Goal: Task Accomplishment & Management: Manage account settings

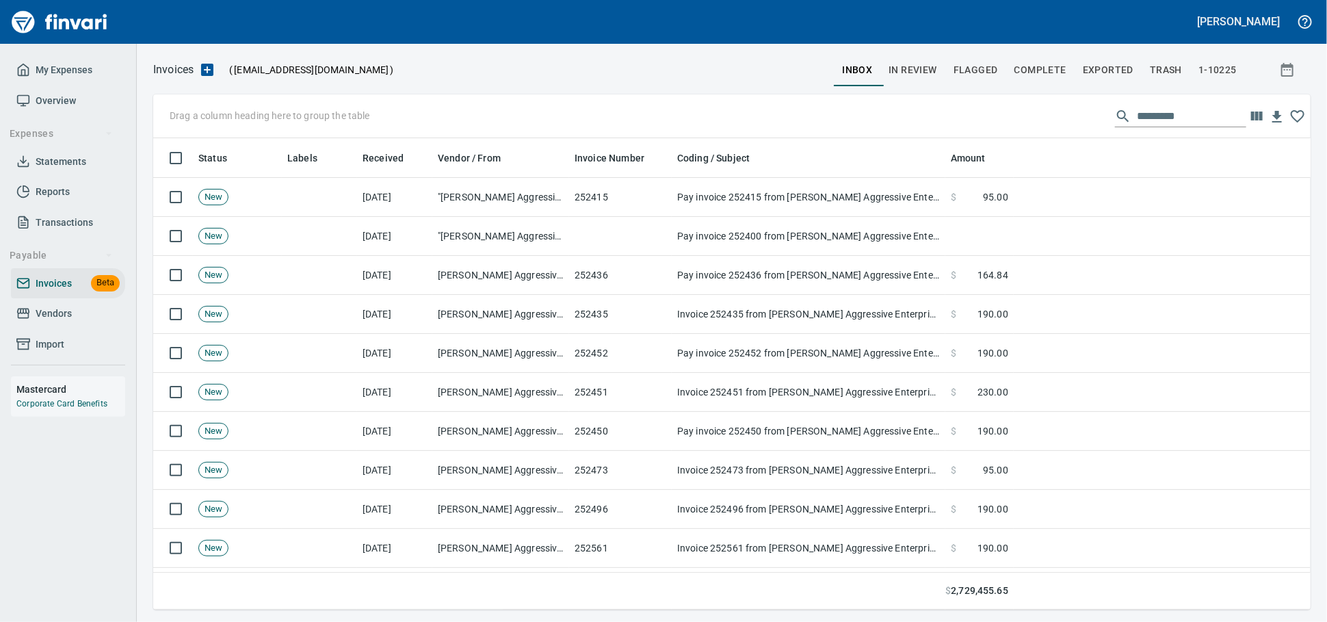
scroll to position [459, 1134]
click at [59, 322] on span "Vendors" at bounding box center [54, 313] width 36 height 17
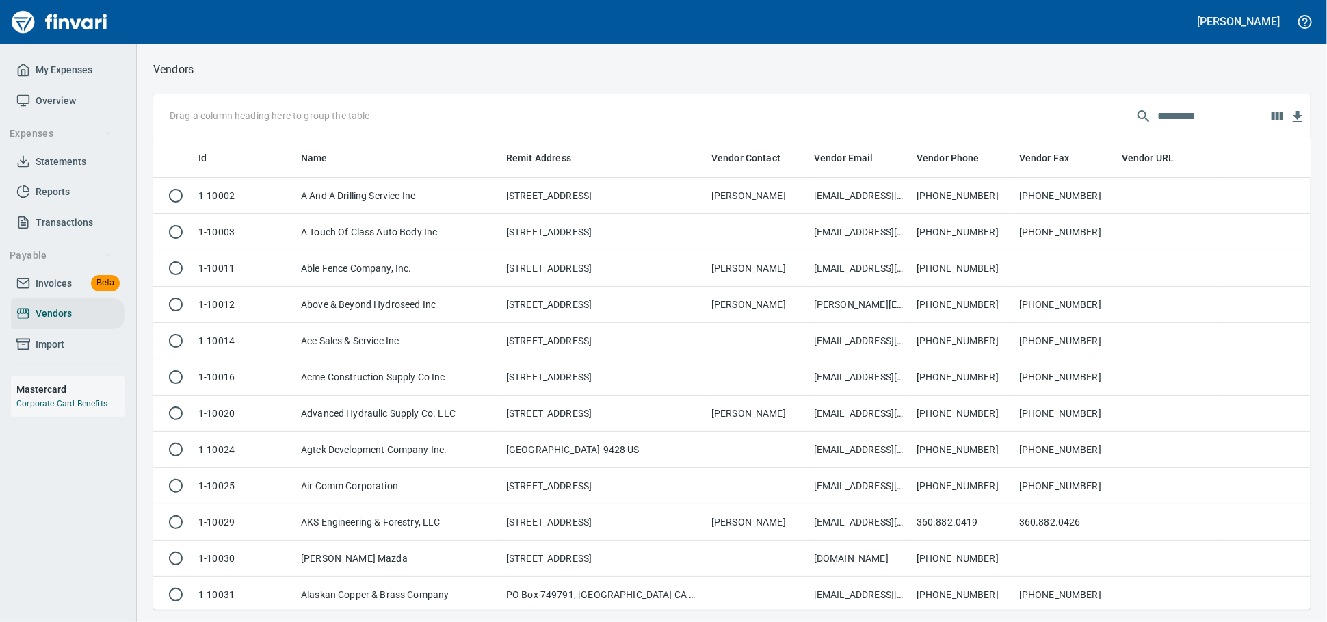
scroll to position [459, 1134]
click at [1158, 111] on input "text" at bounding box center [1212, 116] width 109 height 22
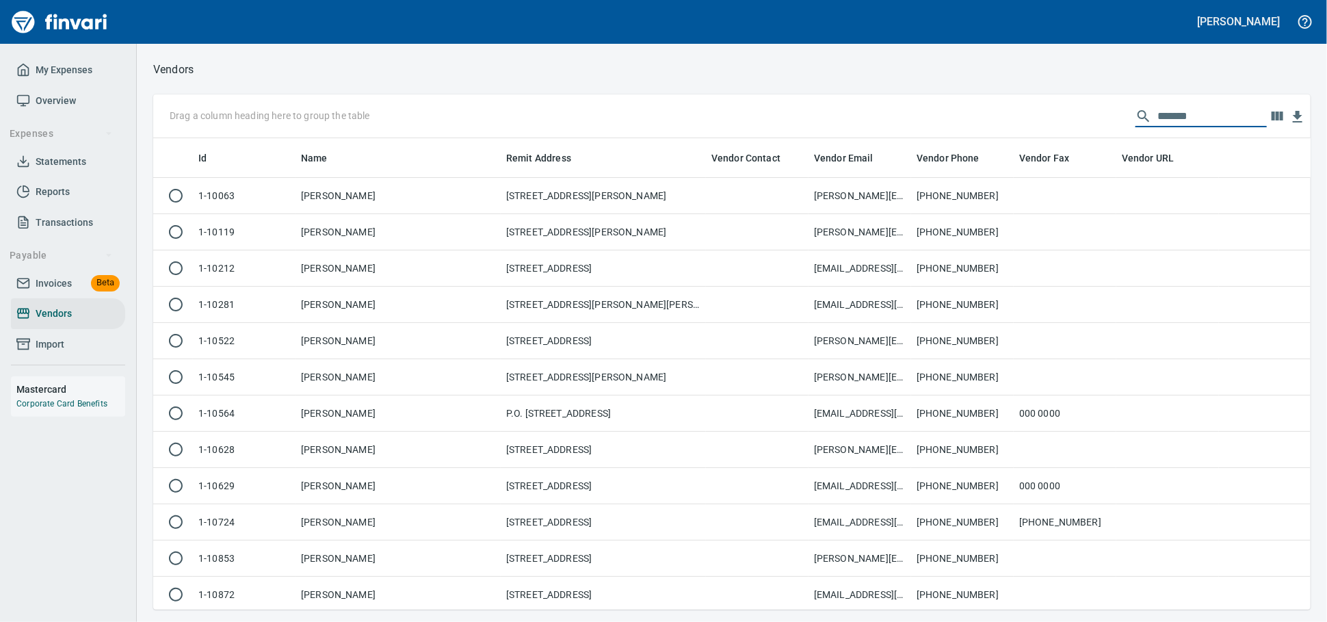
scroll to position [459, 1145]
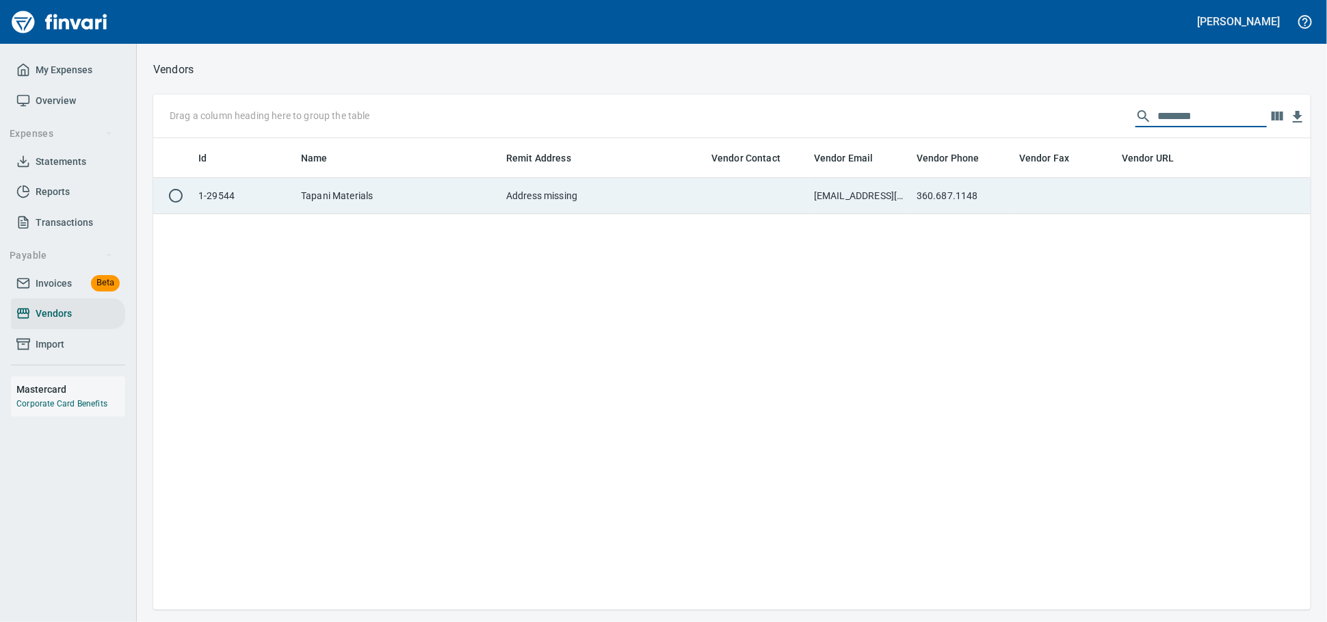
type input "********"
click at [1009, 196] on td "360.687.1148" at bounding box center [962, 196] width 103 height 36
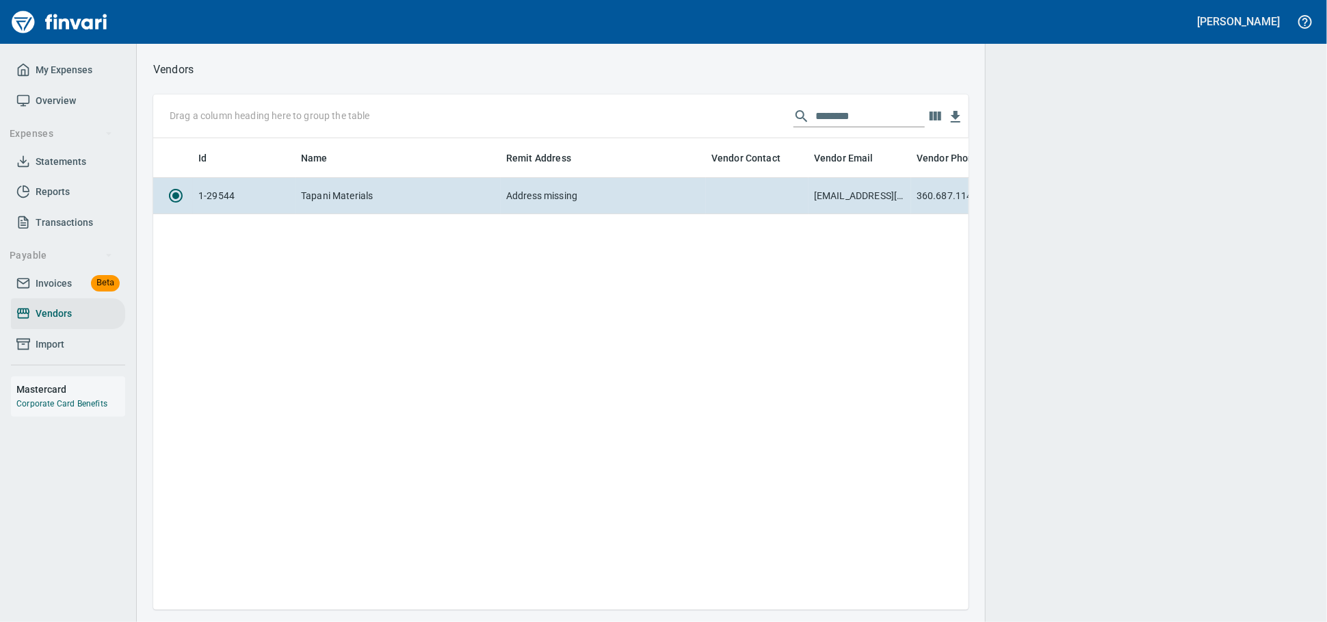
scroll to position [448, 803]
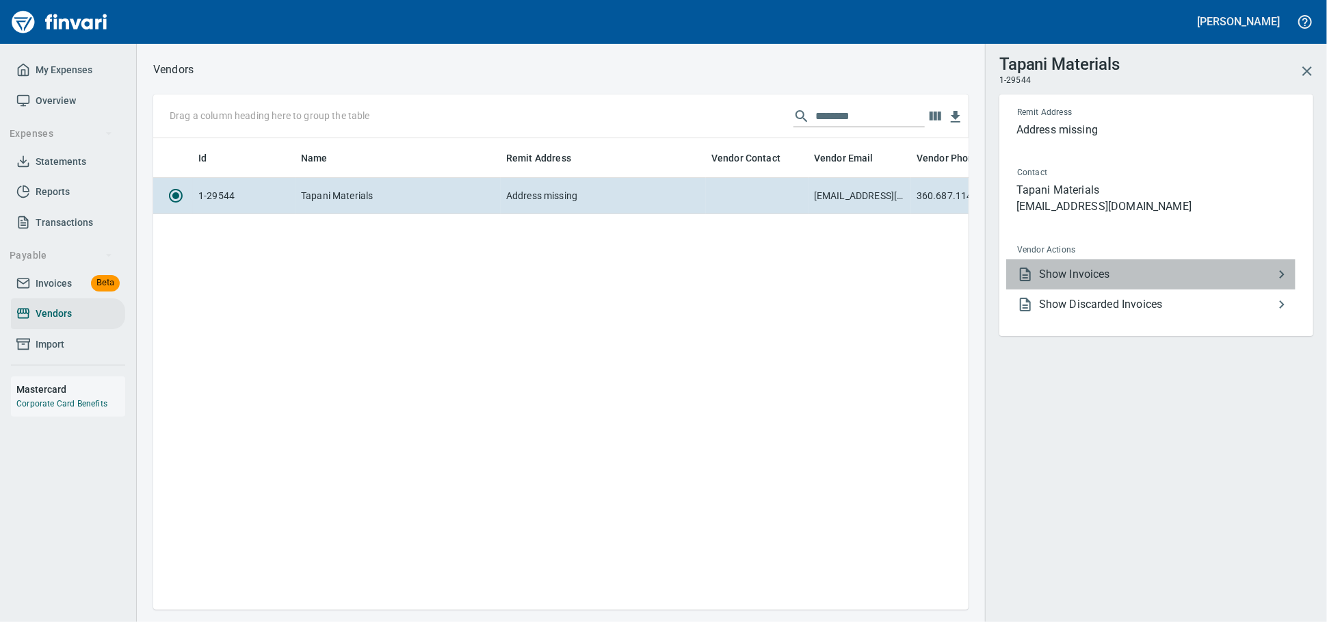
click at [1049, 283] on span "Show Invoices" at bounding box center [1156, 274] width 235 height 16
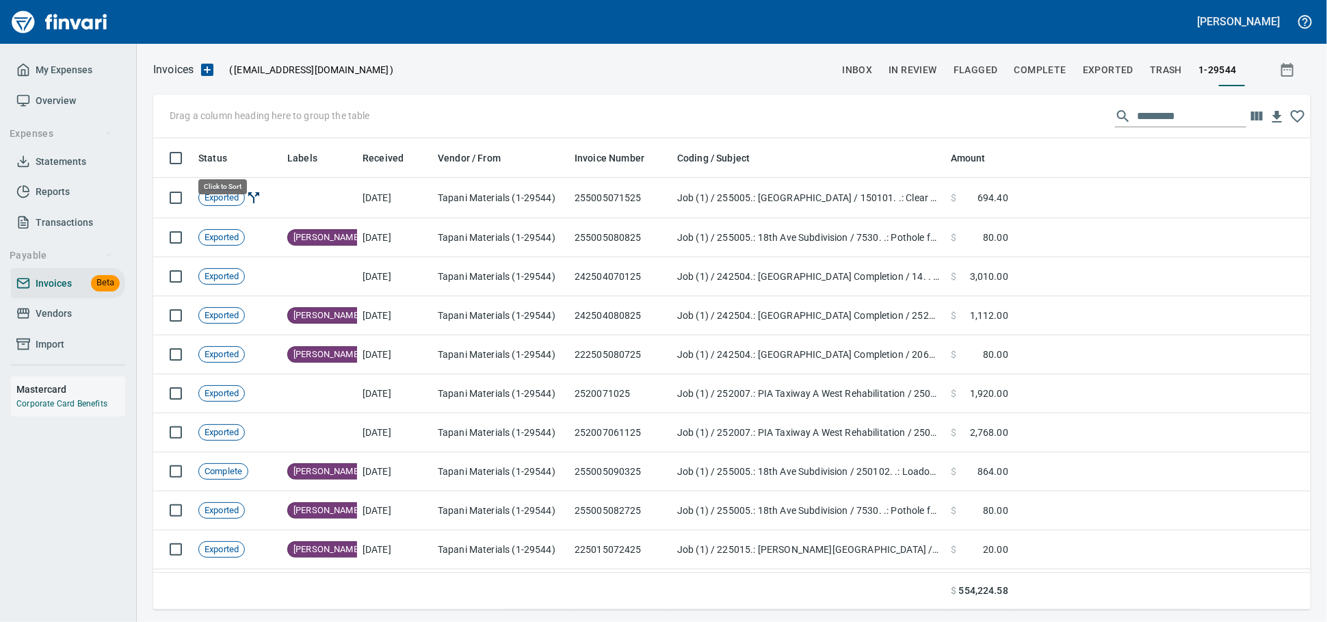
scroll to position [459, 1134]
drag, startPoint x: 229, startPoint y: 155, endPoint x: 220, endPoint y: 119, distance: 37.3
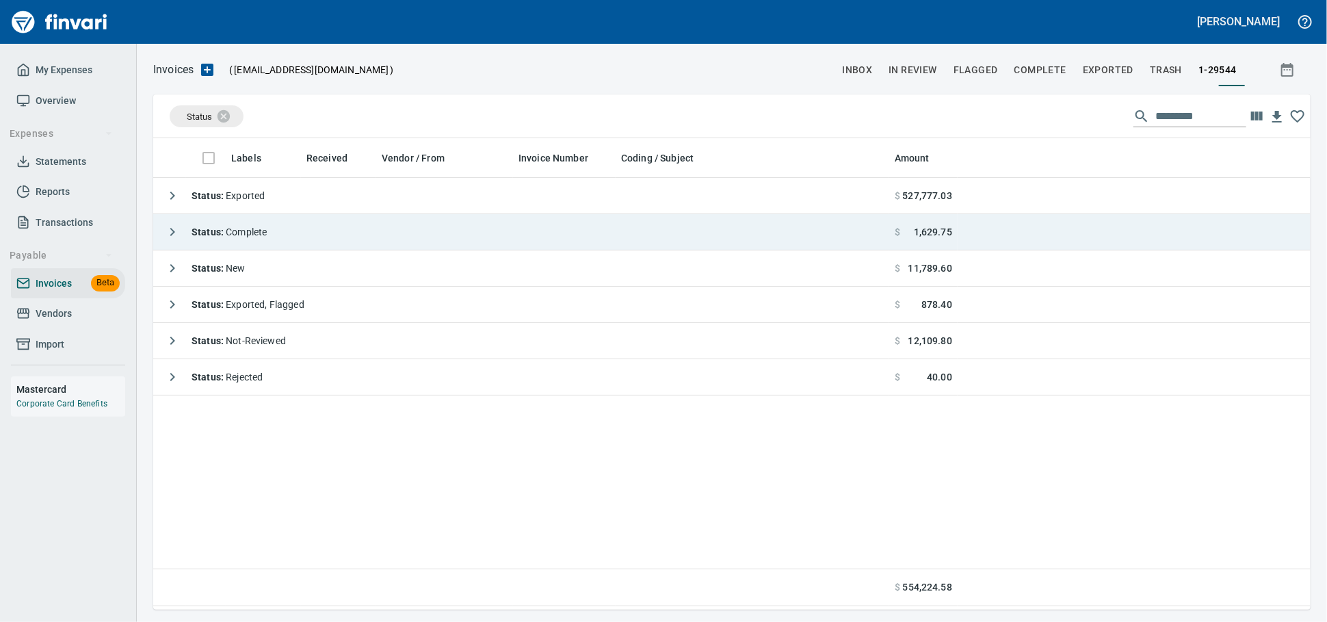
click at [281, 229] on td "Status : Complete" at bounding box center [521, 232] width 736 height 36
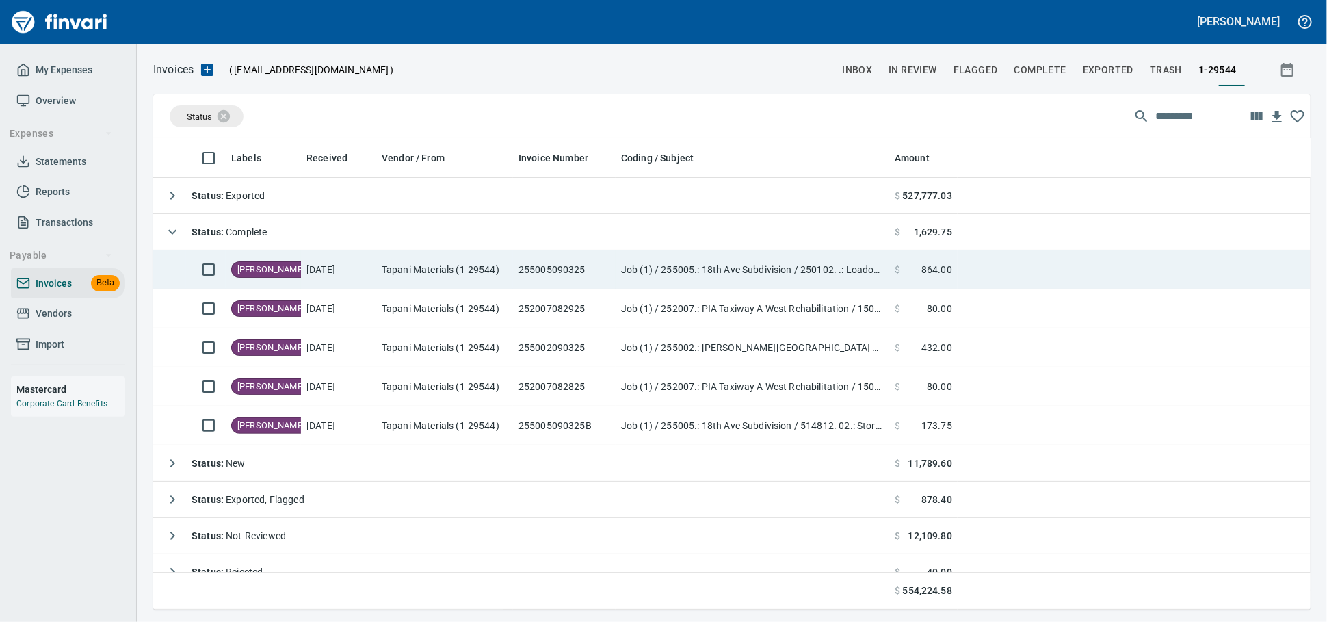
scroll to position [459, 1134]
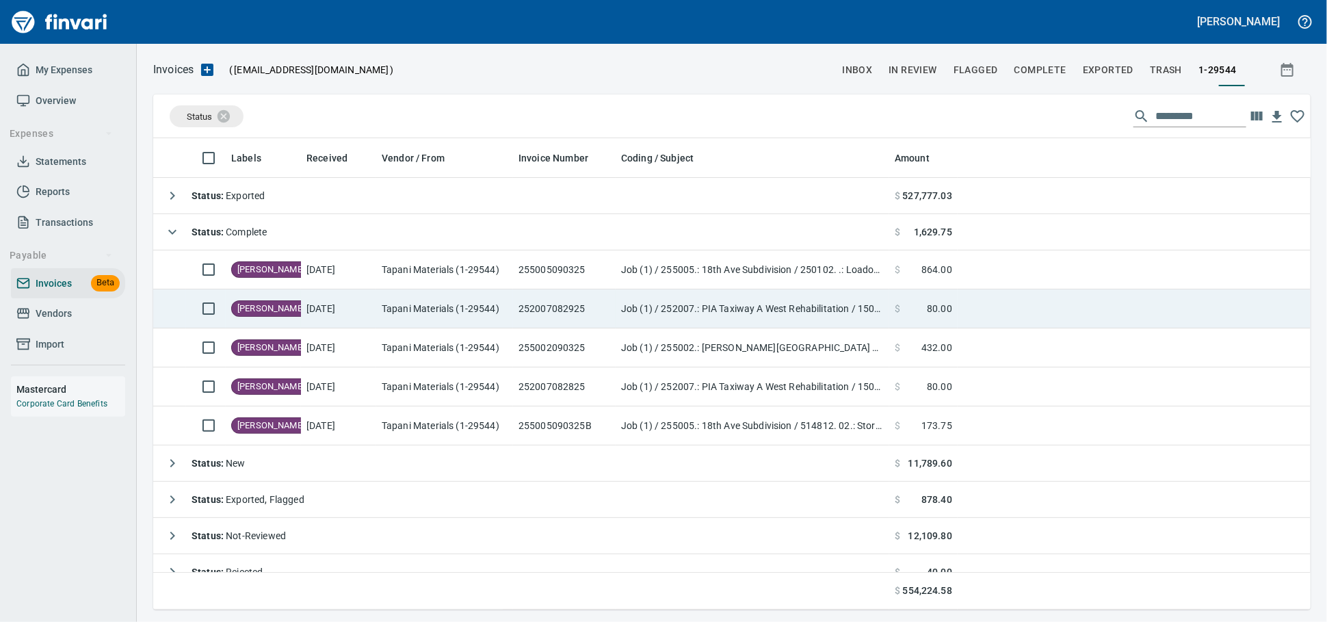
click at [997, 317] on td at bounding box center [1134, 308] width 353 height 39
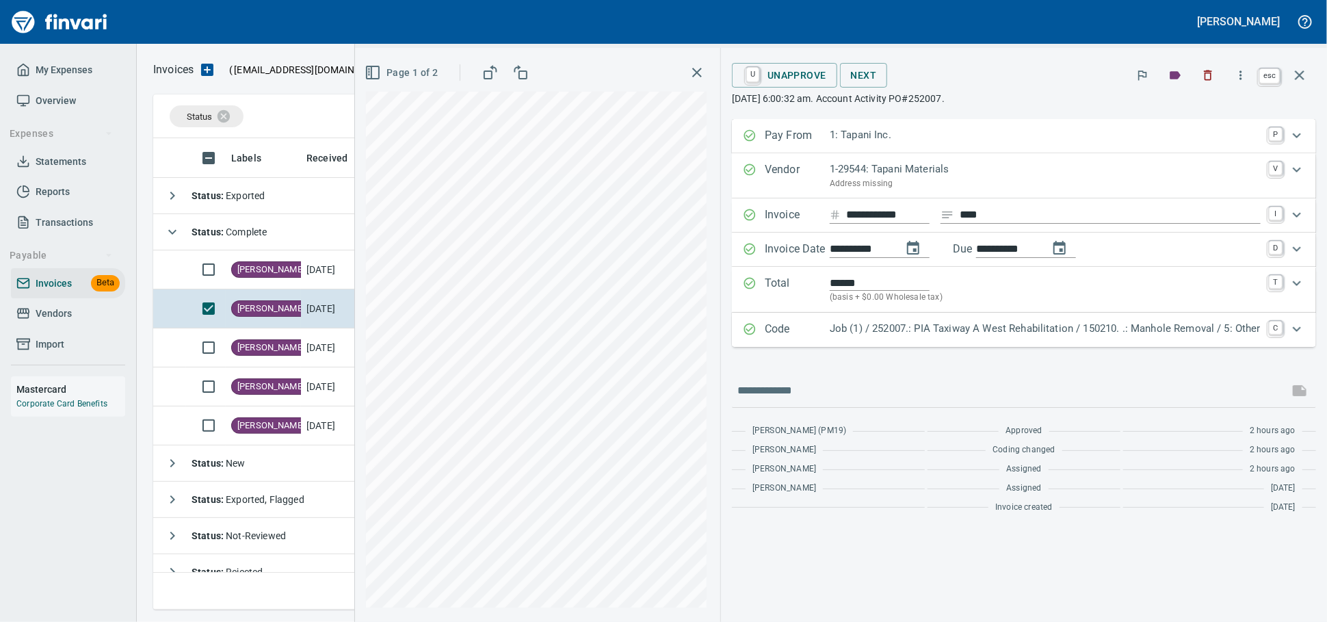
scroll to position [459, 1133]
drag, startPoint x: 1299, startPoint y: 70, endPoint x: 809, endPoint y: 175, distance: 501.7
click at [1299, 70] on icon "button" at bounding box center [1300, 75] width 16 height 16
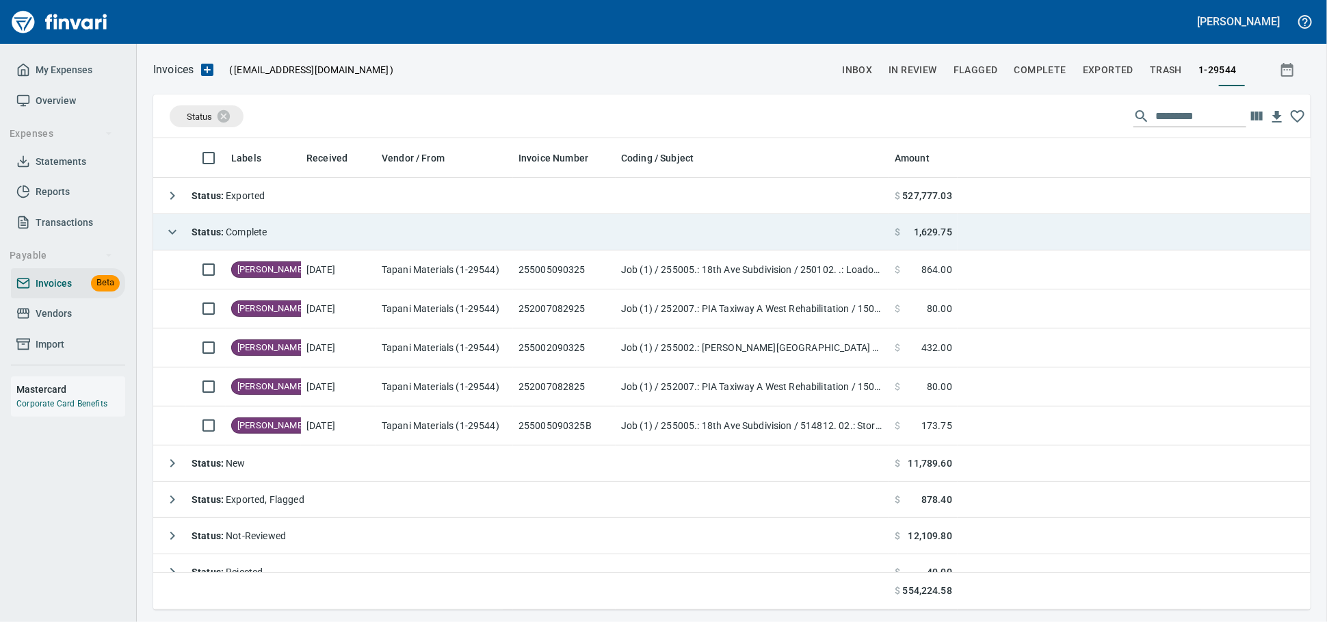
scroll to position [459, 1133]
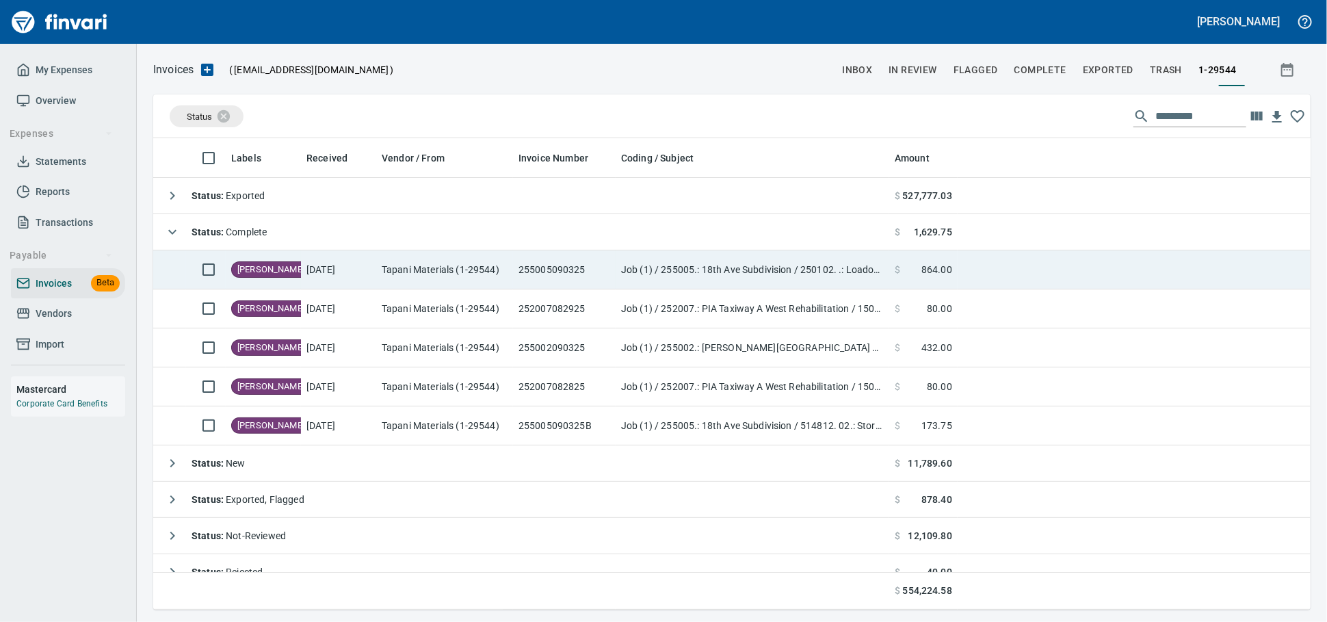
click at [599, 268] on td "255005090325" at bounding box center [564, 269] width 103 height 39
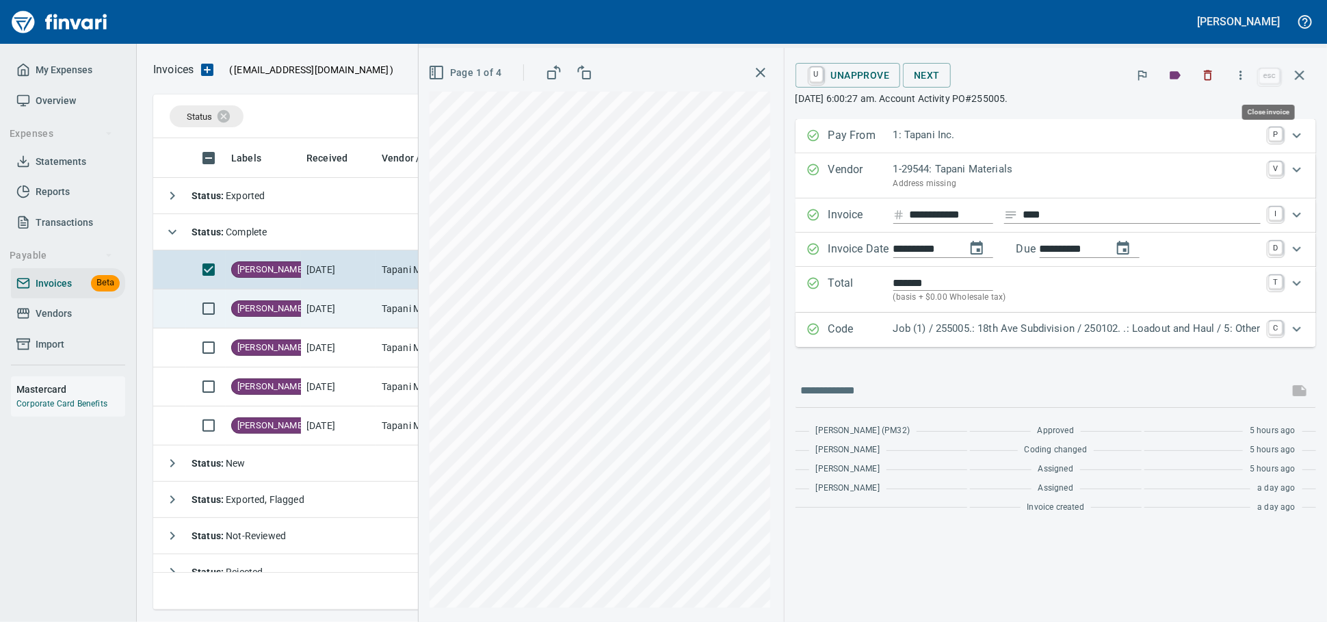
drag, startPoint x: 1304, startPoint y: 81, endPoint x: 365, endPoint y: 302, distance: 963.6
click at [1303, 81] on icon "button" at bounding box center [1300, 75] width 16 height 16
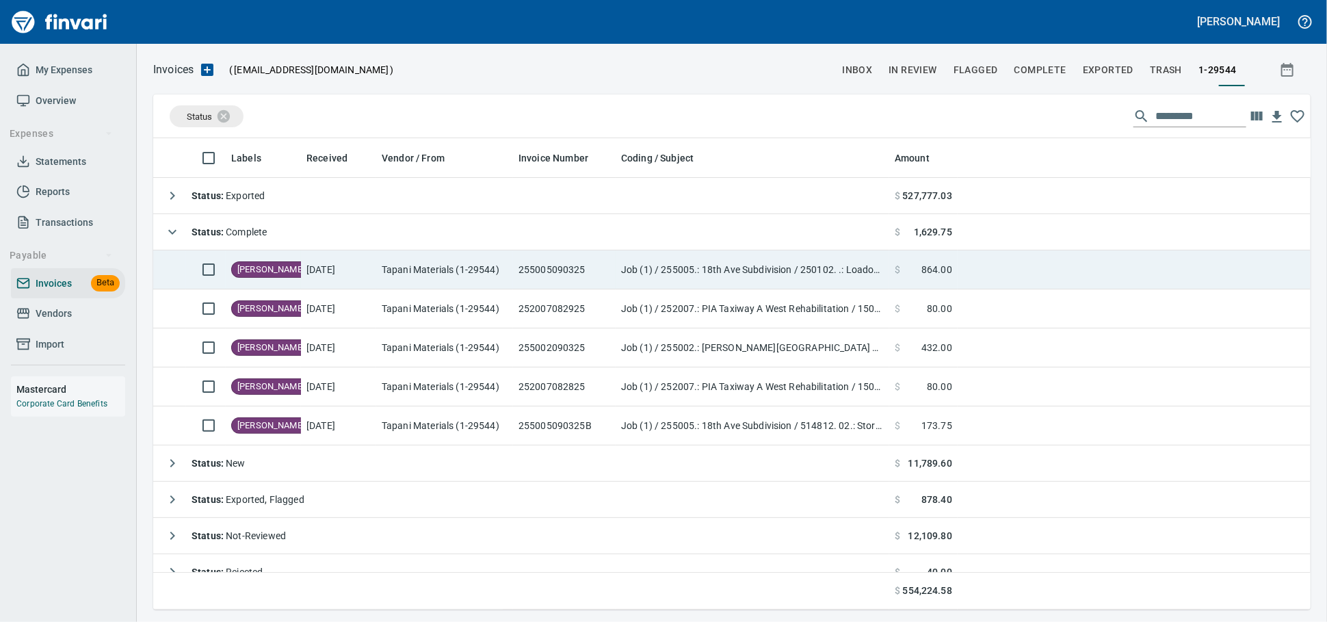
scroll to position [459, 1133]
click at [676, 283] on td "Job (1) / 255005.: 18th Ave Subdivision / 250102. .: Loadout and Haul / 5: Other" at bounding box center [753, 269] width 274 height 39
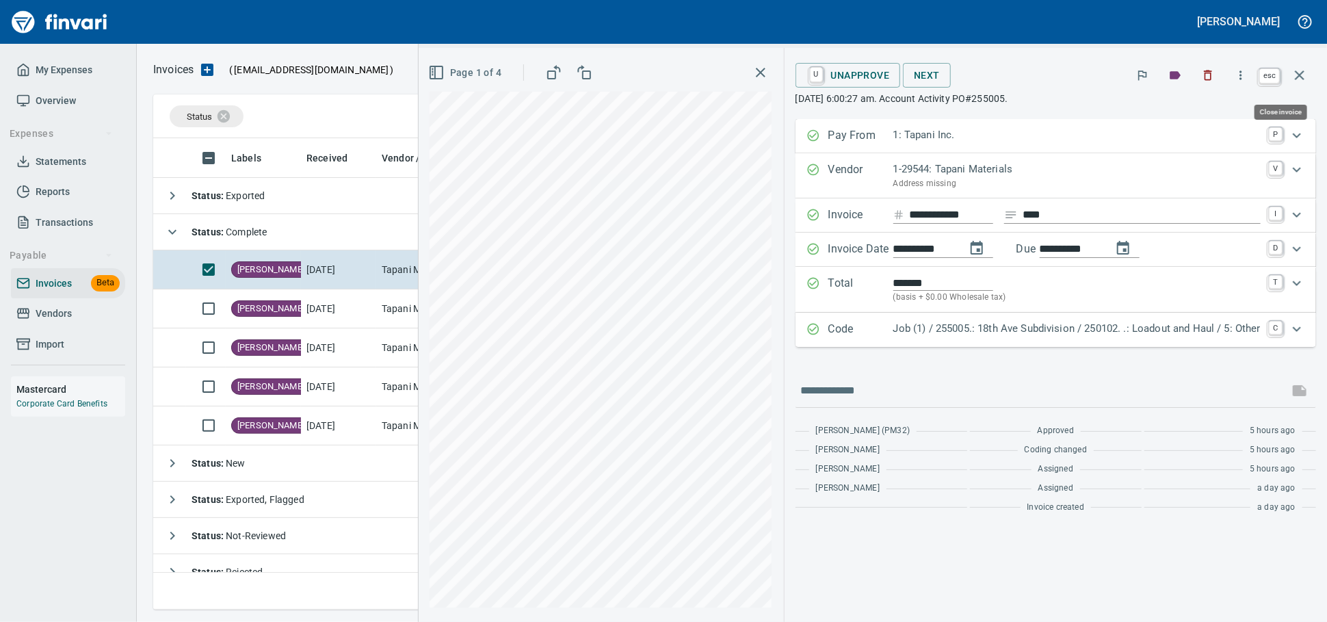
click at [1299, 78] on icon "button" at bounding box center [1300, 75] width 10 height 10
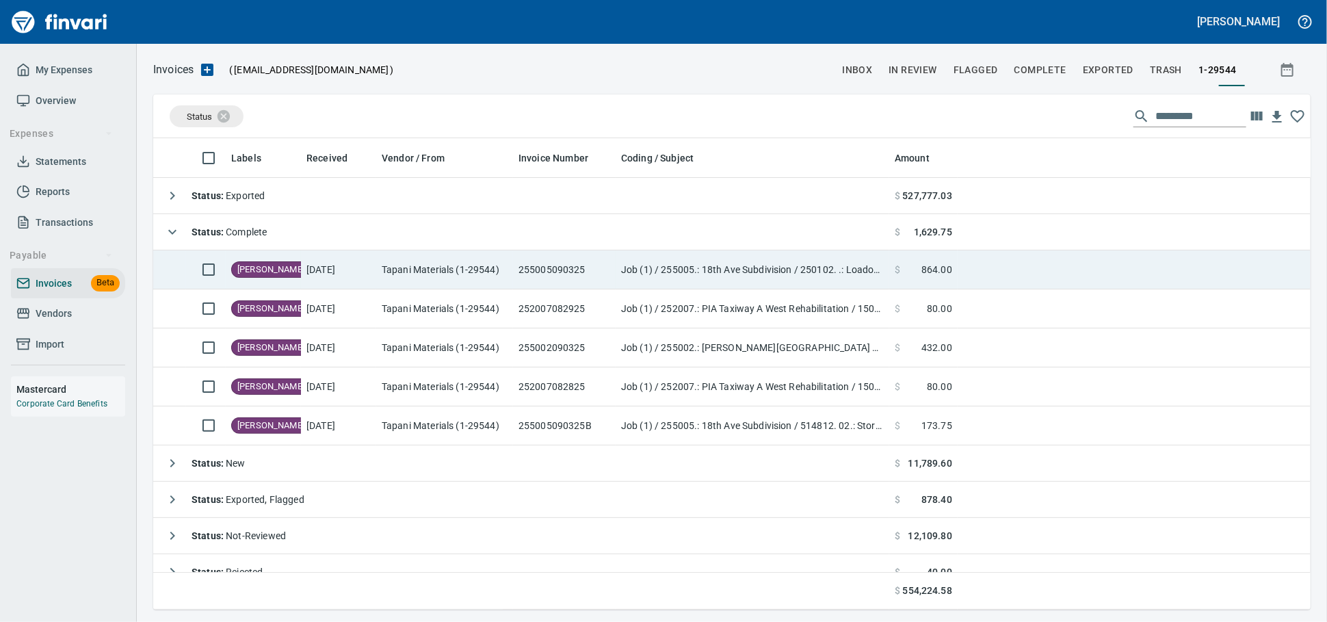
scroll to position [459, 1134]
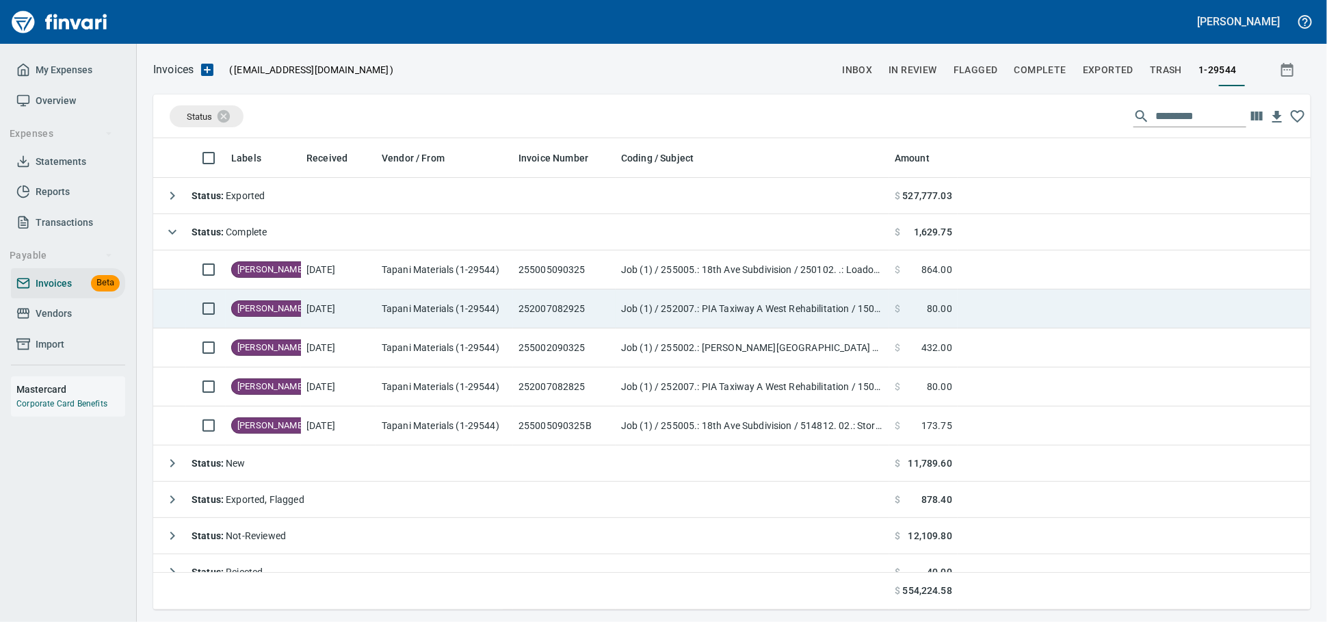
click at [527, 306] on td "252007082925" at bounding box center [564, 308] width 103 height 39
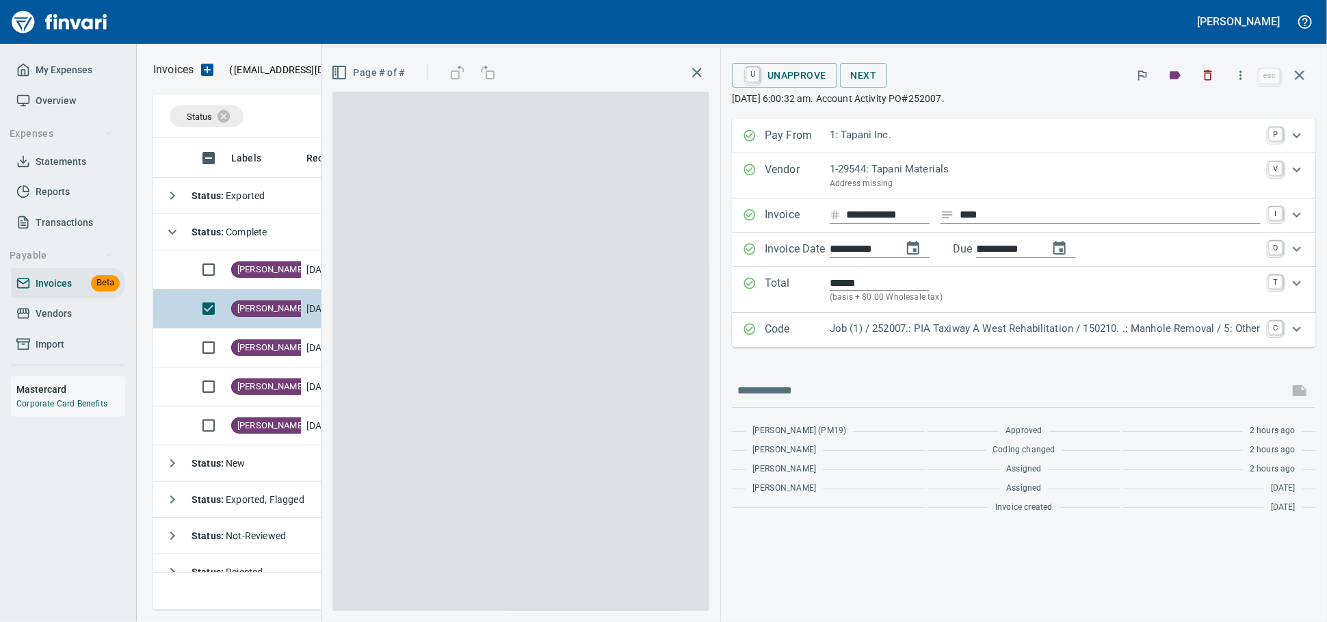
scroll to position [459, 1133]
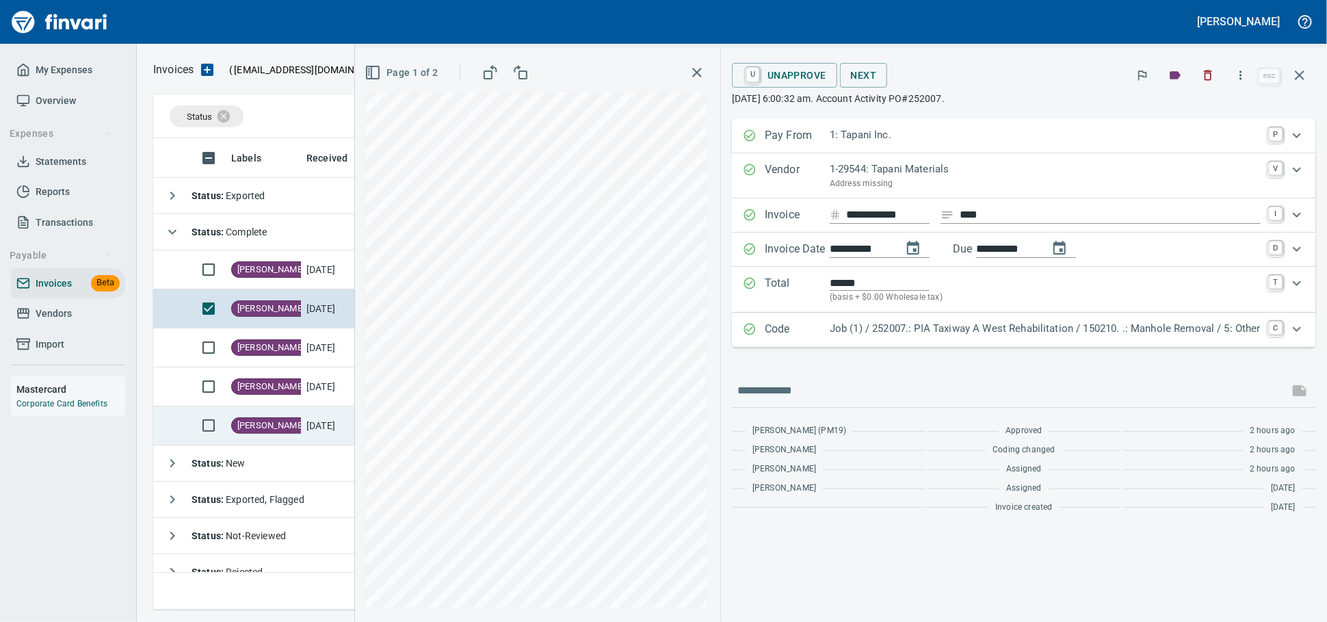
click at [1299, 80] on icon "button" at bounding box center [1300, 75] width 10 height 10
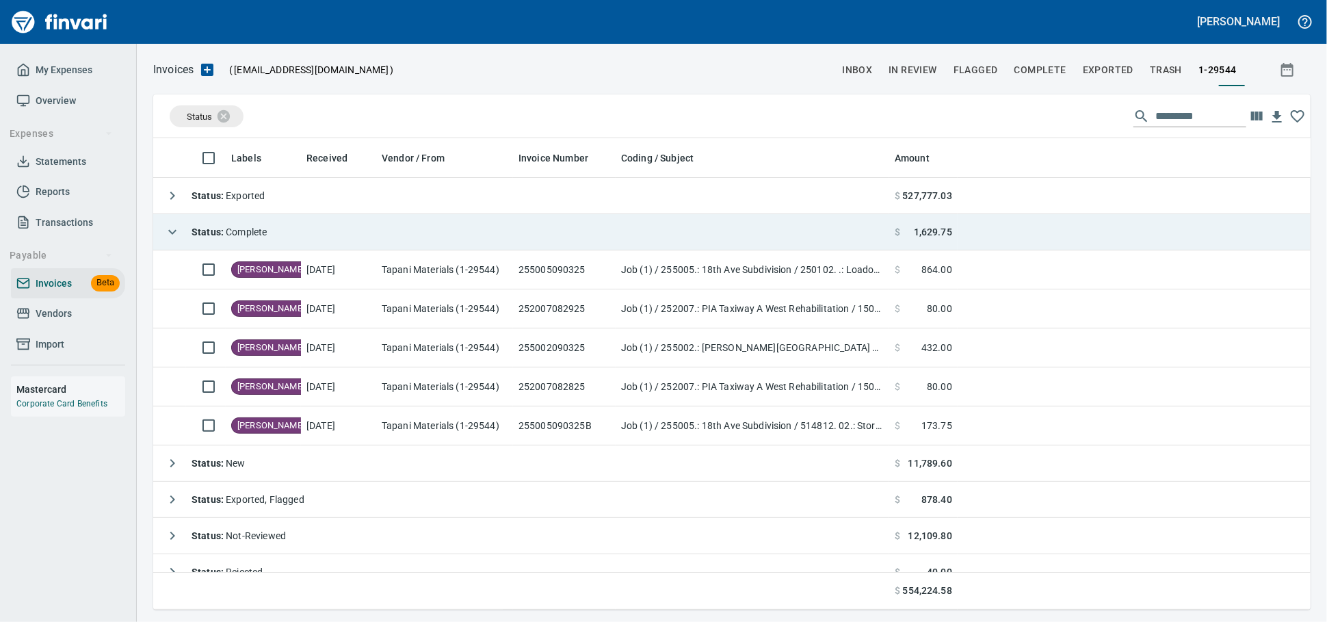
click at [289, 235] on td "Status : Complete" at bounding box center [521, 232] width 736 height 36
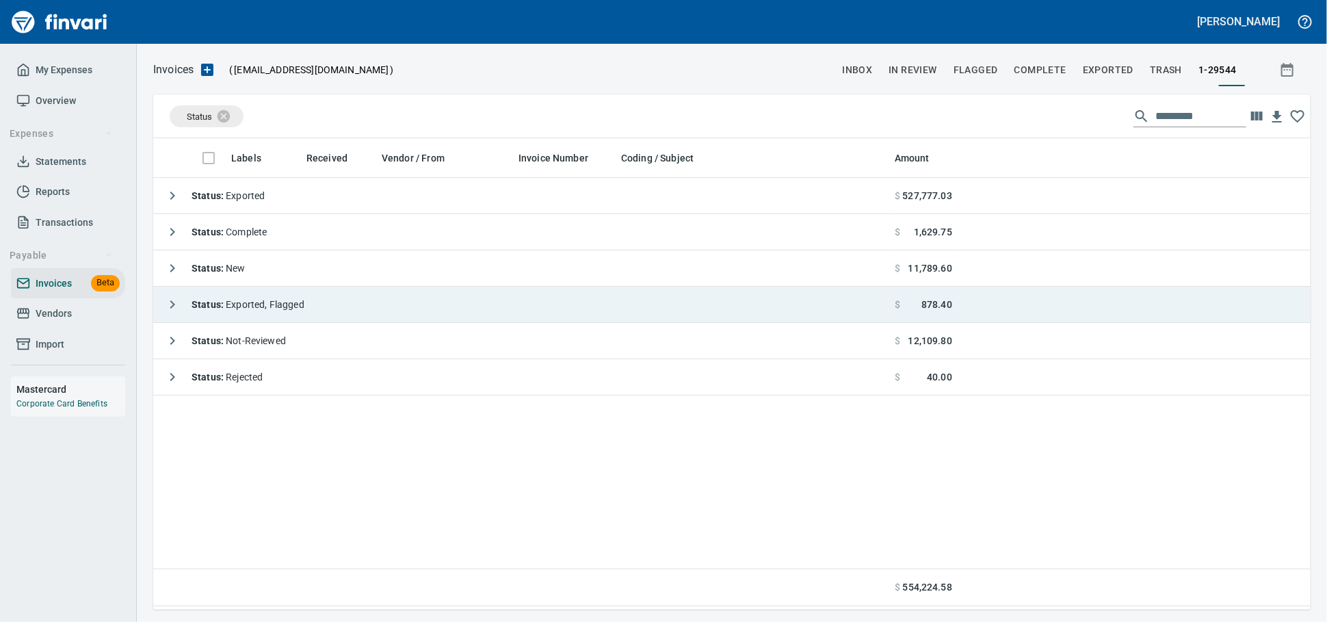
scroll to position [459, 1145]
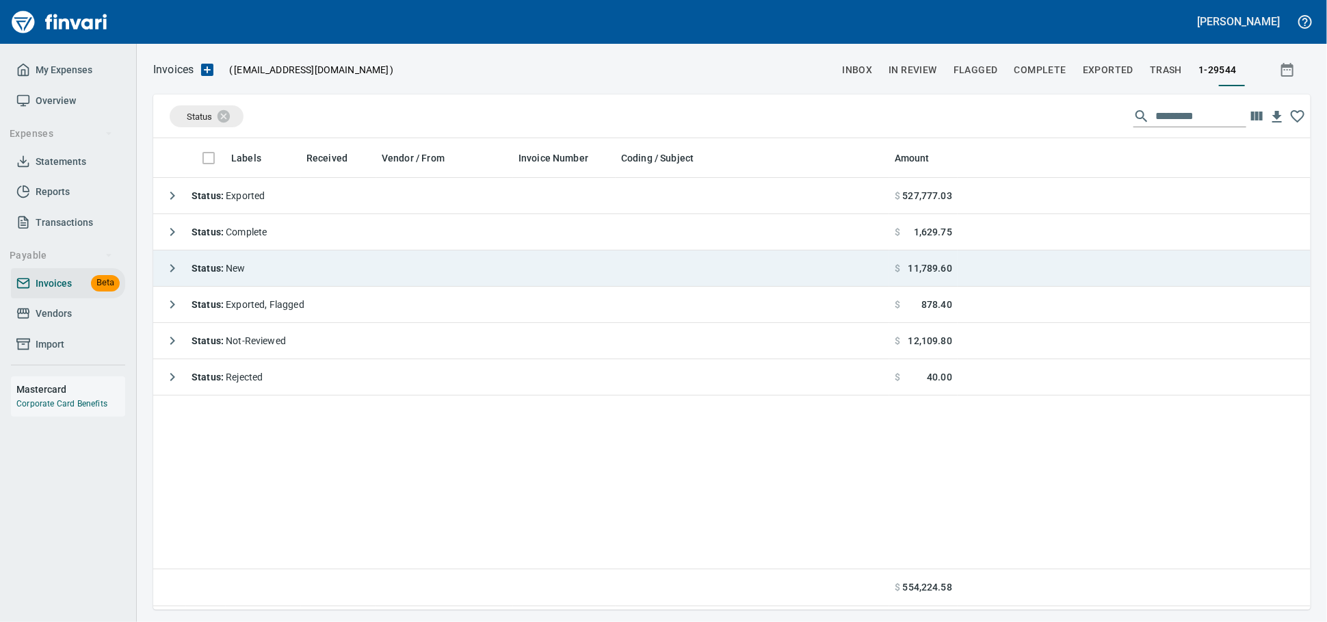
click at [306, 272] on td "Status : New" at bounding box center [521, 268] width 736 height 36
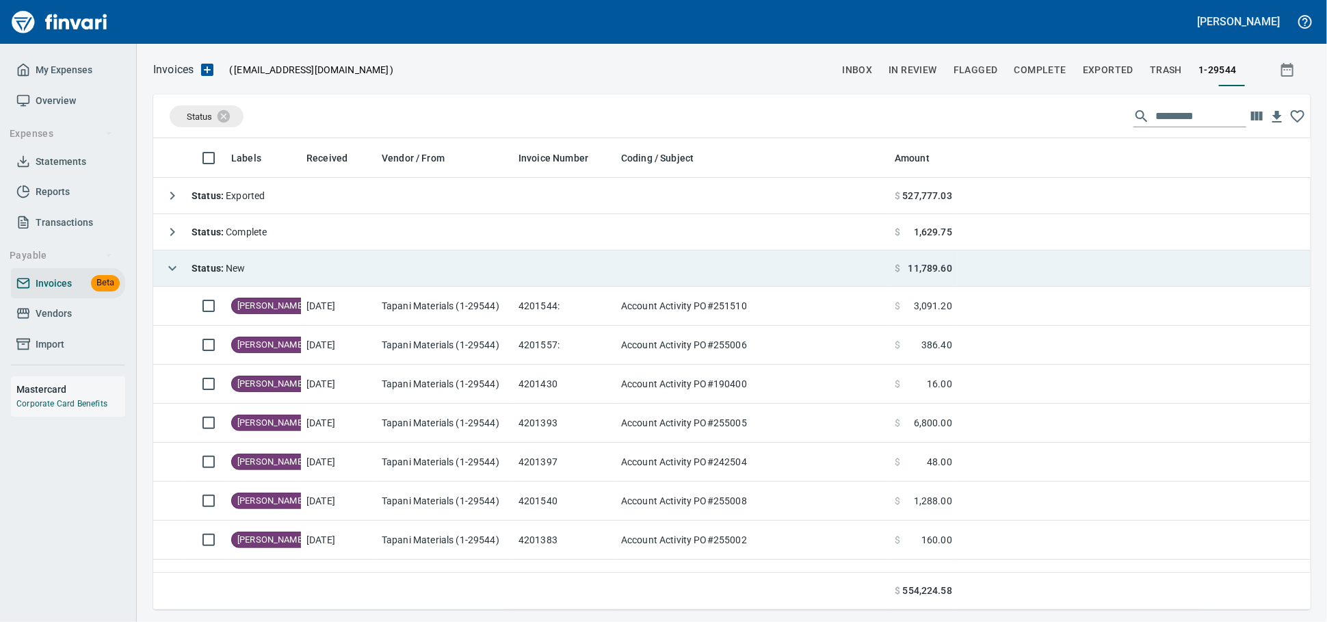
scroll to position [459, 1134]
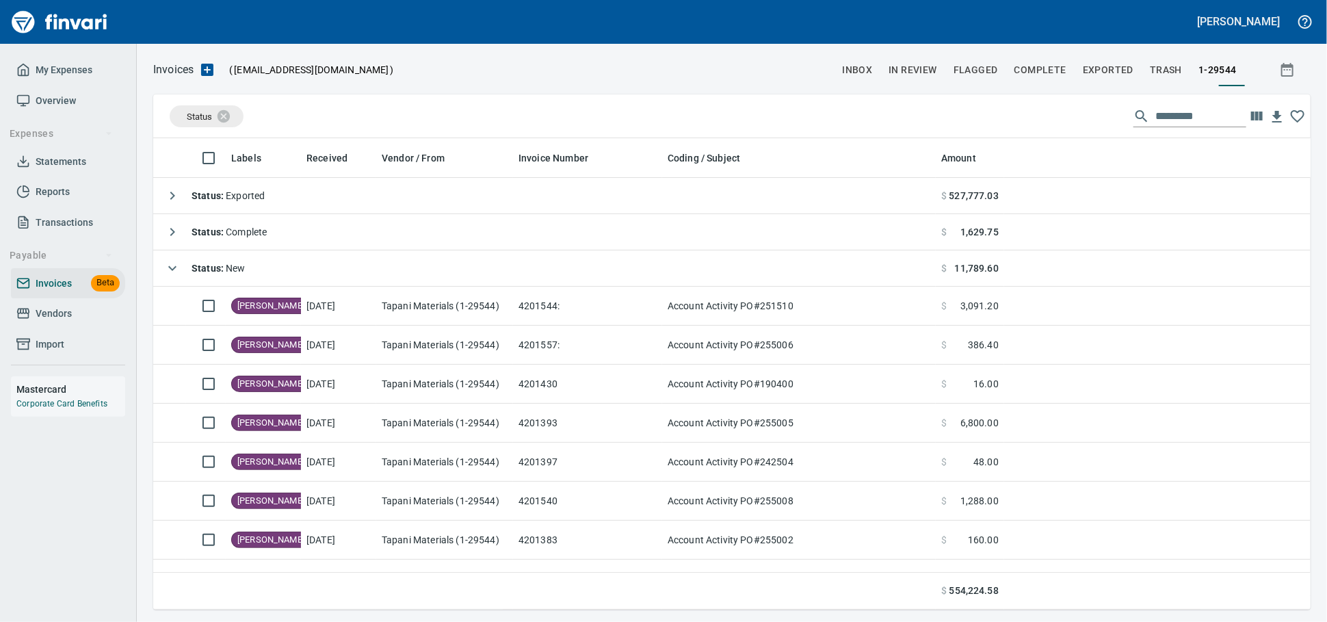
drag, startPoint x: 617, startPoint y: 155, endPoint x: 664, endPoint y: 160, distance: 46.8
click at [664, 160] on body "Alaina Henderson My Expenses Overview Expenses Statements Reports Transactions …" at bounding box center [663, 311] width 1327 height 622
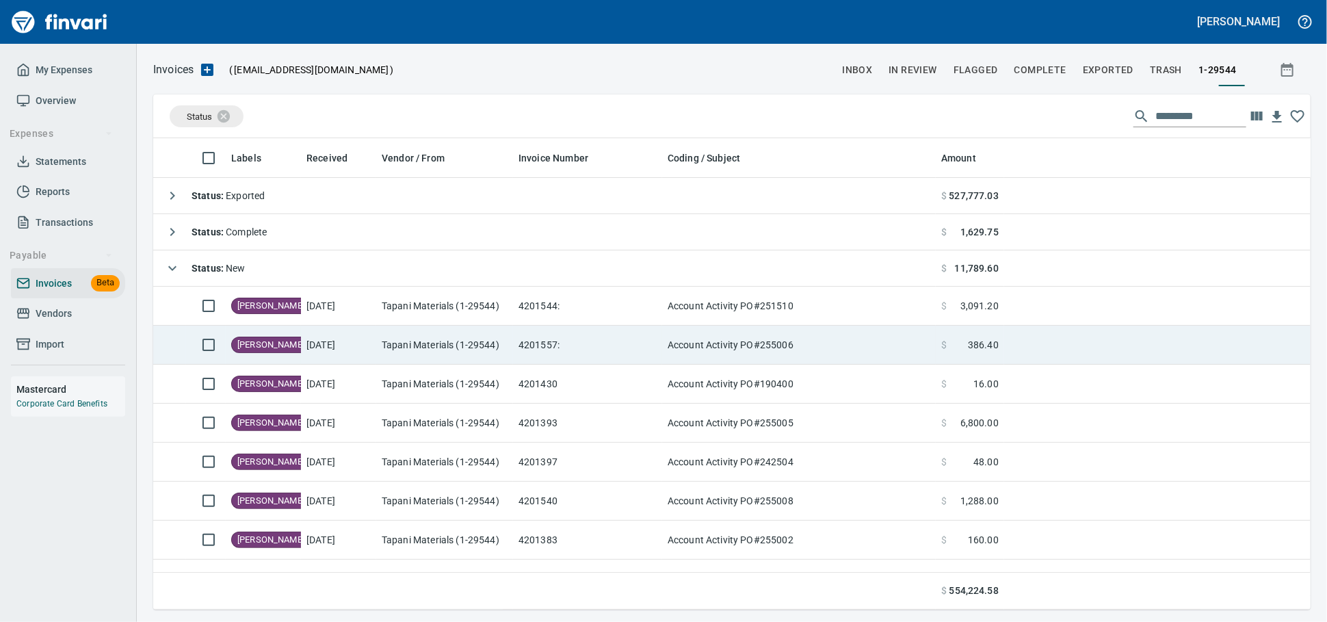
click at [800, 360] on td "Account Activity PO#255006" at bounding box center [799, 345] width 274 height 39
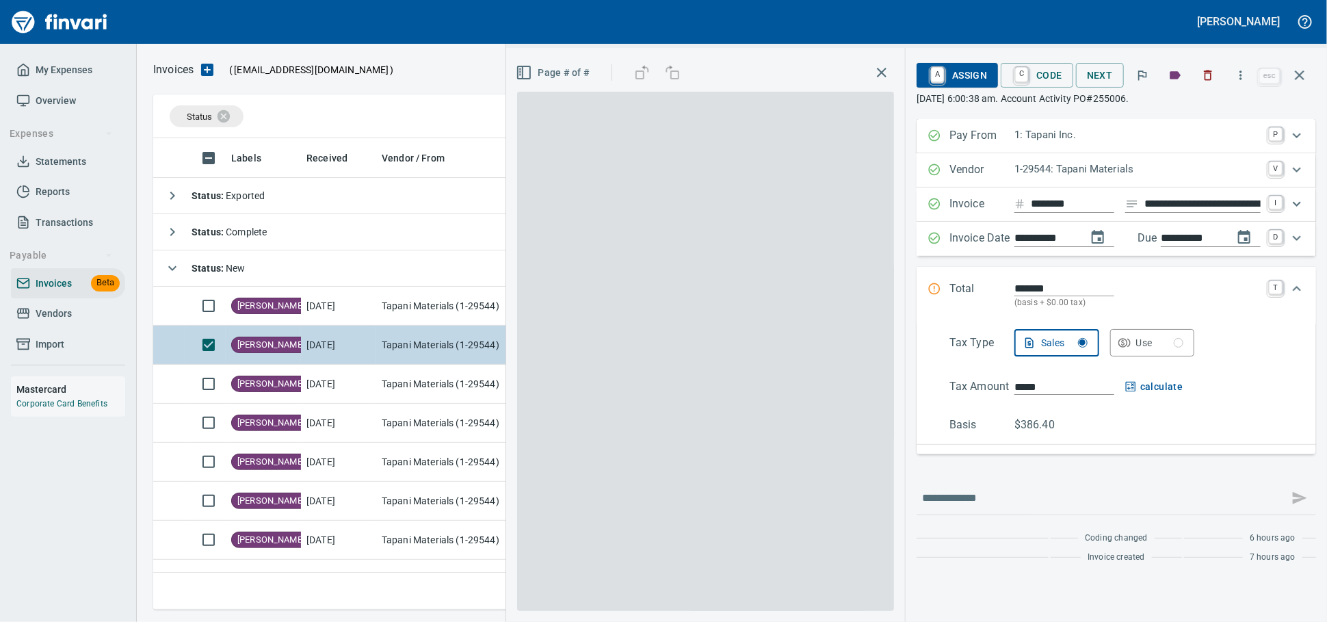
scroll to position [459, 1133]
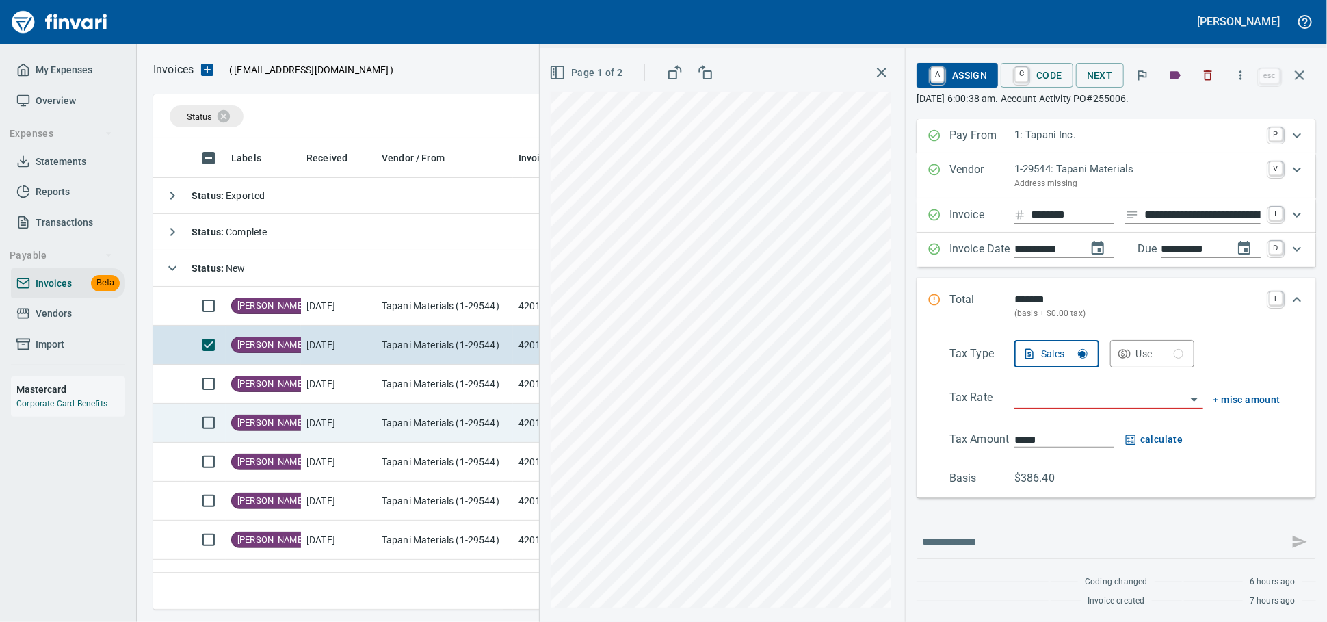
drag, startPoint x: 1297, startPoint y: 80, endPoint x: 493, endPoint y: 413, distance: 870.3
click at [1297, 80] on icon "button" at bounding box center [1300, 75] width 16 height 16
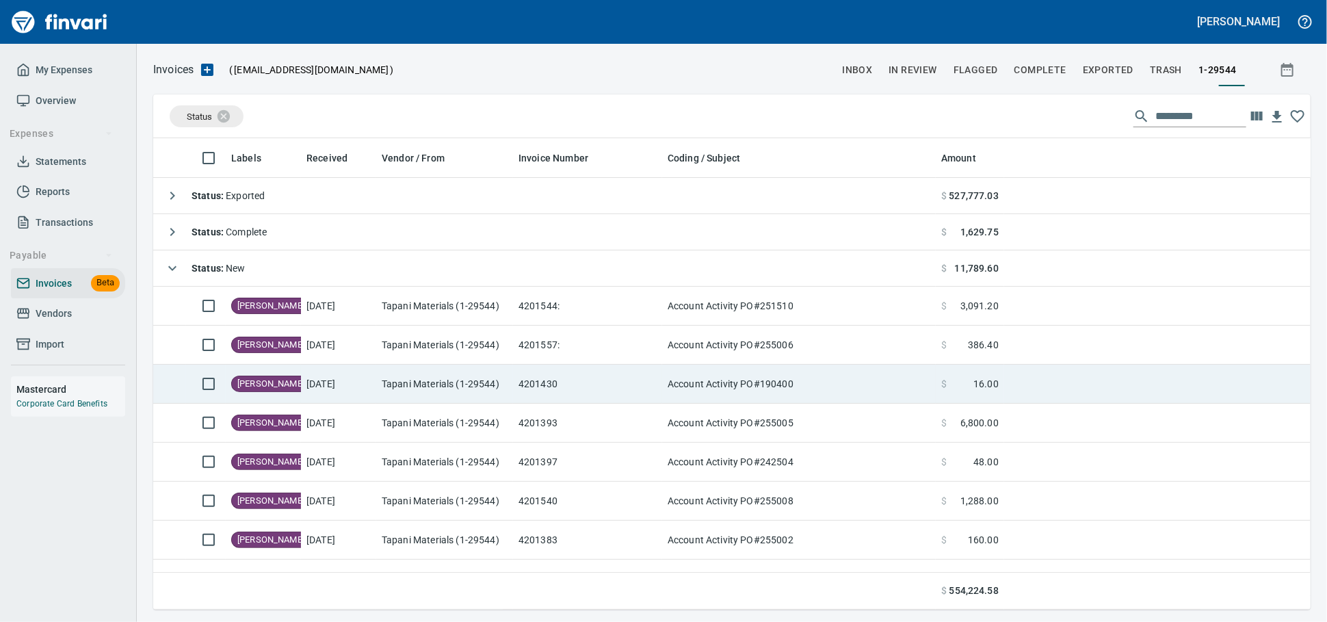
click at [406, 387] on td "Tapani Materials (1-29544)" at bounding box center [444, 384] width 137 height 39
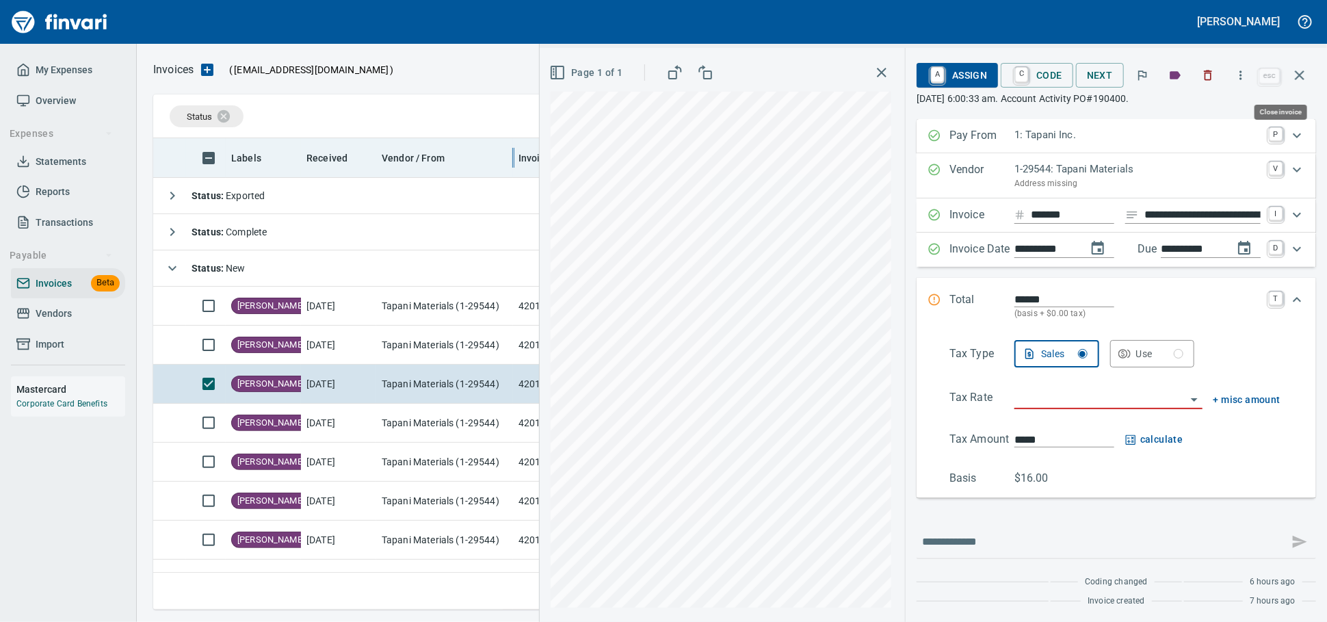
drag, startPoint x: 1297, startPoint y: 70, endPoint x: 517, endPoint y: 172, distance: 786.6
click at [1297, 70] on icon "button" at bounding box center [1300, 75] width 16 height 16
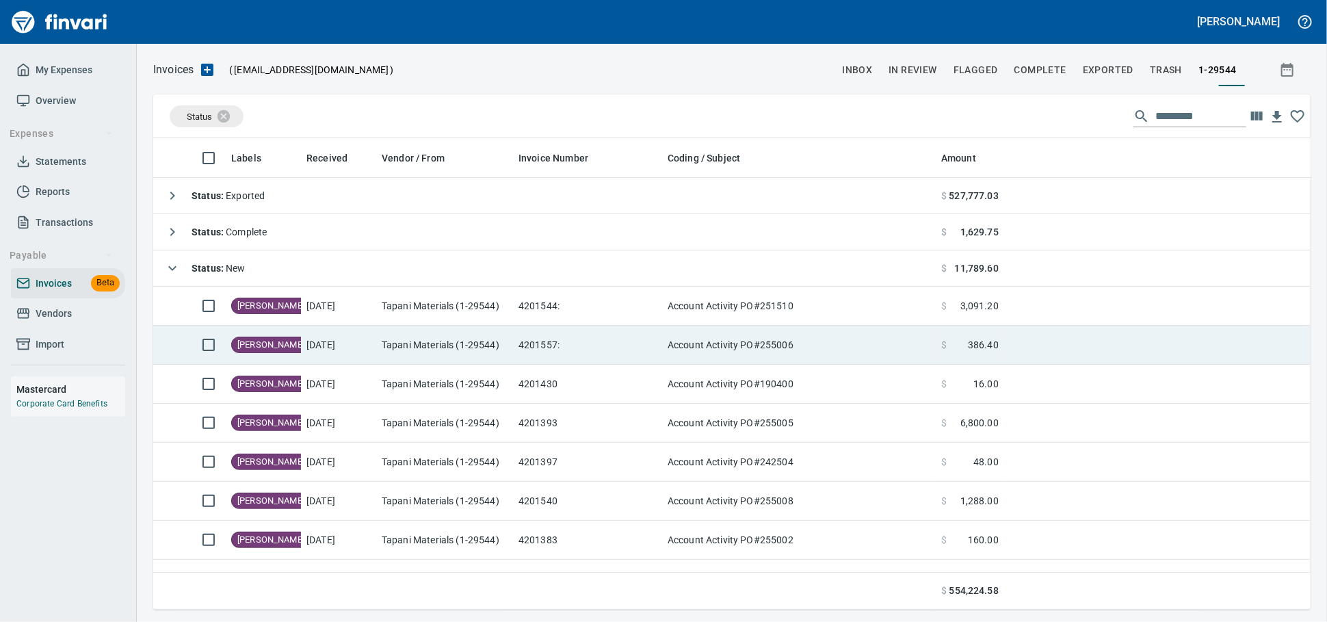
scroll to position [459, 1133]
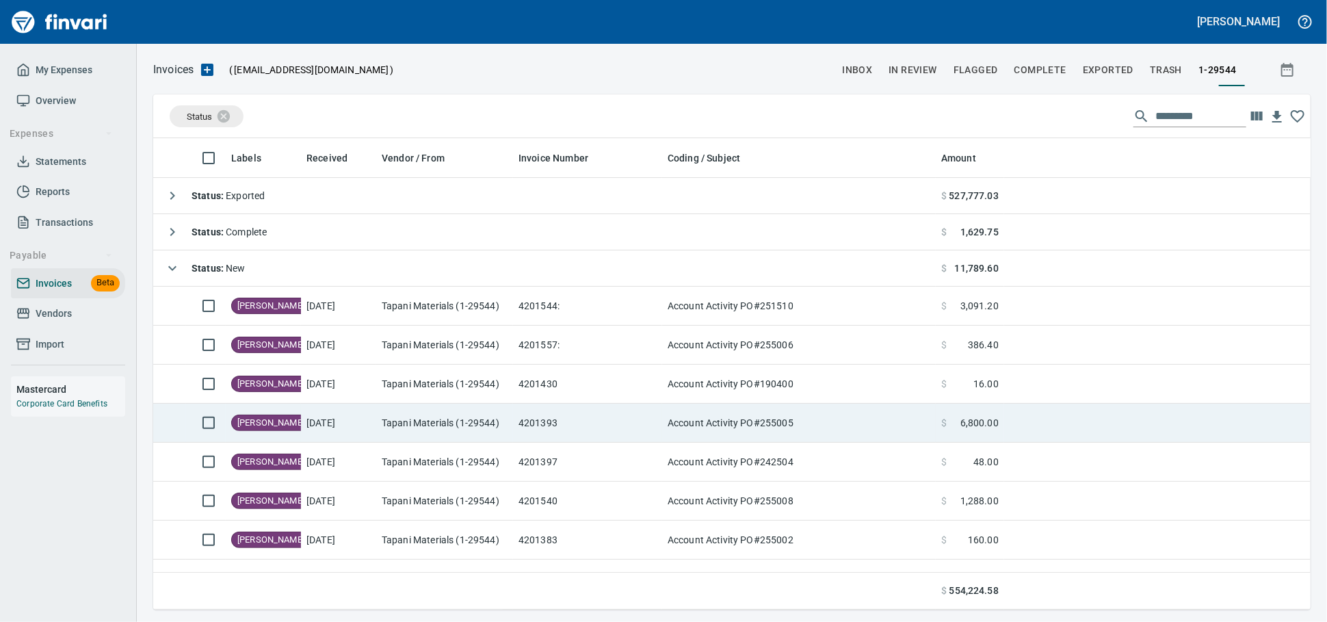
click at [366, 432] on td "[DATE]" at bounding box center [338, 423] width 75 height 39
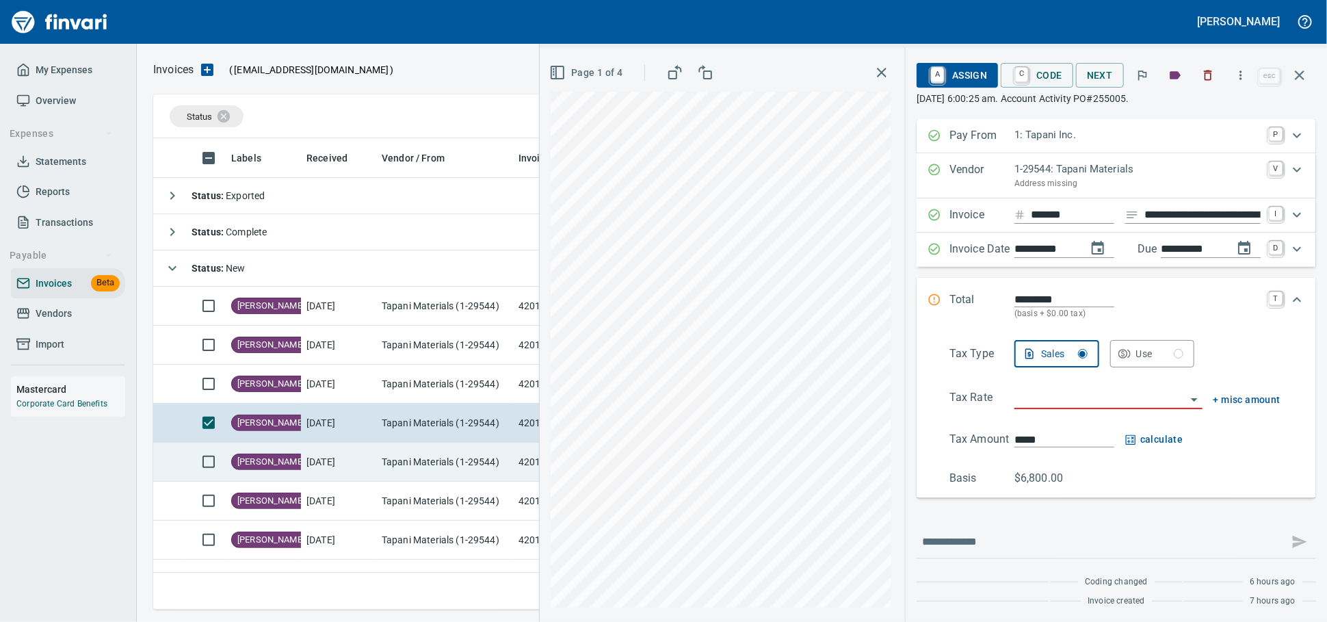
click at [278, 464] on td "[PERSON_NAME]" at bounding box center [263, 462] width 75 height 39
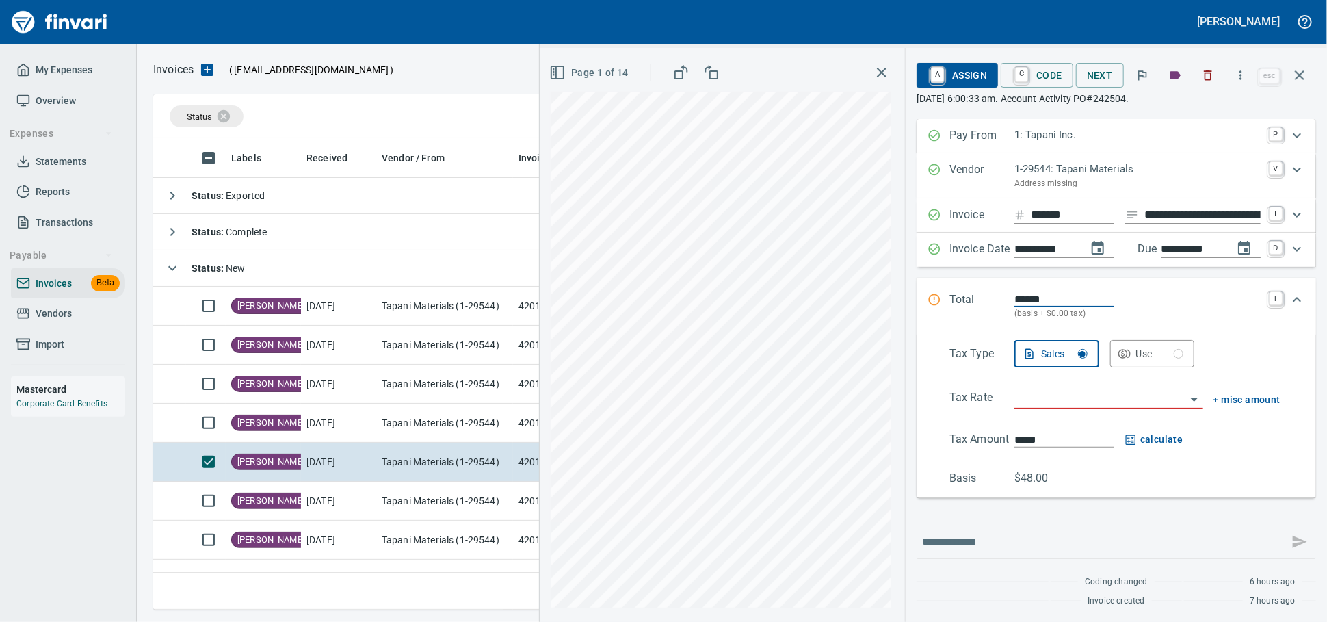
click at [549, 79] on icon "button" at bounding box center [557, 72] width 16 height 16
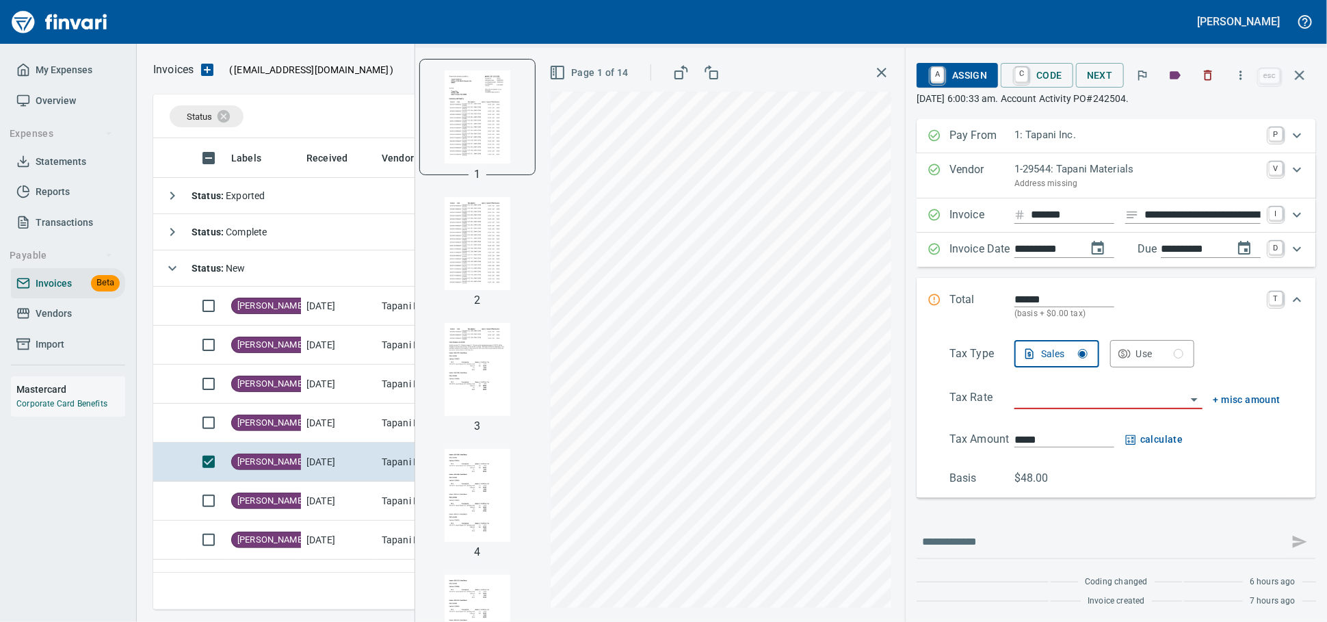
click at [435, 235] on img "button" at bounding box center [477, 243] width 93 height 93
click at [431, 370] on img "button" at bounding box center [477, 369] width 93 height 93
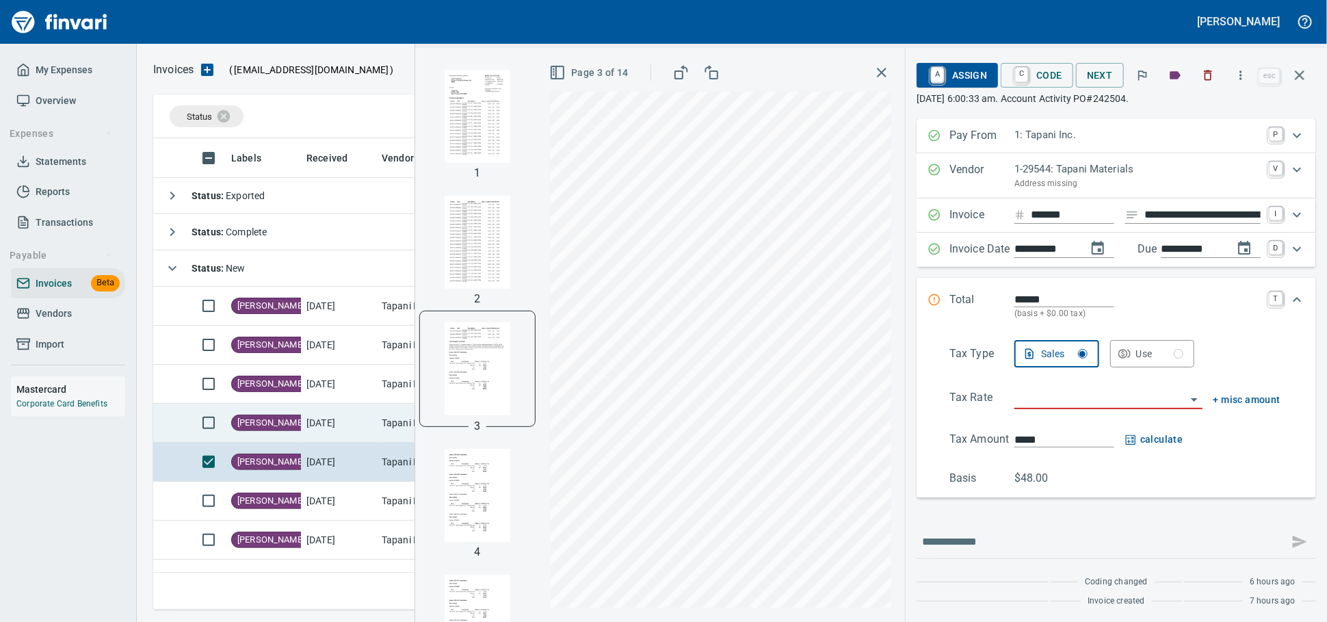
click at [345, 506] on td "[DATE]" at bounding box center [338, 501] width 75 height 39
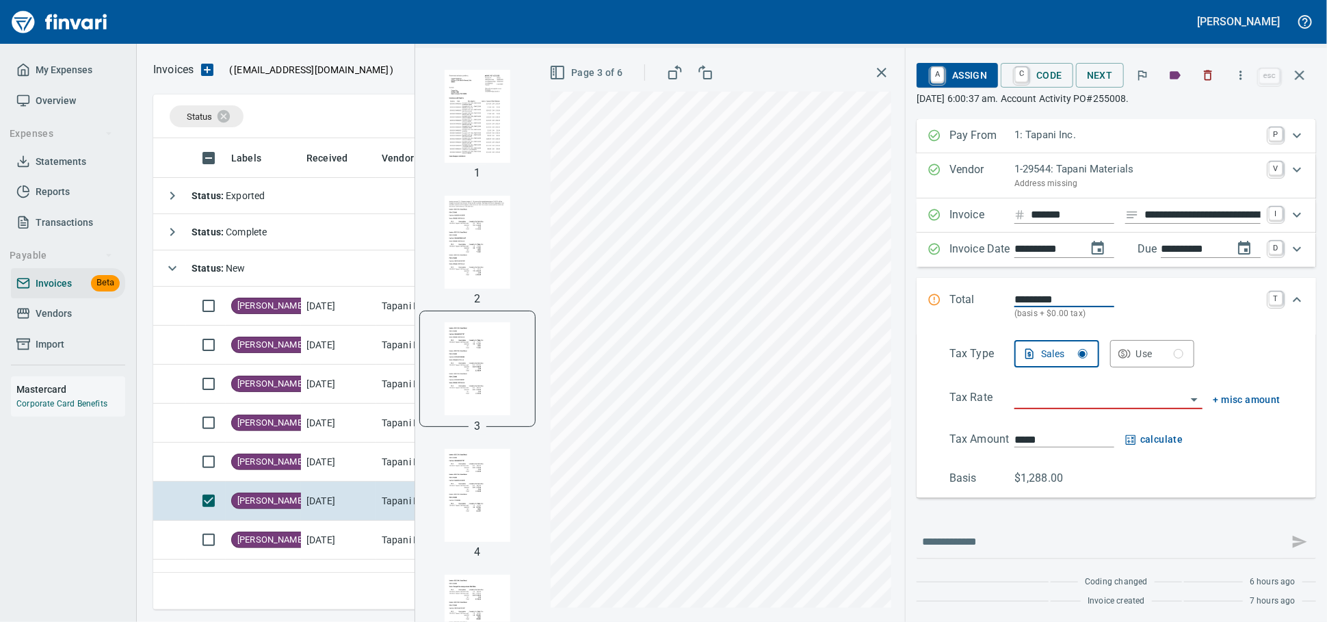
click at [450, 110] on img "button" at bounding box center [477, 116] width 93 height 93
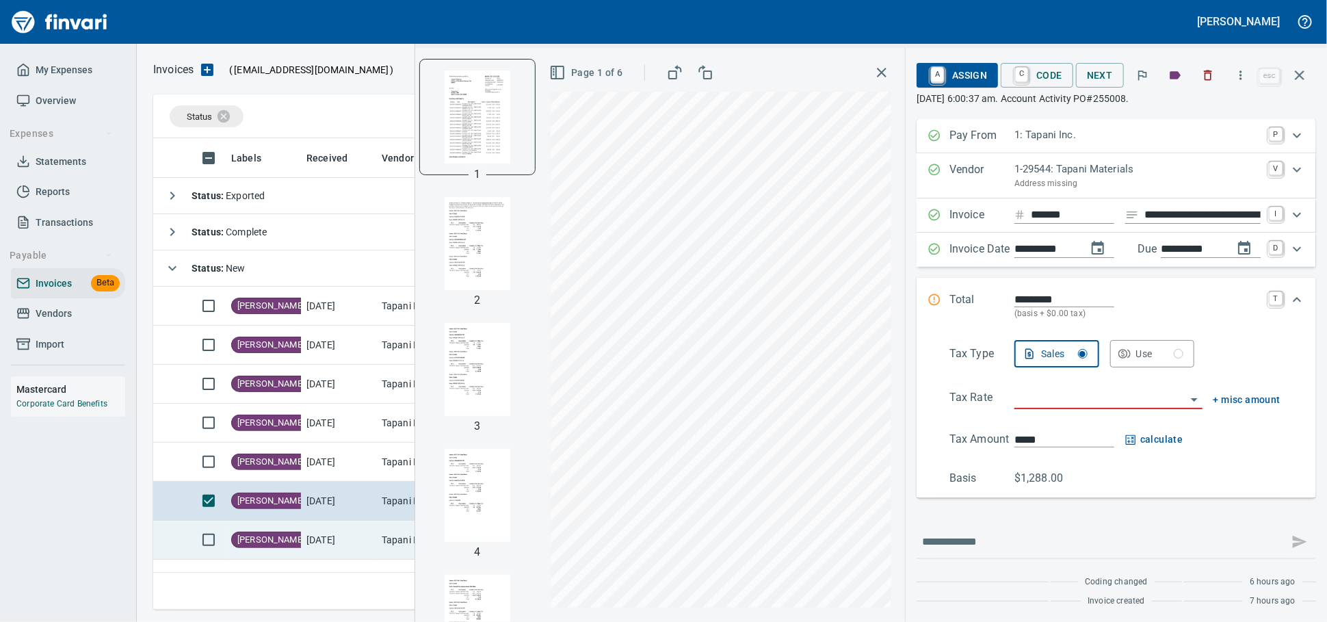
click at [315, 546] on td "[DATE]" at bounding box center [338, 540] width 75 height 39
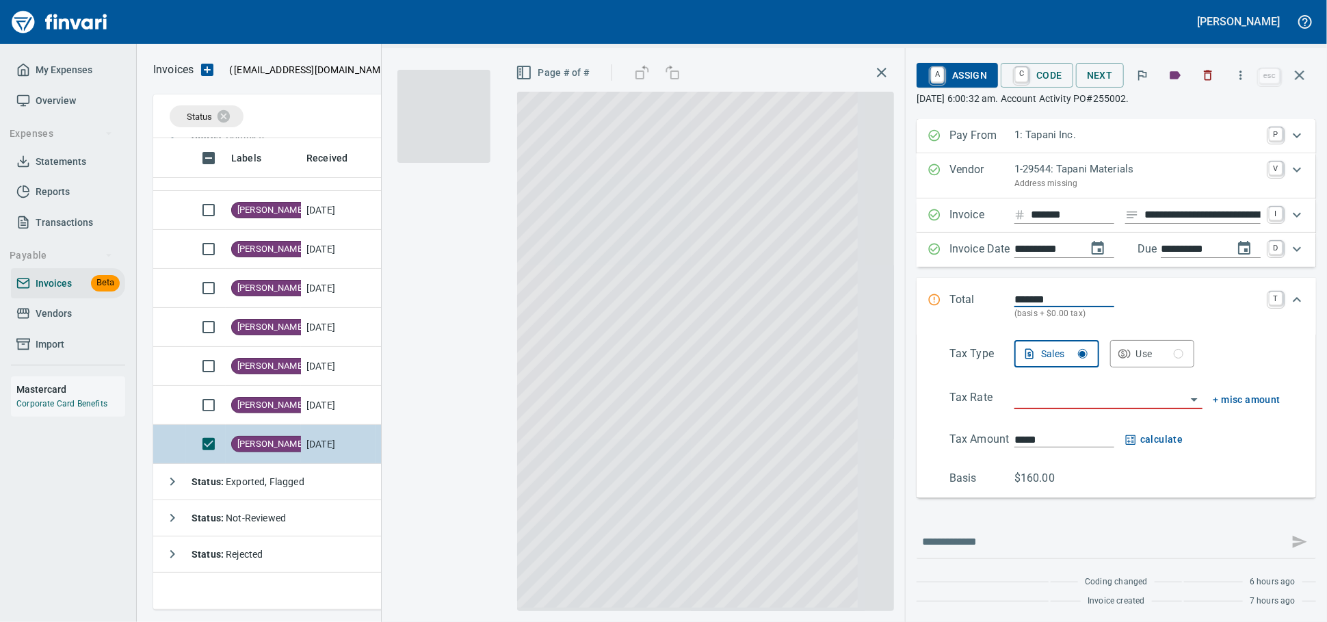
scroll to position [100, 0]
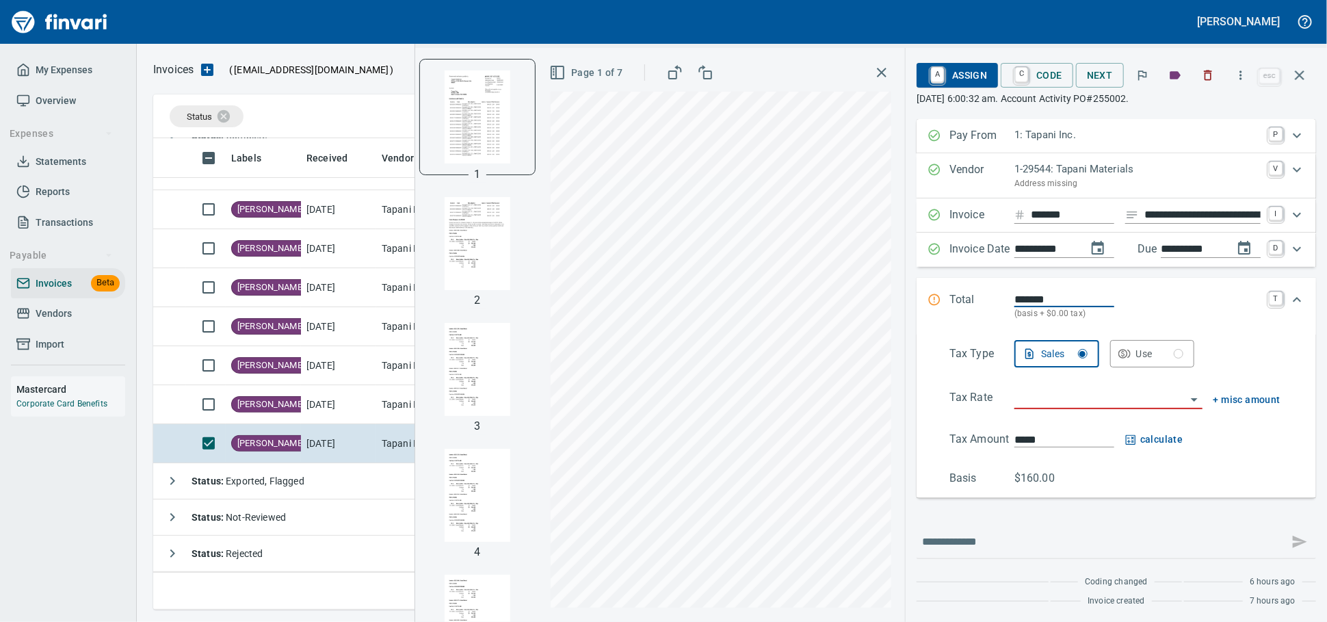
click at [432, 260] on img "button" at bounding box center [477, 243] width 93 height 93
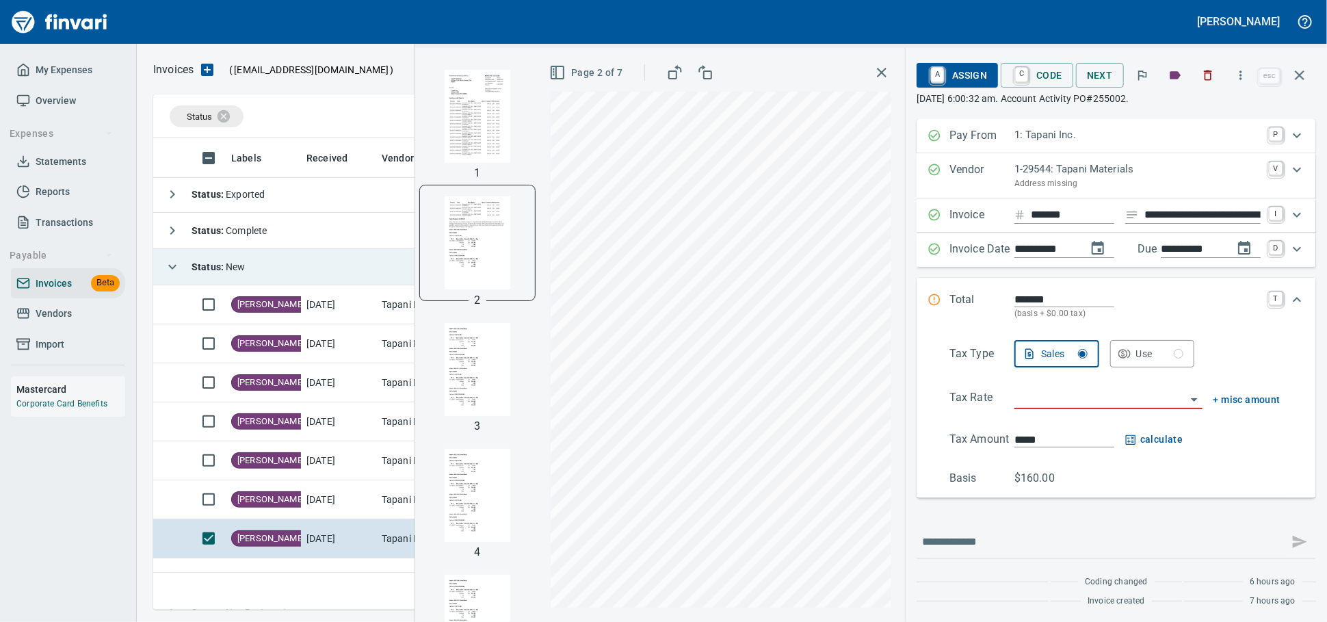
scroll to position [0, 0]
drag, startPoint x: 256, startPoint y: 264, endPoint x: 294, endPoint y: 363, distance: 105.5
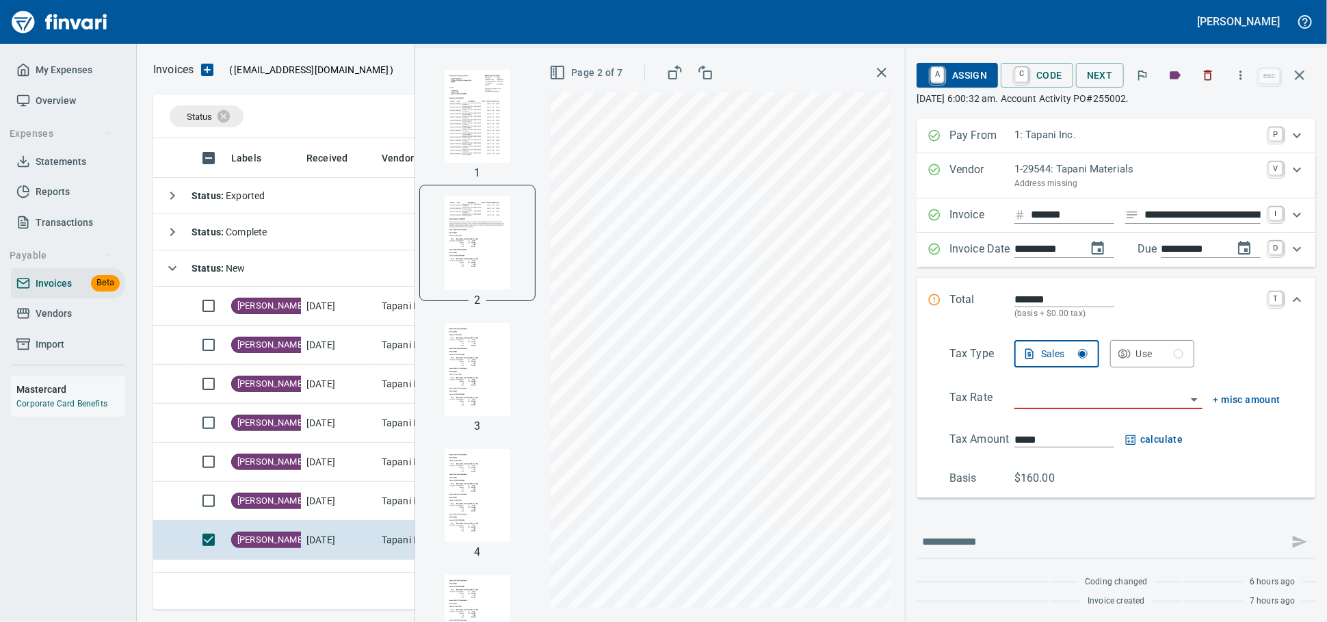
click at [256, 264] on td "Status : New" at bounding box center [544, 268] width 783 height 36
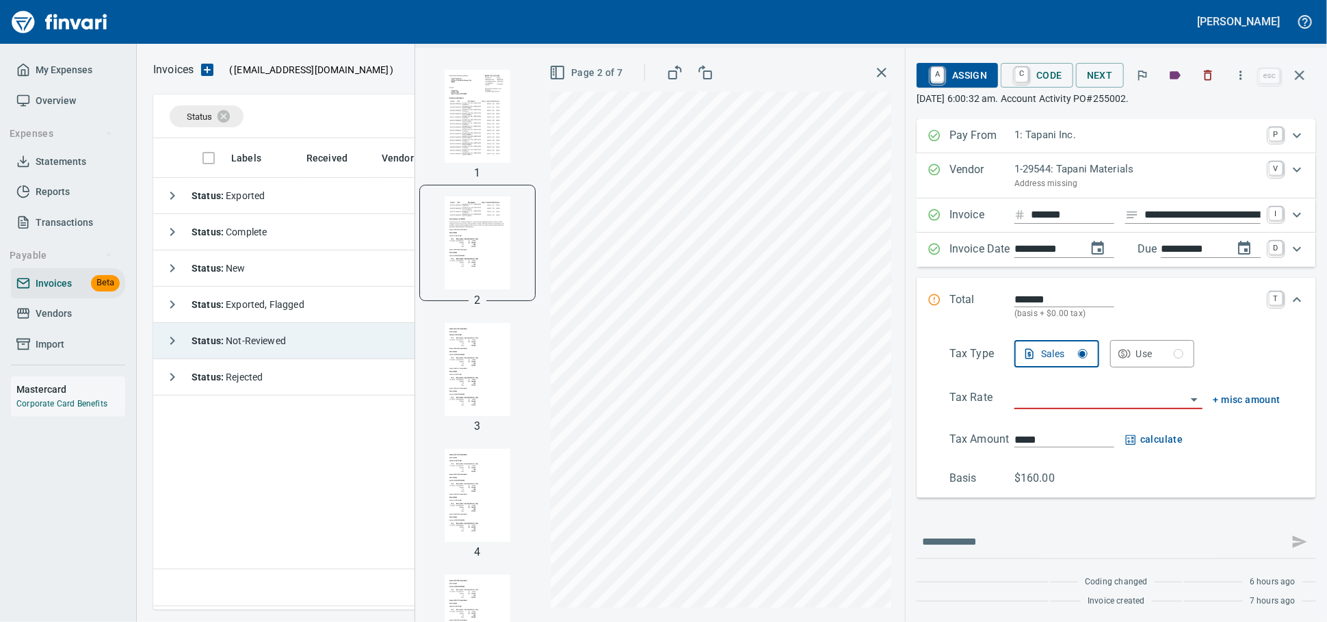
scroll to position [459, 1145]
click at [286, 339] on span "Status : Not-Reviewed" at bounding box center [239, 340] width 94 height 11
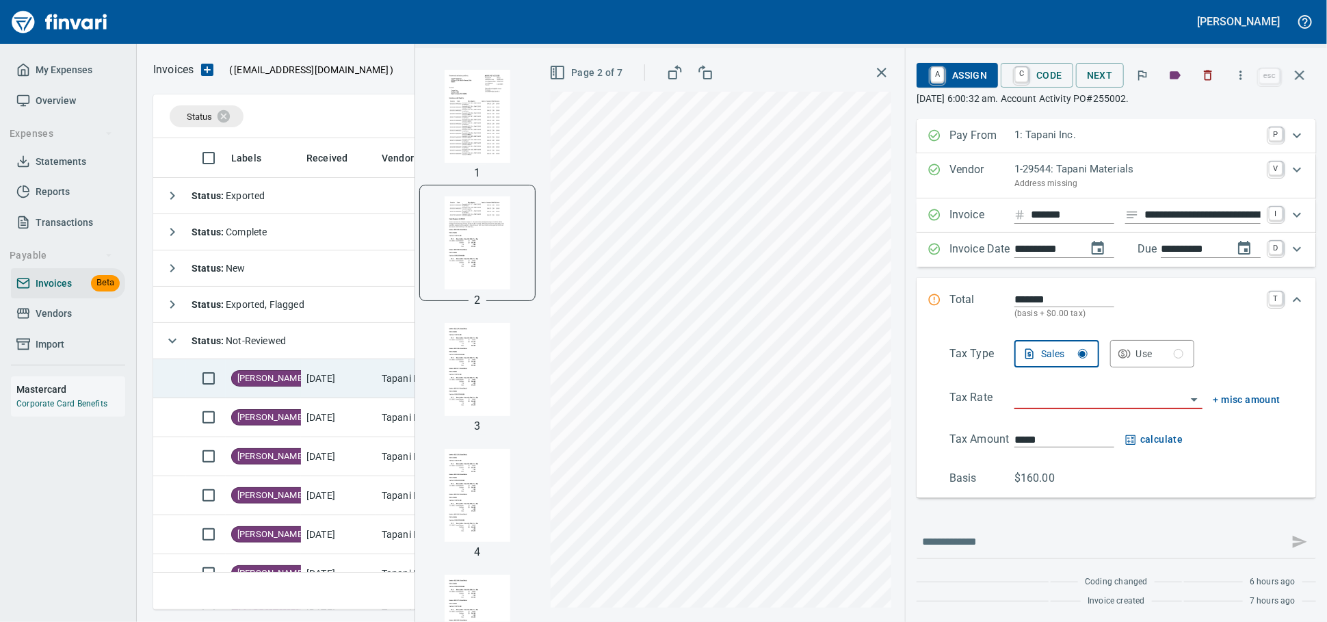
click at [307, 380] on td "[DATE]" at bounding box center [338, 378] width 75 height 39
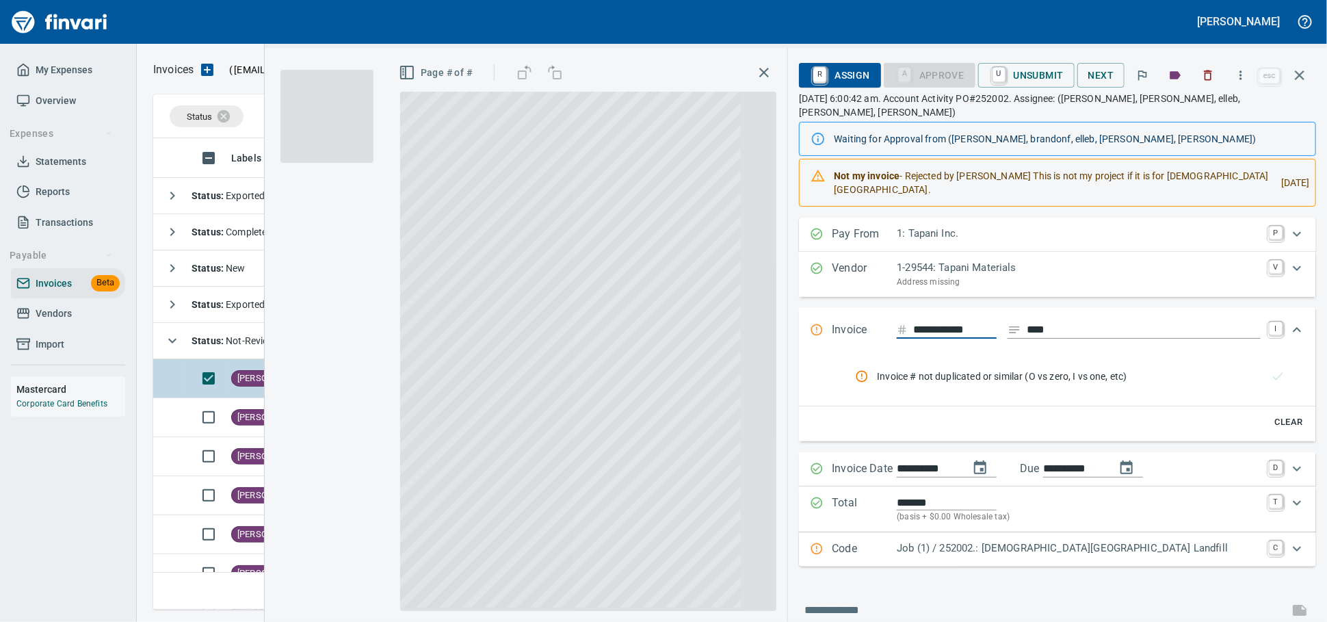
scroll to position [0, 1]
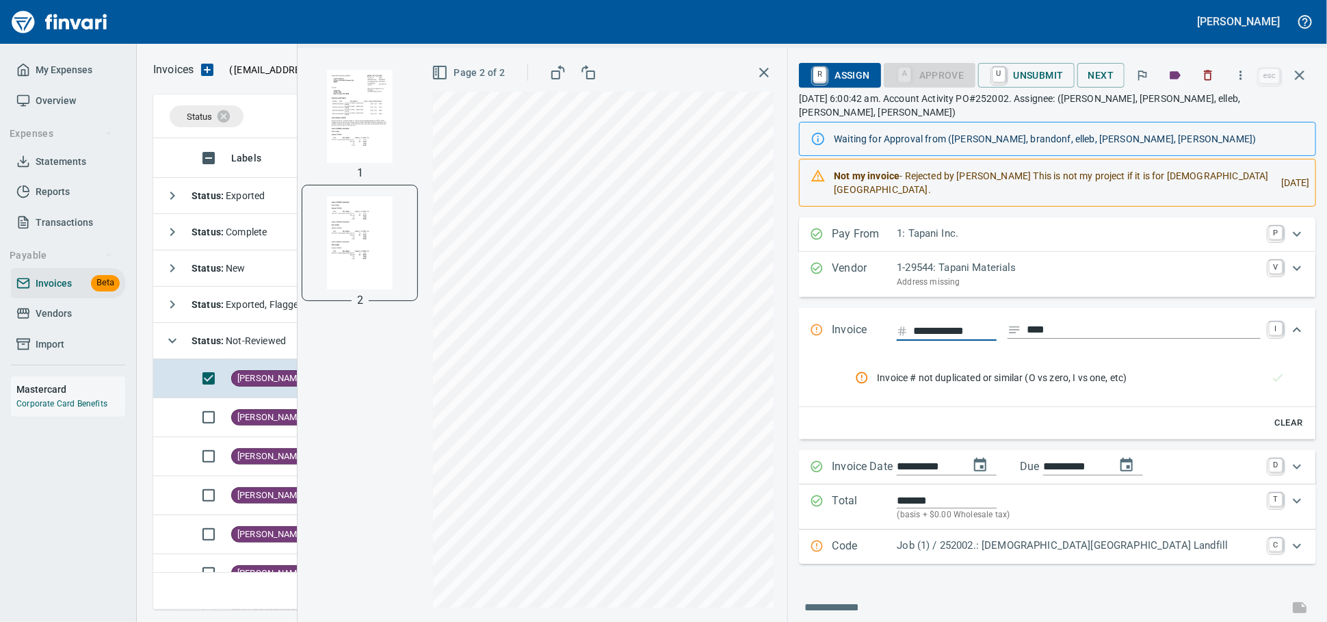
click at [313, 133] on img "button" at bounding box center [359, 116] width 93 height 93
click at [235, 424] on span "[PERSON_NAME]" at bounding box center [271, 417] width 78 height 13
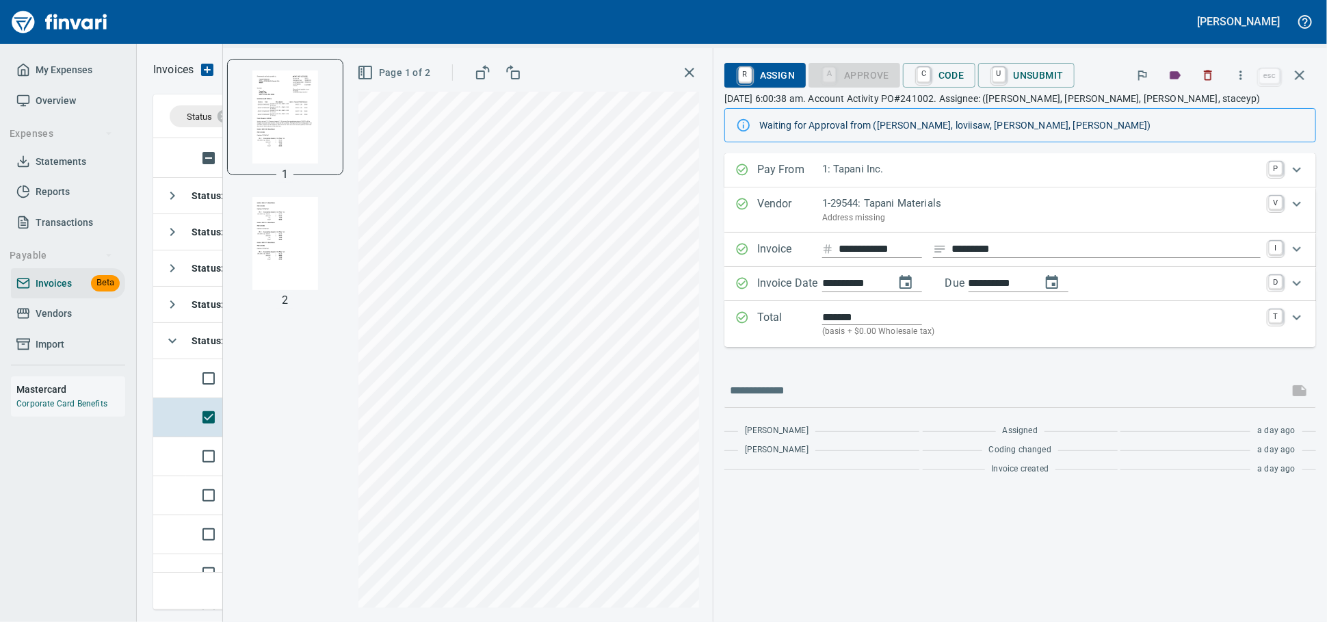
click at [677, 79] on button "button" at bounding box center [689, 72] width 25 height 25
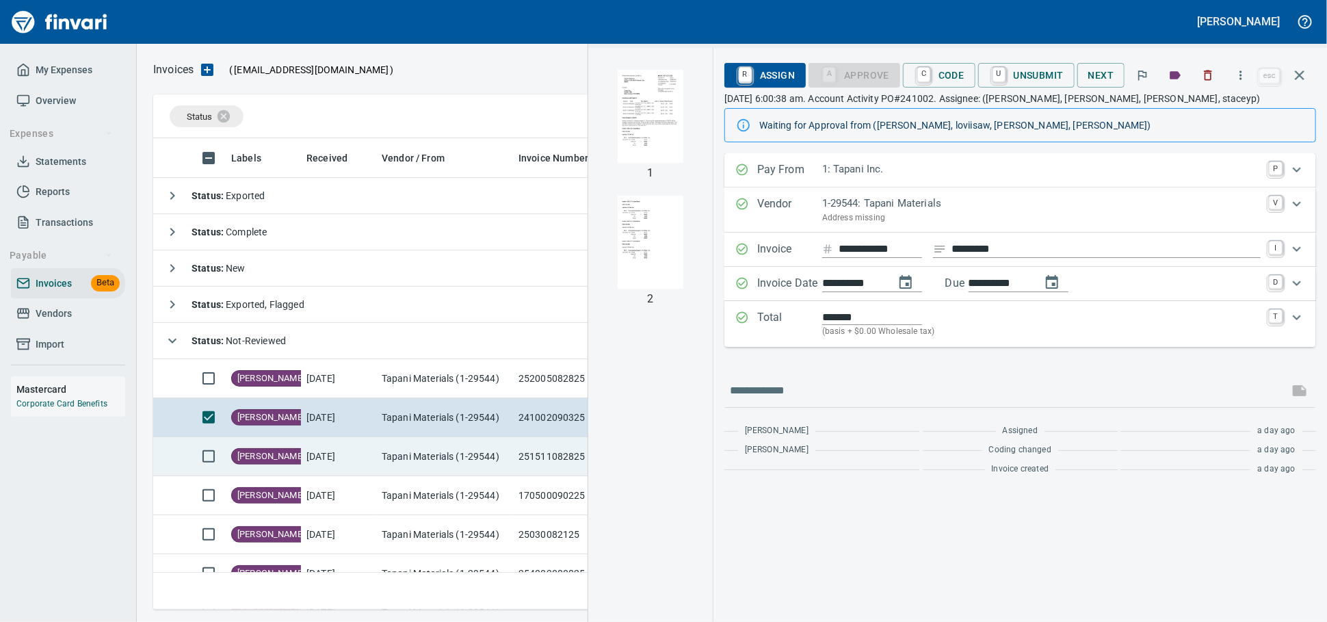
click at [360, 470] on td "[DATE]" at bounding box center [338, 456] width 75 height 39
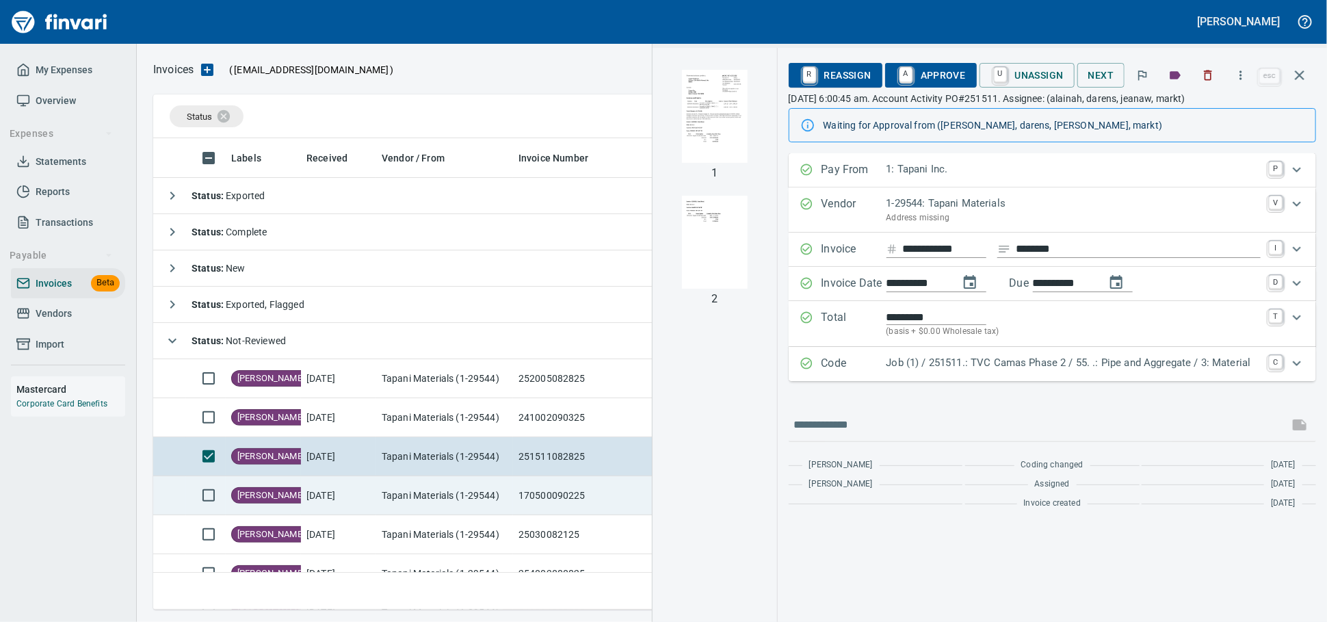
click at [363, 506] on td "[DATE]" at bounding box center [338, 495] width 75 height 39
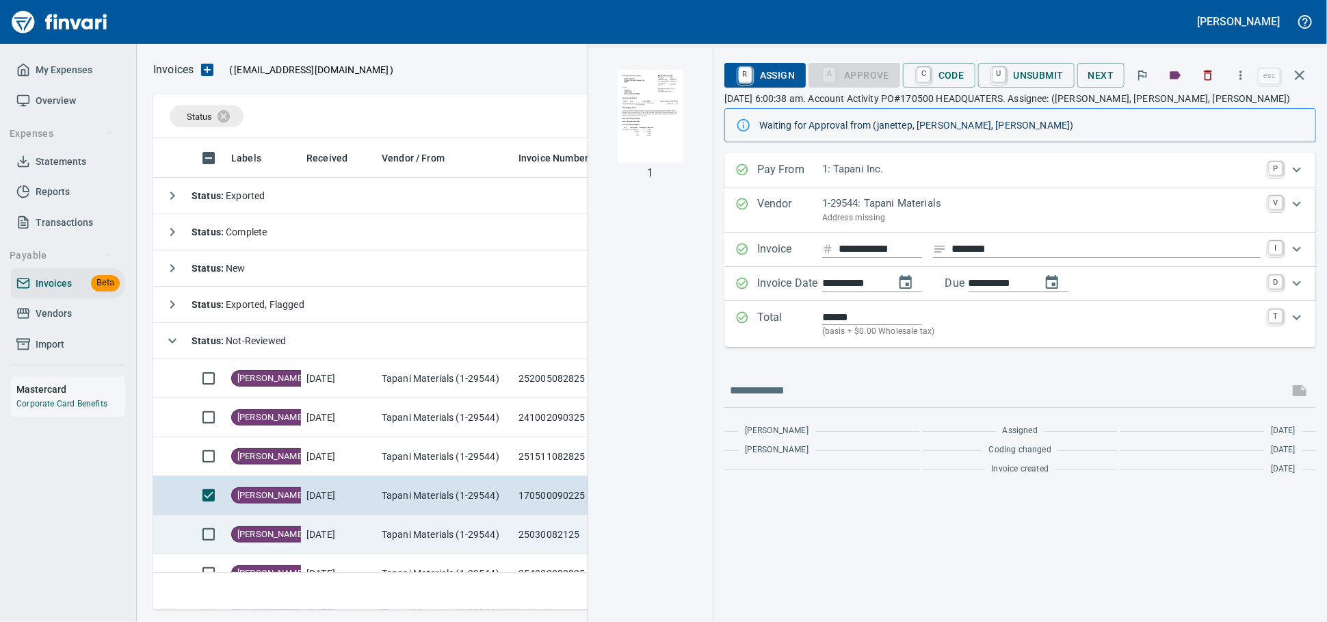
click at [467, 530] on td "Tapani Materials (1-29544)" at bounding box center [444, 534] width 137 height 39
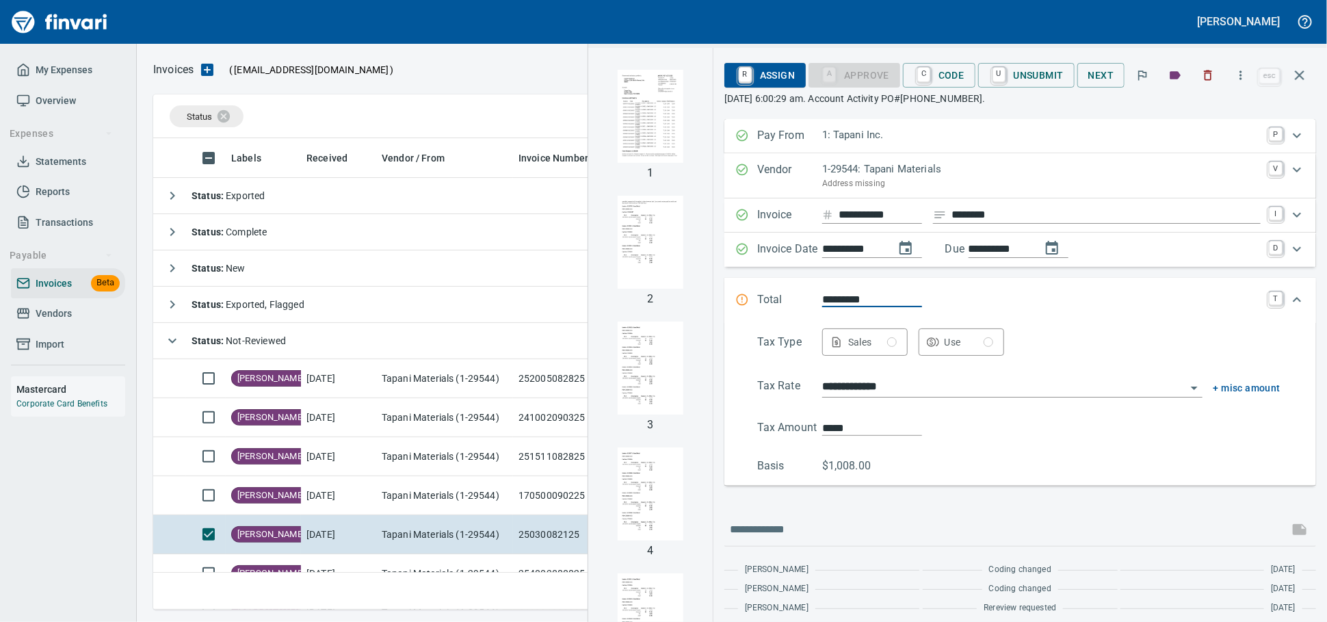
click at [604, 119] on img "button" at bounding box center [650, 116] width 93 height 93
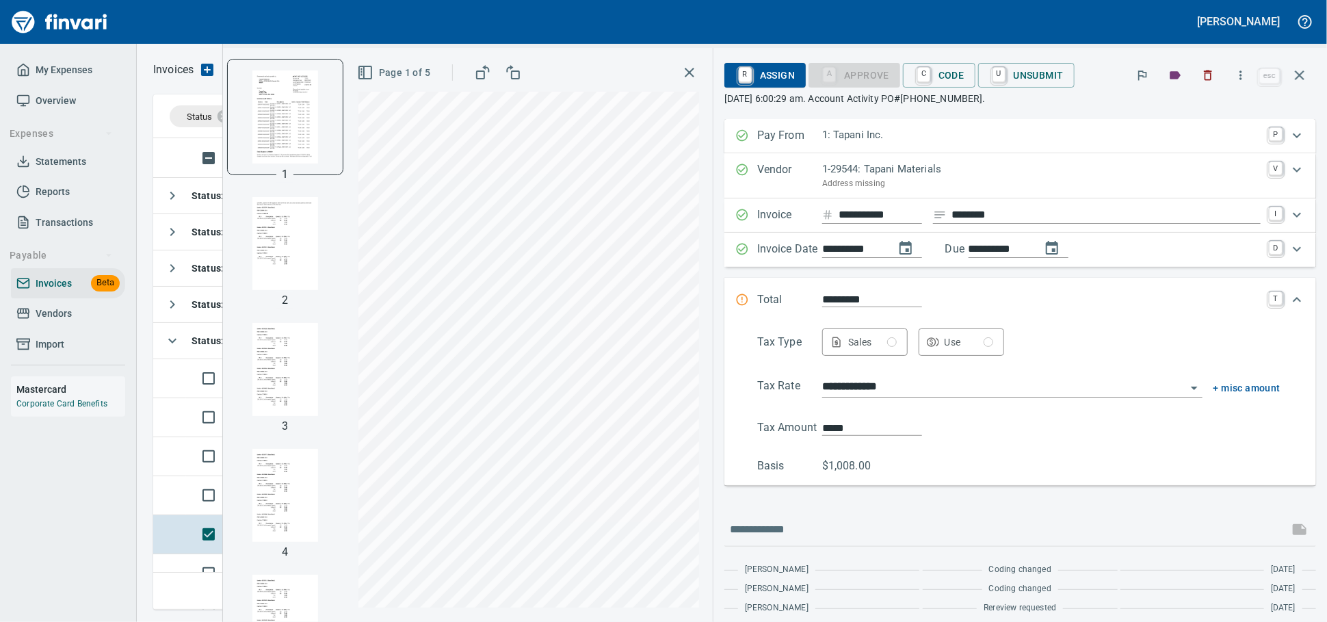
click at [677, 75] on button "button" at bounding box center [689, 72] width 25 height 25
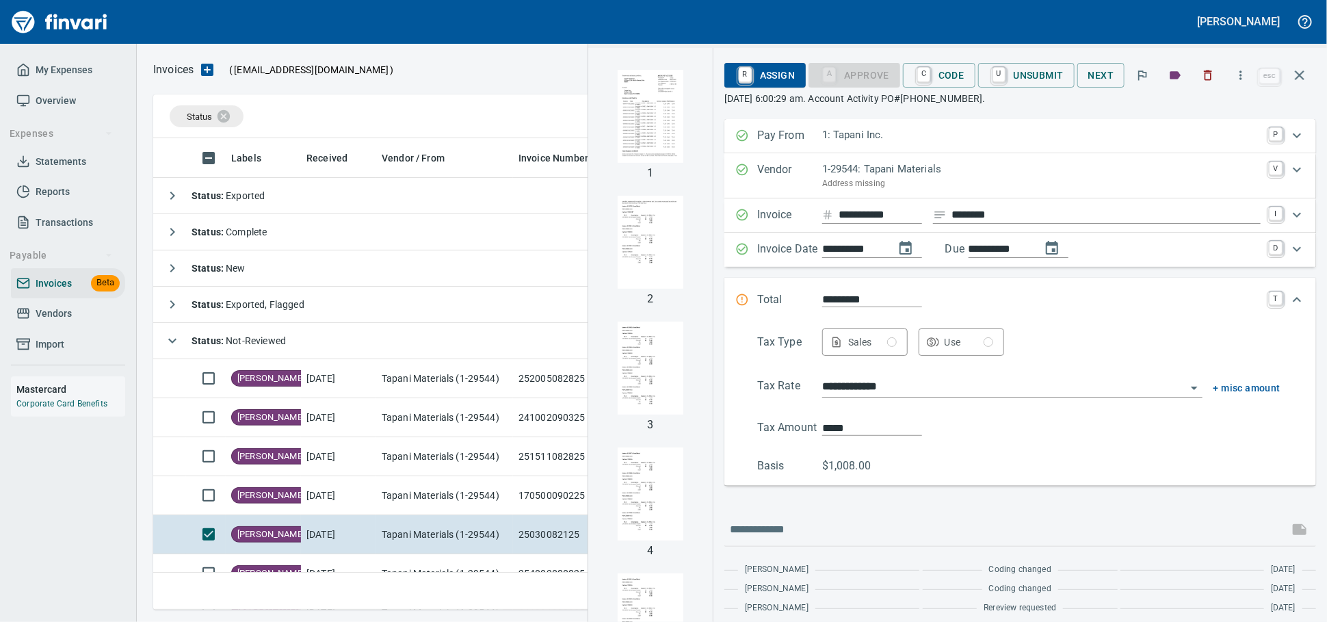
click at [604, 109] on img "button" at bounding box center [650, 116] width 93 height 93
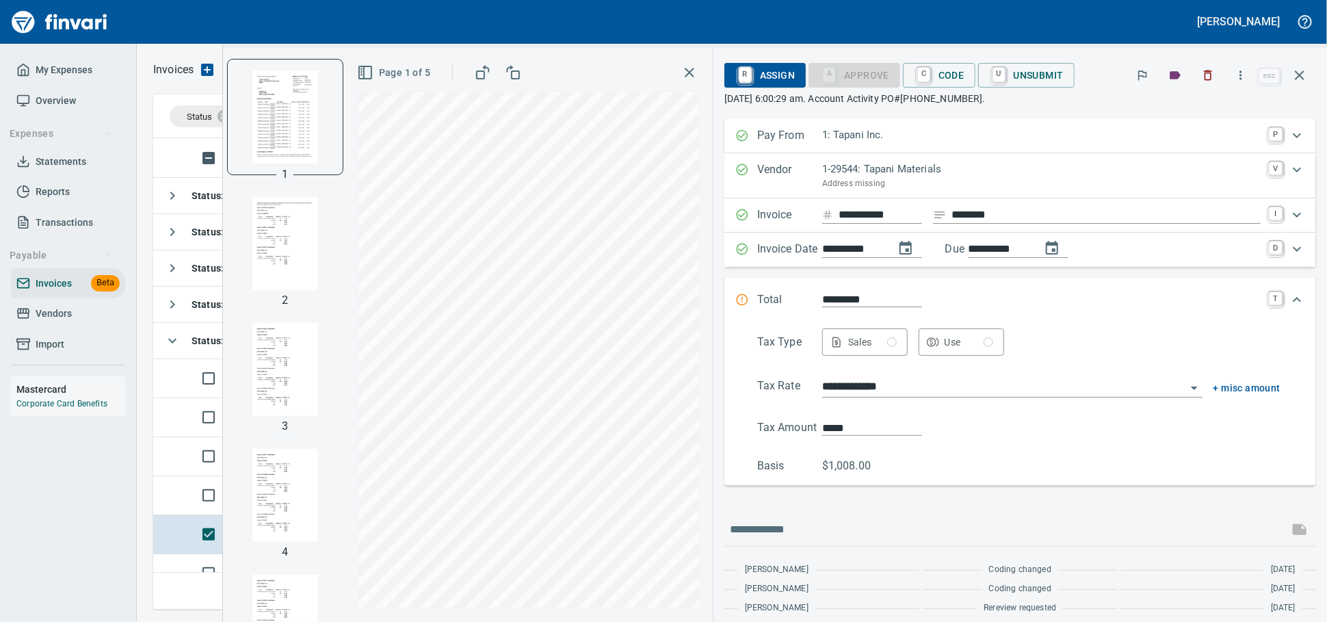
click at [682, 70] on icon "button" at bounding box center [690, 72] width 16 height 16
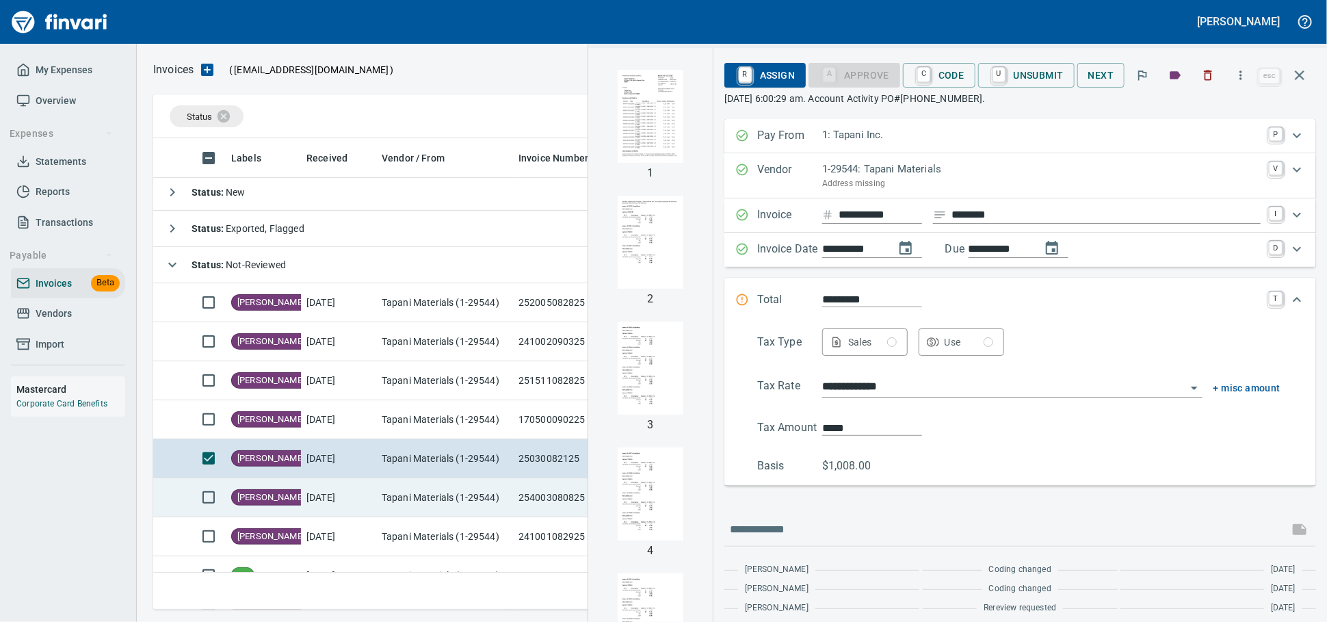
click at [414, 503] on td "Tapani Materials (1-29544)" at bounding box center [444, 497] width 137 height 39
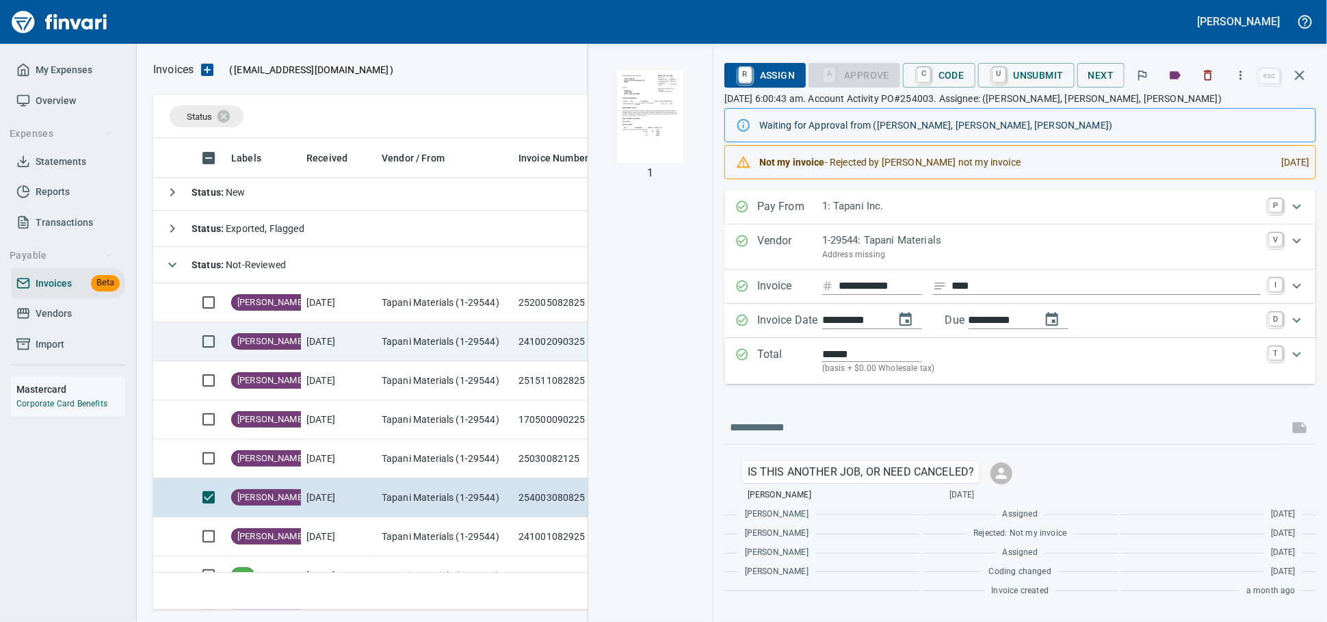
click at [437, 545] on td "Tapani Materials (1-29544)" at bounding box center [444, 536] width 137 height 39
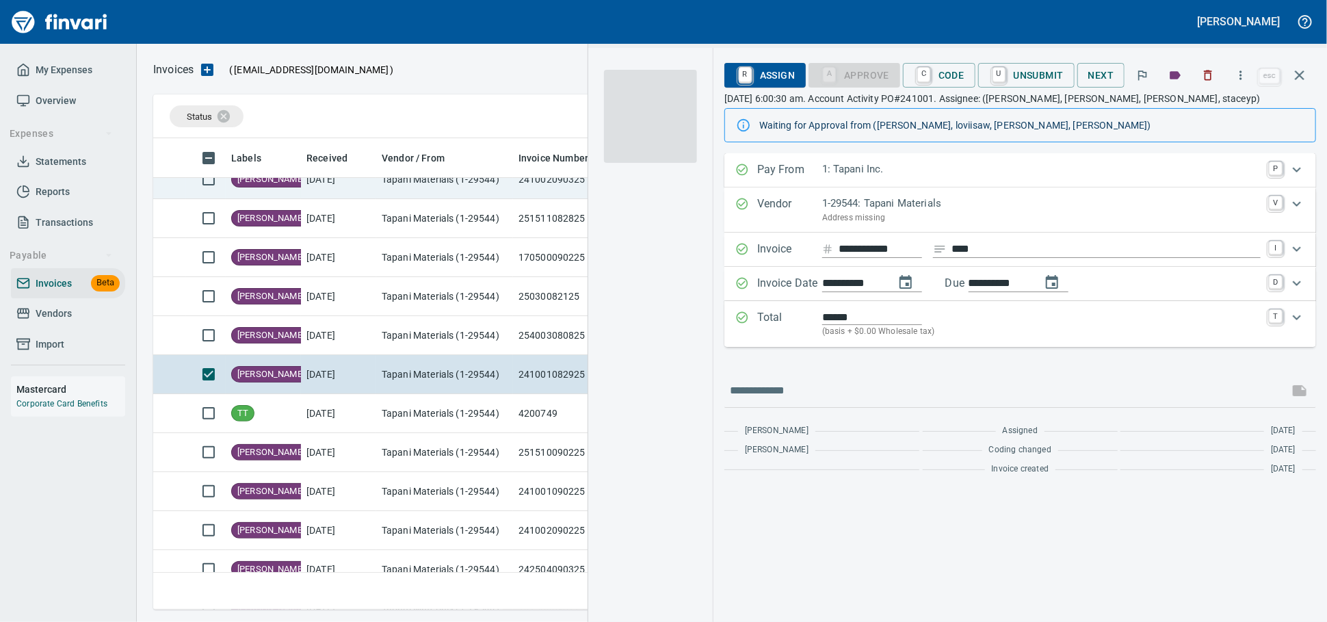
scroll to position [304, 0]
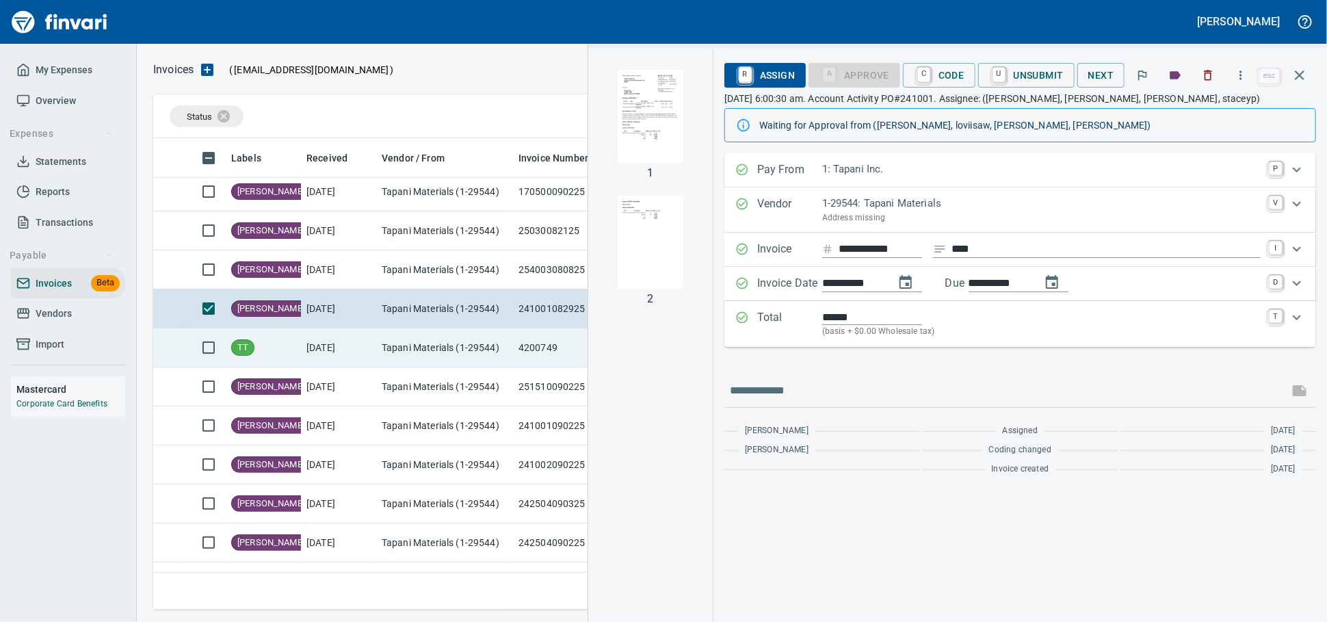
click at [477, 358] on td "Tapani Materials (1-29544)" at bounding box center [444, 347] width 137 height 39
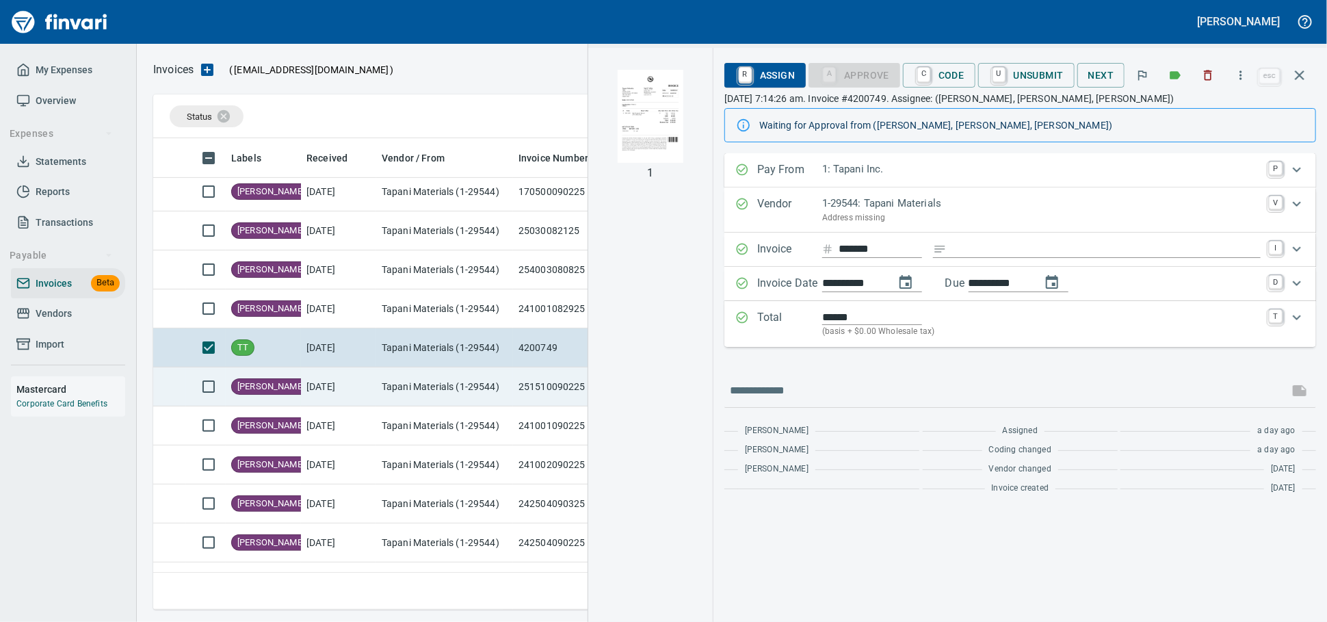
click at [449, 387] on td "Tapani Materials (1-29544)" at bounding box center [444, 386] width 137 height 39
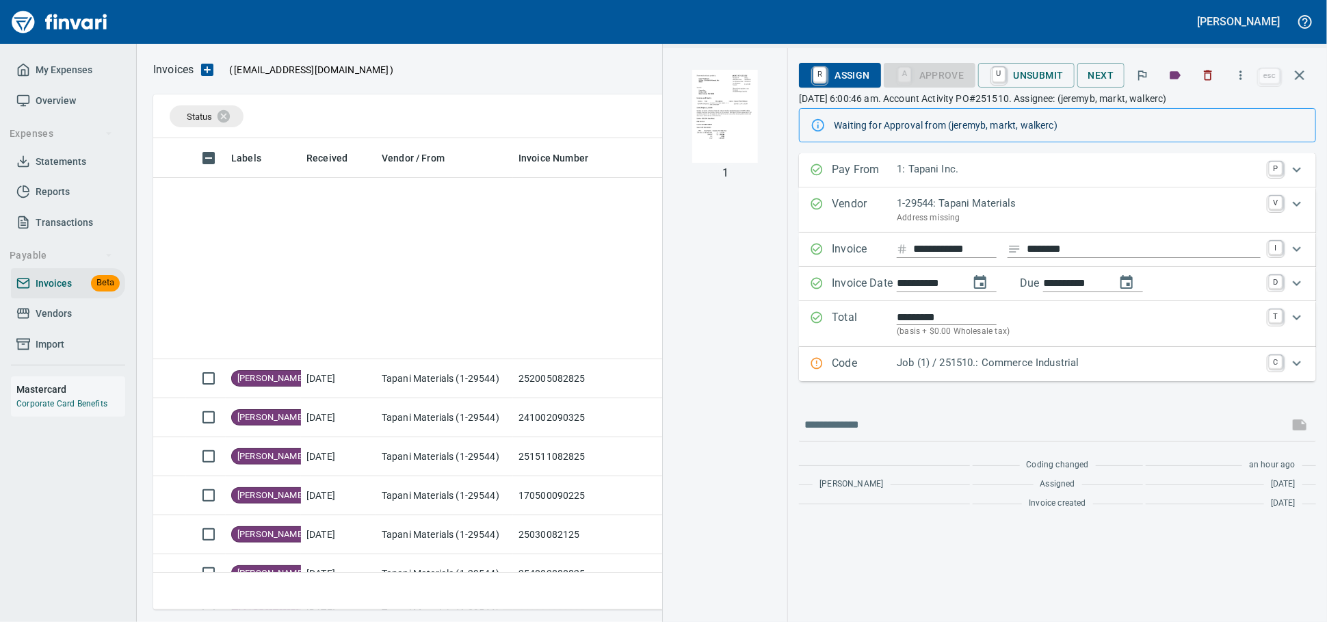
scroll to position [459, 1133]
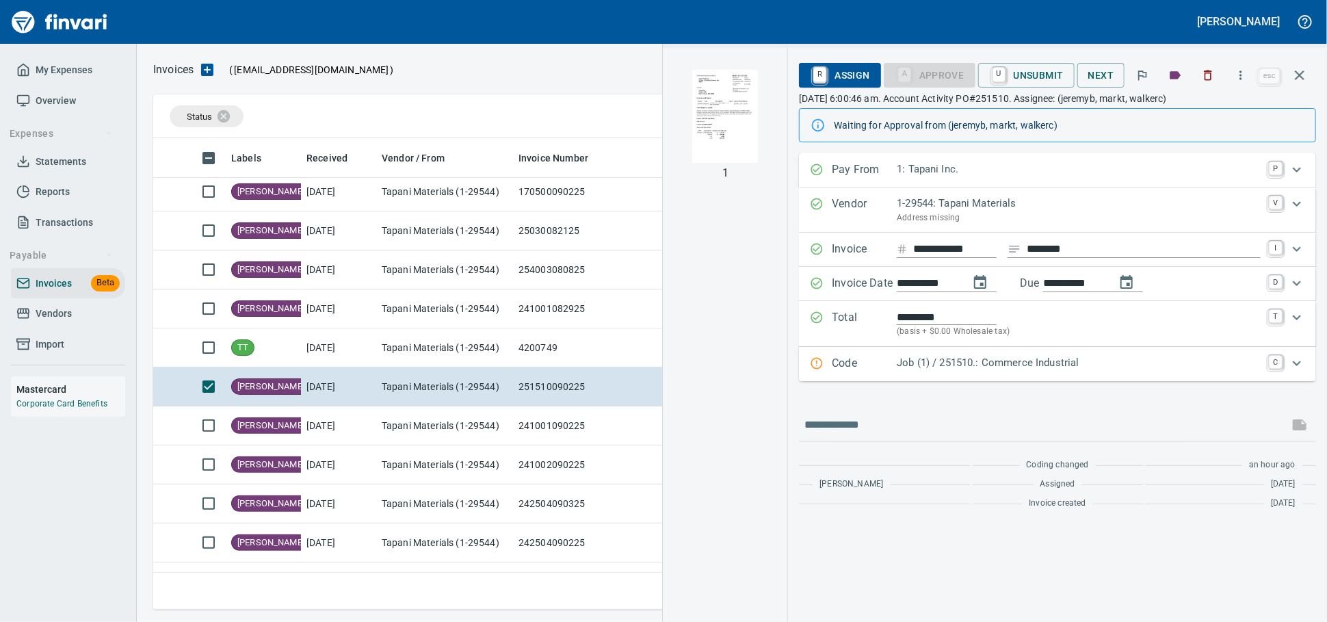
click at [683, 130] on img "button" at bounding box center [725, 116] width 93 height 93
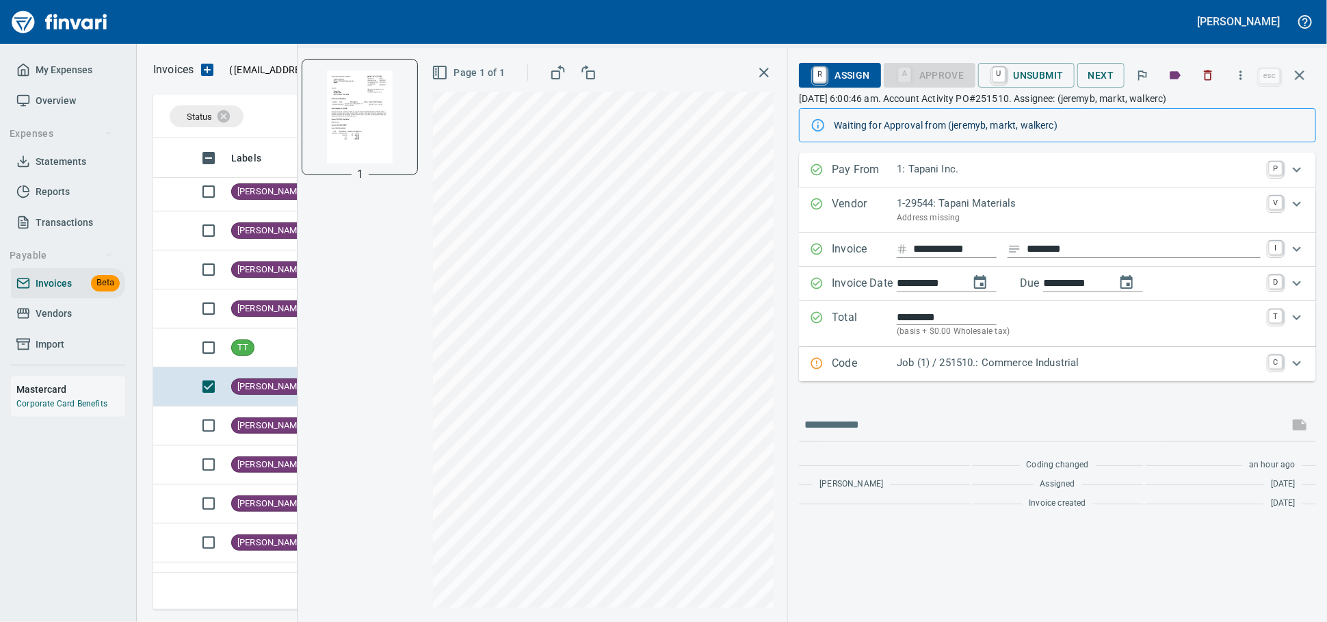
click at [756, 73] on icon "button" at bounding box center [764, 72] width 16 height 16
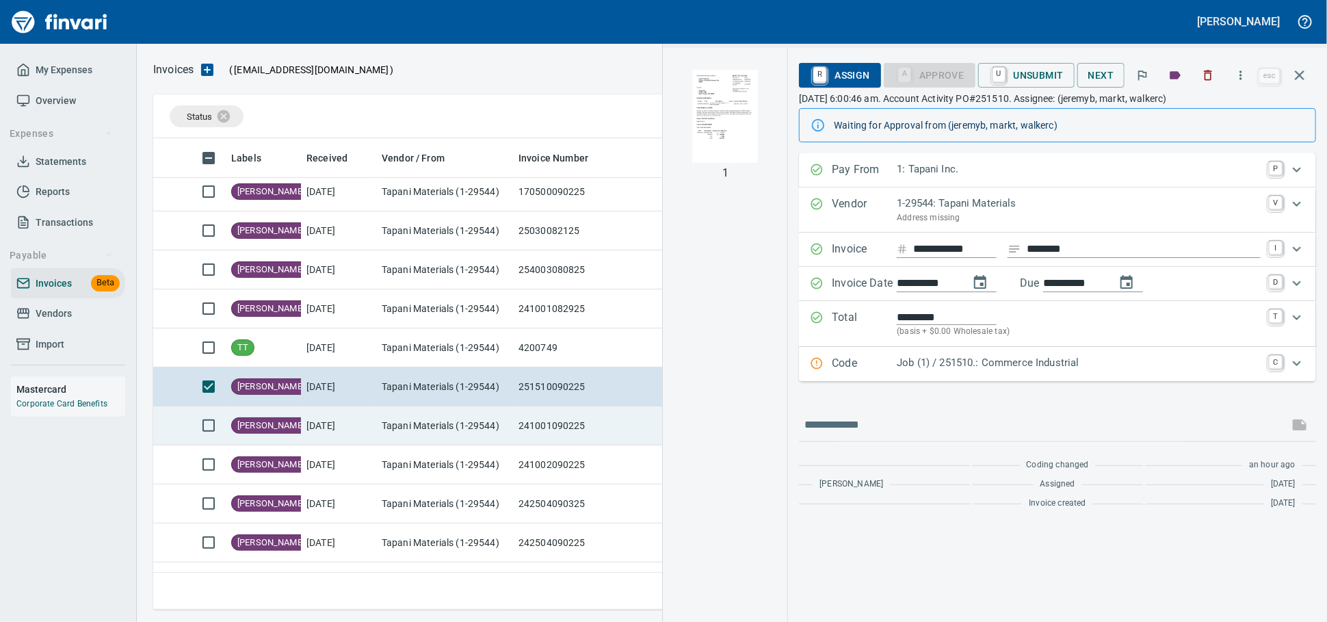
click at [416, 424] on td "Tapani Materials (1-29544)" at bounding box center [444, 425] width 137 height 39
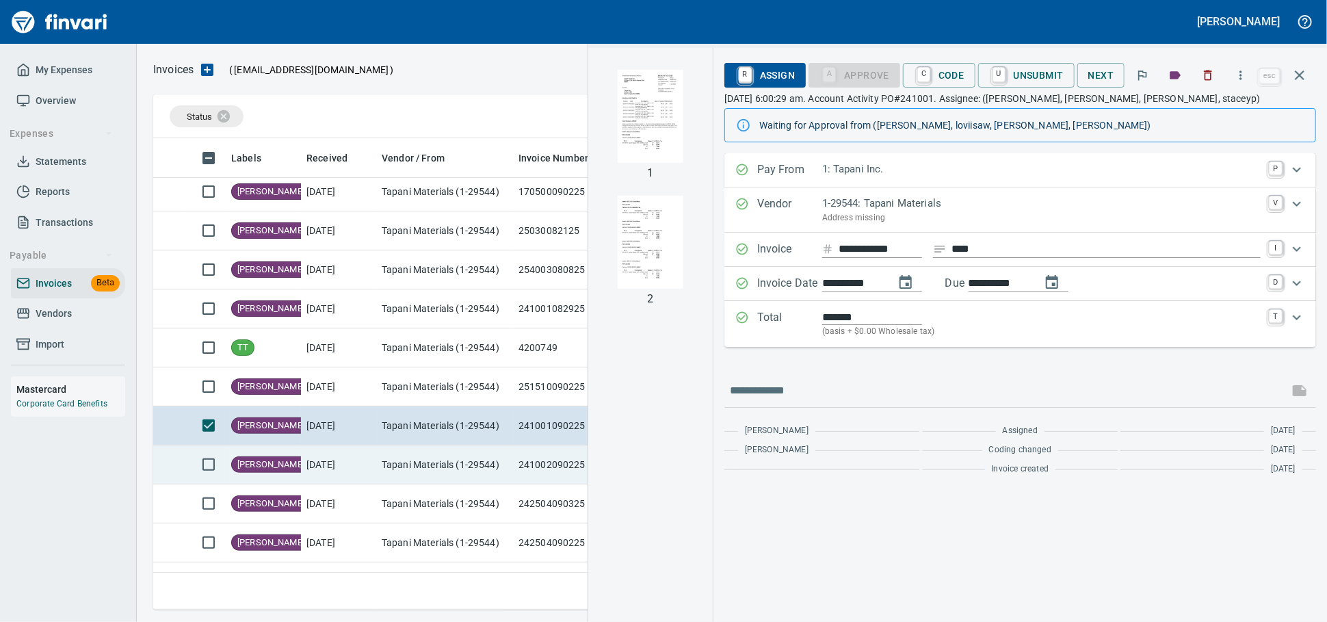
click at [417, 484] on td "Tapani Materials (1-29544)" at bounding box center [444, 464] width 137 height 39
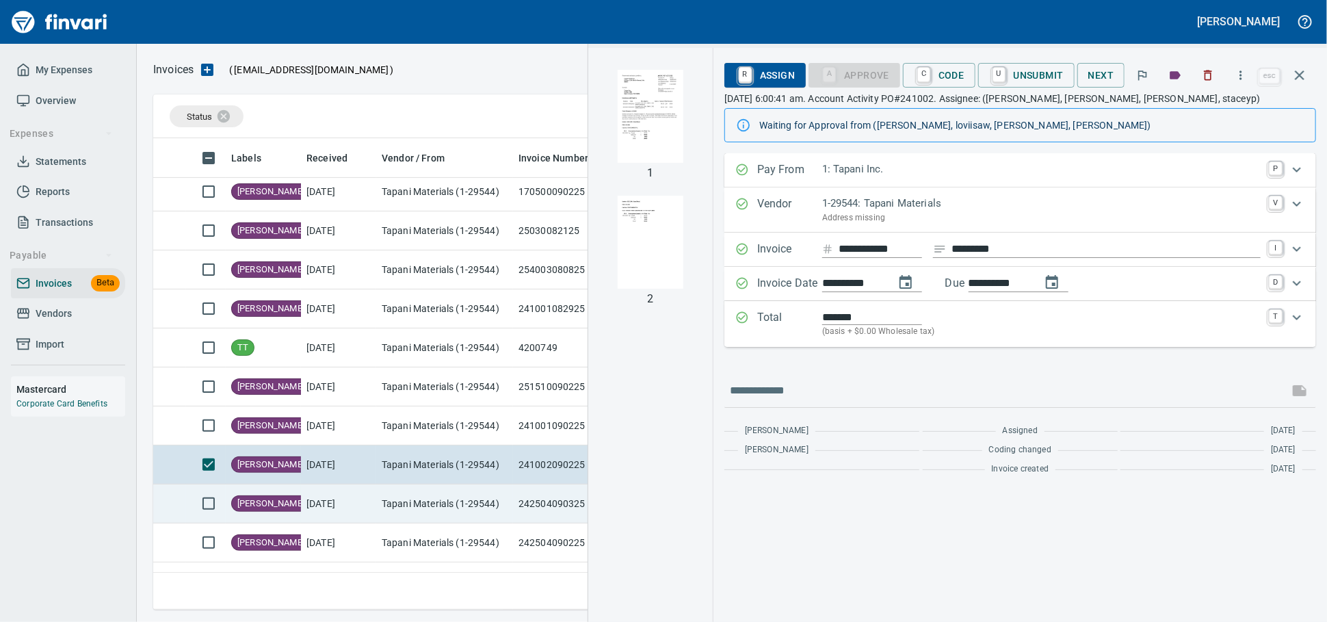
click at [429, 506] on td "Tapani Materials (1-29544)" at bounding box center [444, 503] width 137 height 39
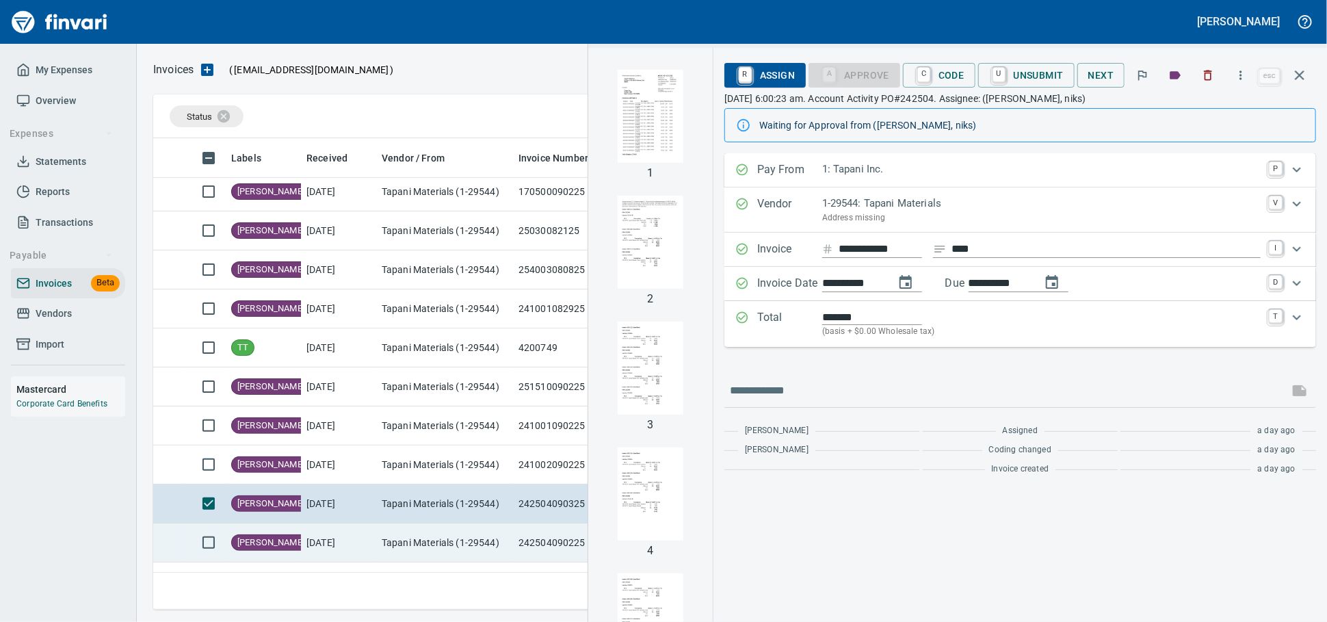
click at [462, 546] on td "Tapani Materials (1-29544)" at bounding box center [444, 542] width 137 height 39
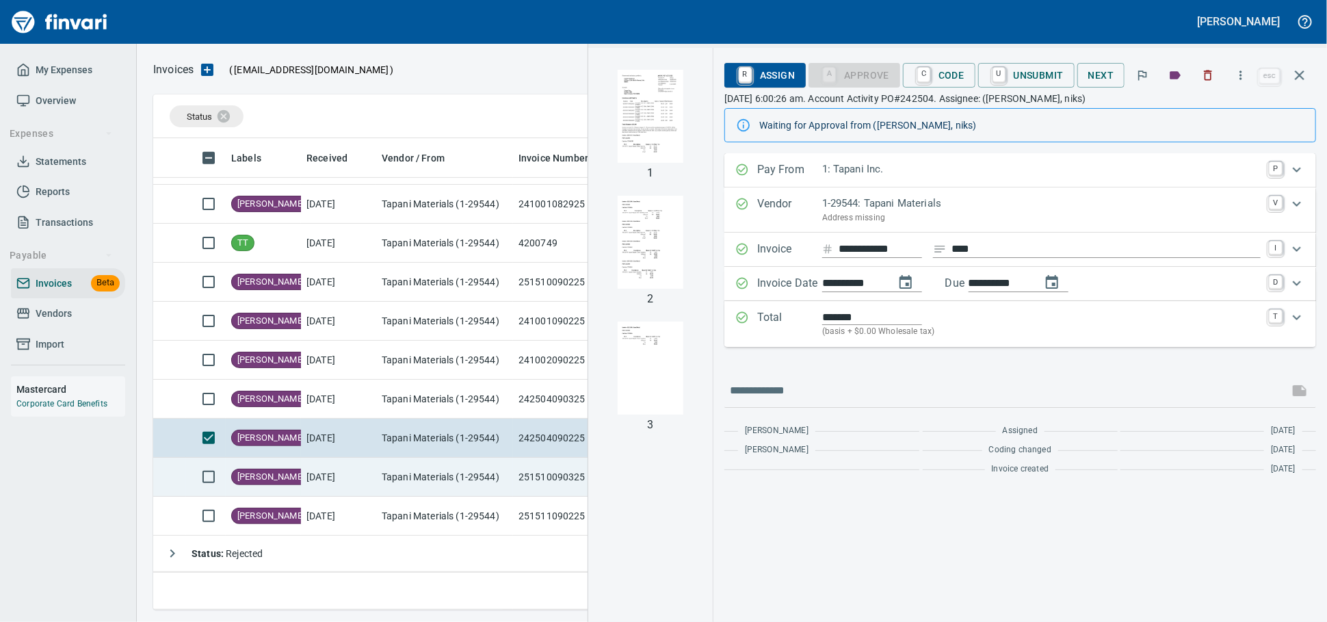
scroll to position [412, 0]
click at [432, 476] on td "Tapani Materials (1-29544)" at bounding box center [444, 477] width 137 height 39
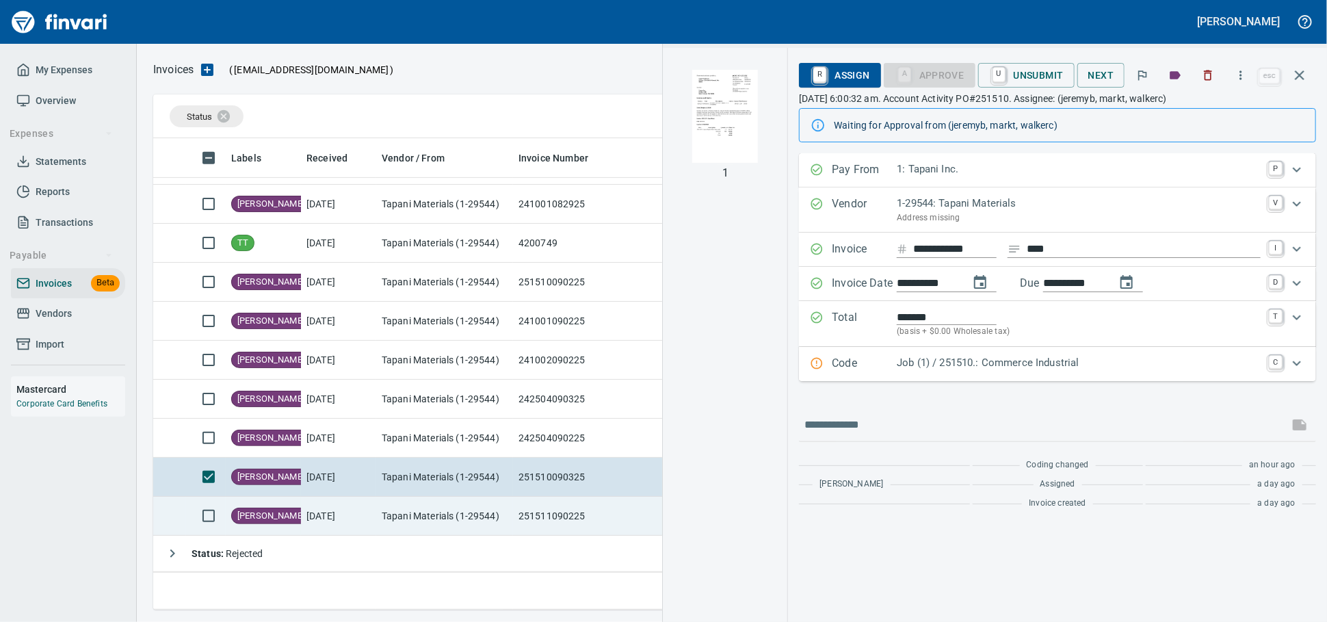
drag, startPoint x: 521, startPoint y: 517, endPoint x: 673, endPoint y: 465, distance: 160.6
click at [520, 517] on td "251511090225" at bounding box center [587, 516] width 149 height 39
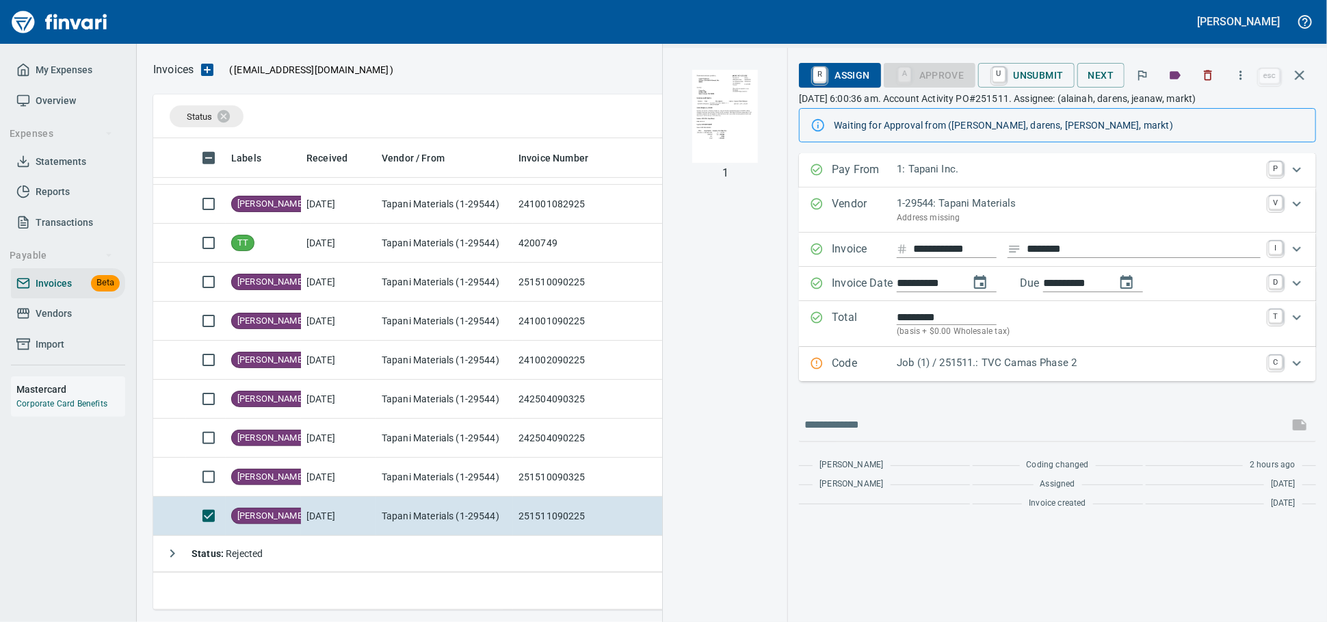
click at [703, 133] on img "button" at bounding box center [725, 116] width 93 height 93
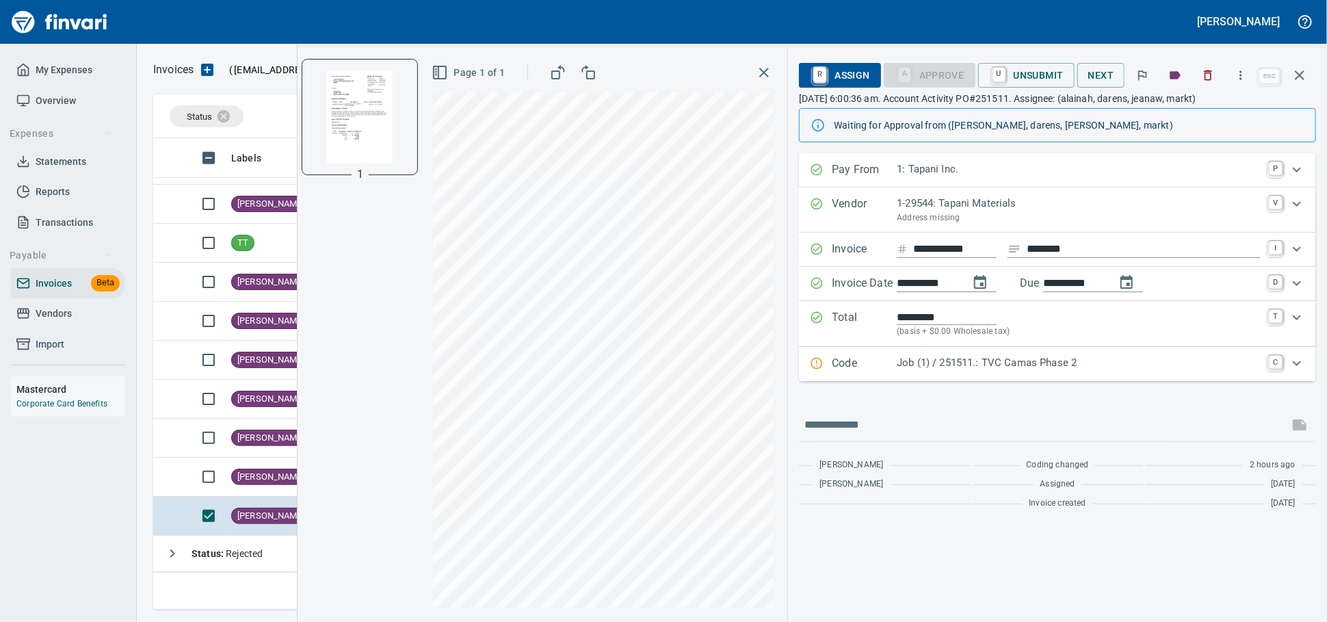
click at [756, 80] on icon "button" at bounding box center [764, 72] width 16 height 16
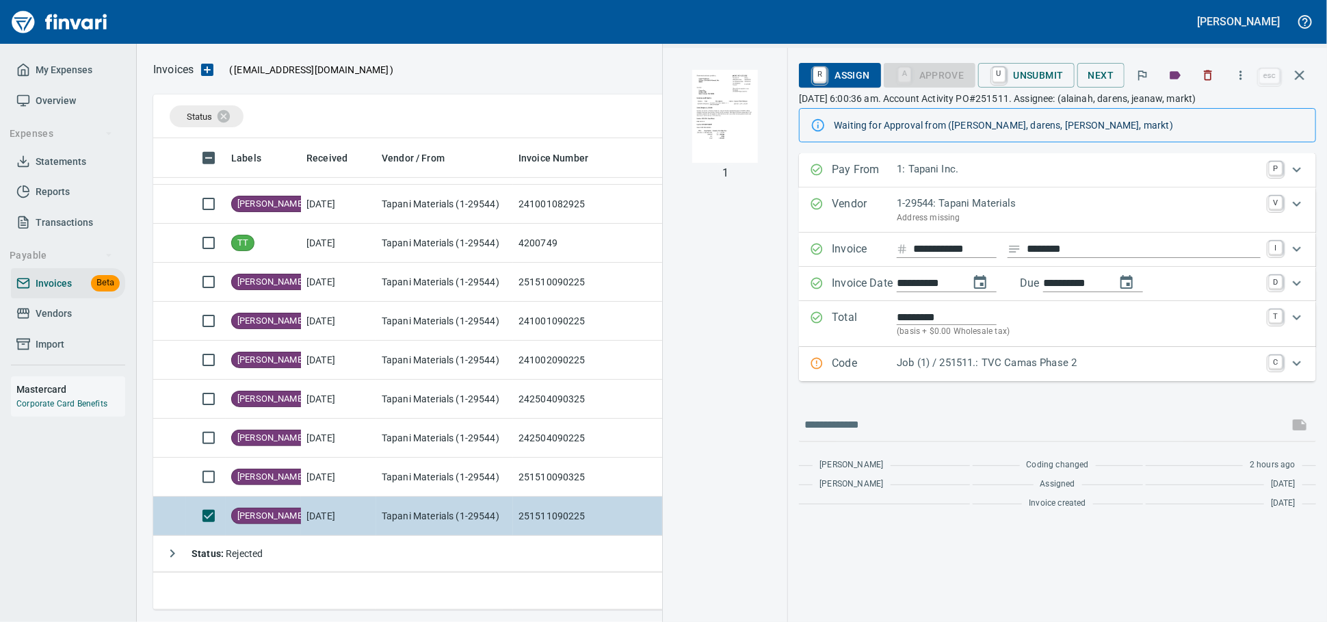
click at [552, 517] on td "251511090225" at bounding box center [587, 516] width 149 height 39
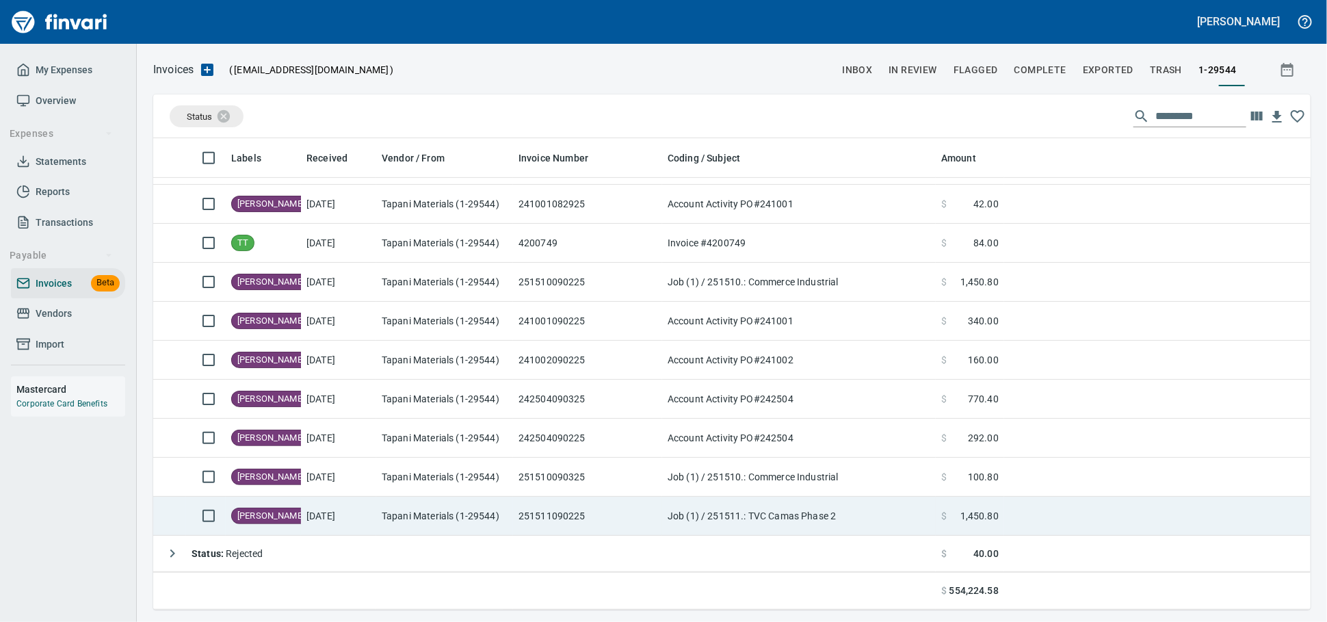
click at [552, 517] on td "251511090225" at bounding box center [587, 516] width 149 height 39
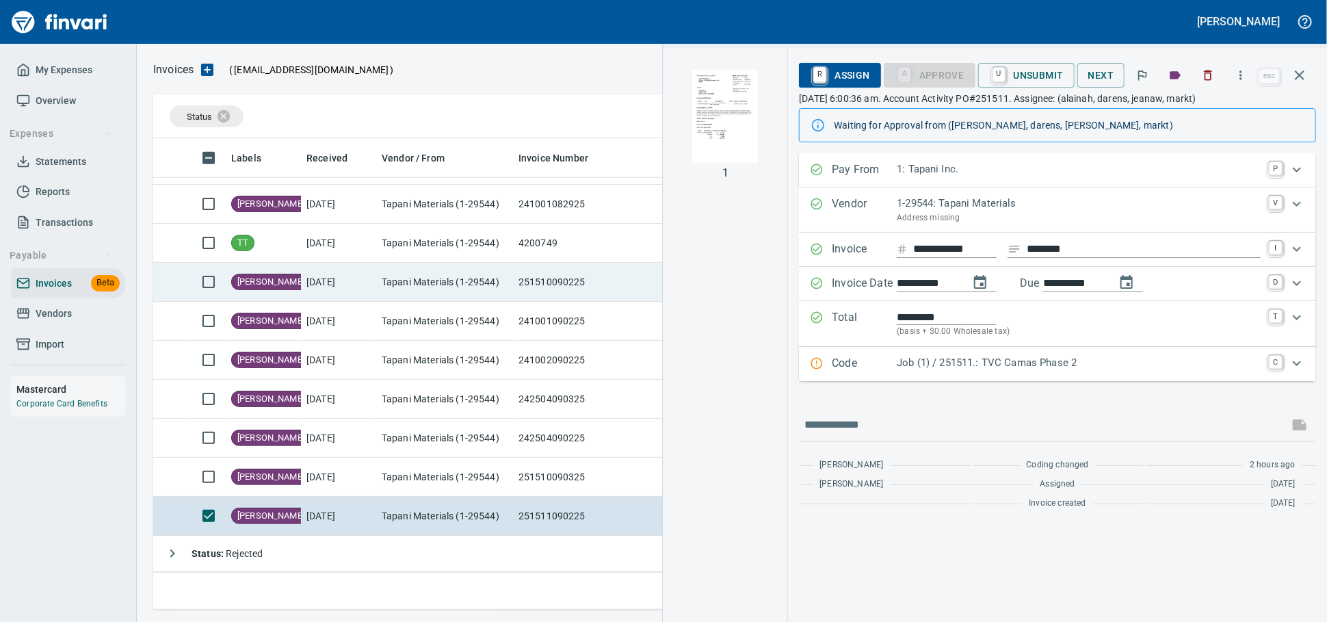
click at [571, 274] on td "251510090225" at bounding box center [587, 282] width 149 height 39
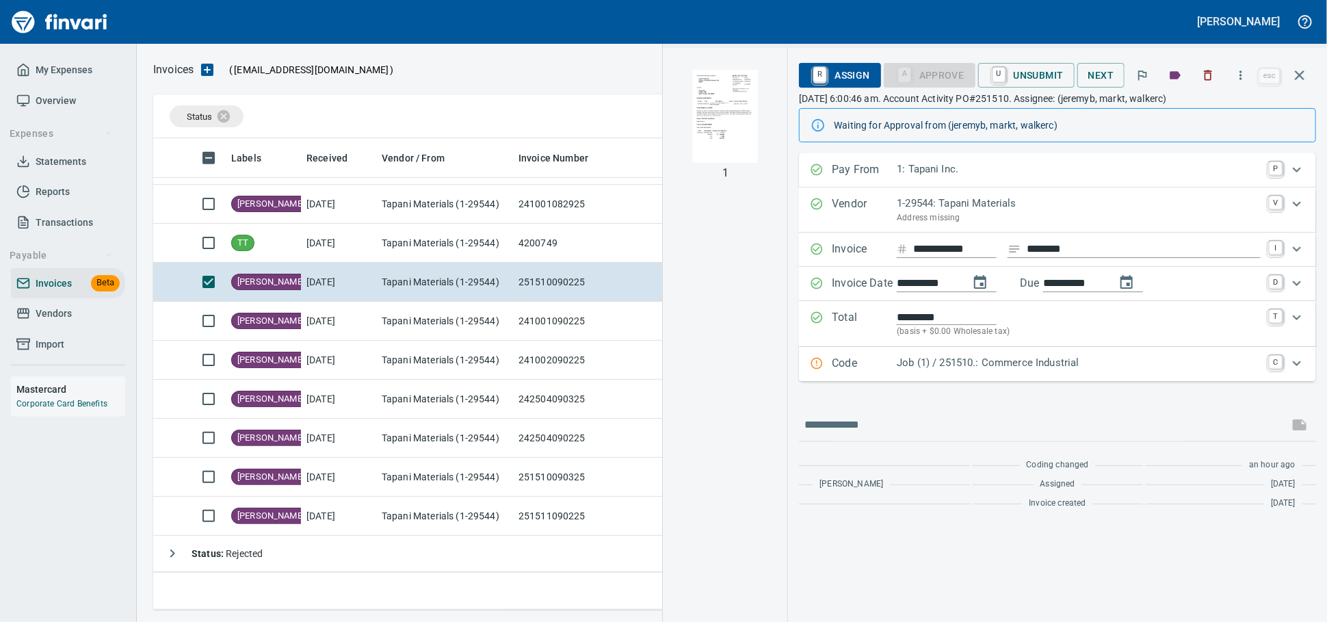
click at [702, 133] on img "button" at bounding box center [725, 116] width 93 height 93
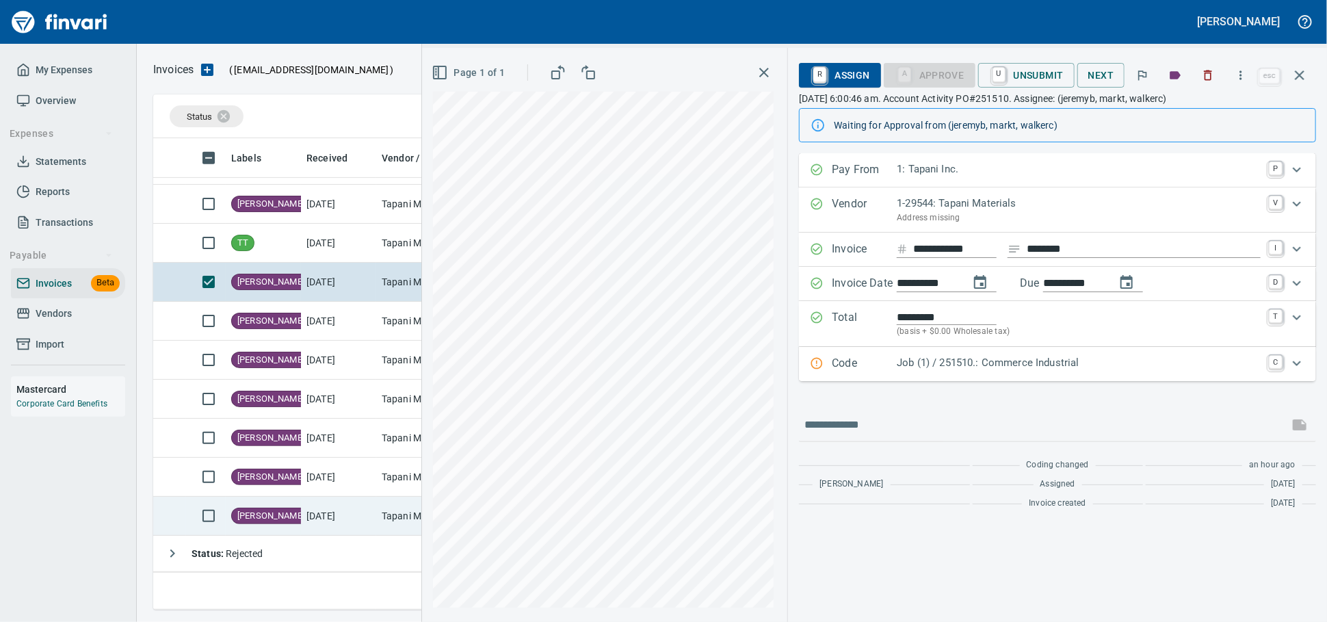
click at [309, 519] on td "[DATE]" at bounding box center [338, 516] width 75 height 39
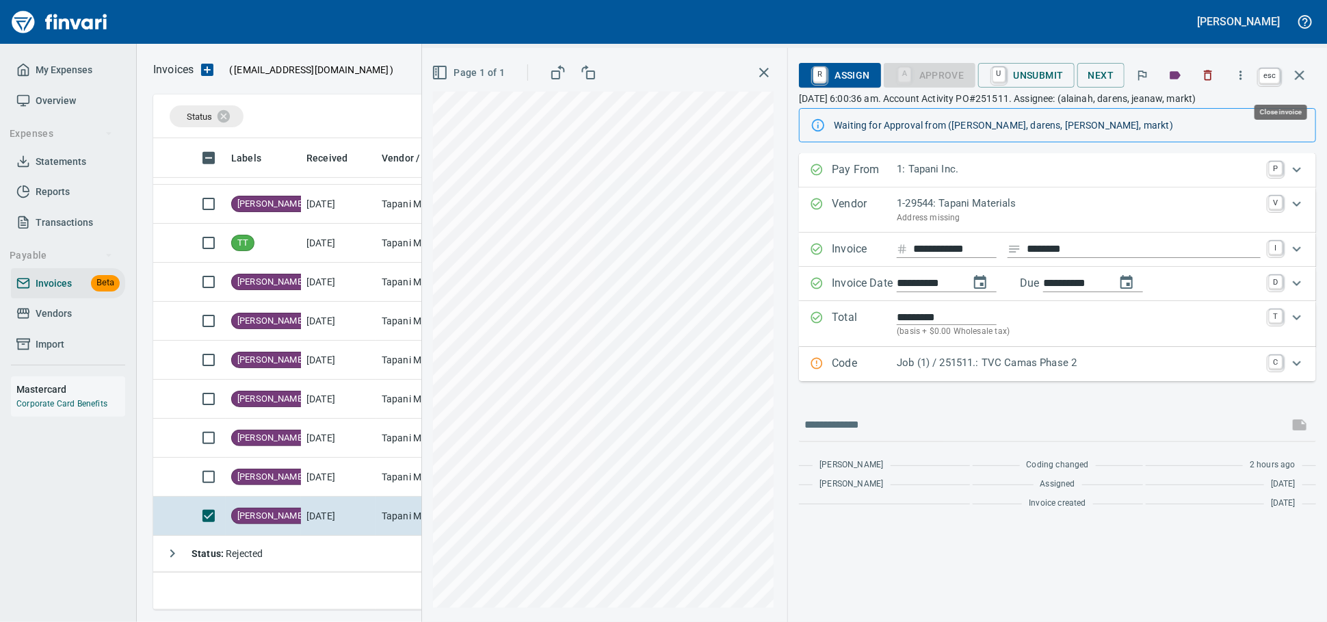
drag, startPoint x: 1298, startPoint y: 79, endPoint x: 455, endPoint y: 476, distance: 931.7
click at [1298, 79] on icon "button" at bounding box center [1300, 75] width 10 height 10
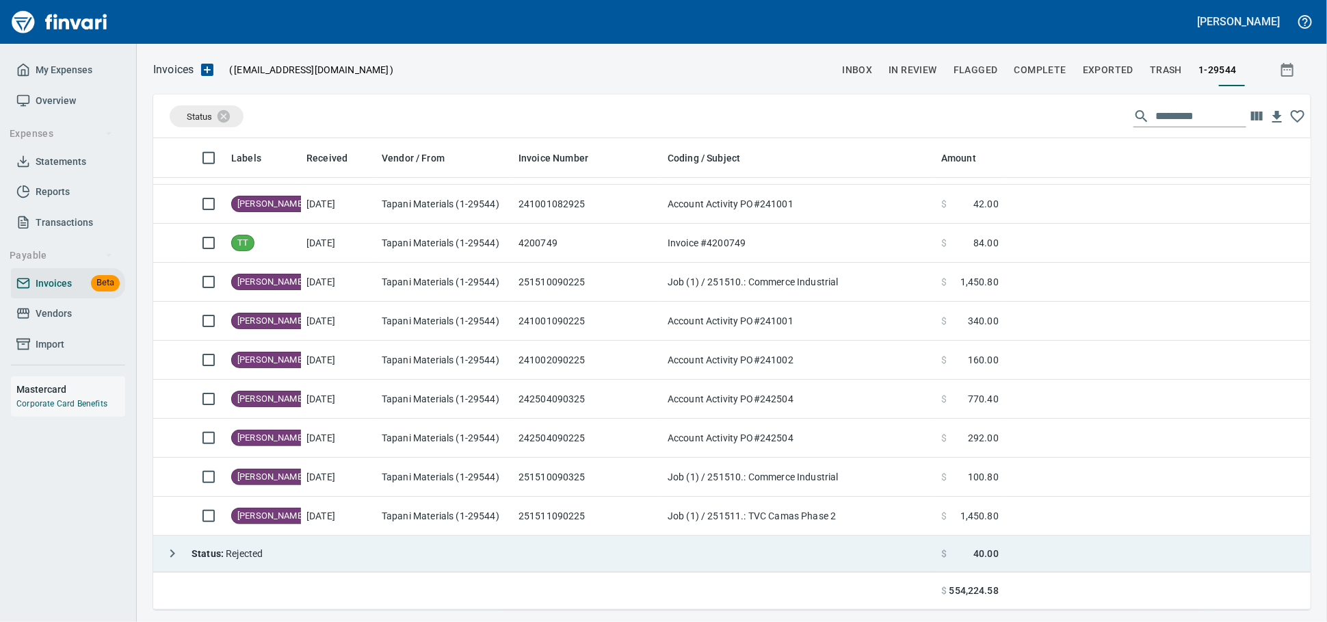
scroll to position [459, 1133]
click at [308, 550] on td "Status : Rejected" at bounding box center [544, 554] width 783 height 36
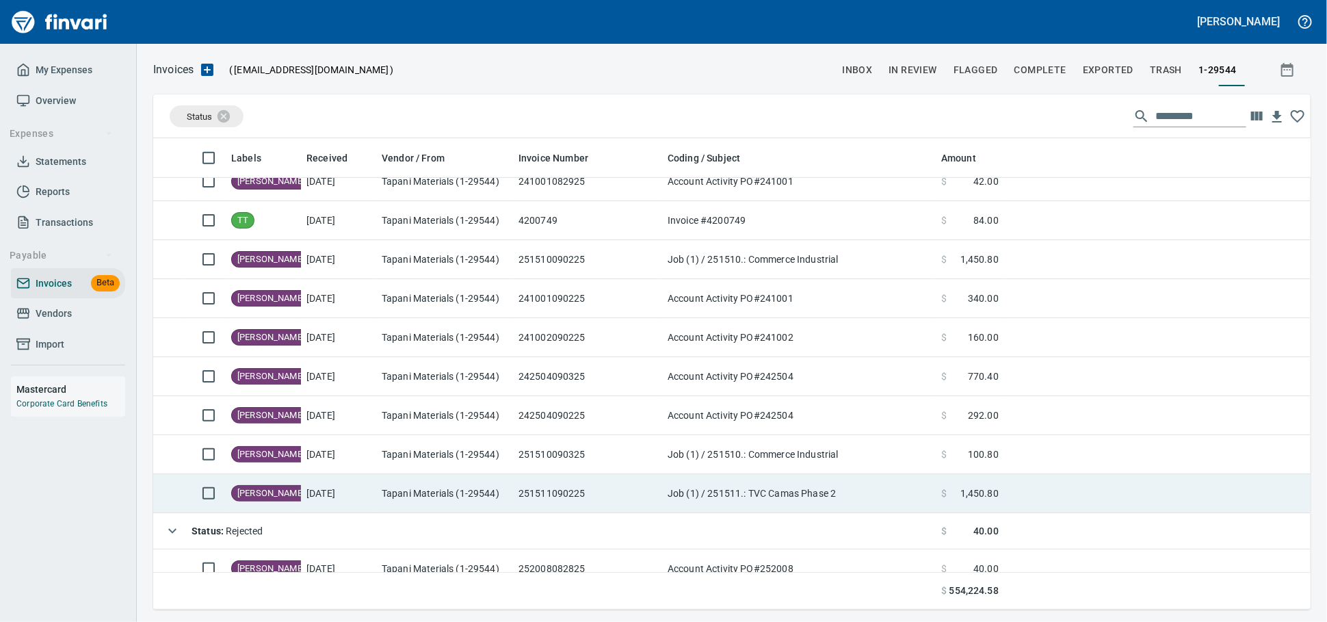
scroll to position [450, 0]
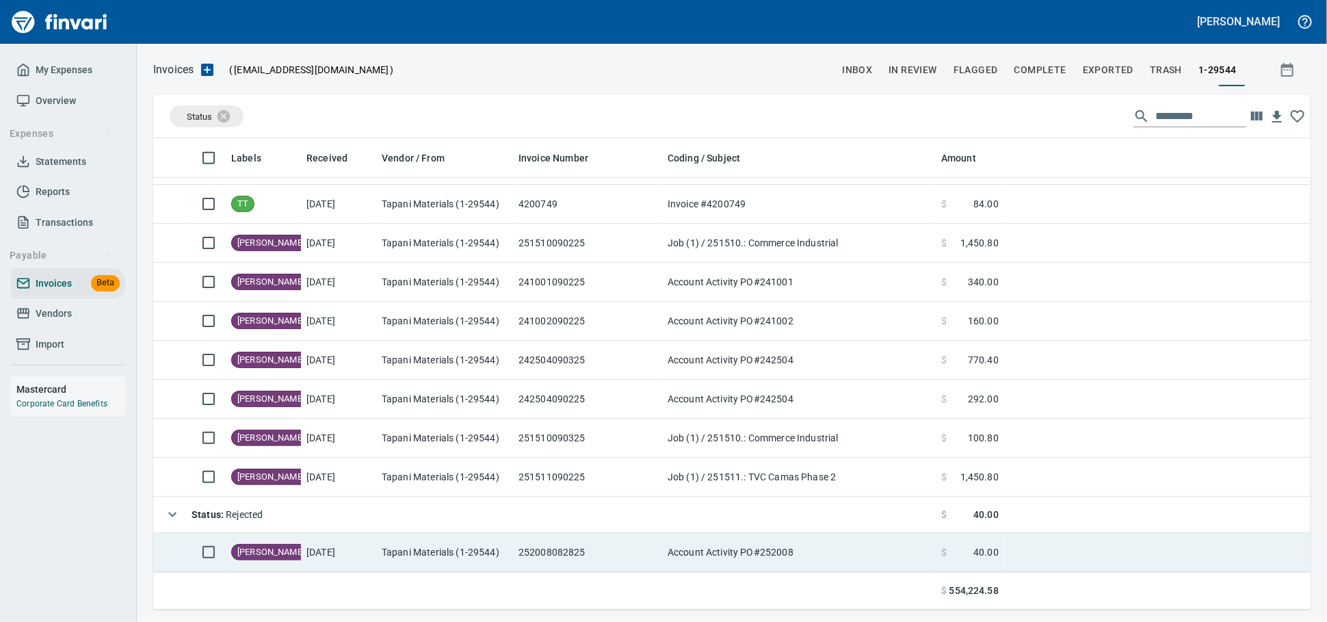
click at [519, 547] on td "252008082825" at bounding box center [587, 552] width 149 height 39
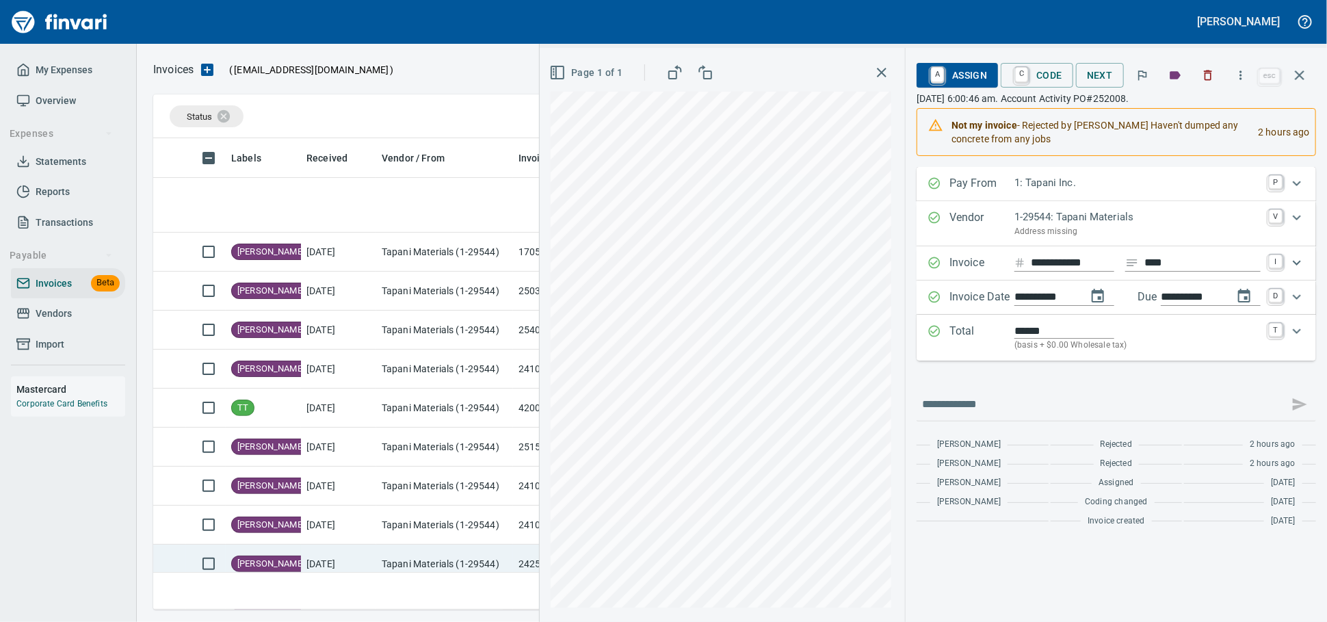
scroll to position [450, 0]
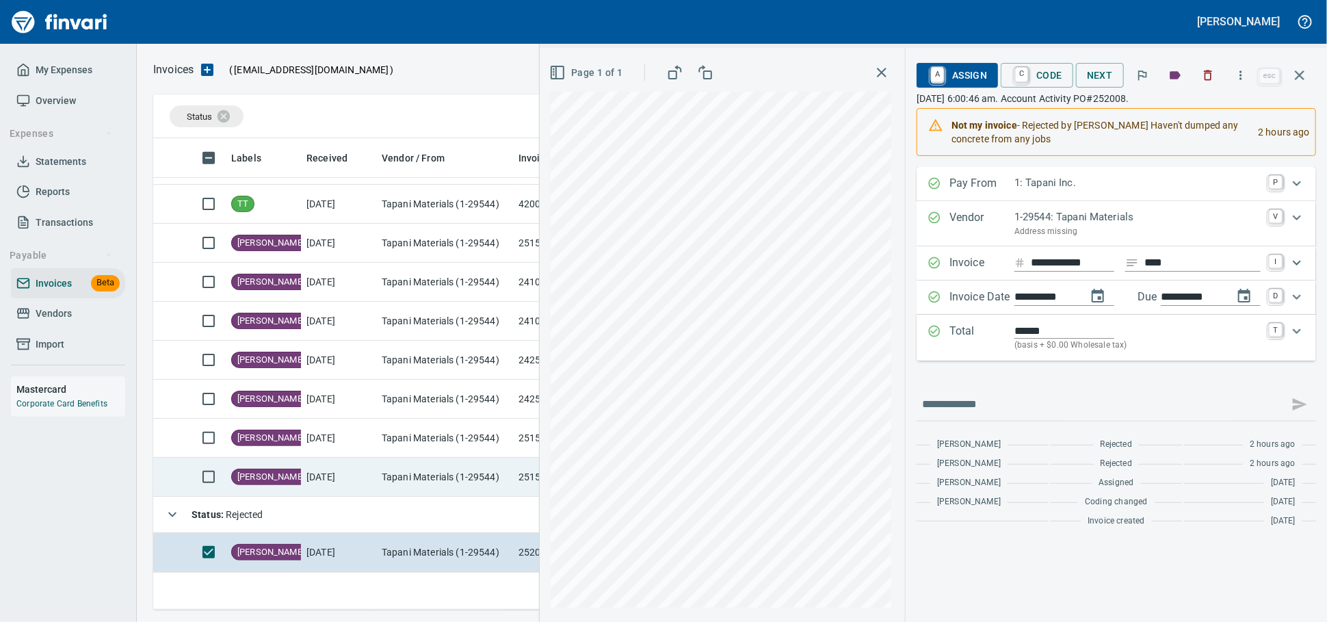
click at [284, 513] on td "Status : Rejected" at bounding box center [544, 515] width 783 height 36
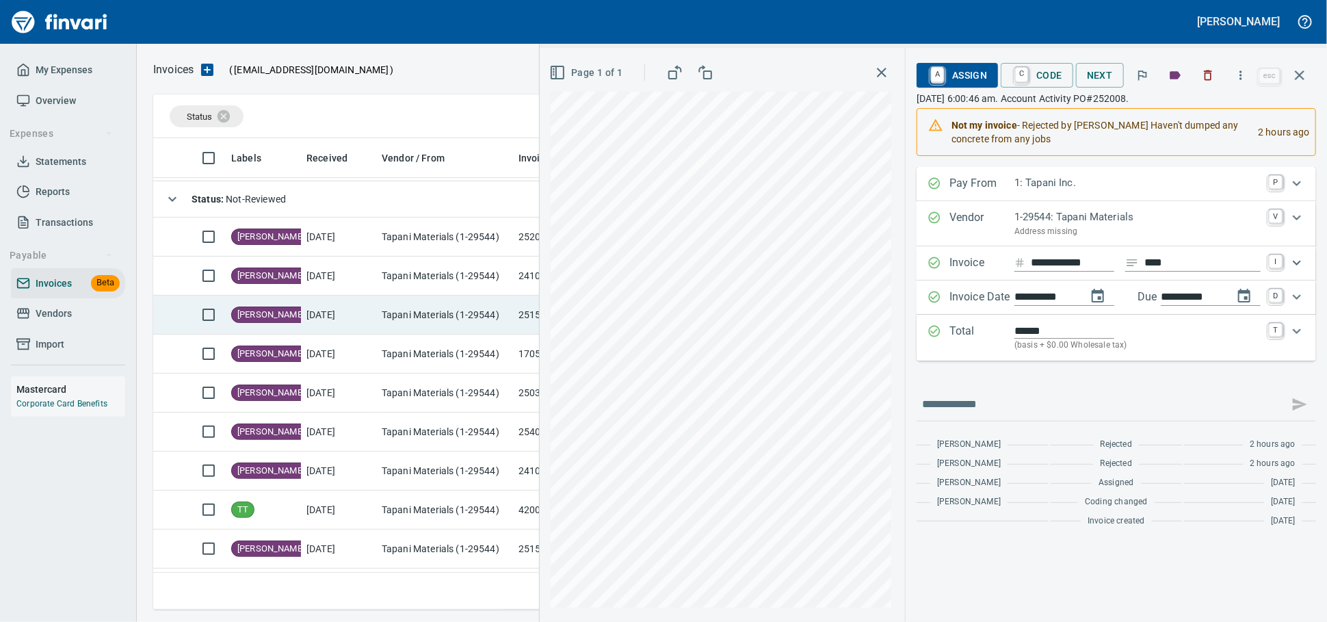
scroll to position [0, 0]
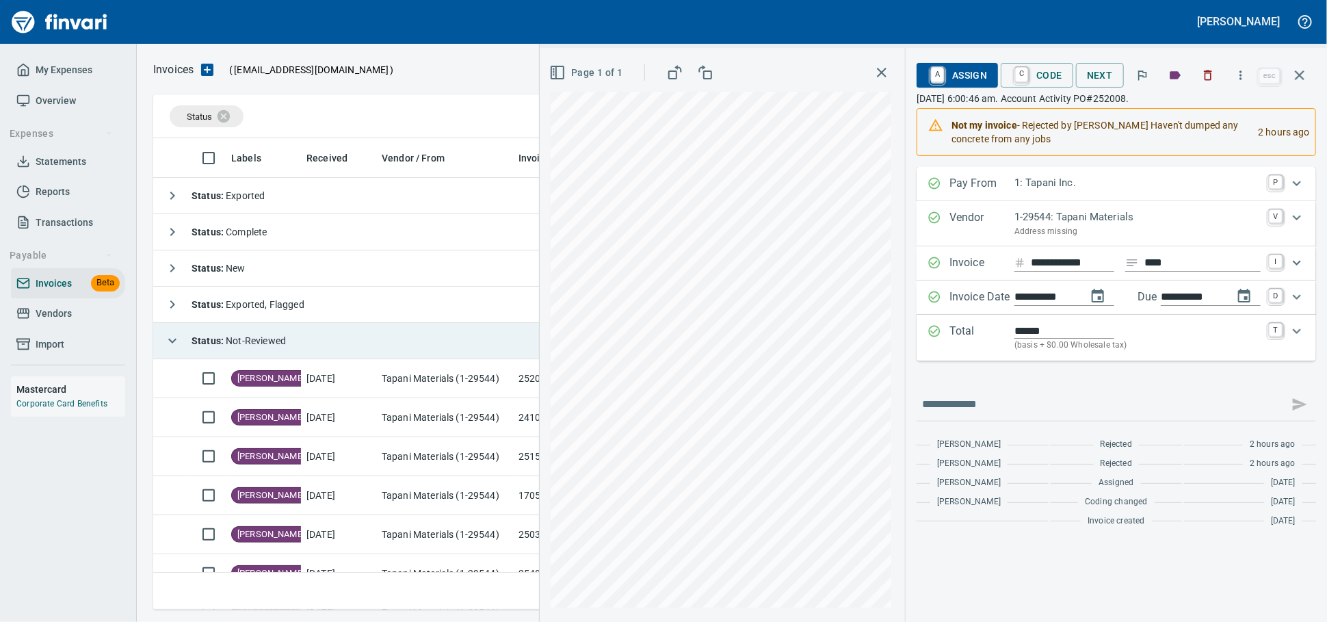
click at [307, 343] on td "Status : Not-Reviewed" at bounding box center [544, 341] width 783 height 36
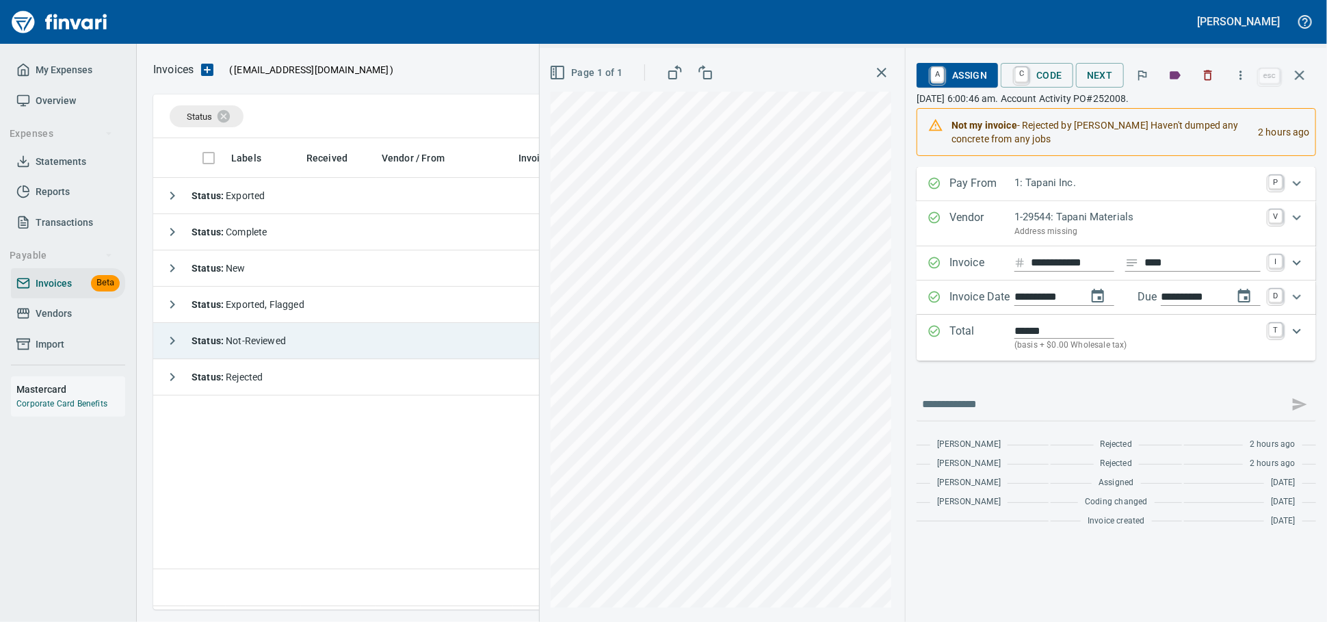
scroll to position [459, 1145]
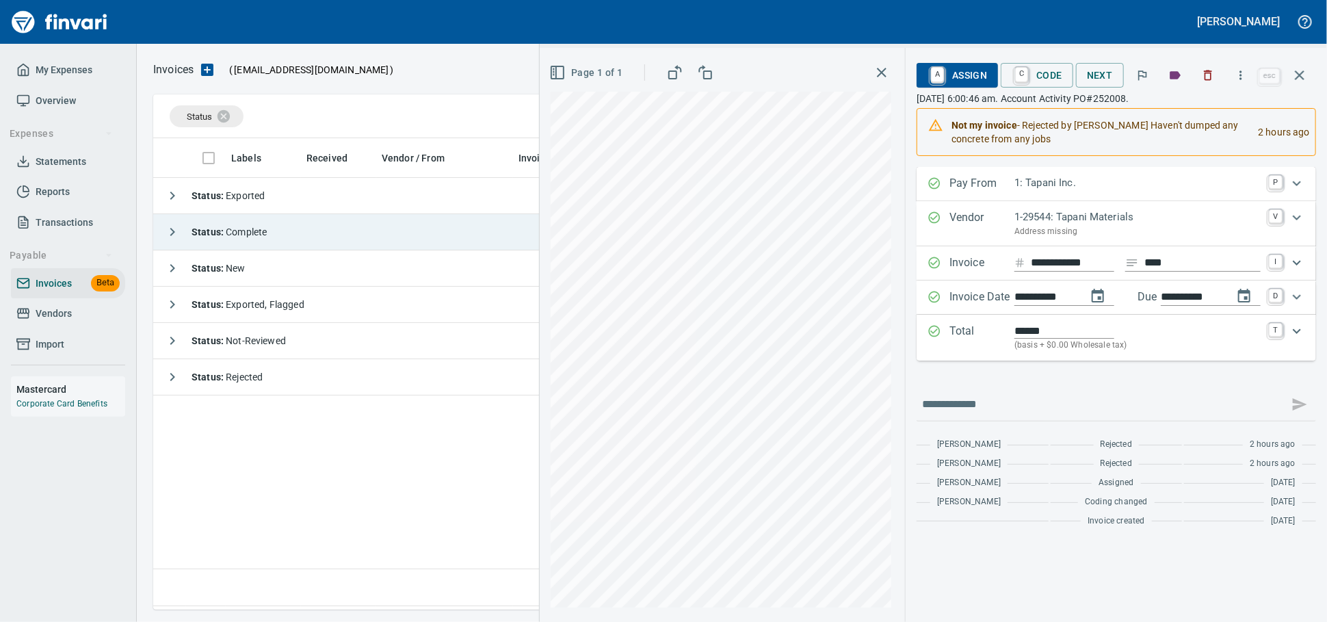
click at [314, 235] on td "Status : Complete" at bounding box center [544, 232] width 783 height 36
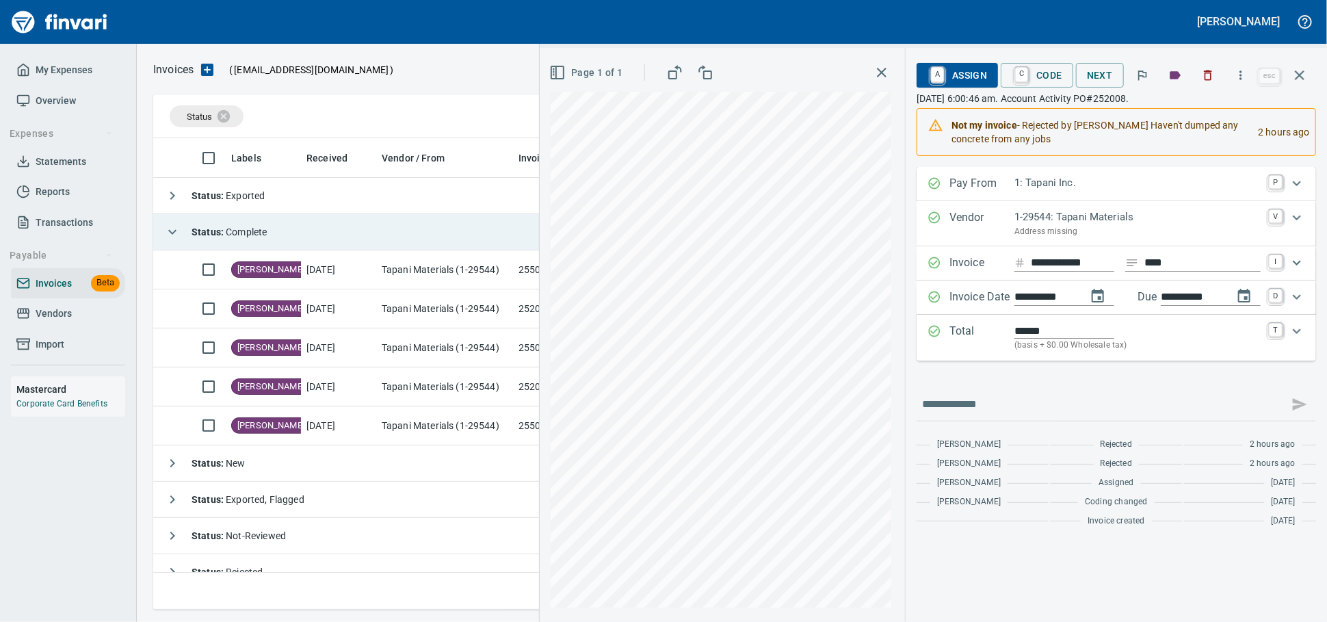
scroll to position [459, 1133]
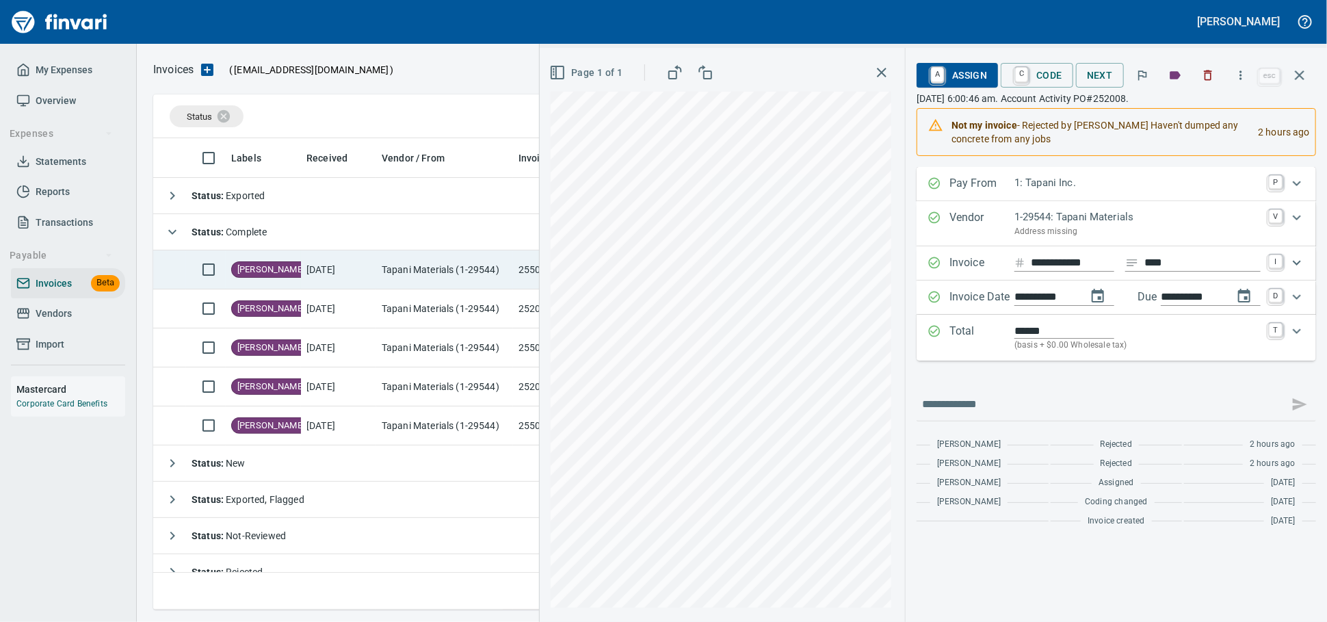
click at [309, 282] on td "9/4/2025" at bounding box center [338, 269] width 75 height 39
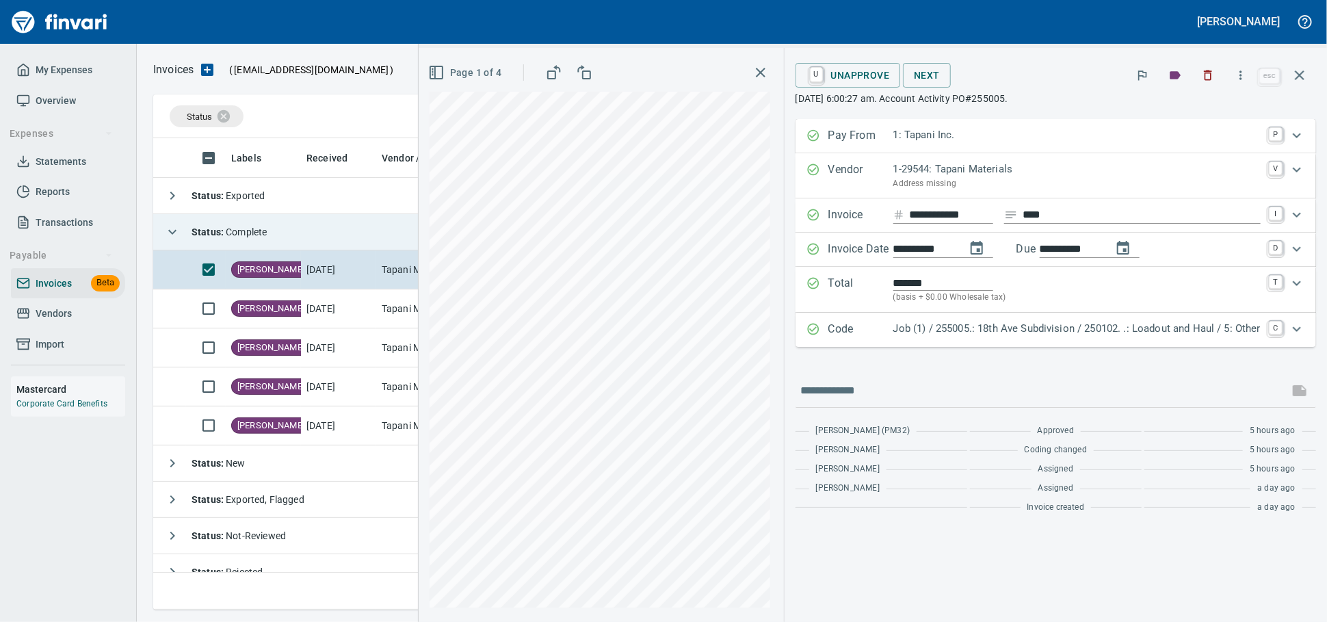
click at [312, 233] on td "Status : Complete" at bounding box center [544, 232] width 783 height 36
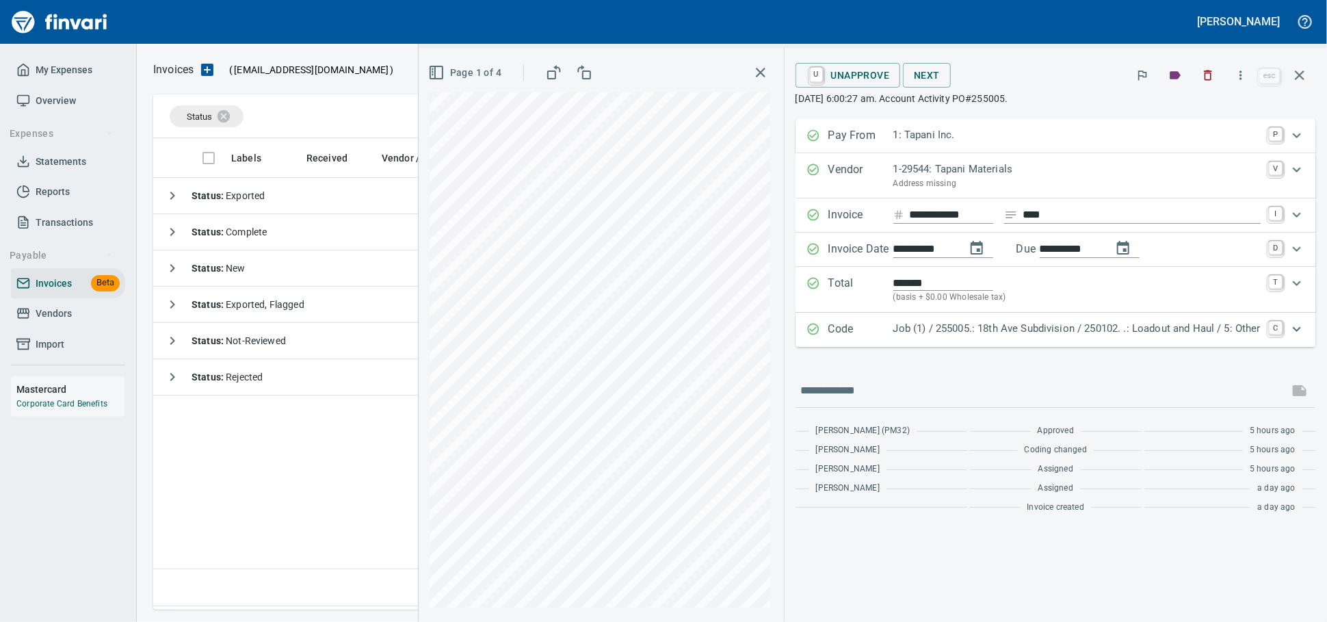
click at [1299, 71] on icon "button" at bounding box center [1300, 75] width 16 height 16
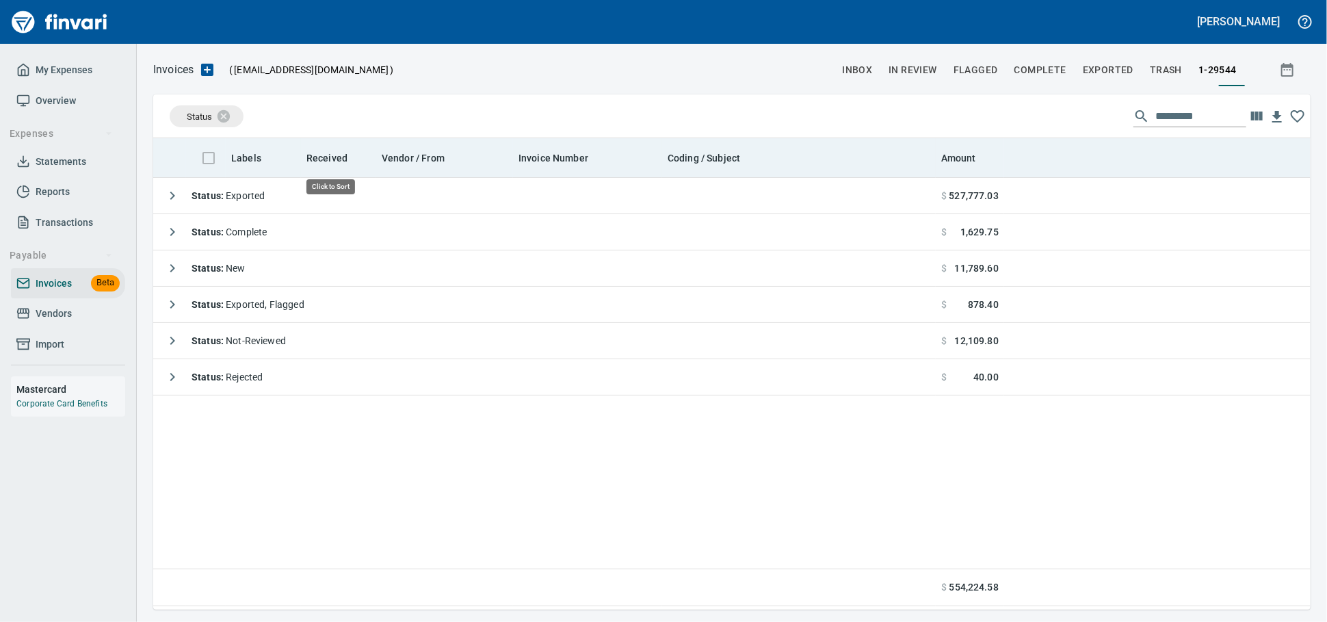
scroll to position [459, 1145]
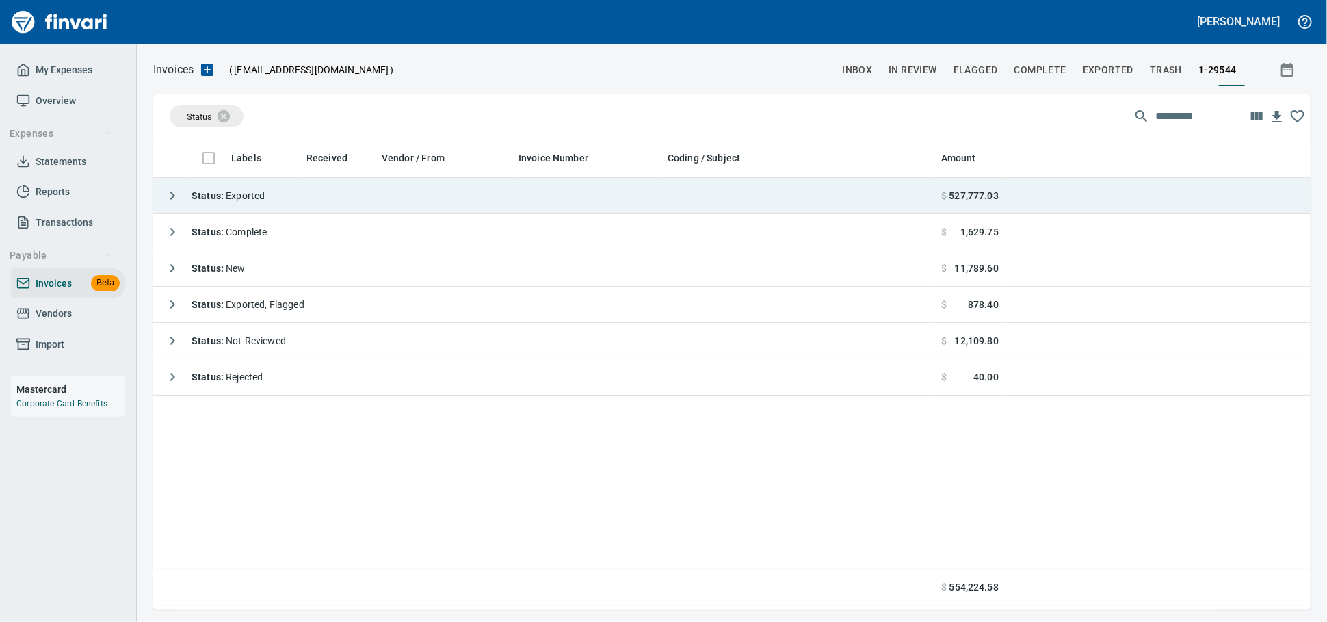
click at [301, 196] on td "Status : Exported" at bounding box center [544, 196] width 783 height 36
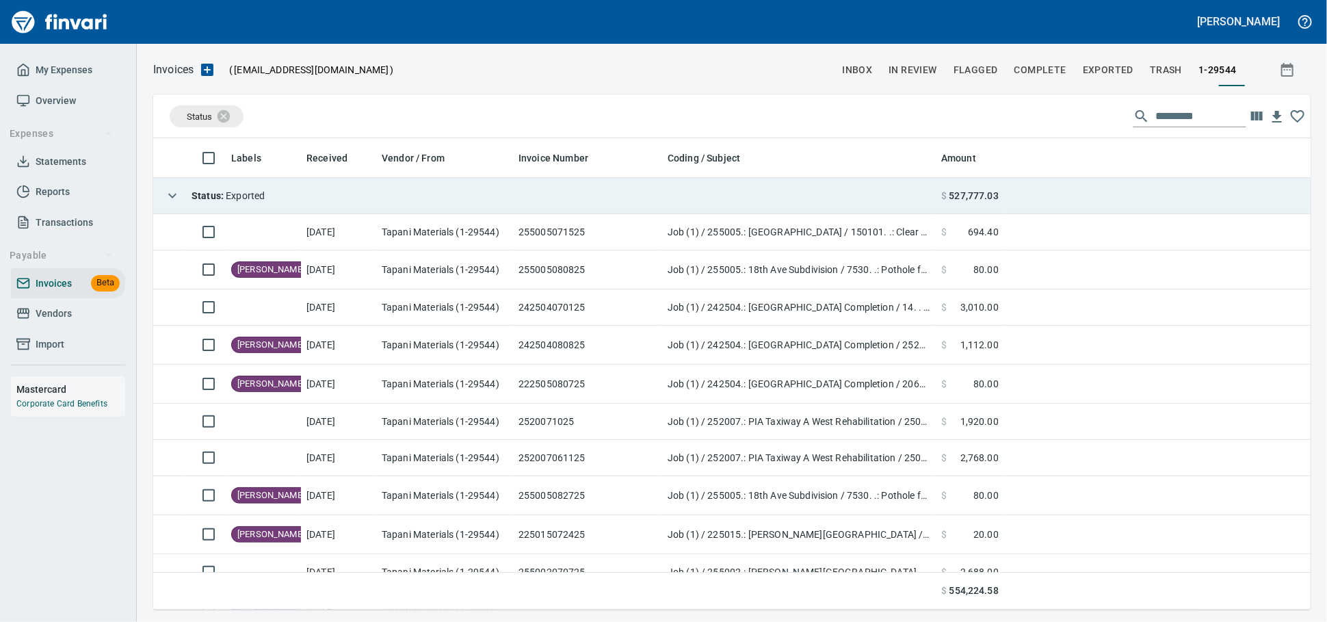
click at [296, 196] on td "Status : Exported" at bounding box center [544, 196] width 783 height 36
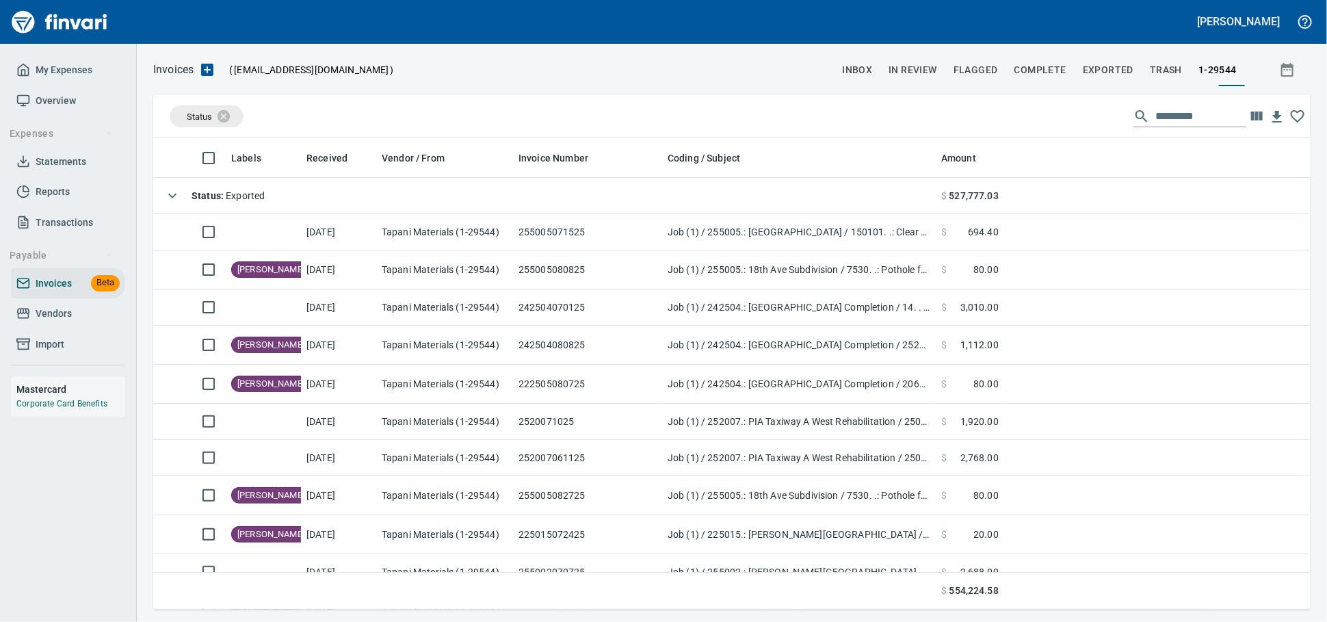
scroll to position [459, 1145]
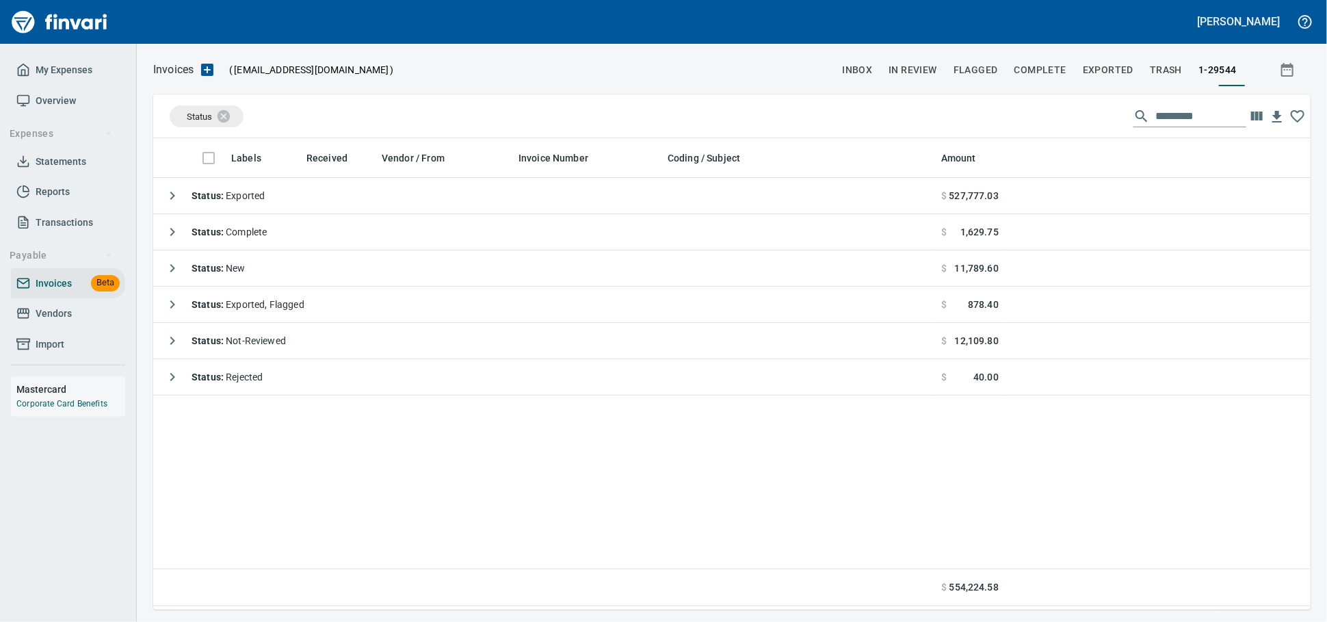
click at [1158, 118] on input "text" at bounding box center [1201, 116] width 91 height 22
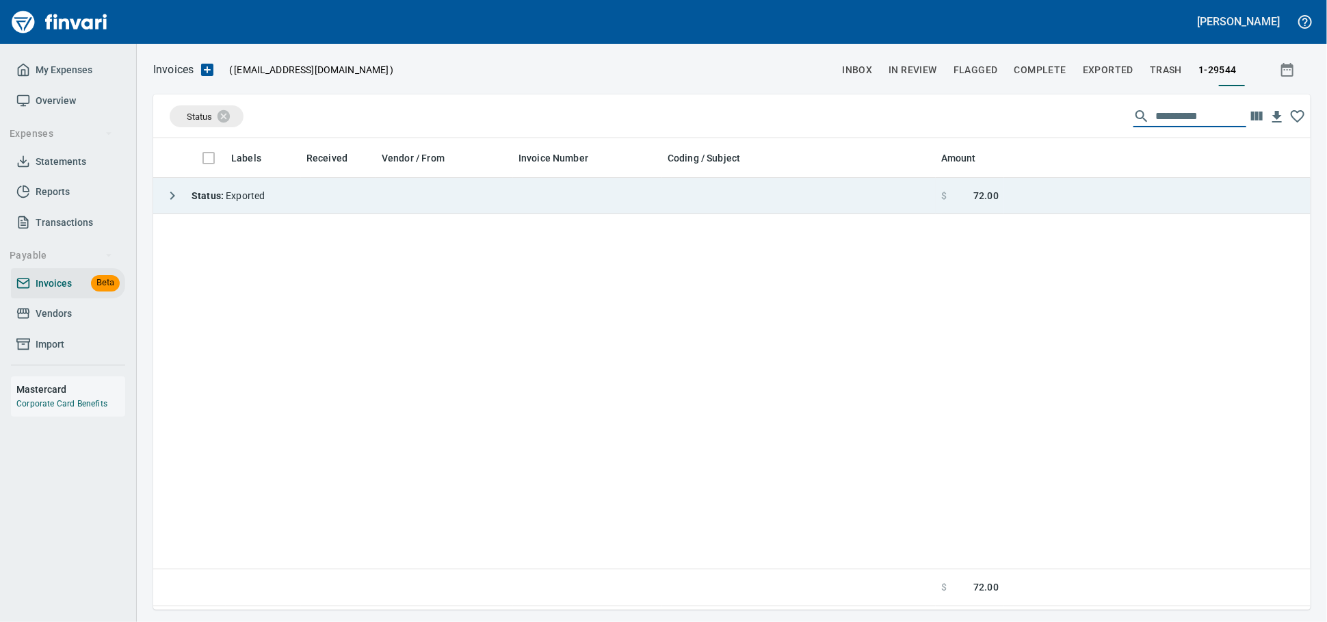
type input "**********"
click at [842, 192] on td "Status : Exported" at bounding box center [544, 196] width 783 height 36
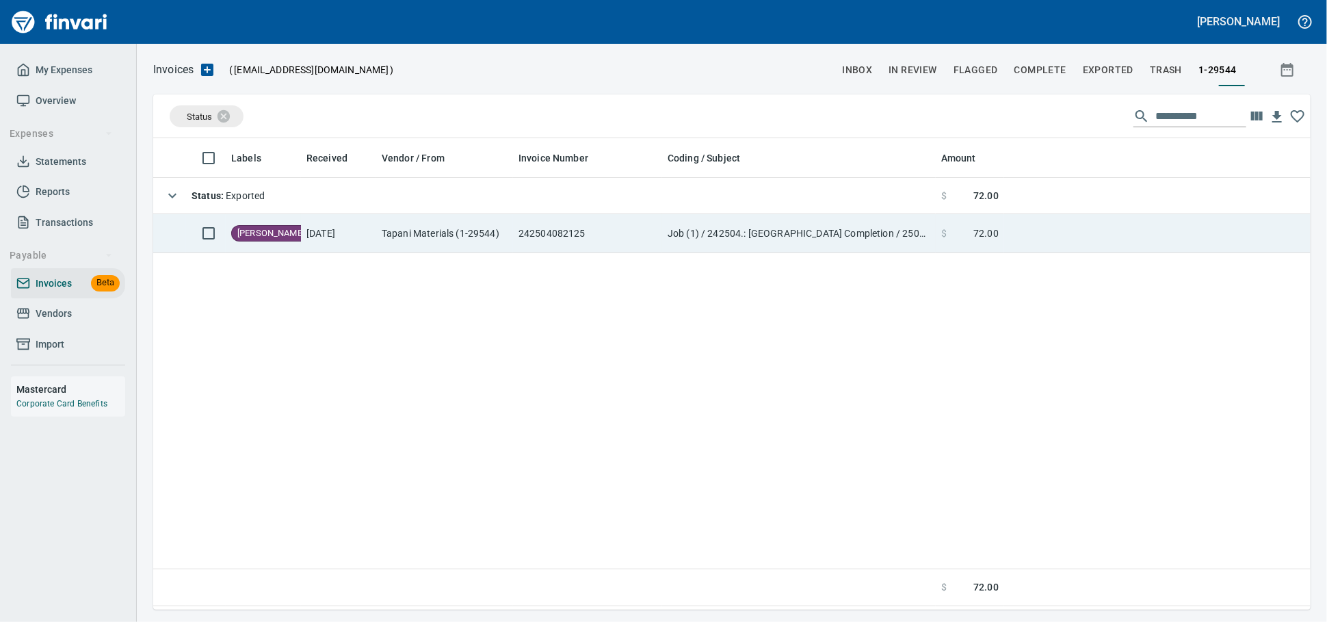
click at [635, 243] on td "242504082125" at bounding box center [587, 233] width 149 height 39
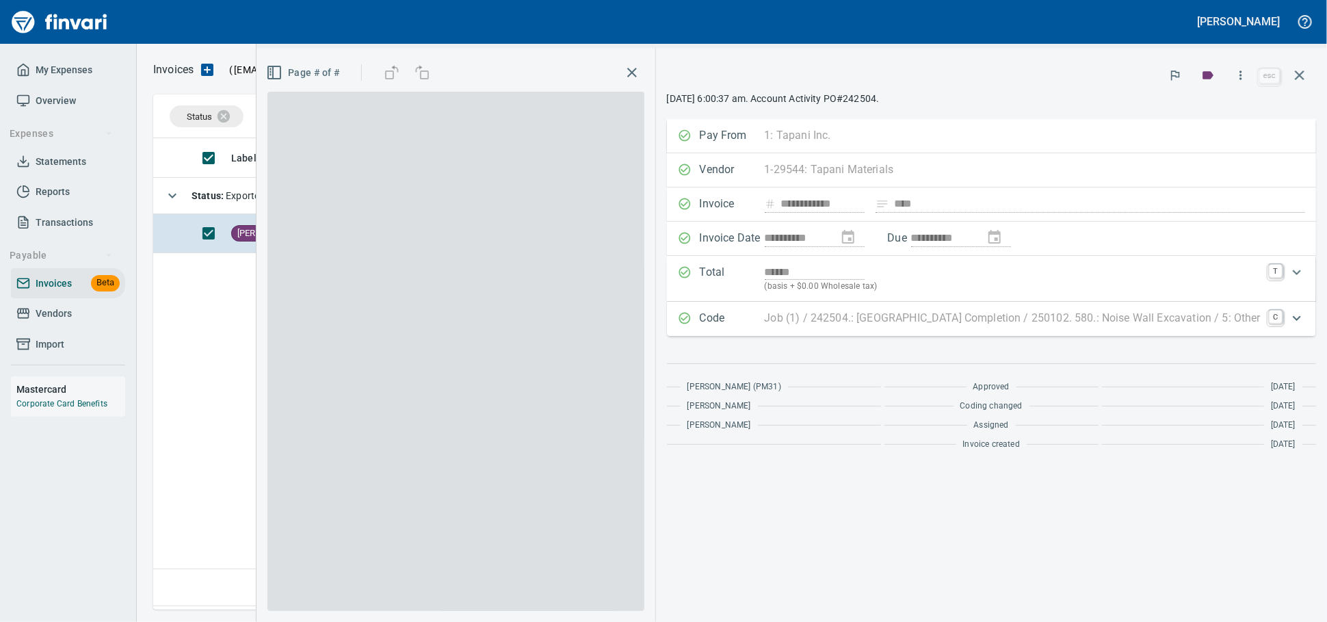
scroll to position [459, 1145]
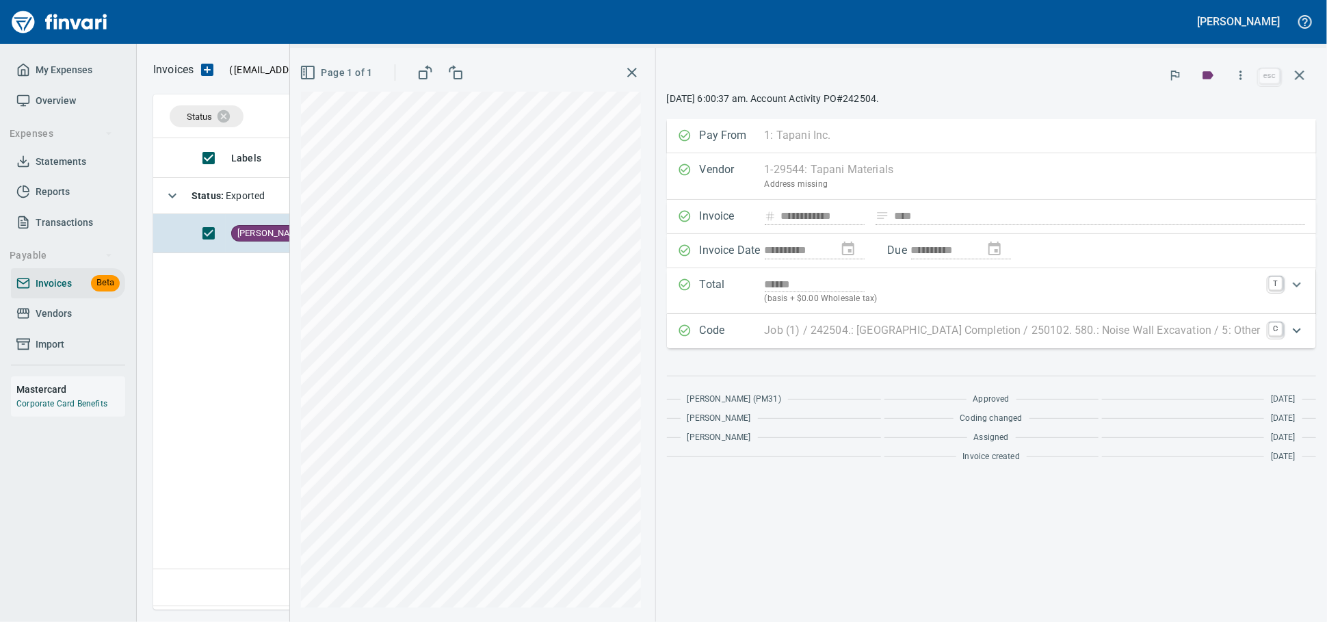
drag, startPoint x: 1296, startPoint y: 81, endPoint x: 1232, endPoint y: 73, distance: 64.1
click at [1295, 81] on icon "button" at bounding box center [1300, 75] width 16 height 16
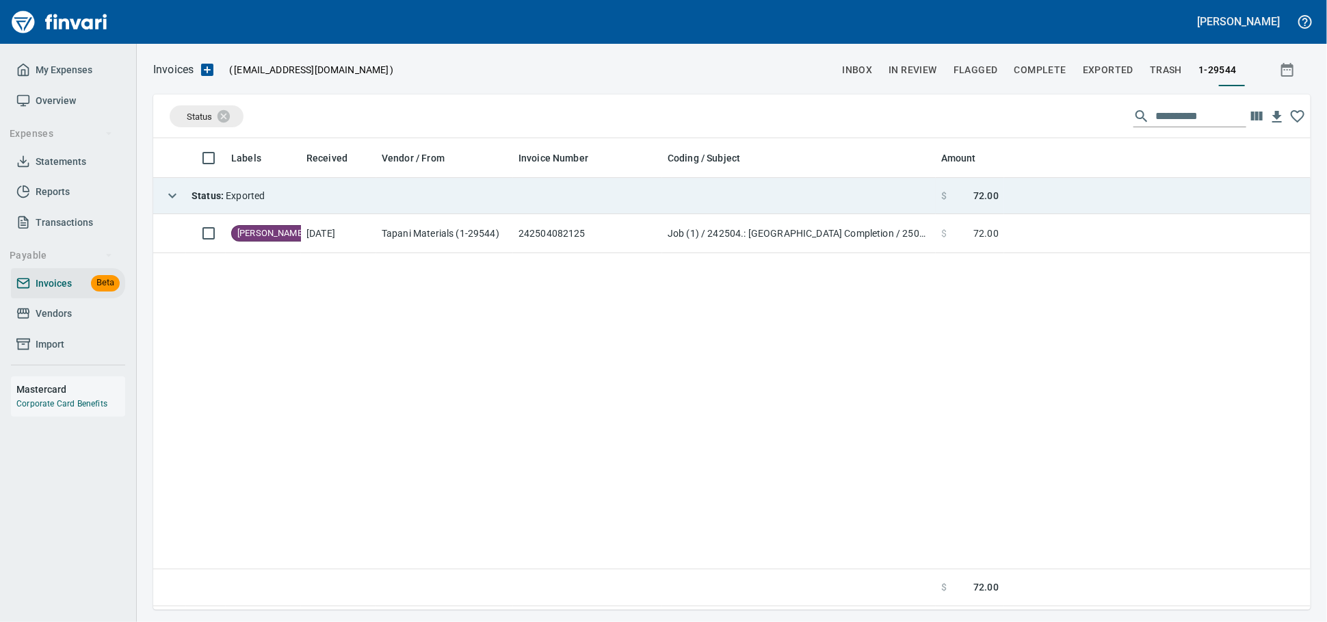
click at [471, 203] on td "Status : Exported" at bounding box center [544, 196] width 783 height 36
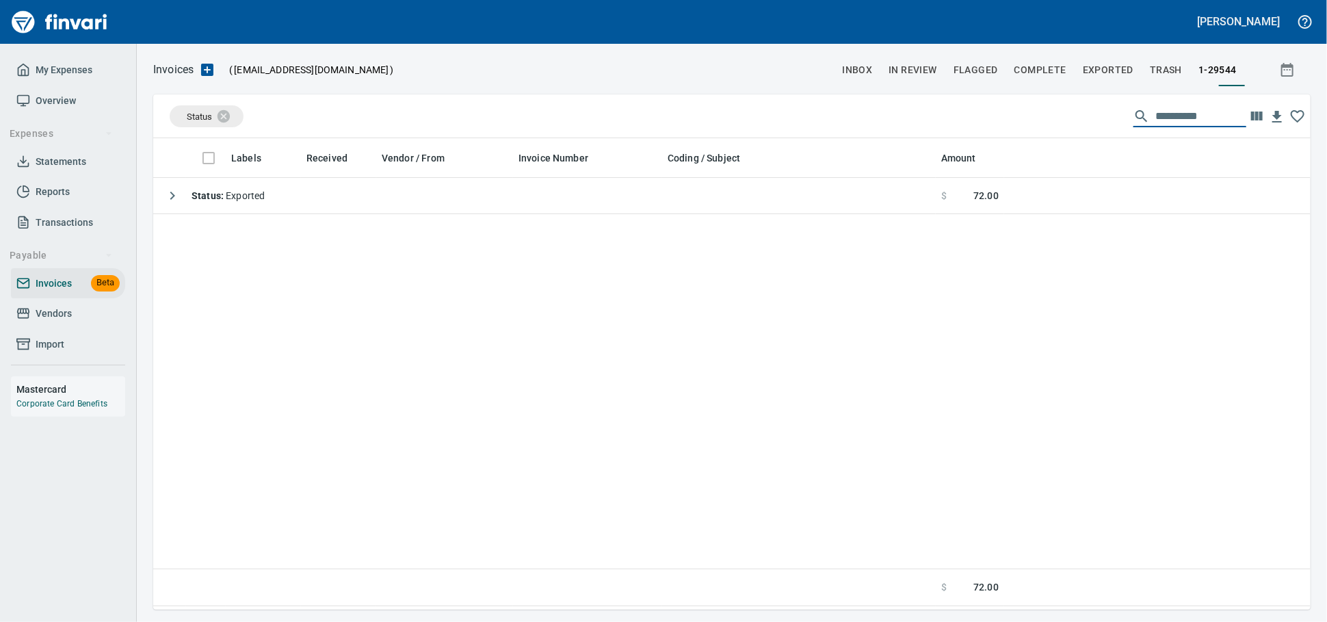
drag, startPoint x: 1208, startPoint y: 114, endPoint x: 1006, endPoint y: 120, distance: 201.9
click at [1006, 120] on div "**********" at bounding box center [732, 116] width 1158 height 44
click at [1238, 123] on input "**********" at bounding box center [1201, 116] width 91 height 22
click at [1177, 112] on input "**********" at bounding box center [1201, 116] width 91 height 22
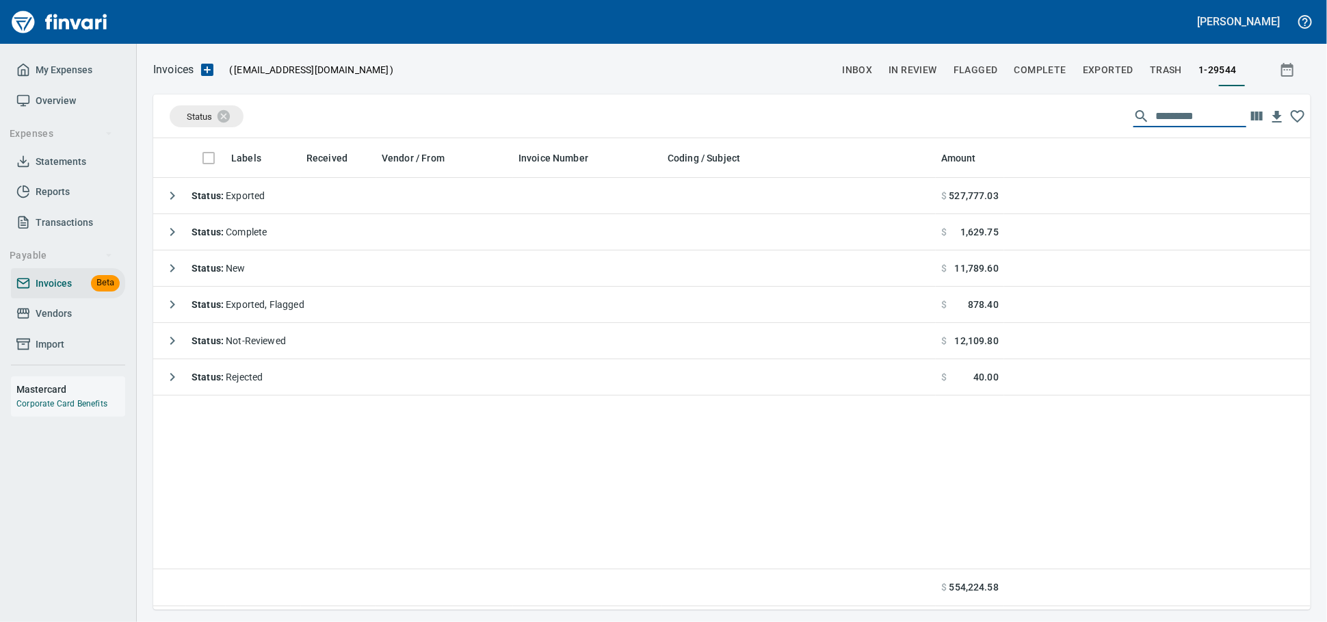
scroll to position [459, 1145]
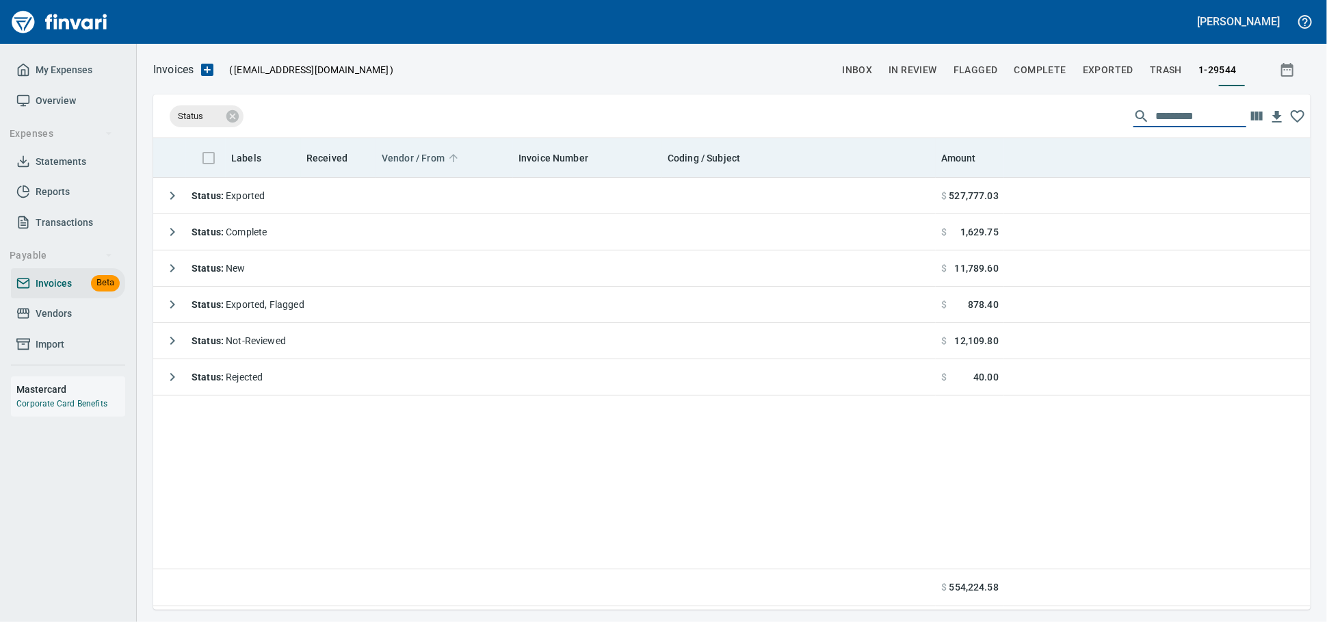
click at [235, 124] on icon at bounding box center [232, 116] width 15 height 15
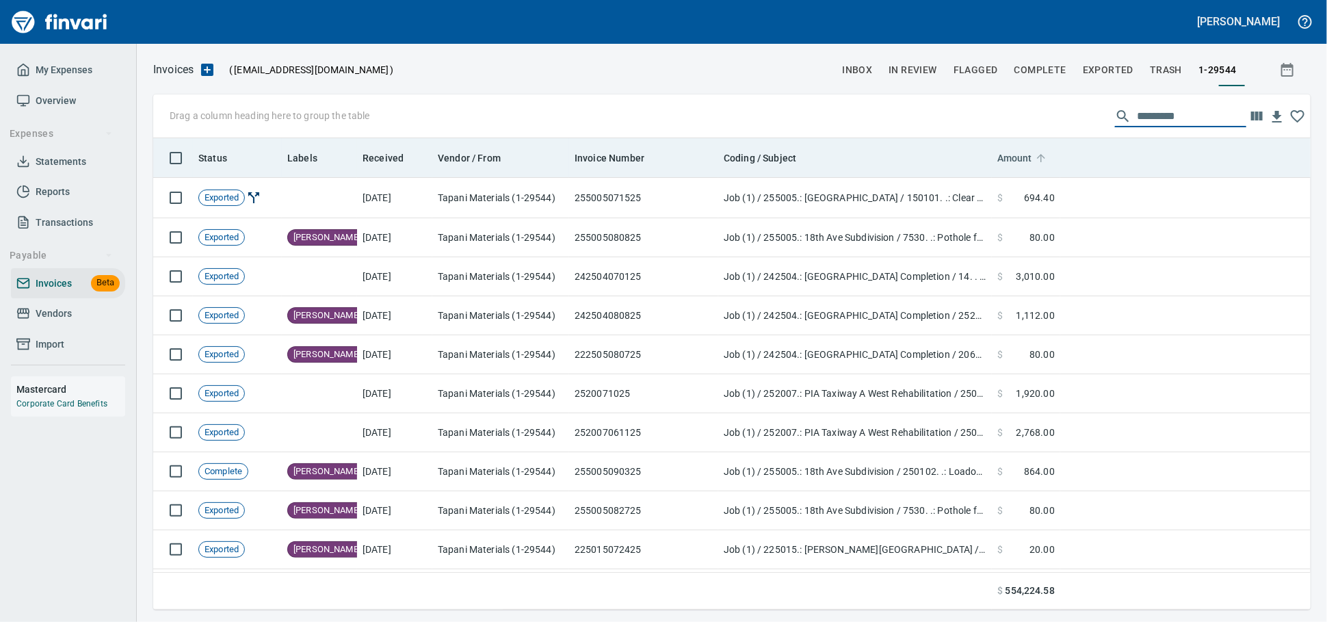
click at [1022, 157] on span "Amount" at bounding box center [1015, 158] width 35 height 16
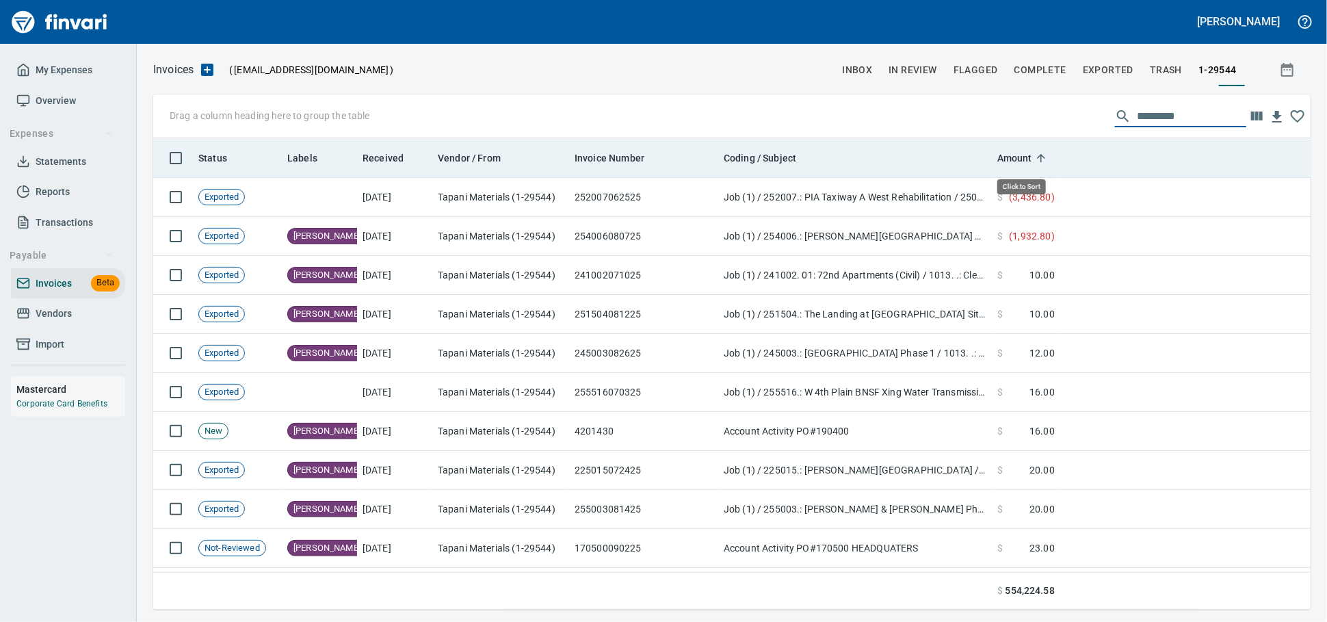
click at [1041, 153] on span "Amount" at bounding box center [1024, 158] width 53 height 16
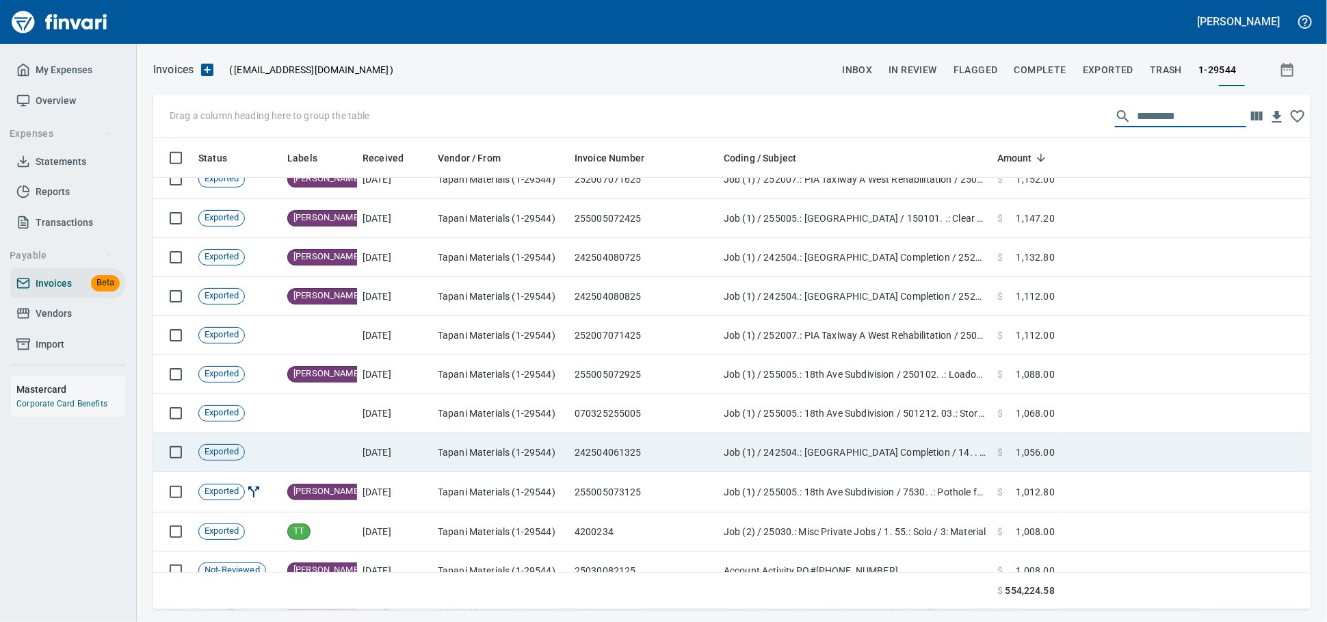
scroll to position [4257, 0]
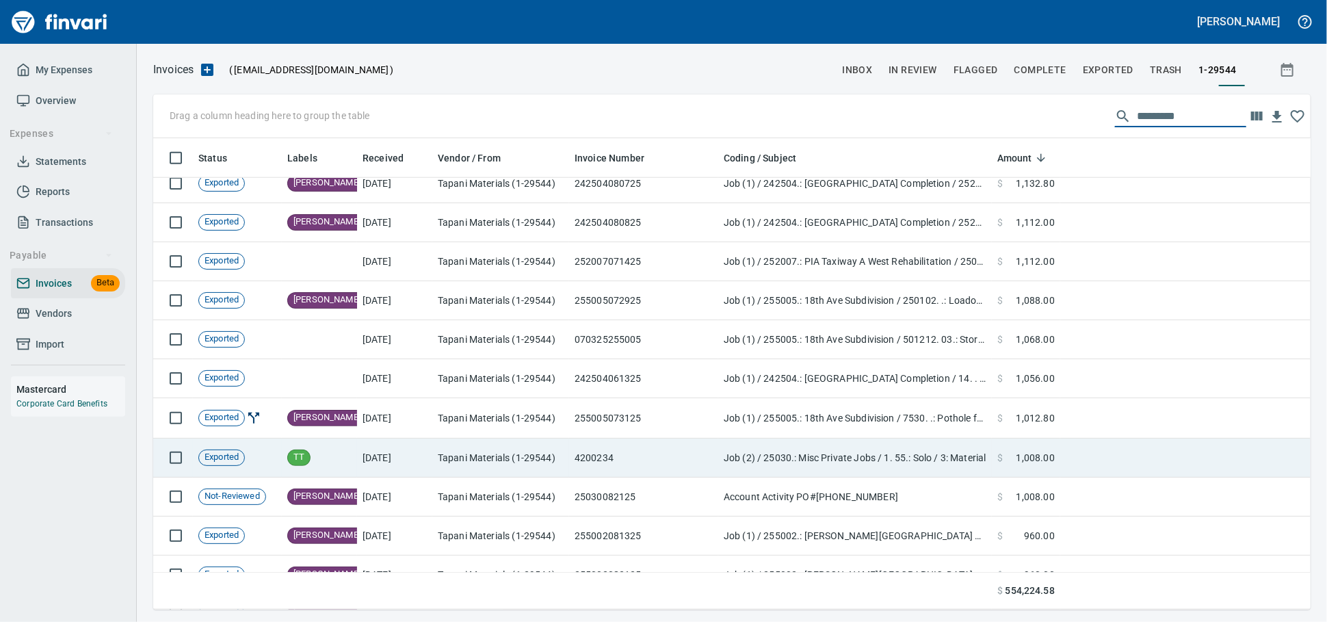
click at [1075, 462] on td at bounding box center [1186, 458] width 250 height 39
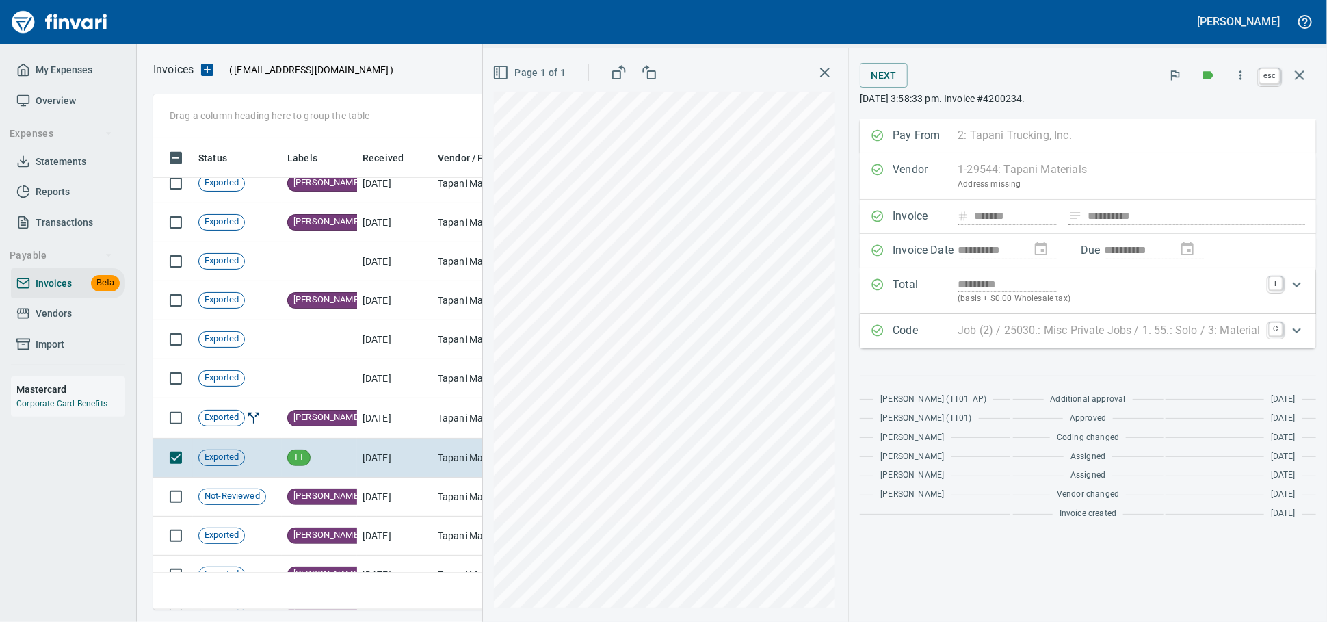
scroll to position [459, 1133]
click at [1297, 73] on icon "button" at bounding box center [1300, 75] width 16 height 16
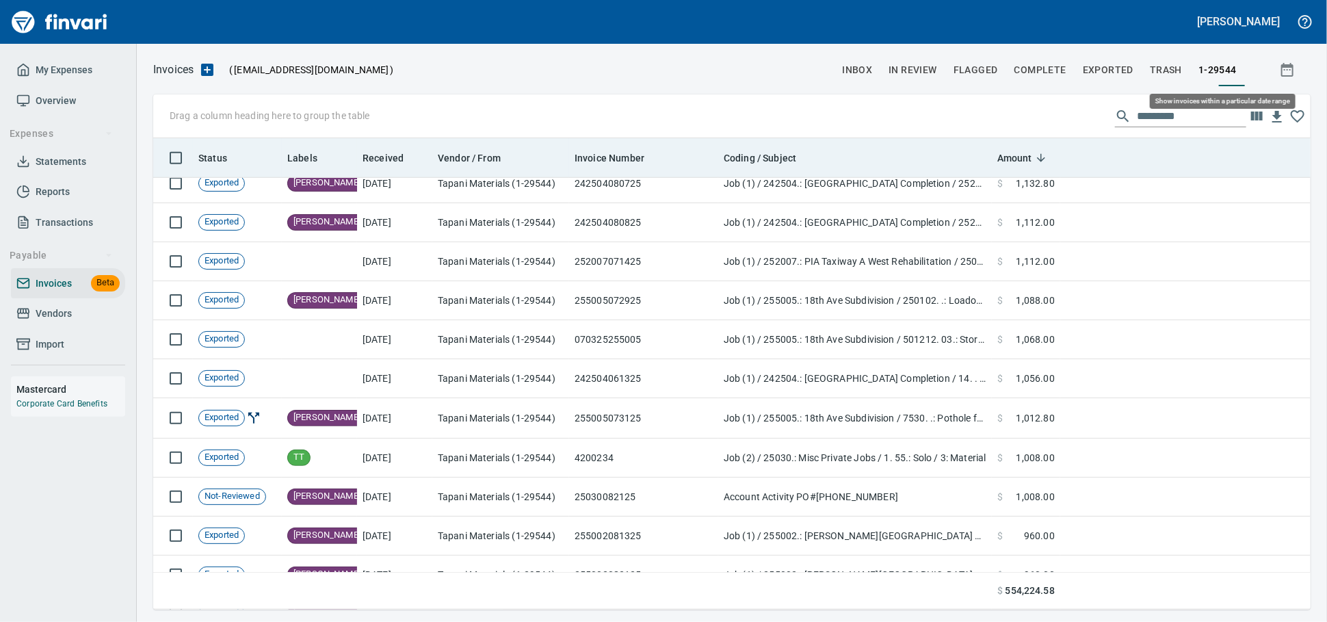
scroll to position [459, 1134]
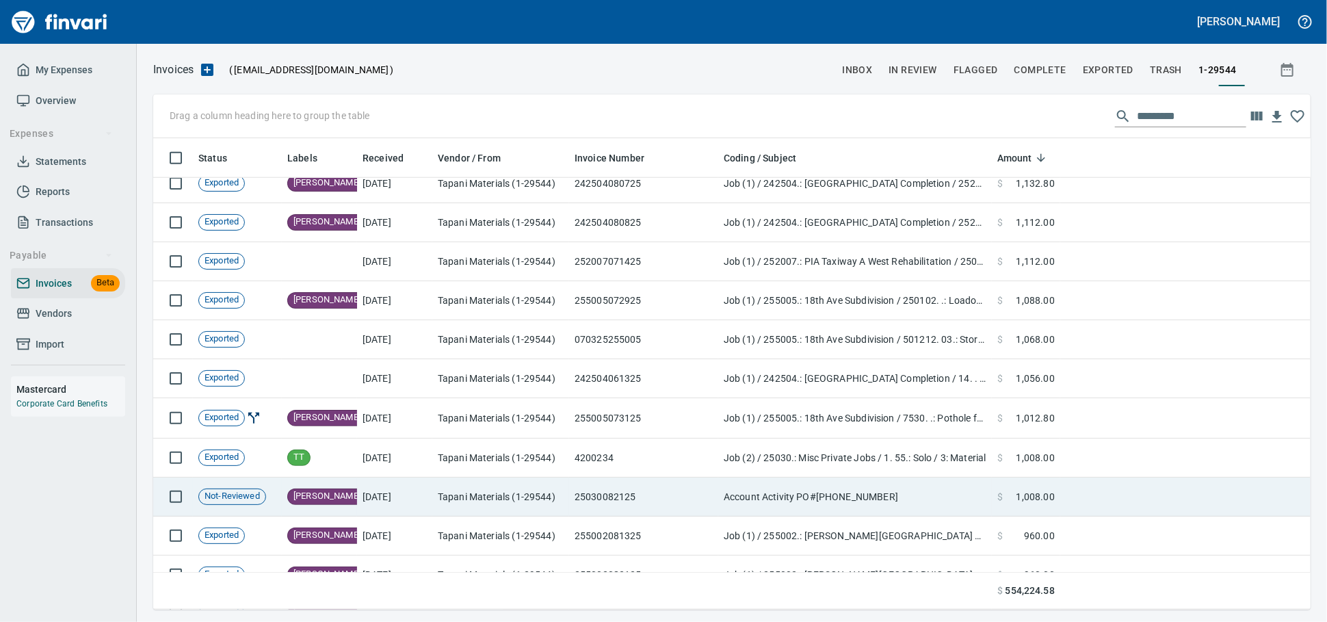
click at [656, 495] on td "25030082125" at bounding box center [643, 497] width 149 height 39
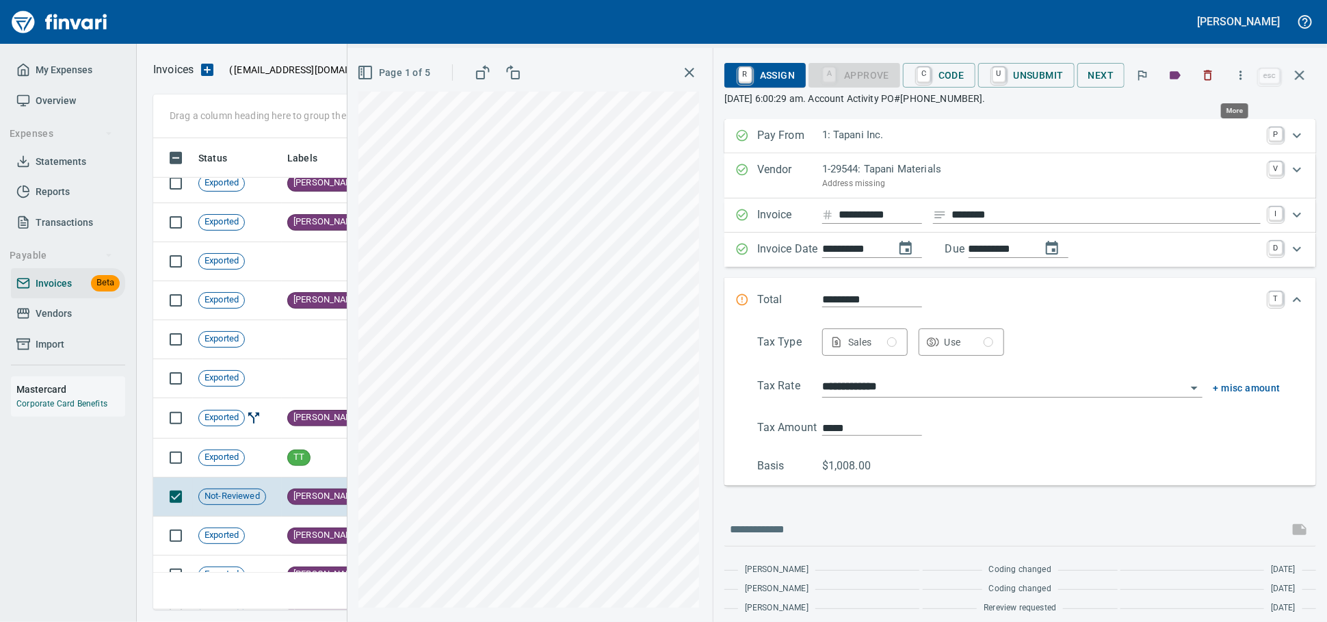
scroll to position [459, 1133]
click at [1292, 78] on icon "button" at bounding box center [1300, 75] width 16 height 16
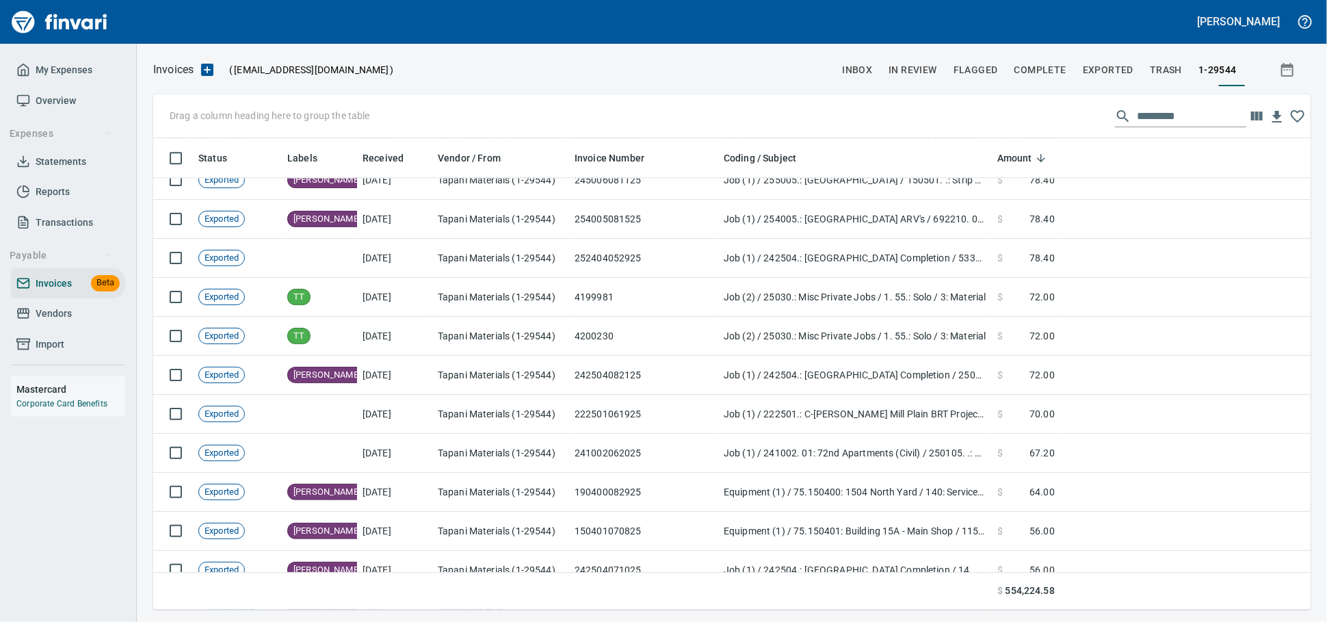
scroll to position [12088, 0]
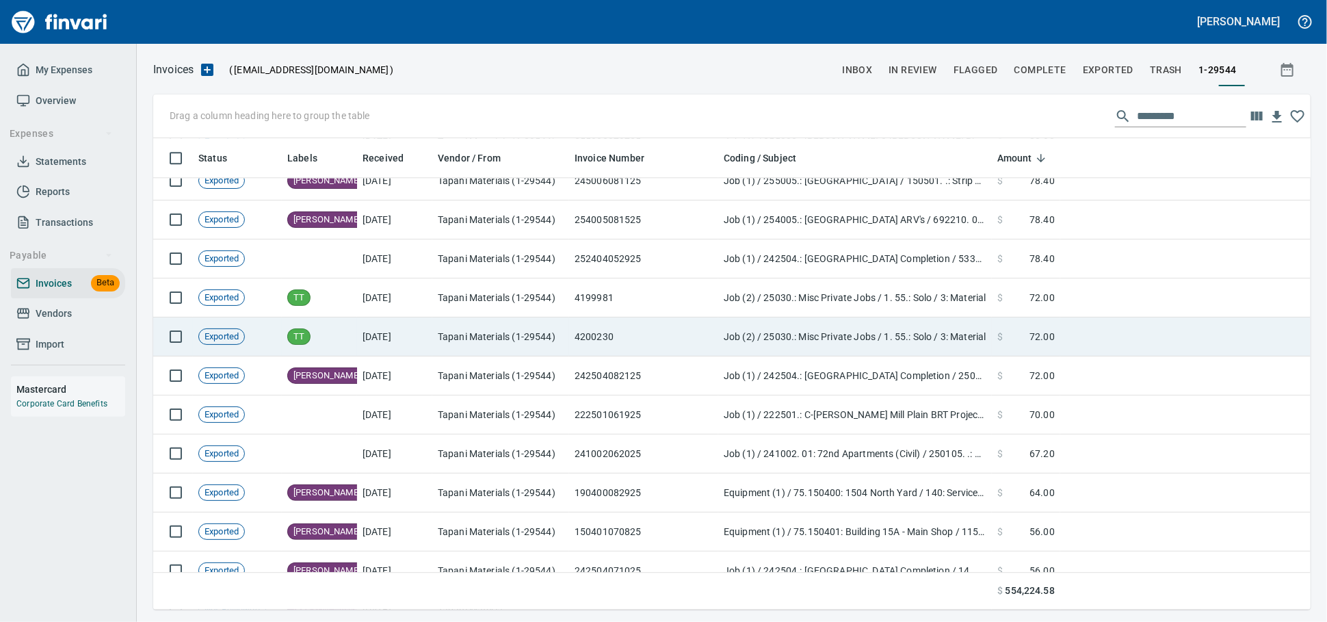
click at [697, 339] on td "4200230" at bounding box center [643, 336] width 149 height 39
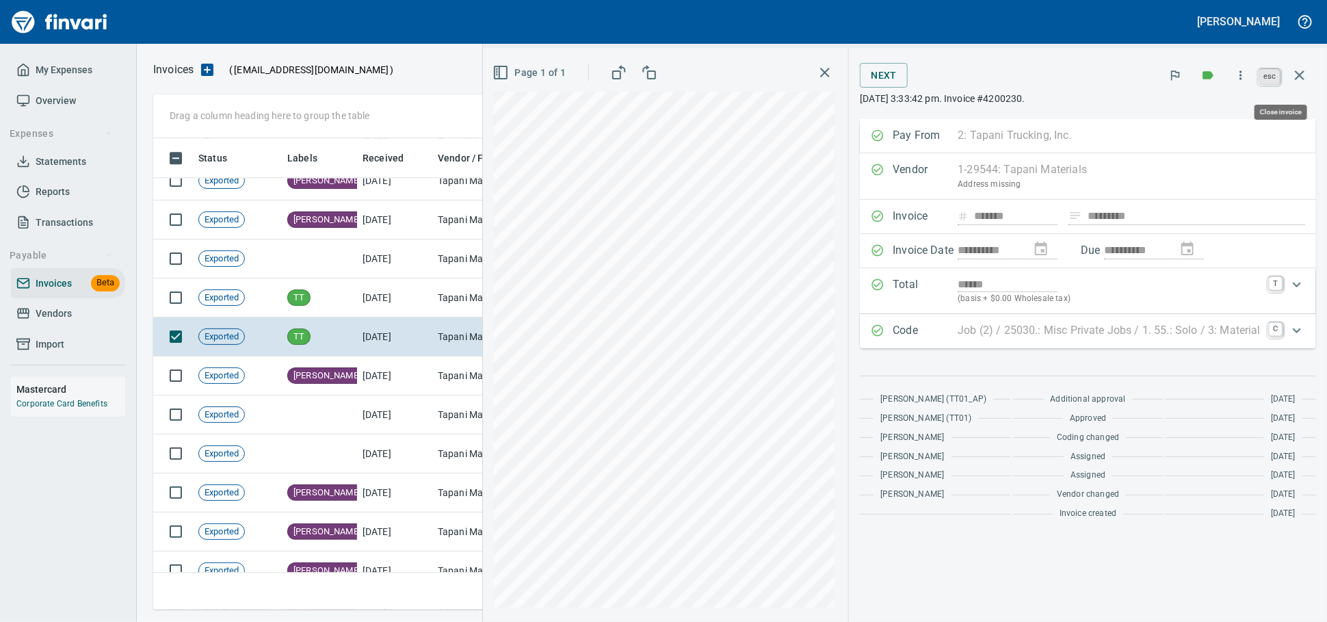
scroll to position [459, 1133]
click at [1294, 76] on icon "button" at bounding box center [1300, 75] width 16 height 16
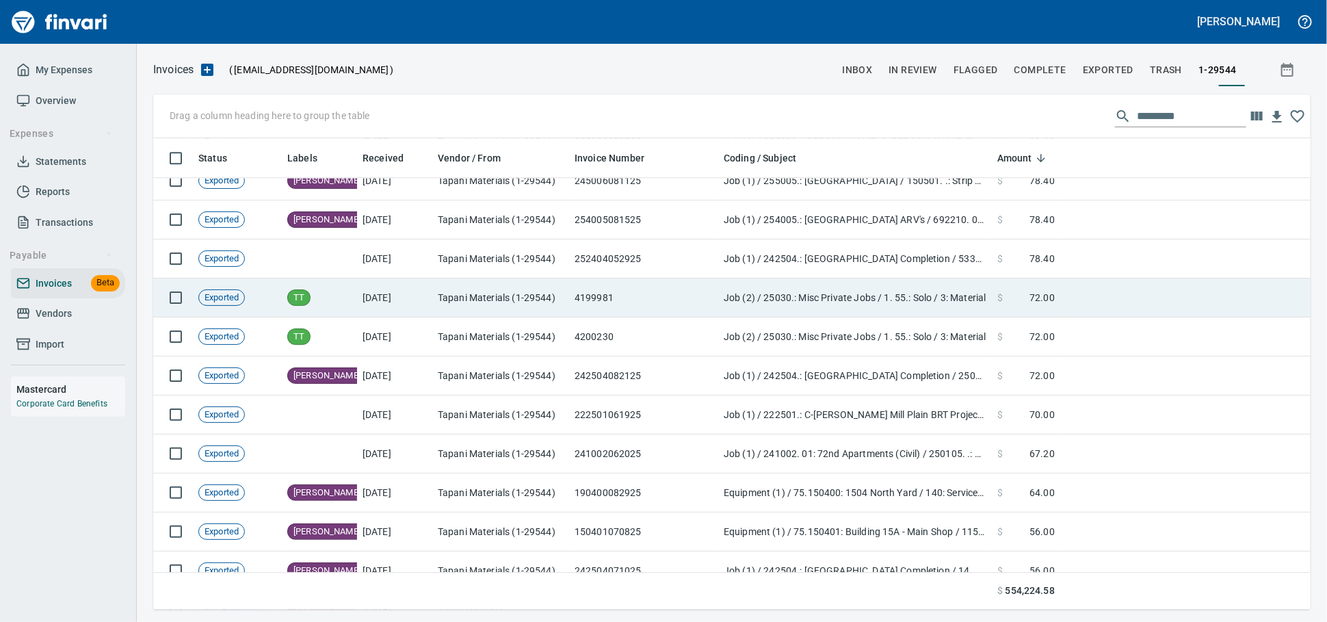
click at [428, 313] on td "8/22/2025" at bounding box center [394, 297] width 75 height 39
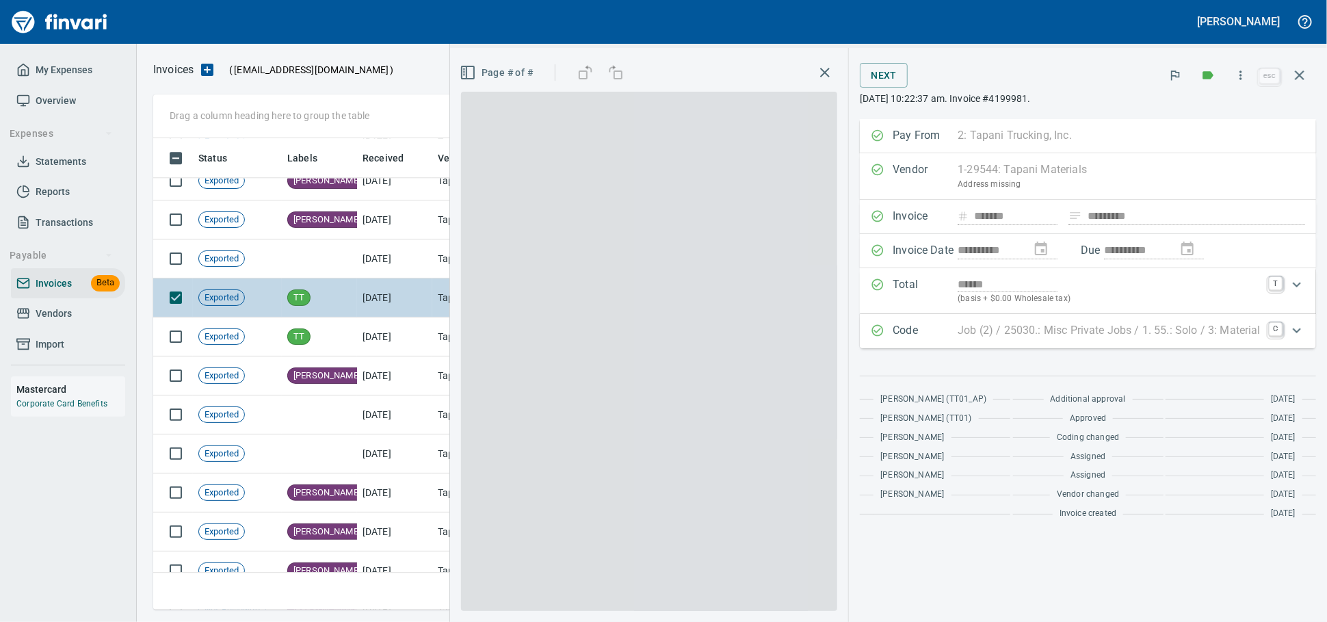
scroll to position [459, 1133]
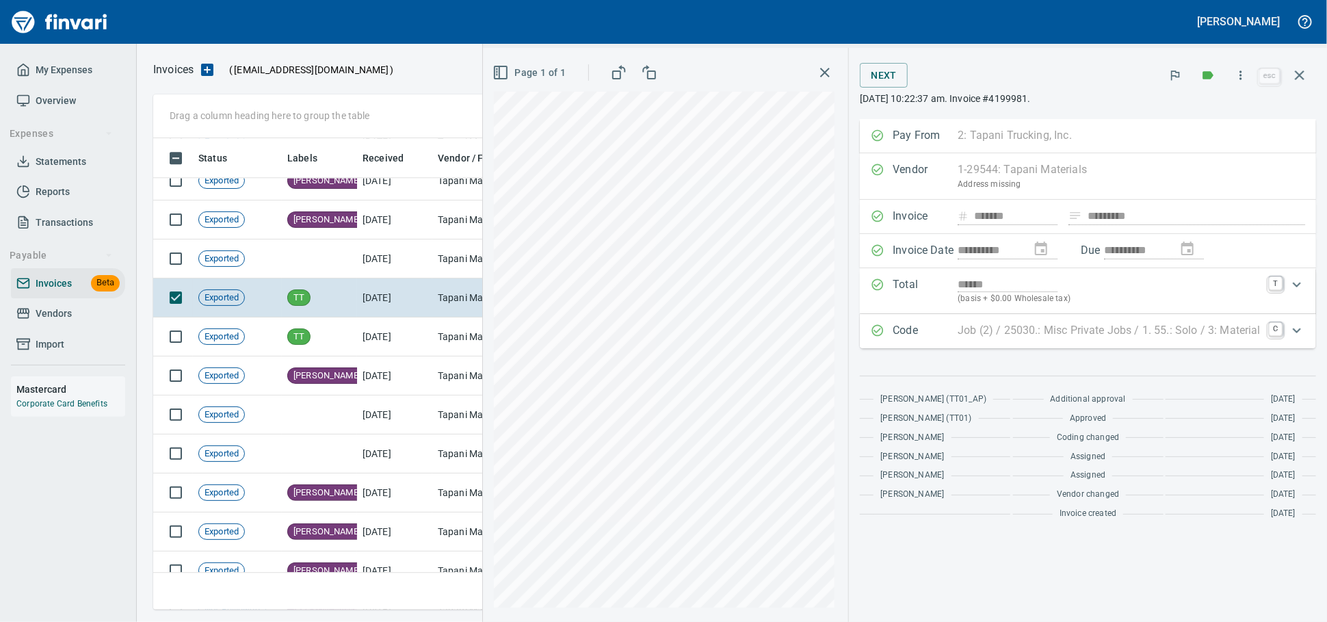
click at [1297, 81] on icon "button" at bounding box center [1300, 75] width 16 height 16
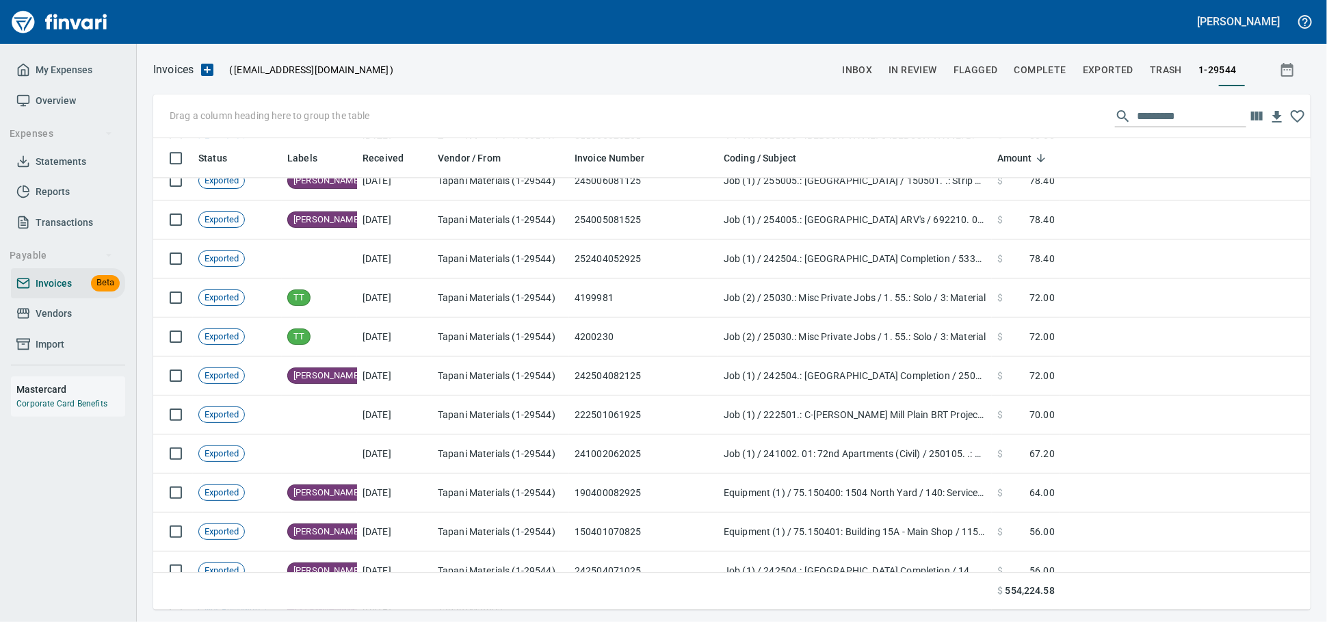
scroll to position [459, 1134]
click at [60, 319] on link "Vendors" at bounding box center [68, 313] width 114 height 31
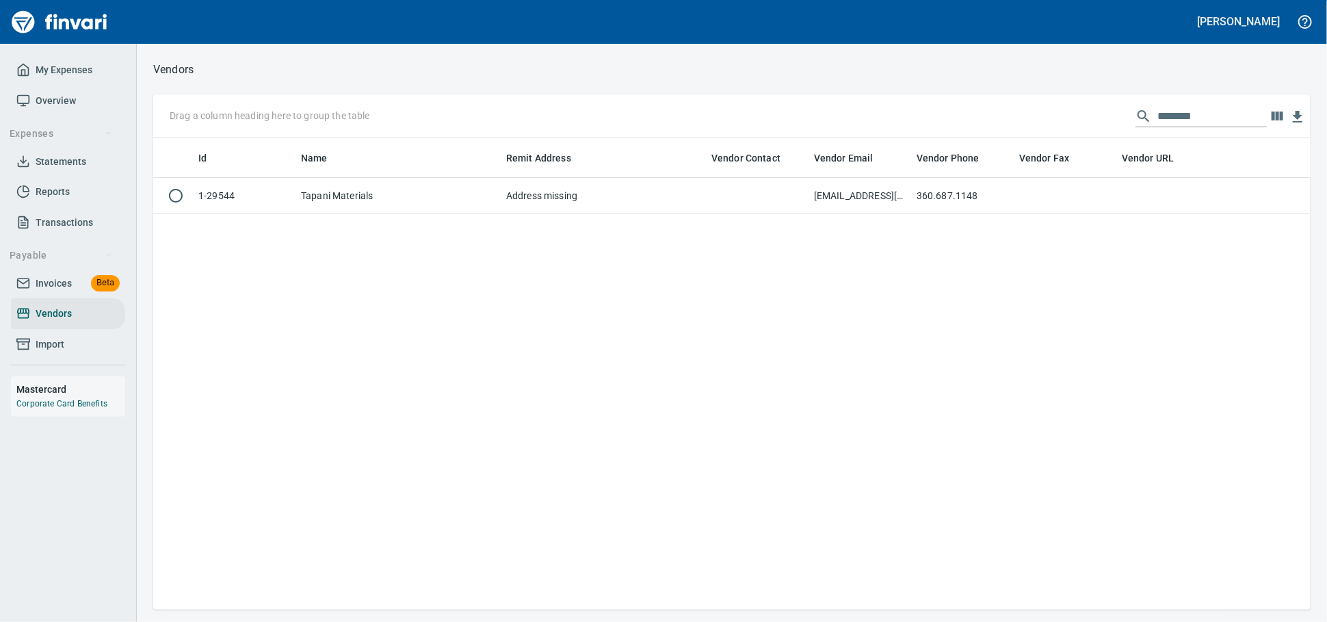
scroll to position [459, 1145]
drag, startPoint x: 1100, startPoint y: 118, endPoint x: 665, endPoint y: 99, distance: 434.9
click at [671, 101] on div "Drag a column heading here to group the table ********" at bounding box center [732, 116] width 1158 height 44
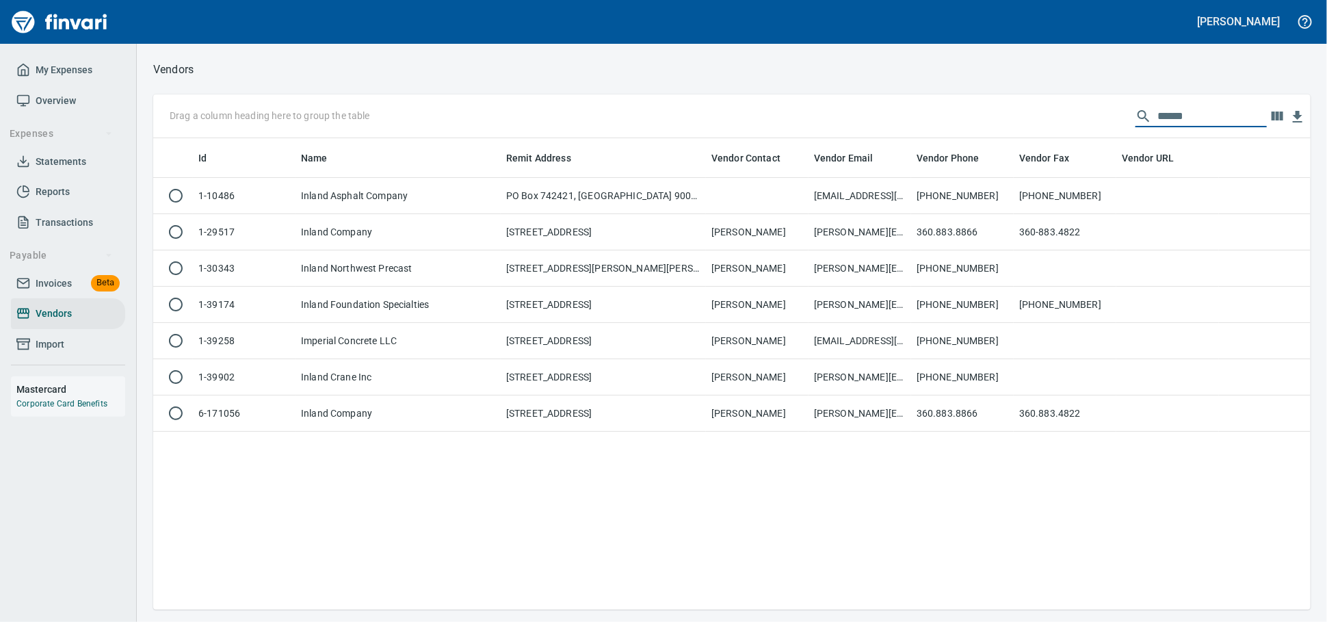
scroll to position [1, 1]
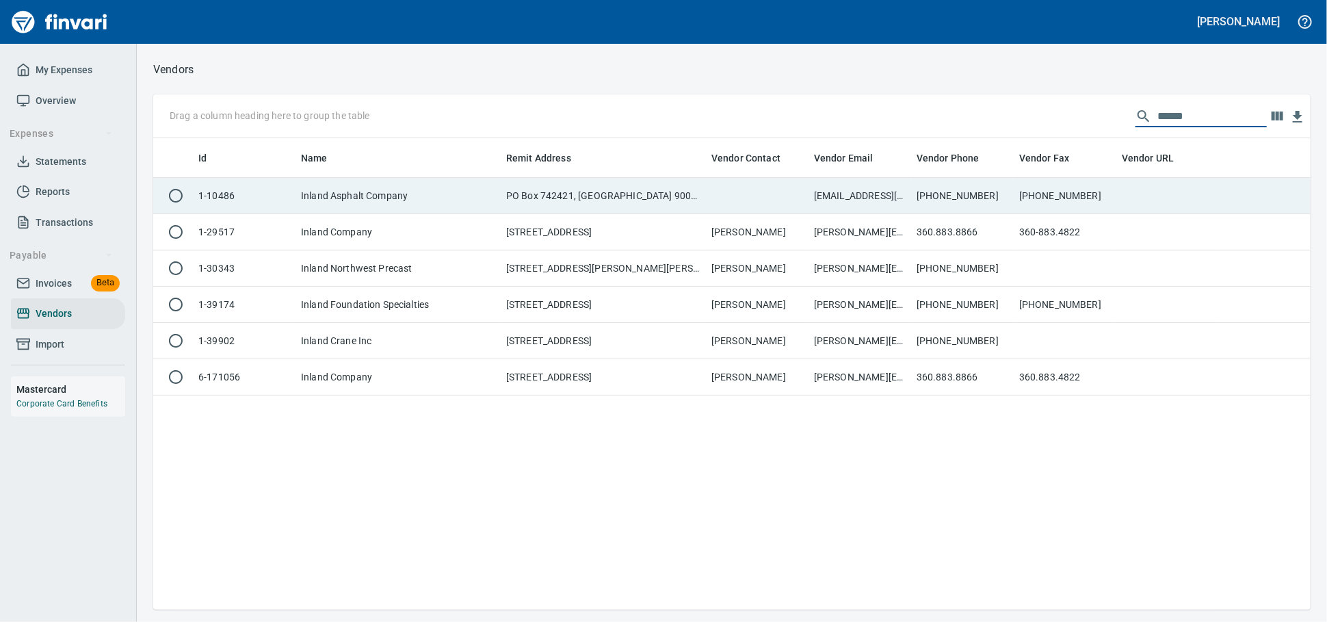
type input "******"
click at [595, 196] on td "PO Box 742421, Los Angeles CA 90074-2421" at bounding box center [603, 196] width 205 height 36
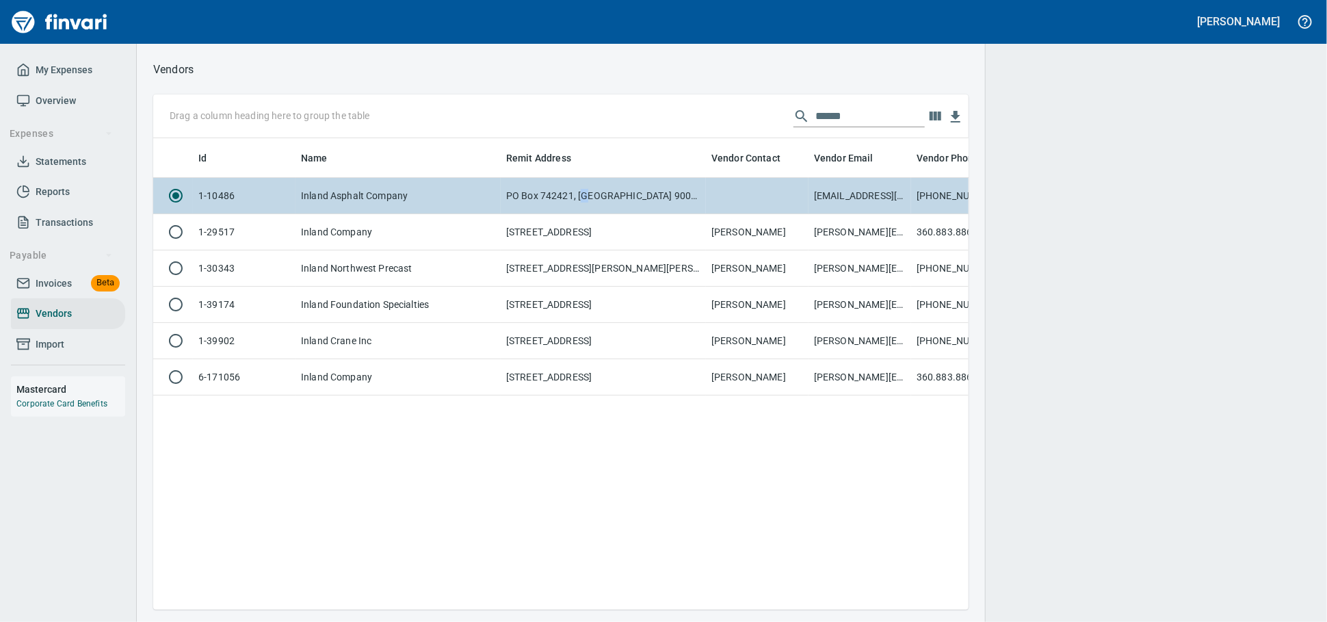
scroll to position [448, 803]
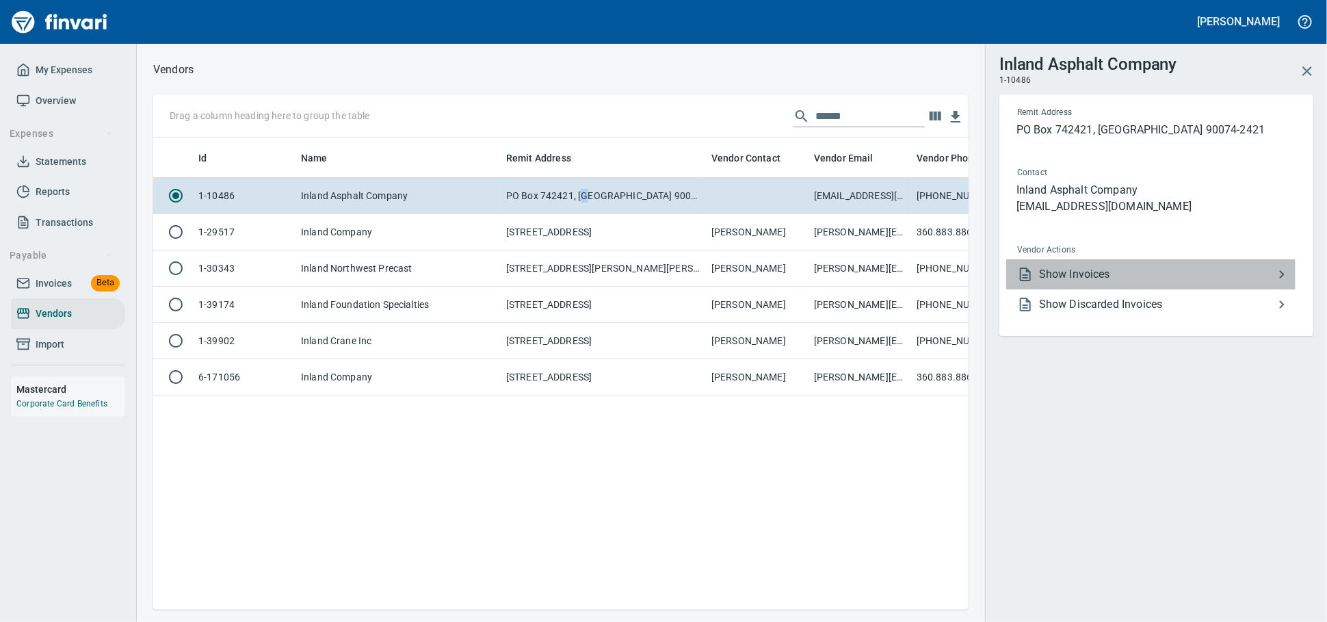
click at [1121, 289] on li "Show Invoices" at bounding box center [1151, 274] width 289 height 30
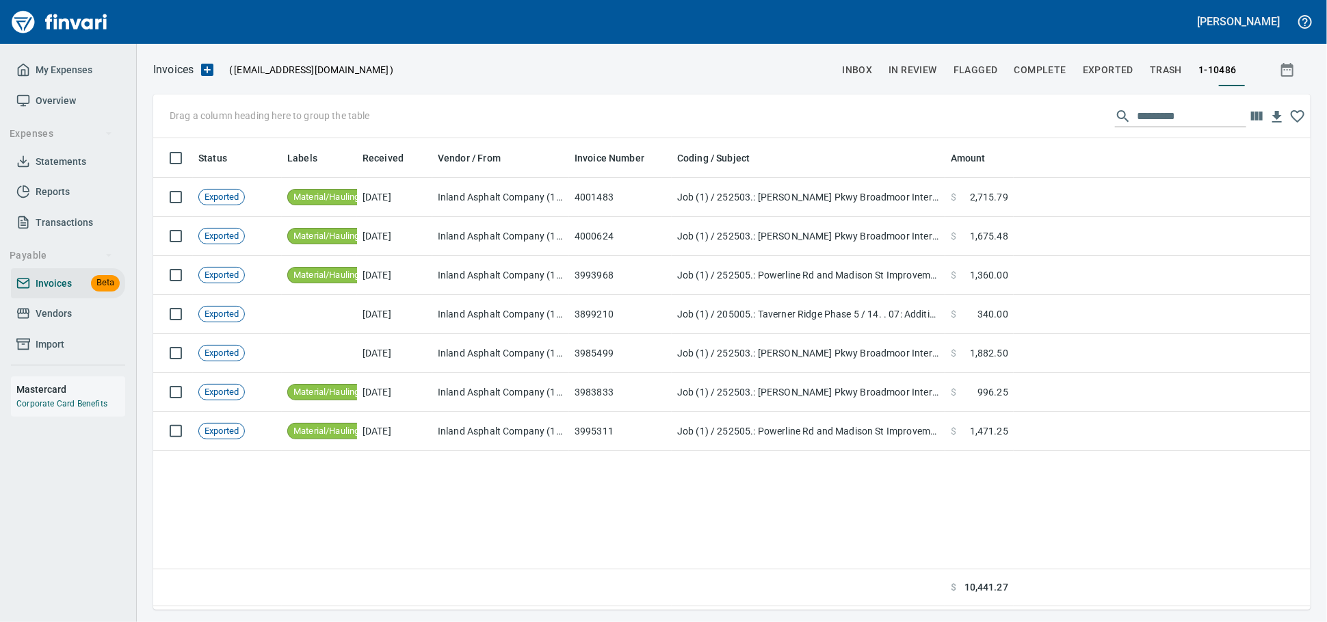
scroll to position [459, 1145]
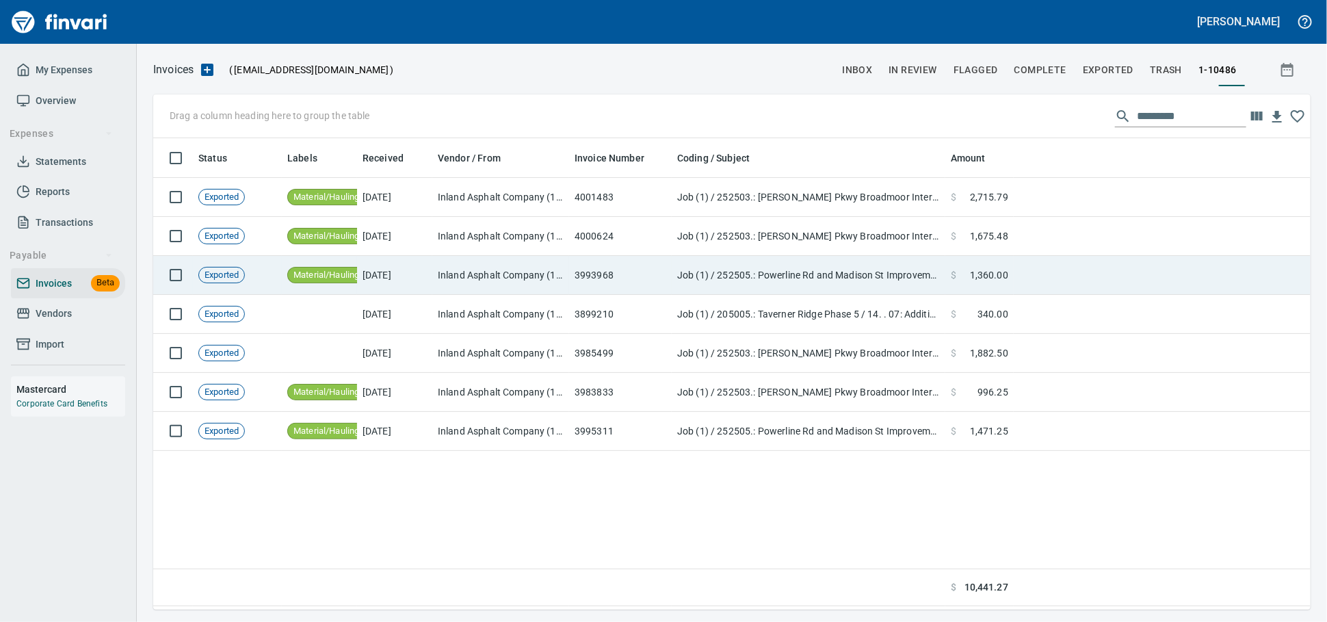
click at [625, 266] on td "3993968" at bounding box center [620, 275] width 103 height 39
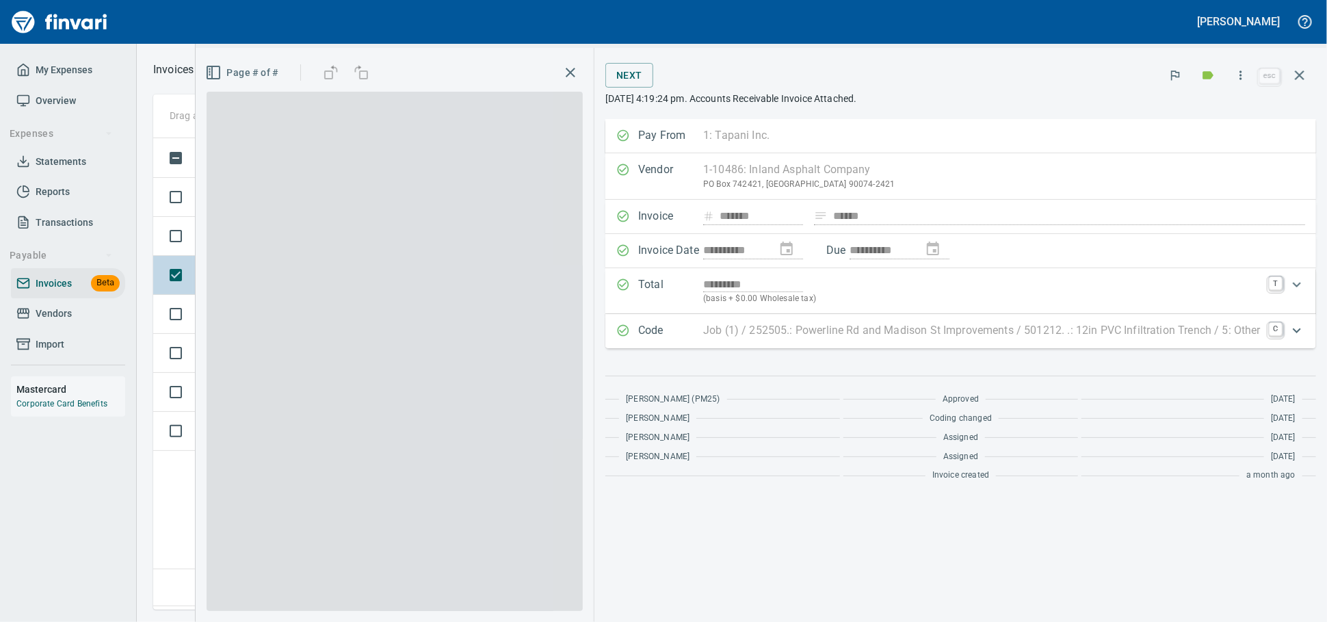
scroll to position [459, 1145]
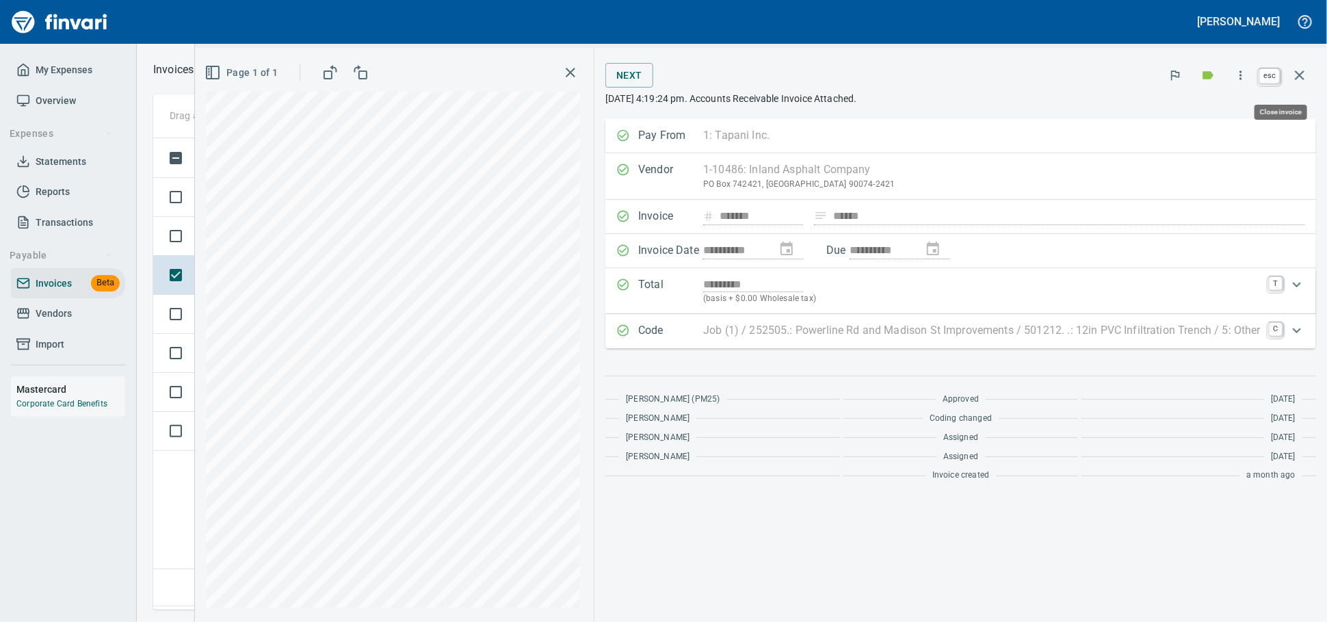
click at [1292, 69] on icon "button" at bounding box center [1300, 75] width 16 height 16
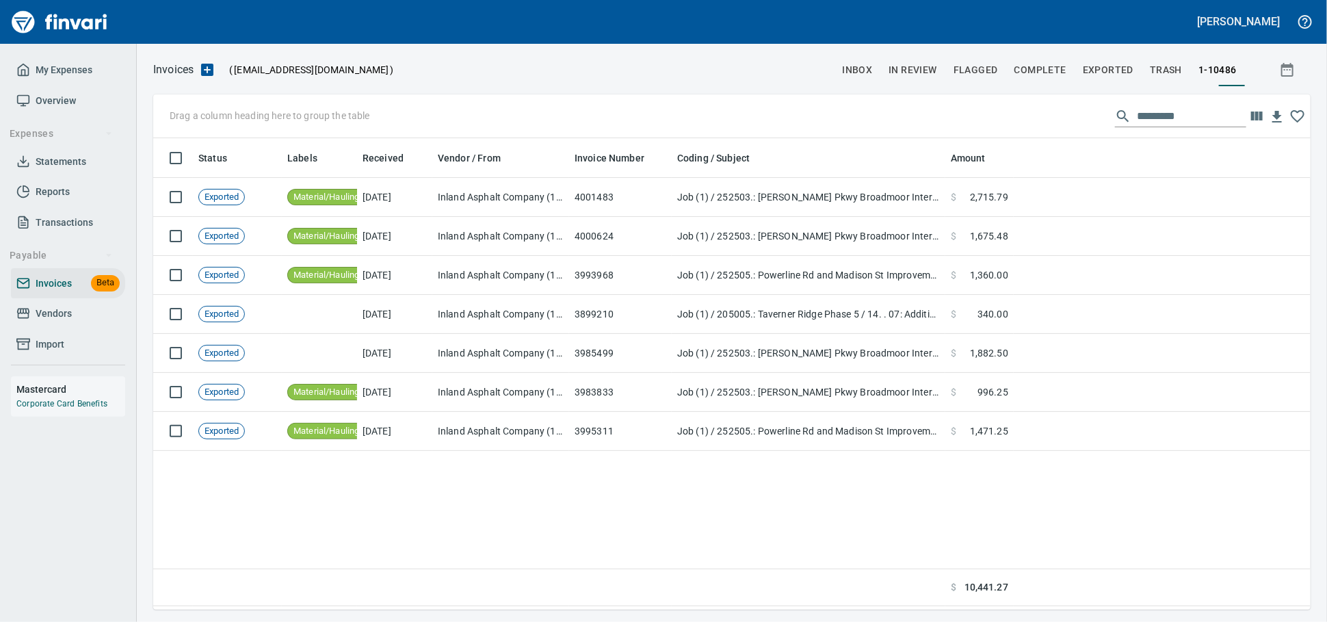
scroll to position [459, 1145]
click at [47, 292] on span "Invoices" at bounding box center [54, 283] width 36 height 17
click at [72, 322] on span "Vendors" at bounding box center [54, 313] width 36 height 17
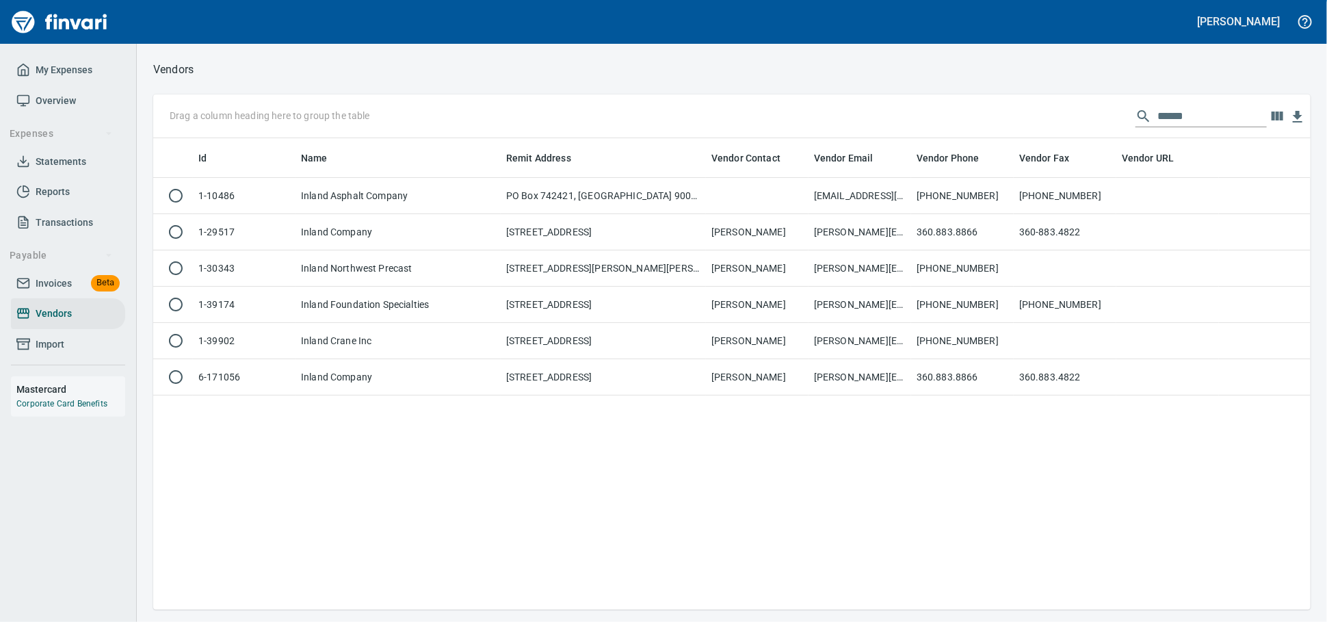
scroll to position [459, 1145]
drag, startPoint x: 1208, startPoint y: 114, endPoint x: 1019, endPoint y: 117, distance: 188.9
click at [1027, 125] on div "Drag a column heading here to group the table ******" at bounding box center [732, 116] width 1158 height 44
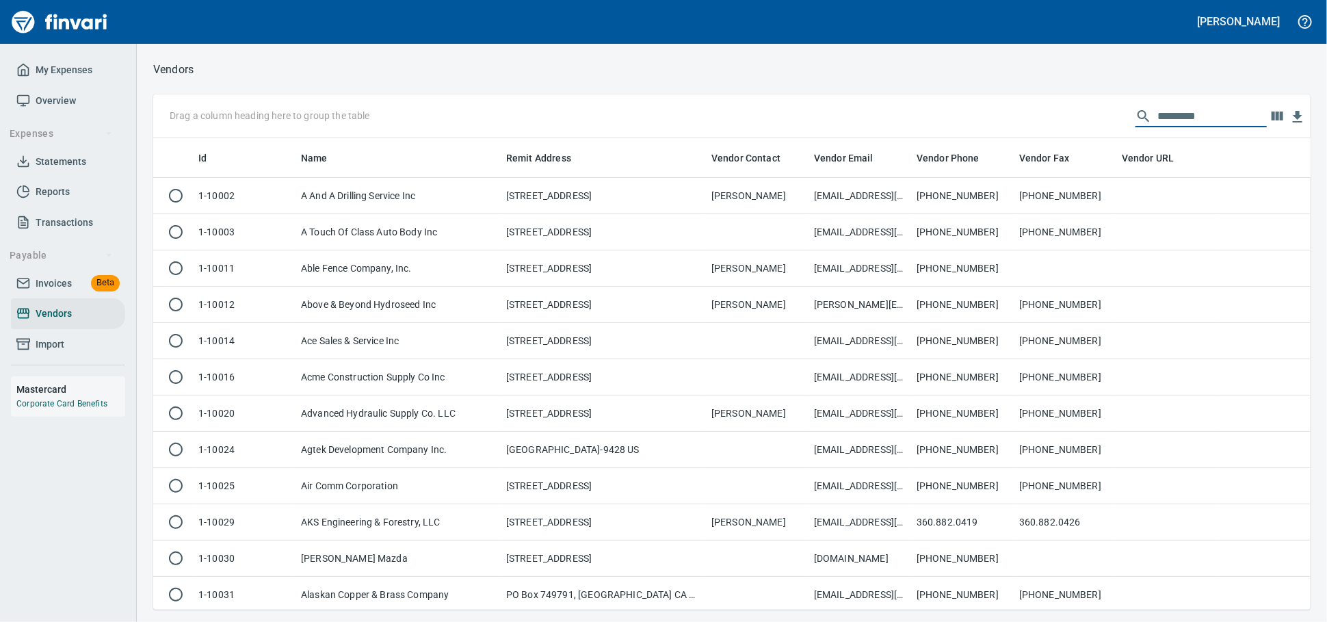
scroll to position [459, 1134]
click at [46, 291] on span "Invoices" at bounding box center [54, 283] width 36 height 17
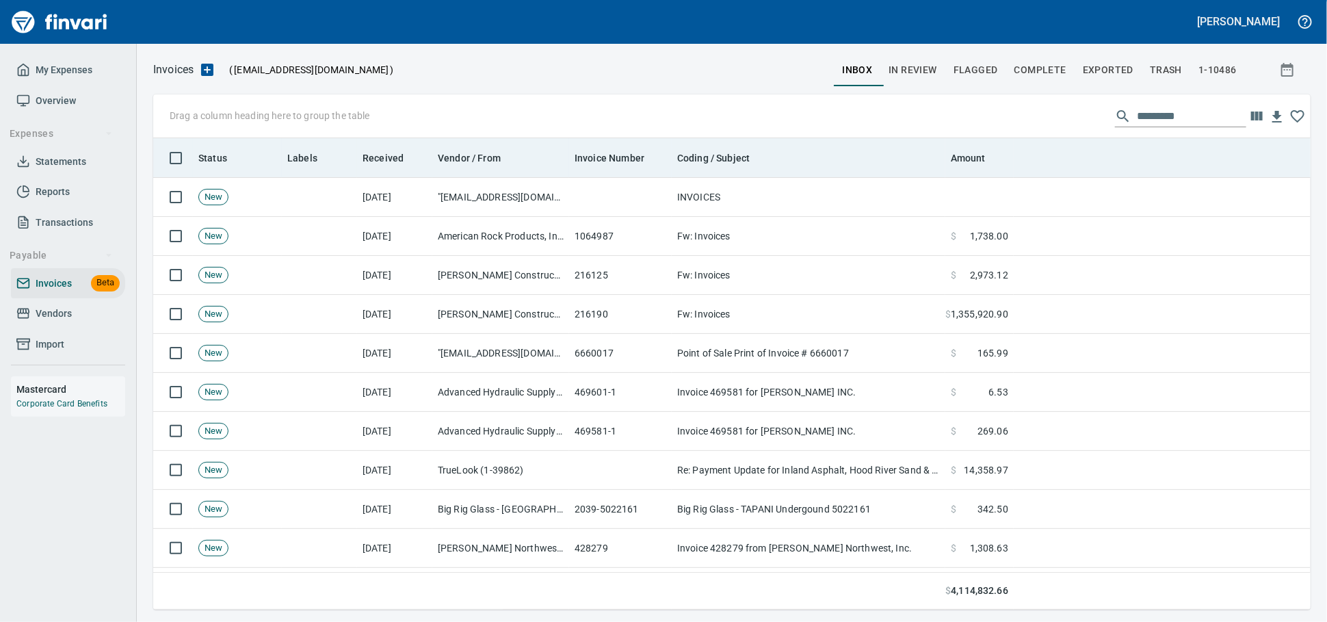
scroll to position [459, 1134]
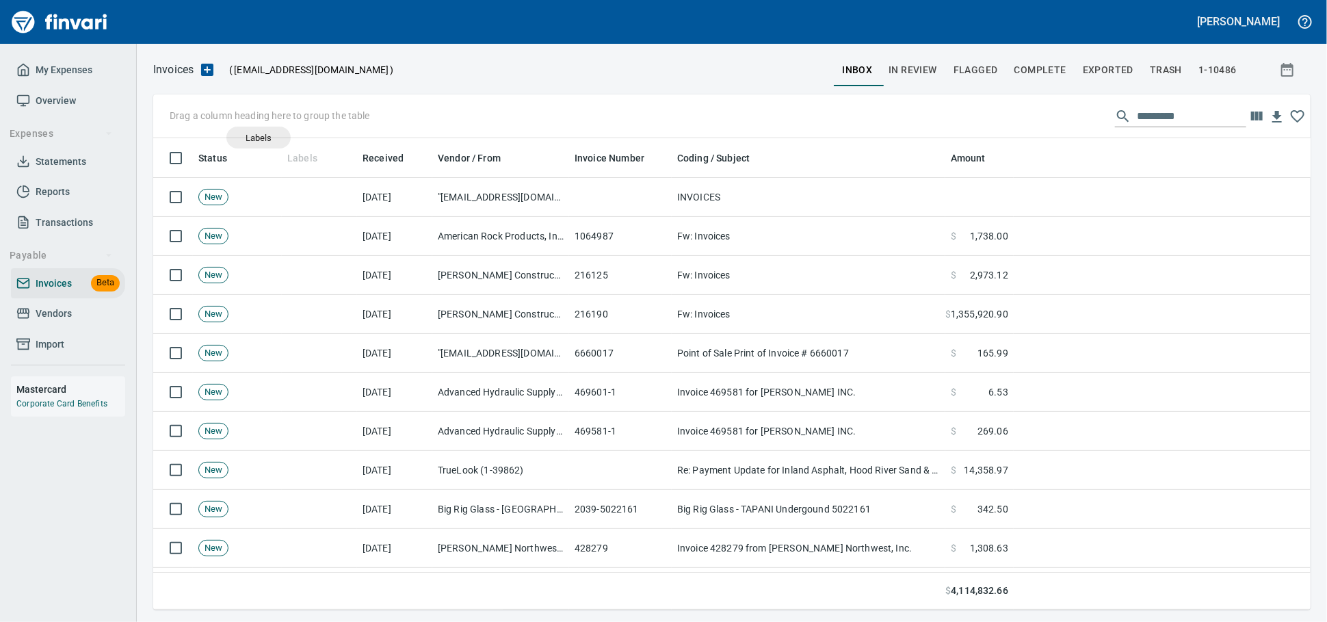
drag, startPoint x: 298, startPoint y: 159, endPoint x: 215, endPoint y: 114, distance: 94.6
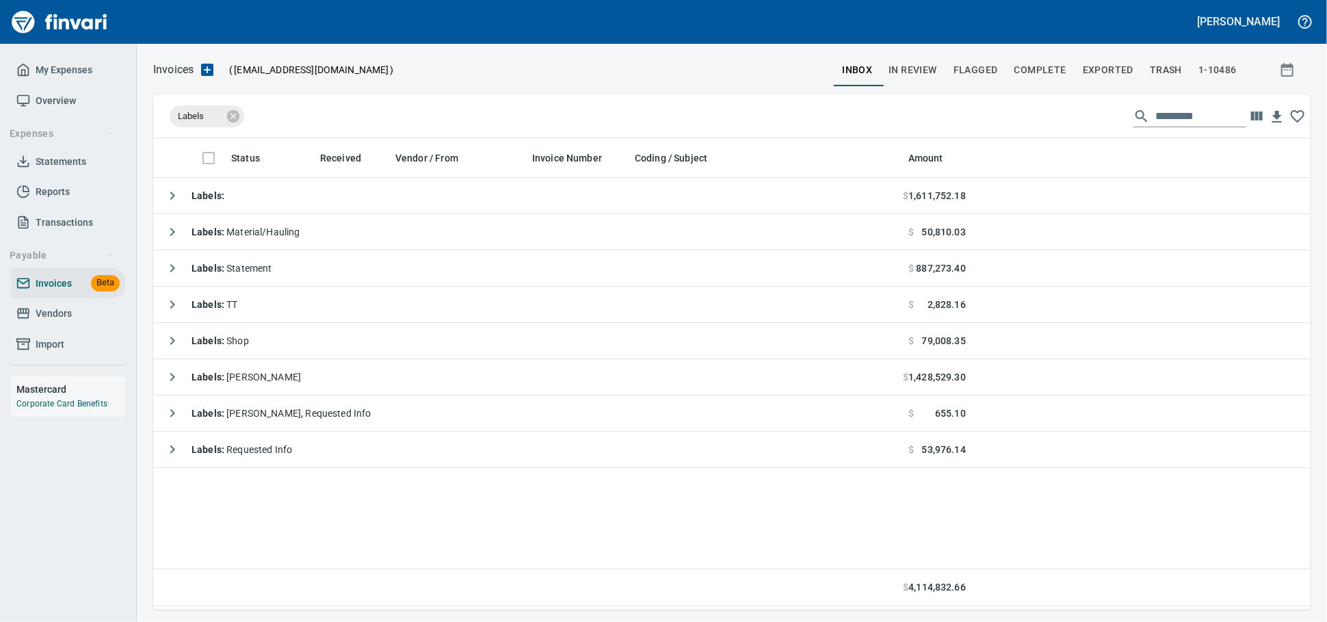
scroll to position [459, 1145]
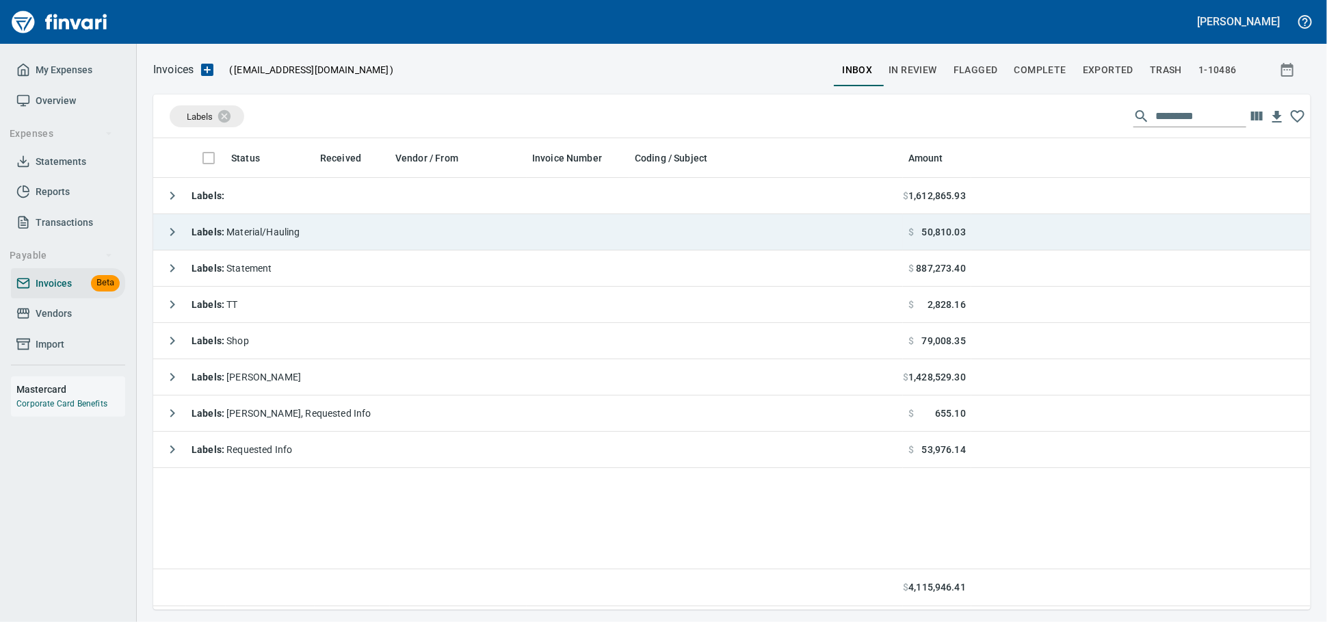
click at [300, 233] on span "Labels : Material/Hauling" at bounding box center [246, 231] width 109 height 11
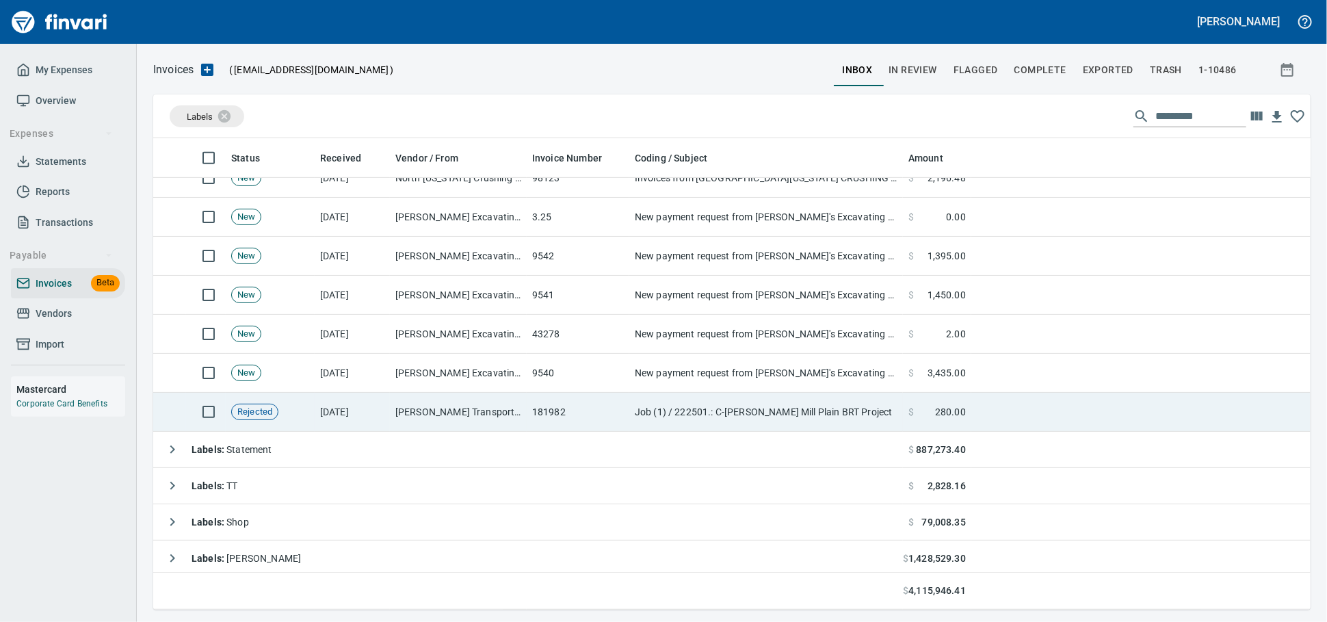
scroll to position [380, 0]
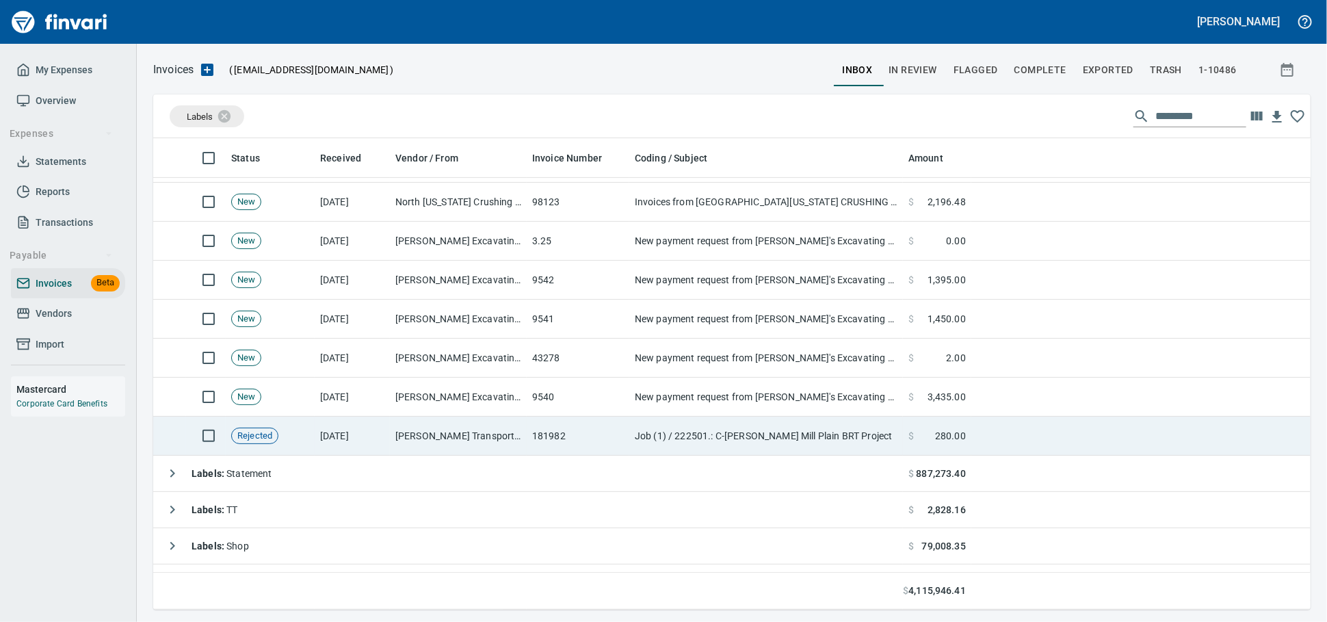
click at [451, 435] on td "[PERSON_NAME] Transport Inc (1-11004)" at bounding box center [458, 436] width 137 height 39
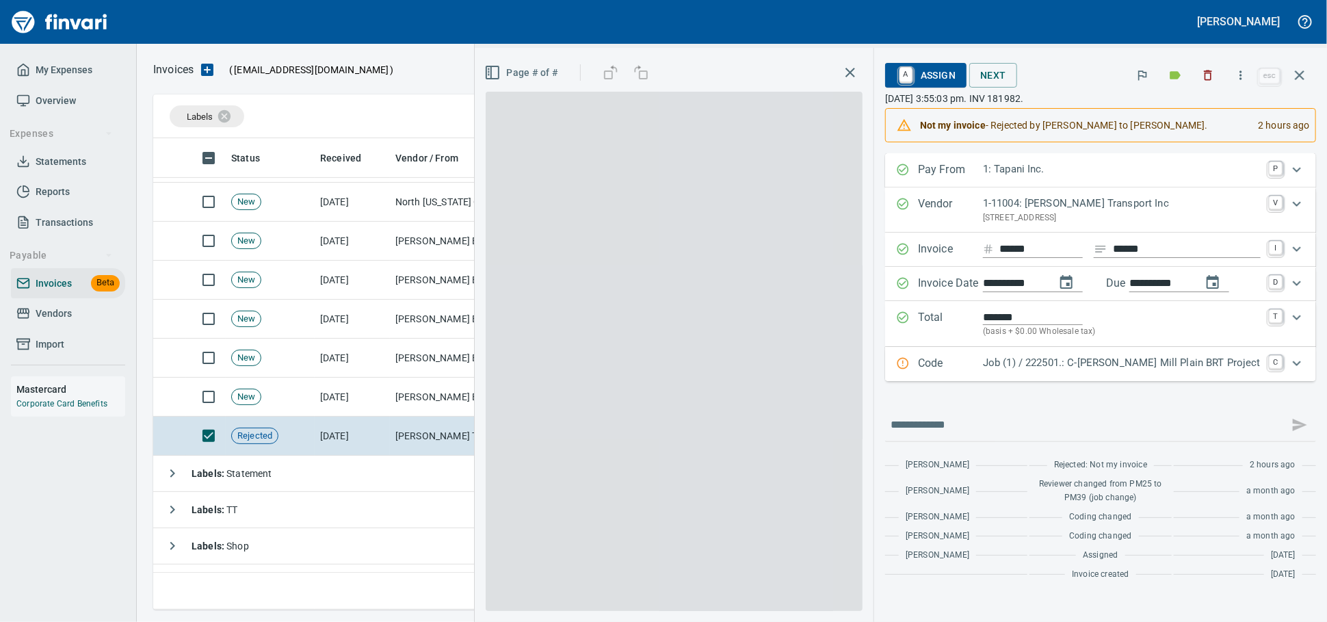
scroll to position [459, 1133]
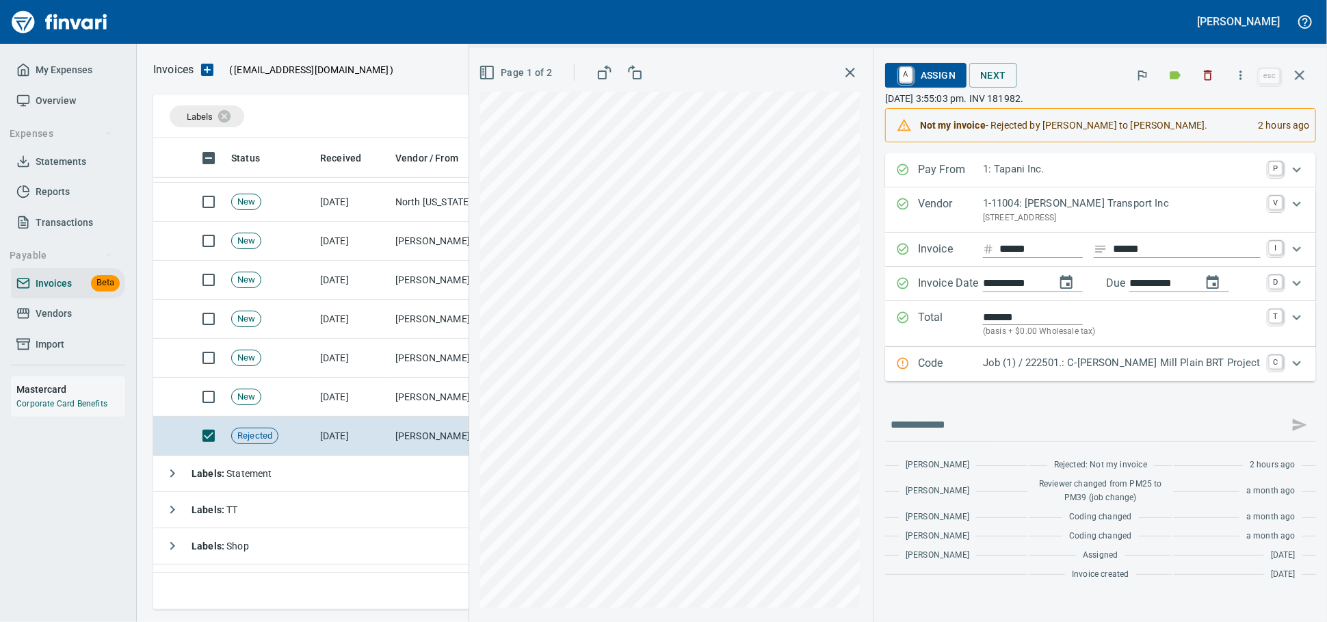
click at [910, 67] on span "A Assign" at bounding box center [926, 75] width 60 height 23
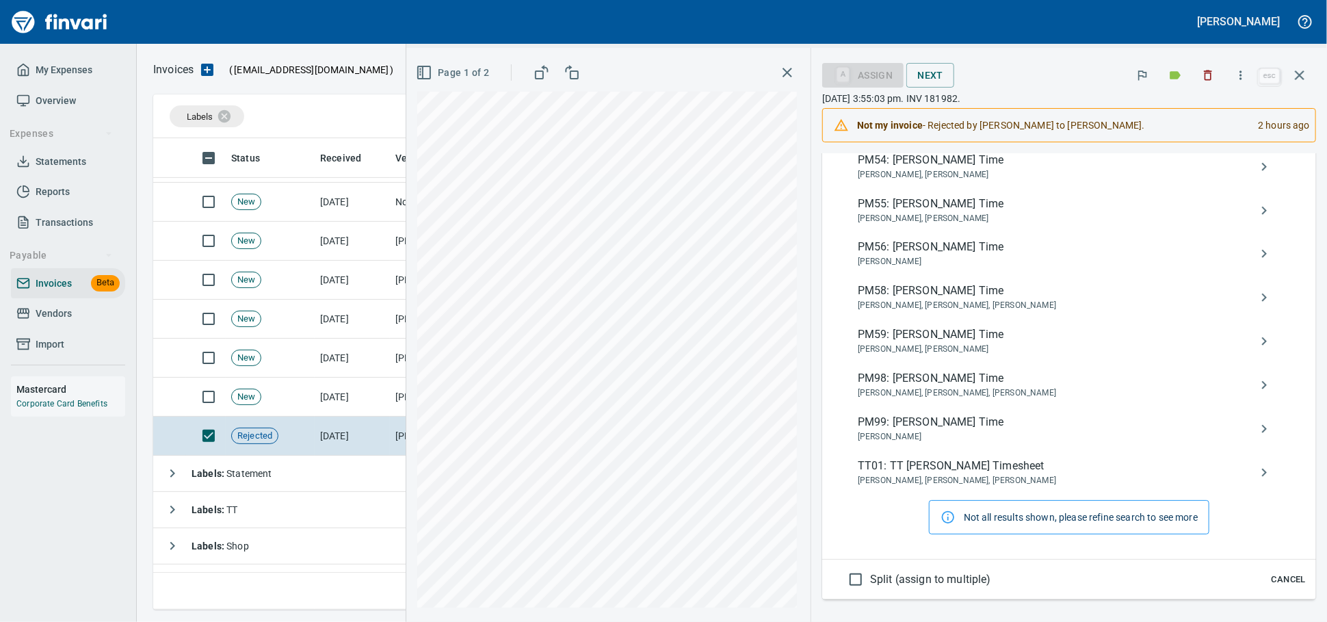
scroll to position [1140, 0]
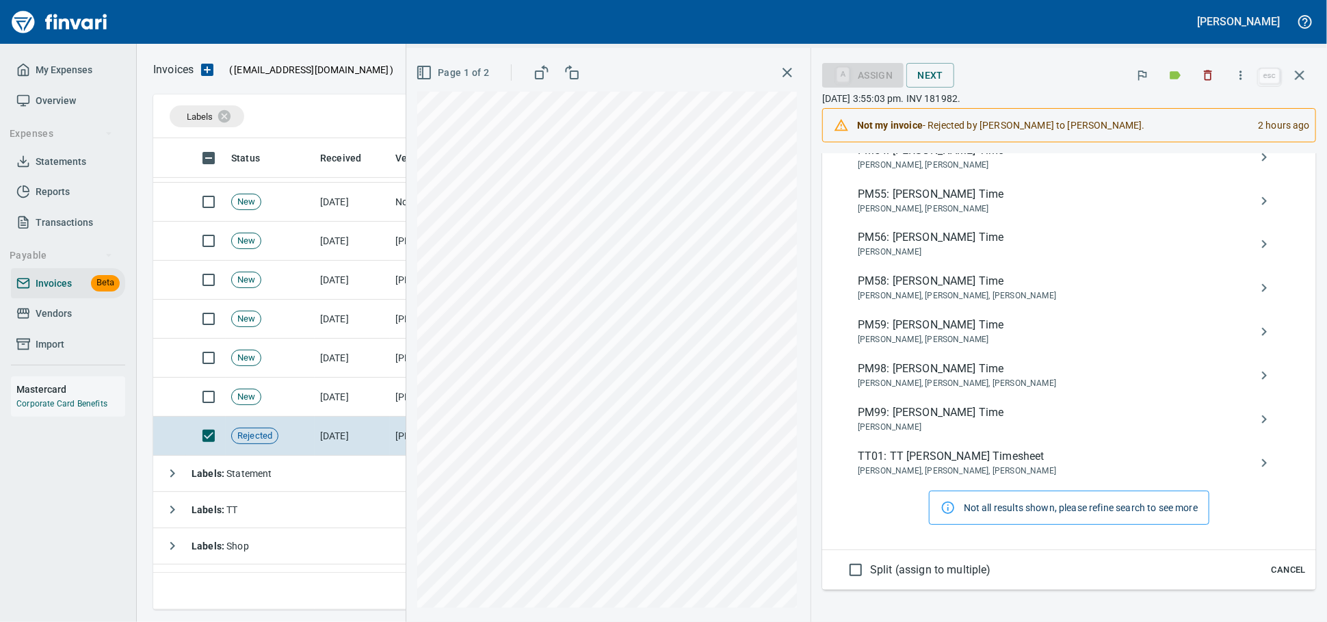
type input "******"
click at [964, 246] on span "PM56: [PERSON_NAME] Time" at bounding box center [1058, 237] width 401 height 16
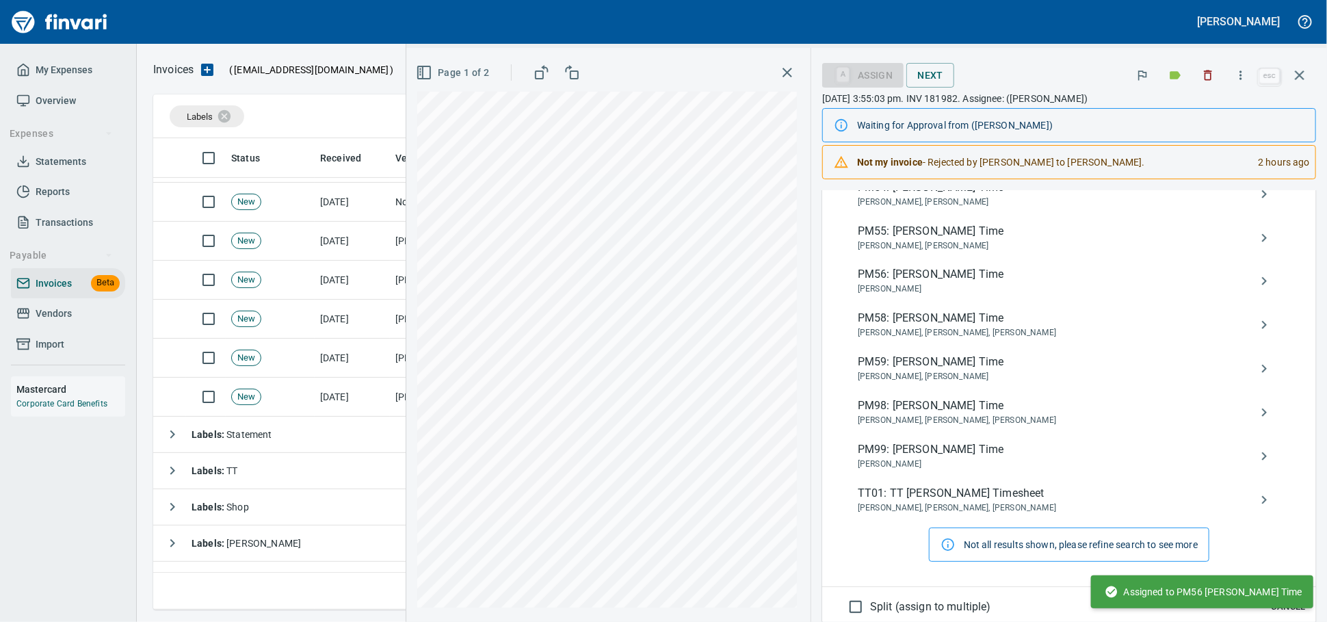
scroll to position [74, 0]
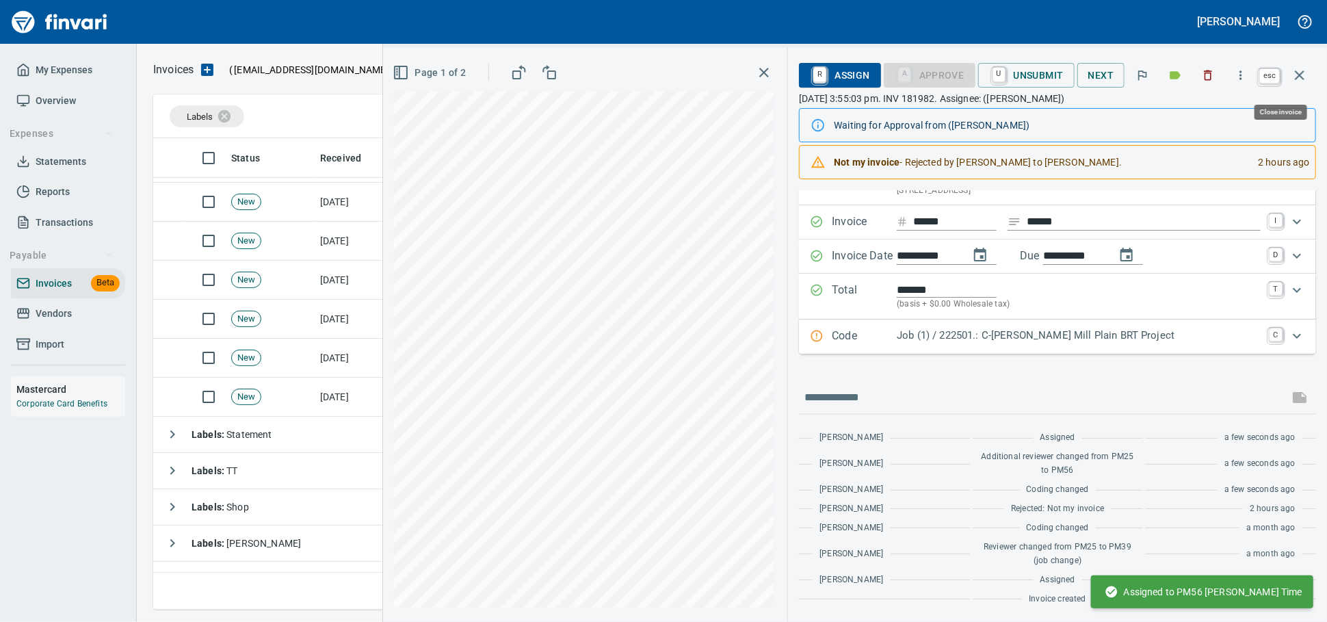
drag, startPoint x: 1301, startPoint y: 67, endPoint x: 1124, endPoint y: 37, distance: 179.8
click at [1301, 66] on button "button" at bounding box center [1300, 75] width 33 height 33
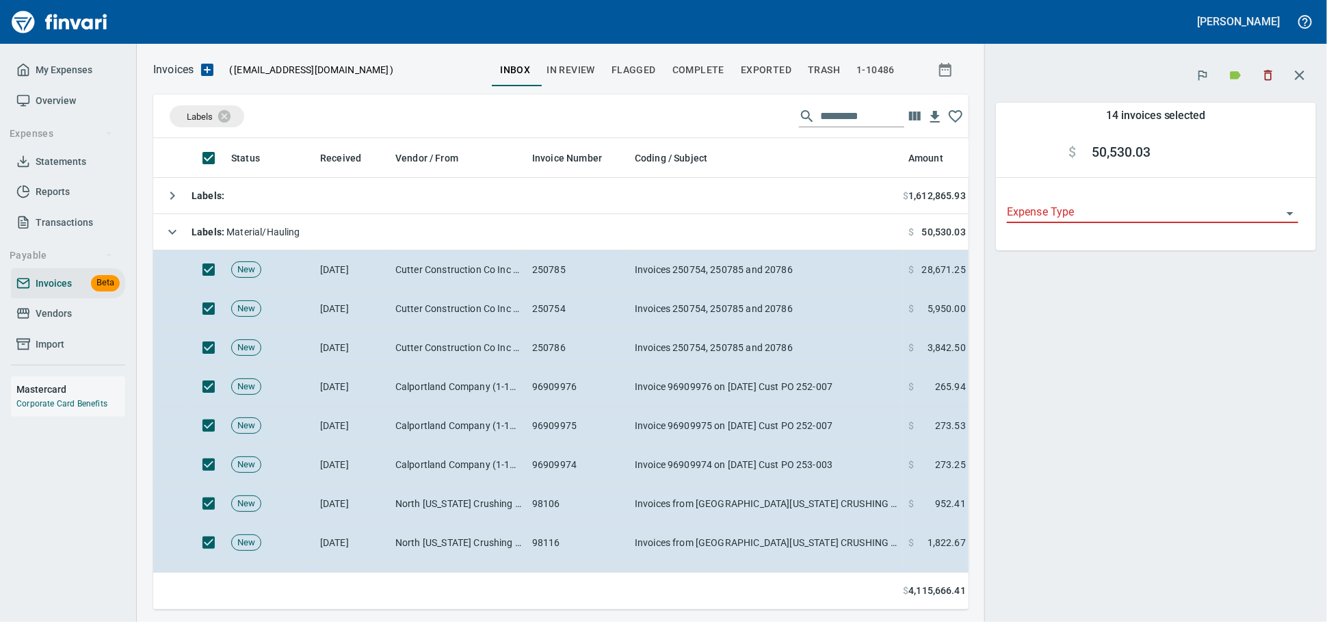
click at [1264, 81] on icon "button" at bounding box center [1268, 75] width 8 height 10
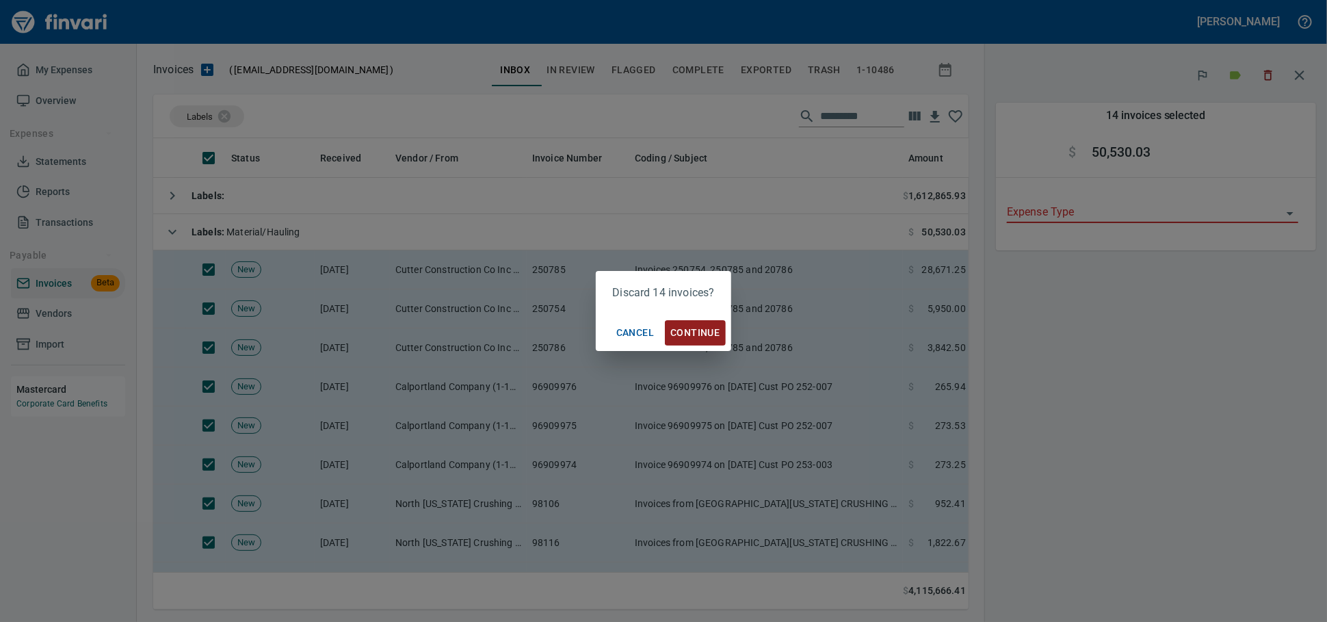
scroll to position [448, 792]
drag, startPoint x: 687, startPoint y: 334, endPoint x: 716, endPoint y: 350, distance: 32.8
click at [687, 333] on span "Continue" at bounding box center [695, 332] width 49 height 17
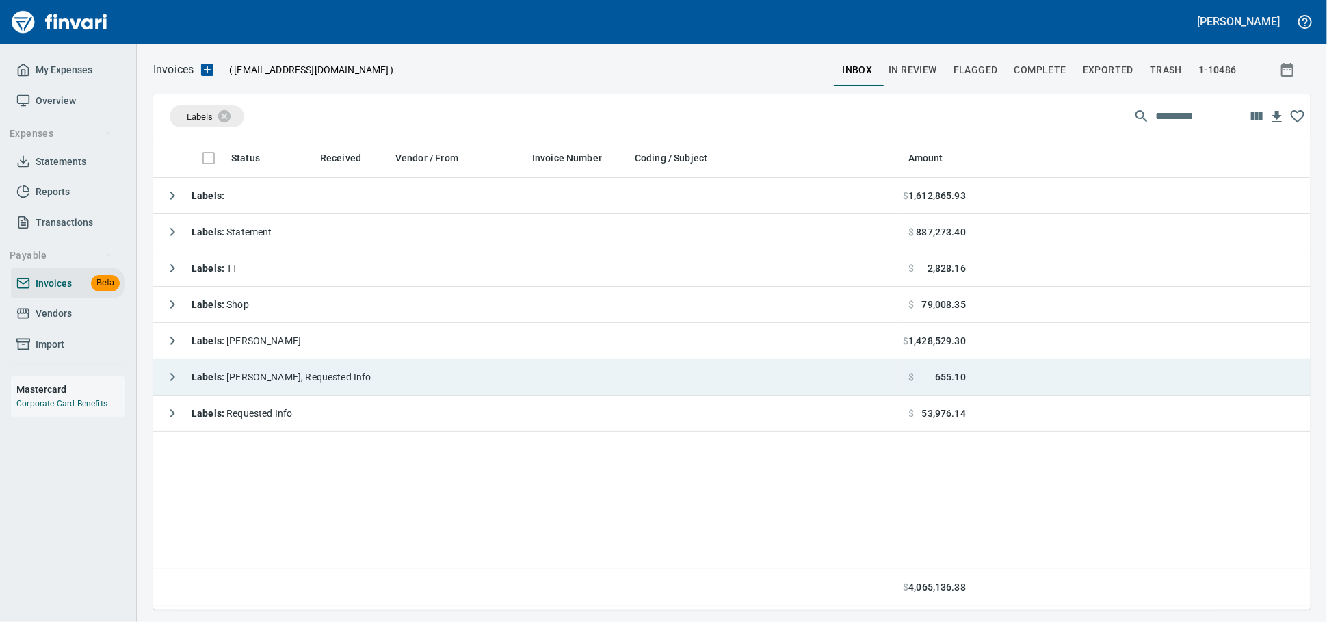
scroll to position [1, 1]
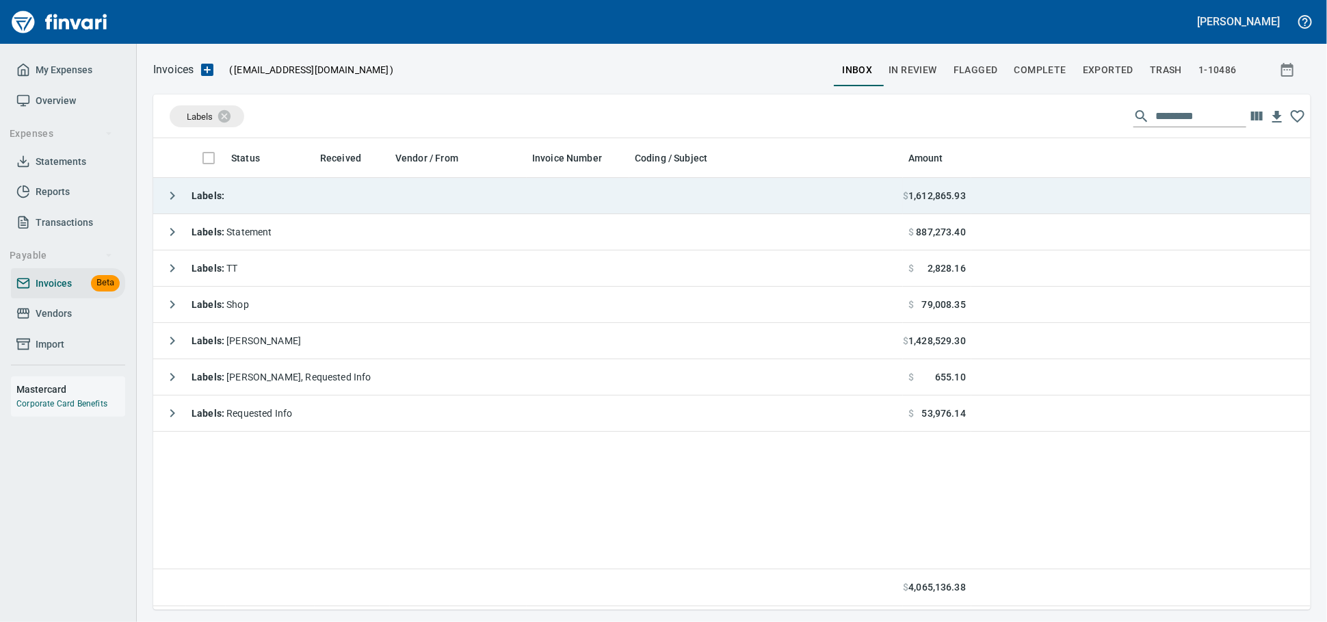
click at [270, 197] on td "Labels :" at bounding box center [528, 196] width 750 height 36
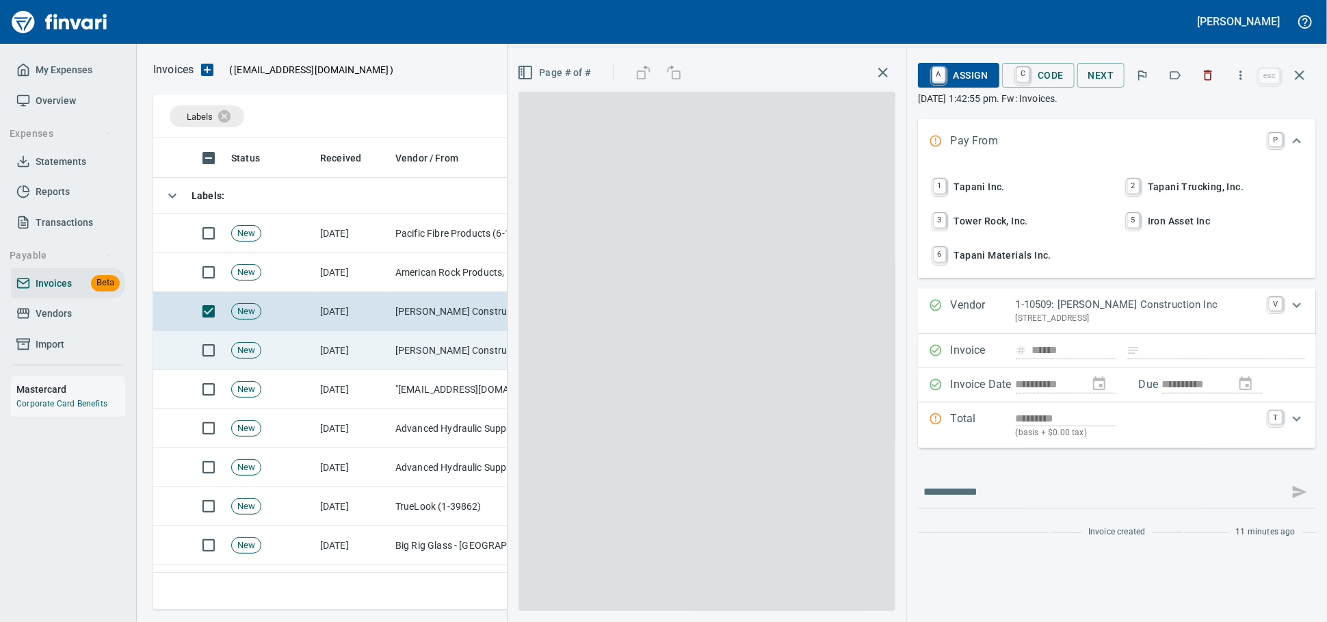
scroll to position [459, 1133]
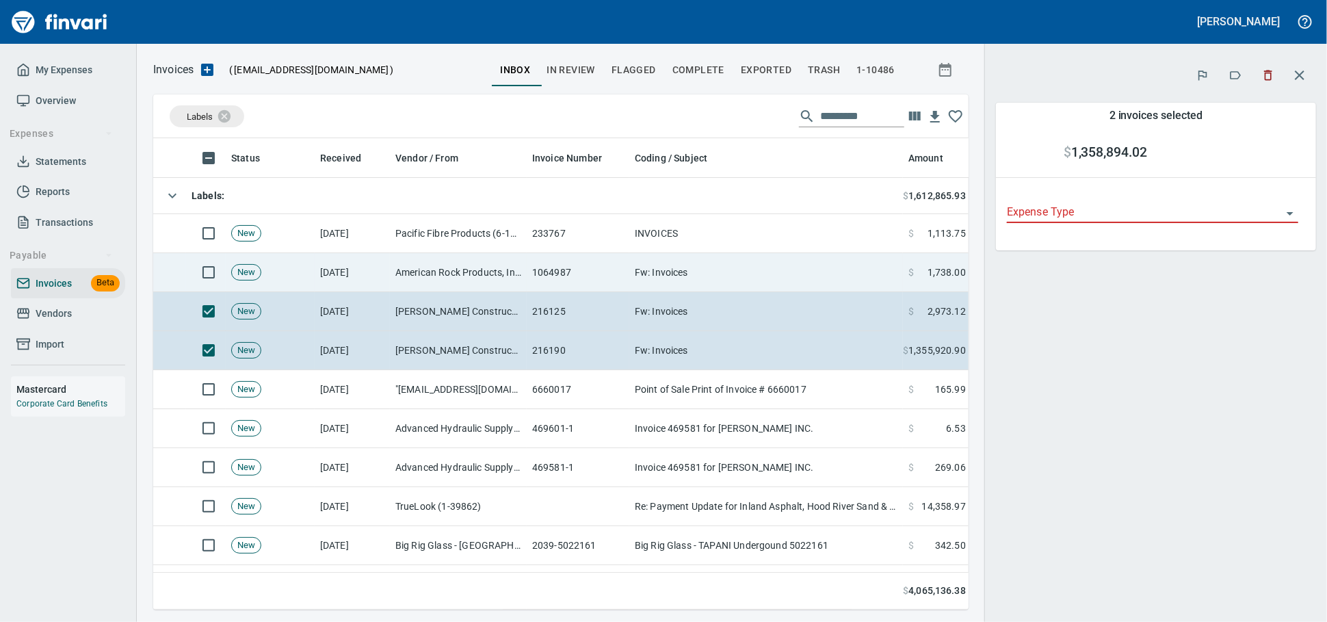
scroll to position [448, 792]
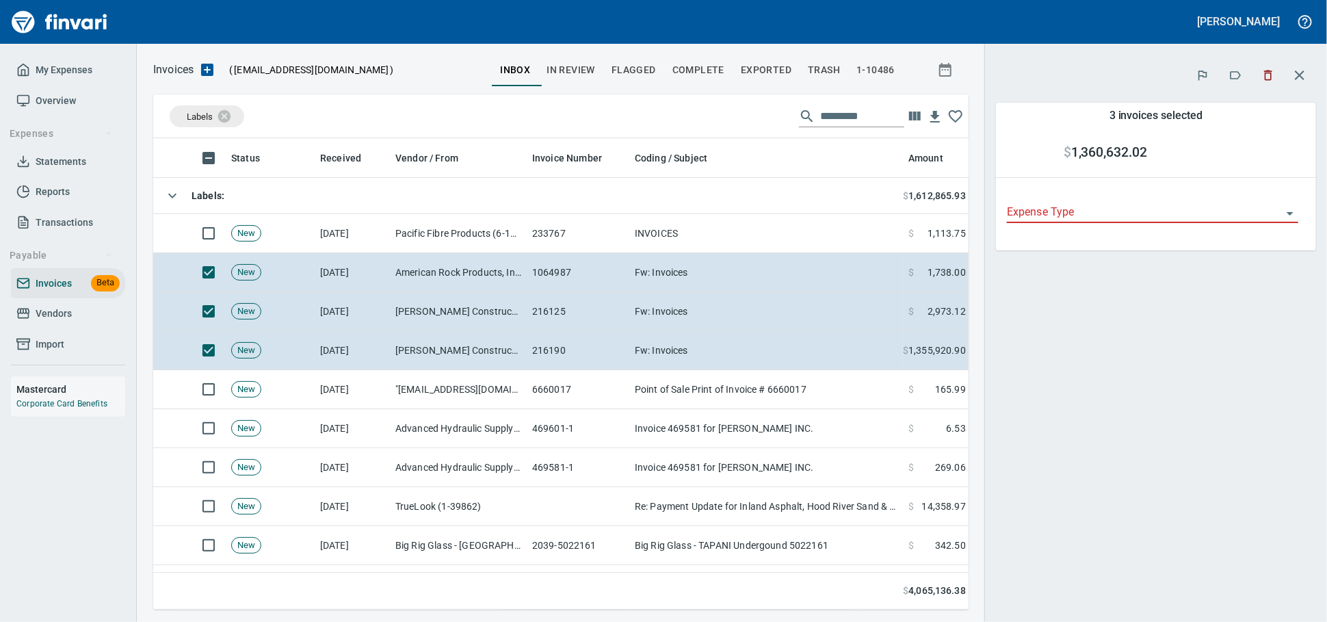
click at [1256, 68] on button "button" at bounding box center [1269, 75] width 30 height 30
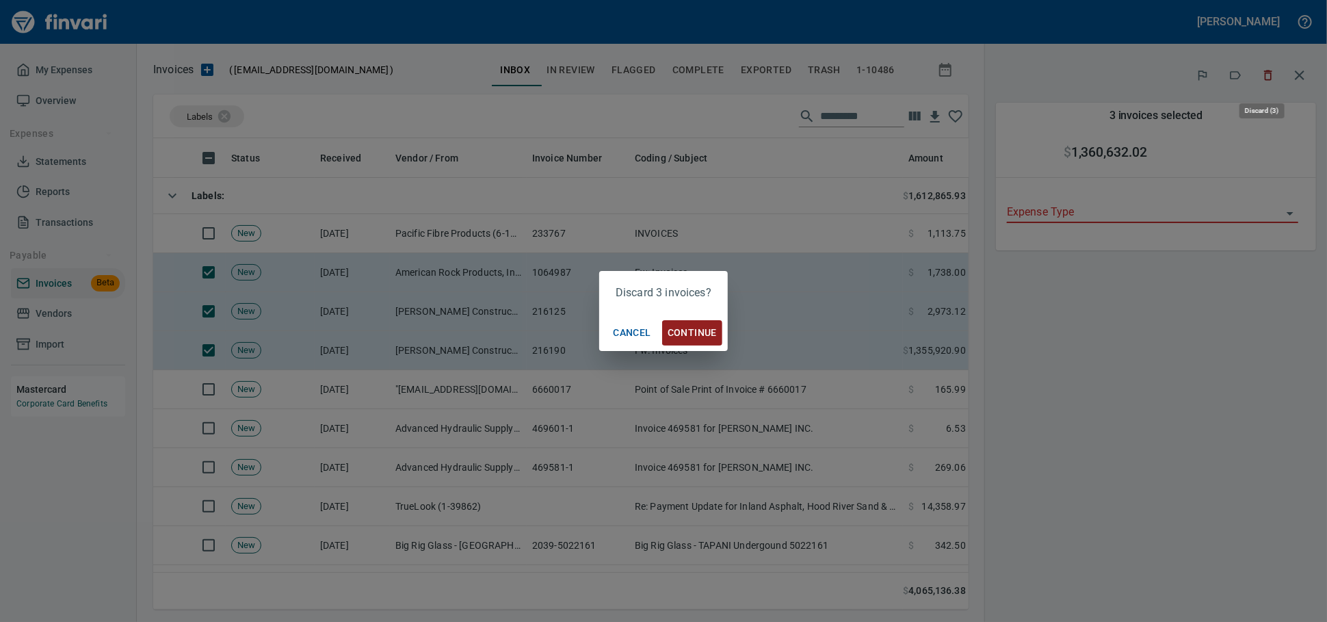
scroll to position [448, 792]
click at [705, 333] on span "Continue" at bounding box center [692, 332] width 49 height 17
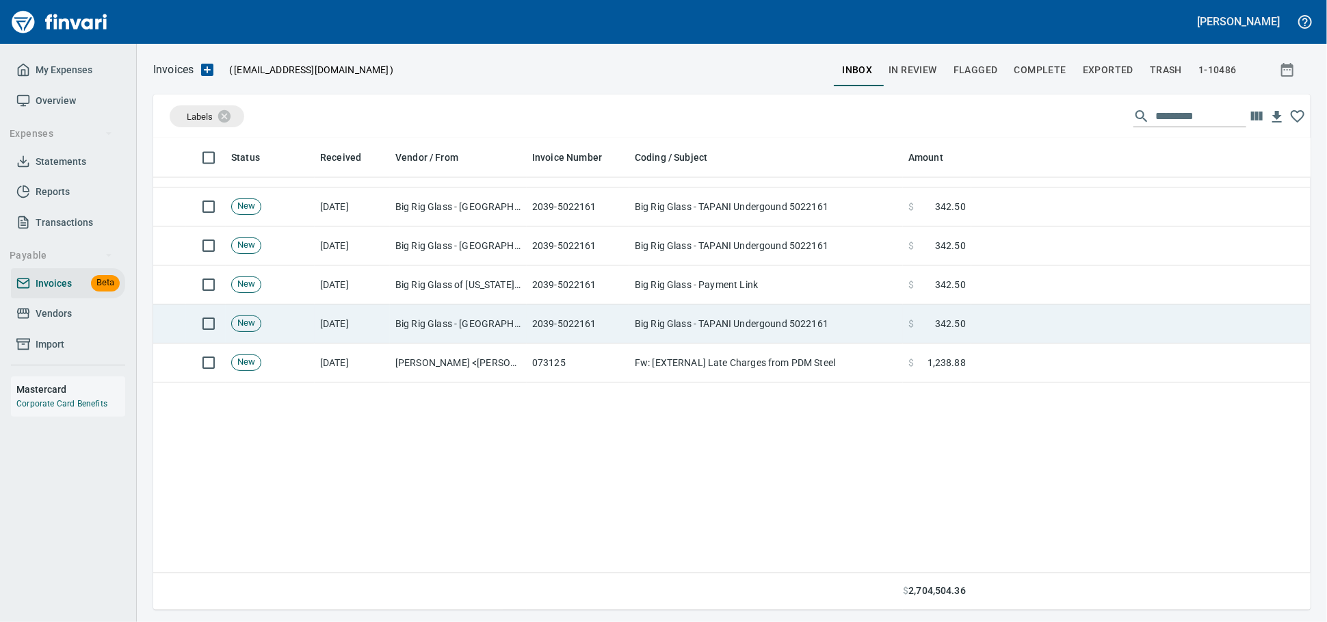
scroll to position [1824, 0]
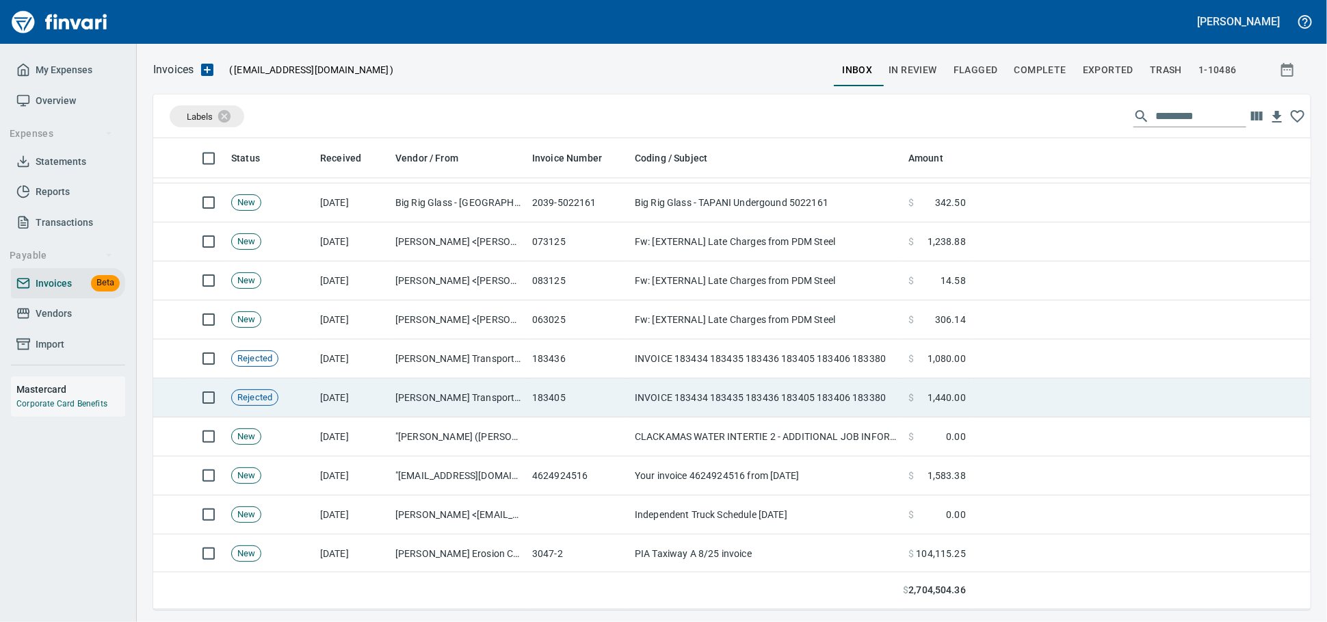
click at [443, 400] on td "[PERSON_NAME] Transport Inc (1-11004)" at bounding box center [458, 397] width 137 height 39
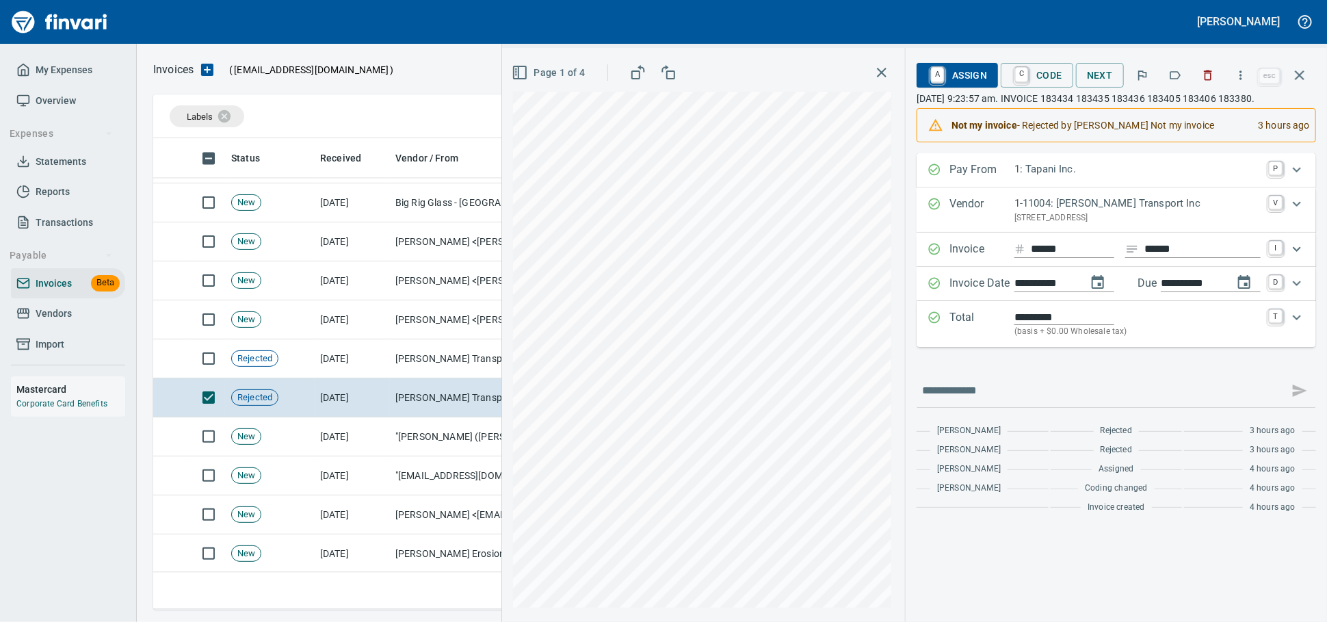
scroll to position [459, 1133]
click at [512, 77] on icon "button" at bounding box center [520, 72] width 16 height 16
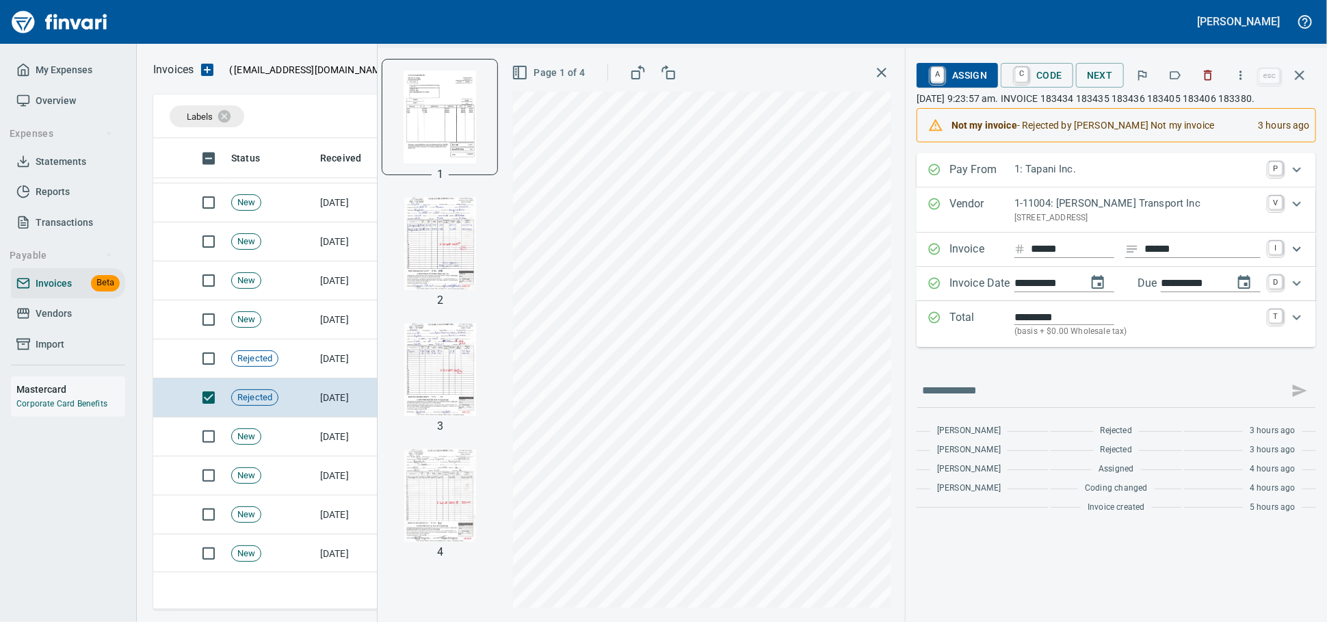
click at [412, 259] on img "button" at bounding box center [439, 243] width 93 height 93
drag, startPoint x: 430, startPoint y: 372, endPoint x: 868, endPoint y: 194, distance: 473.3
click at [429, 372] on img "button" at bounding box center [444, 369] width 93 height 93
click at [400, 506] on img "button" at bounding box center [444, 495] width 93 height 93
click at [433, 368] on img "button" at bounding box center [443, 368] width 93 height 93
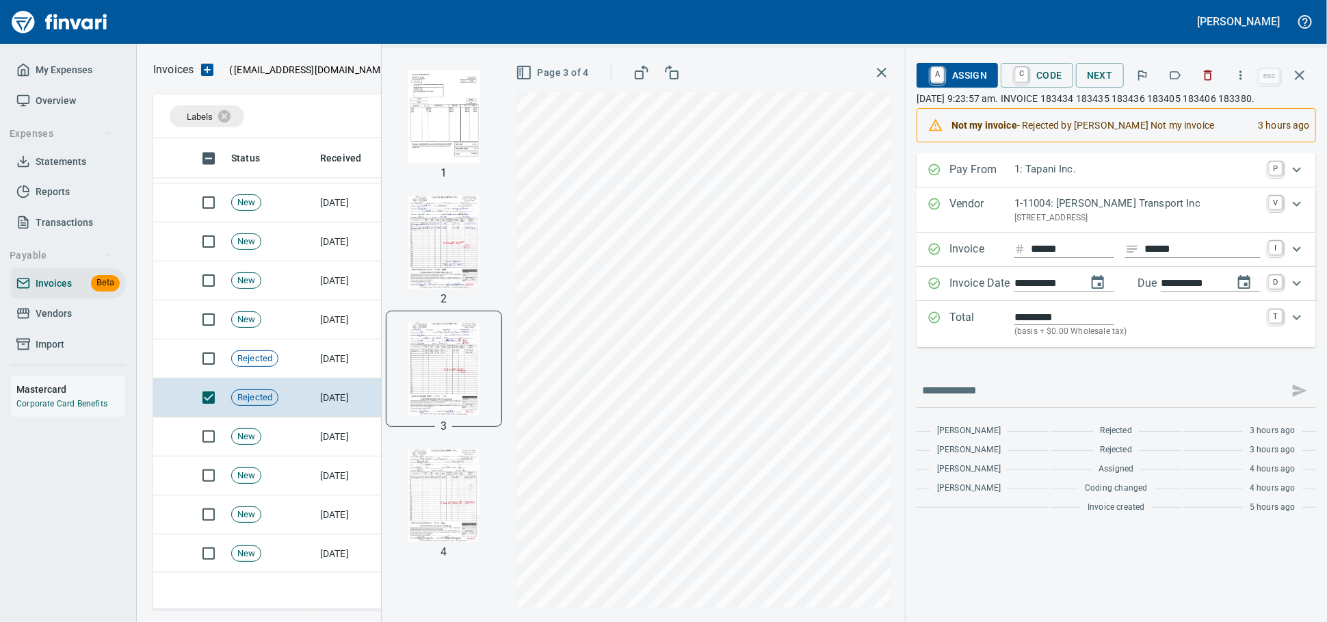
click at [419, 237] on img "button" at bounding box center [444, 242] width 93 height 93
click at [418, 136] on img "button" at bounding box center [444, 116] width 93 height 93
click at [1298, 83] on icon "button" at bounding box center [1300, 75] width 16 height 16
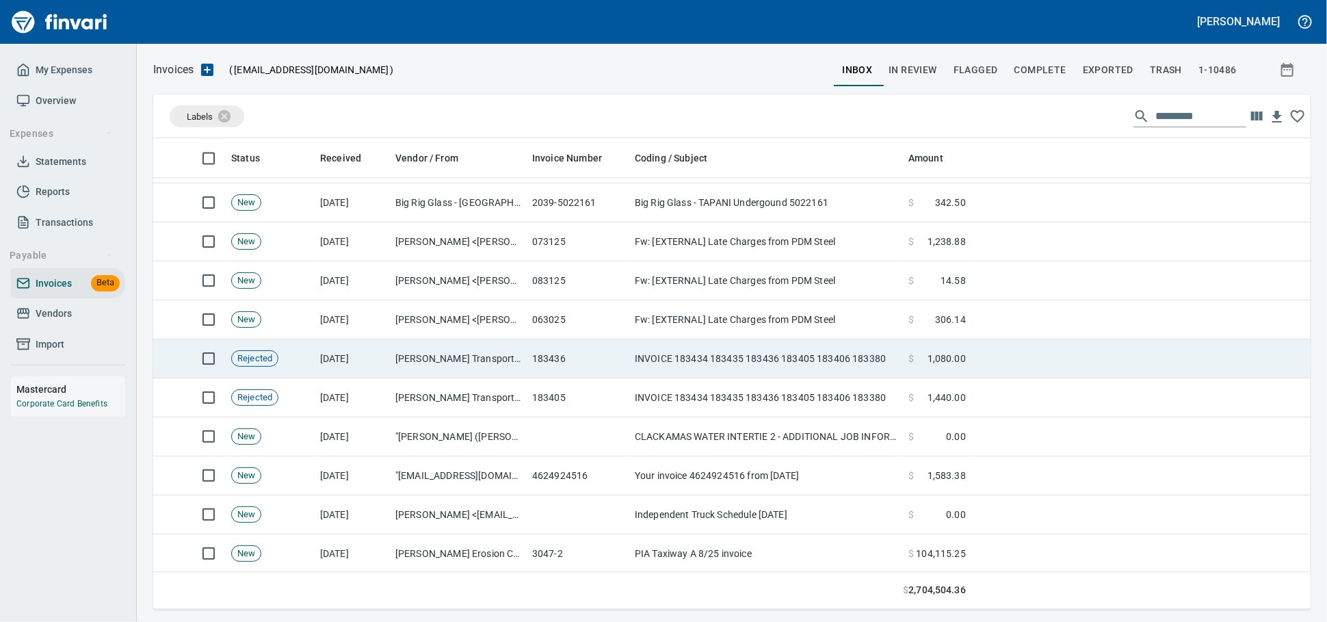
click at [391, 359] on td "Taylor Transport Inc (1-11004)" at bounding box center [458, 358] width 137 height 39
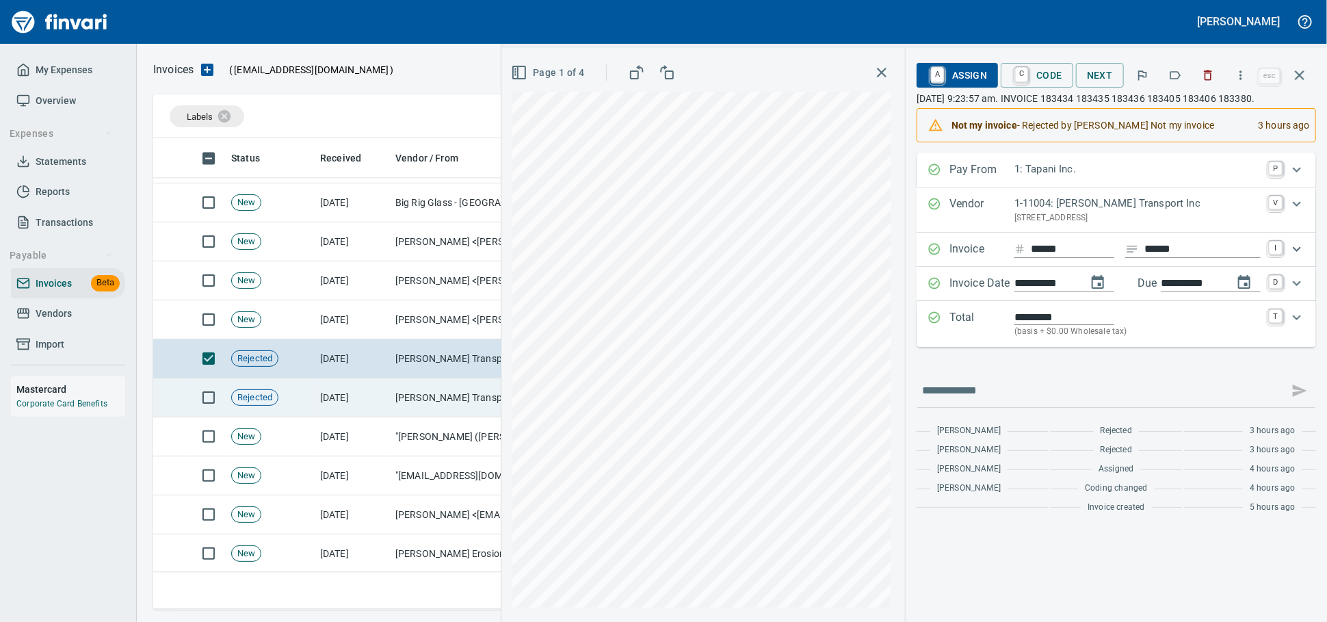
click at [331, 391] on td "[DATE]" at bounding box center [352, 397] width 75 height 39
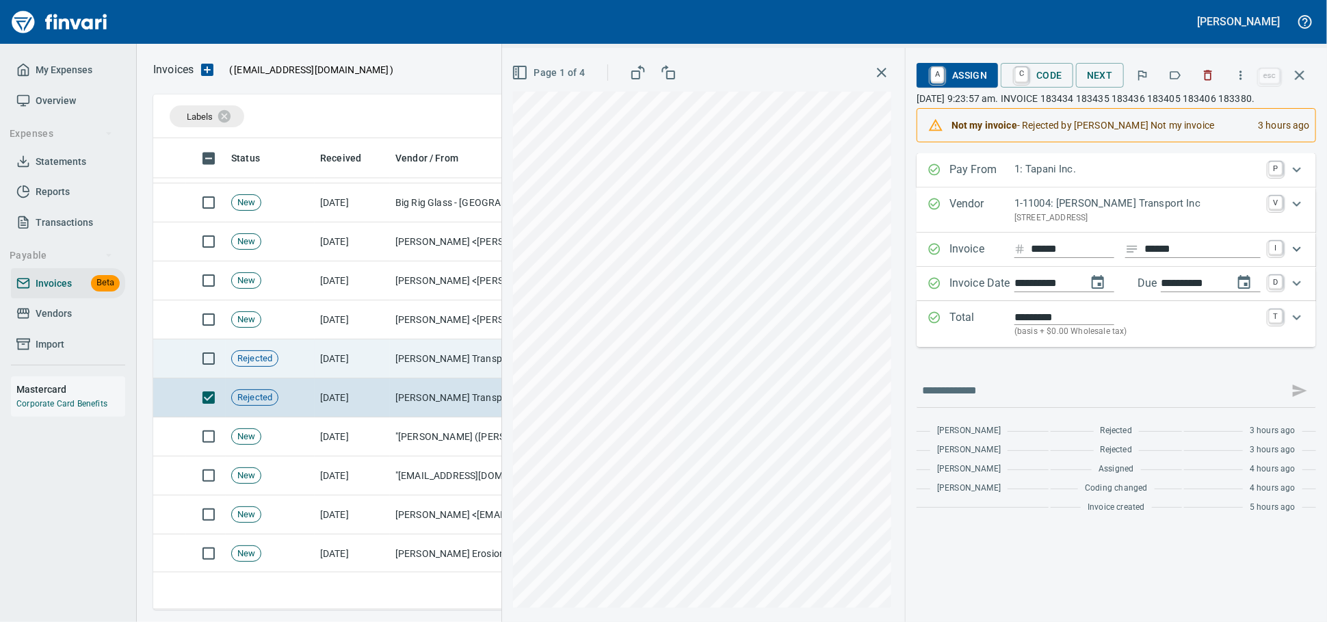
click at [334, 369] on td "[DATE]" at bounding box center [352, 358] width 75 height 39
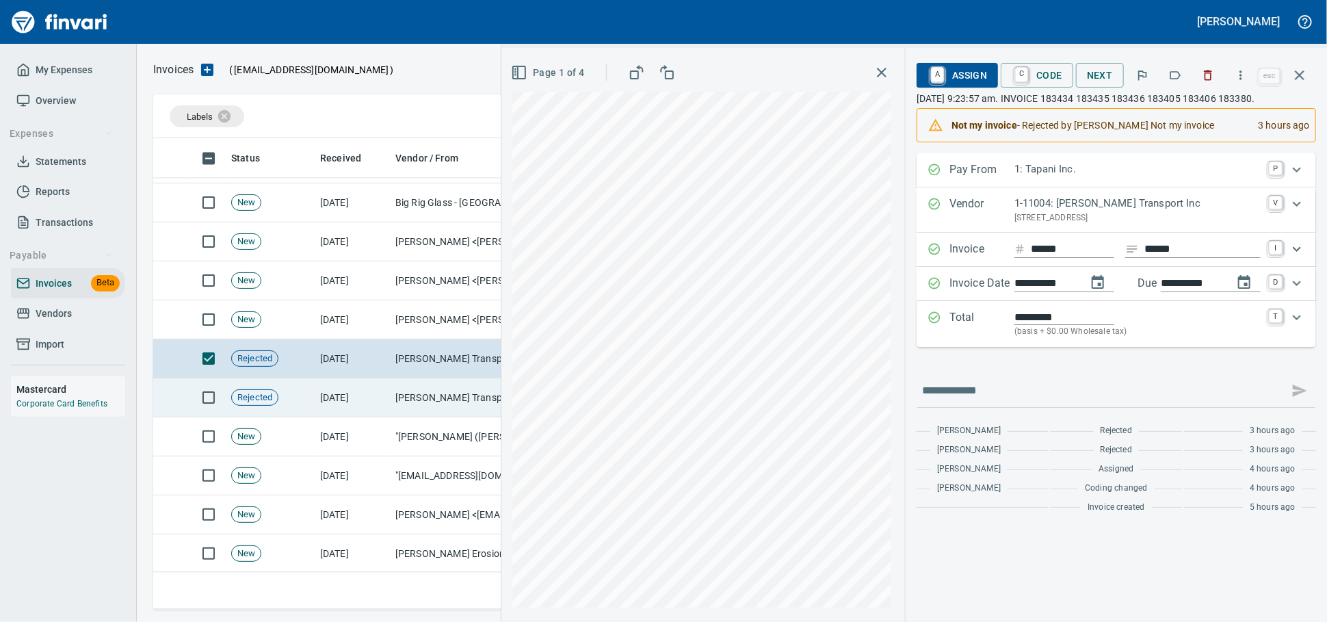
click at [315, 401] on td "[DATE]" at bounding box center [352, 397] width 75 height 39
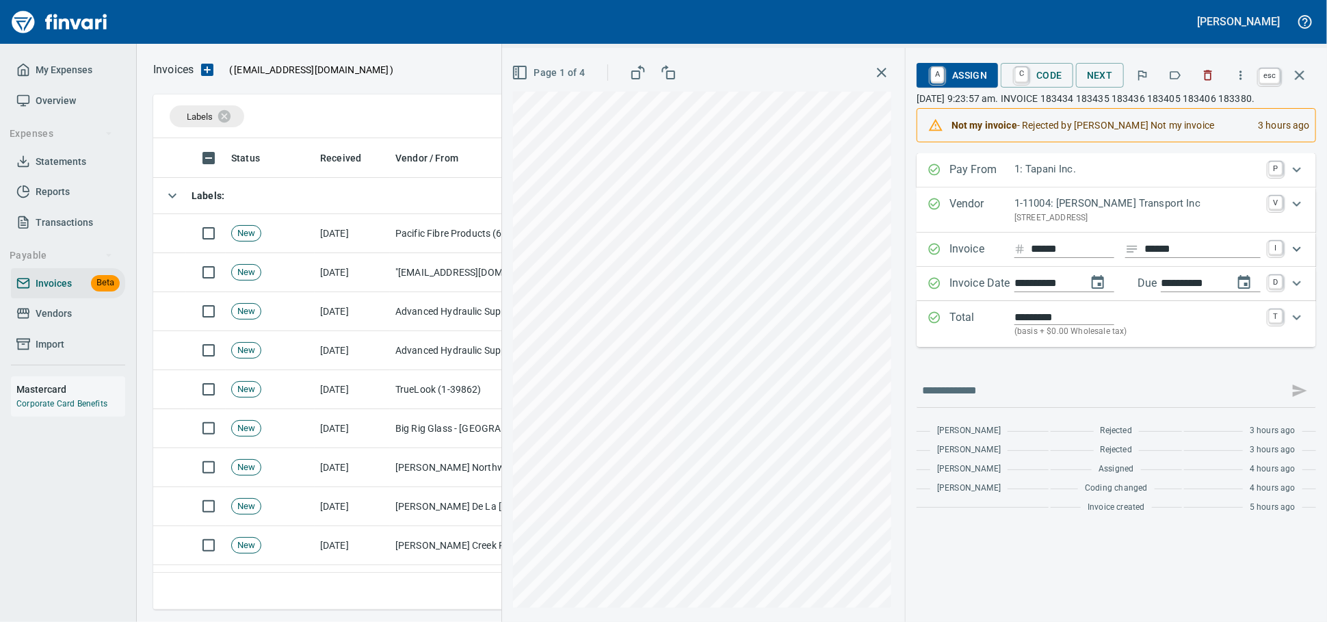
drag, startPoint x: 1306, startPoint y: 78, endPoint x: 1176, endPoint y: 76, distance: 130.0
click at [1306, 77] on icon "button" at bounding box center [1300, 75] width 16 height 16
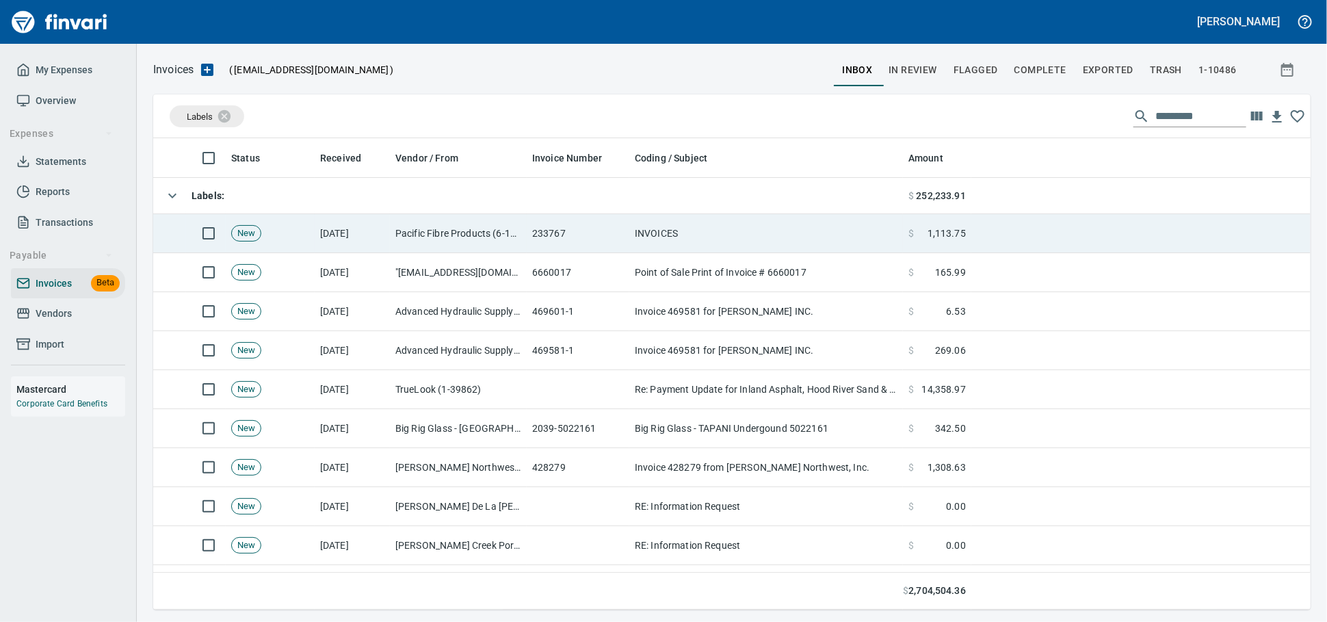
scroll to position [459, 1134]
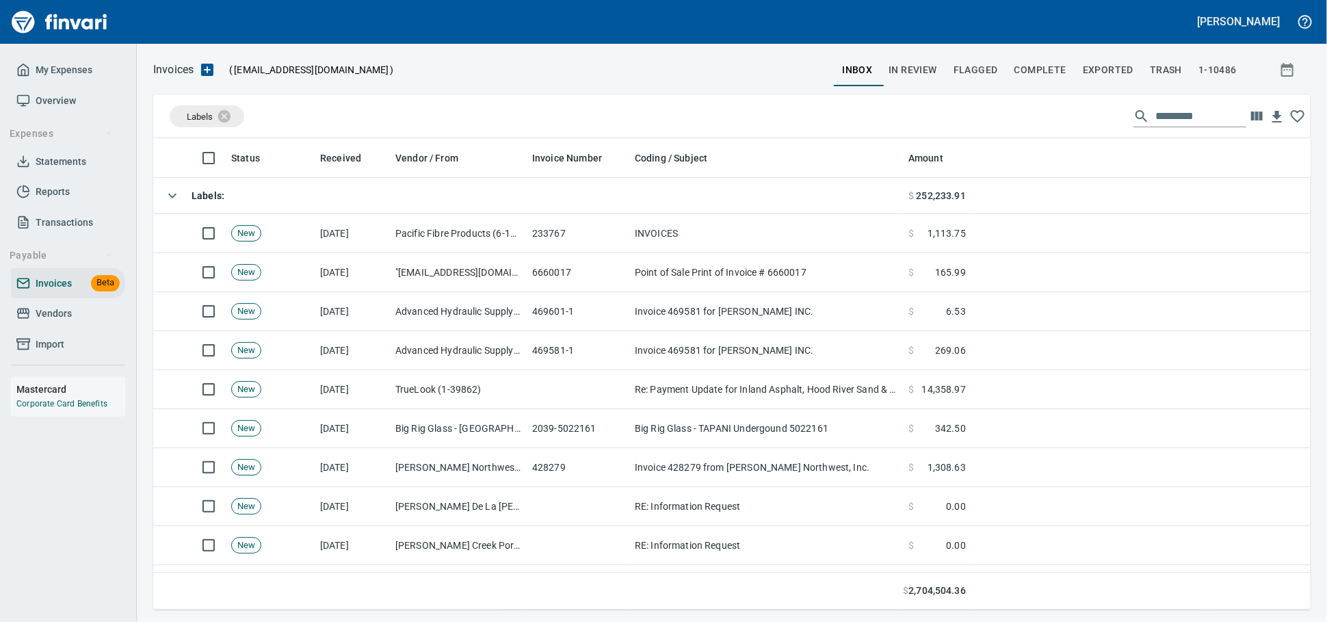
scroll to position [459, 1134]
drag, startPoint x: 29, startPoint y: 331, endPoint x: 57, endPoint y: 330, distance: 28.1
click at [27, 320] on icon at bounding box center [23, 314] width 14 height 14
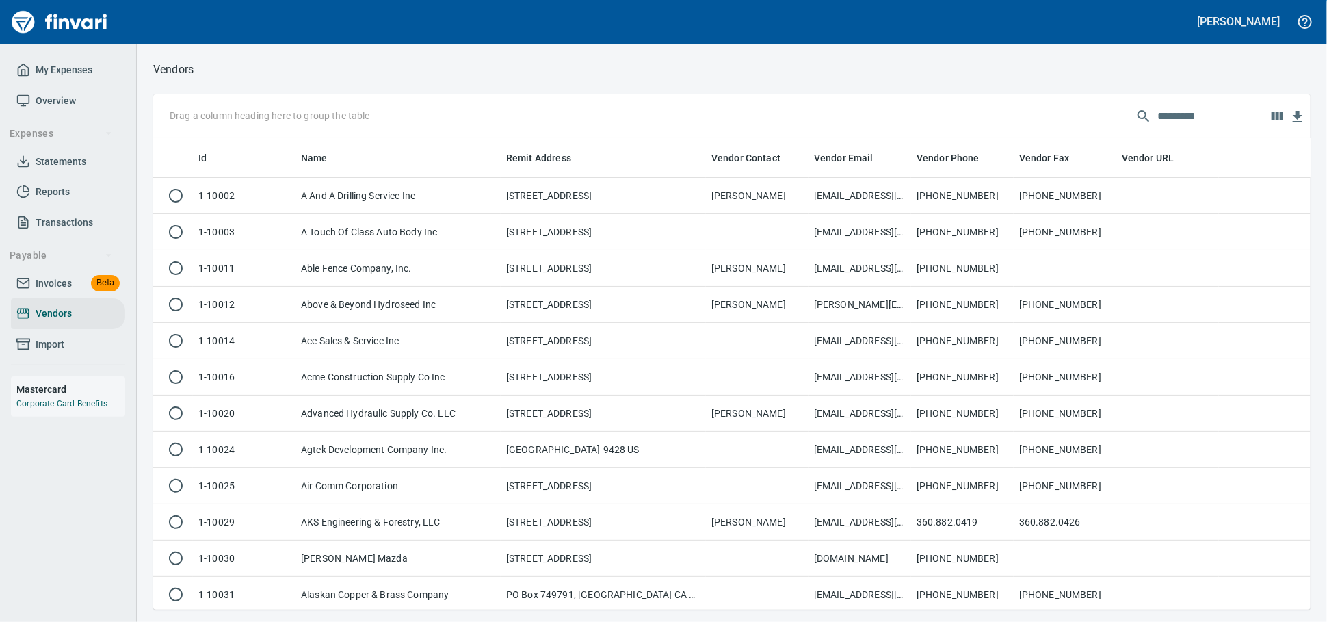
scroll to position [459, 1134]
click at [1173, 117] on input "text" at bounding box center [1212, 116] width 109 height 22
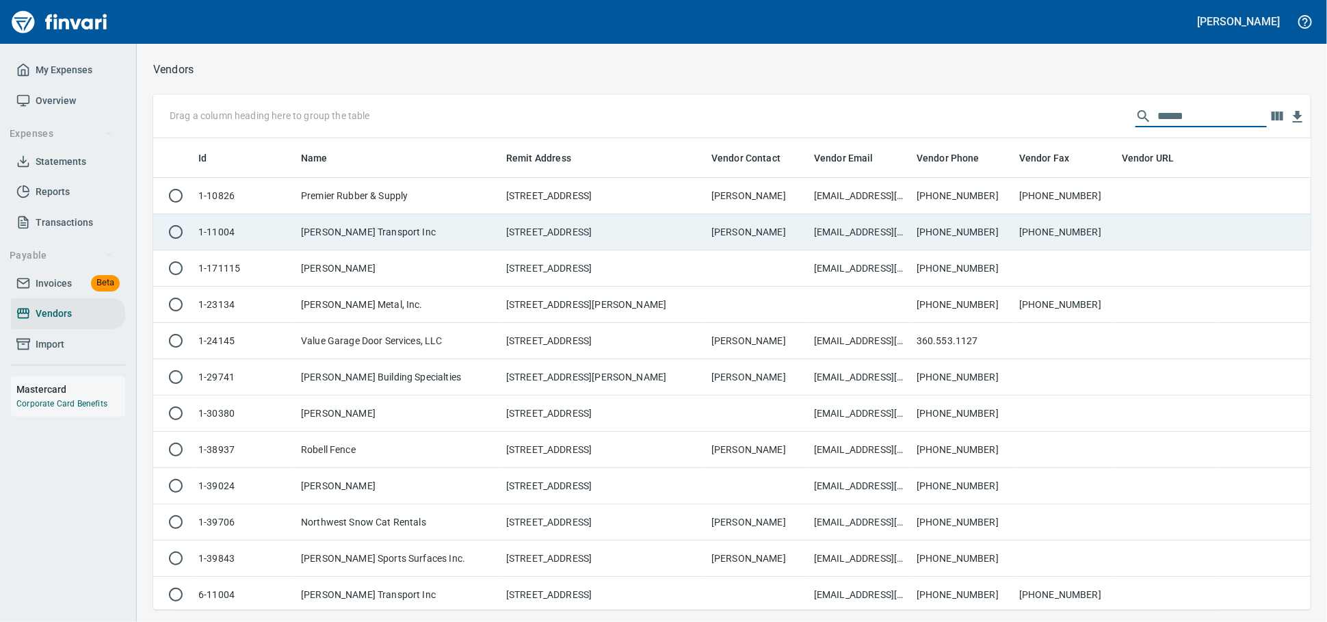
type input "******"
click at [887, 244] on td "taytransport@aol.com" at bounding box center [860, 232] width 103 height 36
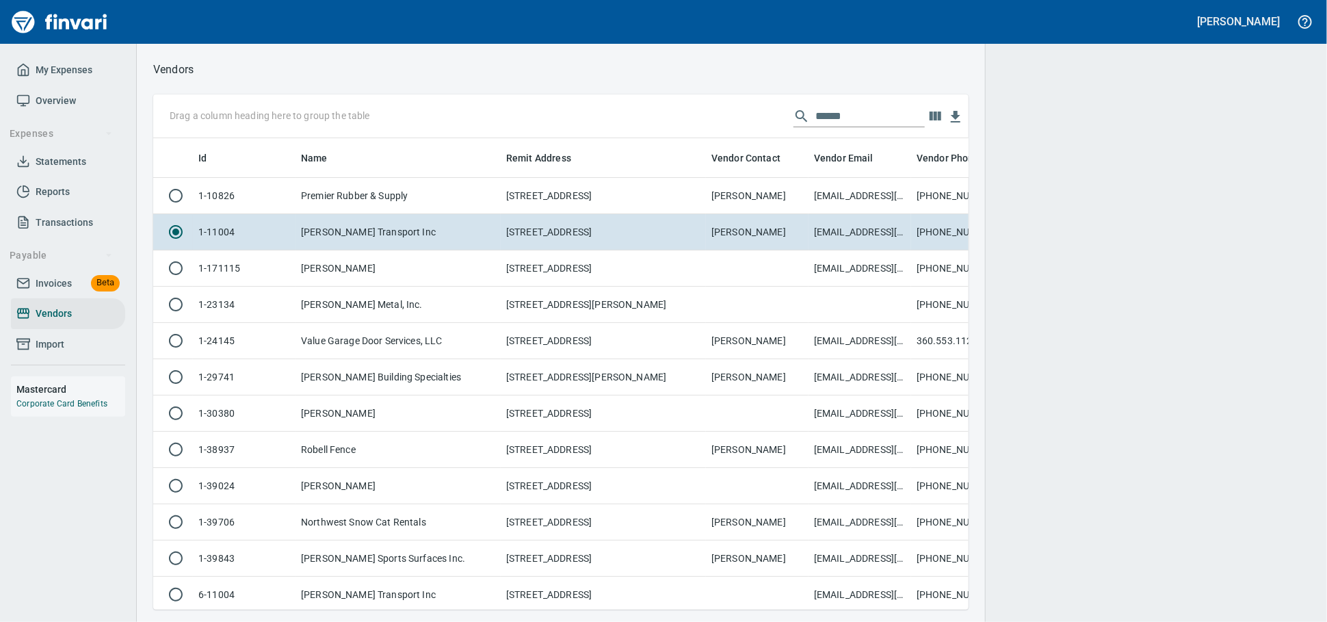
scroll to position [448, 792]
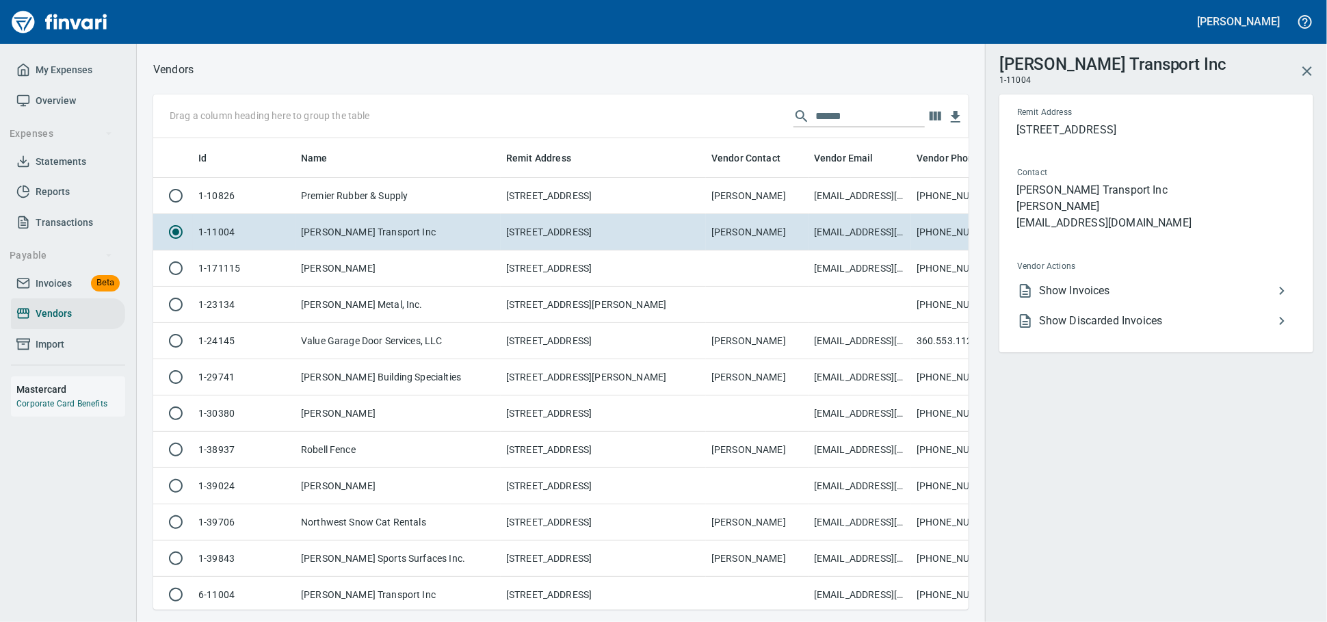
click at [1093, 299] on span "Show Invoices" at bounding box center [1156, 291] width 235 height 16
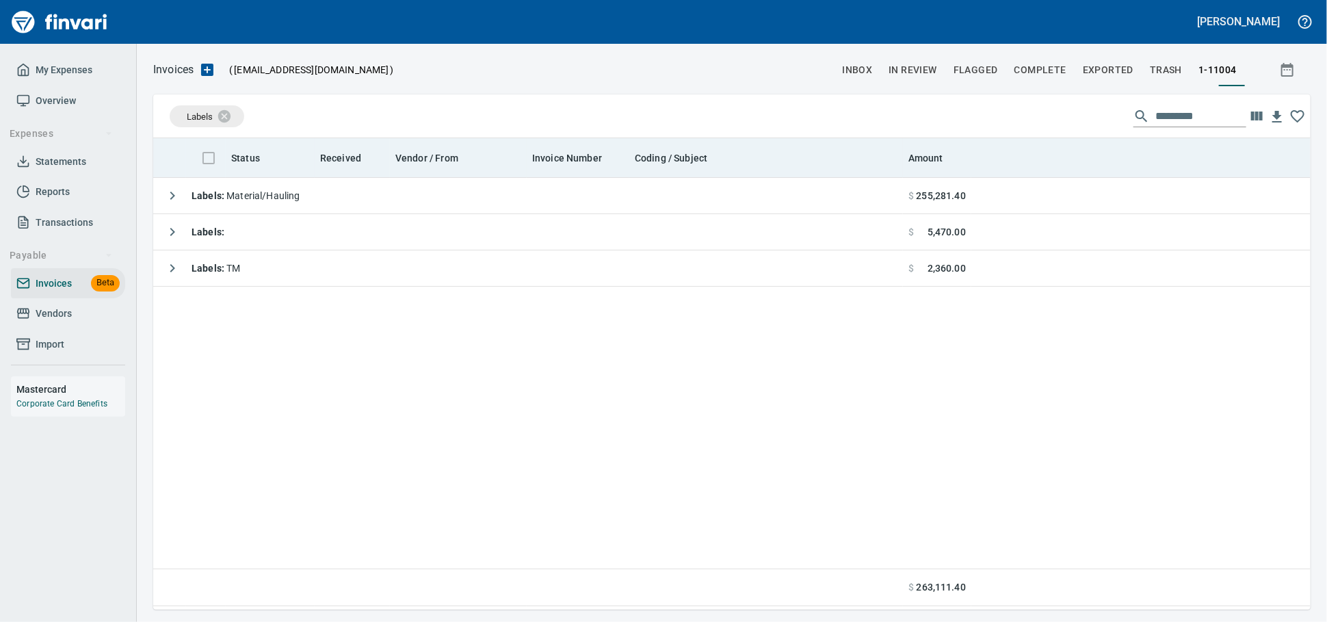
scroll to position [459, 1145]
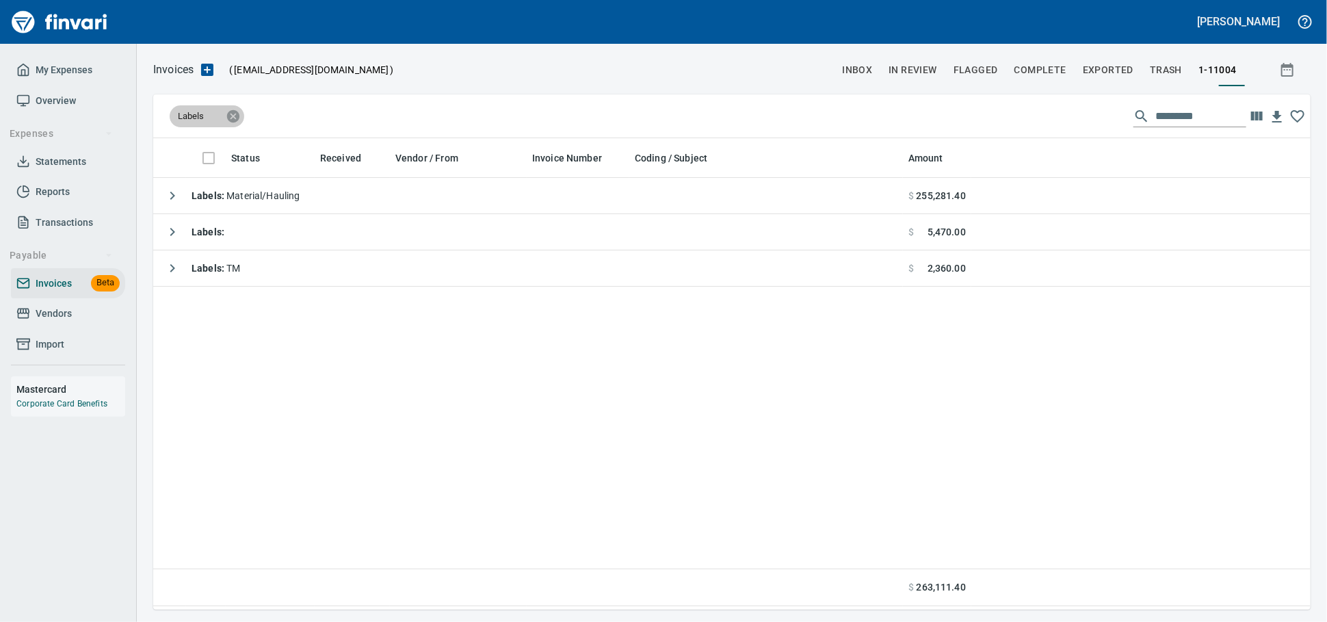
click at [236, 119] on icon at bounding box center [233, 115] width 12 height 12
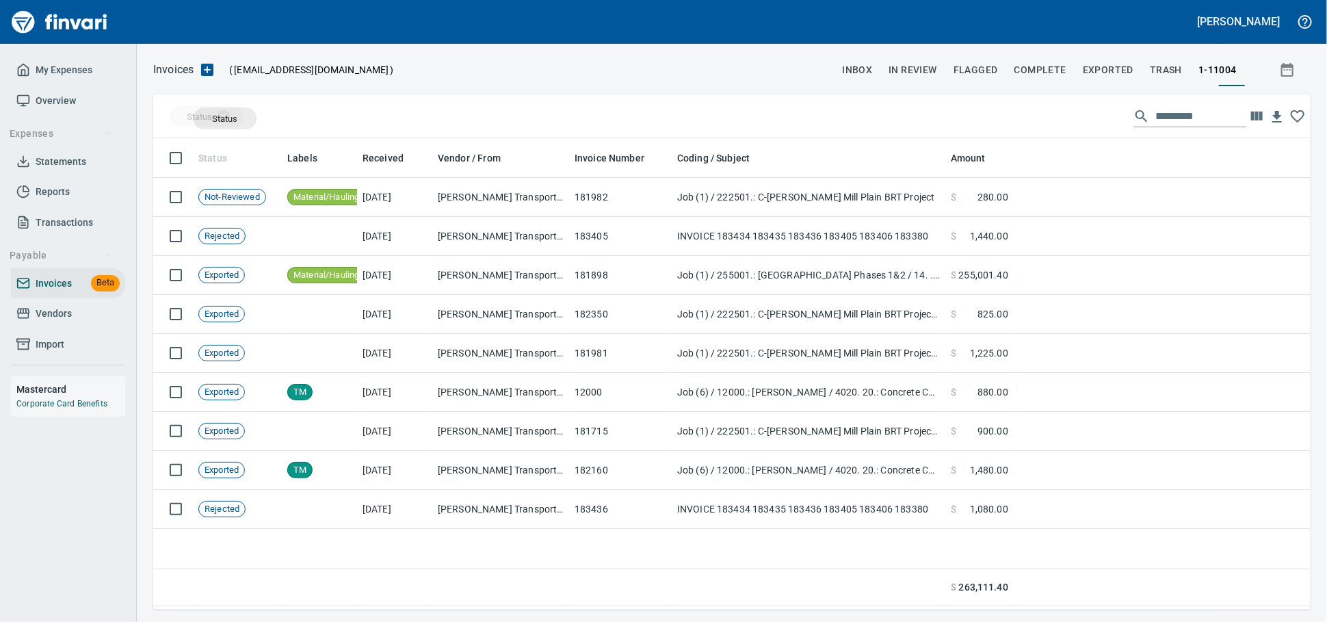
drag, startPoint x: 229, startPoint y: 159, endPoint x: 225, endPoint y: 118, distance: 40.5
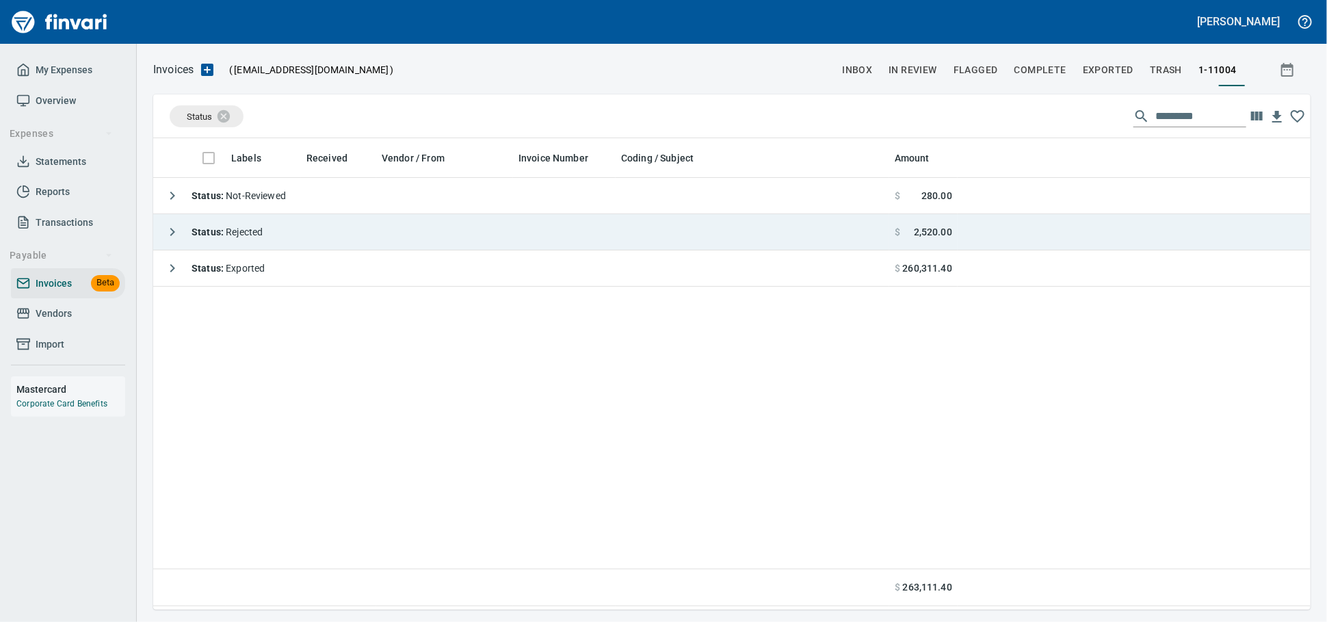
drag, startPoint x: 296, startPoint y: 239, endPoint x: 409, endPoint y: 245, distance: 113.7
click at [296, 239] on td "Status : Rejected" at bounding box center [521, 232] width 736 height 36
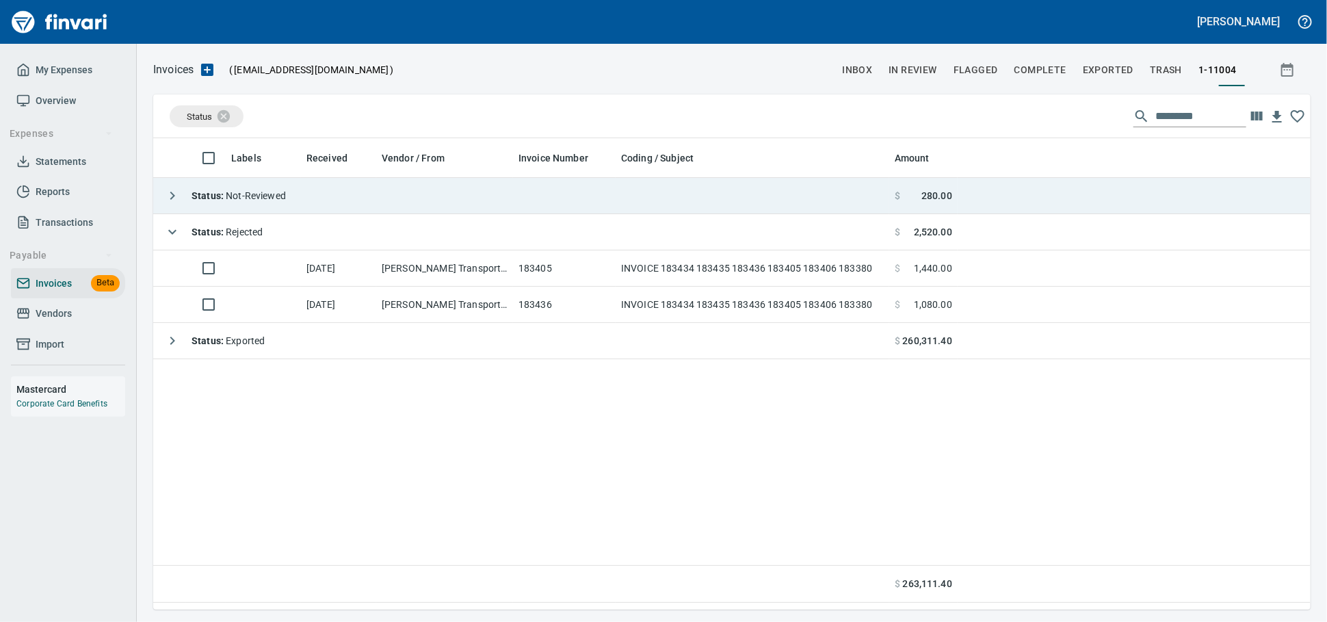
click at [319, 205] on td "Status : Not-Reviewed" at bounding box center [521, 196] width 736 height 36
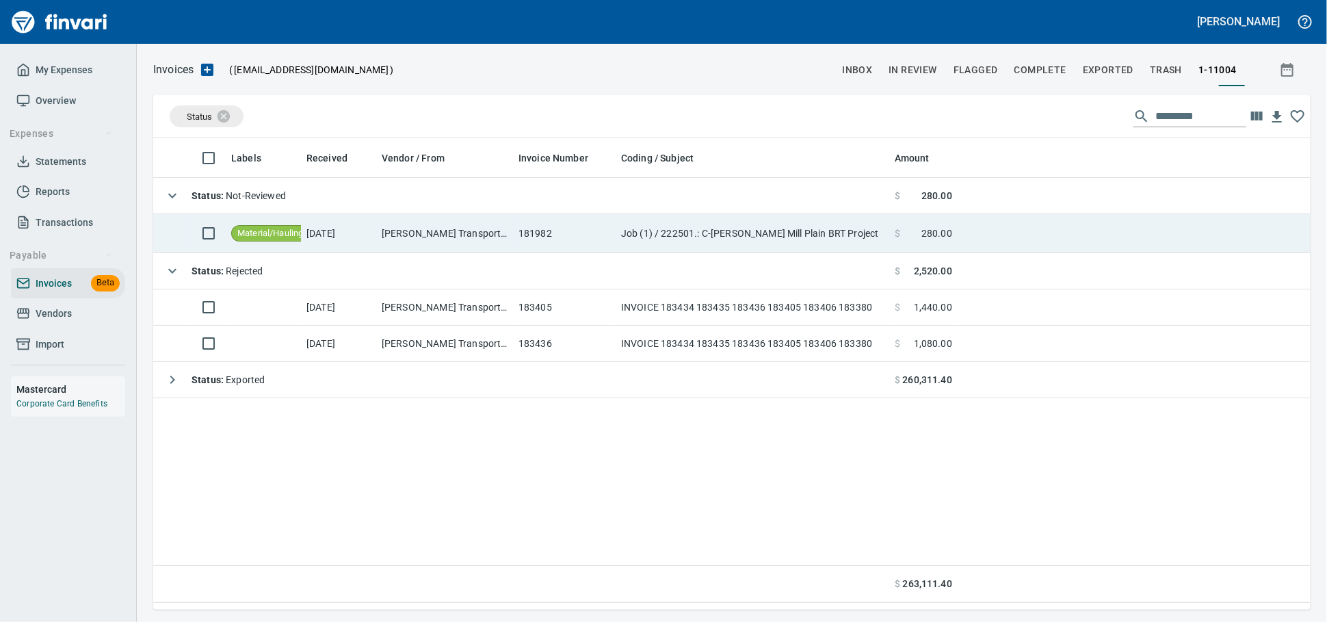
click at [510, 242] on td "Taylor Transport Inc (1-11004)" at bounding box center [444, 233] width 137 height 39
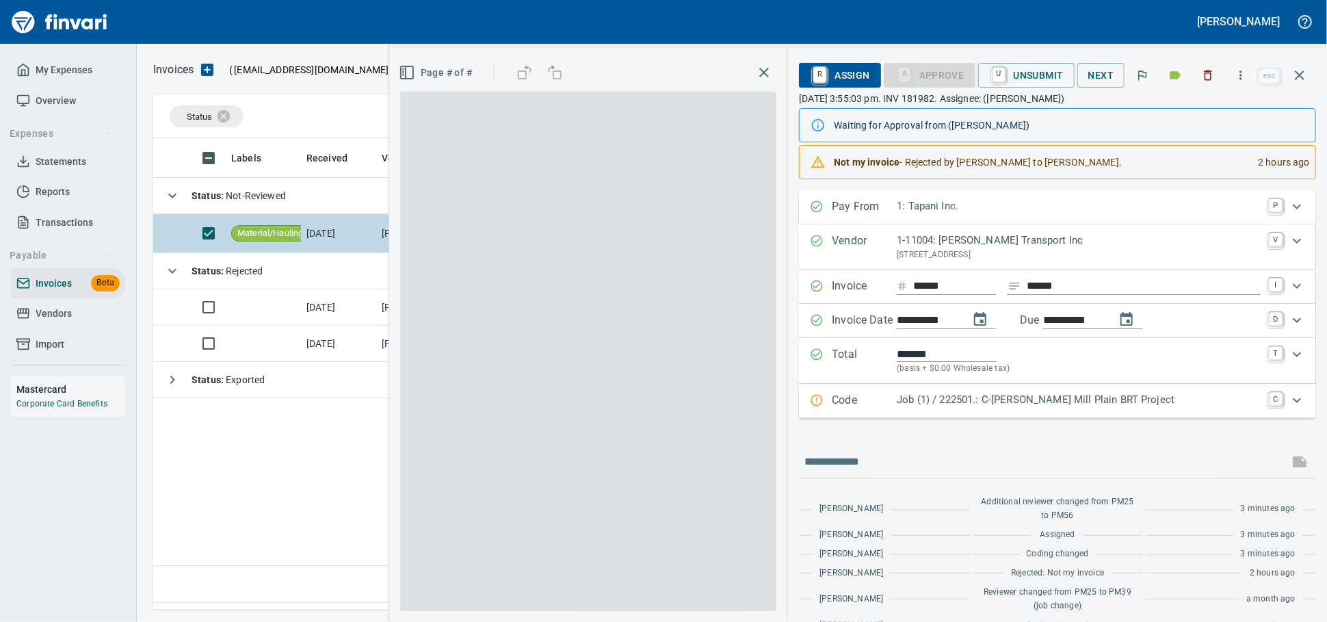
scroll to position [459, 1145]
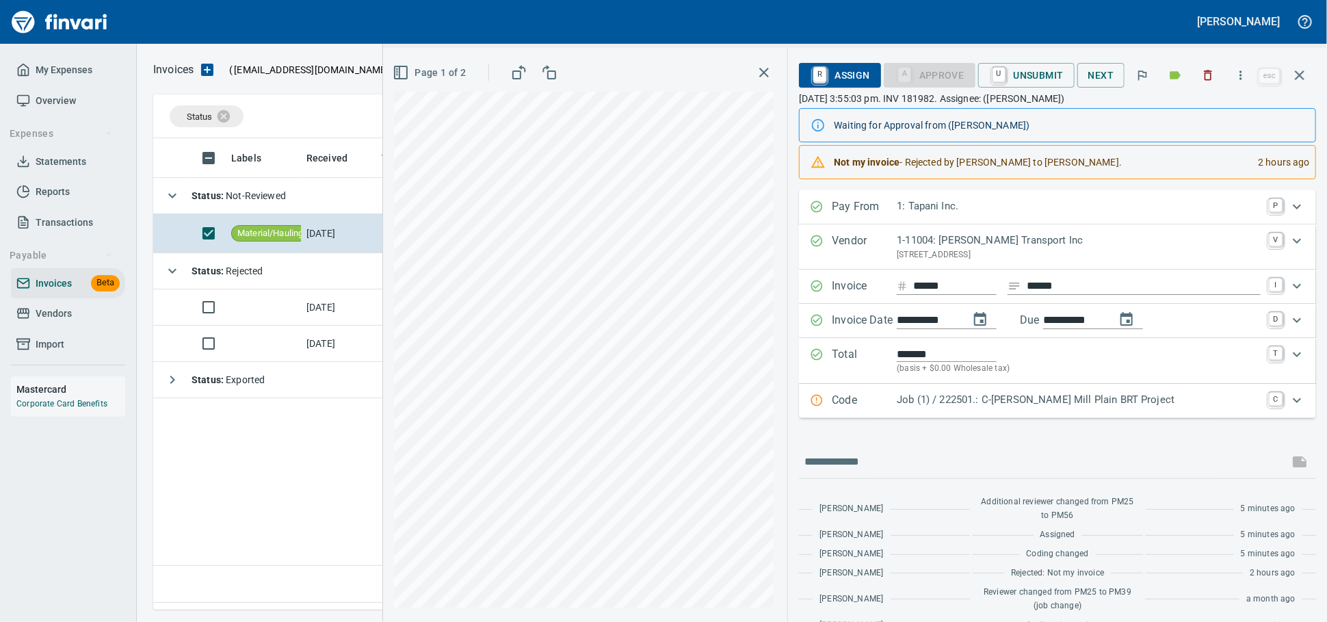
click at [1299, 78] on icon "button" at bounding box center [1300, 75] width 16 height 16
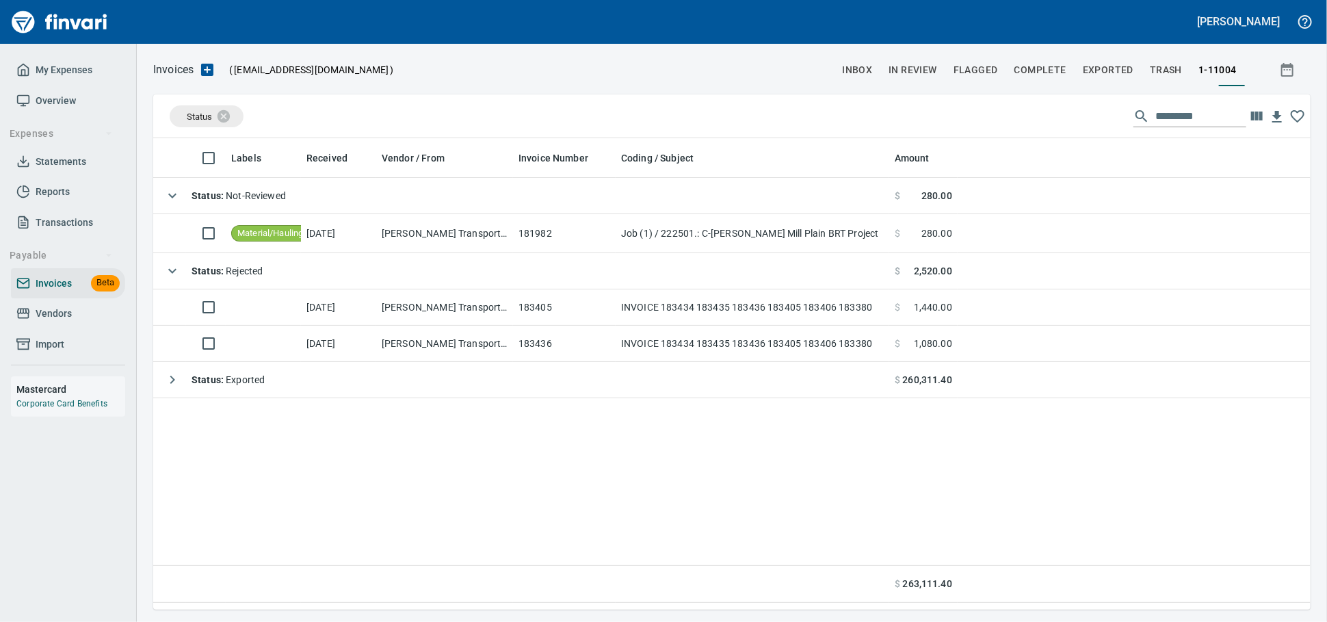
scroll to position [459, 1145]
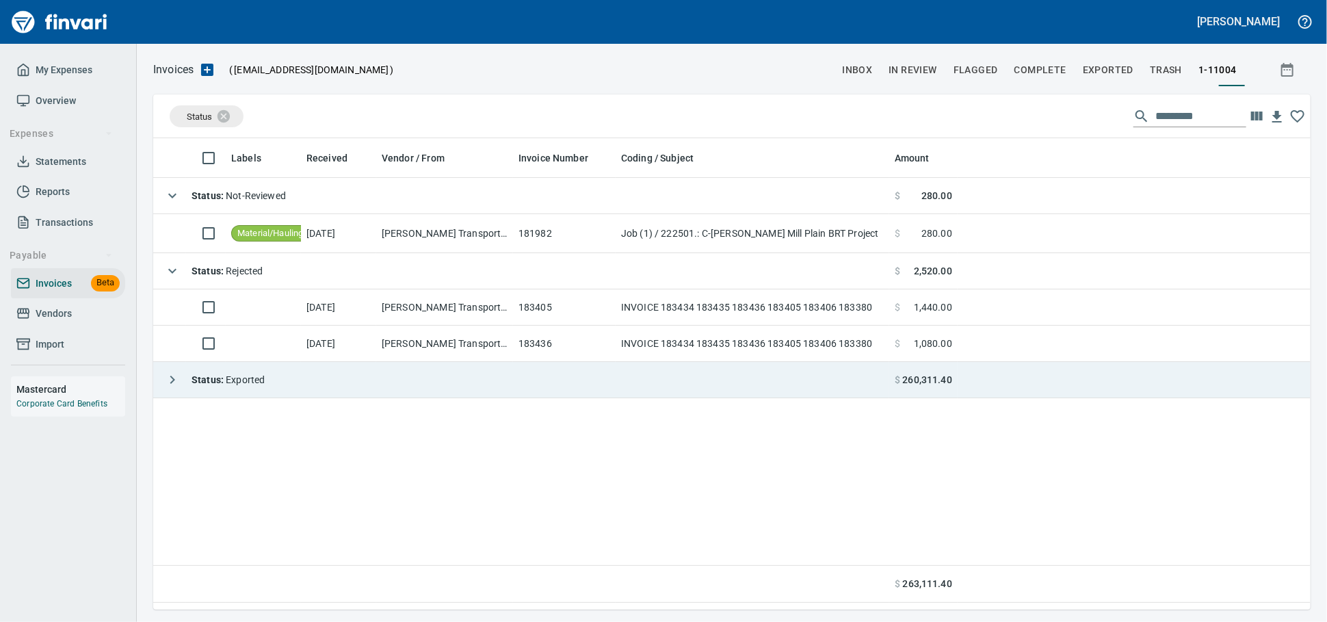
click at [499, 383] on td "Status : Exported" at bounding box center [521, 380] width 736 height 36
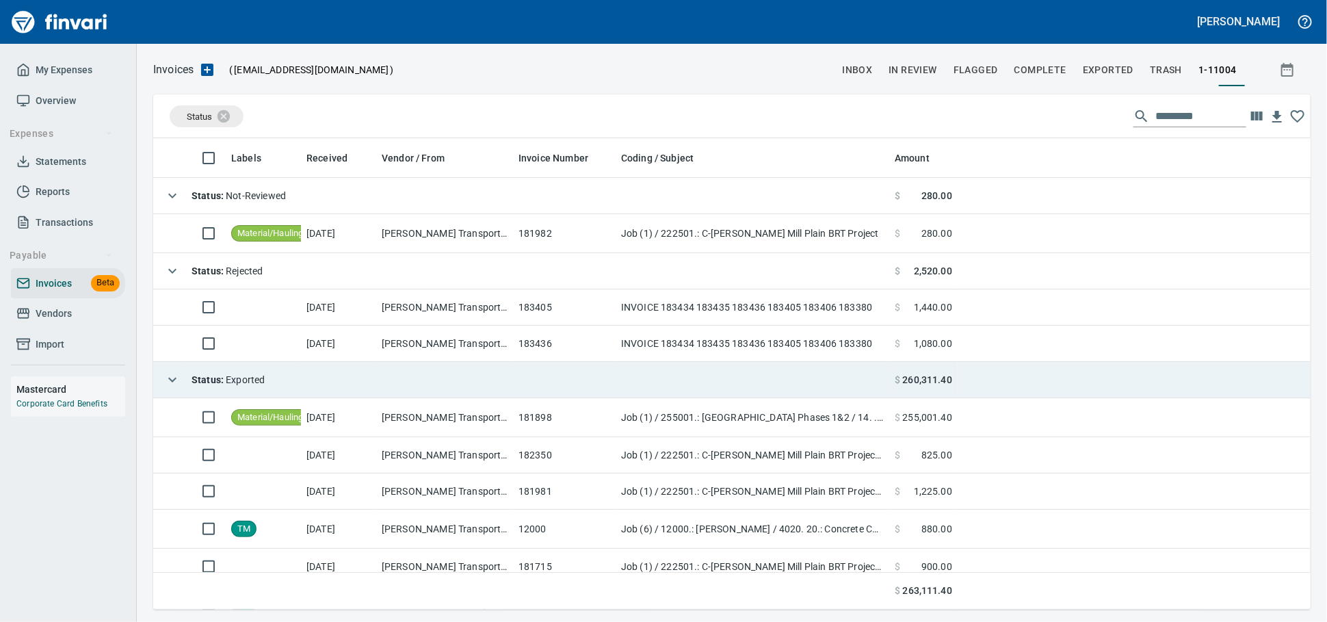
click at [500, 381] on td "Status : Exported" at bounding box center [521, 380] width 736 height 36
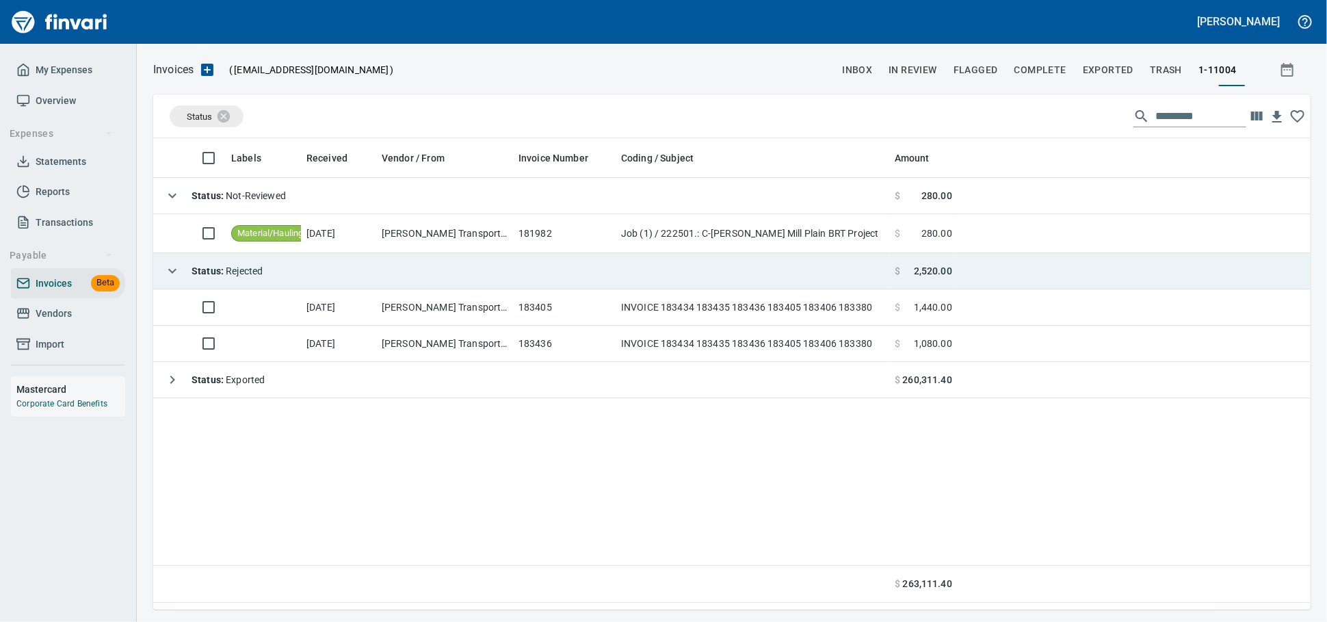
click at [502, 277] on td "Status : Rejected" at bounding box center [521, 271] width 736 height 36
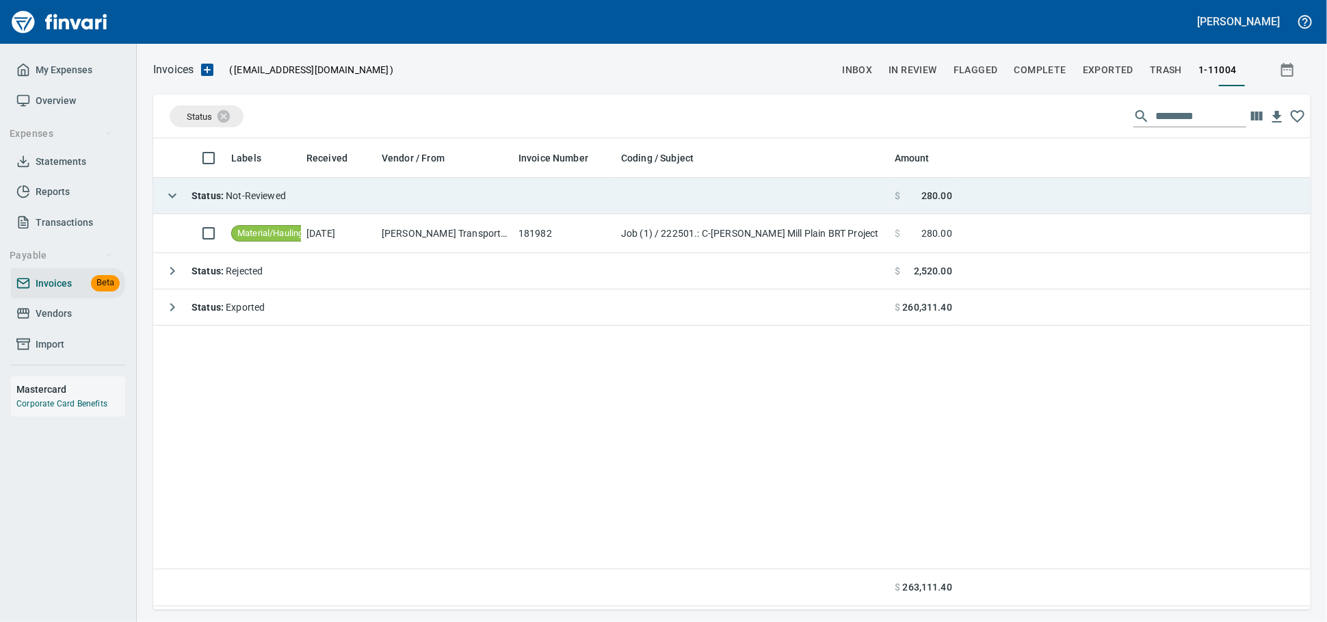
click at [464, 194] on td "Status : Not-Reviewed" at bounding box center [521, 196] width 736 height 36
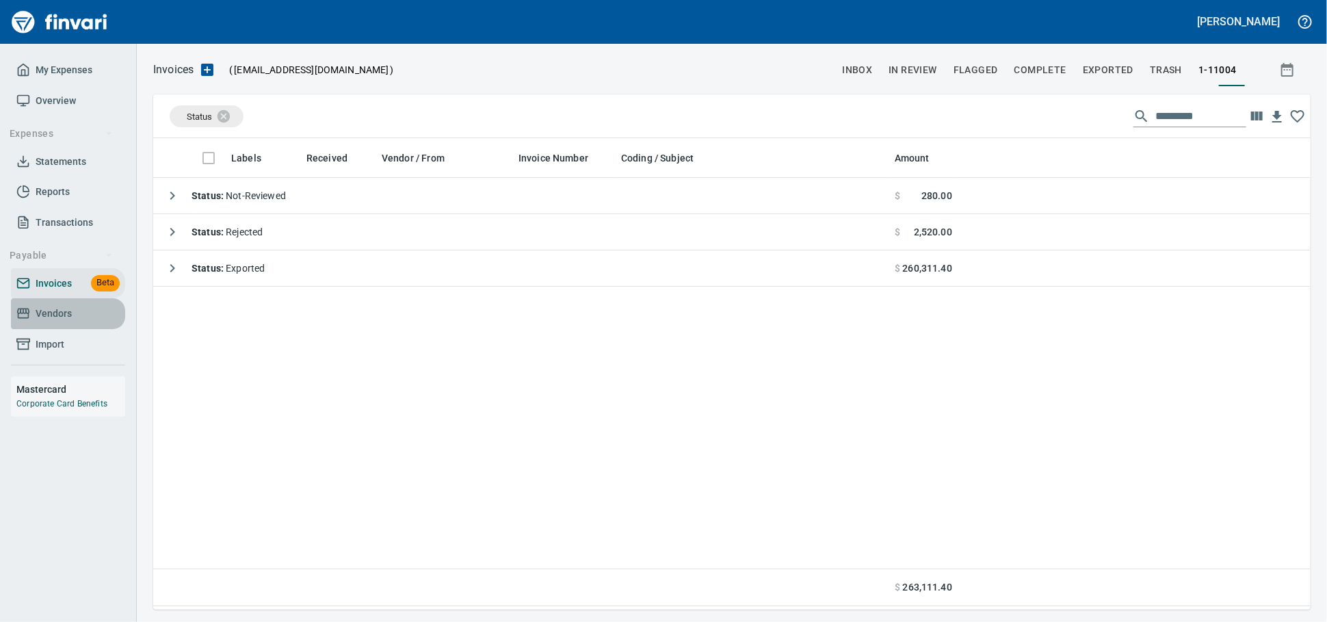
click at [72, 322] on span "Vendors" at bounding box center [54, 313] width 36 height 17
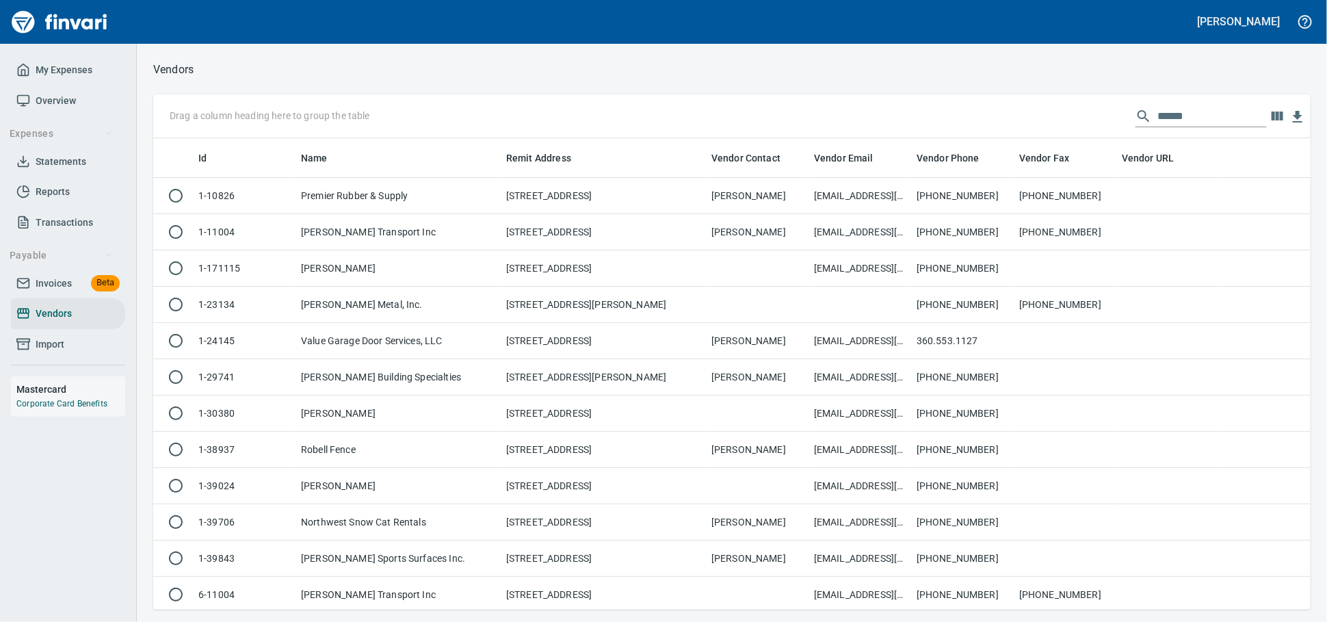
scroll to position [459, 1134]
drag, startPoint x: 842, startPoint y: 117, endPoint x: 744, endPoint y: 105, distance: 97.9
click at [784, 116] on div "Drag a column heading here to group the table ******" at bounding box center [732, 116] width 1158 height 44
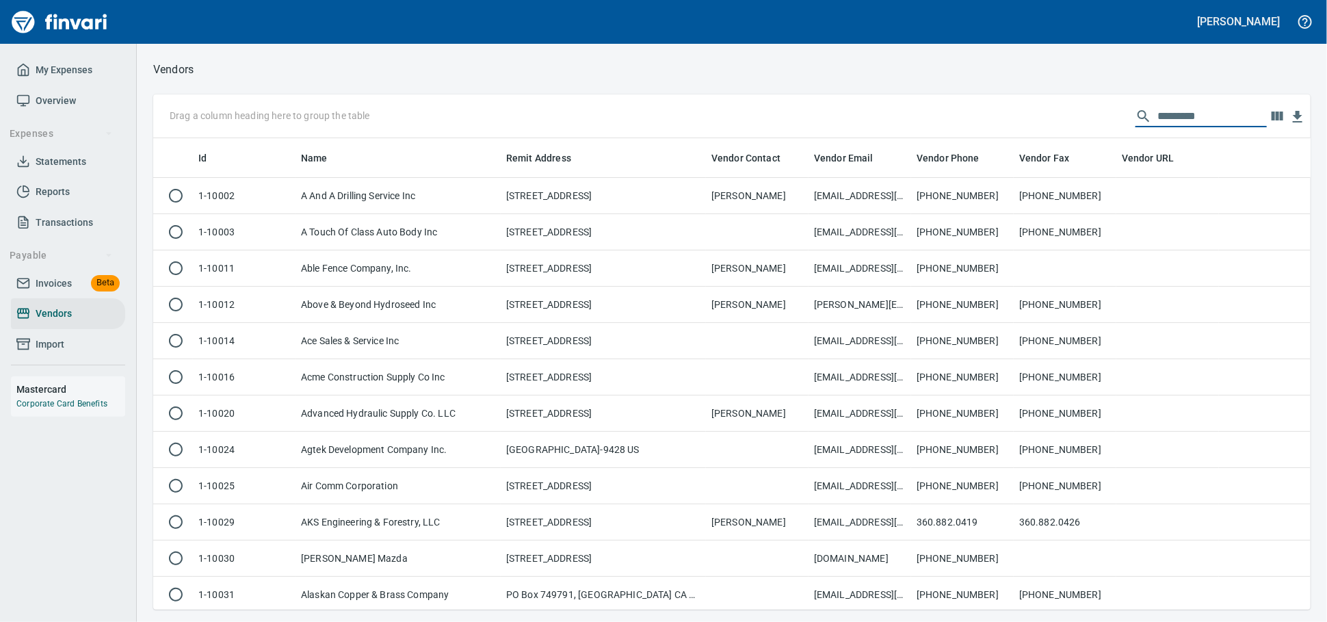
click at [42, 292] on span "Invoices" at bounding box center [54, 283] width 36 height 17
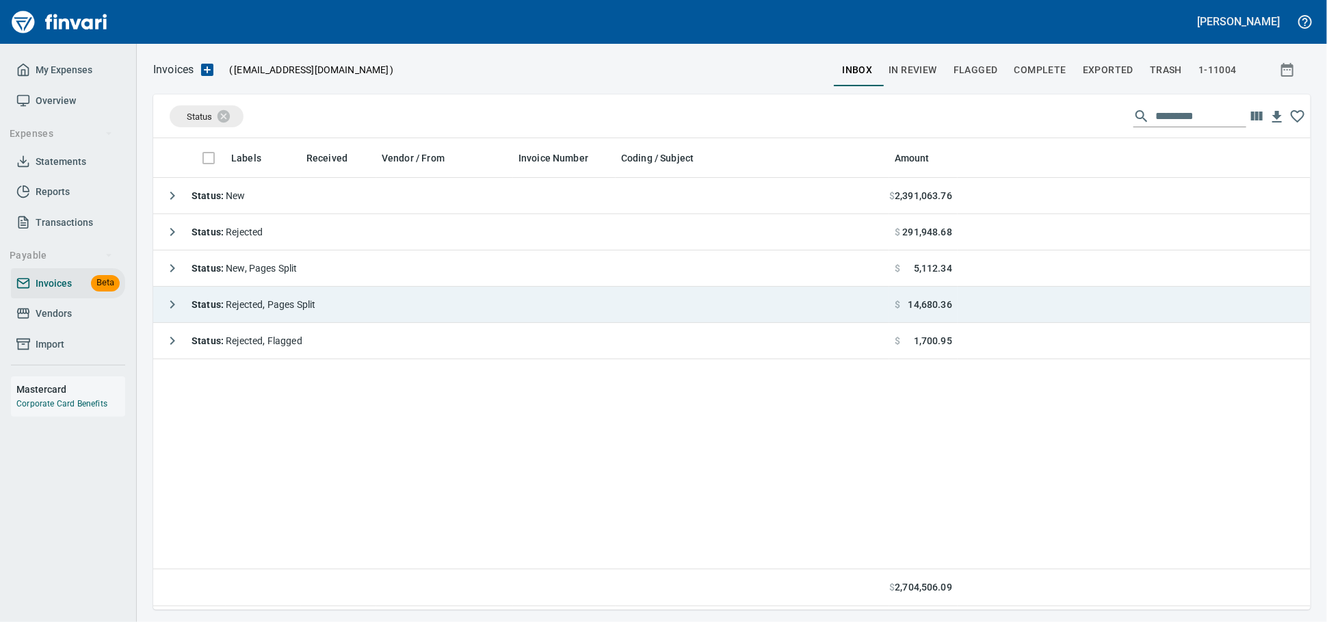
scroll to position [459, 1145]
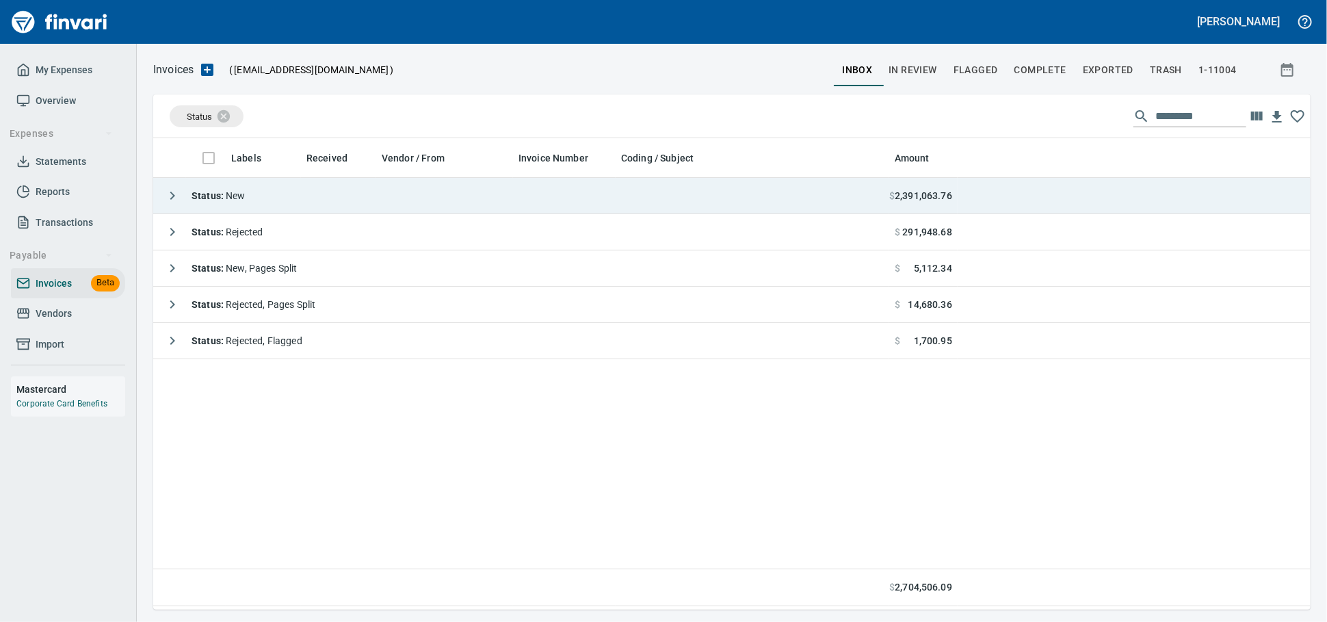
click at [300, 197] on td "Status : New" at bounding box center [521, 196] width 736 height 36
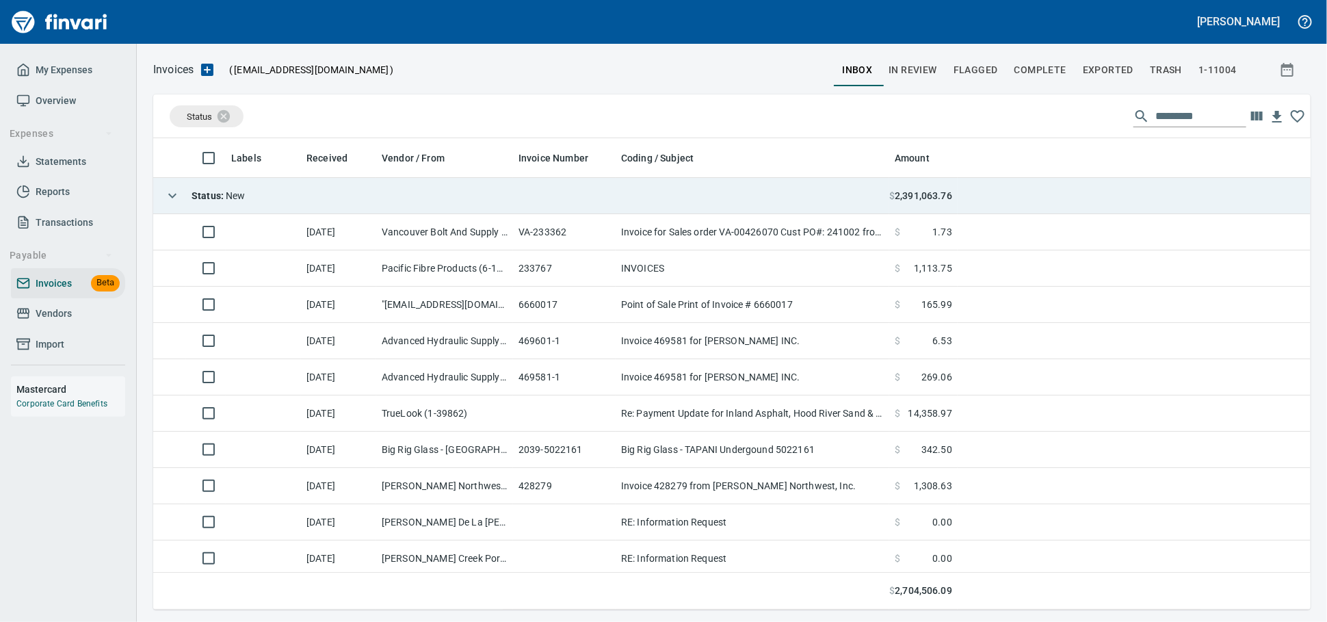
scroll to position [459, 1134]
click at [300, 197] on td "Status : New" at bounding box center [521, 196] width 736 height 36
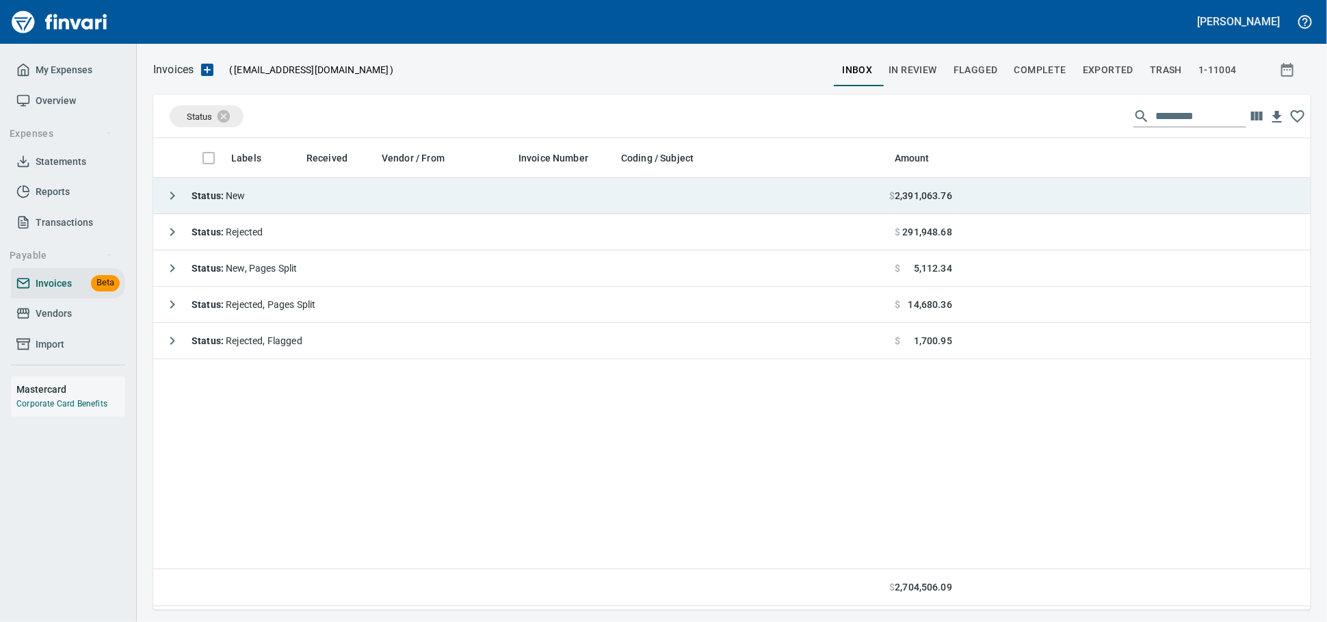
scroll to position [459, 1145]
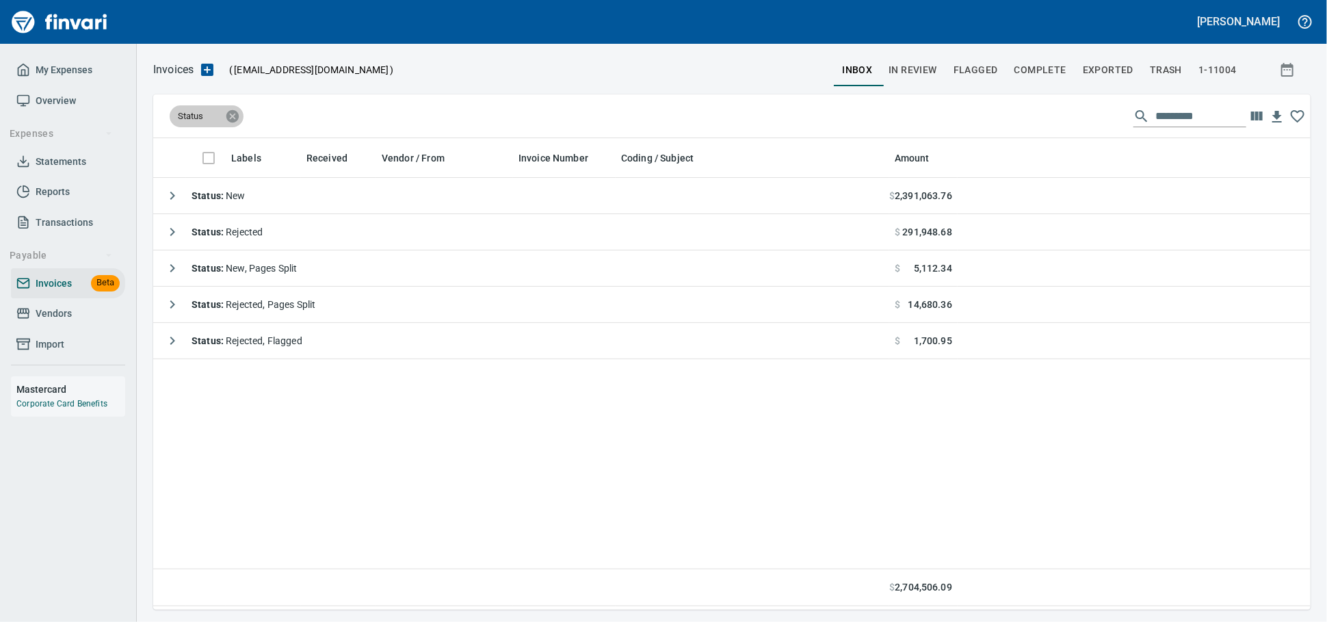
click at [230, 116] on icon at bounding box center [232, 115] width 12 height 12
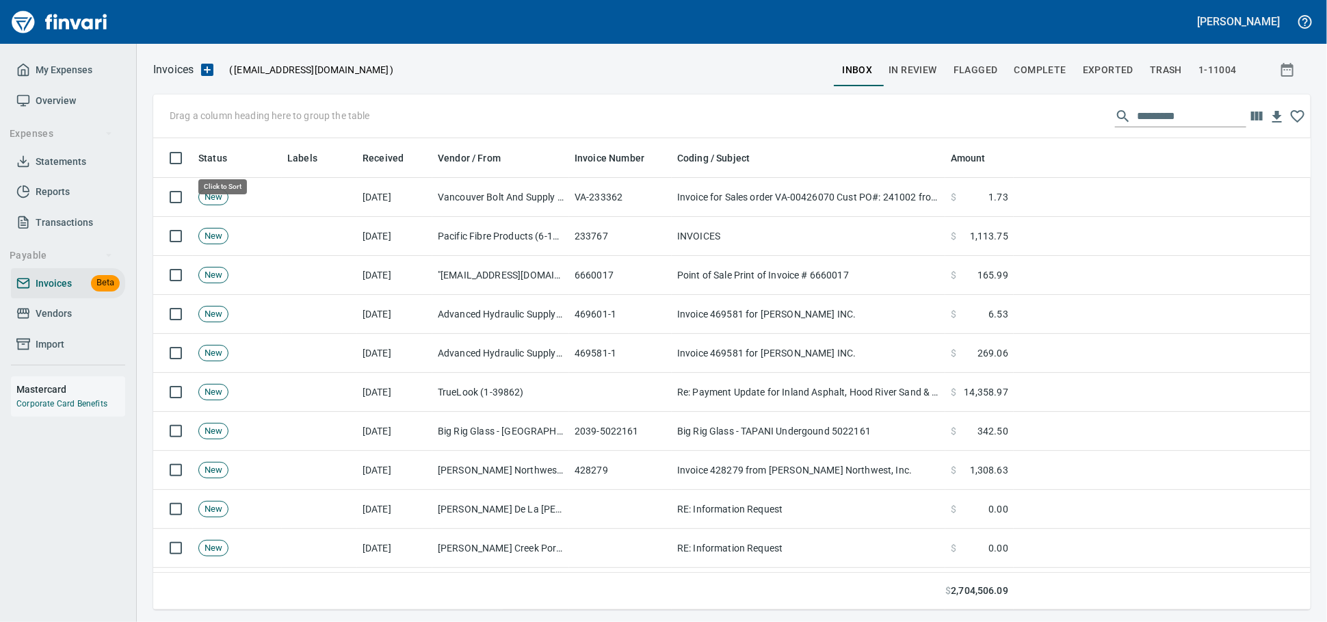
scroll to position [459, 1134]
drag, startPoint x: 205, startPoint y: 159, endPoint x: 210, endPoint y: 111, distance: 48.1
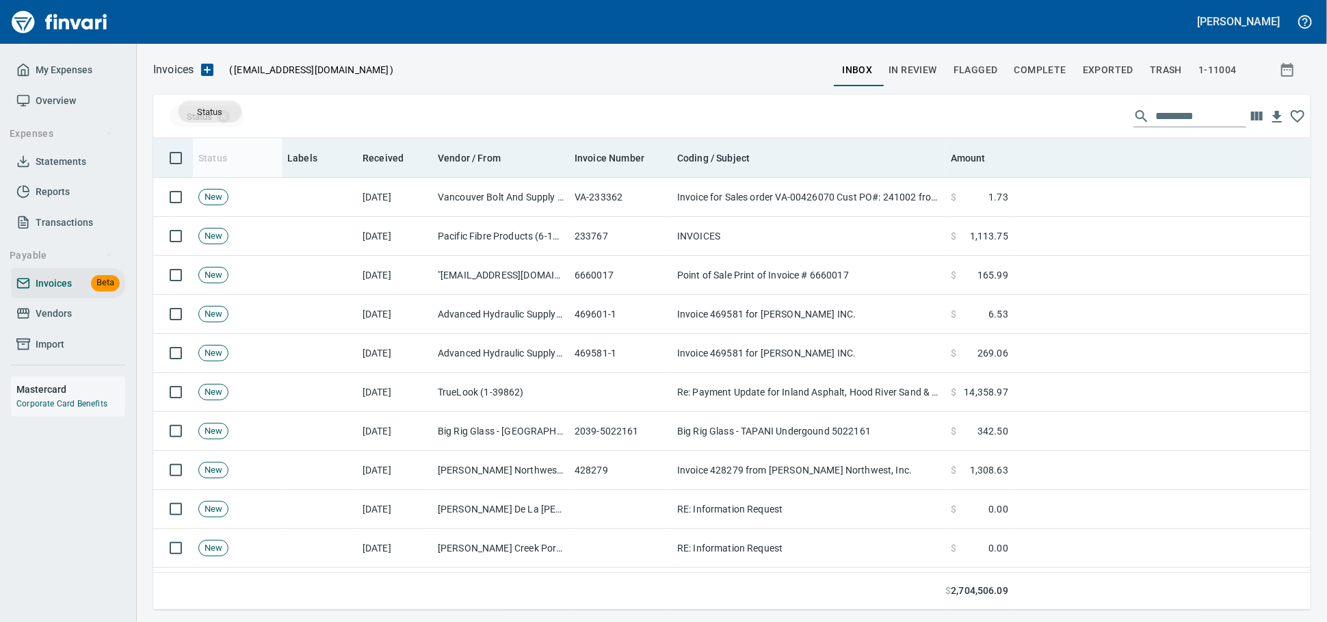
scroll to position [1, 1]
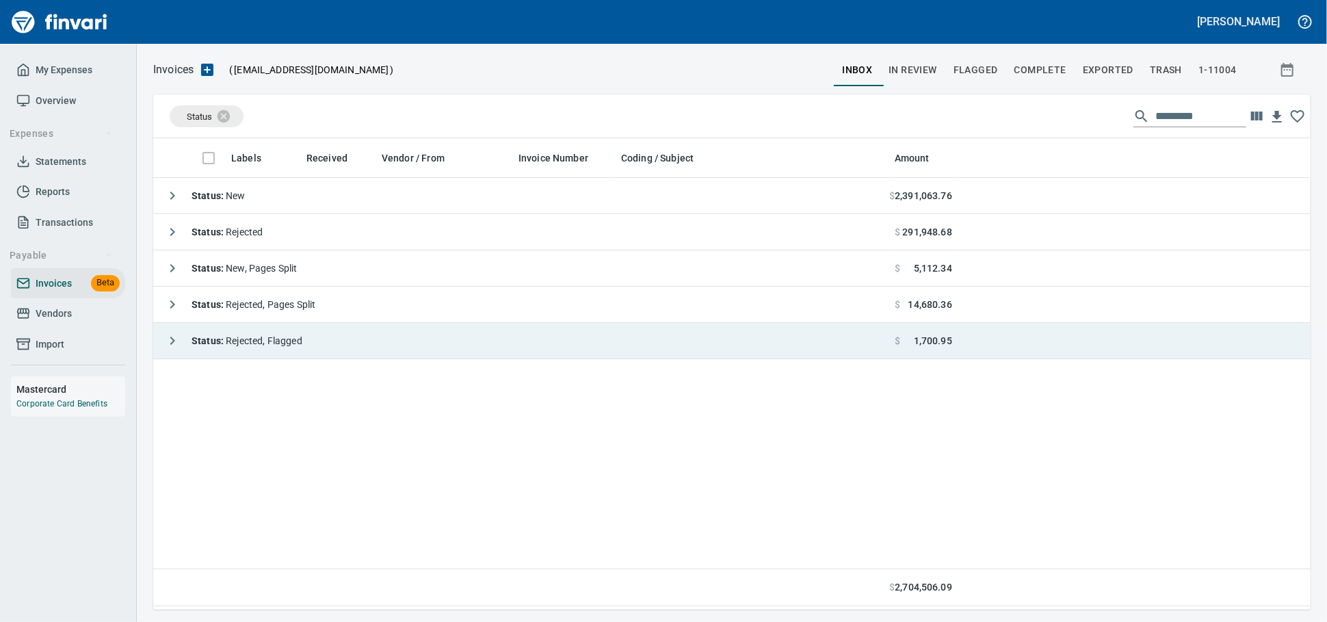
click at [347, 346] on td "Status : Rejected, Flagged" at bounding box center [521, 341] width 736 height 36
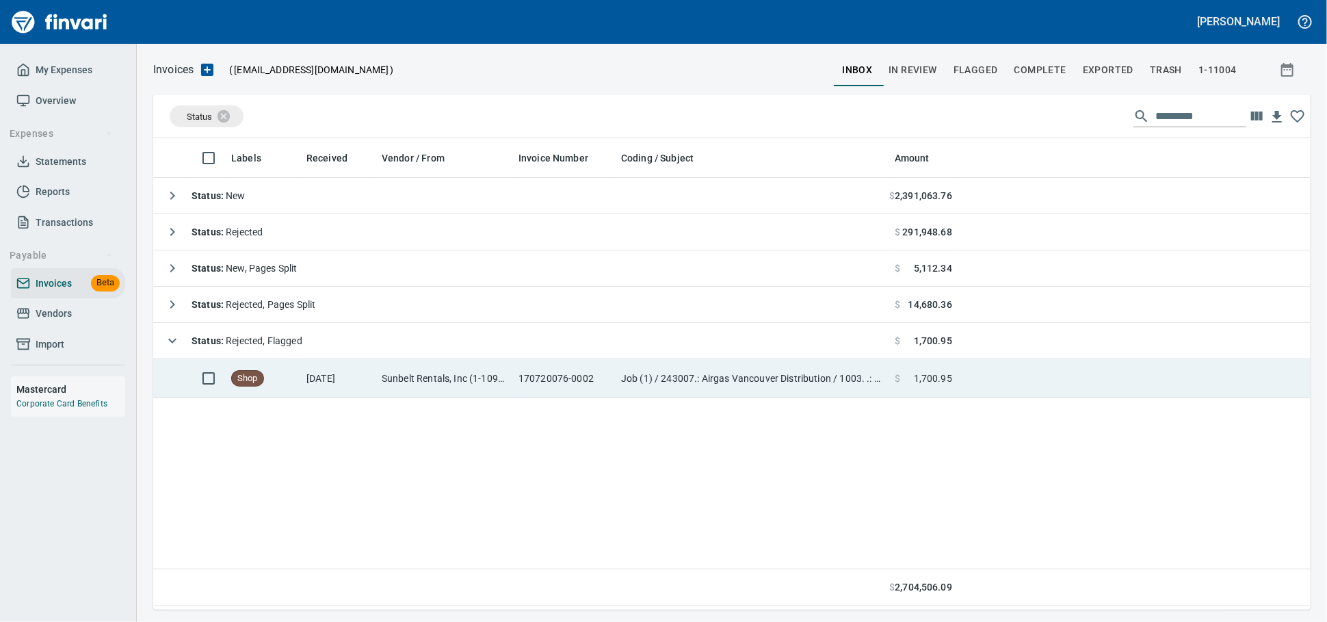
click at [506, 380] on td "Sunbelt Rentals, Inc (1-10986)" at bounding box center [444, 378] width 137 height 39
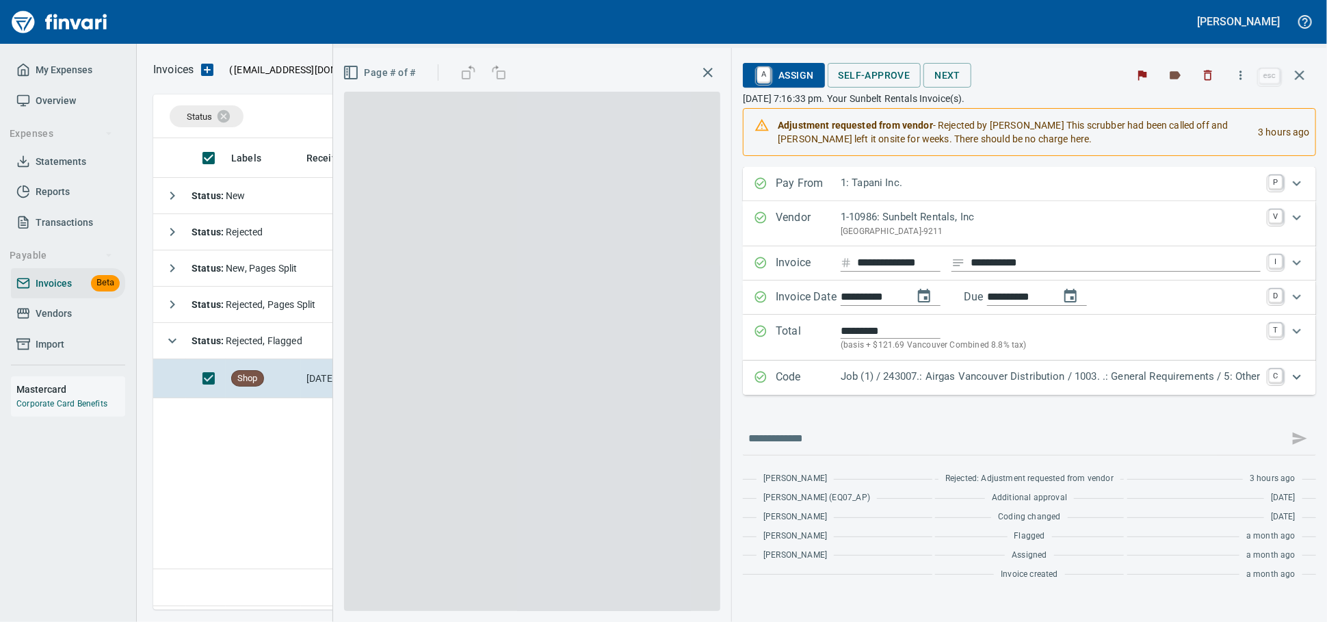
scroll to position [459, 1145]
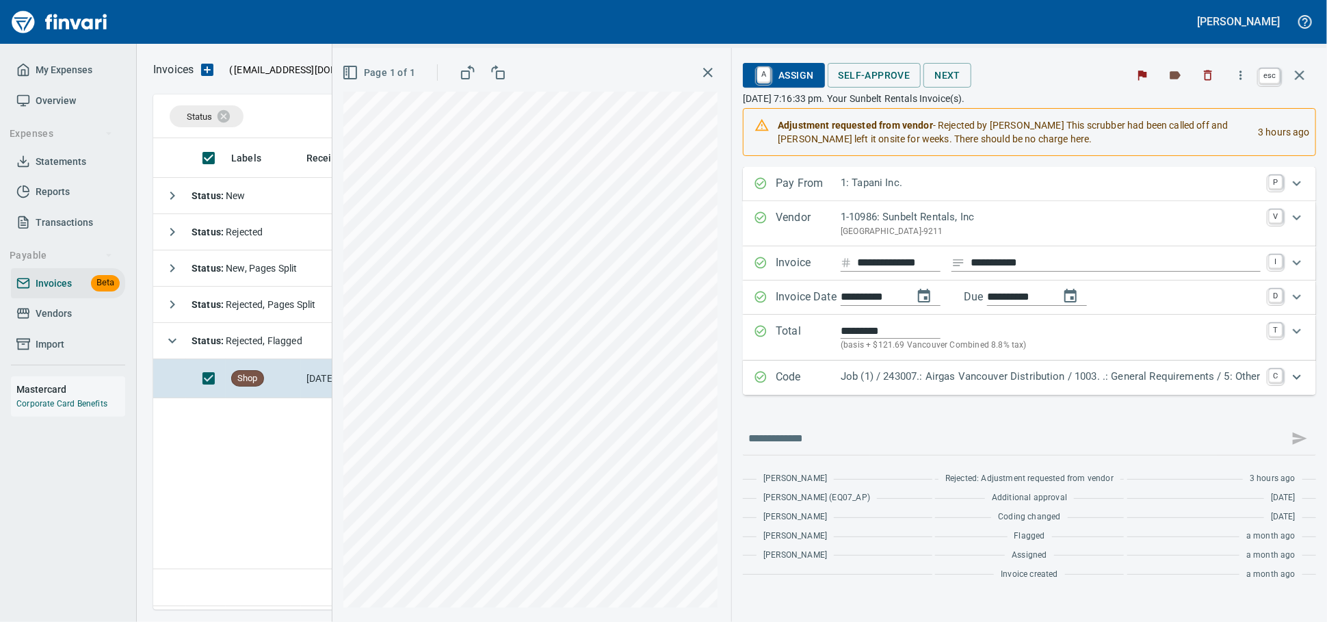
click at [1308, 82] on button "button" at bounding box center [1300, 75] width 33 height 33
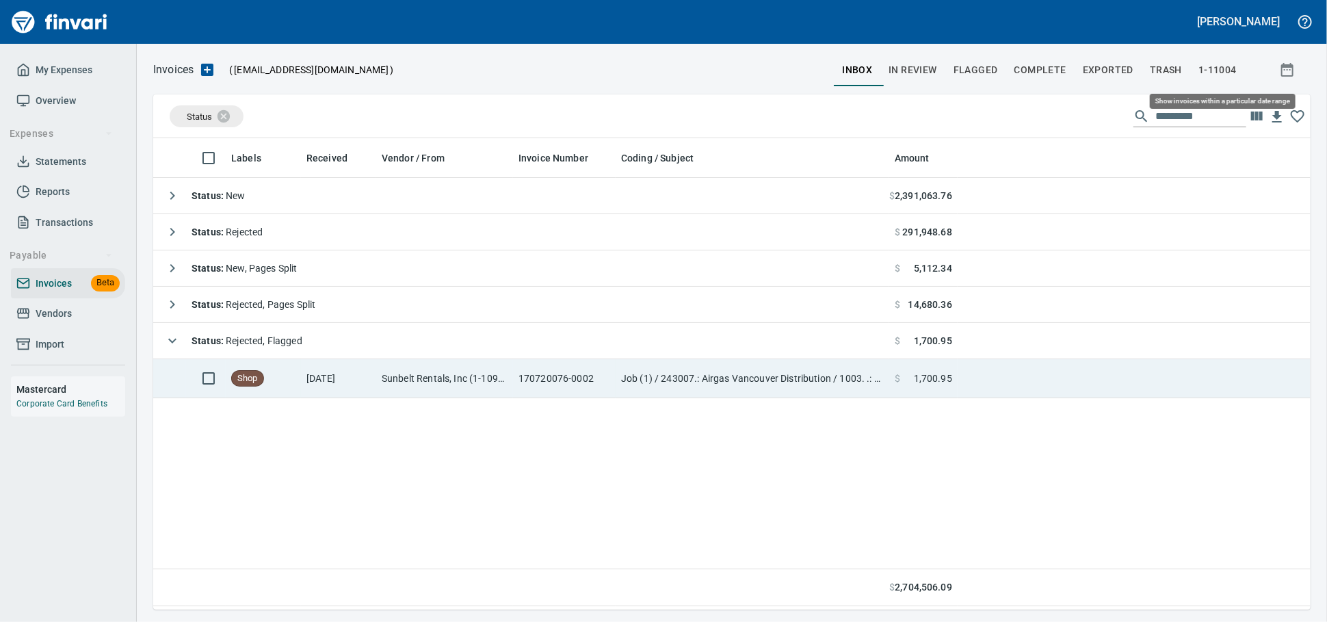
scroll to position [459, 1145]
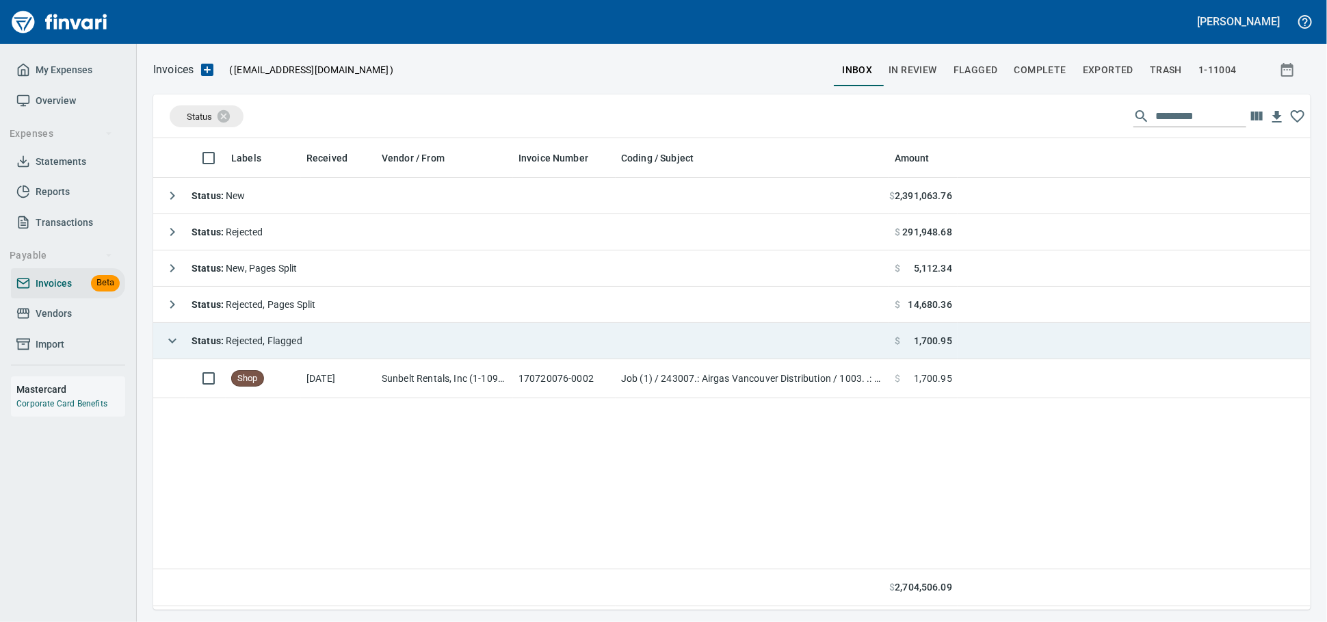
click at [527, 352] on td "Status : Rejected, Flagged" at bounding box center [521, 341] width 736 height 36
click at [522, 327] on td "Status : Rejected, Flagged" at bounding box center [521, 341] width 736 height 36
click at [507, 350] on td "Status : Rejected, Flagged" at bounding box center [521, 341] width 736 height 36
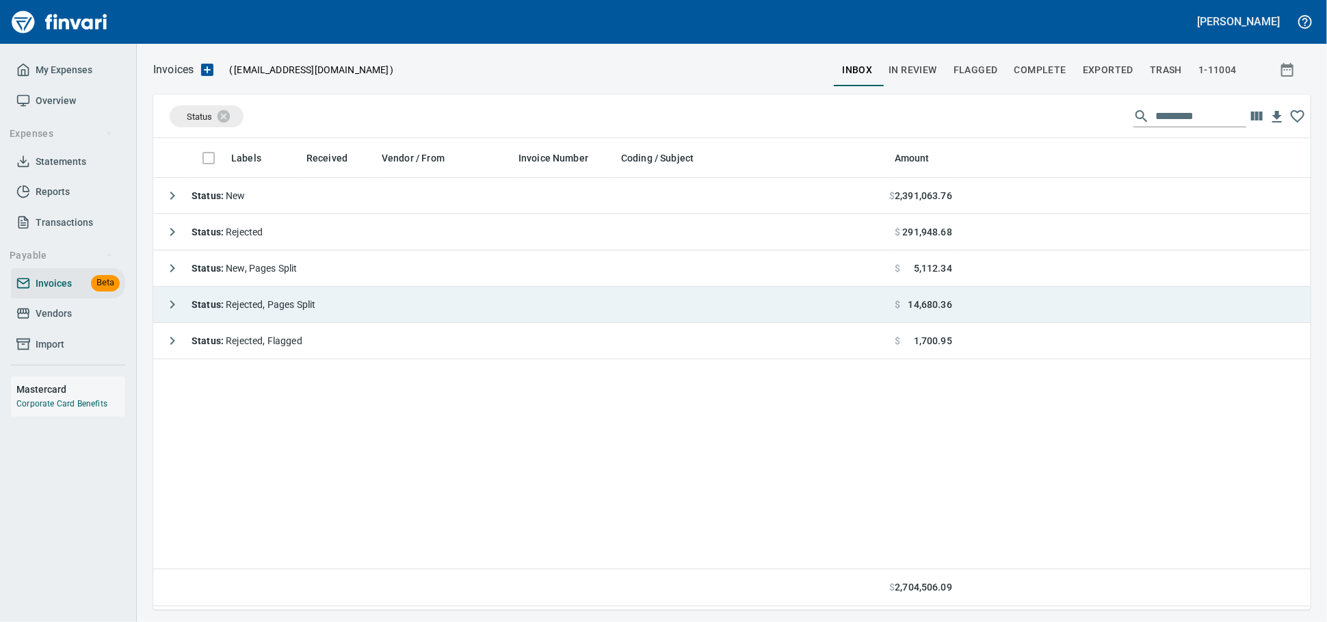
click at [510, 313] on td "Status : Rejected, Pages Split" at bounding box center [521, 305] width 736 height 36
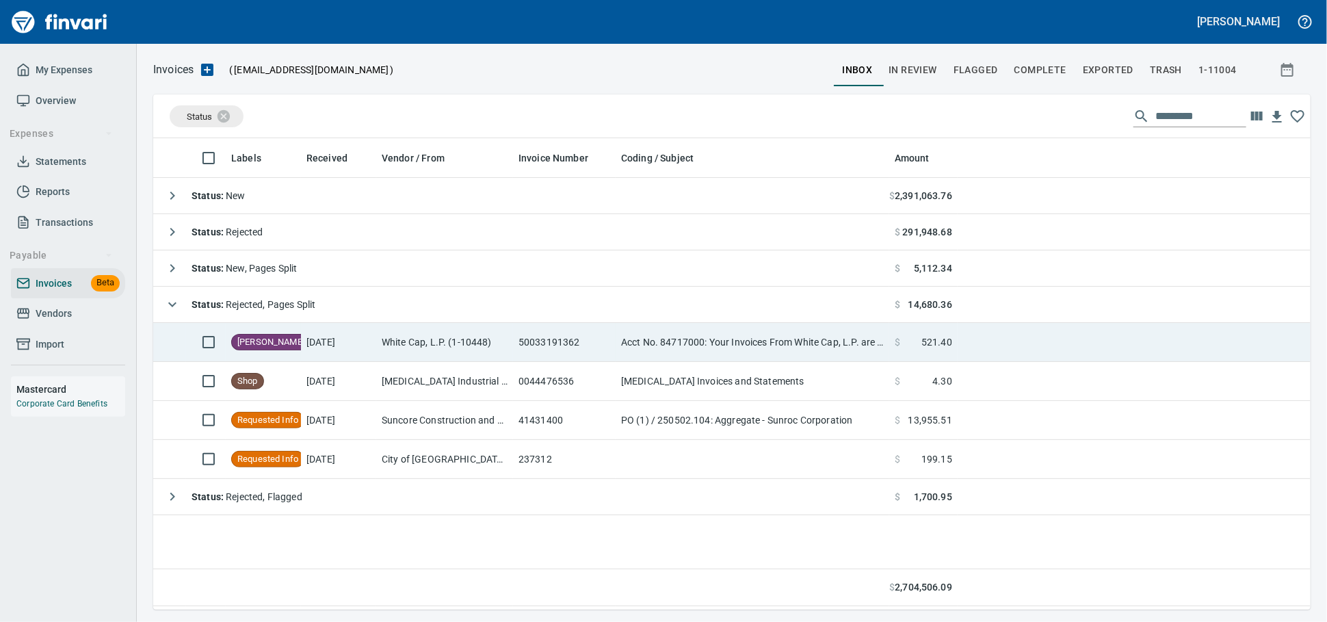
click at [487, 354] on td "White Cap, L.P. (1-10448)" at bounding box center [444, 342] width 137 height 39
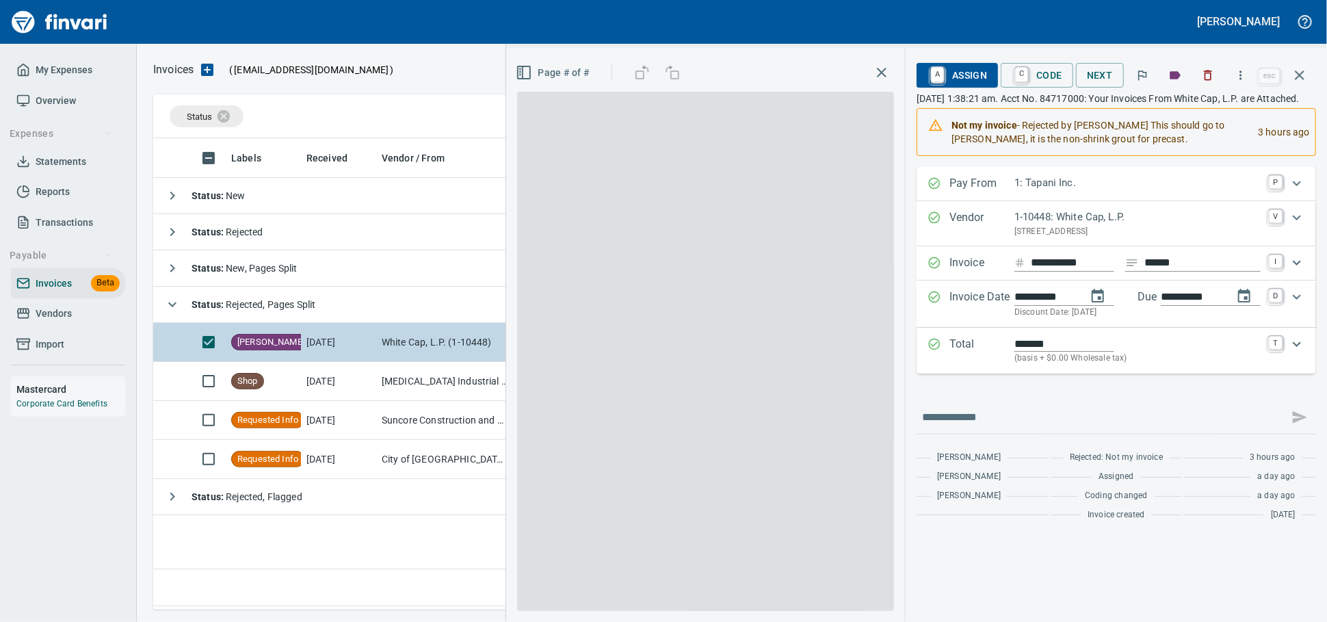
scroll to position [459, 1145]
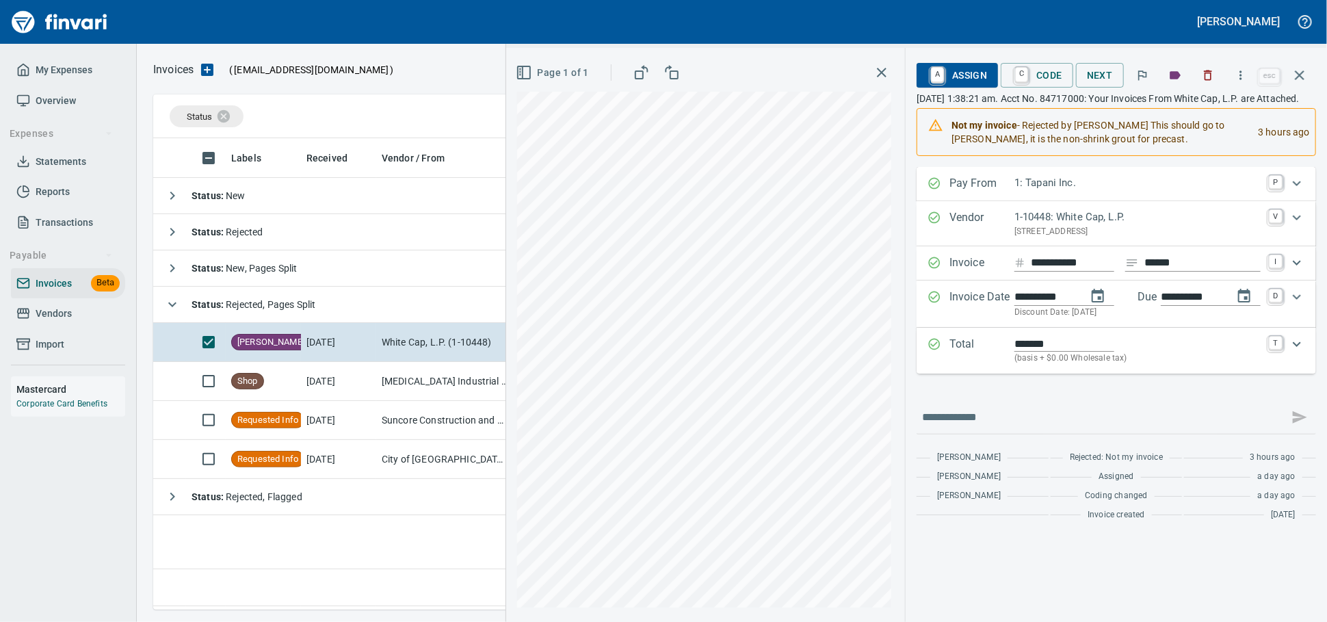
click at [935, 74] on span "A Assign" at bounding box center [958, 75] width 60 height 23
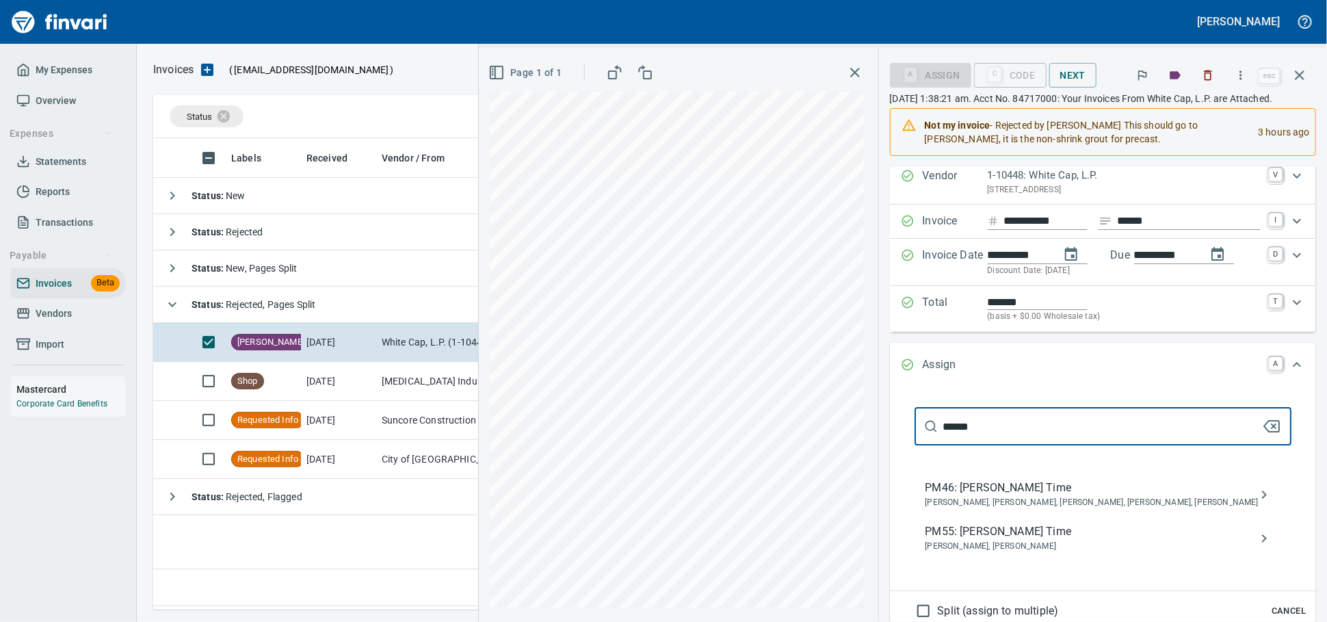
scroll to position [76, 0]
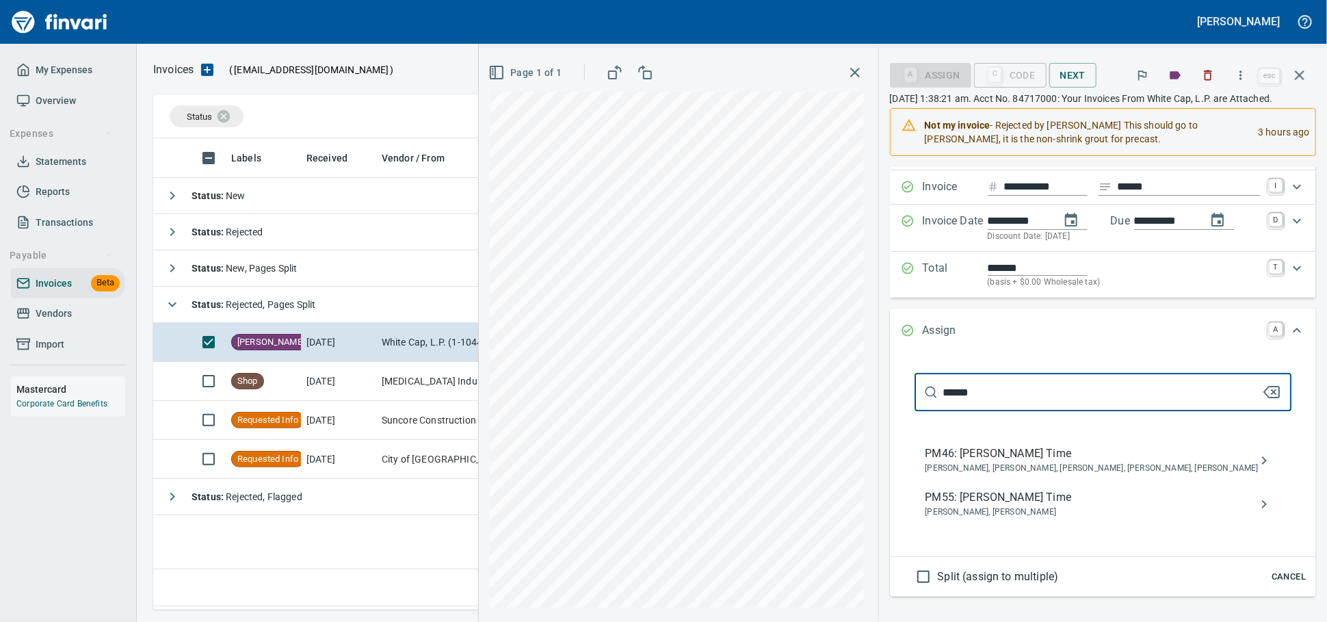
type input "******"
click at [1005, 519] on span "Brayden Hersey, Cory Gove" at bounding box center [1092, 513] width 333 height 14
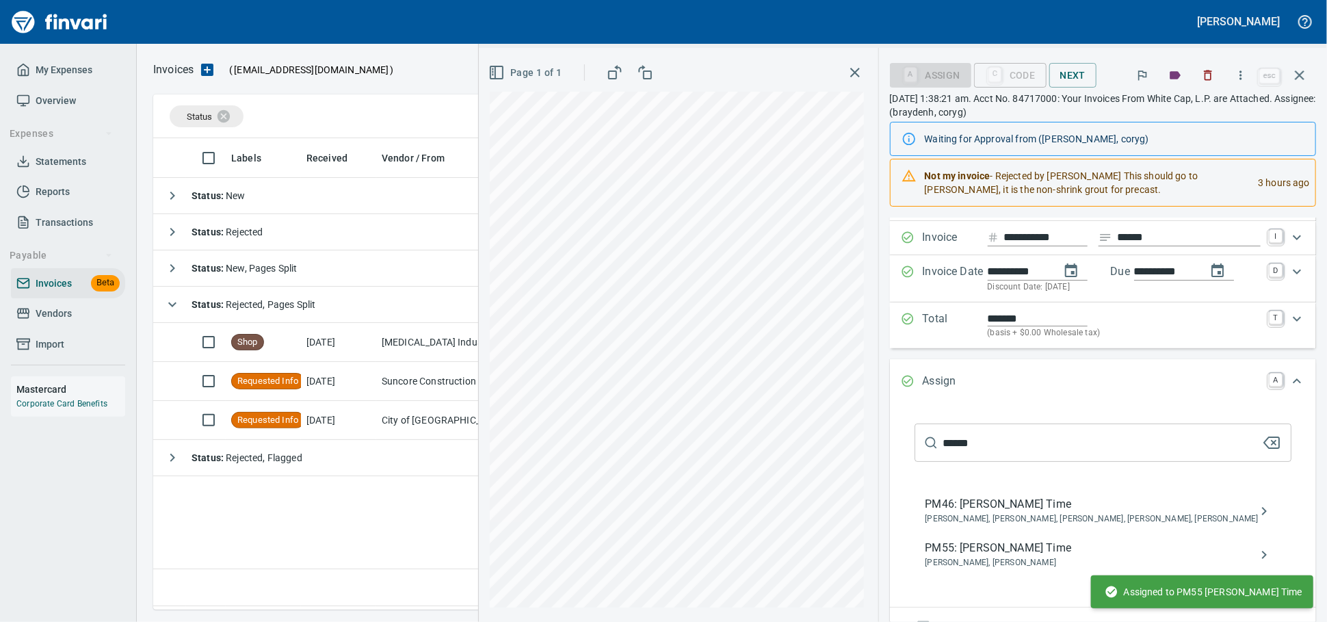
scroll to position [25, 0]
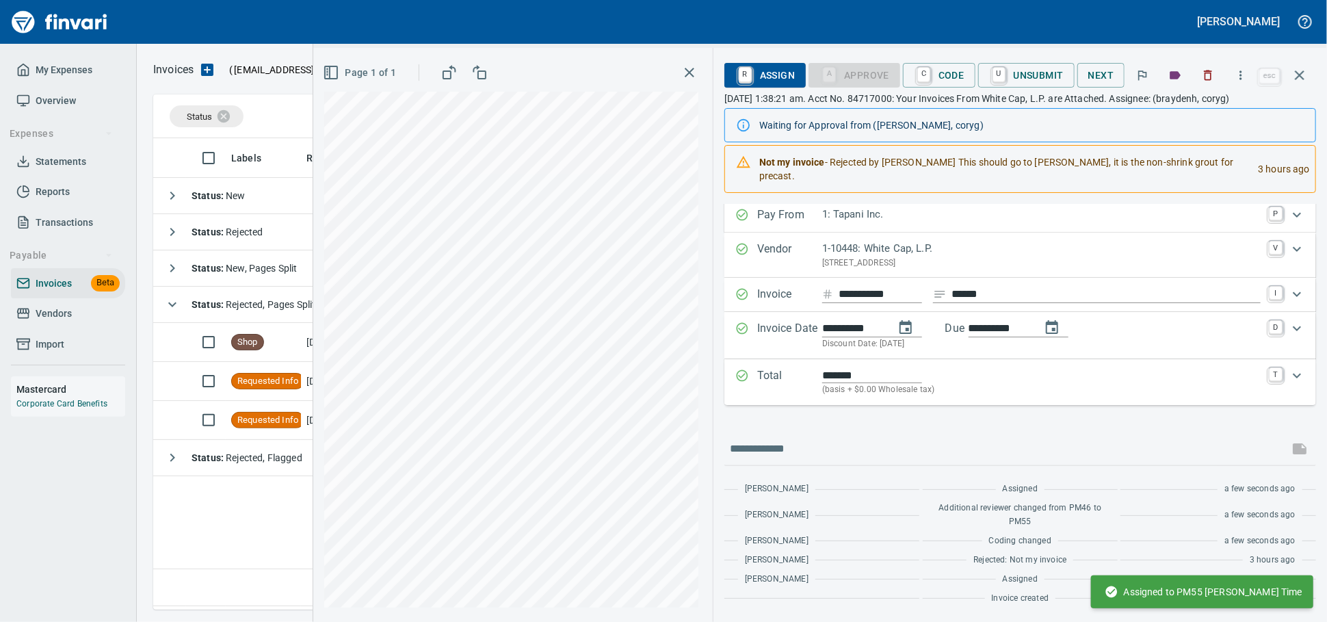
click at [1304, 75] on icon "button" at bounding box center [1300, 75] width 16 height 16
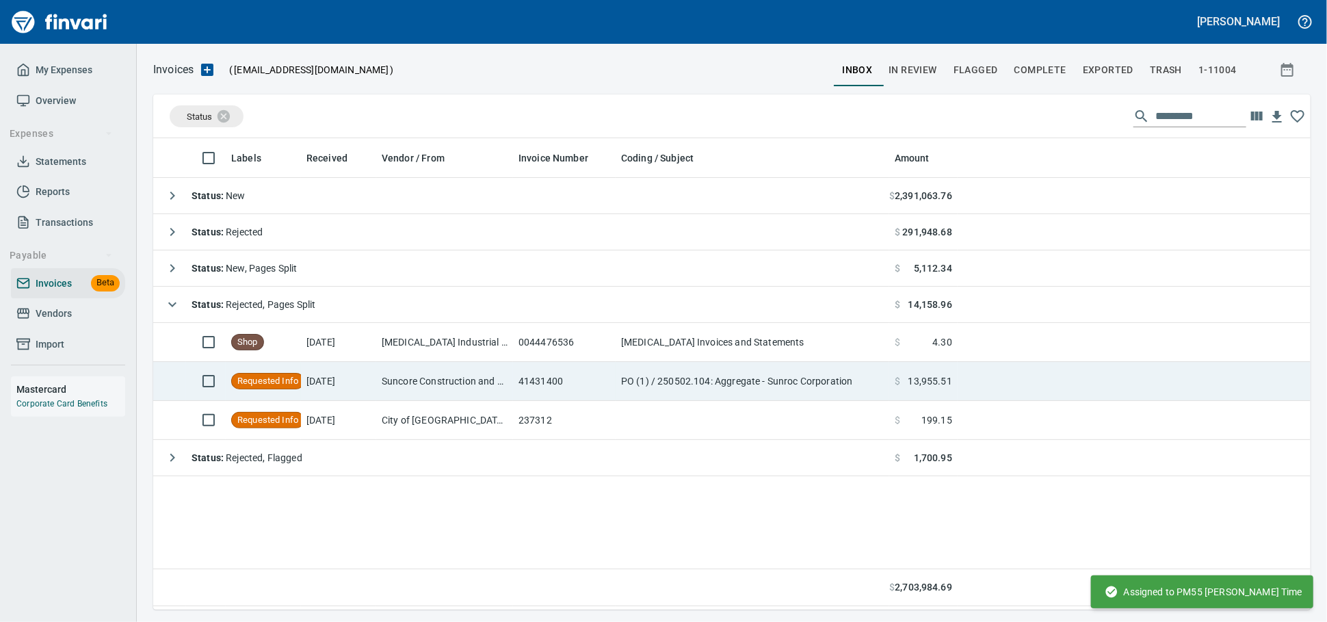
scroll to position [459, 1145]
click at [374, 350] on td "8/31/2025" at bounding box center [338, 342] width 75 height 39
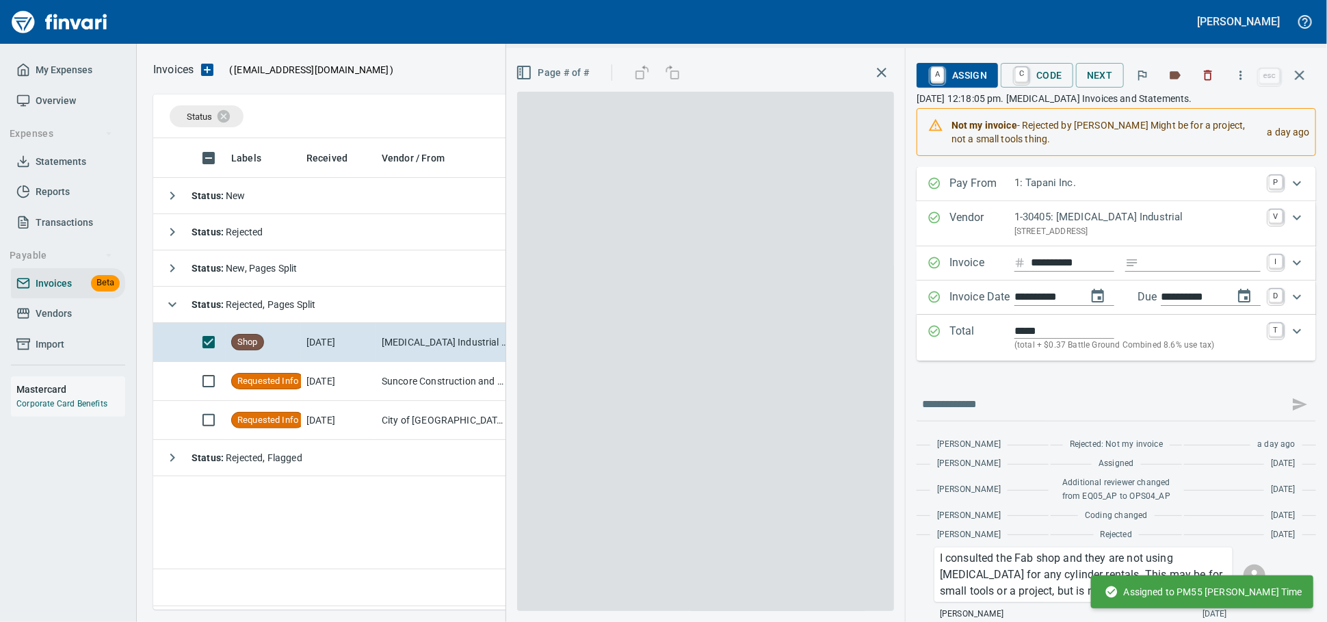
scroll to position [459, 1145]
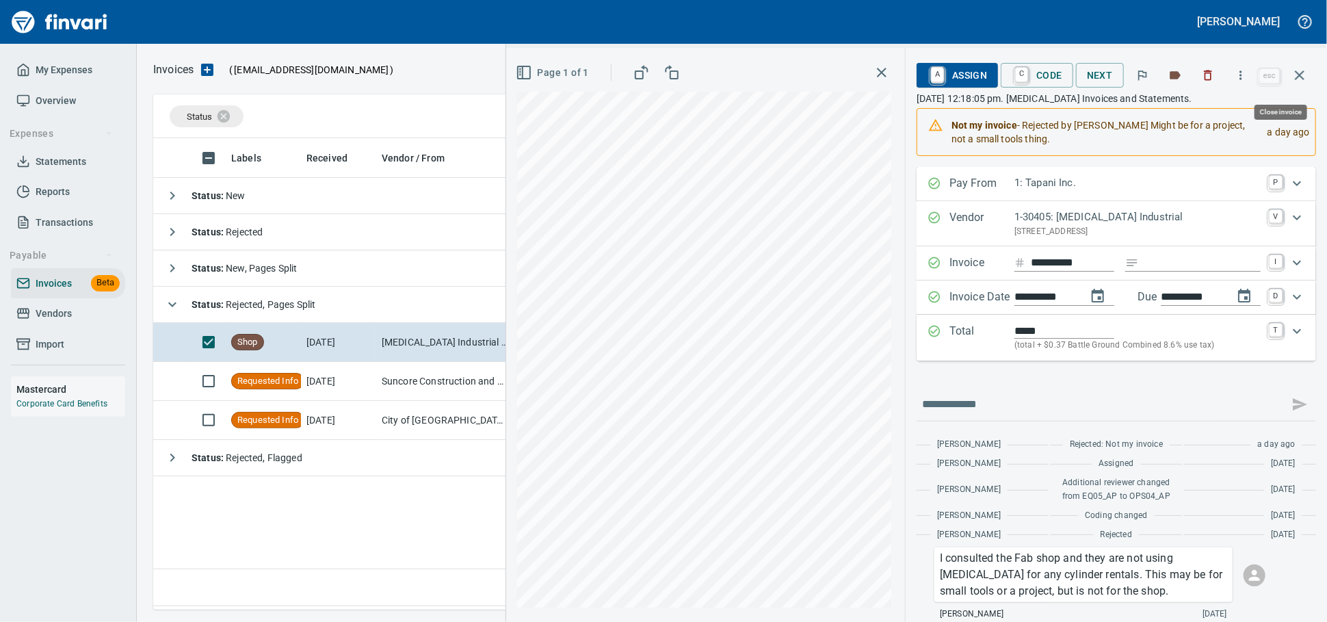
click at [1301, 77] on icon "button" at bounding box center [1300, 75] width 16 height 16
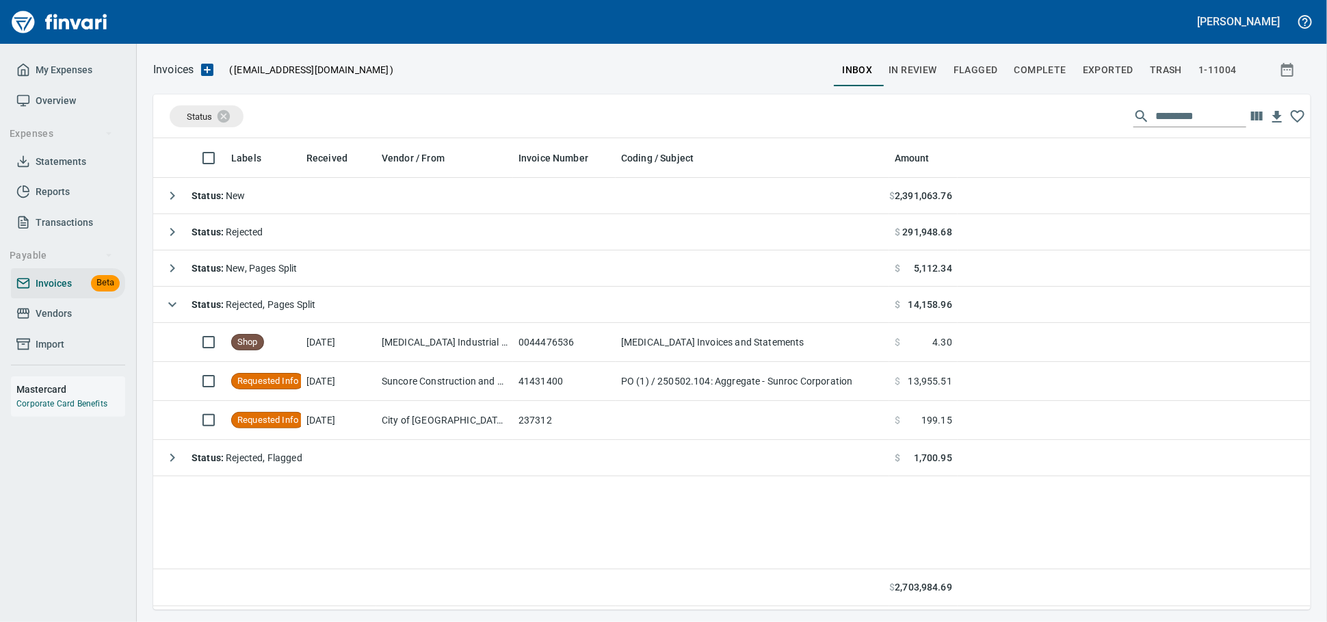
scroll to position [459, 1145]
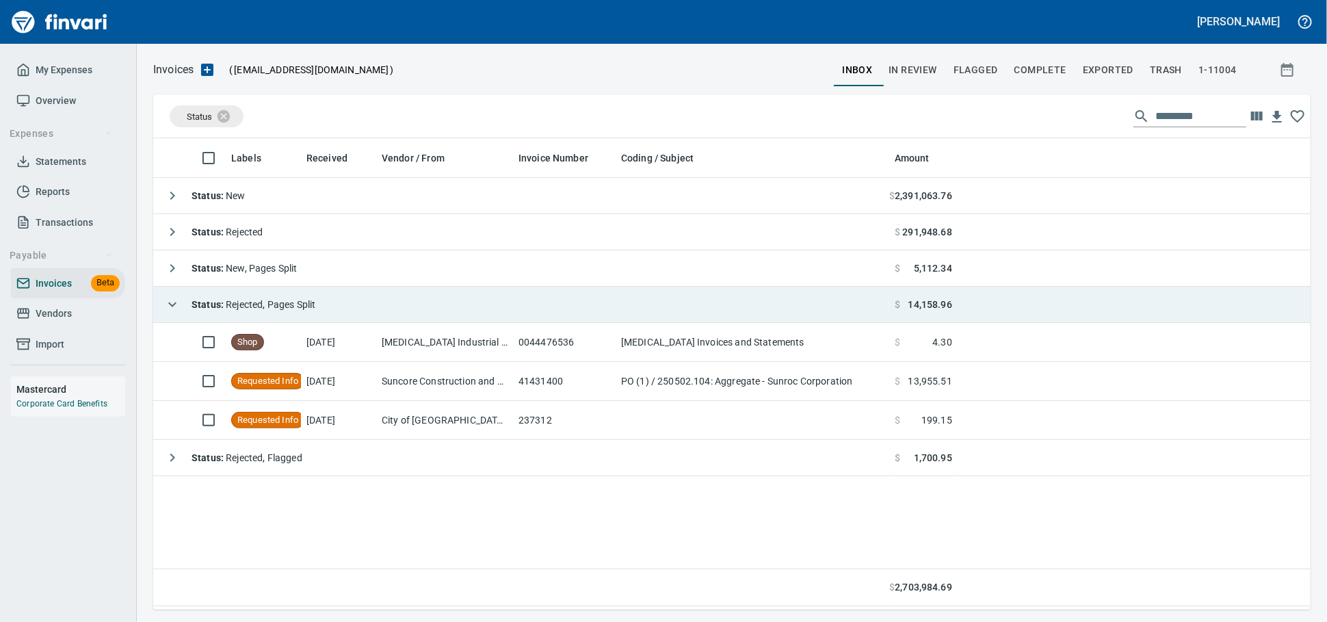
click at [421, 323] on td "Status : Rejected, Pages Split" at bounding box center [521, 305] width 736 height 36
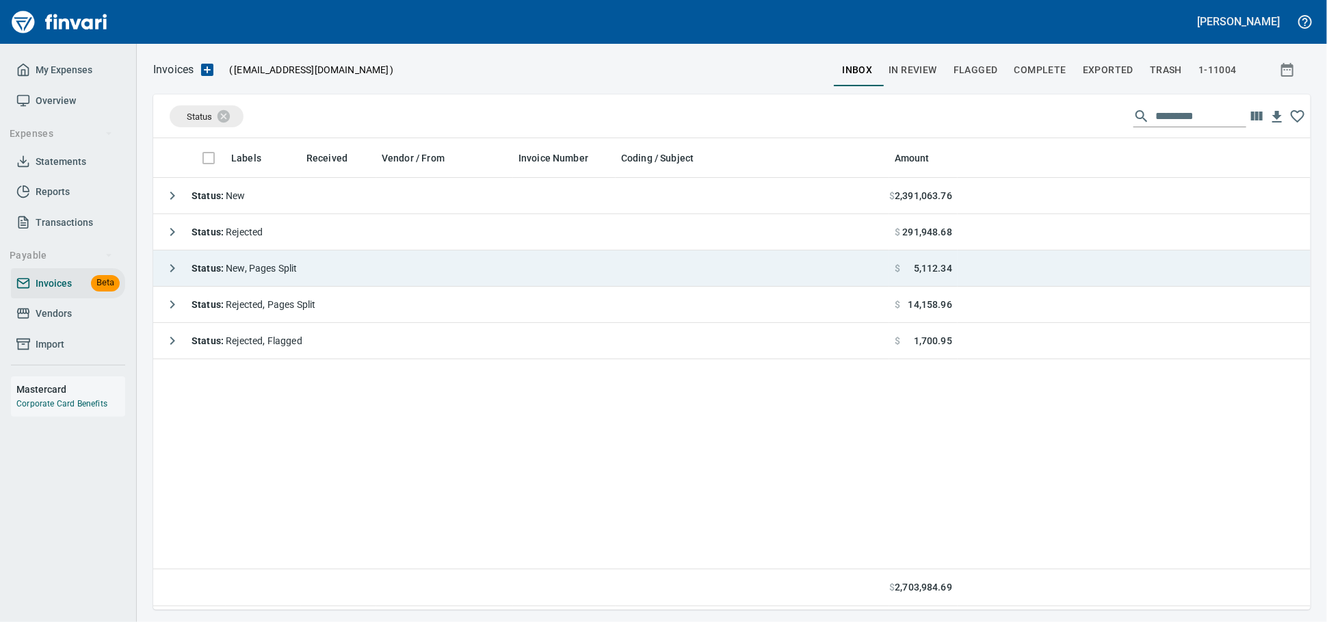
click at [417, 270] on td "Status : New, Pages Split" at bounding box center [521, 268] width 736 height 36
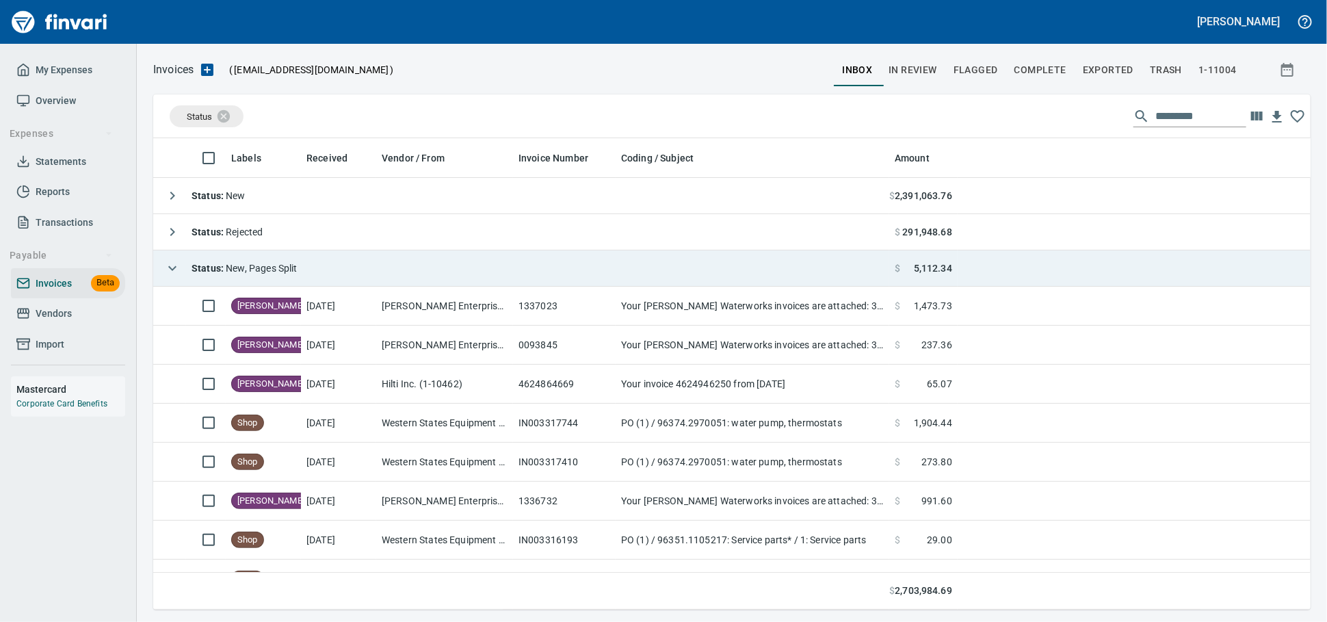
scroll to position [459, 1134]
click at [417, 270] on td "Status : New, Pages Split" at bounding box center [521, 268] width 736 height 36
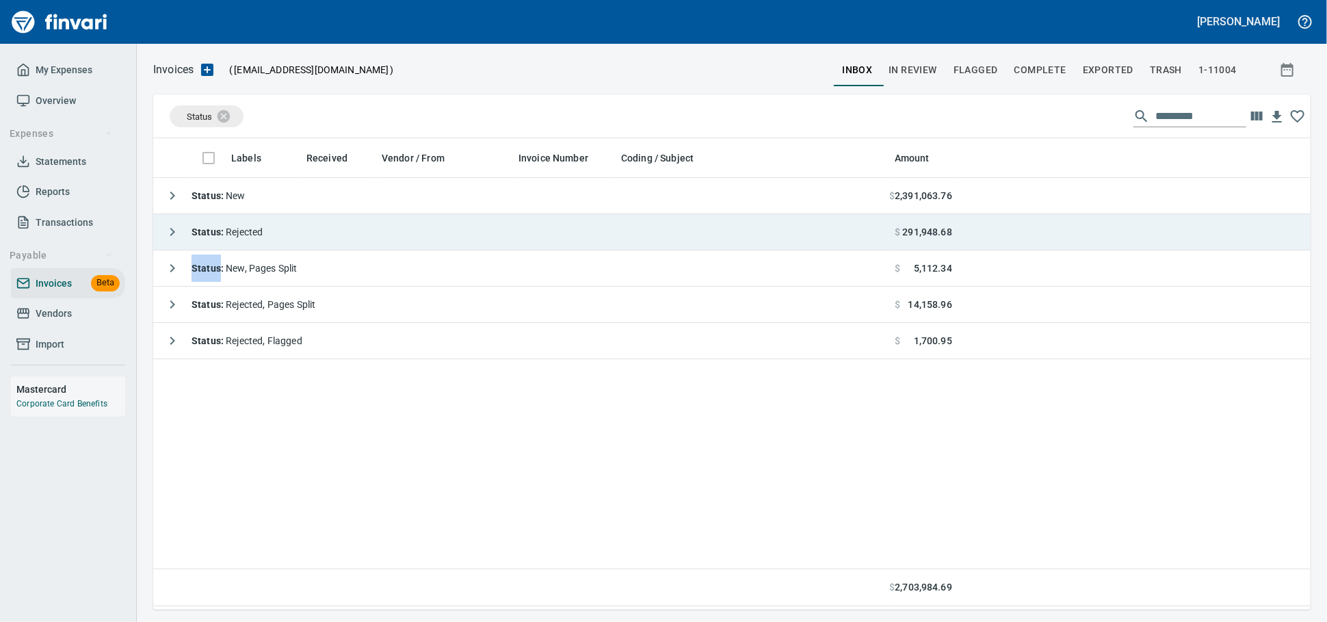
scroll to position [1, 1]
click at [426, 248] on td "Status : Rejected" at bounding box center [521, 232] width 736 height 36
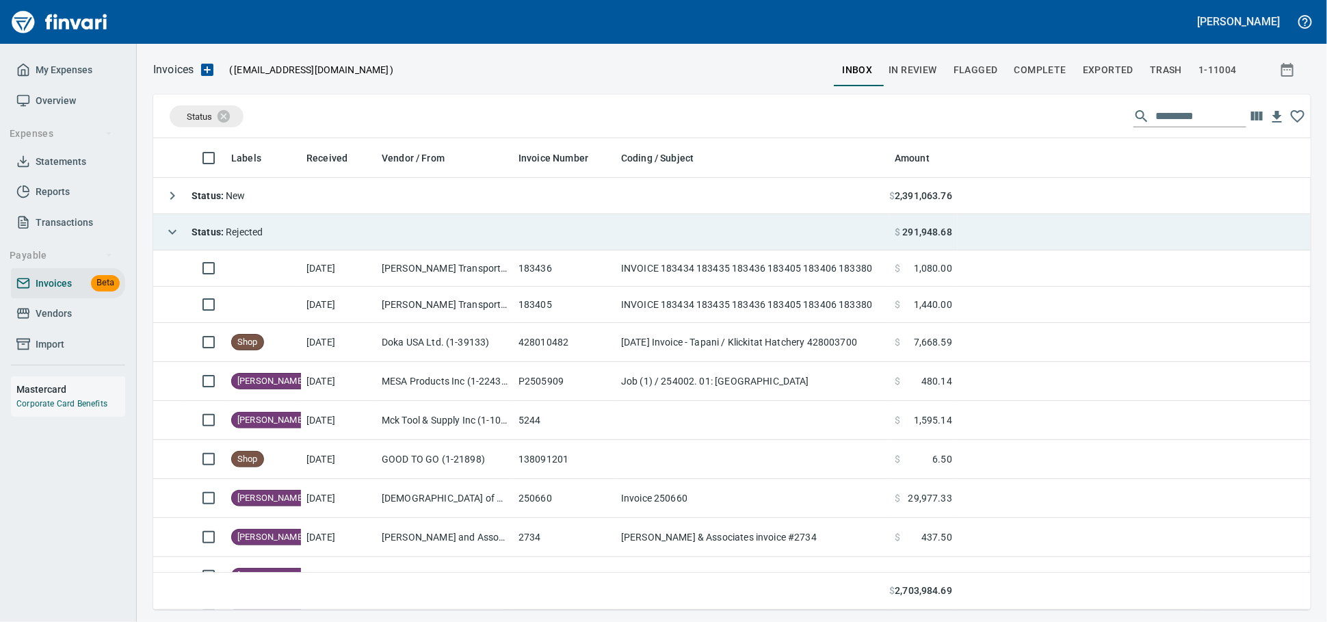
scroll to position [459, 1134]
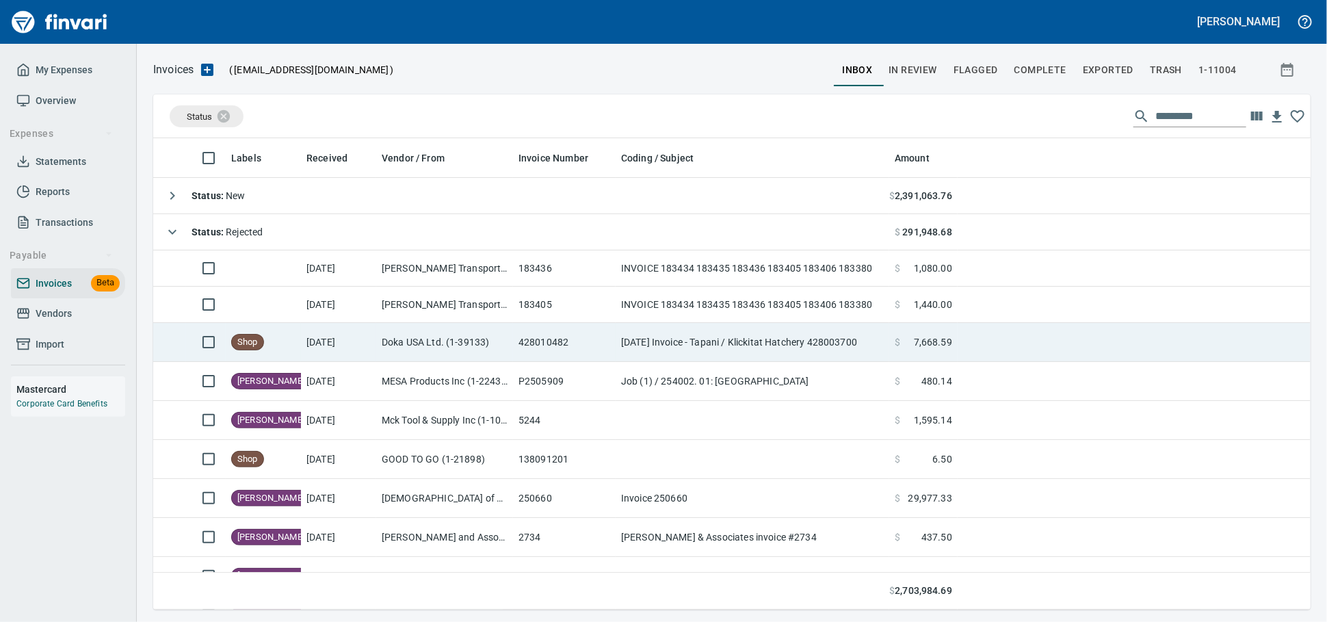
click at [468, 343] on td "Doka USA Ltd. (1-39133)" at bounding box center [444, 342] width 137 height 39
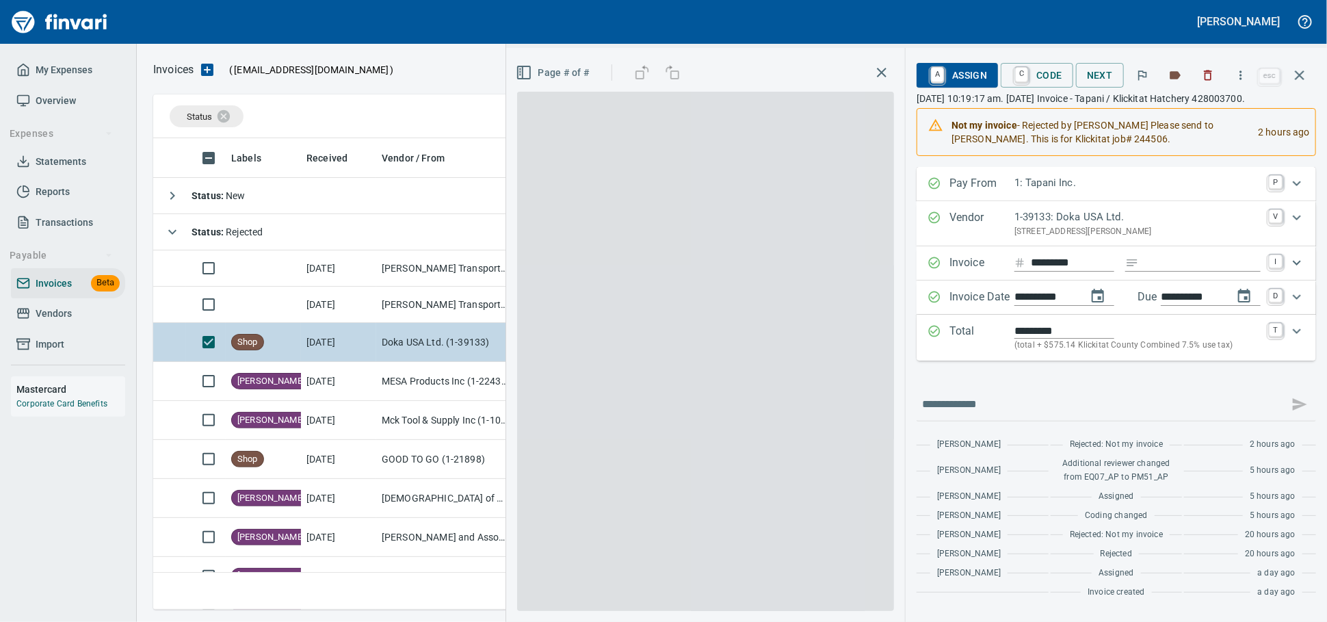
scroll to position [459, 1133]
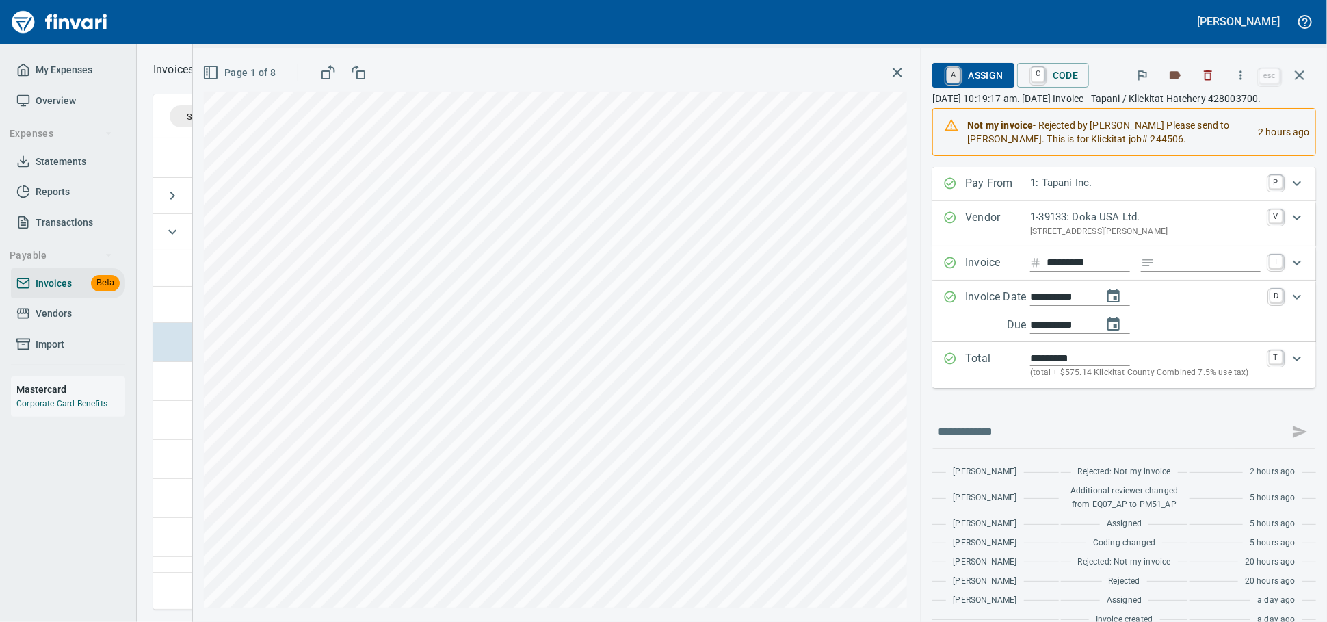
click at [957, 75] on link "A" at bounding box center [953, 75] width 13 height 15
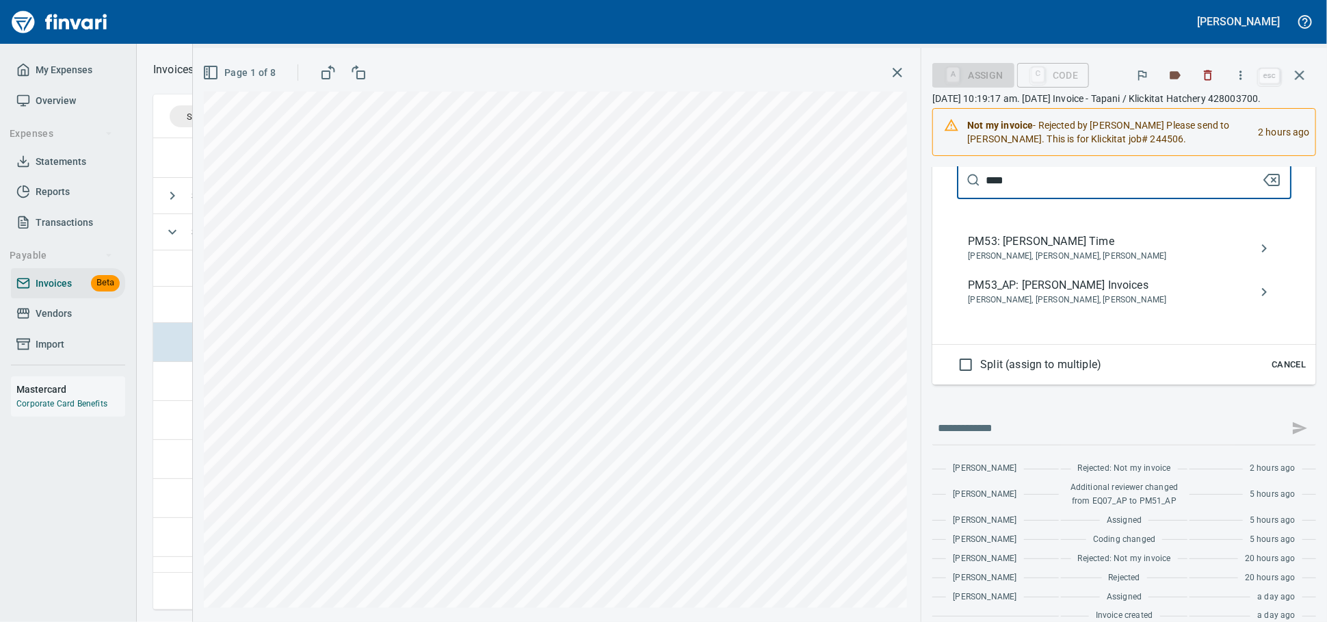
scroll to position [304, 0]
type input "***"
click at [1070, 292] on span "PM53_AP: [PERSON_NAME] Invoices" at bounding box center [1113, 284] width 291 height 16
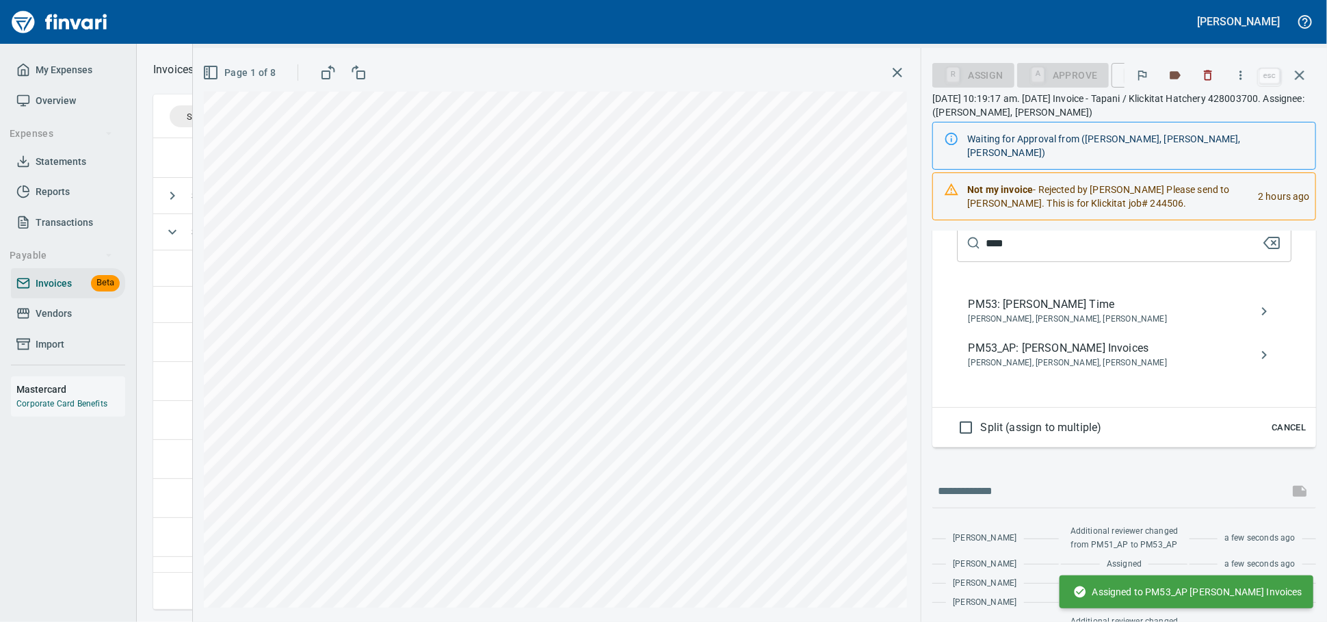
scroll to position [256, 0]
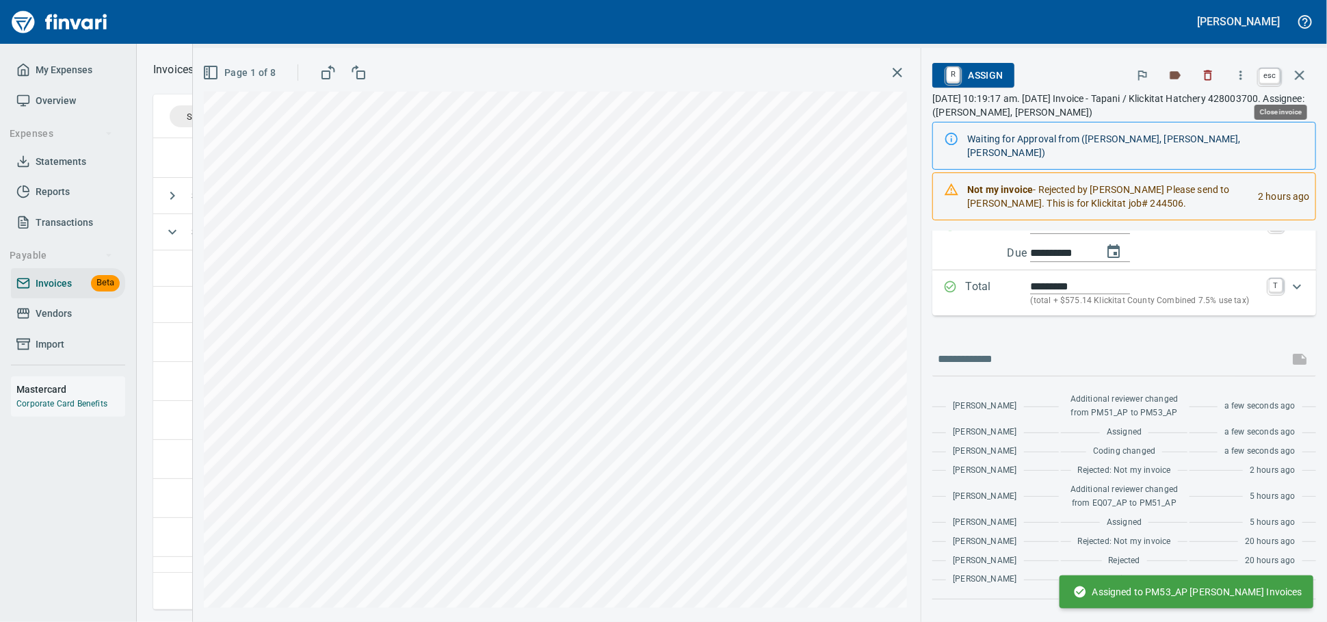
click at [1307, 90] on button "button" at bounding box center [1300, 75] width 33 height 33
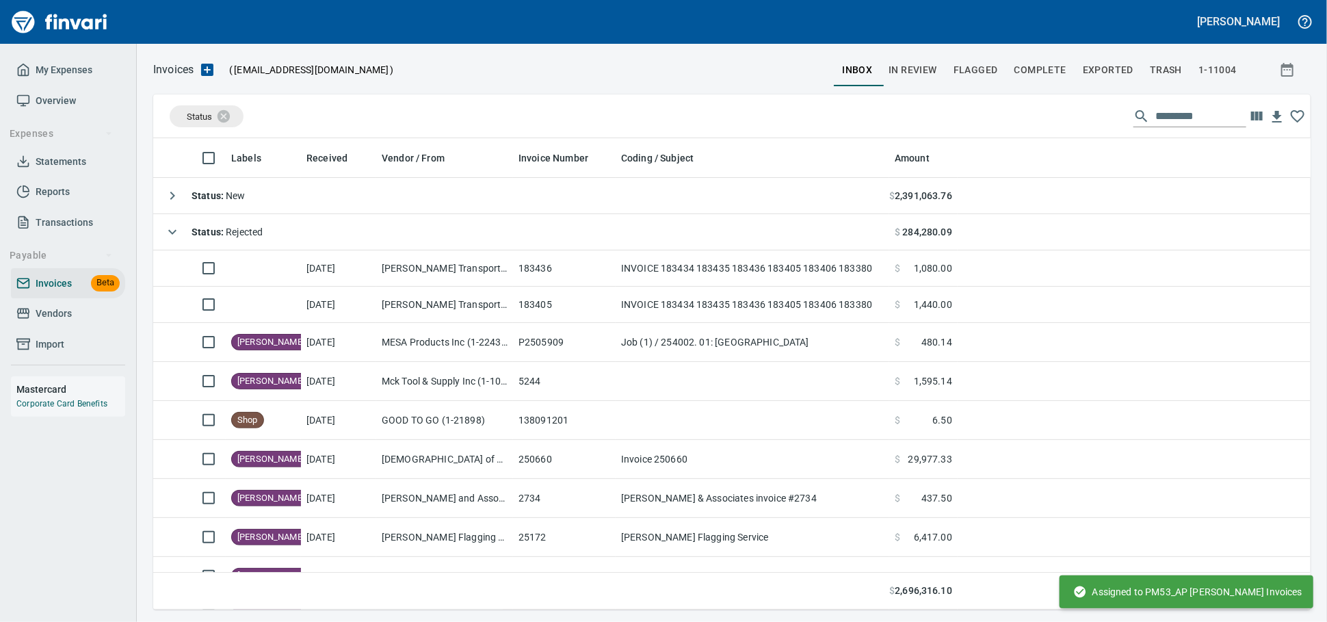
scroll to position [459, 1133]
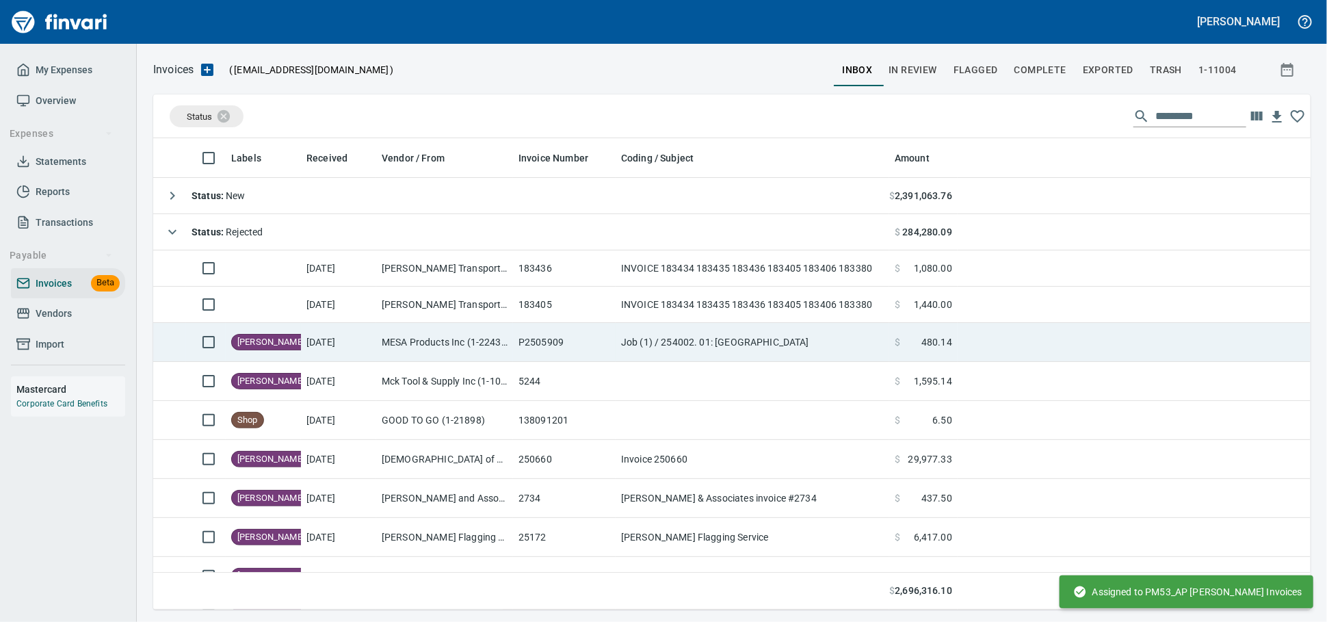
click at [421, 341] on td "MESA Products Inc (1-22431)" at bounding box center [444, 342] width 137 height 39
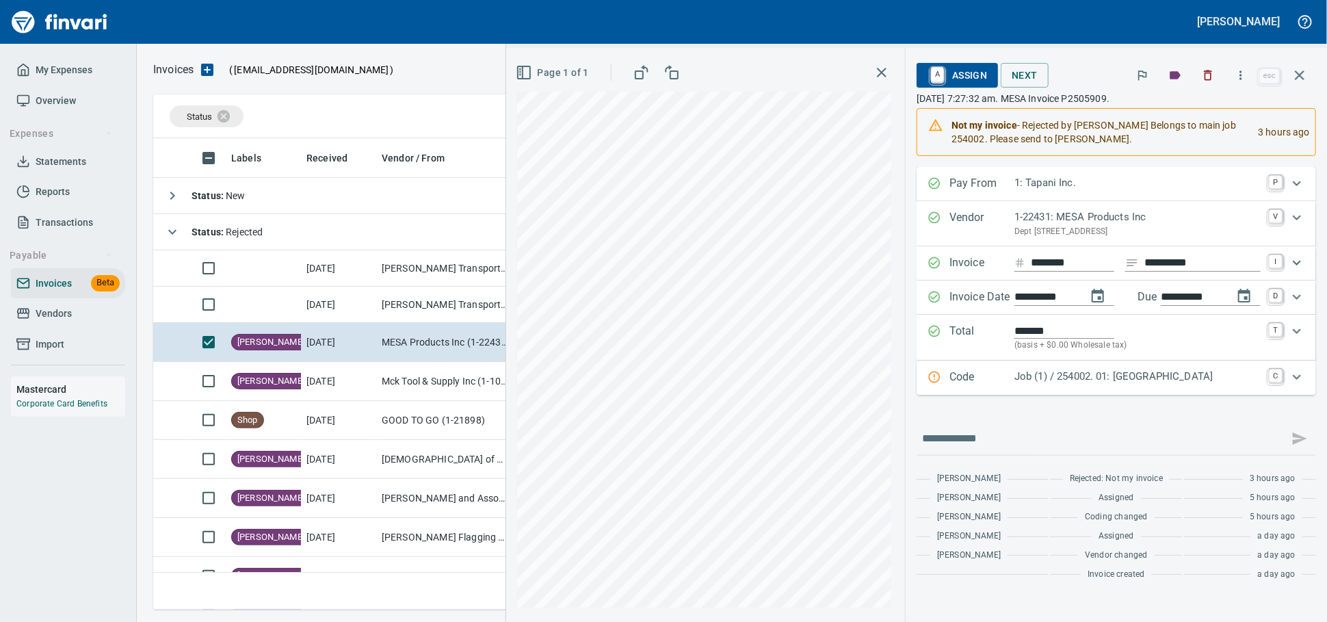
click at [928, 74] on span "A Assign" at bounding box center [958, 75] width 60 height 23
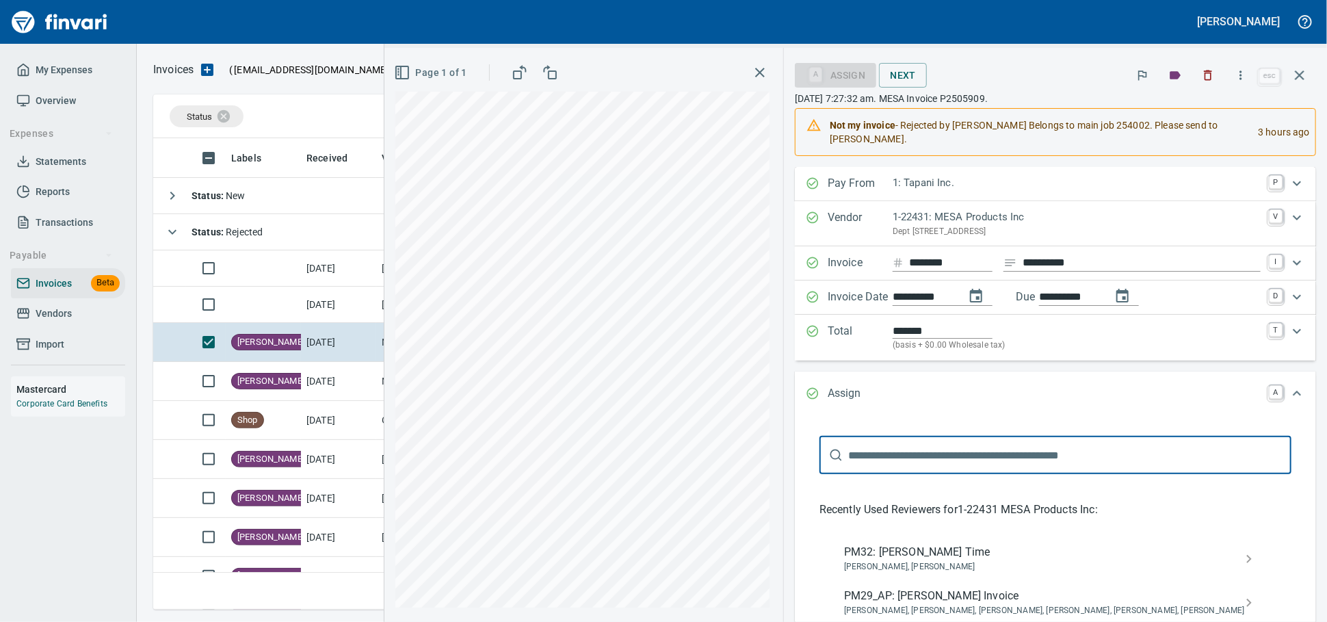
click at [1057, 474] on input "text" at bounding box center [1069, 455] width 443 height 38
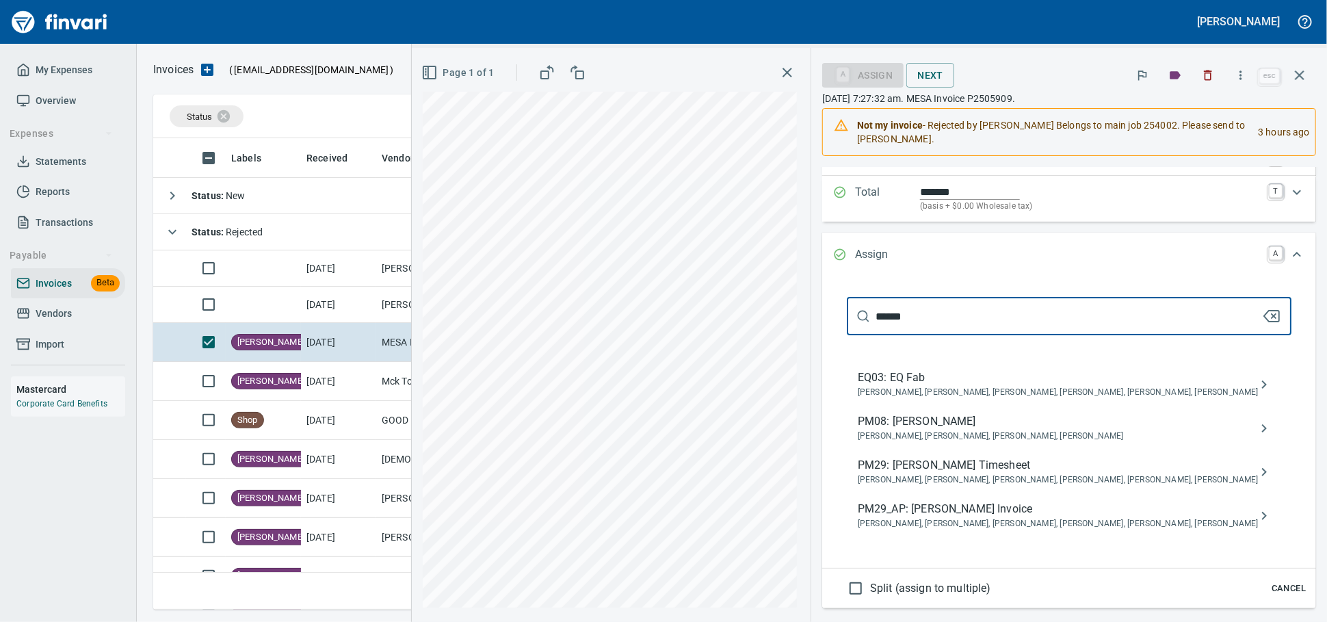
scroll to position [152, 0]
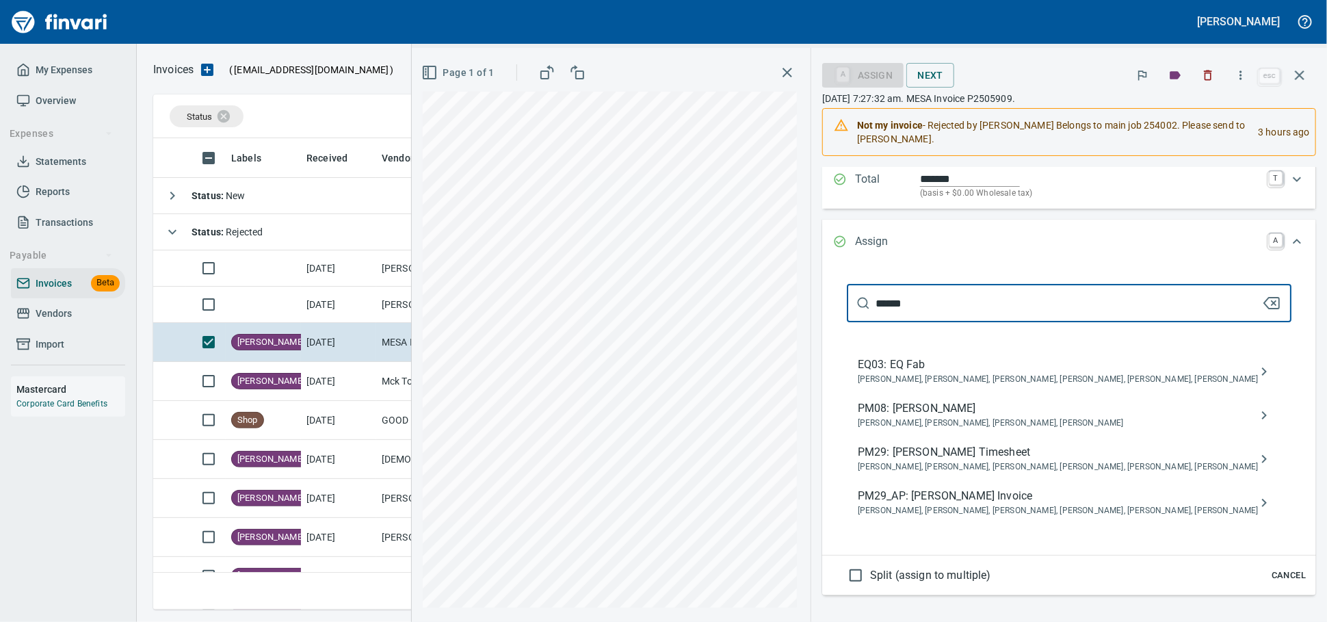
type input "******"
drag, startPoint x: 1044, startPoint y: 484, endPoint x: 1098, endPoint y: 475, distance: 54.9
click at [1043, 461] on span "PM29: [PERSON_NAME] Timesheet" at bounding box center [1058, 452] width 401 height 16
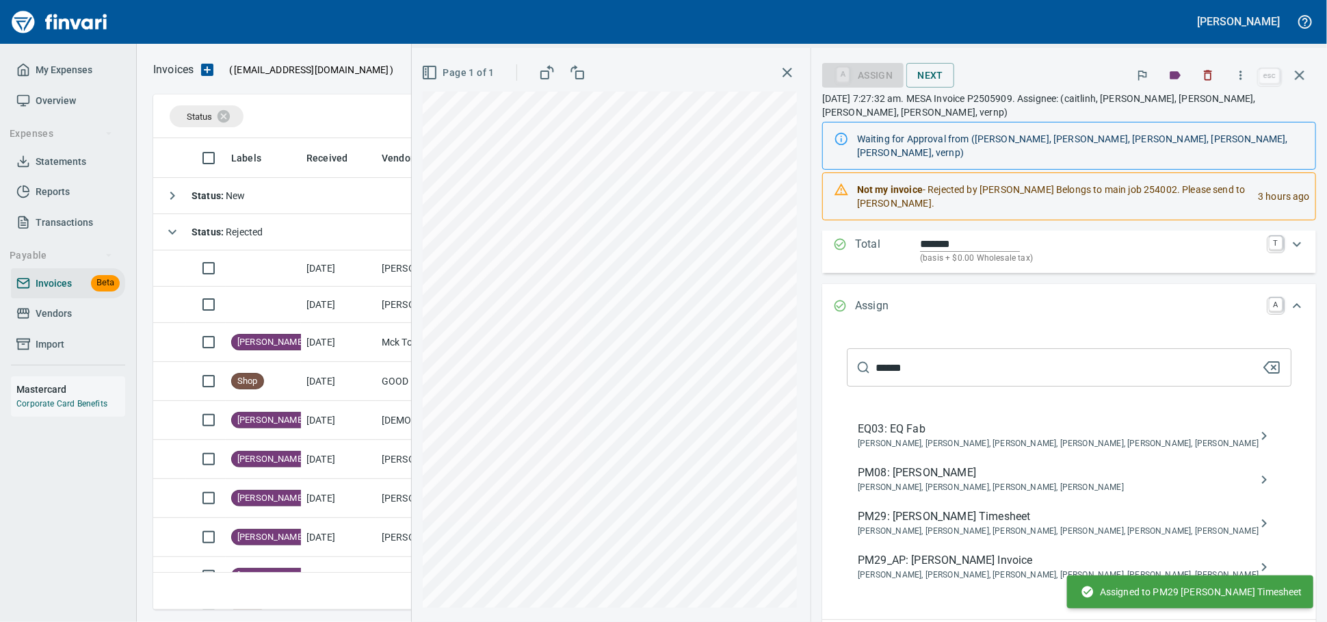
scroll to position [130, 0]
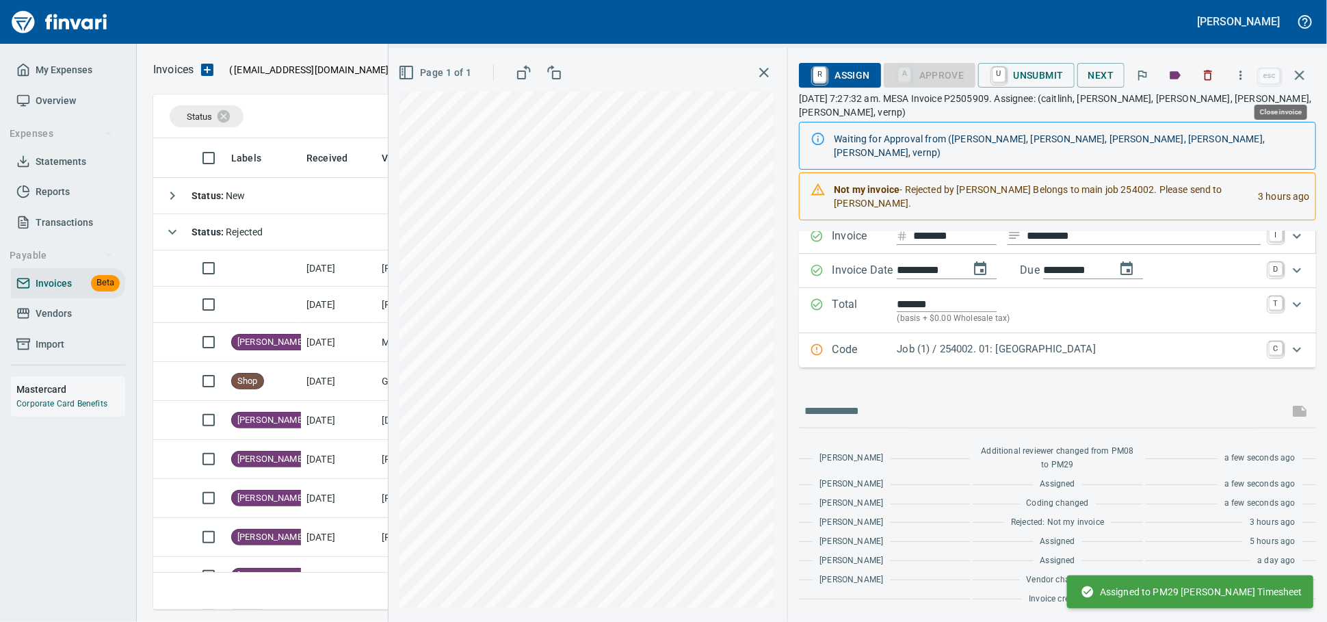
click at [1295, 73] on icon "button" at bounding box center [1300, 75] width 16 height 16
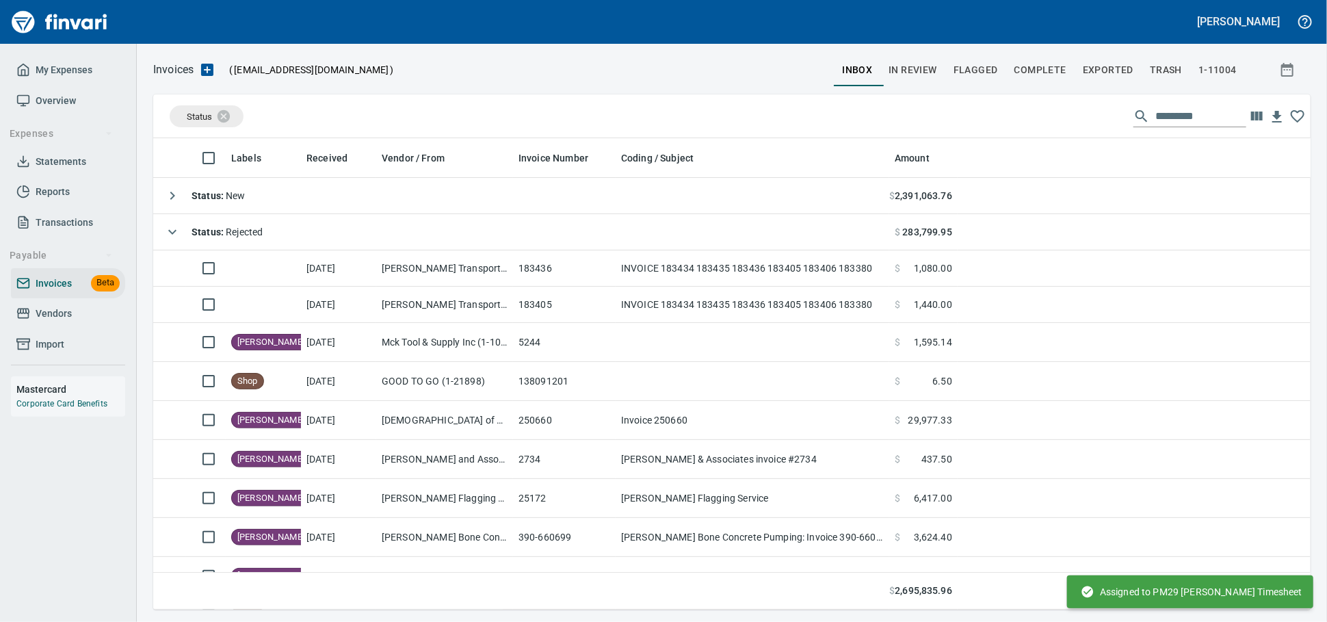
scroll to position [459, 1133]
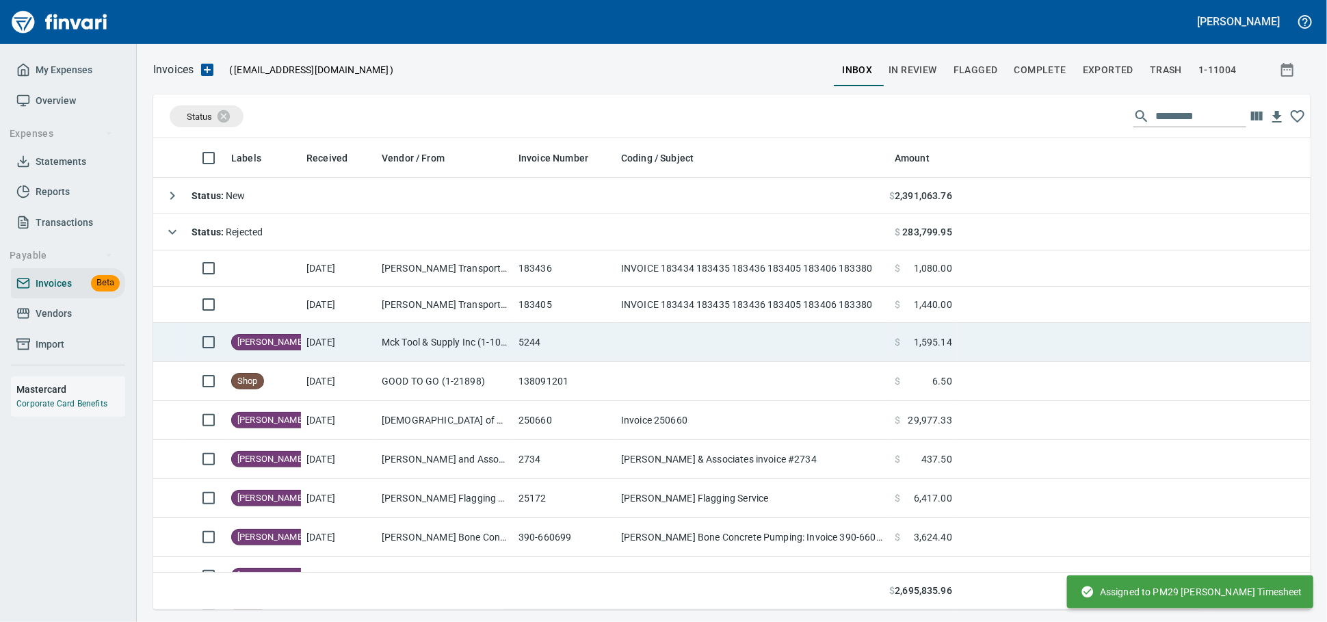
click at [528, 339] on td "5244" at bounding box center [564, 342] width 103 height 39
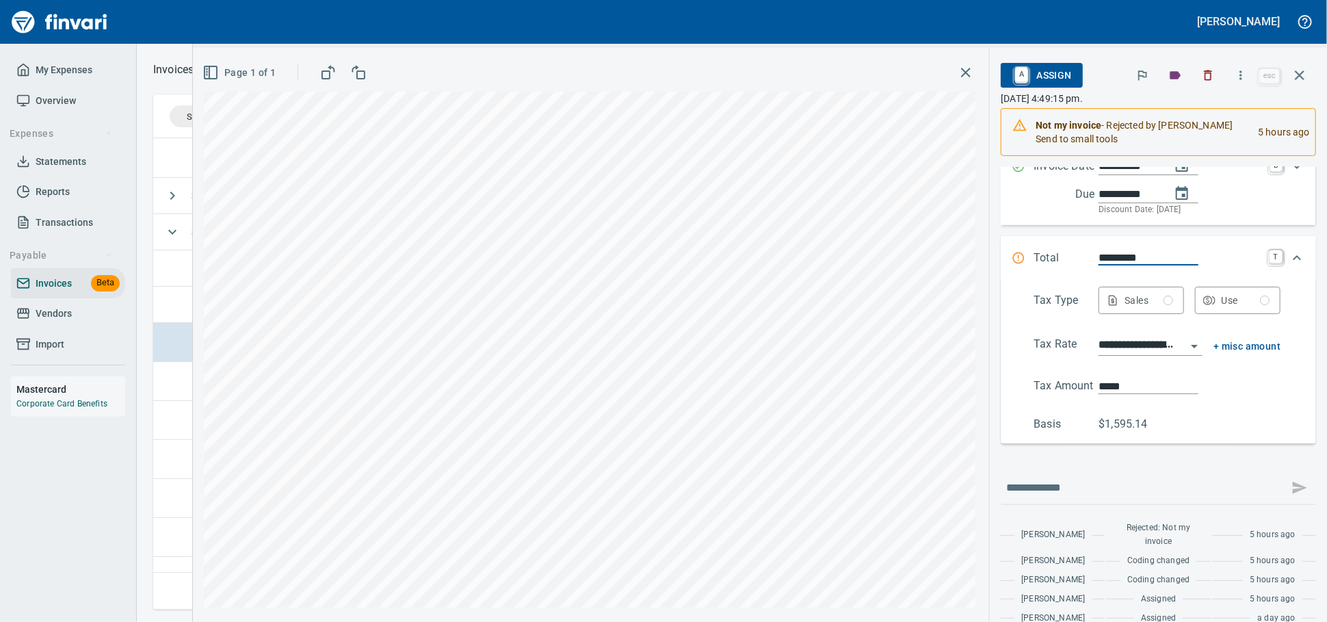
scroll to position [228, 0]
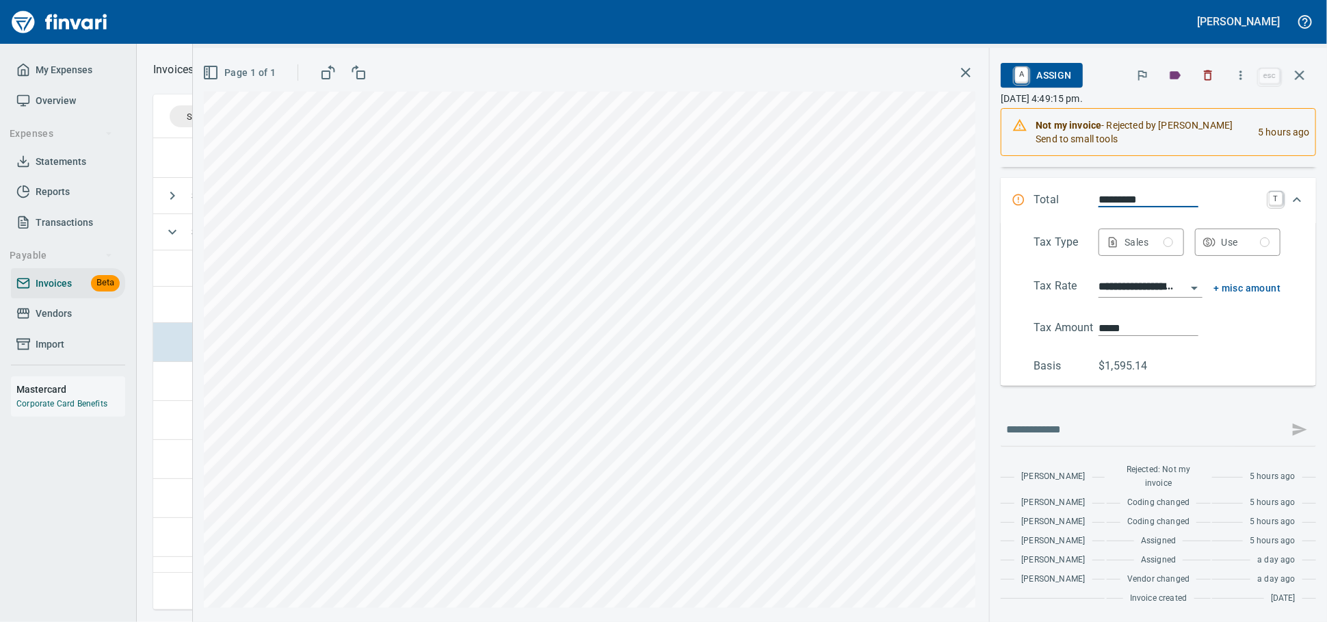
click at [1170, 223] on div "Total ********* T" at bounding box center [1158, 200] width 315 height 45
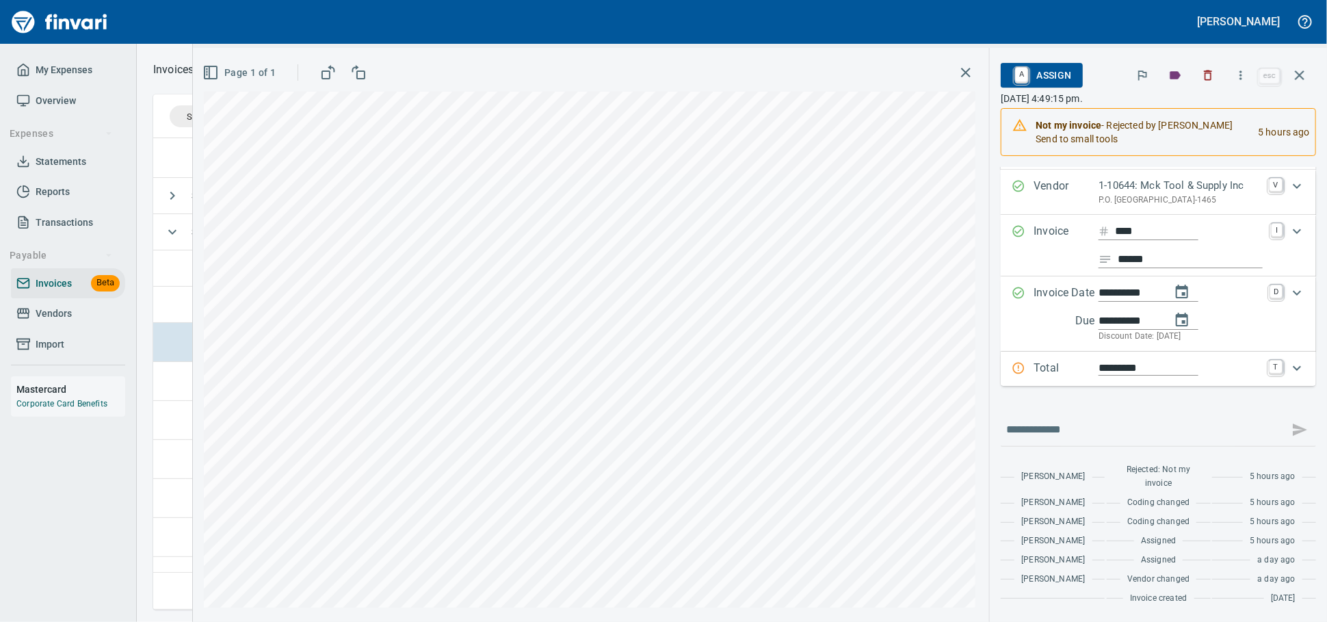
scroll to position [113, 0]
click at [1048, 80] on span "A Assign" at bounding box center [1042, 75] width 60 height 23
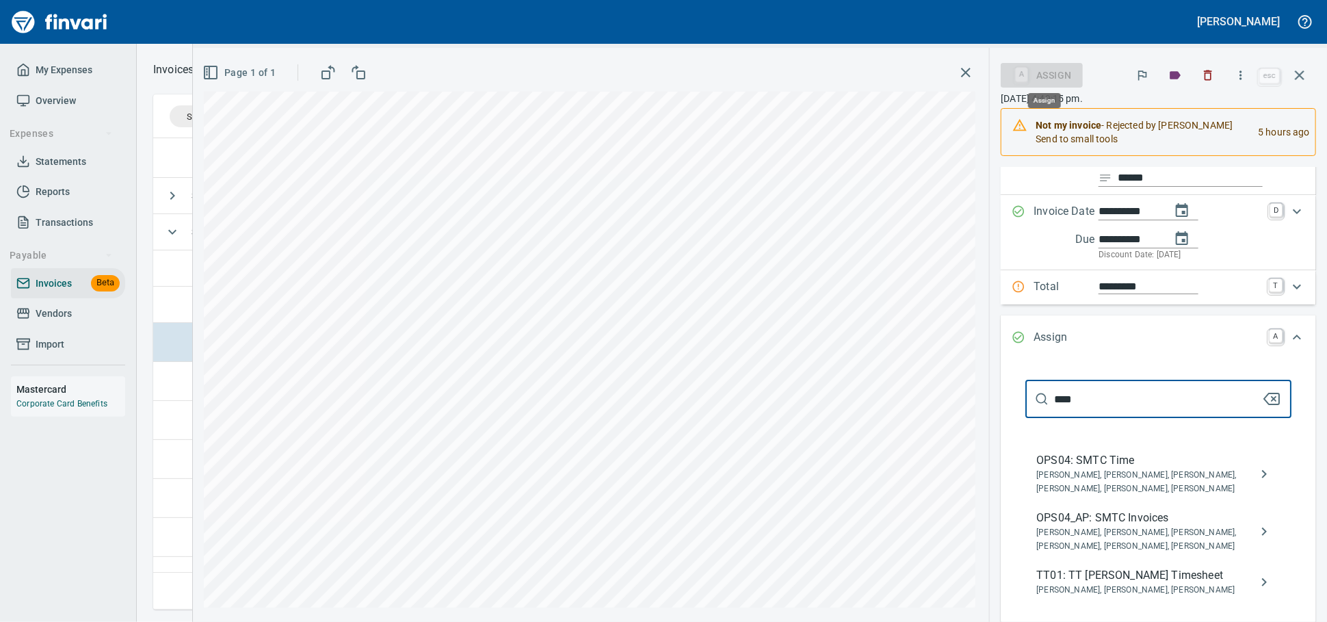
scroll to position [459, 1133]
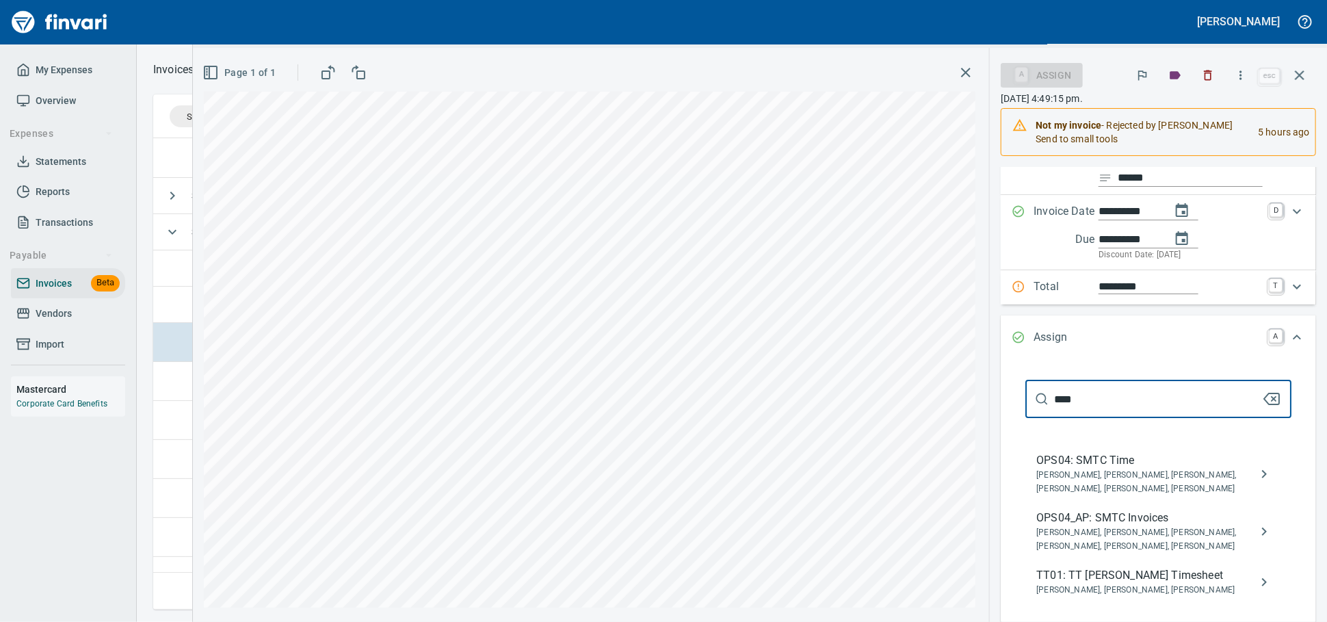
type input "****"
click at [1144, 526] on span "OPS04_AP: SMTC Invoices" at bounding box center [1148, 518] width 222 height 16
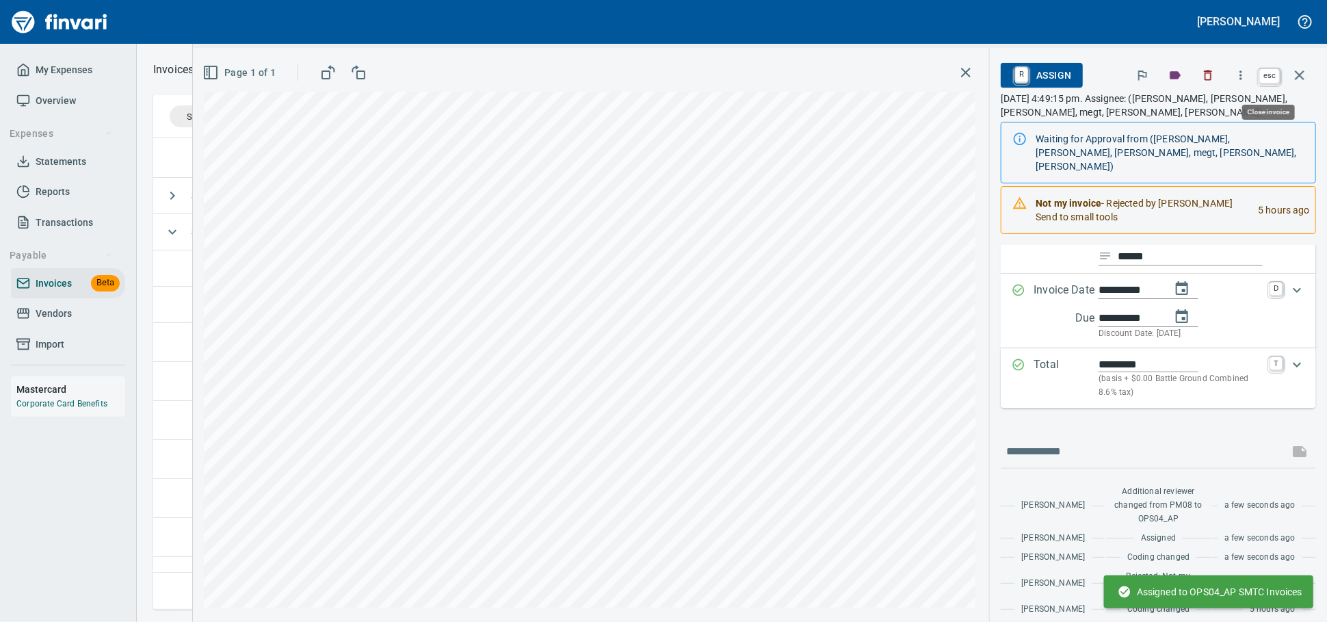
click at [1308, 81] on button "button" at bounding box center [1300, 75] width 33 height 33
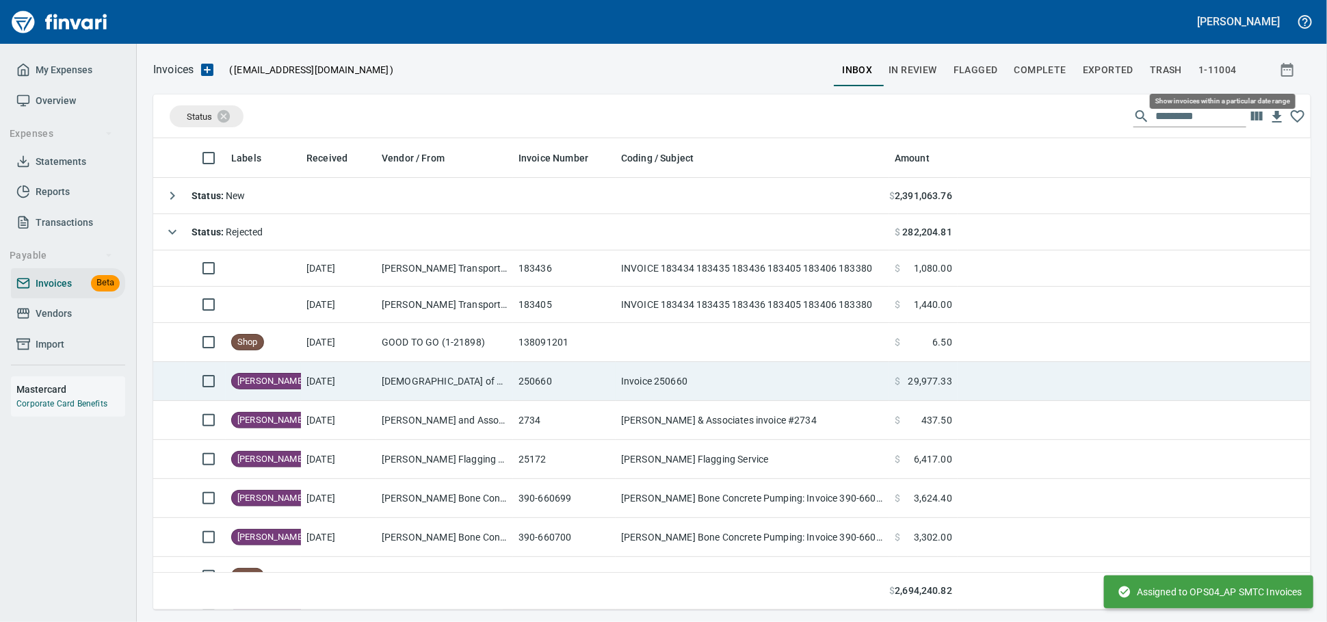
scroll to position [459, 1134]
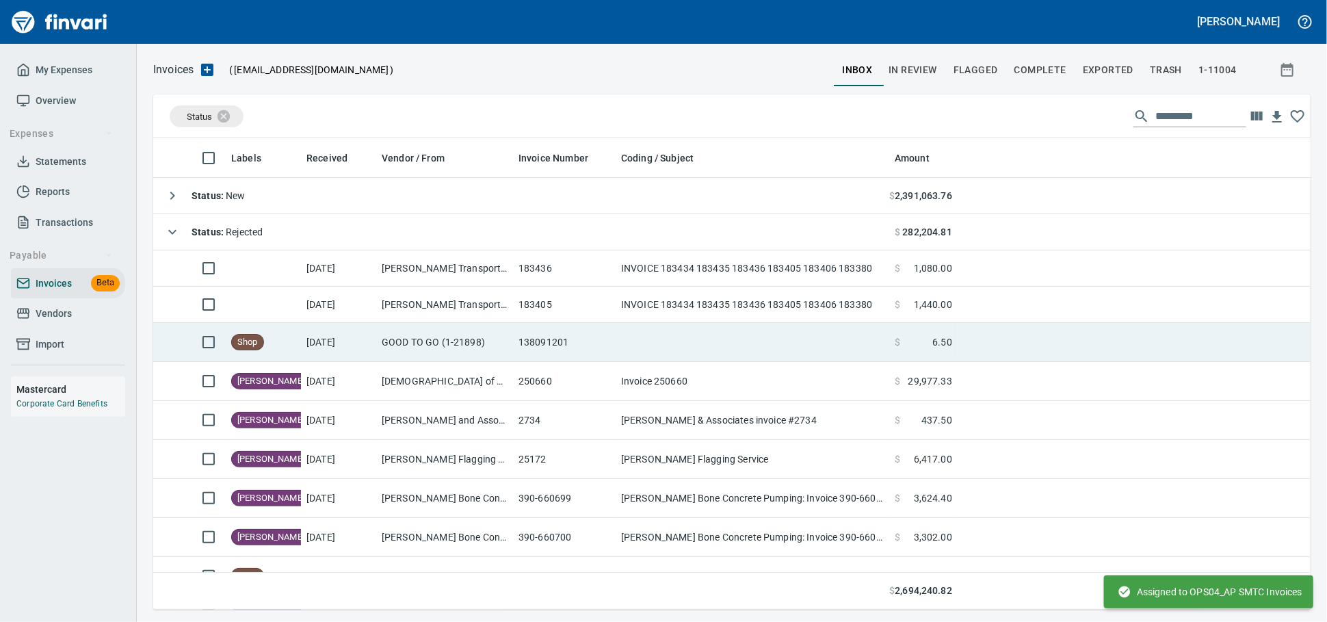
click at [497, 354] on td "GOOD TO GO (1-21898)" at bounding box center [444, 342] width 137 height 39
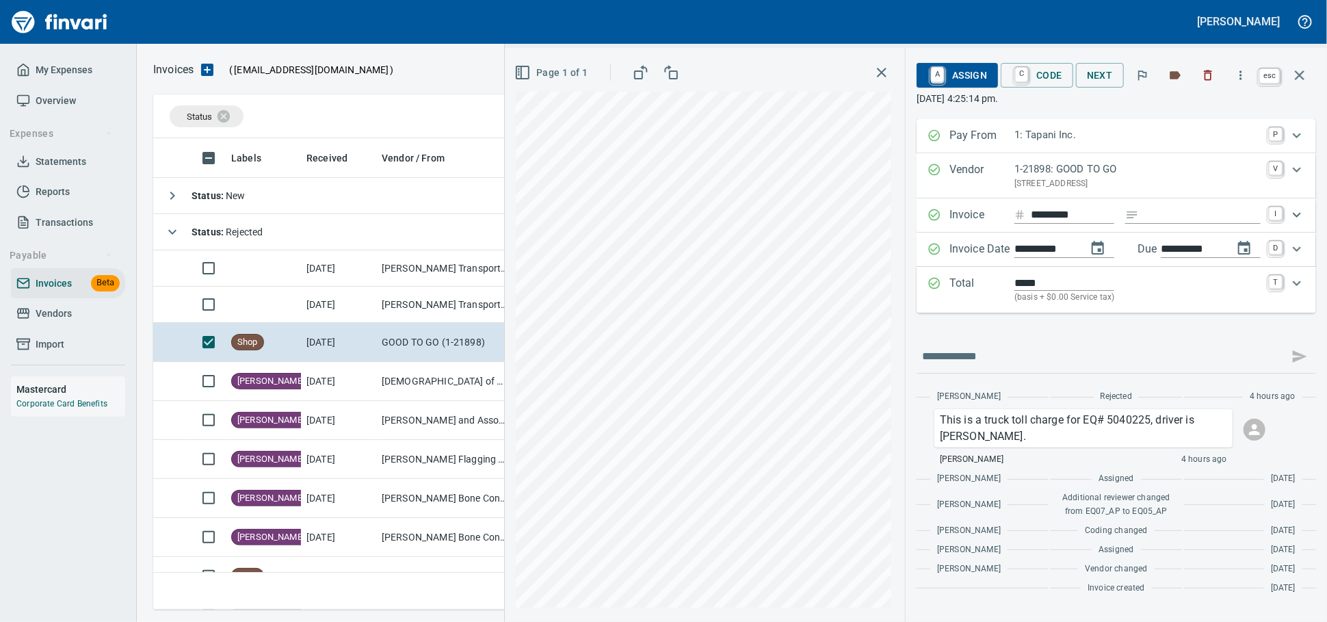
scroll to position [459, 1133]
click at [928, 71] on span "A Assign" at bounding box center [958, 75] width 60 height 23
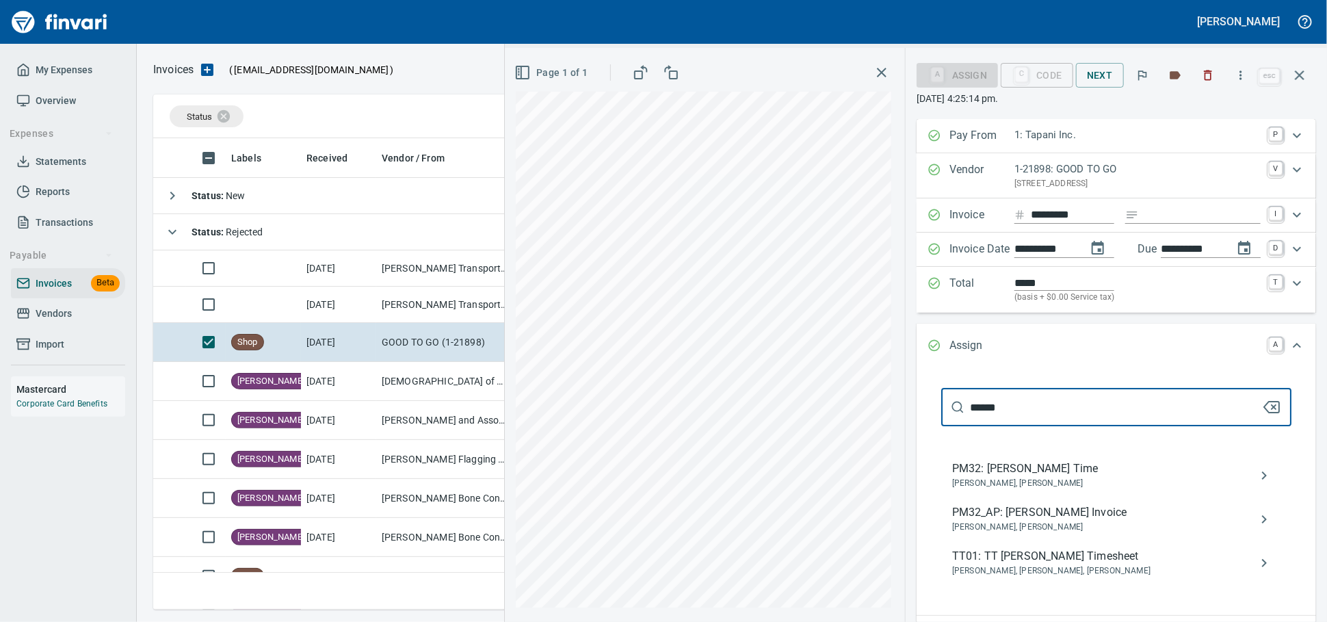
type input "******"
click at [1029, 521] on span "PM32_AP: [PERSON_NAME] Invoice" at bounding box center [1105, 512] width 307 height 16
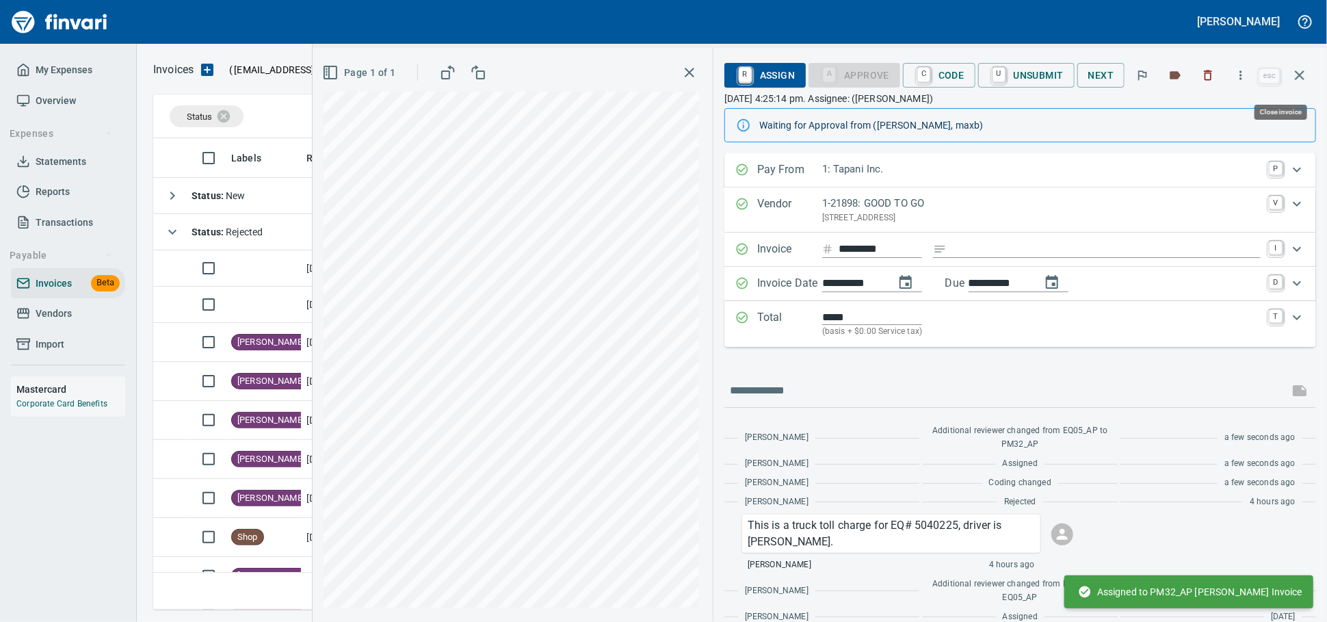
drag, startPoint x: 1302, startPoint y: 88, endPoint x: 1294, endPoint y: 88, distance: 8.2
click at [1302, 88] on button "button" at bounding box center [1300, 75] width 33 height 33
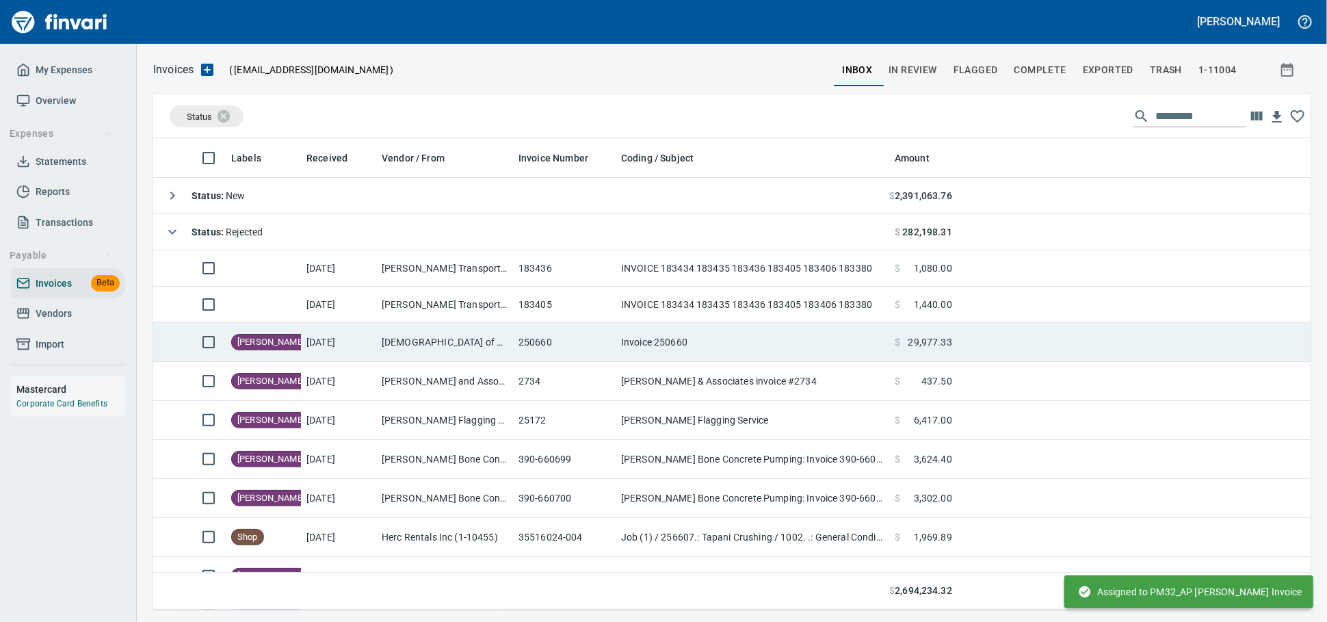
click at [543, 346] on td "250660" at bounding box center [564, 342] width 103 height 39
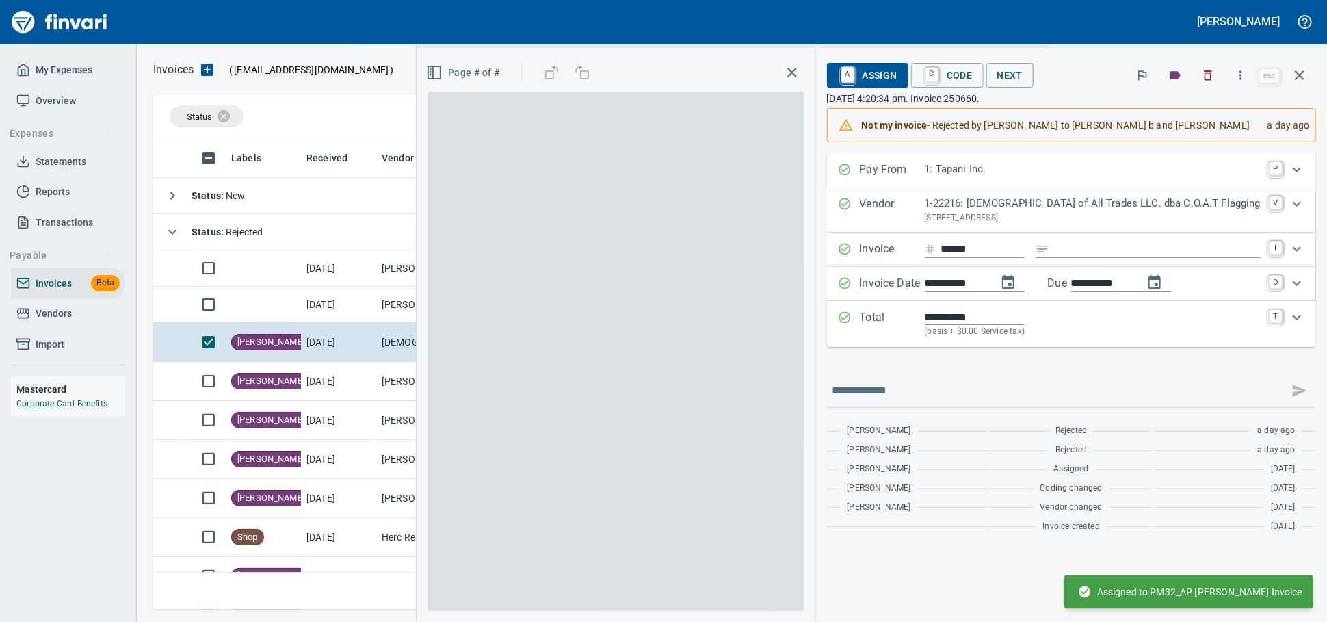
scroll to position [459, 1133]
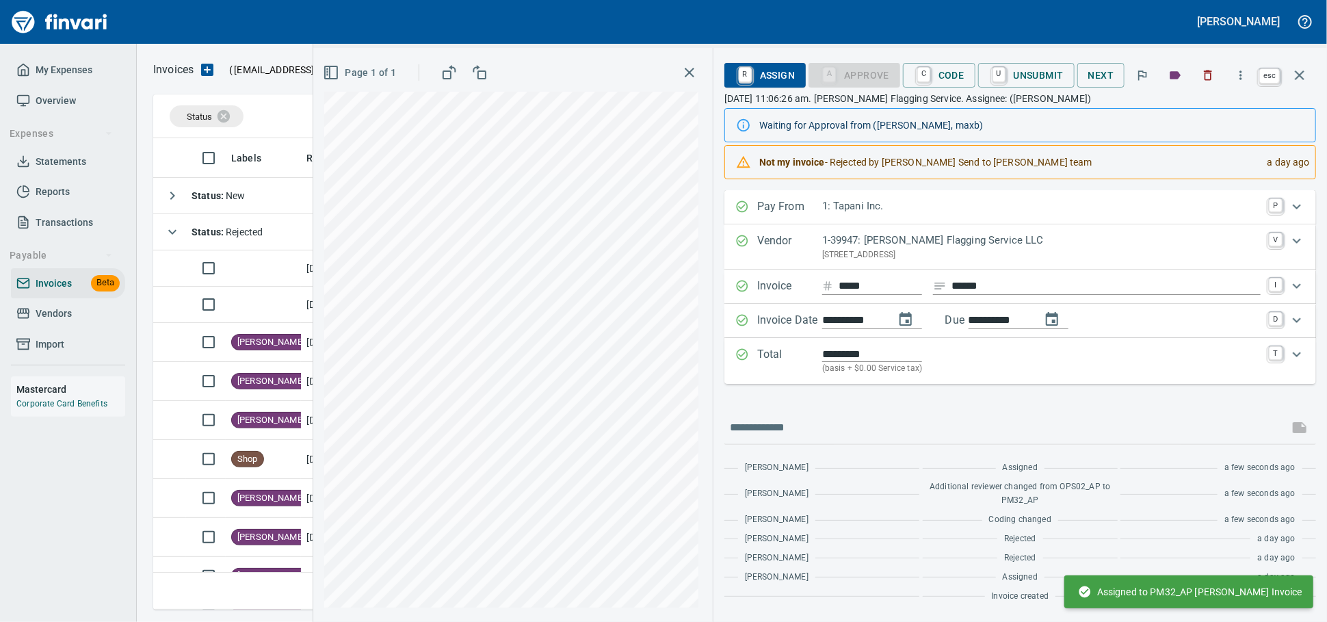
scroll to position [459, 1133]
click at [1301, 77] on icon "button" at bounding box center [1300, 75] width 16 height 16
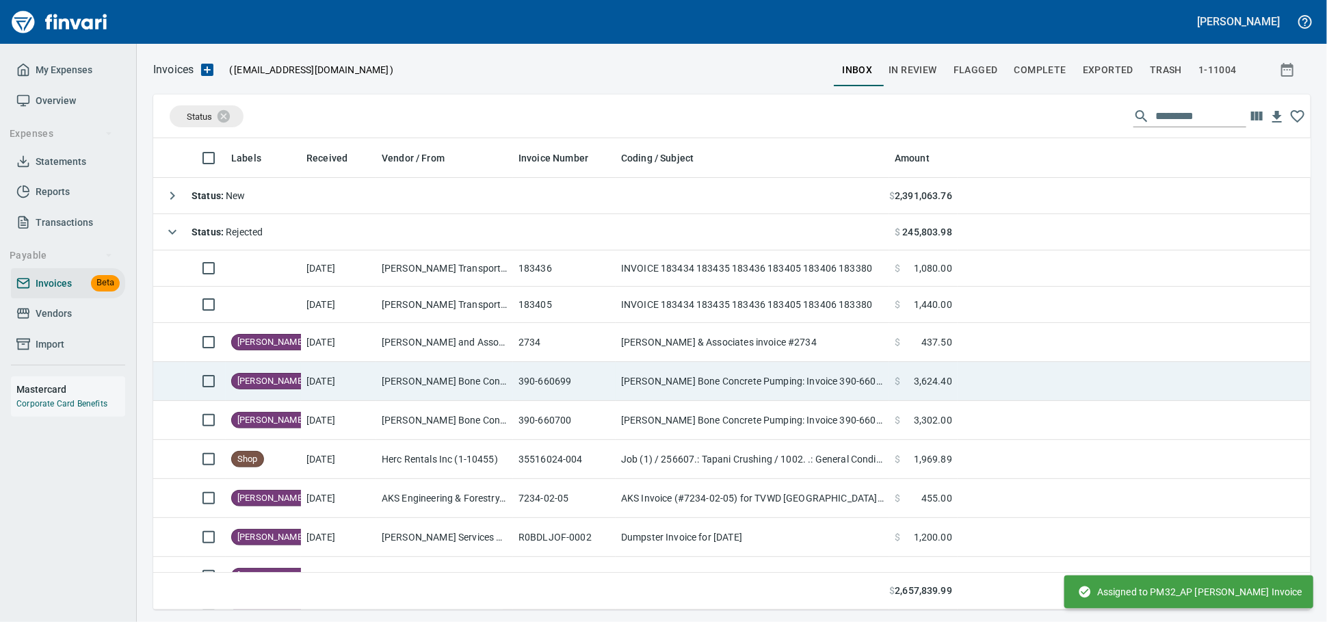
click at [544, 393] on td "390-660699" at bounding box center [564, 381] width 103 height 39
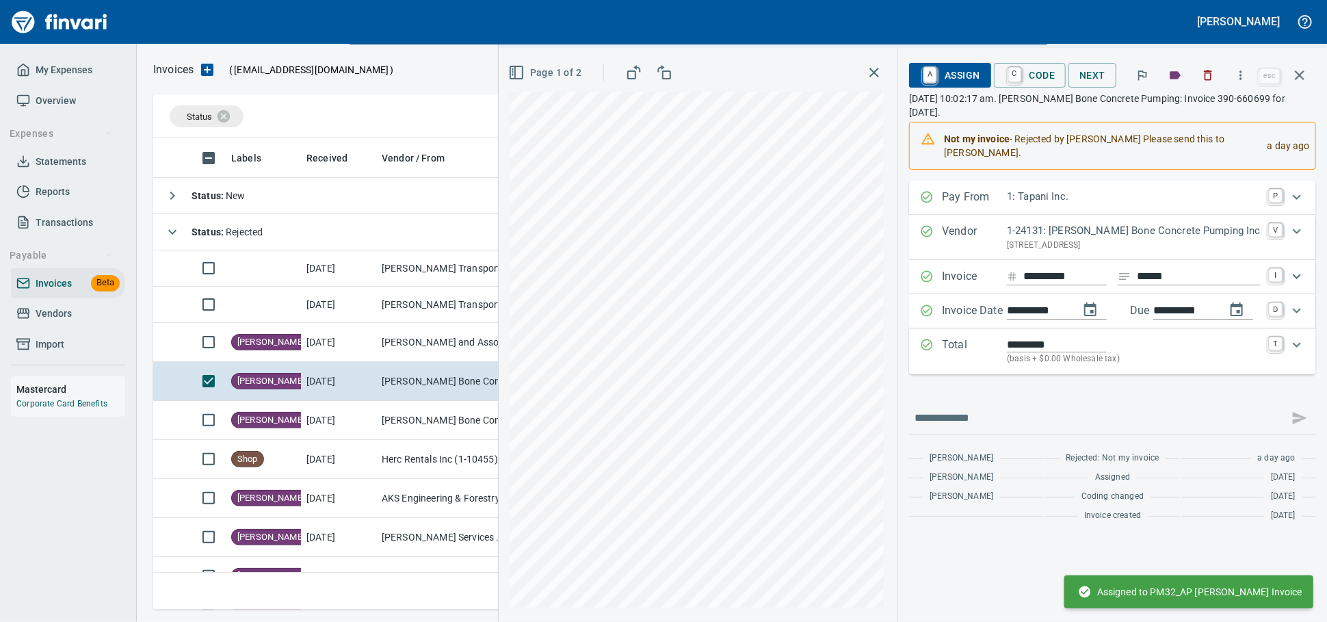
click at [950, 79] on span "A Assign" at bounding box center [950, 75] width 60 height 23
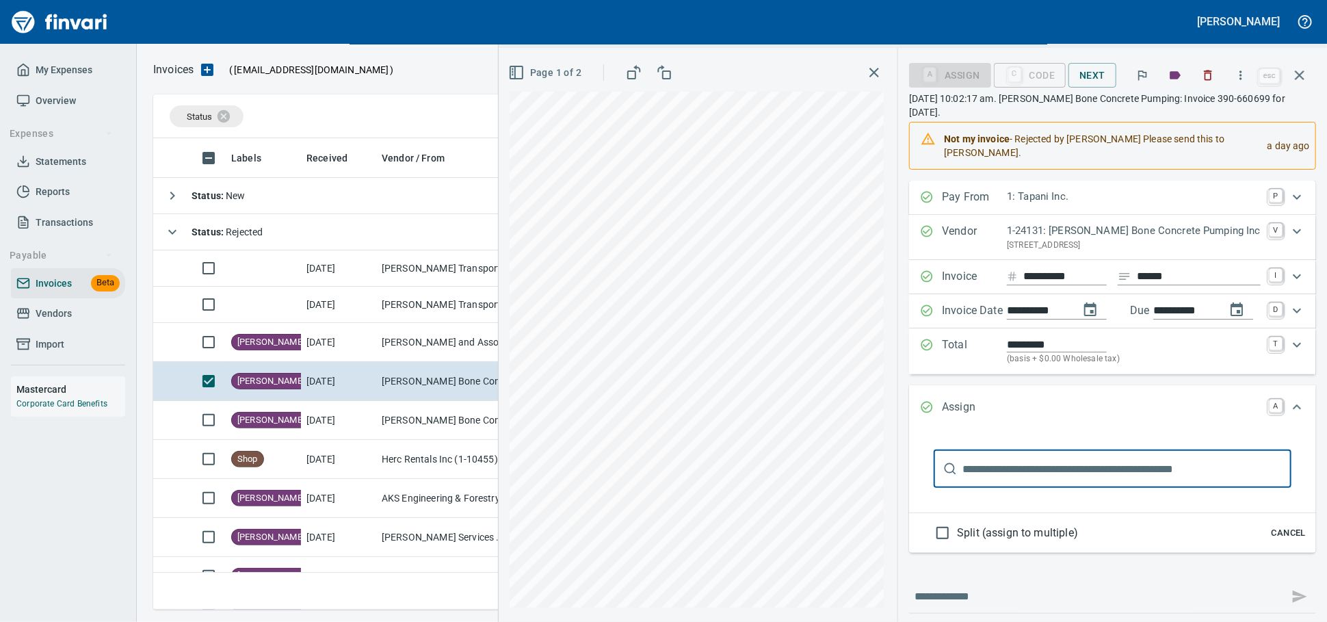
click at [1046, 488] on input "text" at bounding box center [1127, 469] width 329 height 38
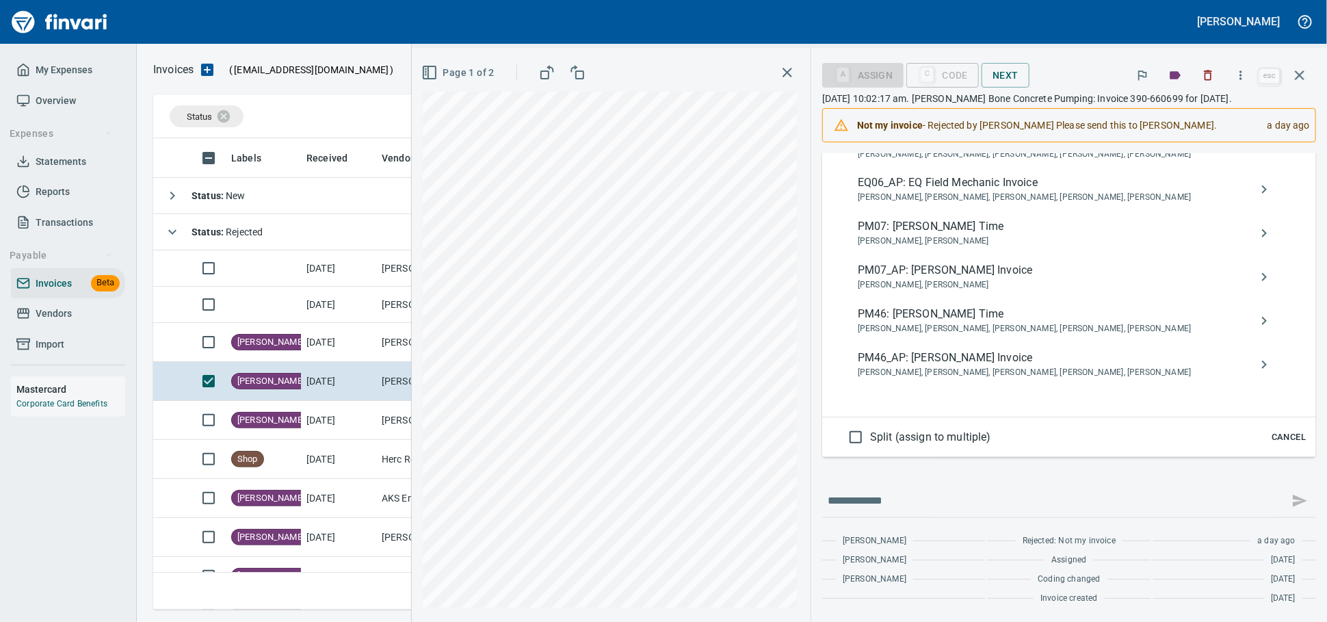
scroll to position [870, 0]
type input "**********"
click at [1015, 366] on span "[PERSON_NAME], [PERSON_NAME], [PERSON_NAME], [PERSON_NAME], [PERSON_NAME]" at bounding box center [1058, 373] width 401 height 14
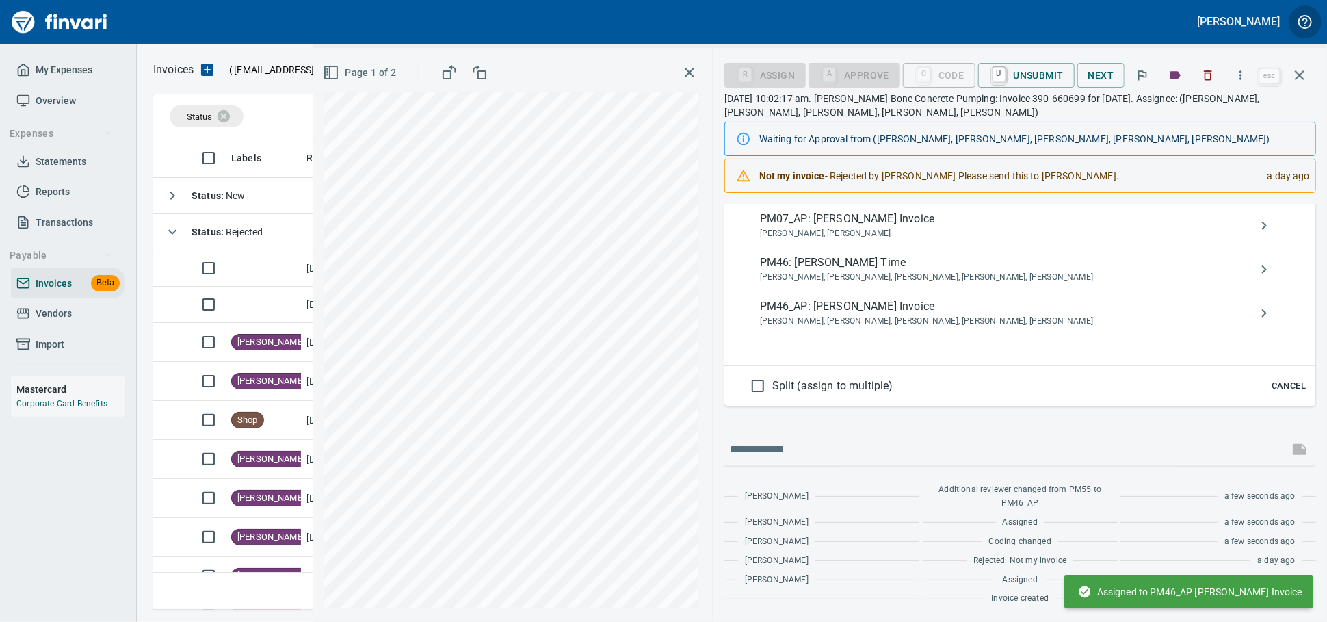
scroll to position [37, 0]
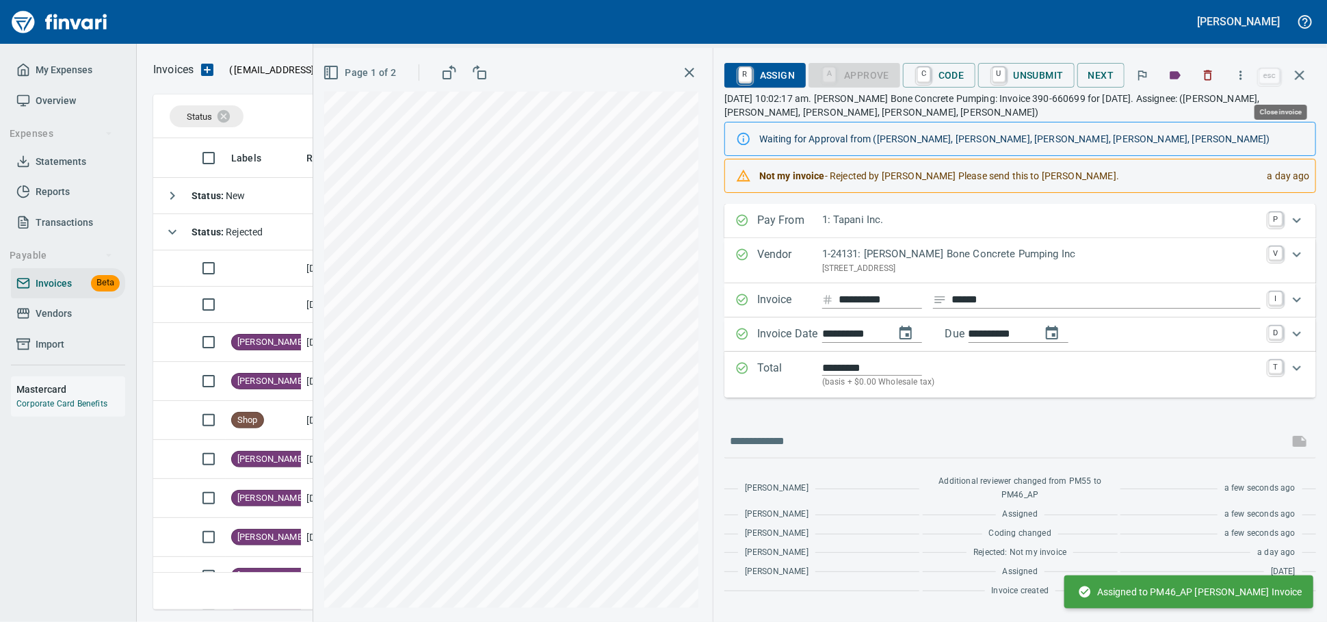
click at [1304, 81] on icon "button" at bounding box center [1300, 75] width 16 height 16
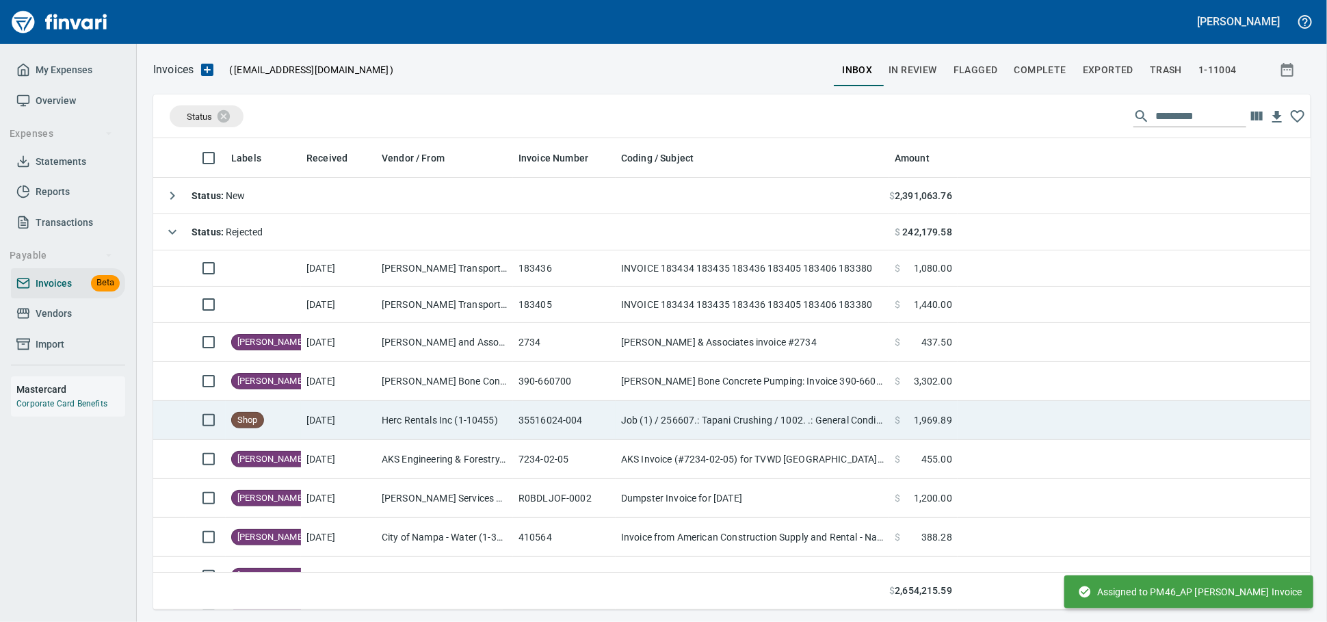
scroll to position [459, 1134]
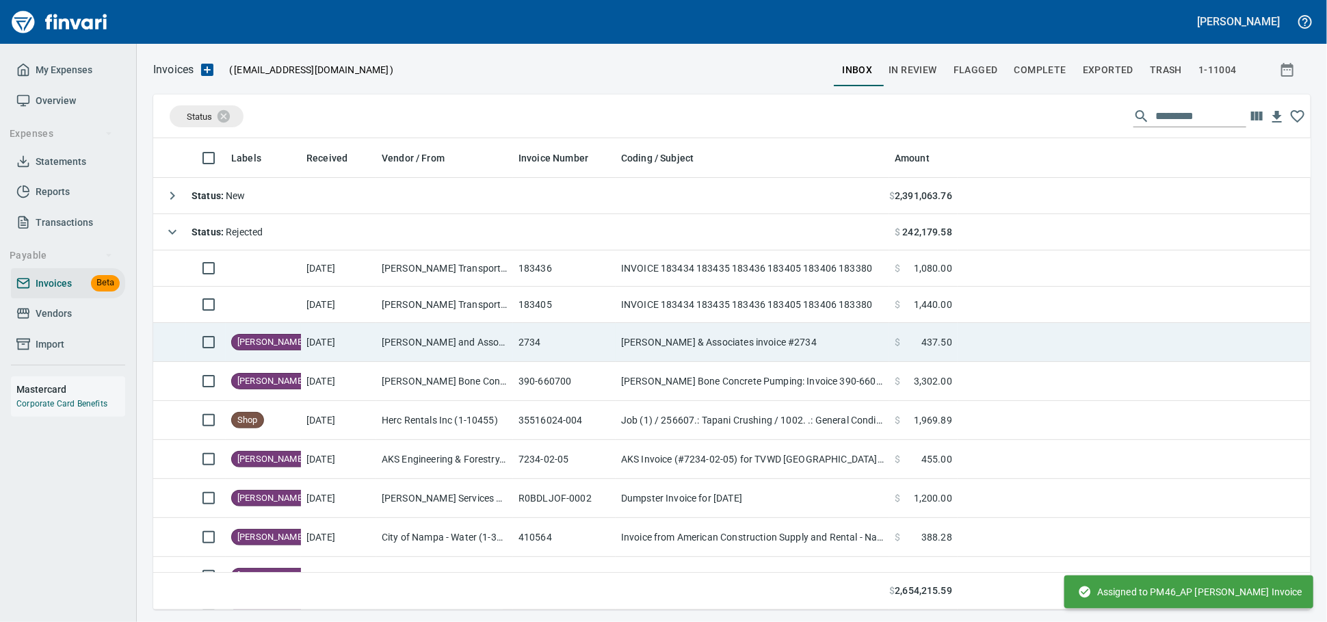
click at [400, 362] on td "[PERSON_NAME] and Associates, Inc. (1-24391)" at bounding box center [444, 342] width 137 height 39
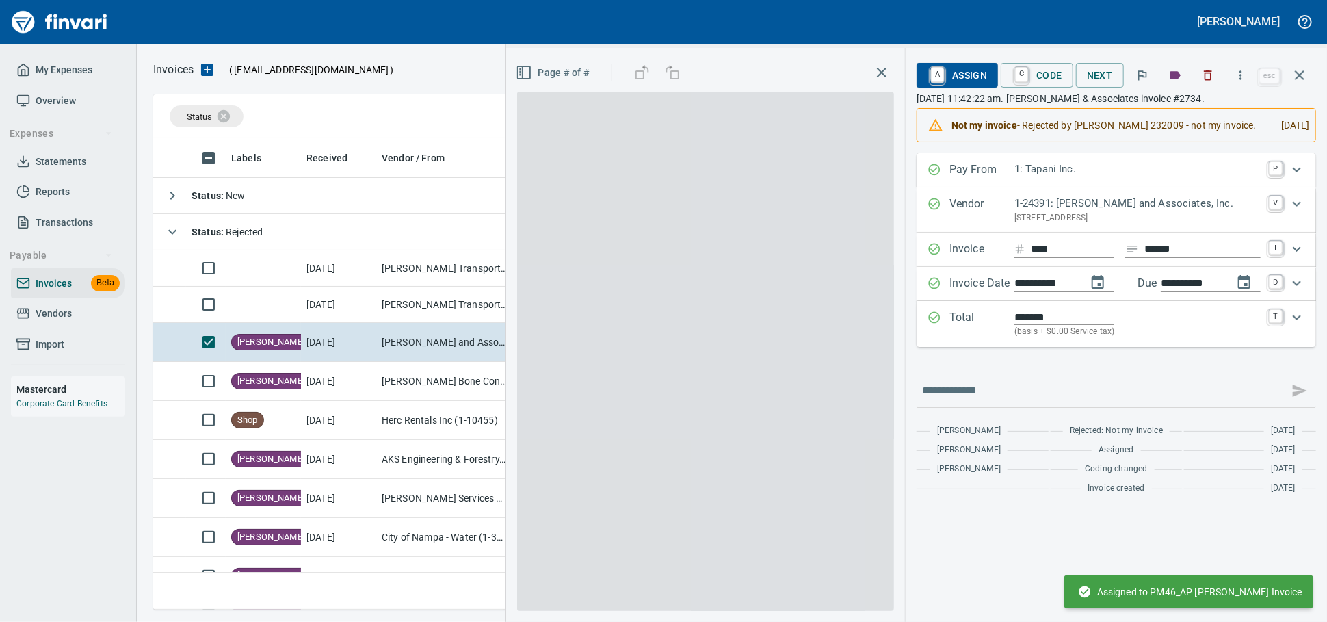
scroll to position [459, 1133]
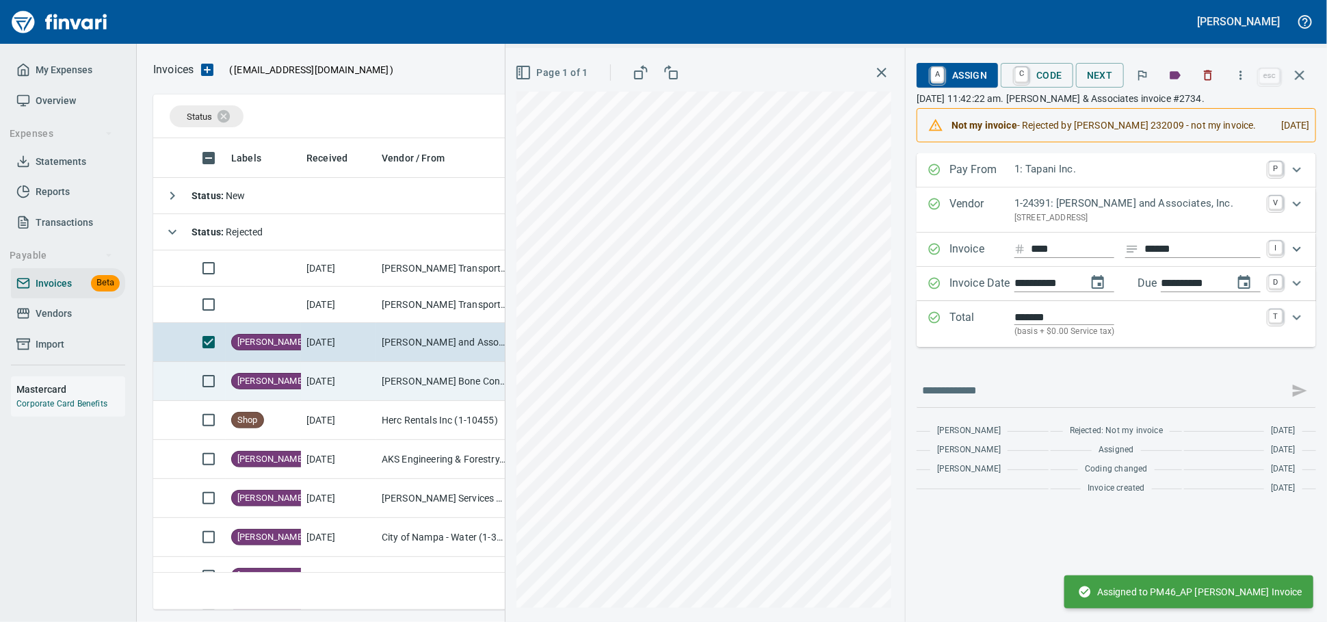
click at [348, 393] on td "[DATE]" at bounding box center [338, 381] width 75 height 39
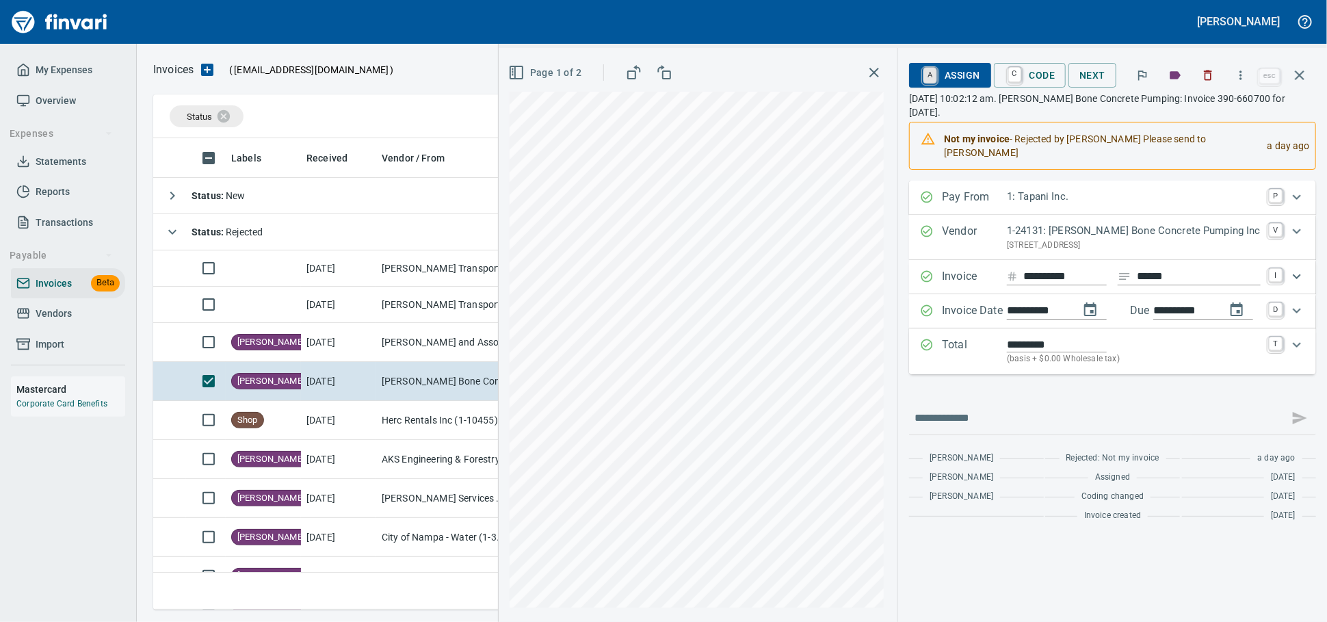
click at [924, 72] on link "A" at bounding box center [930, 75] width 13 height 15
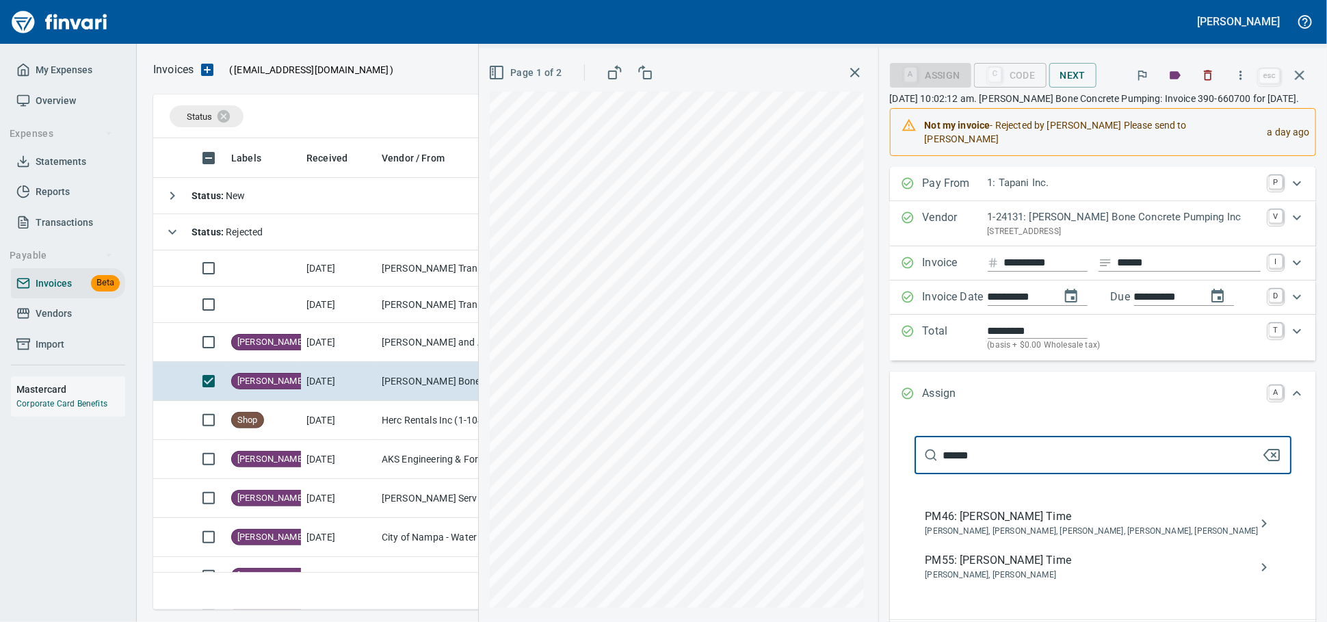
type input "******"
click at [1000, 525] on span "PM46: [PERSON_NAME] Time" at bounding box center [1092, 516] width 333 height 16
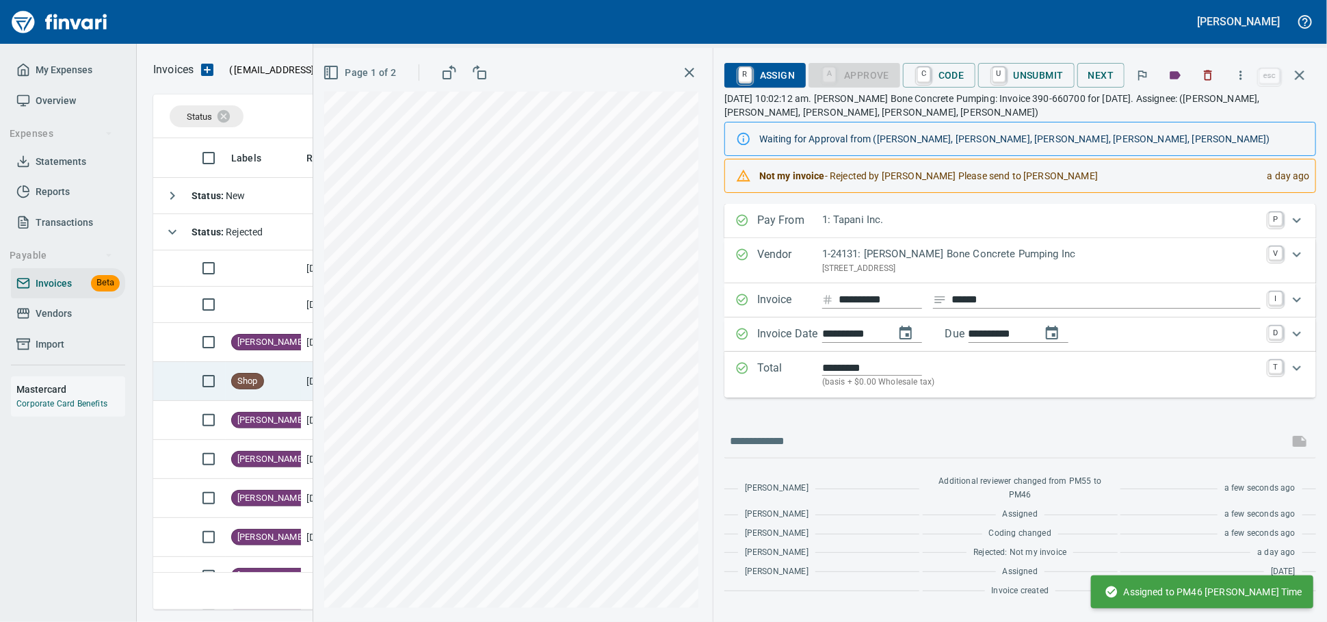
click at [247, 388] on span "Shop" at bounding box center [247, 381] width 31 height 13
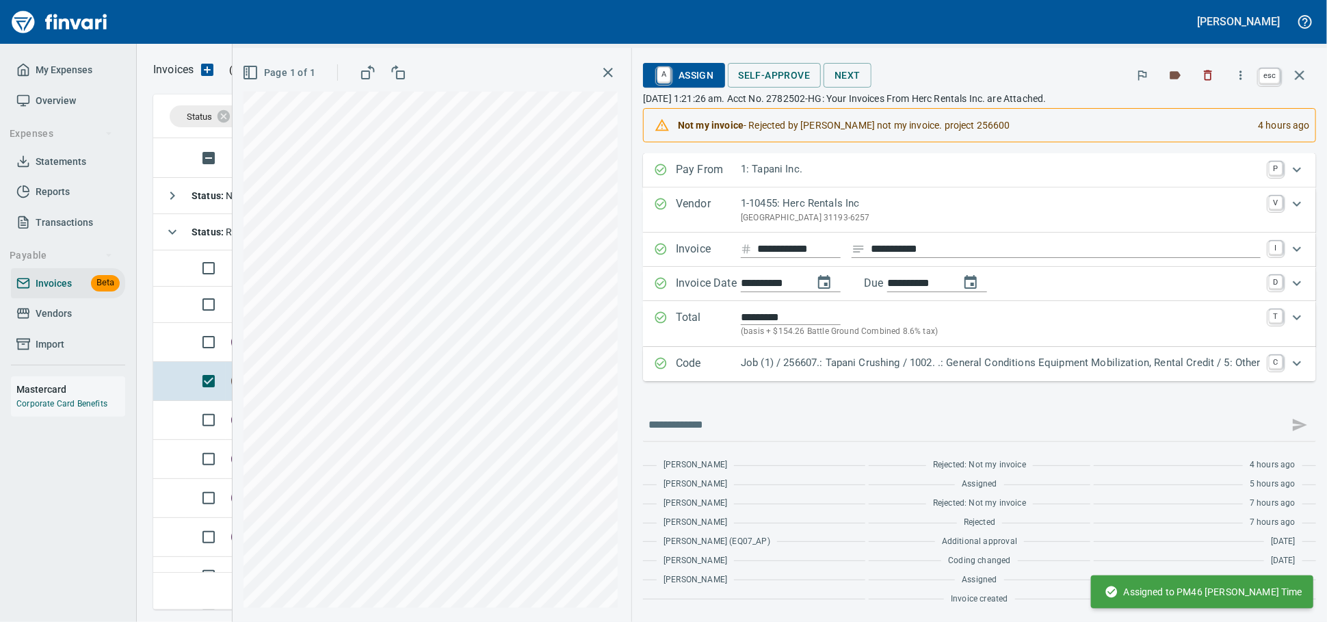
scroll to position [459, 1133]
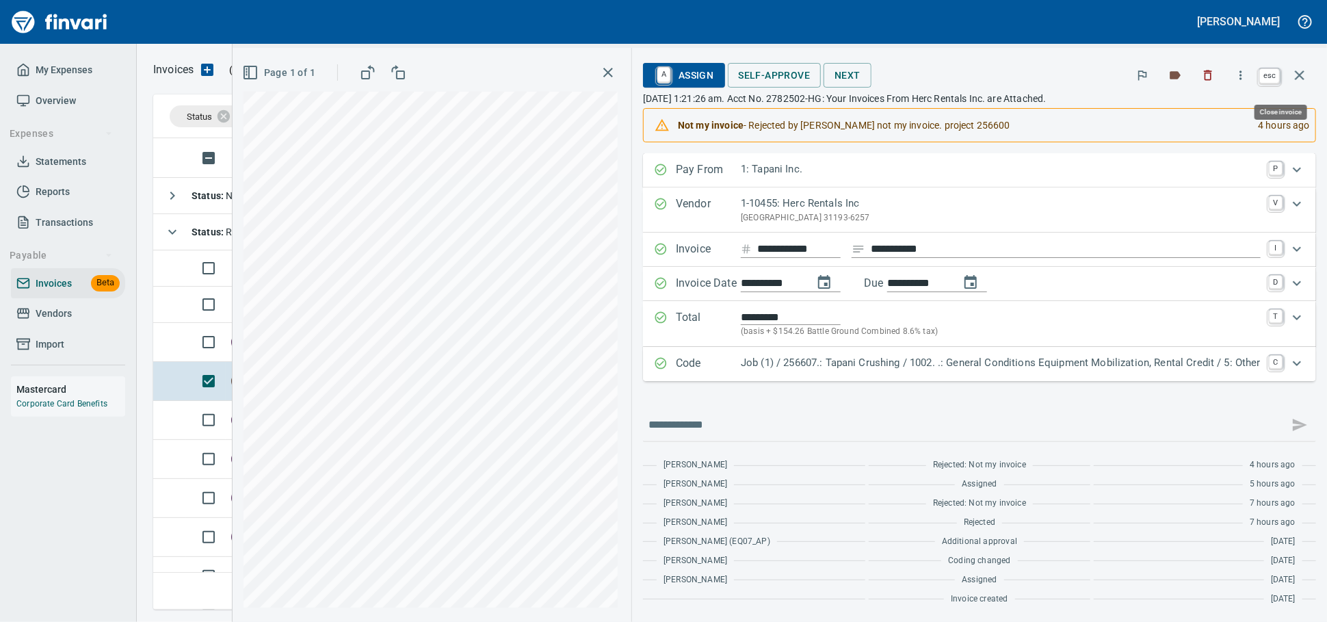
click at [1305, 77] on icon "button" at bounding box center [1300, 75] width 16 height 16
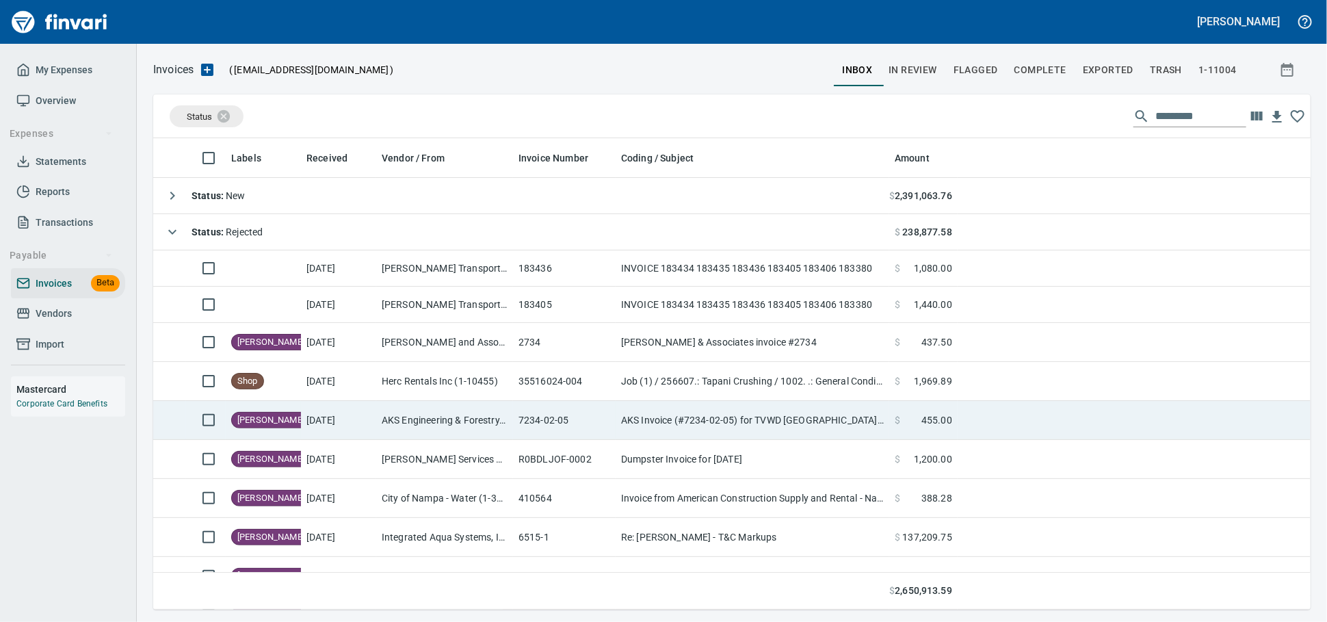
scroll to position [459, 1134]
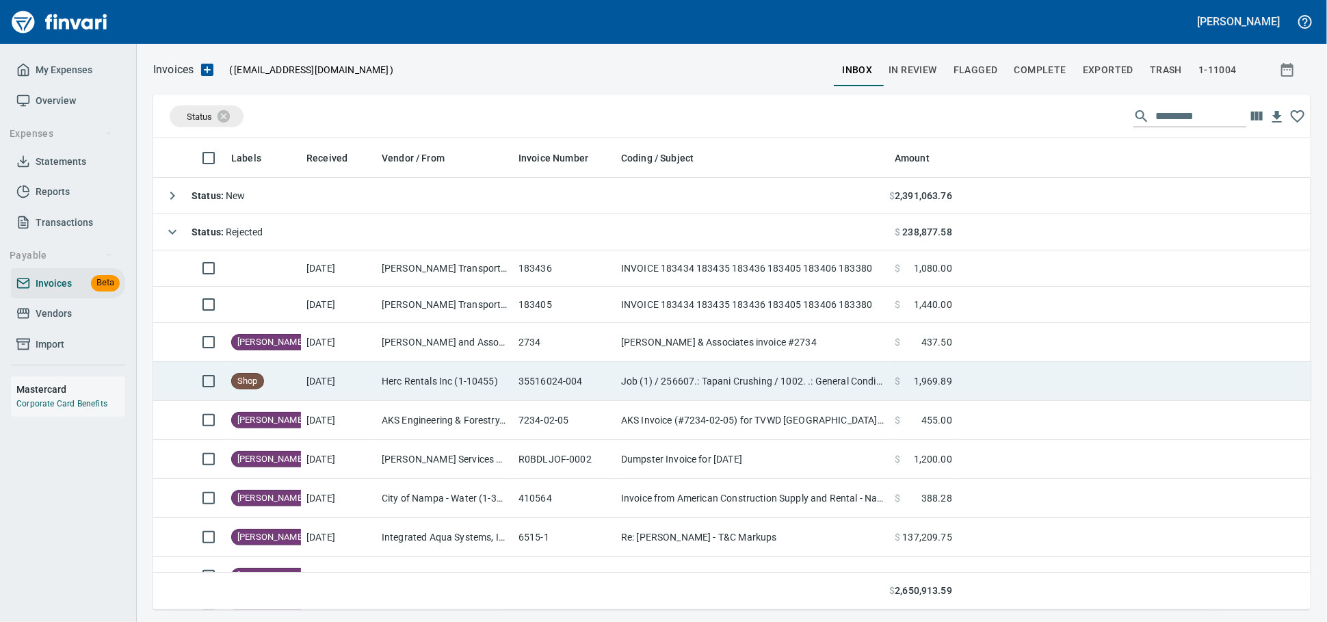
drag, startPoint x: 393, startPoint y: 397, endPoint x: 430, endPoint y: 391, distance: 37.4
click at [393, 396] on td "Herc Rentals Inc (1-10455)" at bounding box center [444, 381] width 137 height 39
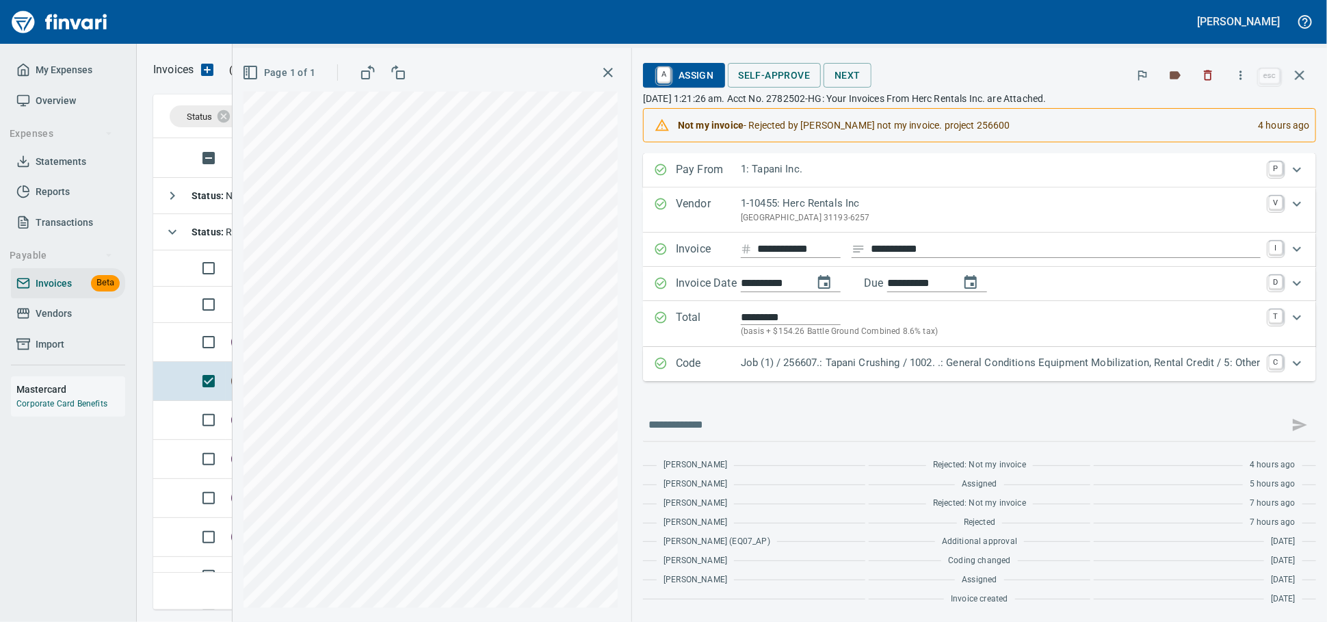
click at [1303, 79] on icon "button" at bounding box center [1300, 75] width 16 height 16
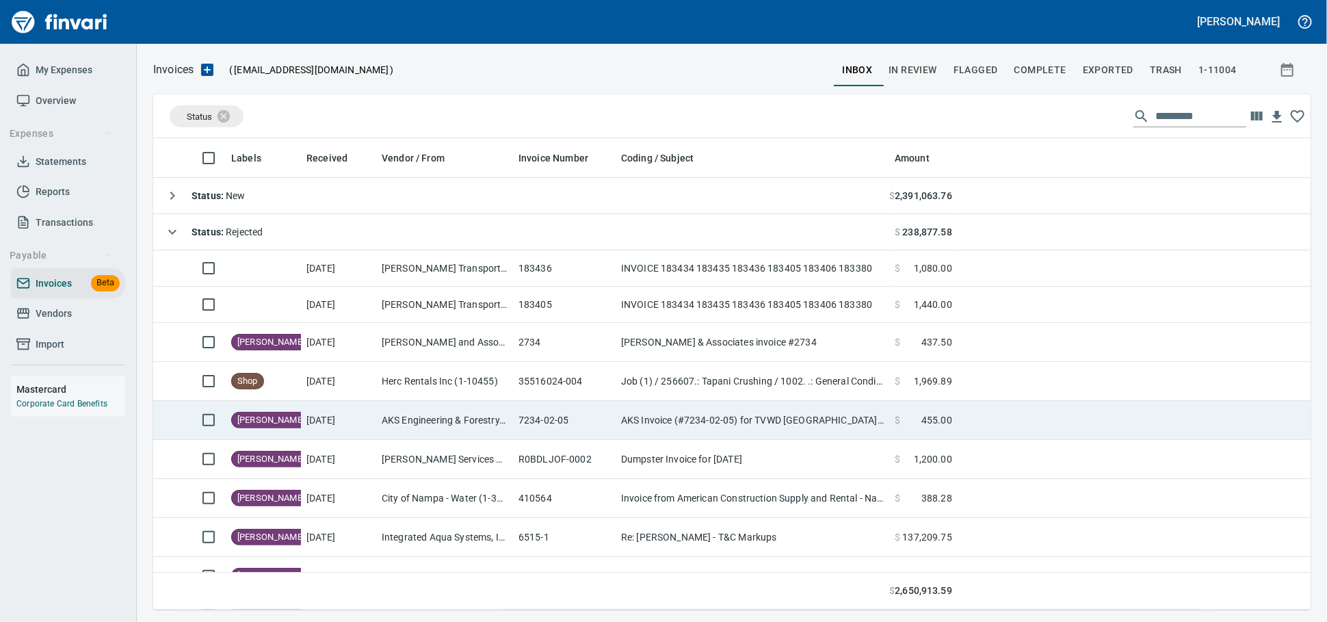
click at [510, 423] on td "AKS Engineering & Forestry, LLC (1-10029)" at bounding box center [444, 420] width 137 height 39
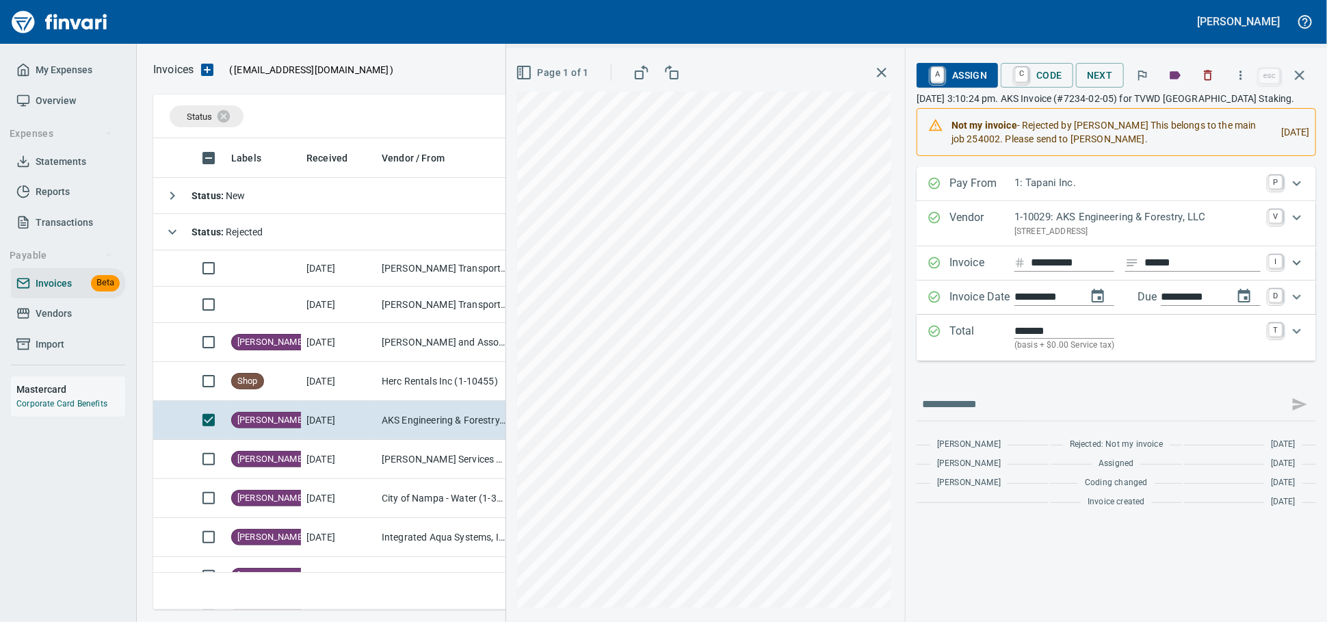
click at [928, 80] on span "A Assign" at bounding box center [958, 75] width 60 height 23
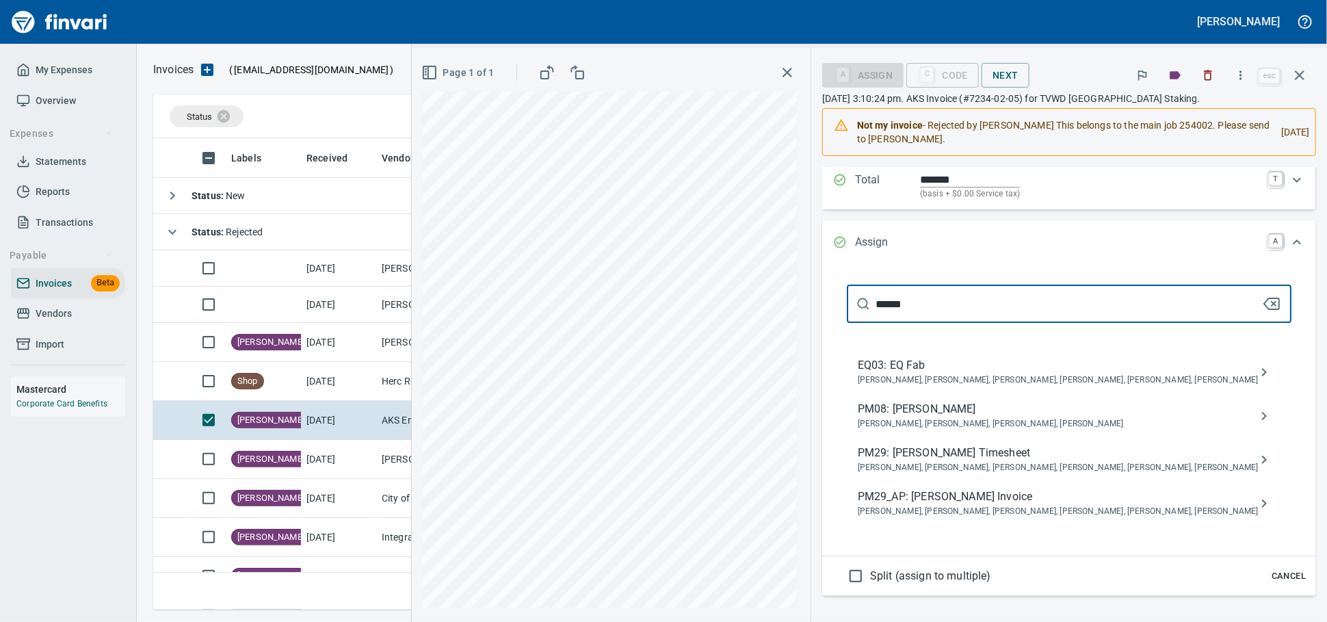
scroll to position [152, 0]
type input "******"
click at [1028, 461] on span "PM29: [PERSON_NAME] Timesheet" at bounding box center [1058, 452] width 401 height 16
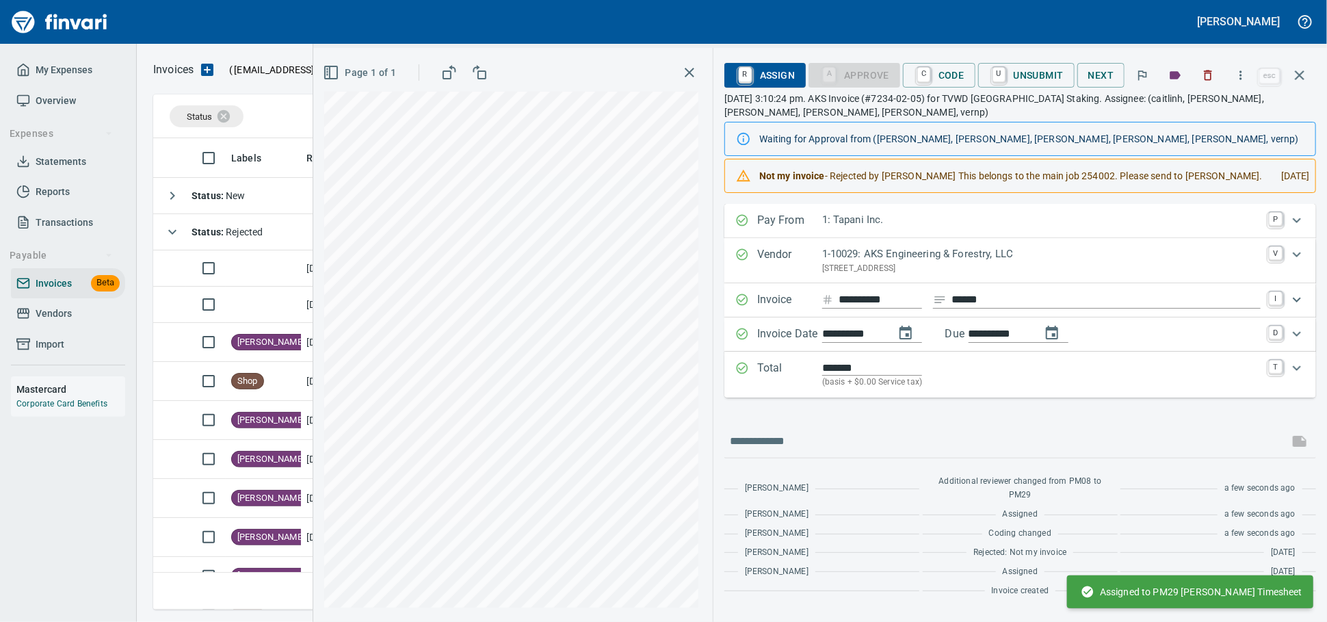
scroll to position [52, 0]
click at [257, 423] on span "[PERSON_NAME]" at bounding box center [271, 420] width 78 height 13
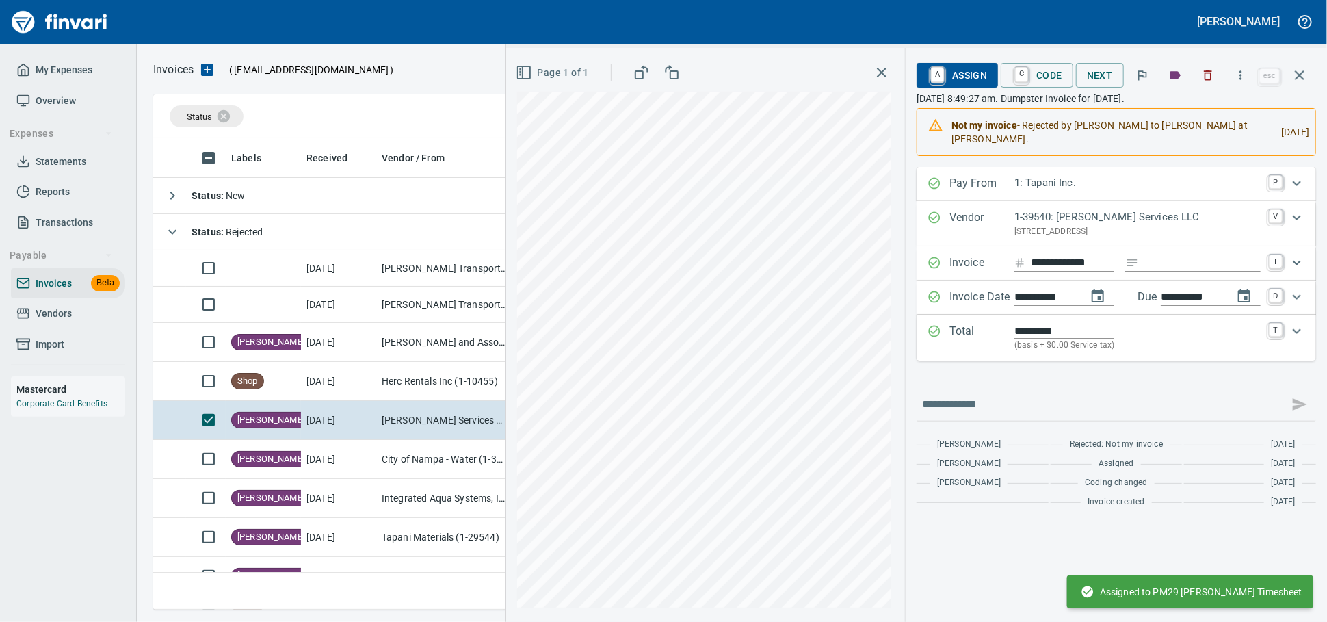
click at [944, 72] on span "A Assign" at bounding box center [958, 75] width 60 height 23
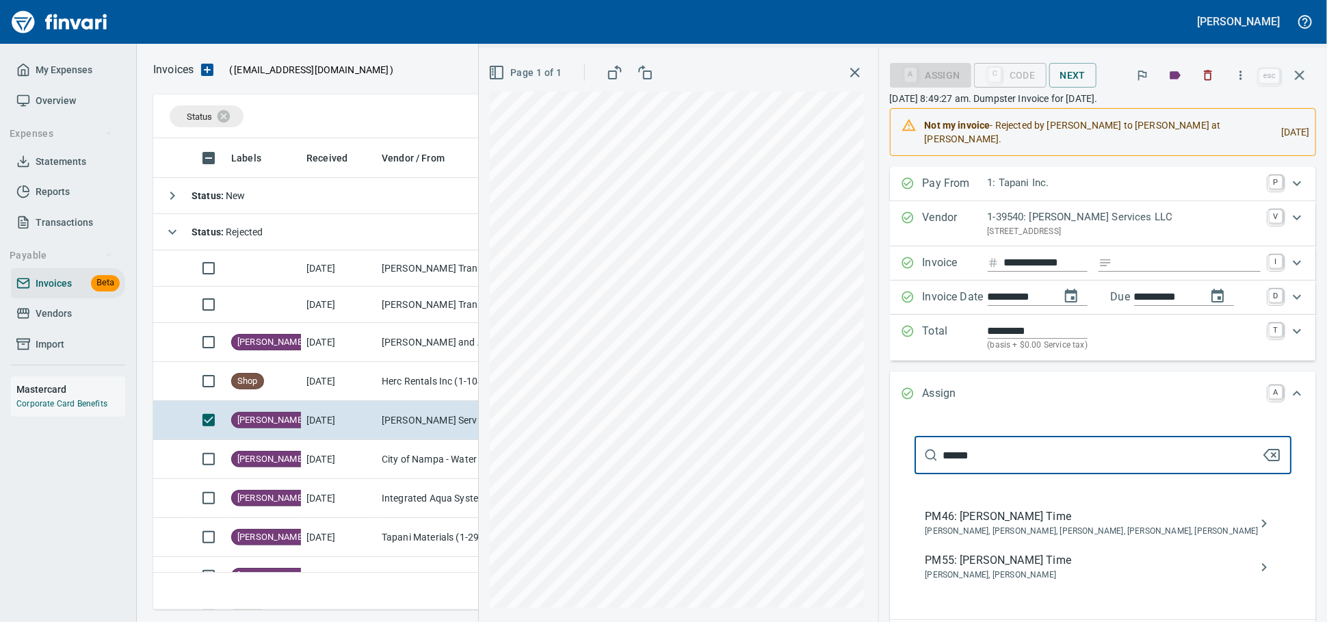
type input "******"
click at [978, 569] on span "PM55: [PERSON_NAME] Time" at bounding box center [1092, 560] width 333 height 16
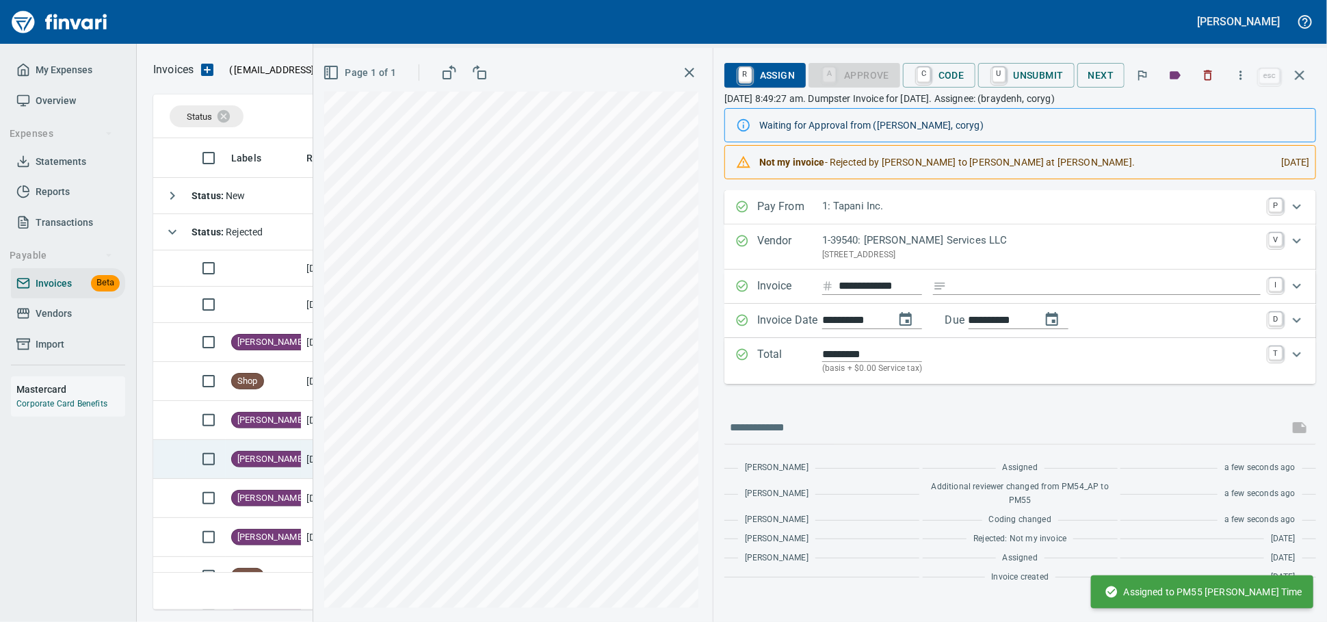
click at [244, 456] on td "[PERSON_NAME]" at bounding box center [263, 459] width 75 height 39
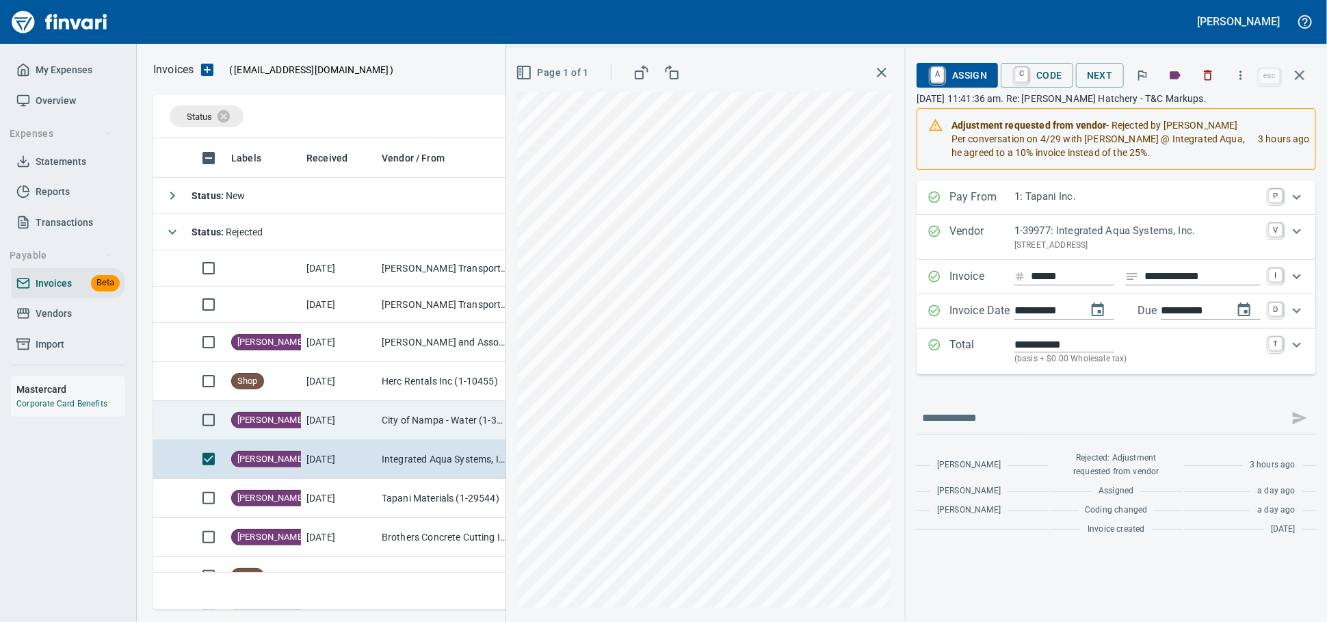
click at [437, 428] on td "City of Nampa - Water (1-39480)" at bounding box center [444, 420] width 137 height 39
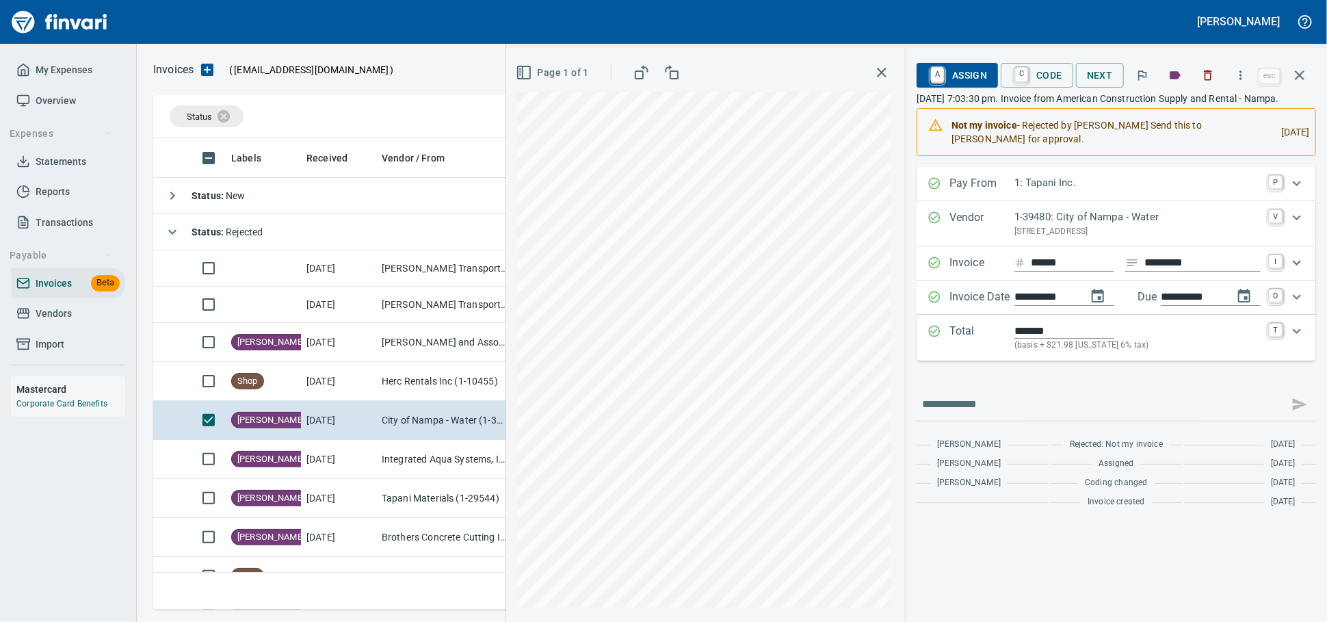
click at [937, 70] on span "A Assign" at bounding box center [958, 75] width 60 height 23
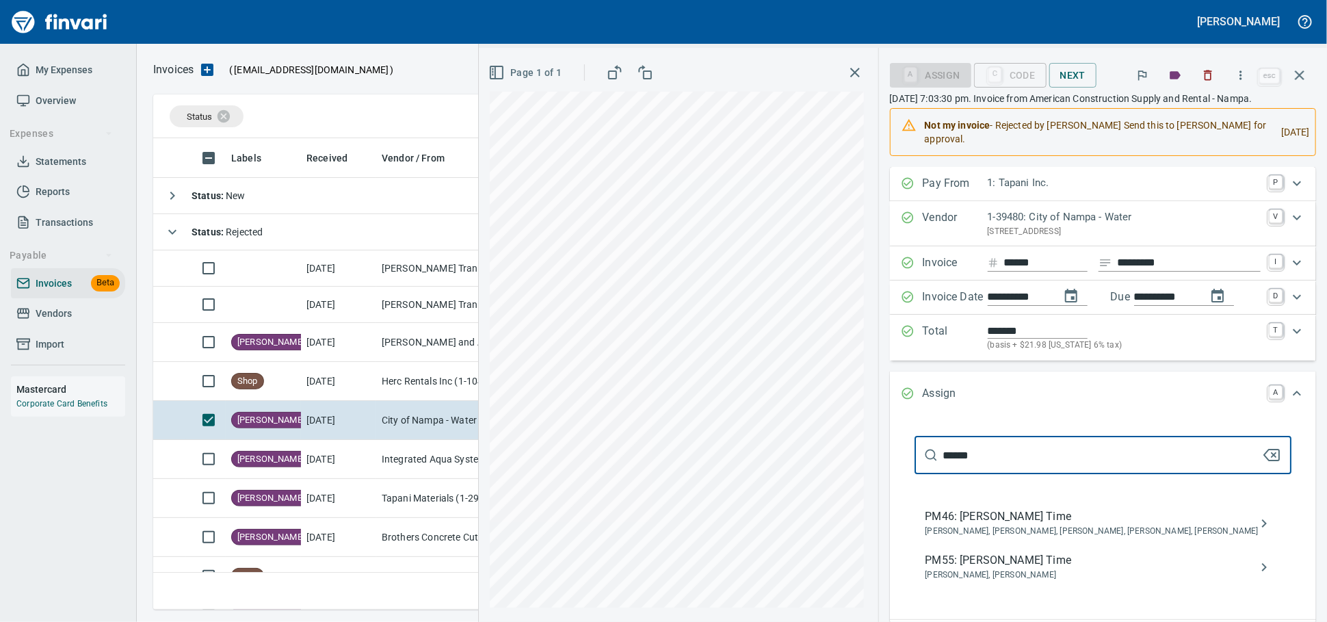
type input "******"
click at [949, 525] on span "PM46: Robert Stanton Time" at bounding box center [1092, 516] width 333 height 16
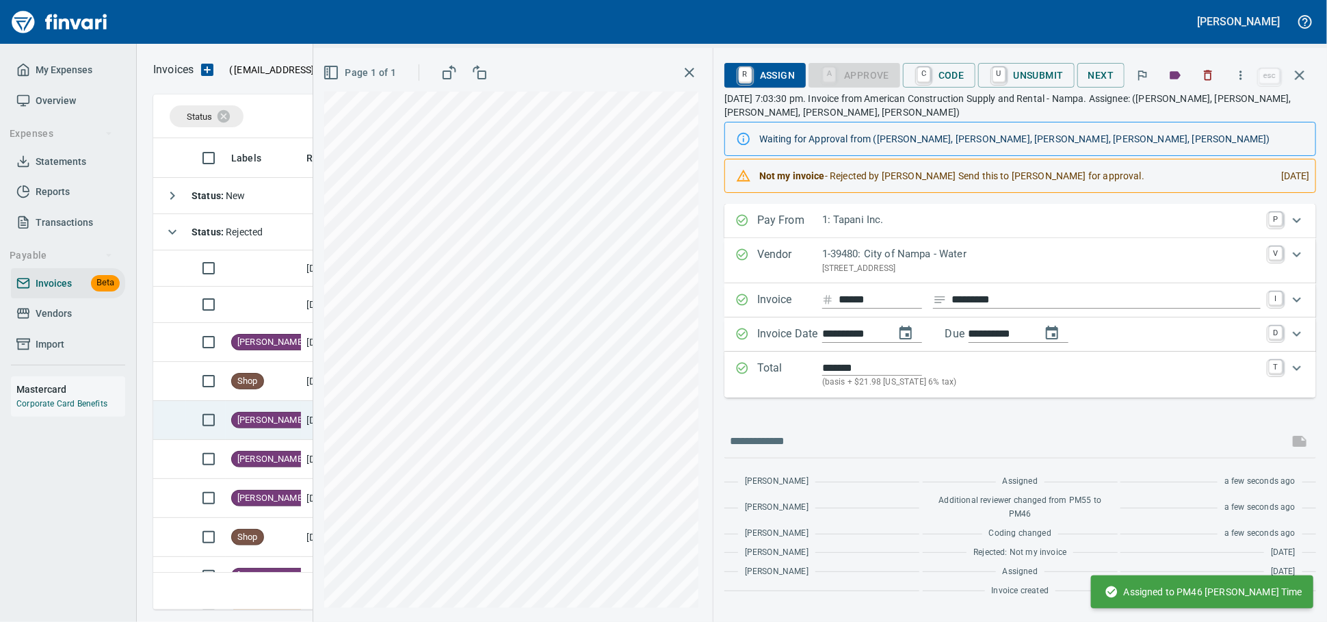
click at [242, 427] on span "[PERSON_NAME]" at bounding box center [271, 420] width 78 height 13
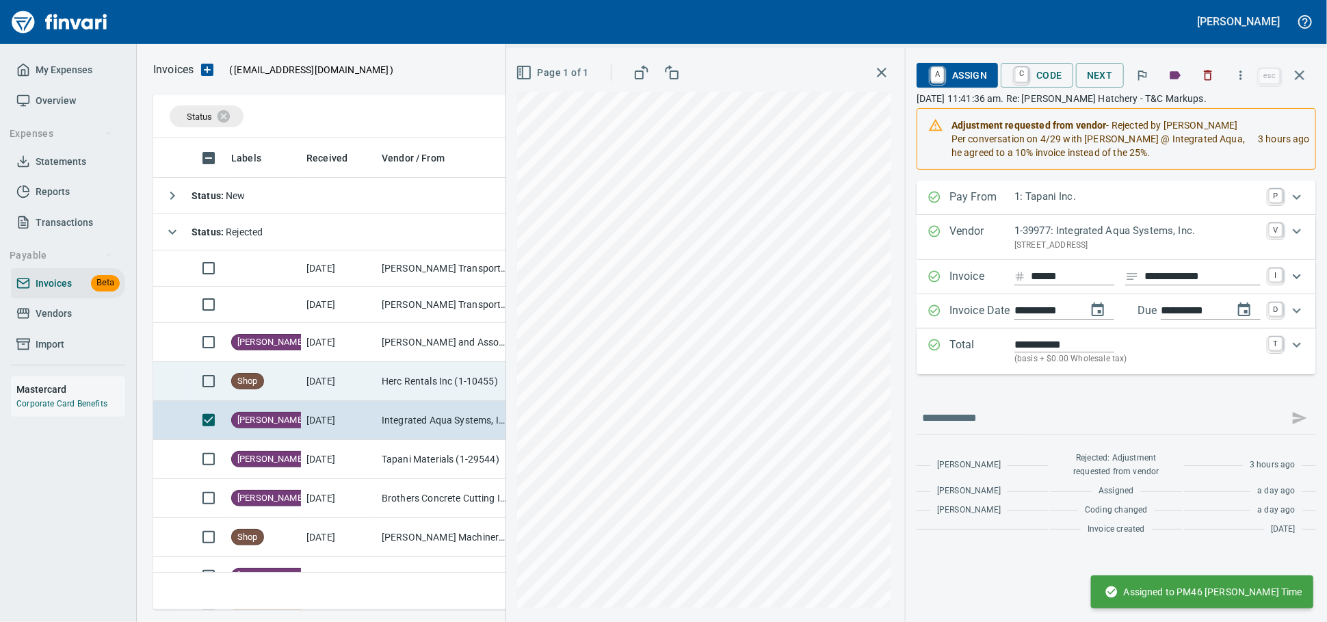
click at [250, 396] on td "Shop" at bounding box center [263, 381] width 75 height 39
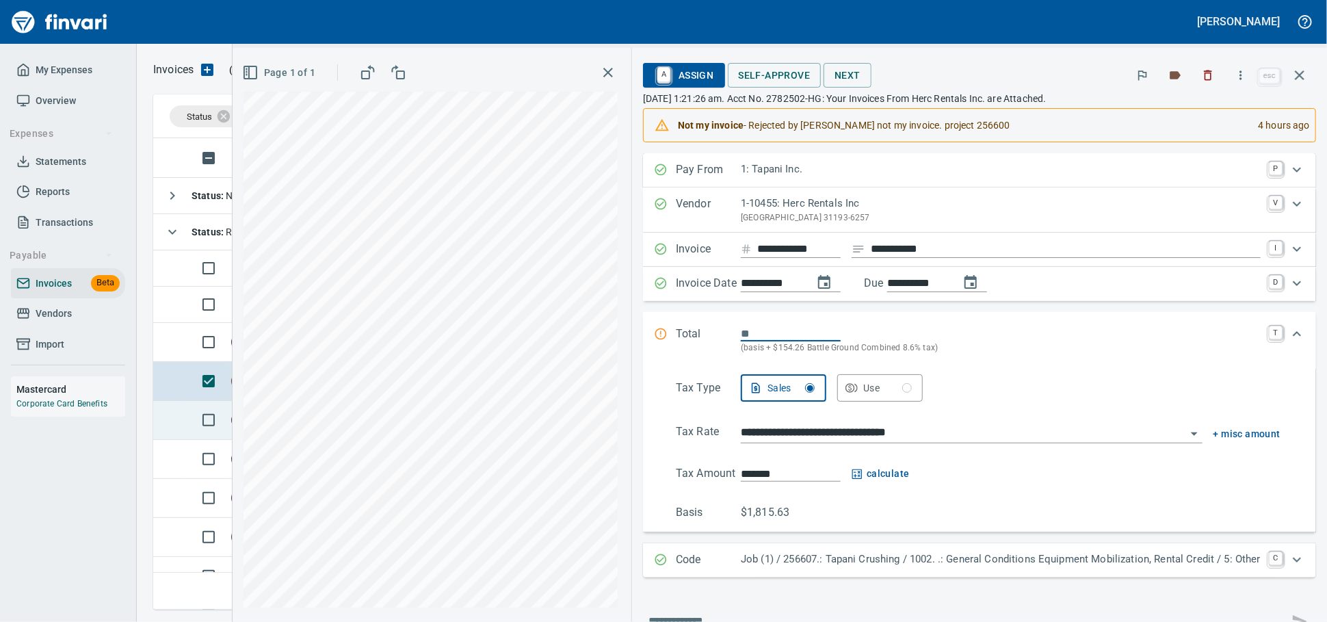
click at [176, 424] on td at bounding box center [169, 420] width 33 height 39
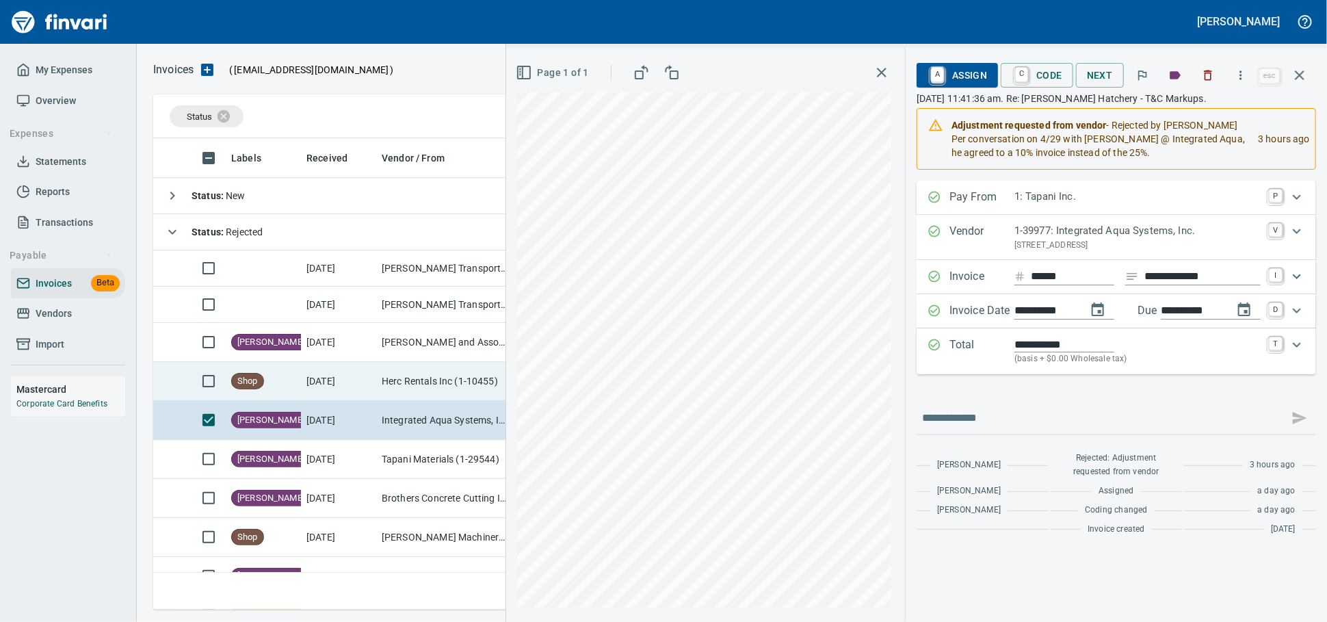
click at [186, 385] on td at bounding box center [206, 381] width 40 height 39
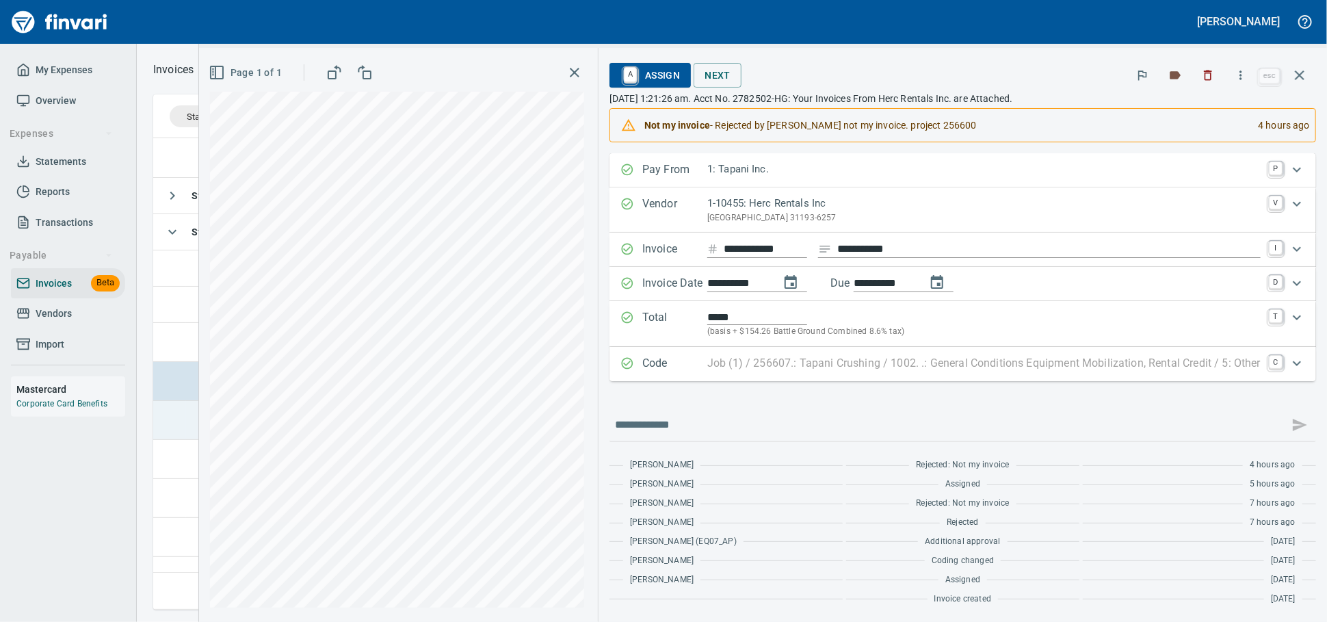
click at [175, 422] on td at bounding box center [169, 420] width 33 height 39
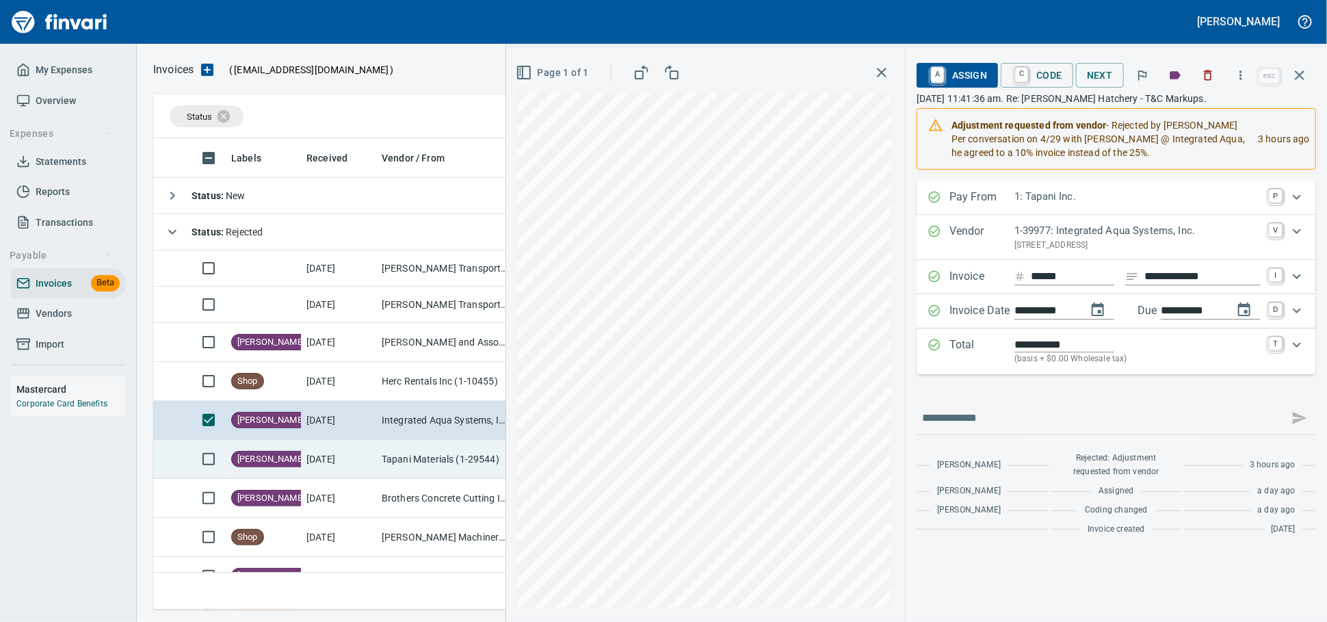
click at [166, 462] on td at bounding box center [169, 459] width 33 height 39
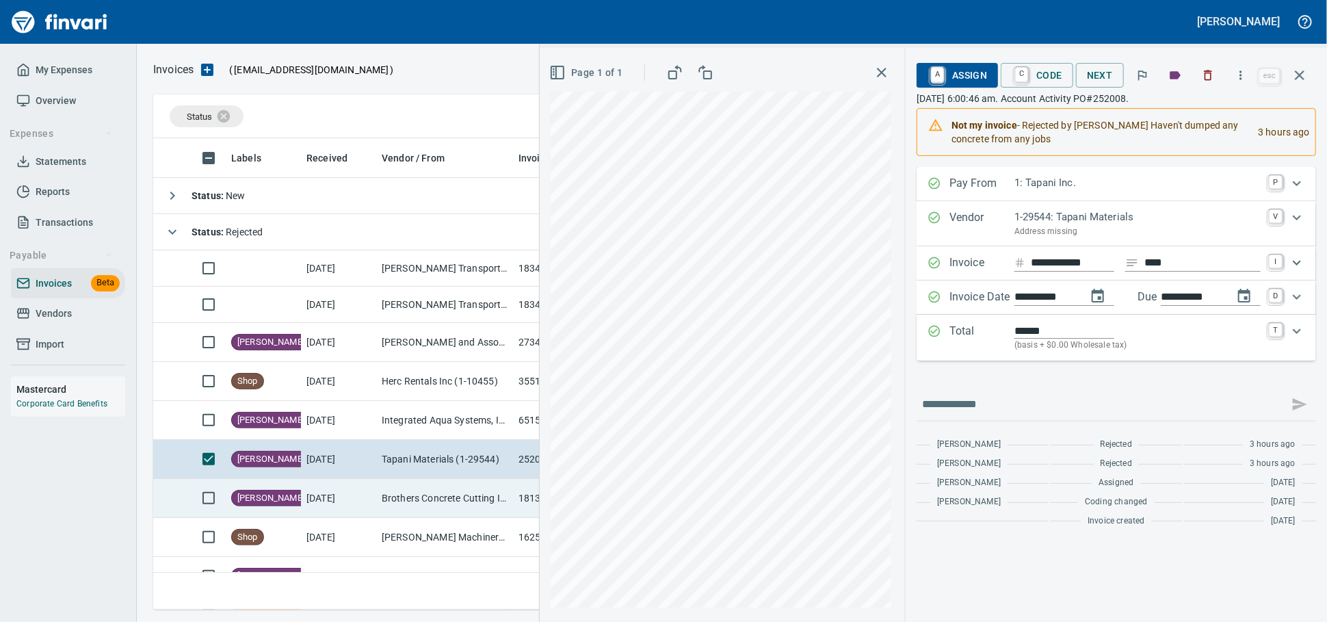
click at [161, 493] on td at bounding box center [169, 498] width 33 height 39
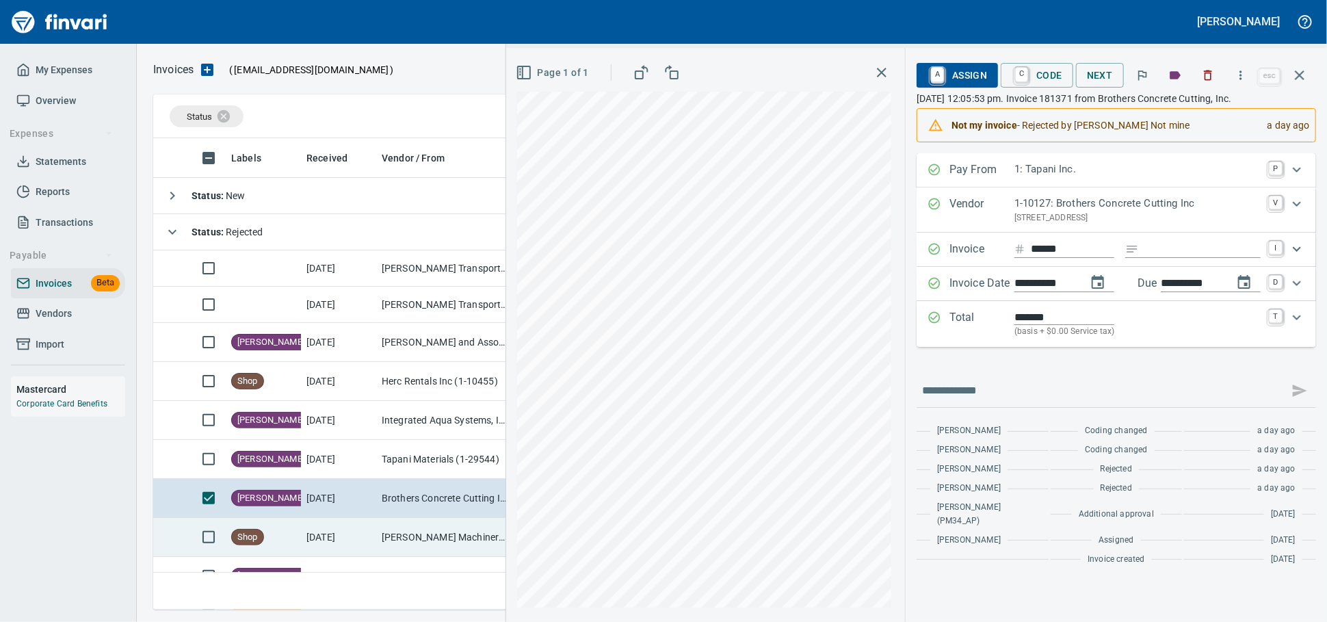
click at [160, 551] on td at bounding box center [169, 537] width 33 height 39
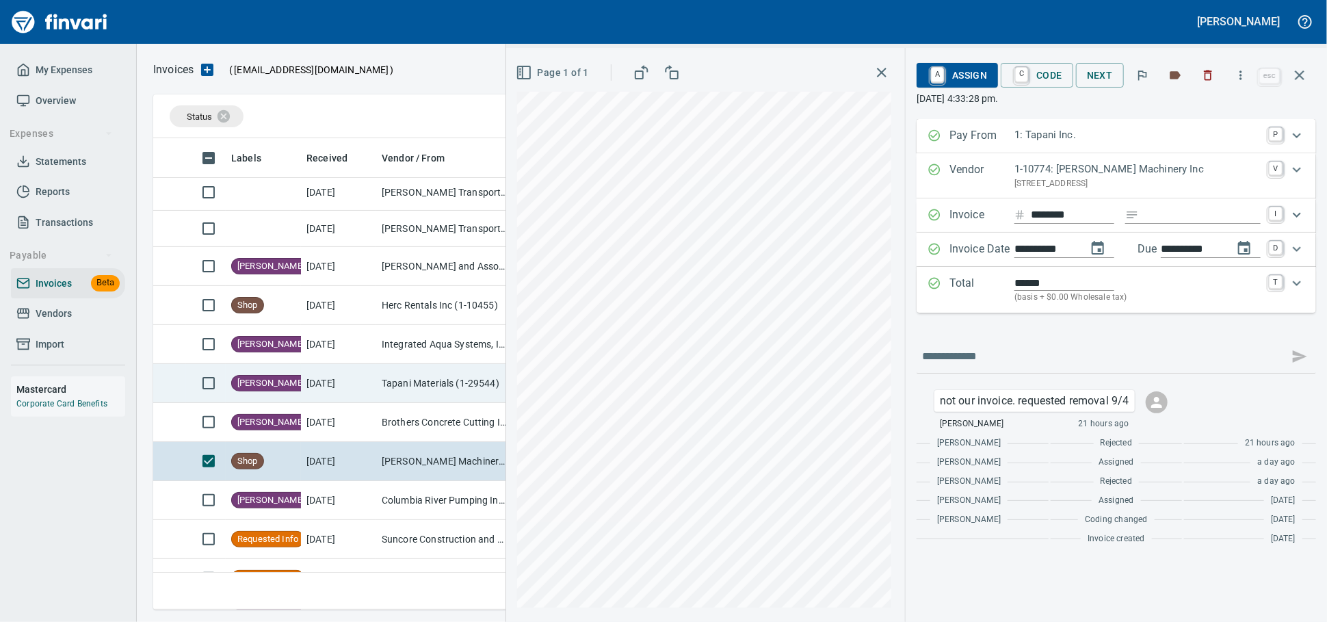
scroll to position [152, 0]
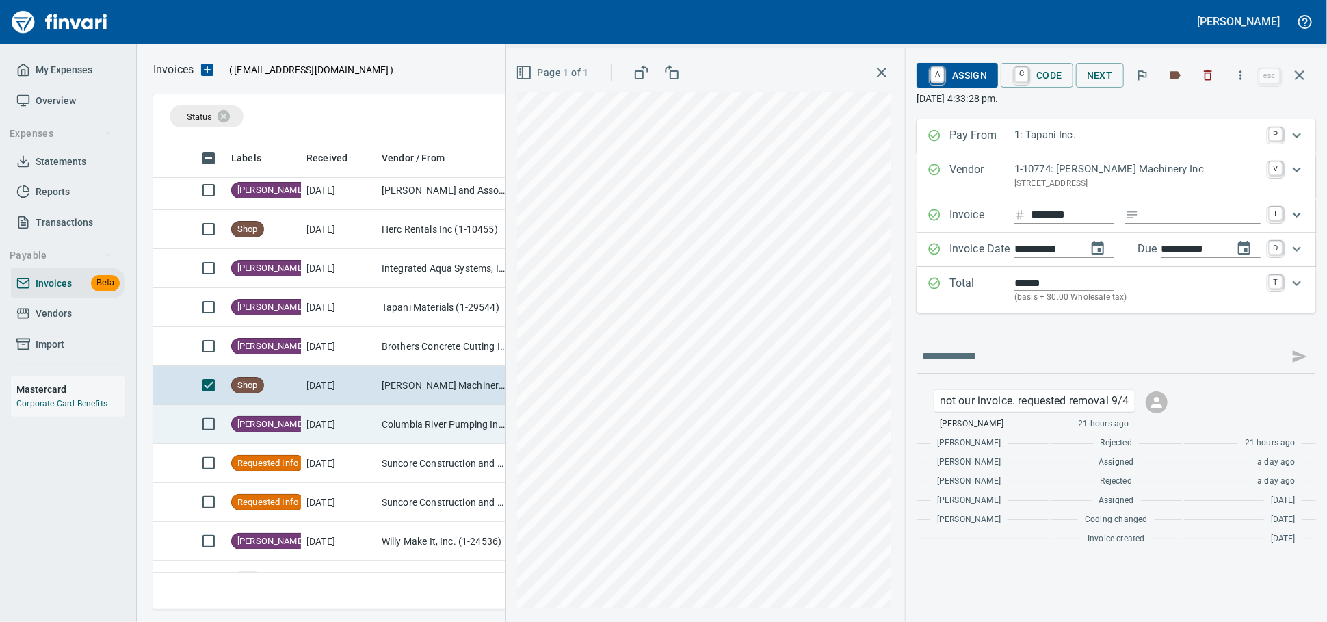
click at [183, 432] on td at bounding box center [169, 424] width 33 height 39
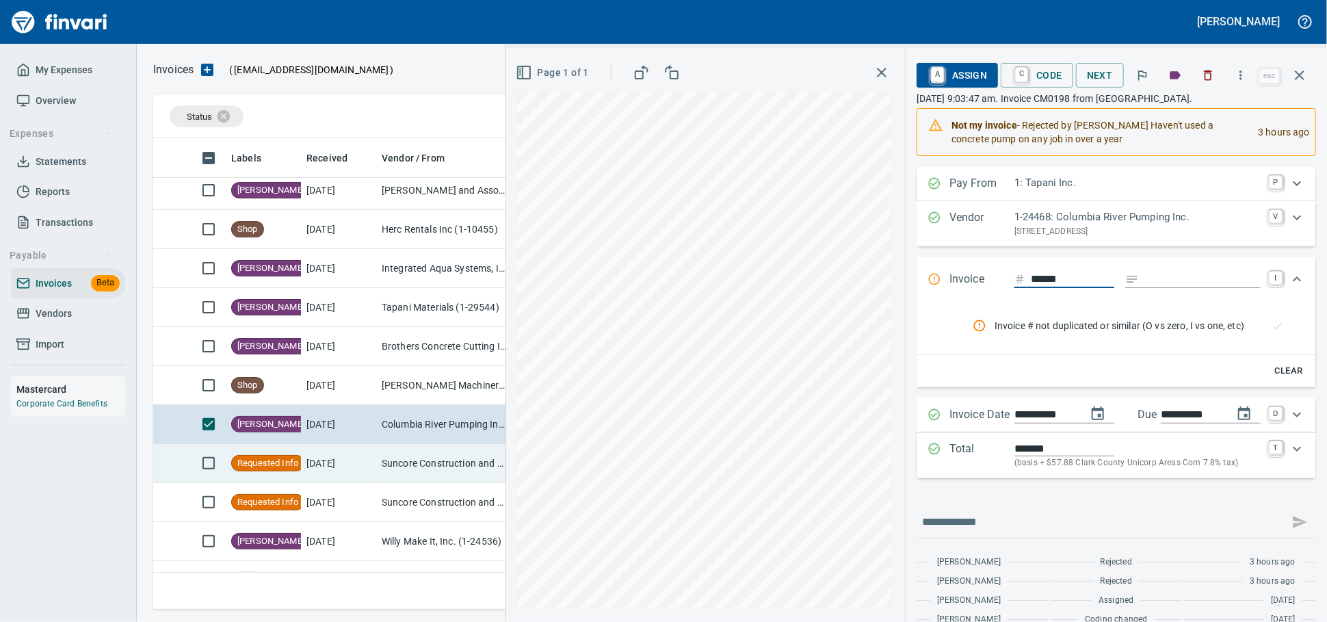
click at [168, 461] on td at bounding box center [169, 463] width 33 height 39
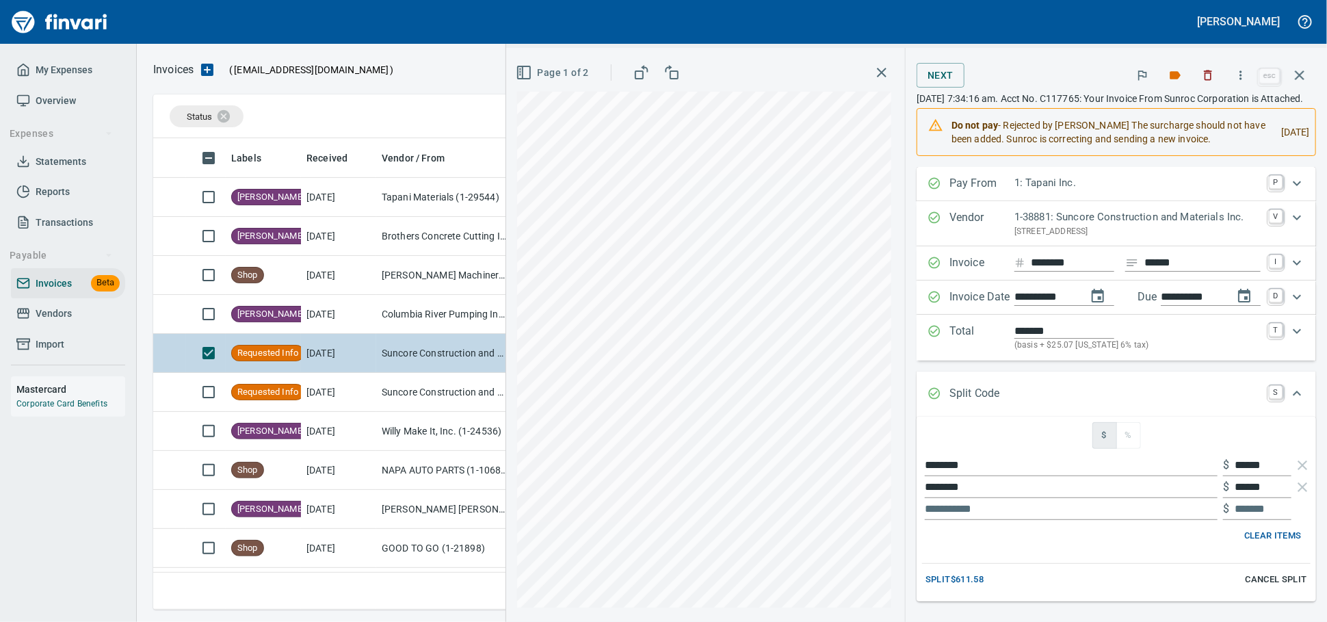
scroll to position [304, 0]
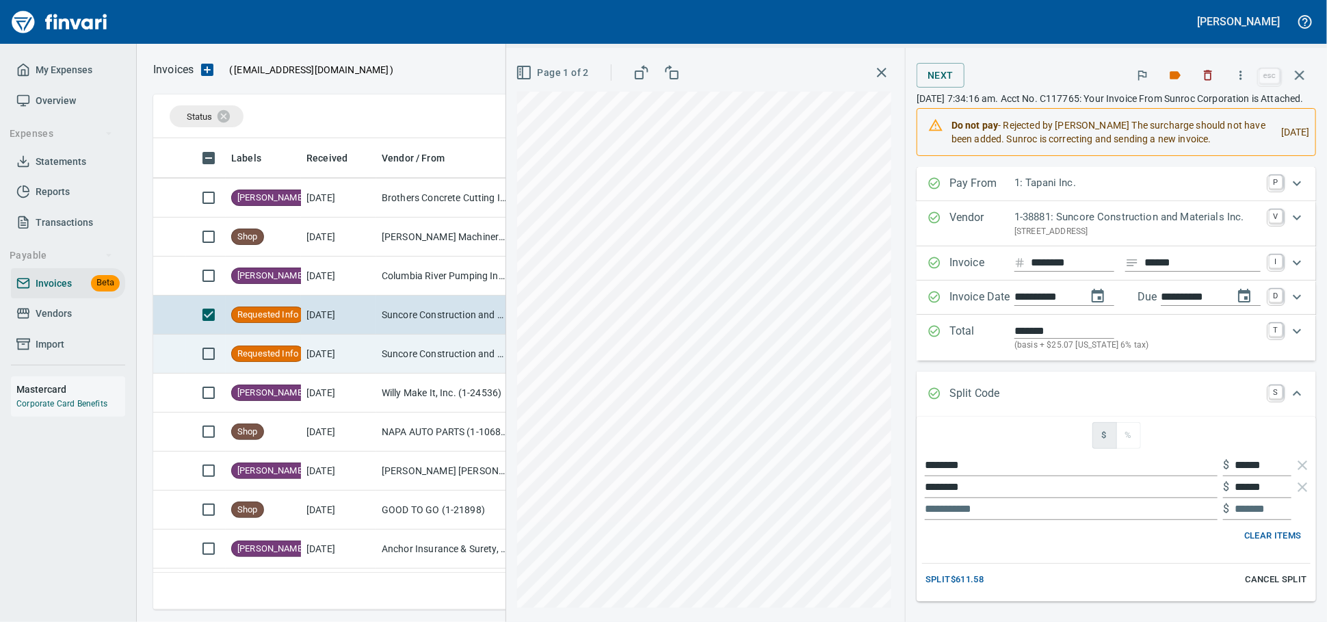
click at [184, 363] on td at bounding box center [169, 354] width 33 height 39
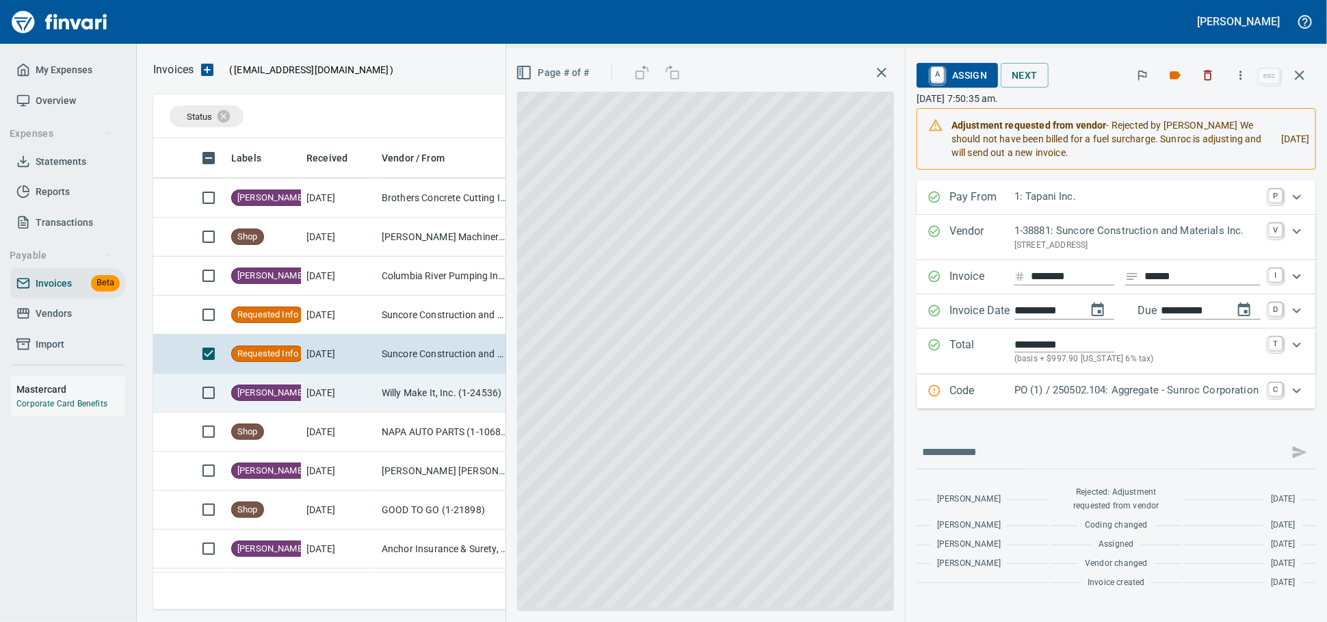
click at [170, 396] on td at bounding box center [169, 393] width 33 height 39
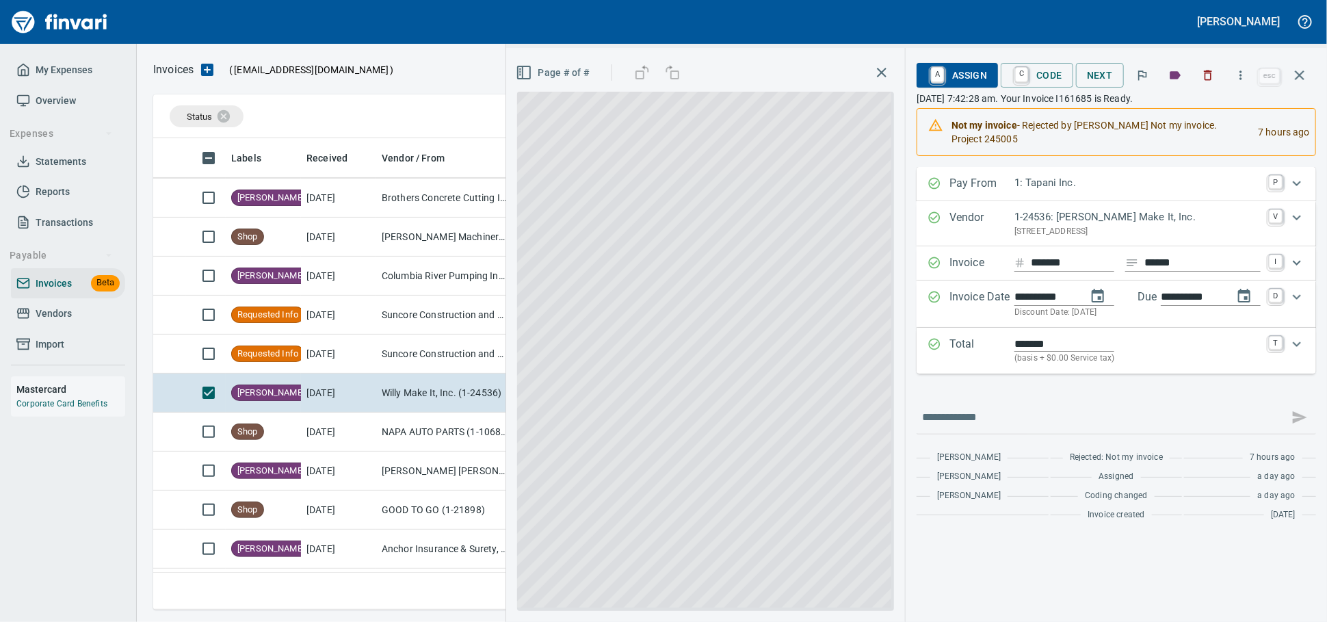
click at [939, 80] on span "A Assign" at bounding box center [958, 75] width 60 height 23
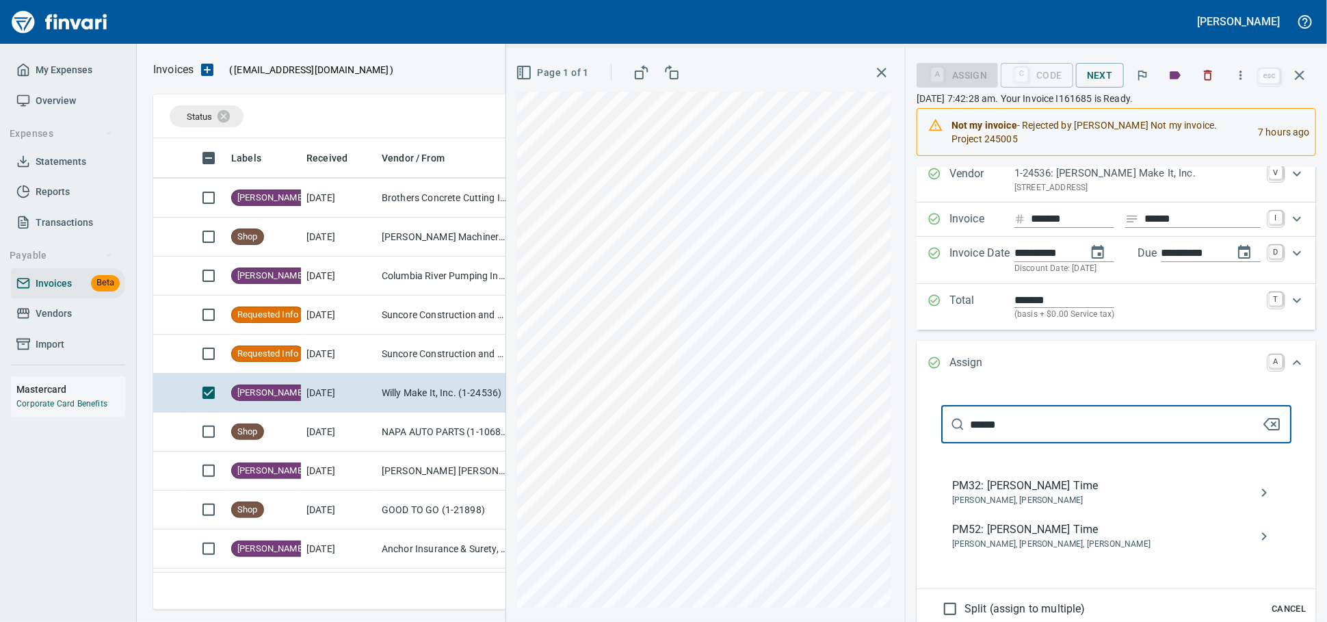
scroll to position [76, 0]
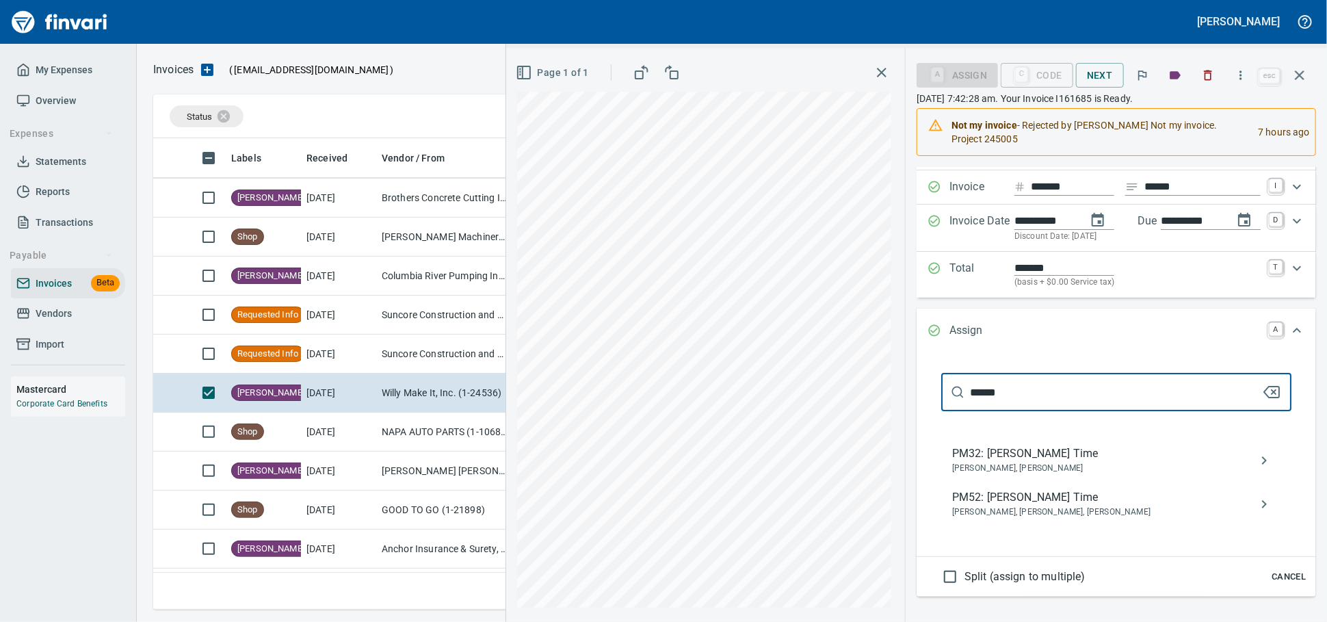
type input "******"
click at [996, 506] on span "PM52: Dustin Nelson Time" at bounding box center [1105, 497] width 307 height 16
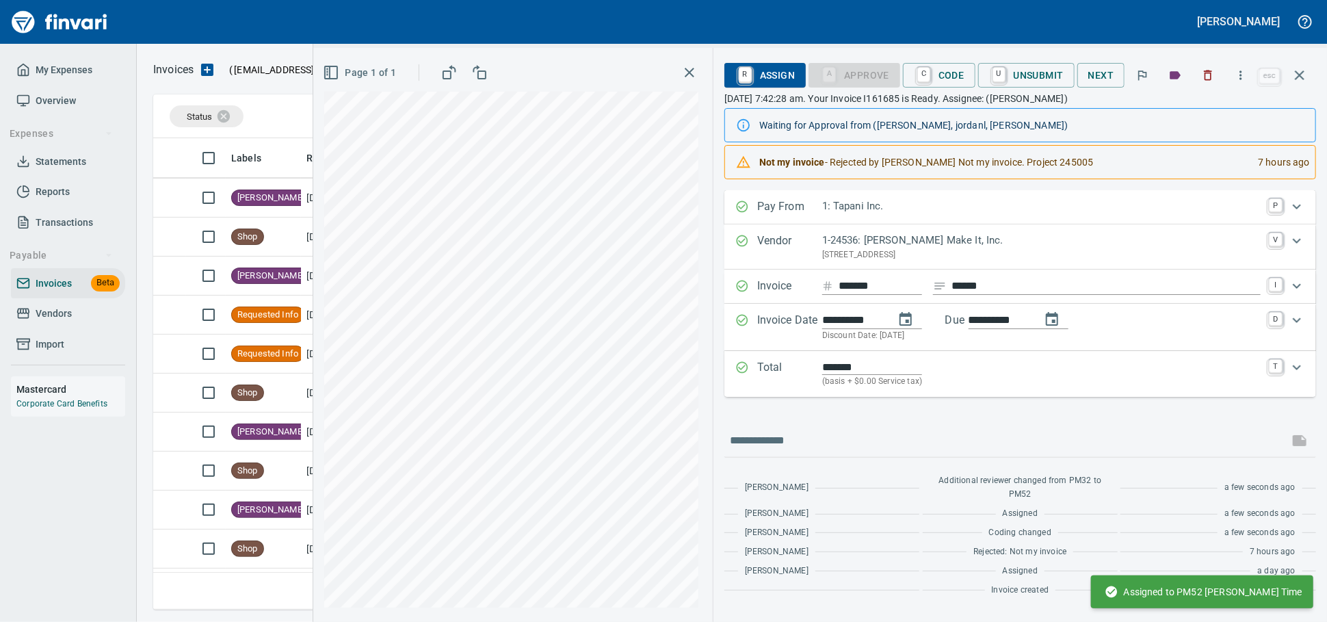
scroll to position [459, 1133]
click at [174, 398] on td at bounding box center [169, 393] width 33 height 39
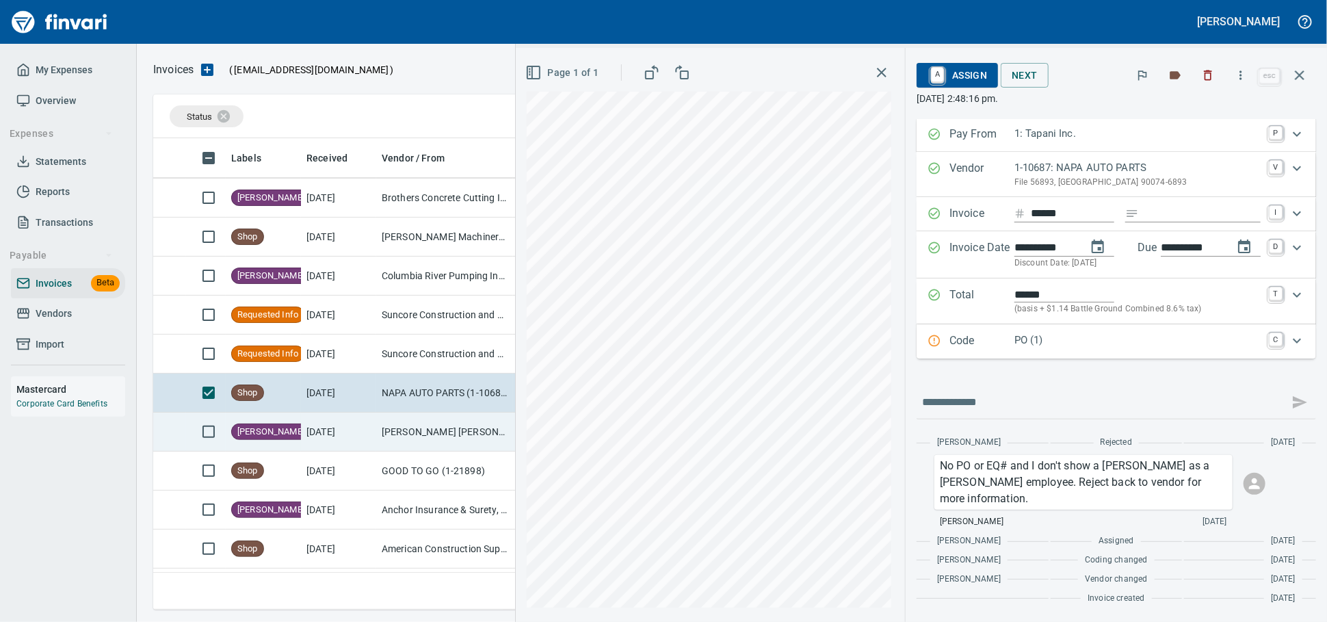
click at [168, 429] on td at bounding box center [169, 432] width 33 height 39
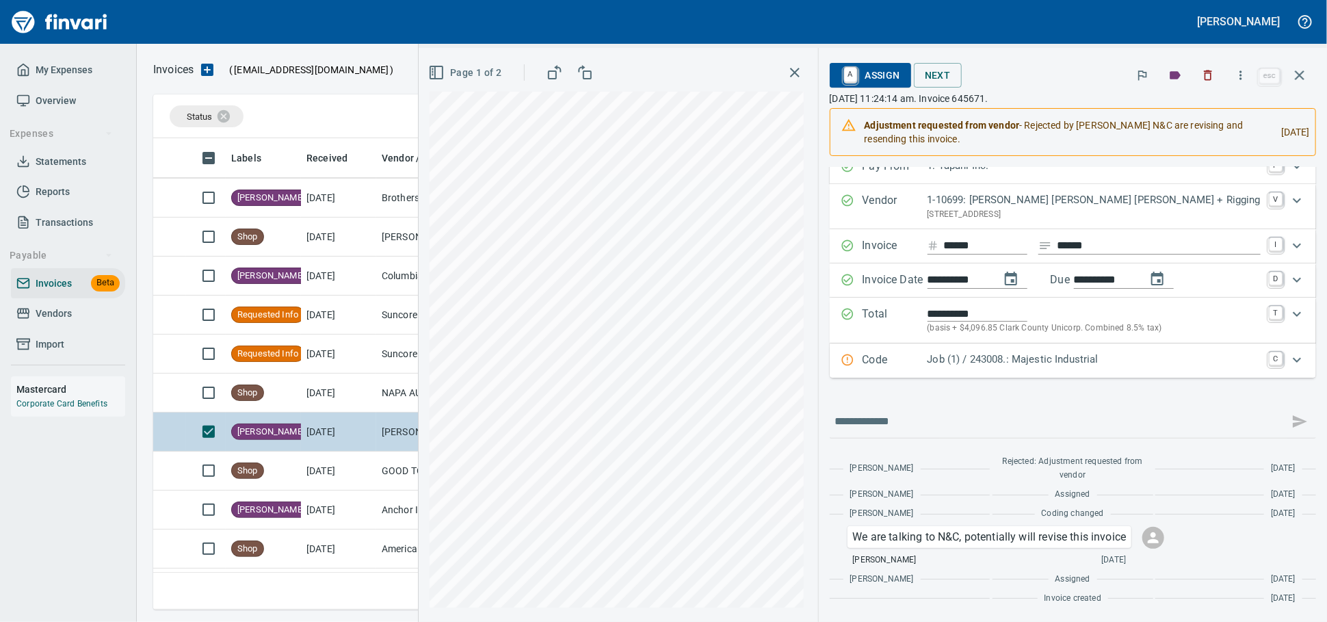
scroll to position [380, 0]
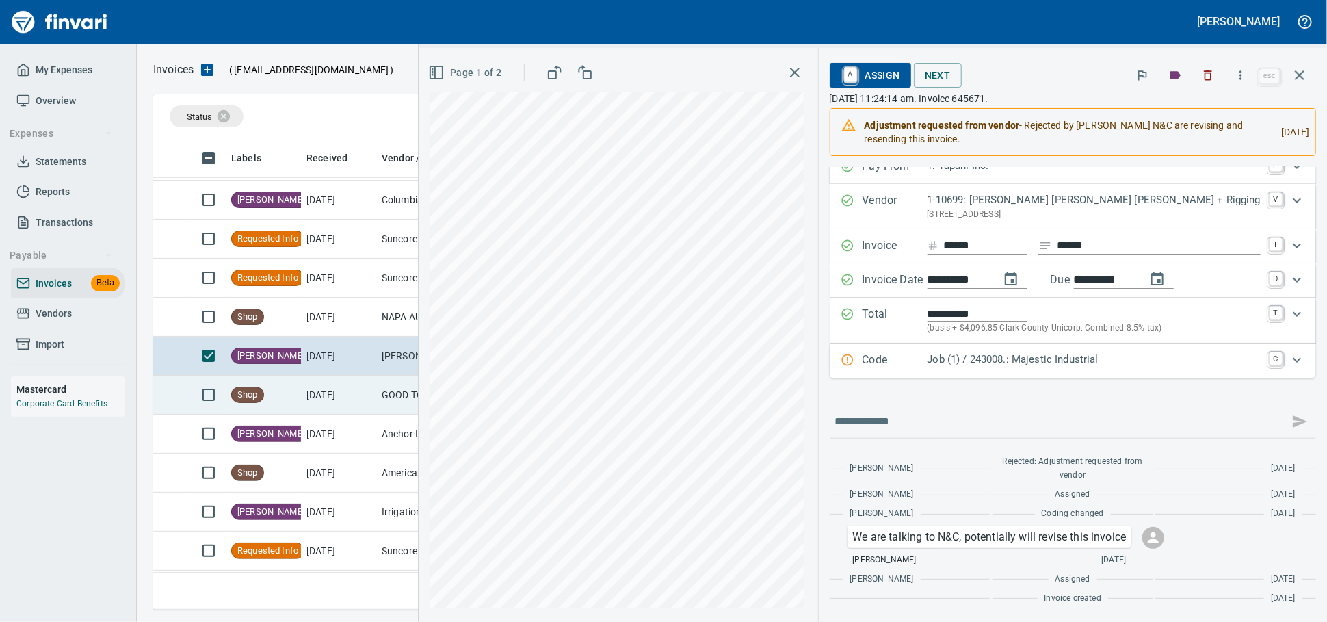
click at [173, 395] on td at bounding box center [169, 395] width 33 height 39
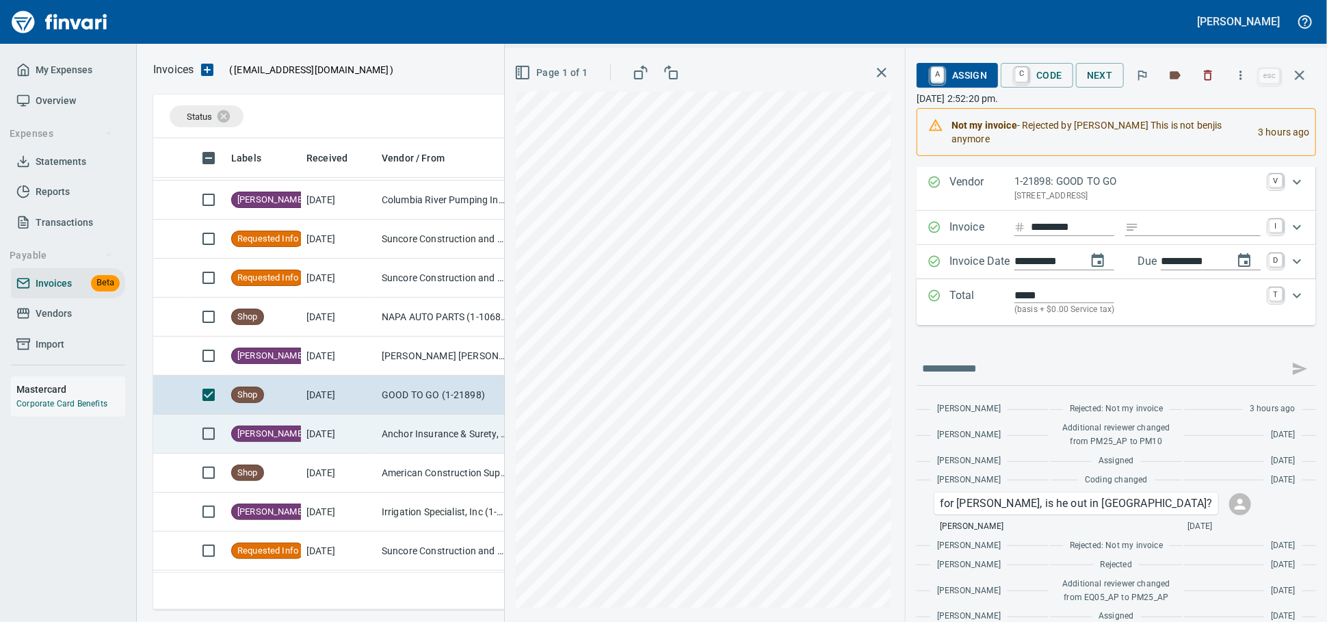
click at [169, 443] on td at bounding box center [169, 434] width 33 height 39
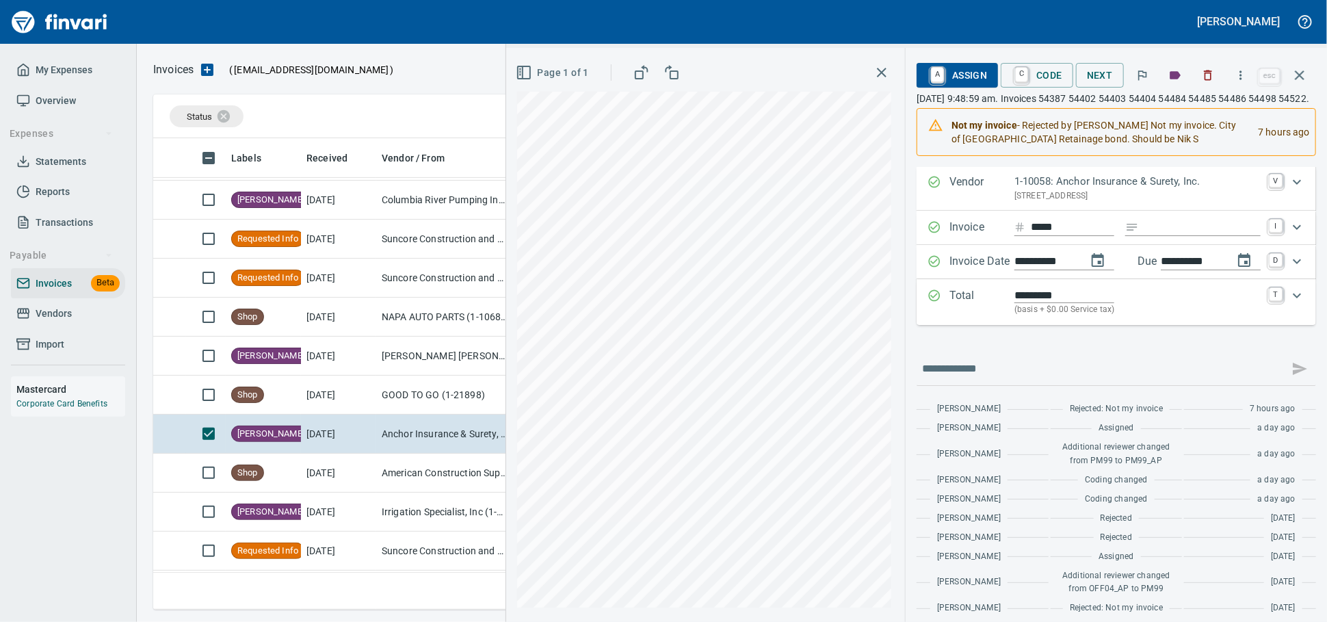
click at [943, 79] on span "A Assign" at bounding box center [958, 75] width 60 height 23
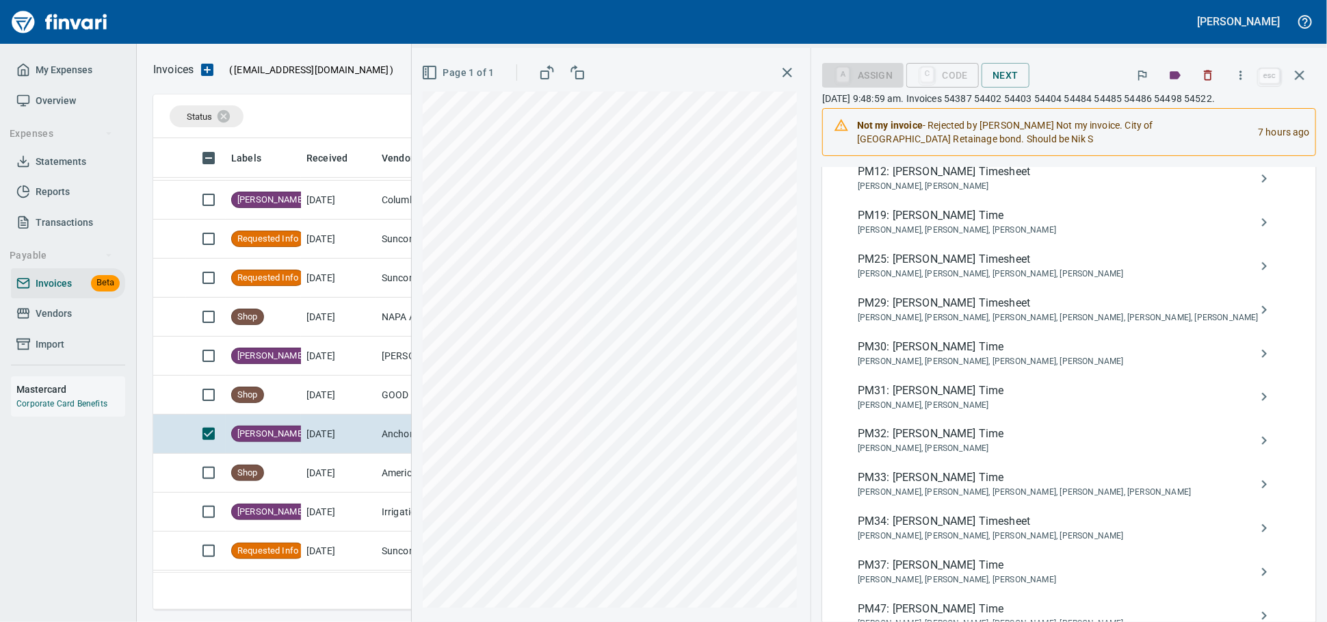
scroll to position [492, 0]
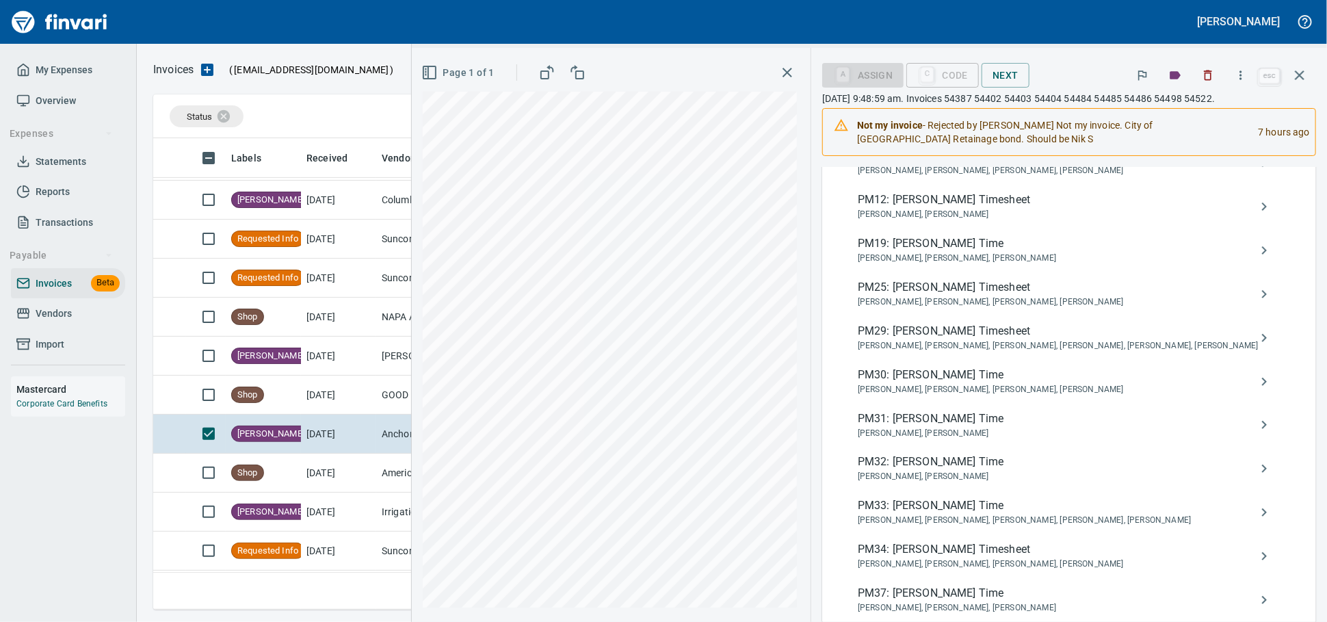
type input "*****"
click at [970, 427] on span "PM31: Nikolas S. Time" at bounding box center [1058, 419] width 401 height 16
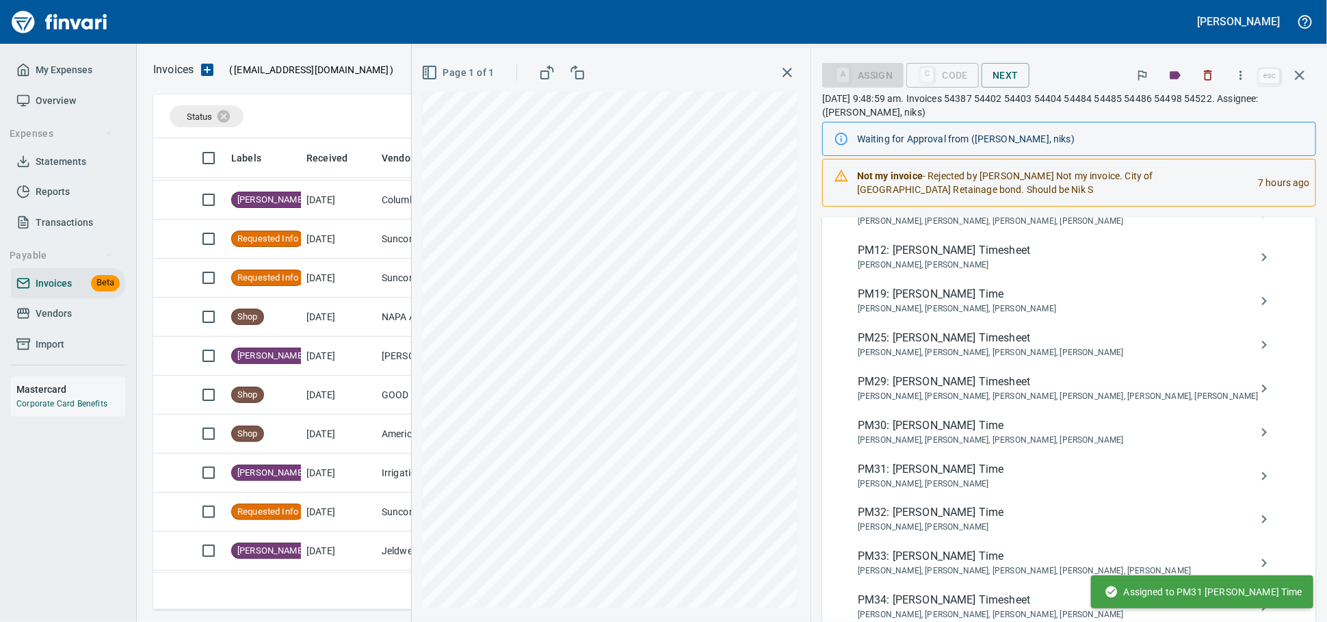
scroll to position [276, 0]
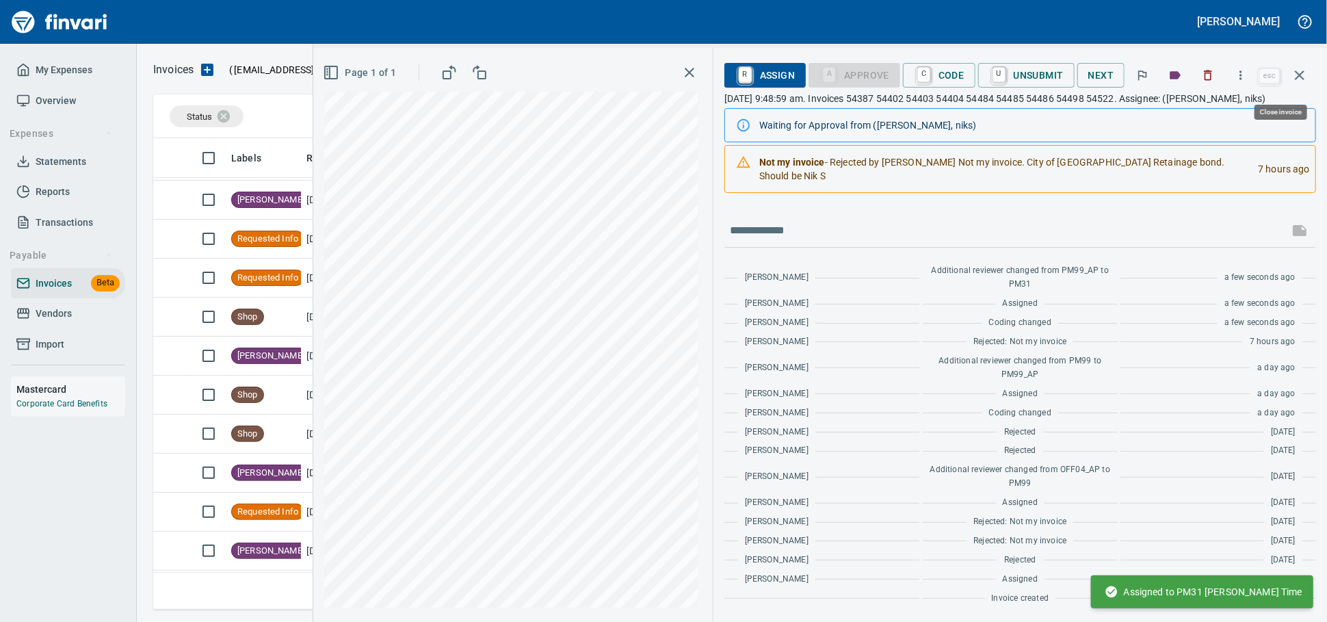
click at [1303, 66] on button "button" at bounding box center [1300, 75] width 33 height 33
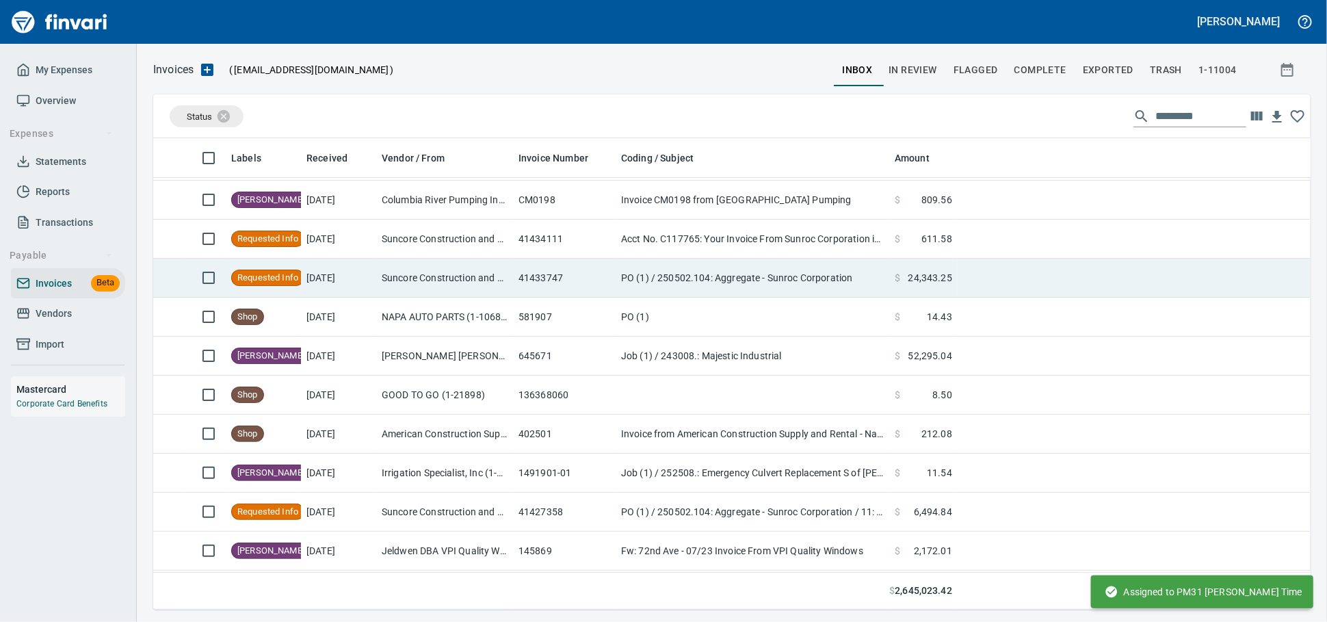
scroll to position [459, 1134]
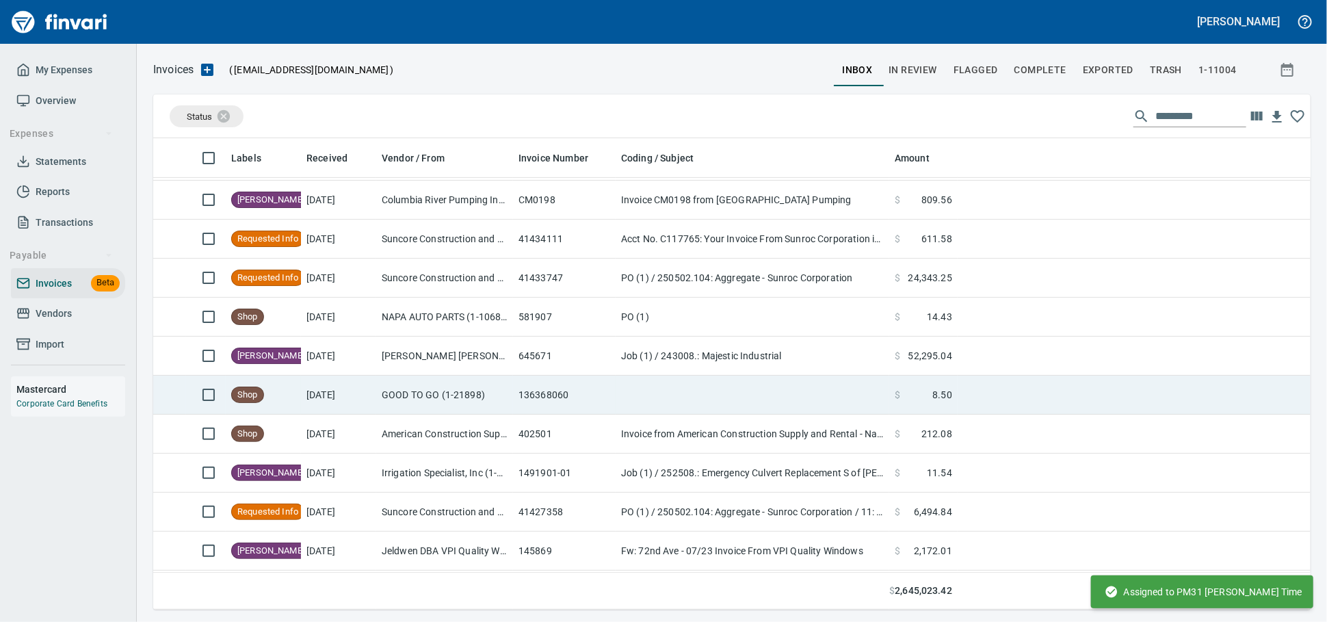
click at [298, 404] on td "Shop" at bounding box center [263, 395] width 75 height 39
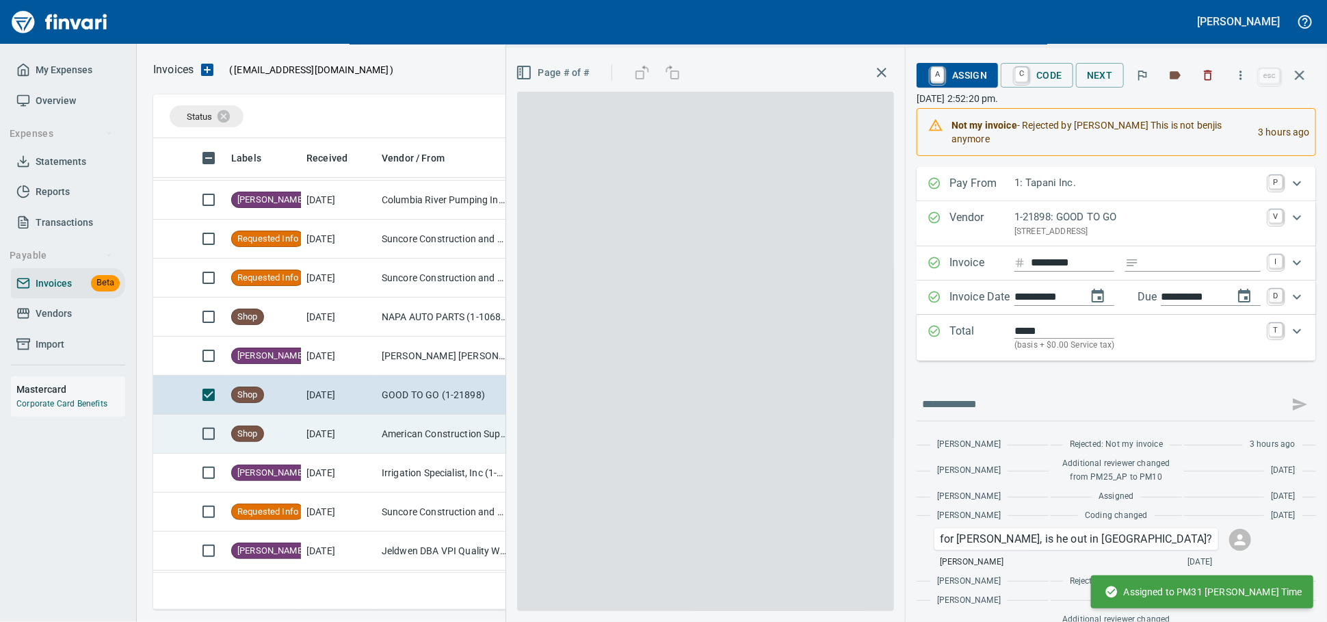
scroll to position [459, 1133]
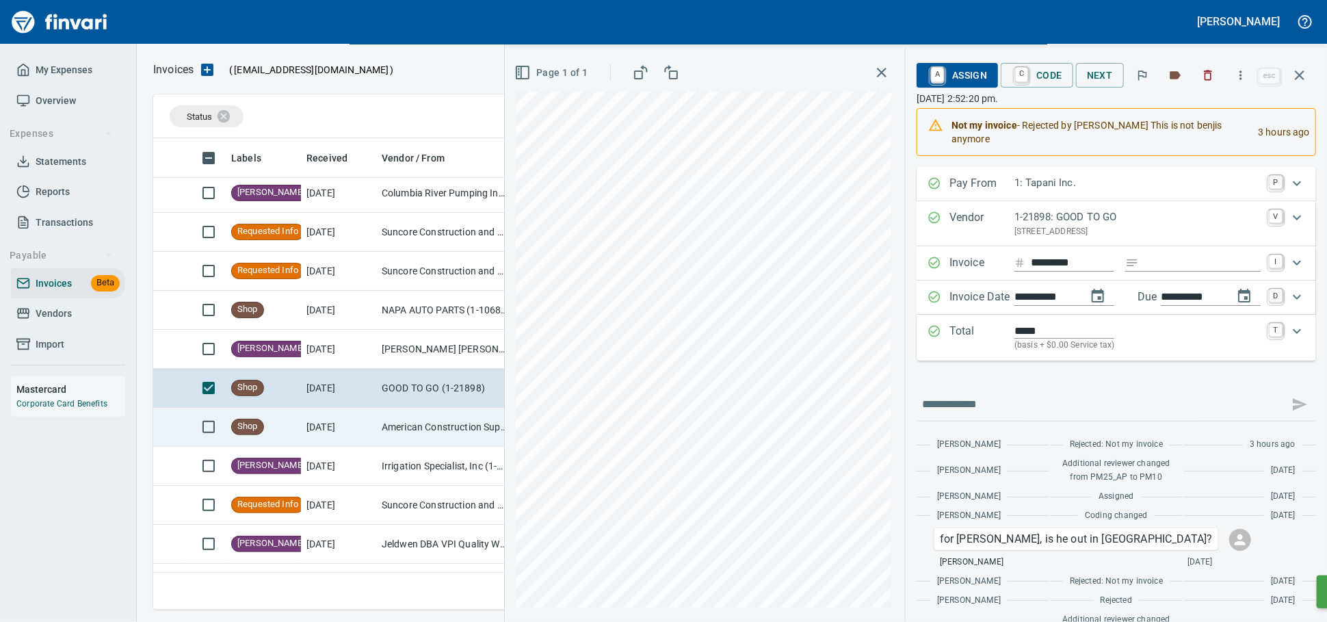
click at [185, 435] on td at bounding box center [169, 427] width 33 height 39
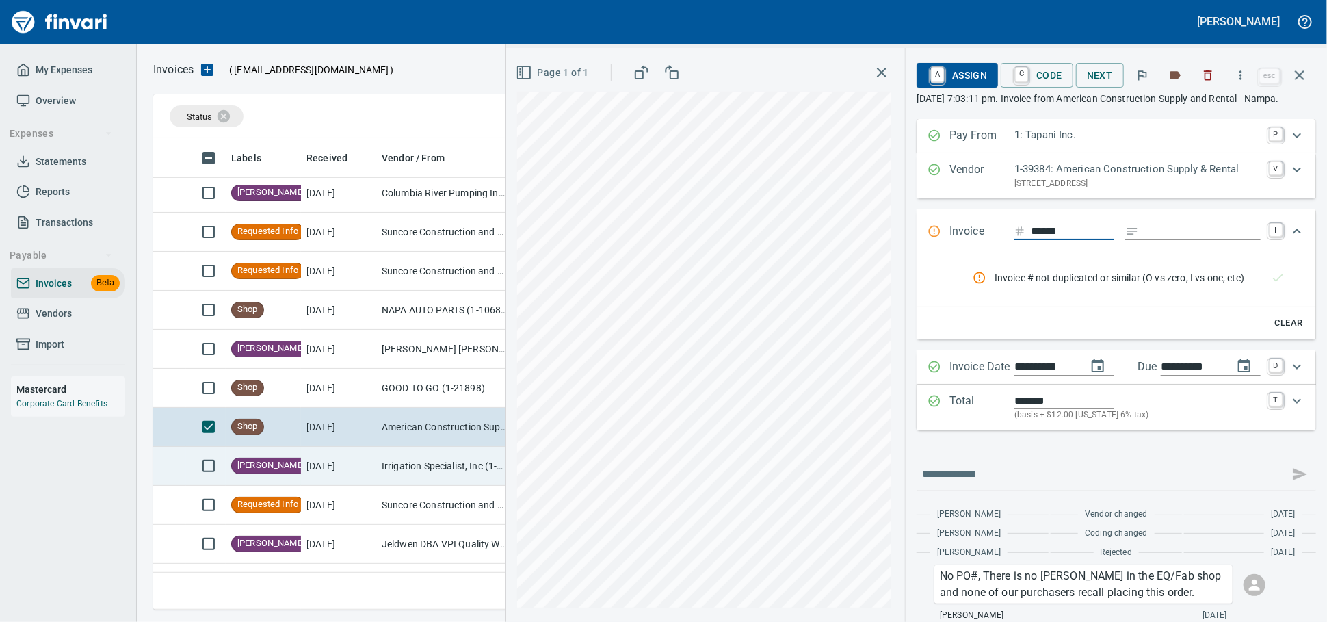
click at [179, 455] on td at bounding box center [169, 466] width 33 height 39
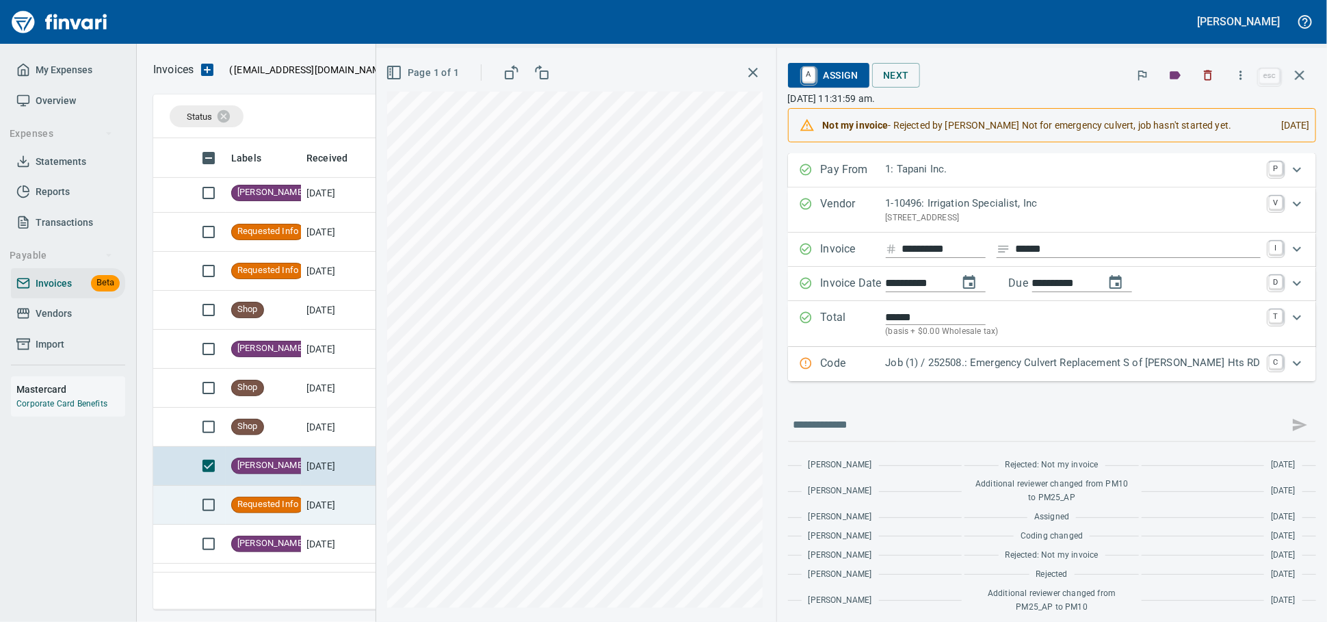
click at [169, 494] on td at bounding box center [169, 505] width 33 height 39
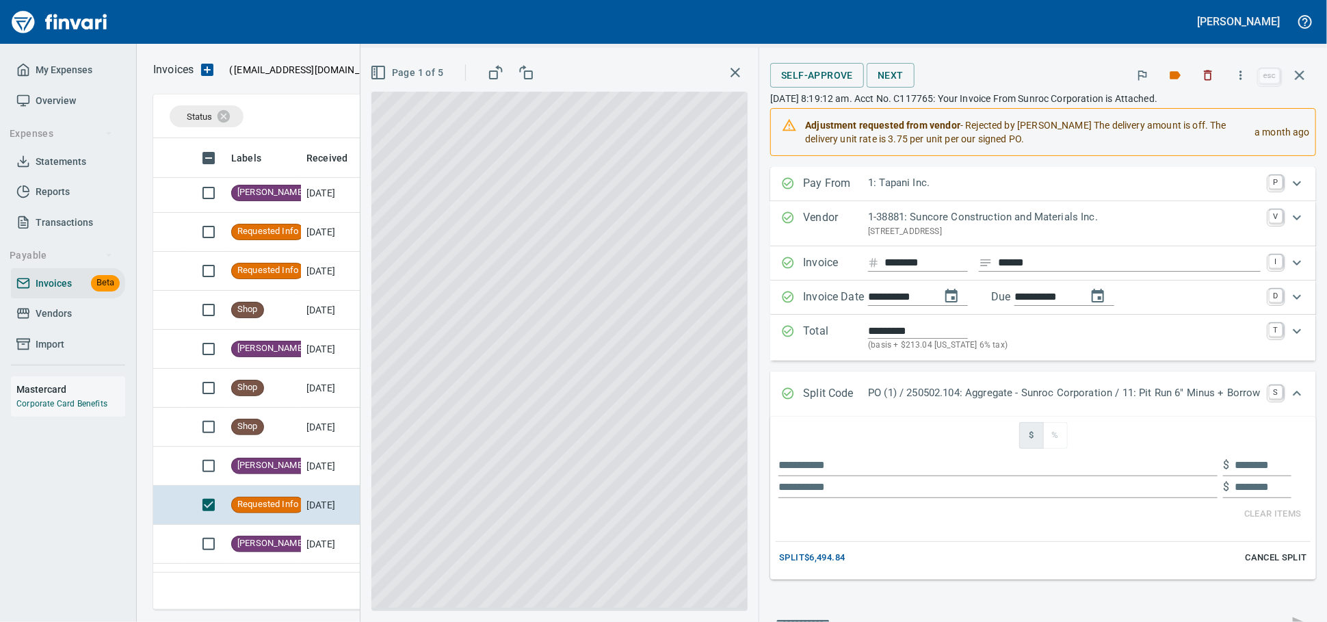
click at [180, 603] on td at bounding box center [169, 622] width 33 height 39
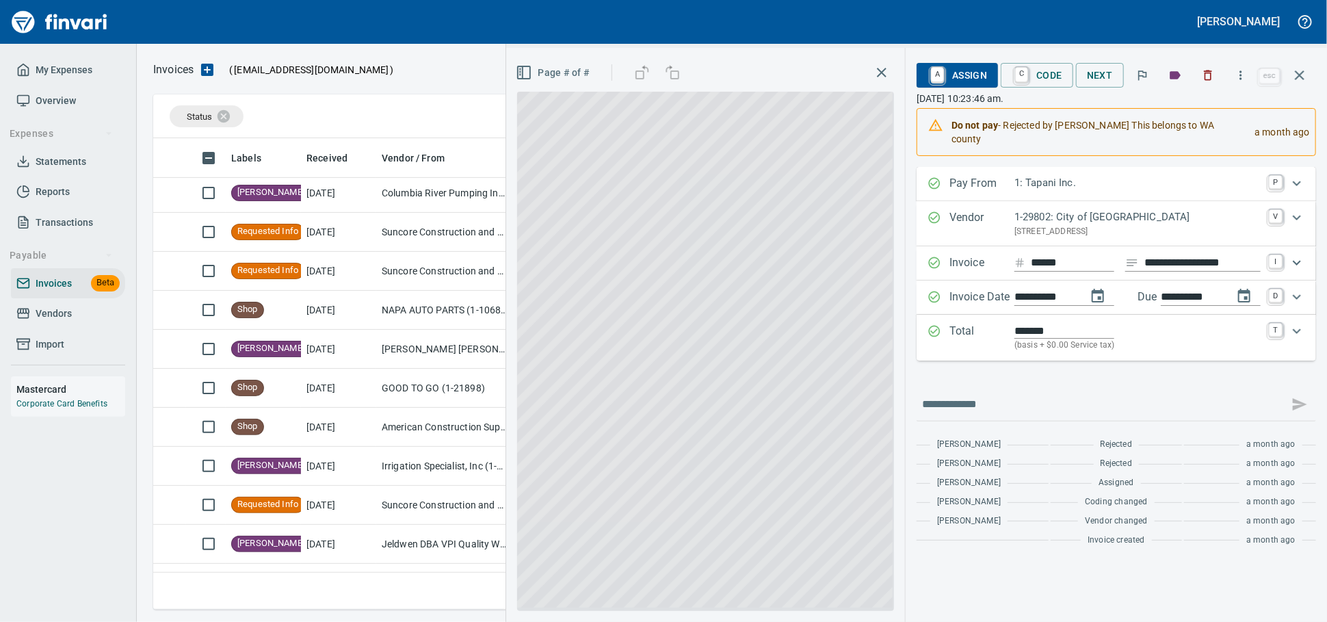
scroll to position [456, 0]
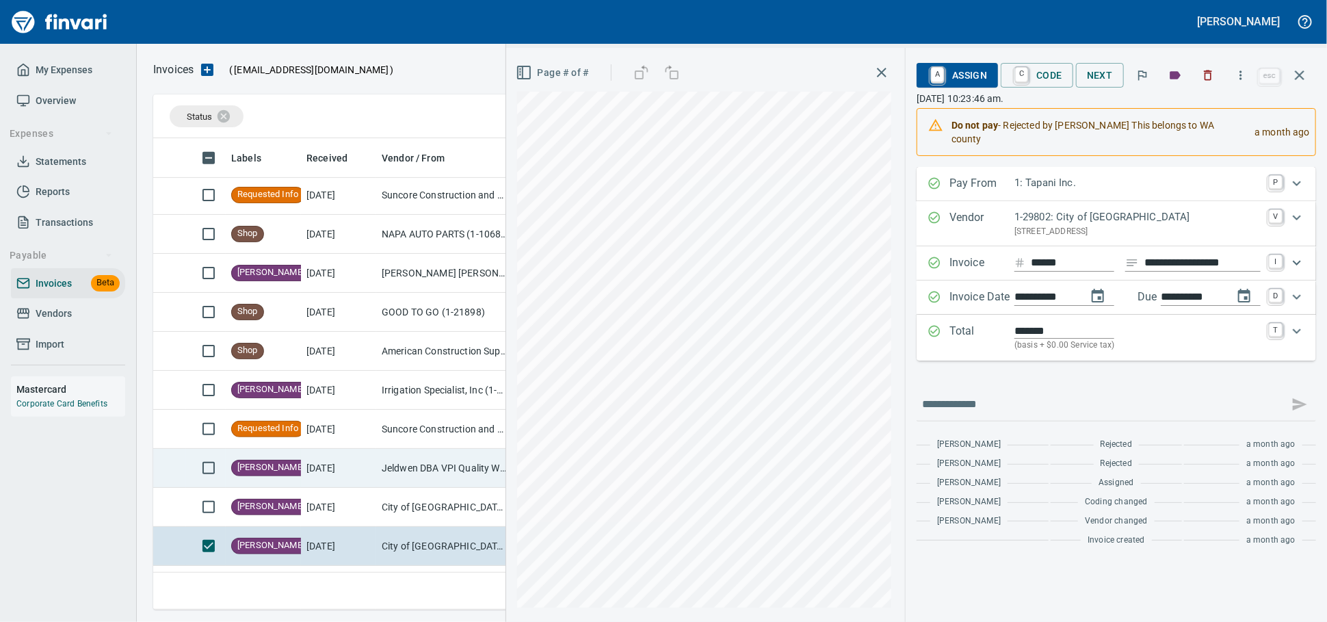
click at [181, 459] on td at bounding box center [169, 468] width 33 height 39
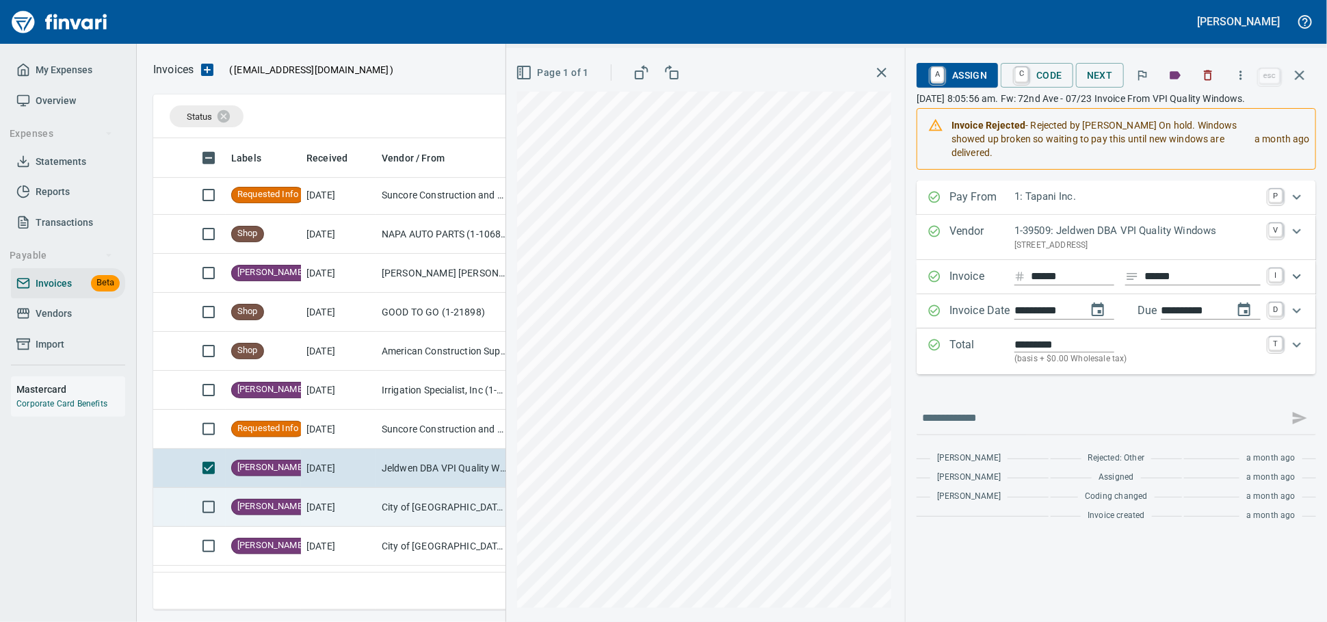
click at [165, 510] on td at bounding box center [169, 507] width 33 height 39
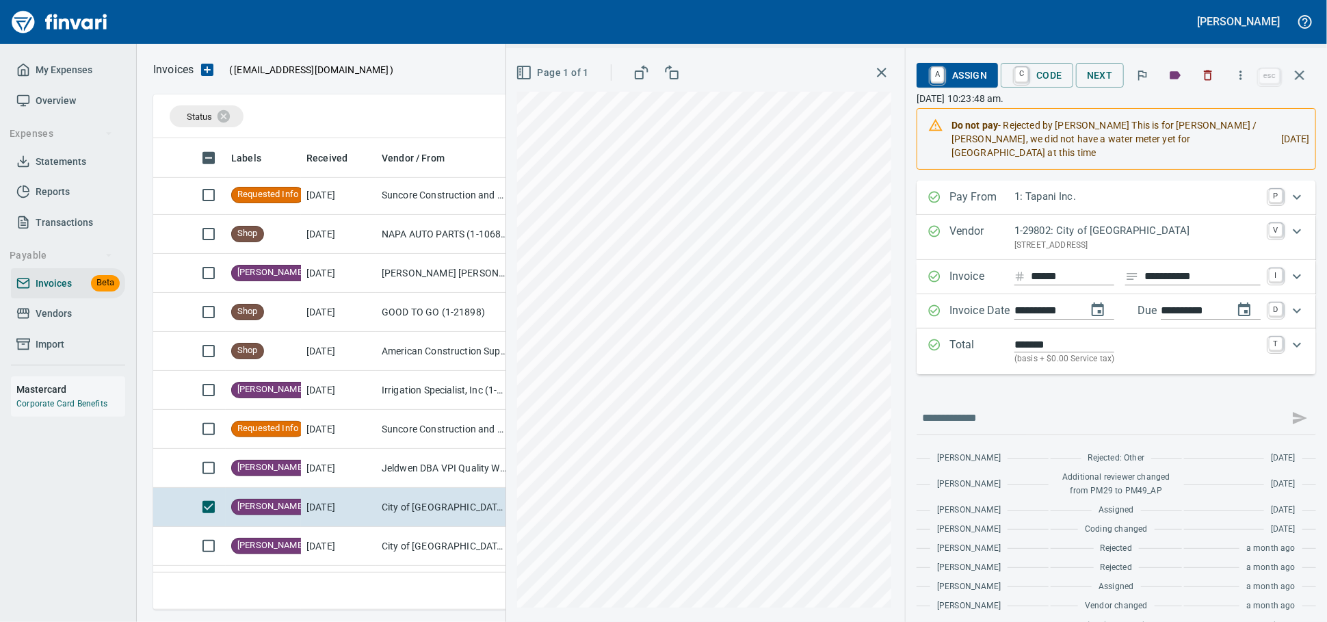
click at [929, 76] on span "A Assign" at bounding box center [958, 75] width 60 height 23
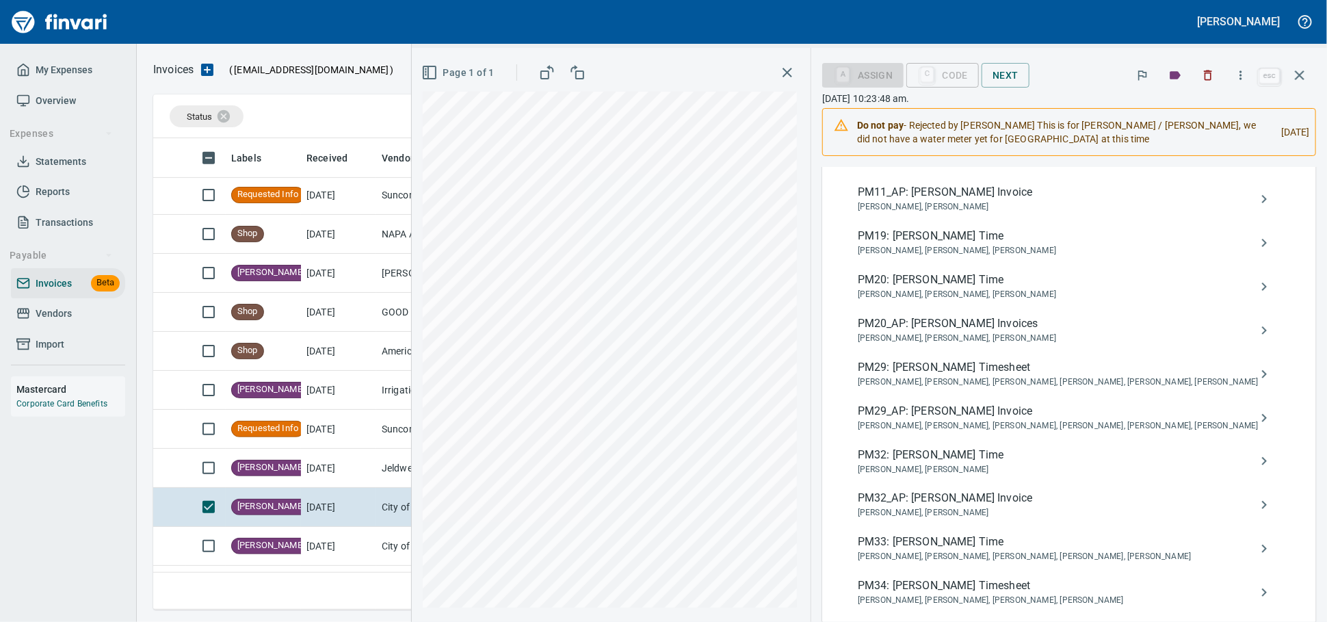
scroll to position [532, 0]
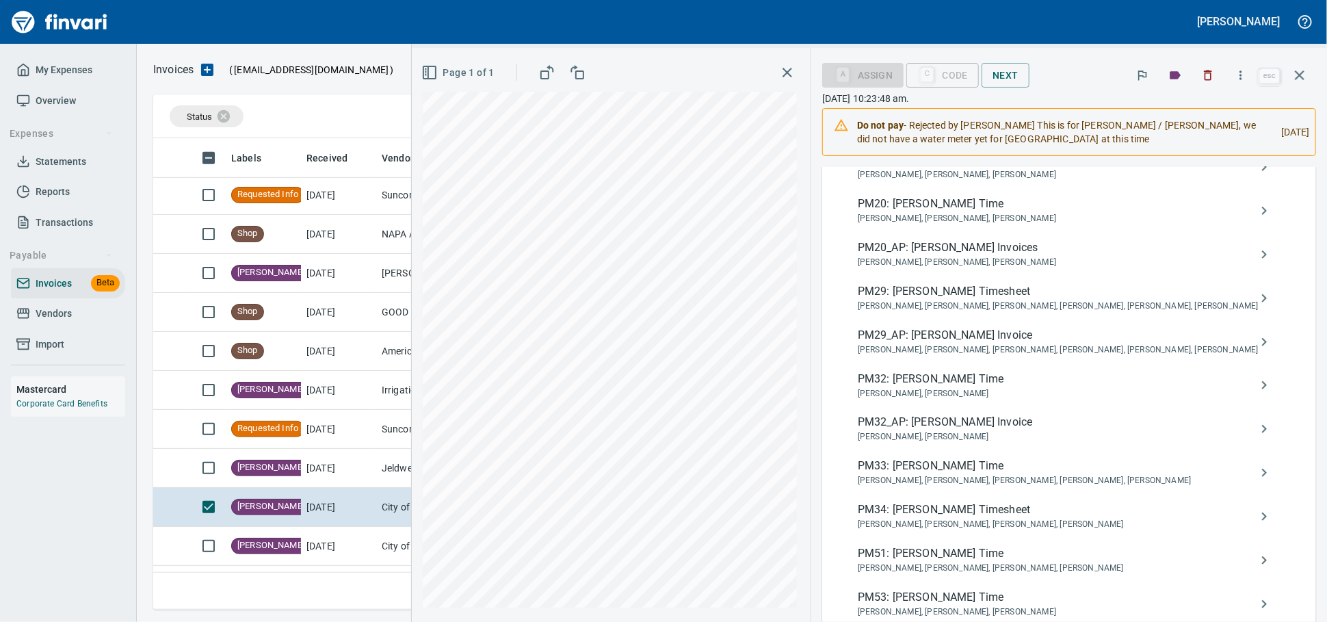
type input "*******"
click at [989, 343] on span "PM29_AP: Shane Jundt Invoice" at bounding box center [1058, 335] width 401 height 16
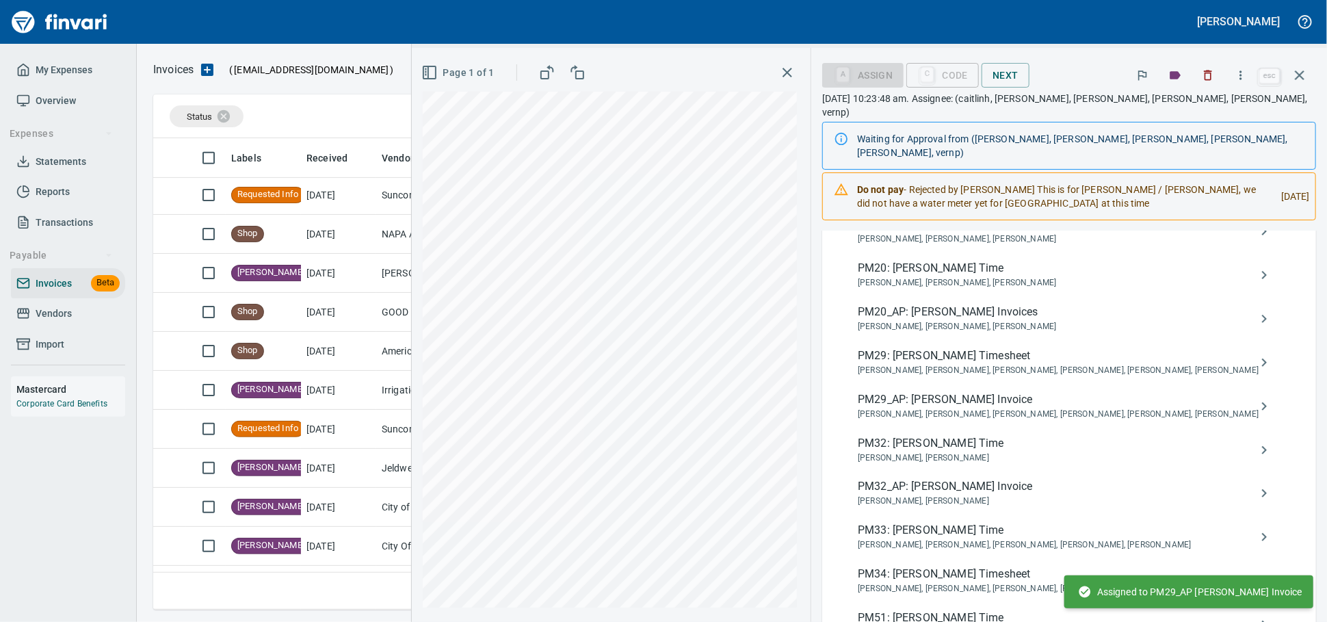
scroll to position [157, 0]
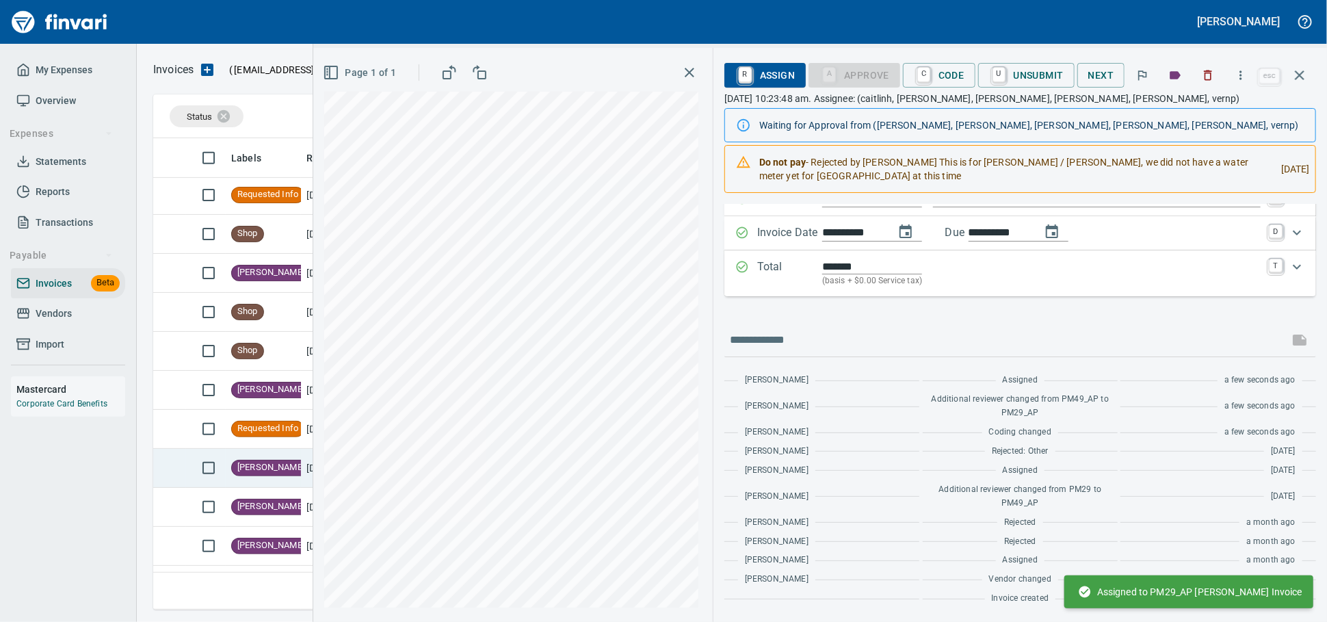
click at [172, 470] on td at bounding box center [169, 468] width 33 height 39
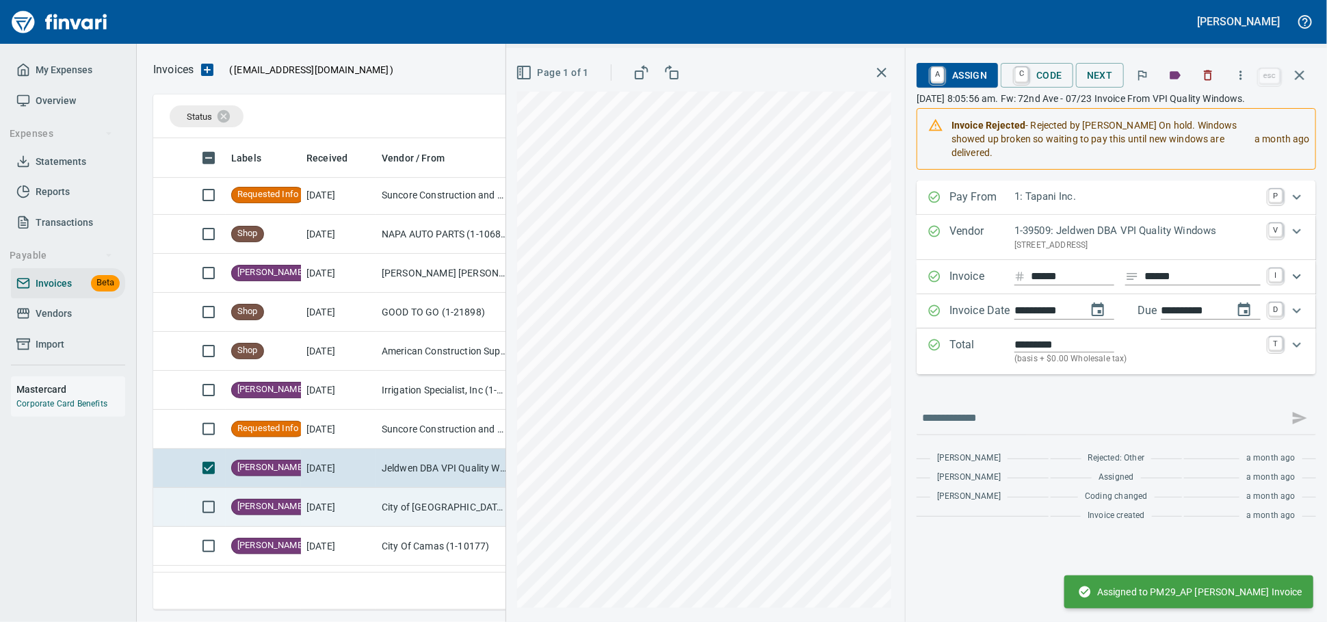
click at [176, 495] on td at bounding box center [169, 507] width 33 height 39
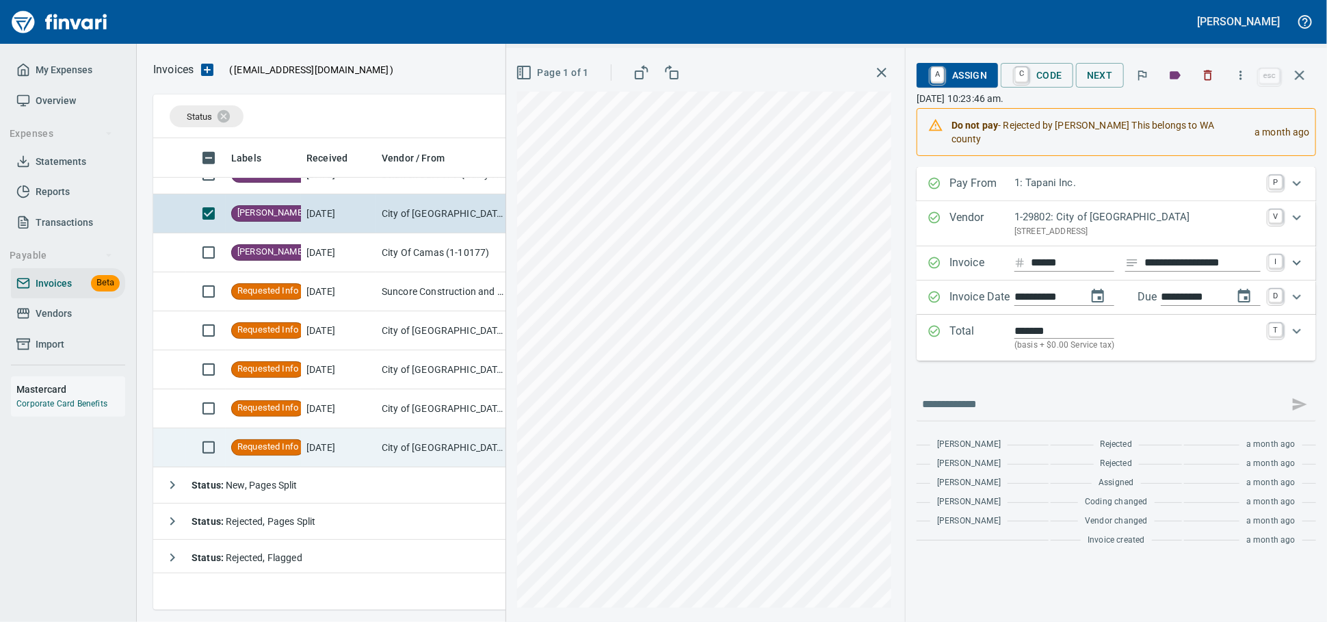
scroll to position [756, 0]
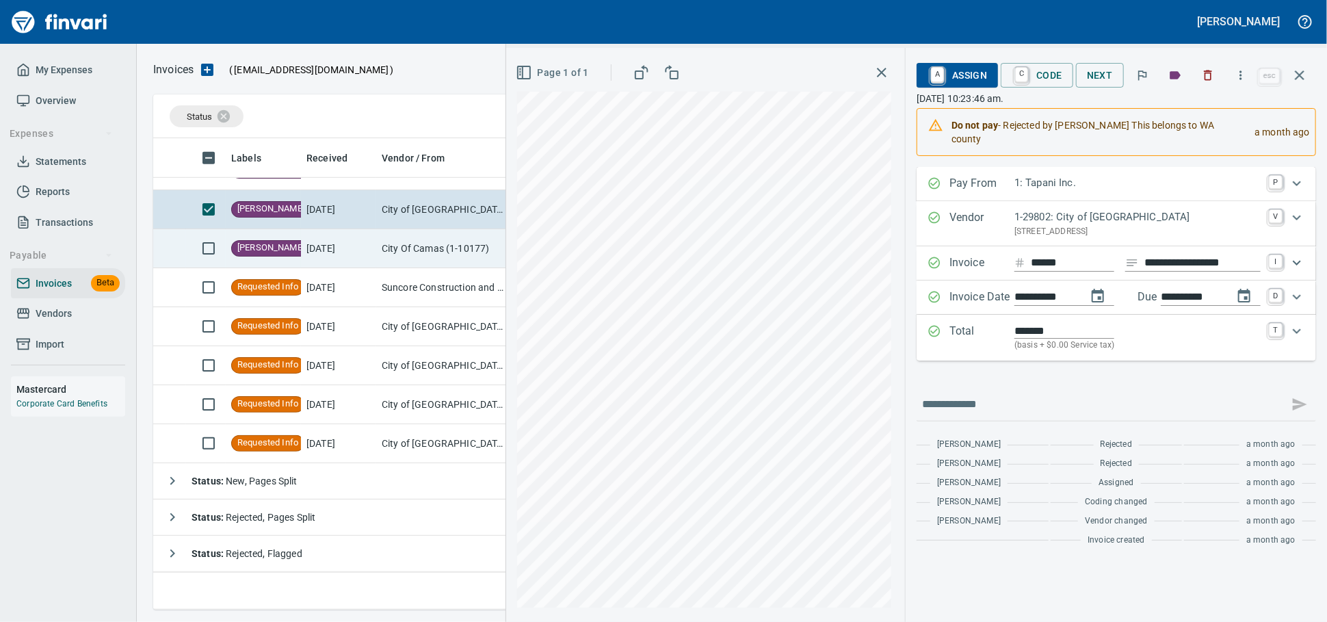
click at [187, 253] on td at bounding box center [206, 248] width 40 height 39
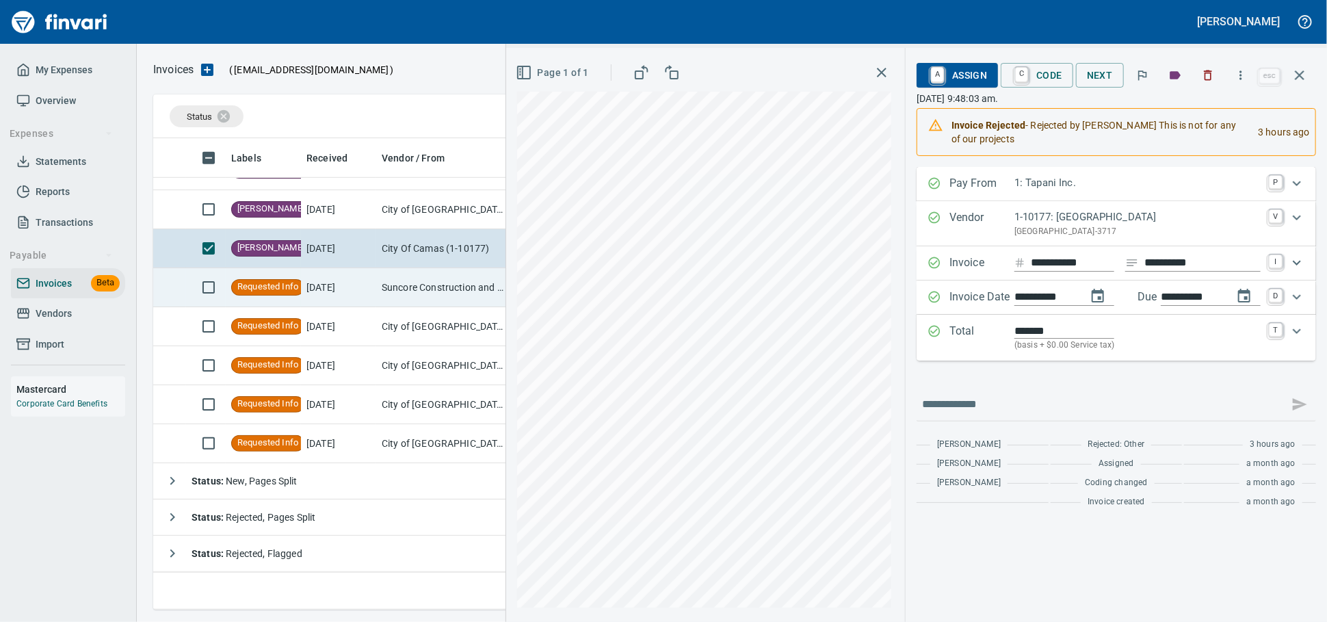
click at [182, 285] on td at bounding box center [169, 287] width 33 height 39
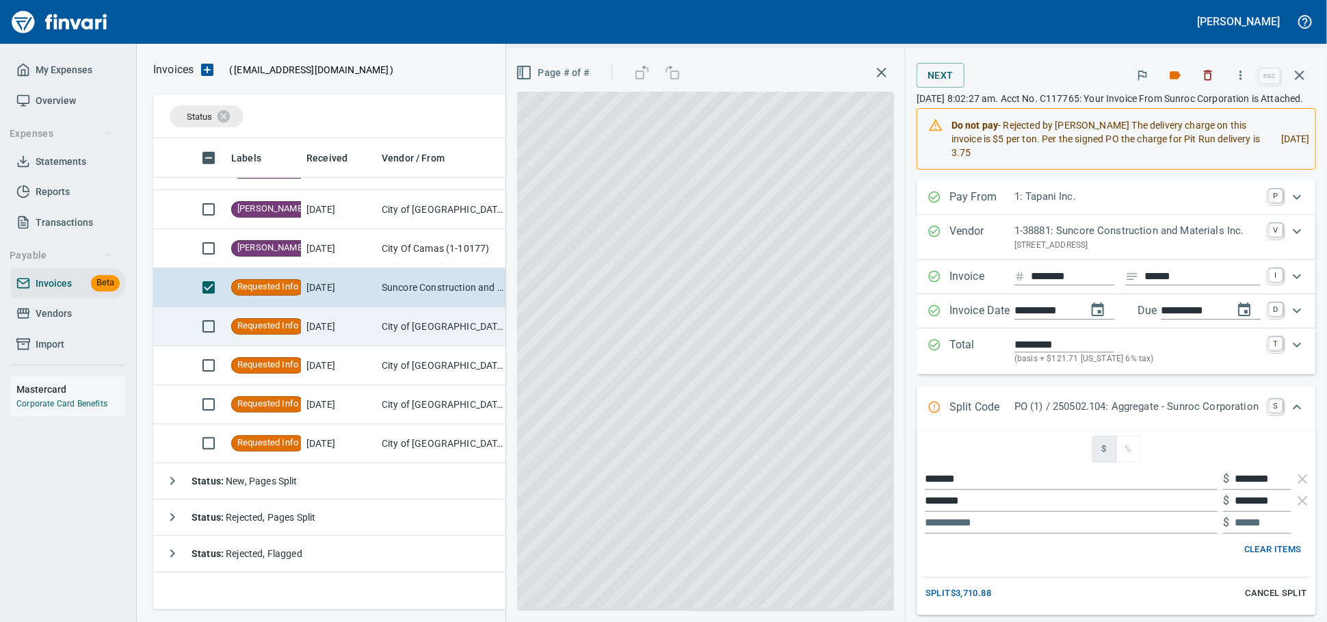
click at [171, 330] on td at bounding box center [169, 326] width 33 height 39
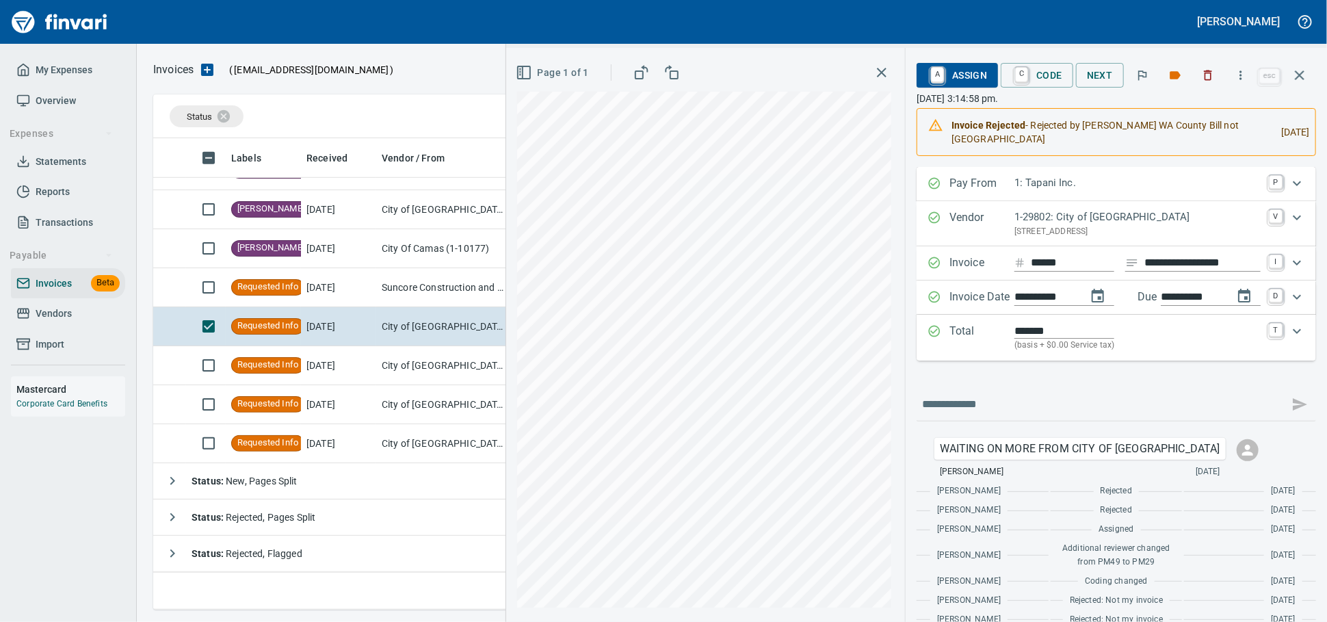
click at [1310, 78] on button "button" at bounding box center [1300, 75] width 33 height 33
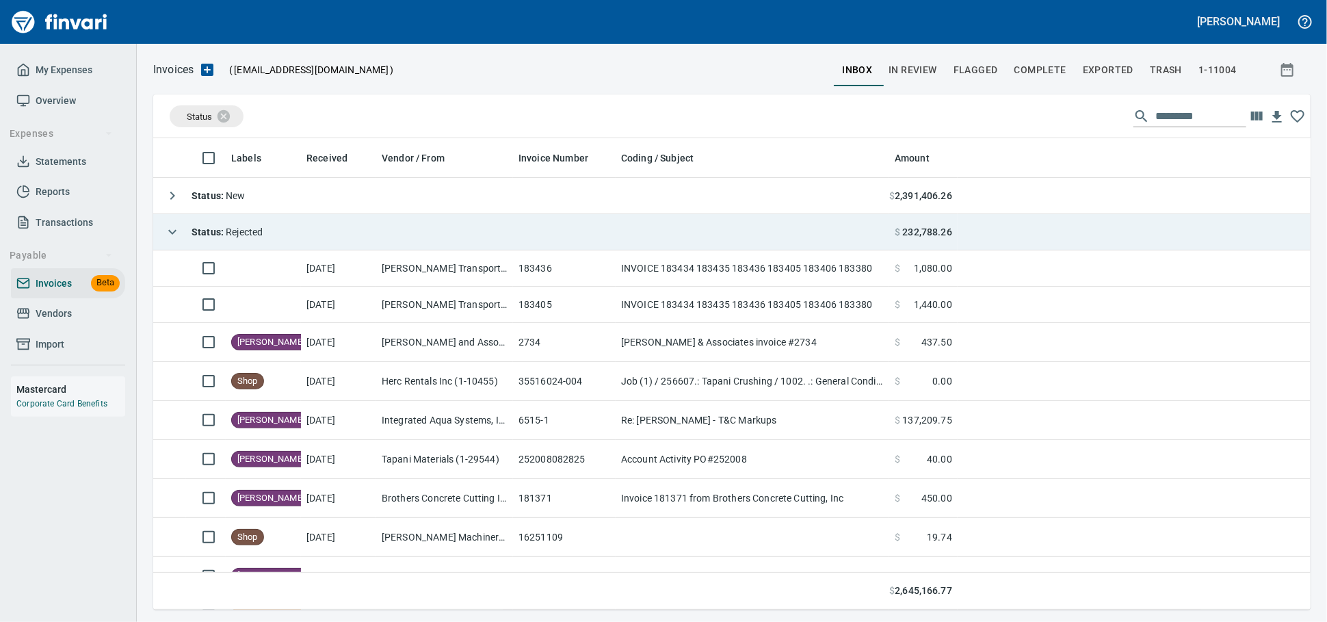
click at [367, 229] on td "Status : Rejected" at bounding box center [521, 232] width 736 height 36
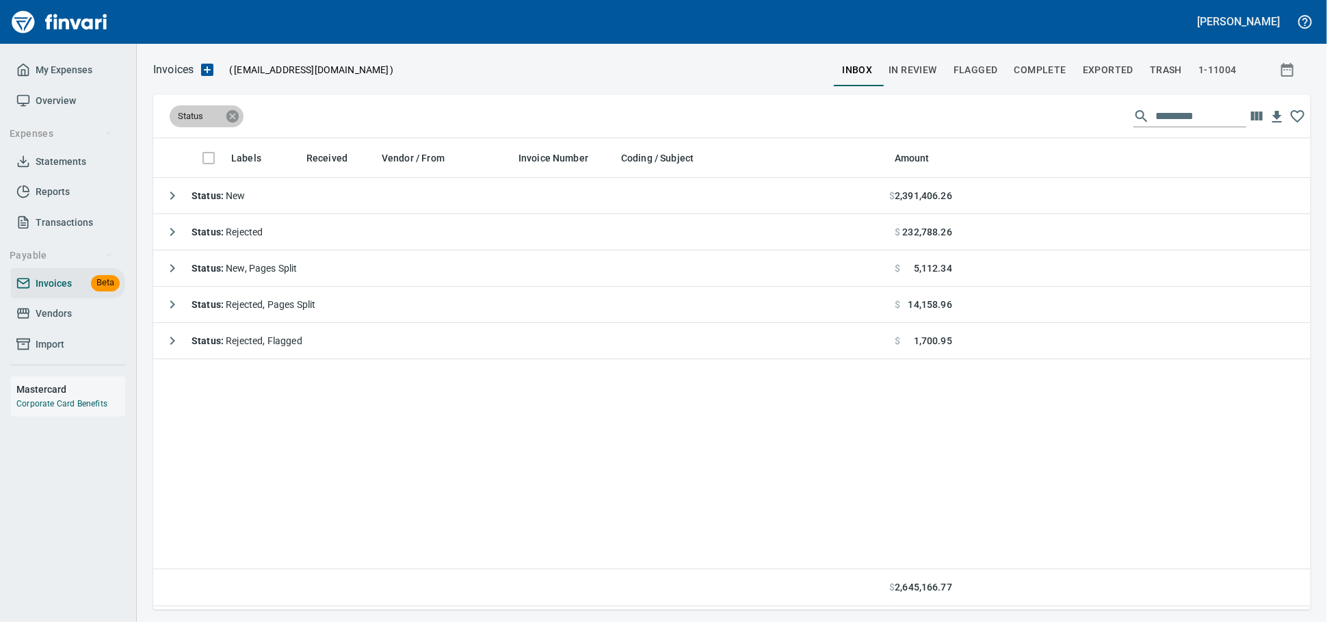
click at [230, 112] on icon at bounding box center [232, 116] width 15 height 15
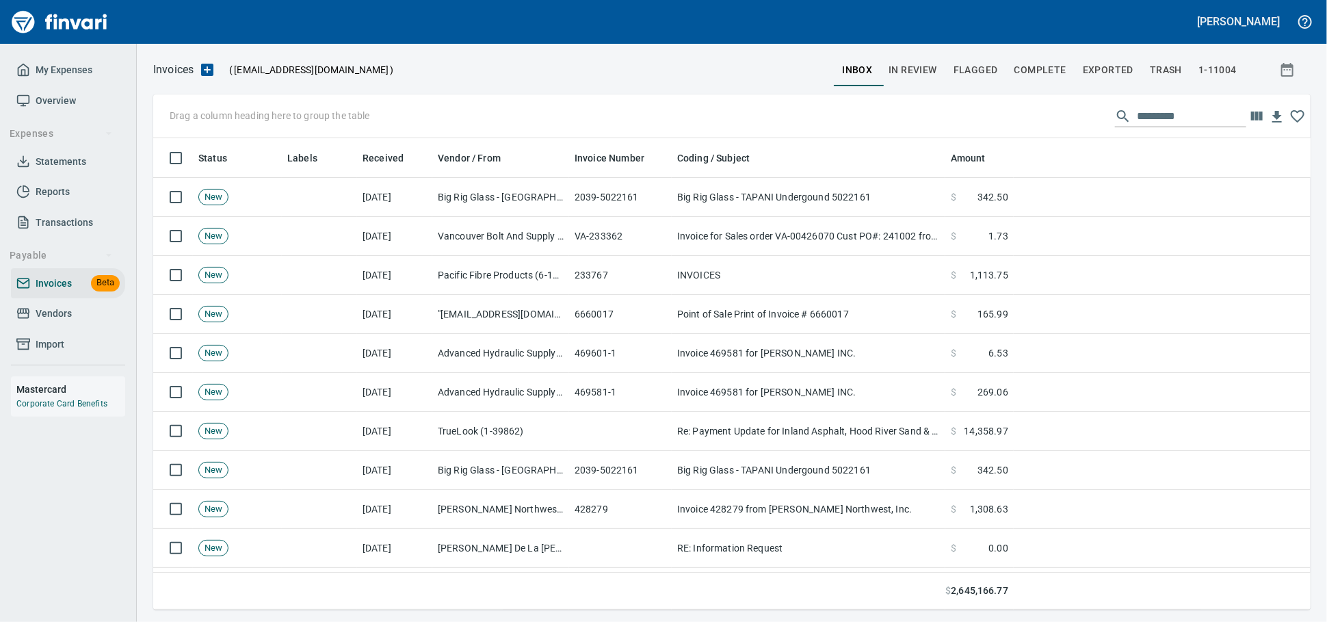
scroll to position [459, 1134]
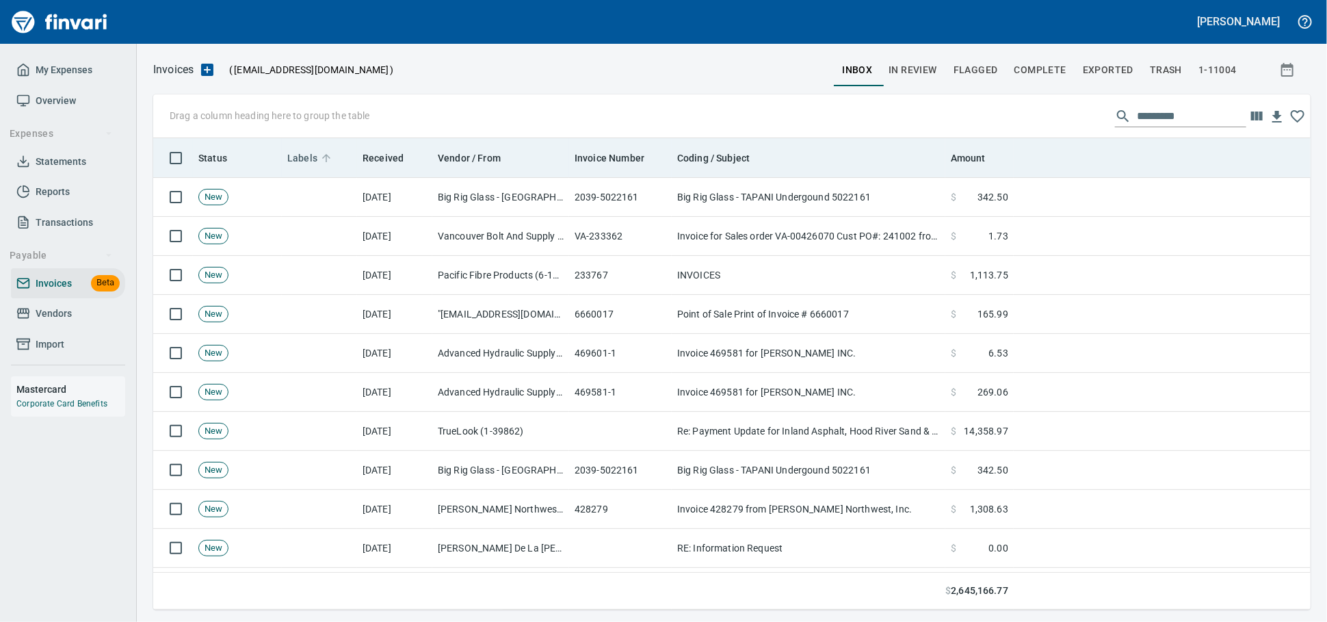
scroll to position [459, 1134]
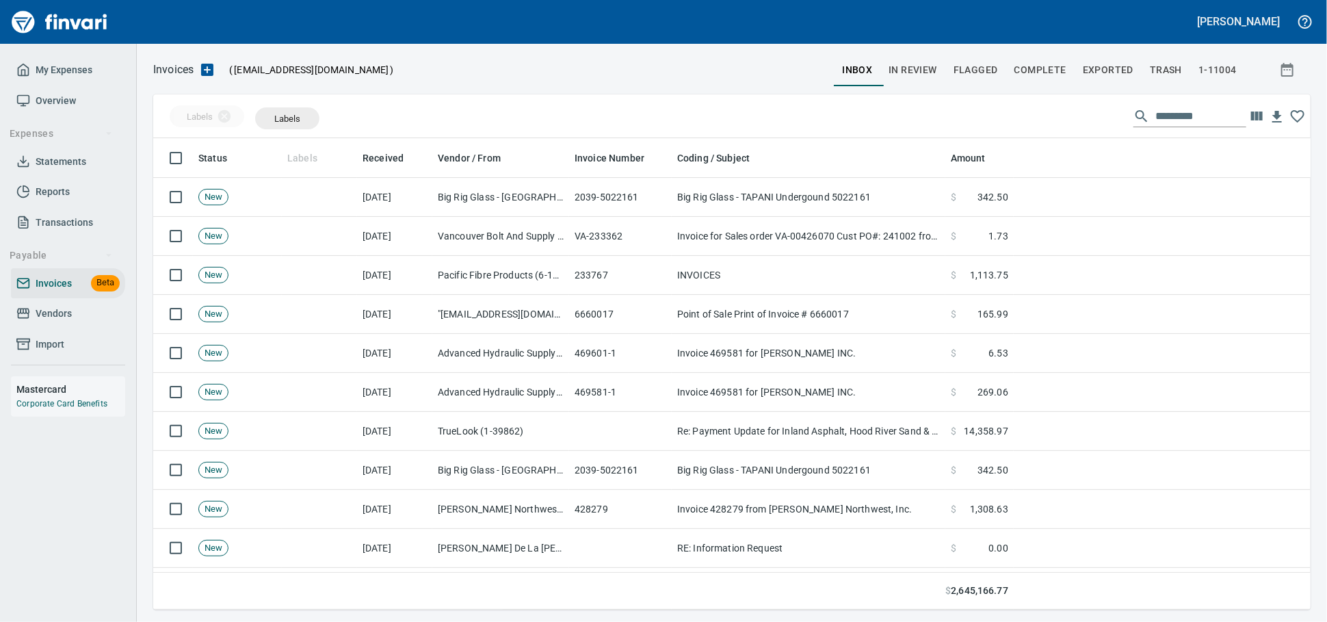
drag, startPoint x: 296, startPoint y: 129, endPoint x: 270, endPoint y: 117, distance: 29.1
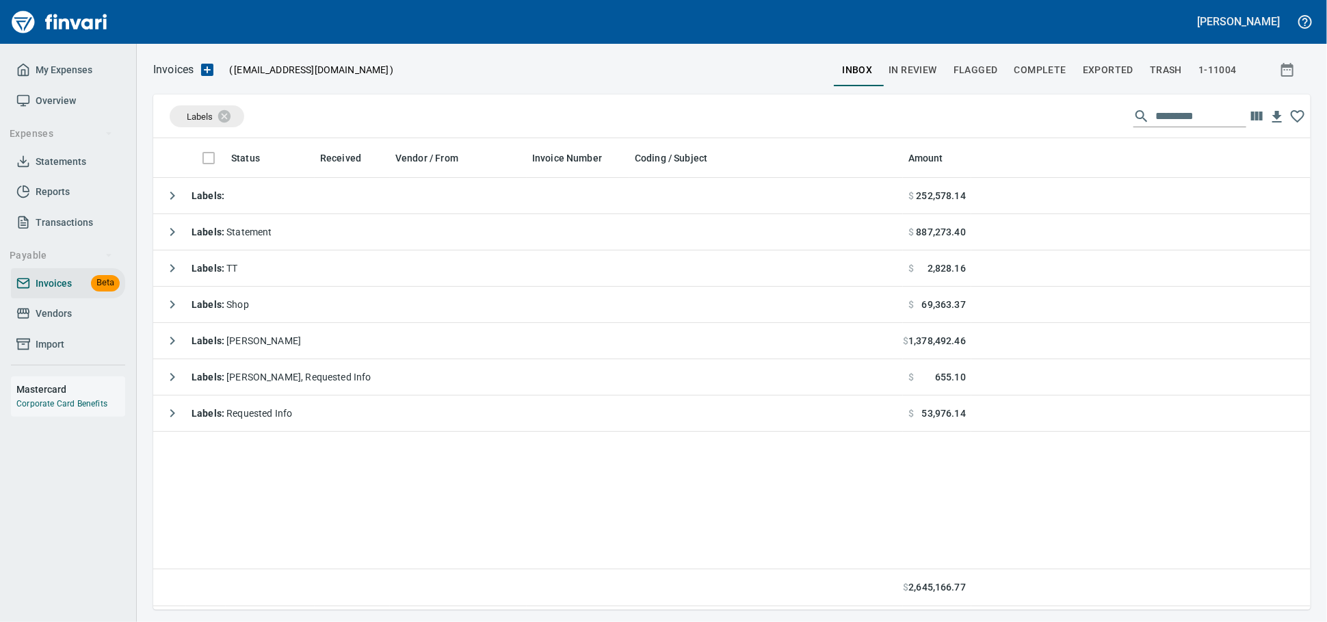
scroll to position [459, 1145]
click at [233, 120] on icon at bounding box center [233, 115] width 12 height 12
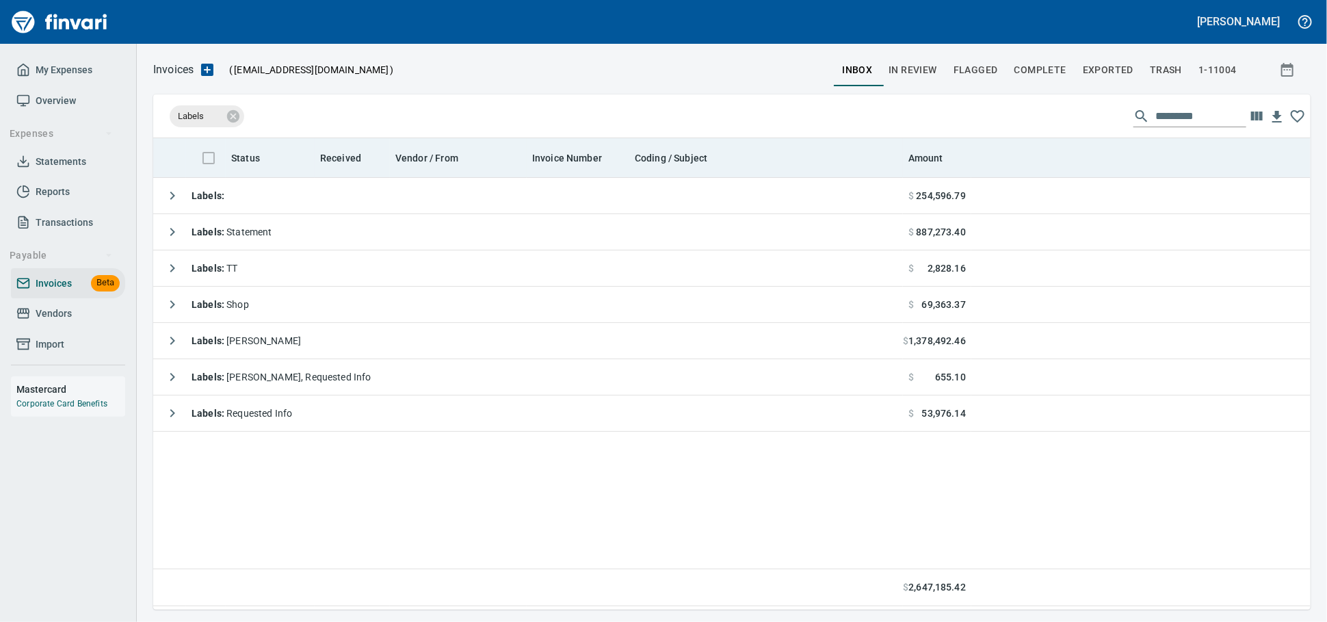
scroll to position [459, 1134]
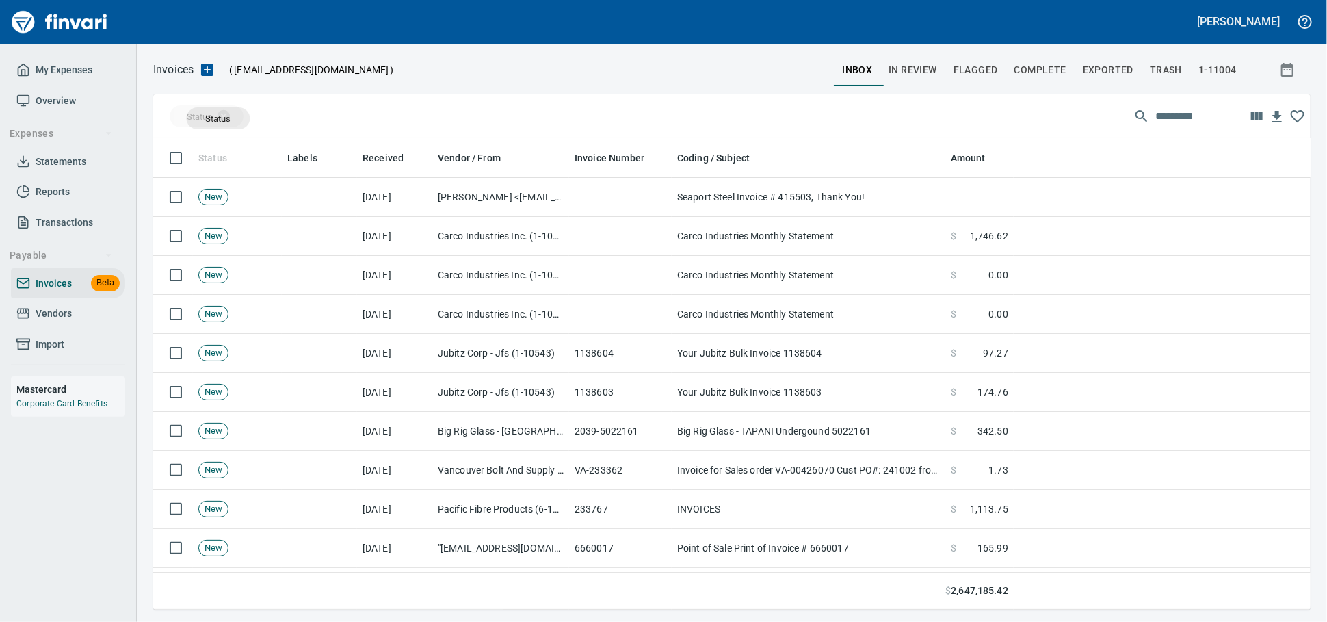
drag, startPoint x: 219, startPoint y: 159, endPoint x: 218, endPoint y: 118, distance: 41.1
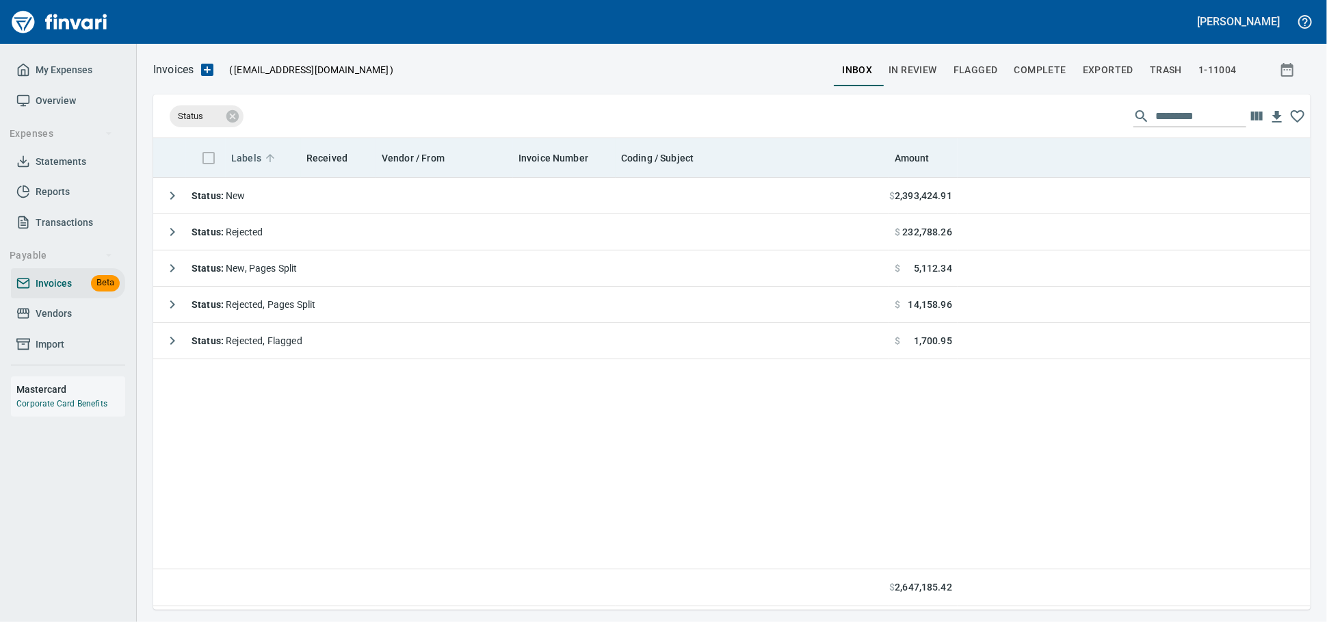
scroll to position [459, 1145]
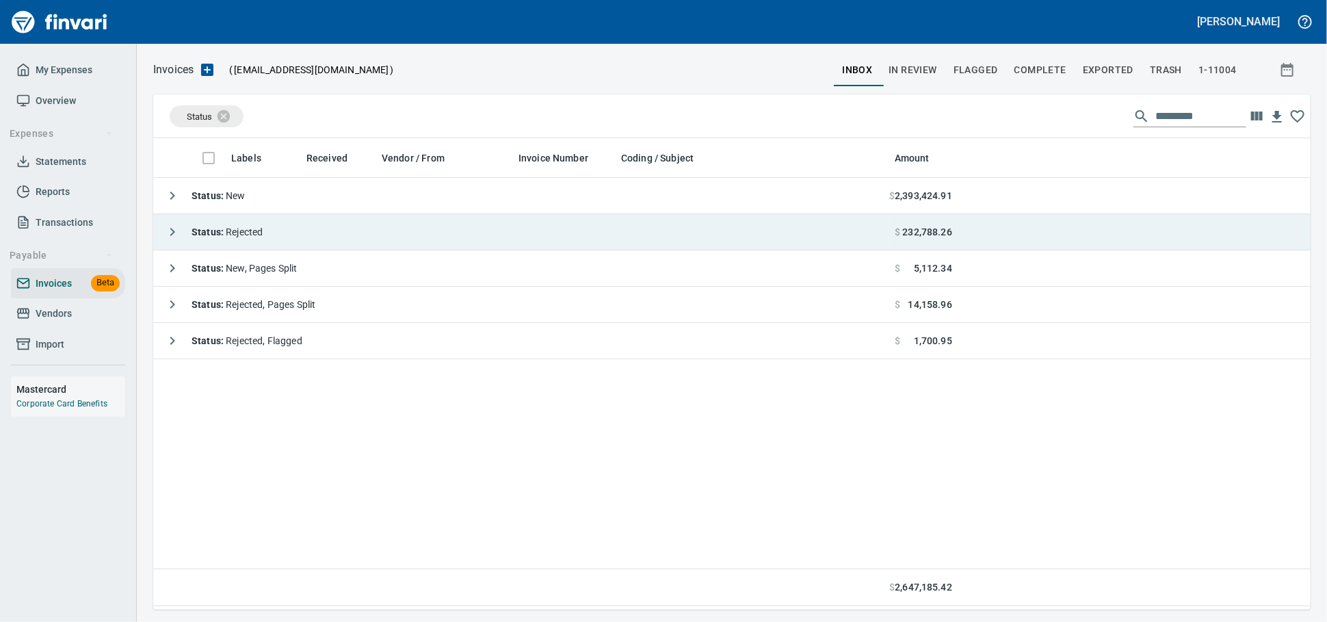
click at [320, 237] on td "Status : Rejected" at bounding box center [521, 232] width 736 height 36
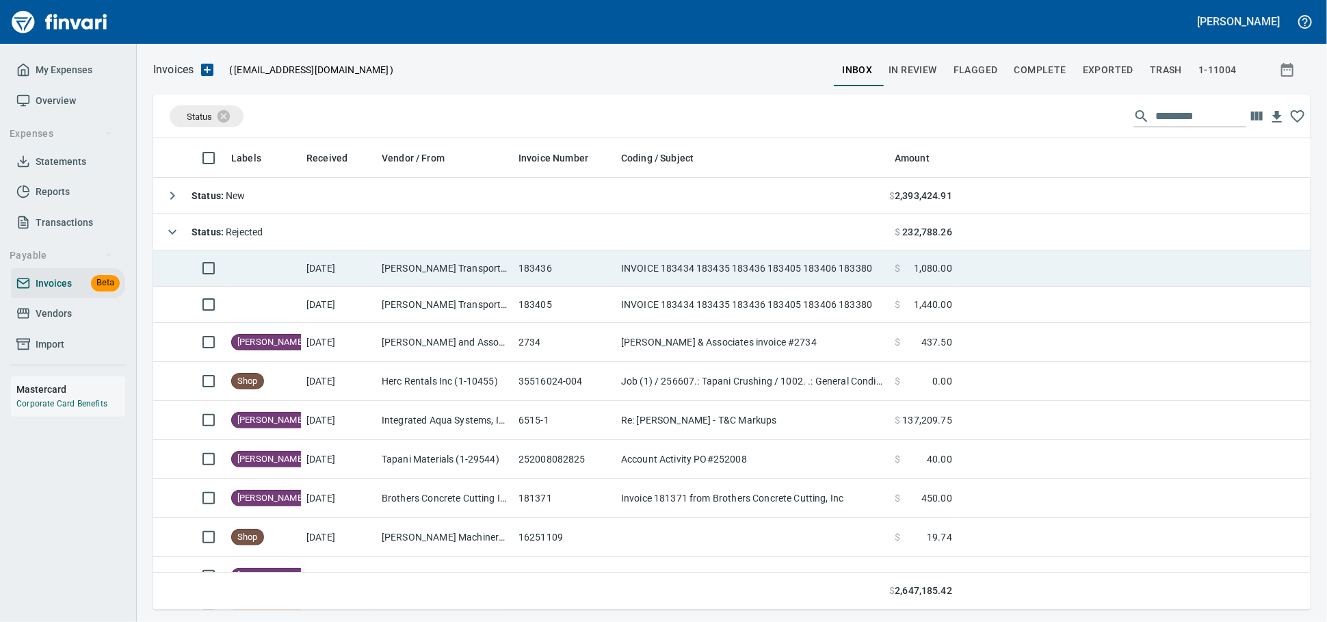
click at [640, 272] on td "INVOICE 183434 183435 183436 183405 183406 183380" at bounding box center [753, 268] width 274 height 36
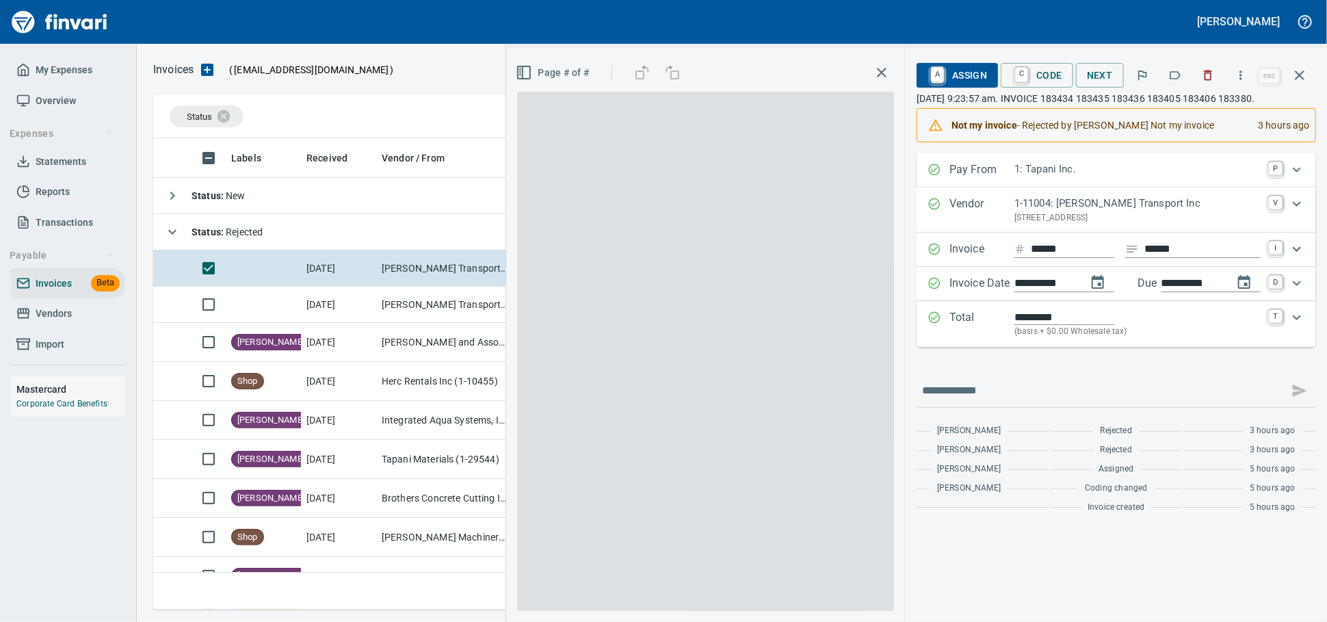
scroll to position [459, 1133]
click at [955, 73] on span "A Assign" at bounding box center [958, 75] width 60 height 23
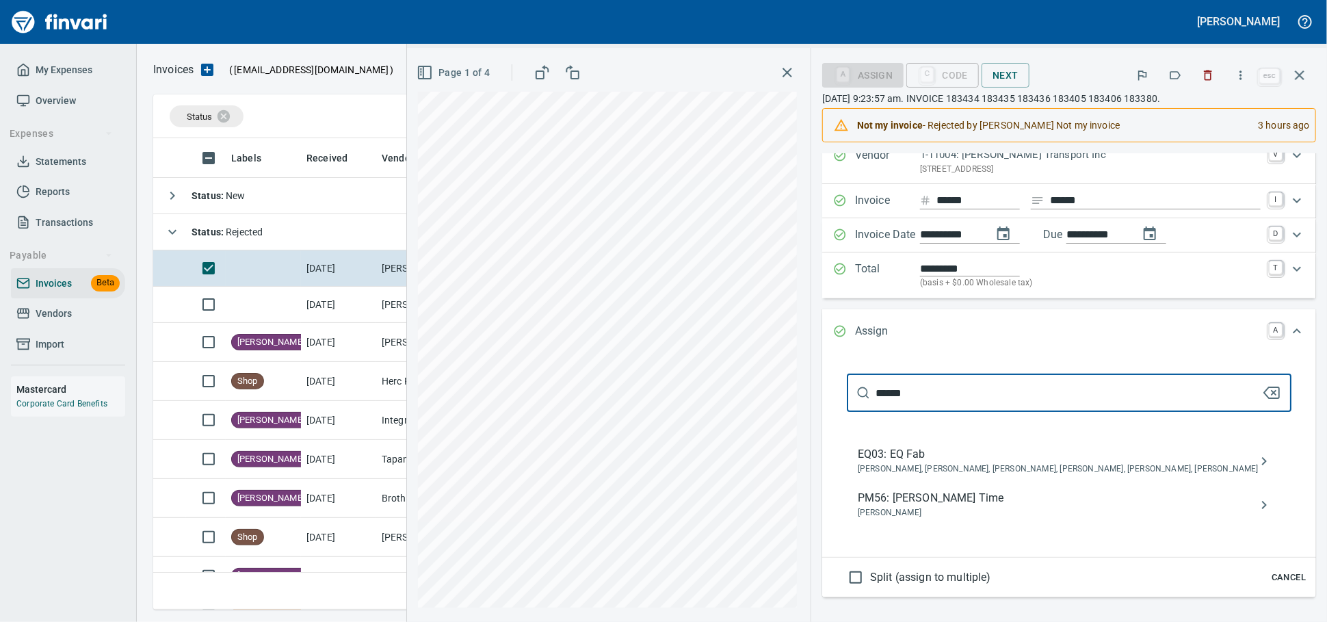
scroll to position [76, 0]
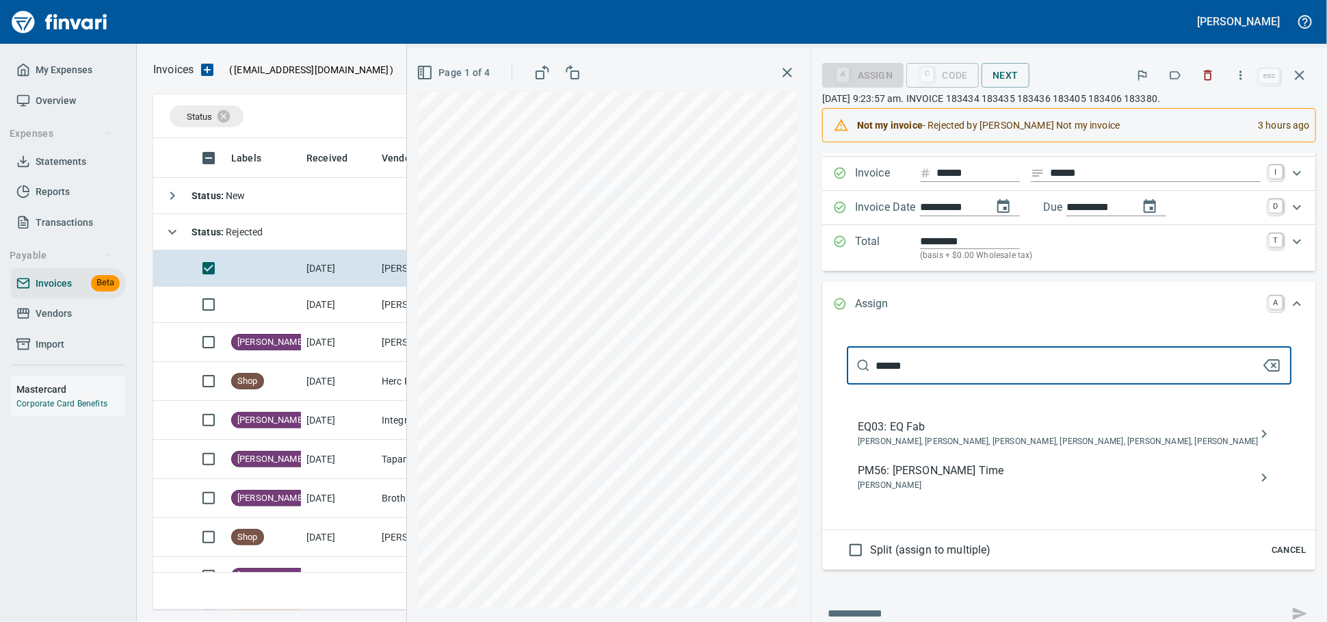
type input "******"
click at [962, 479] on span "PM56: [PERSON_NAME] Time" at bounding box center [1058, 471] width 401 height 16
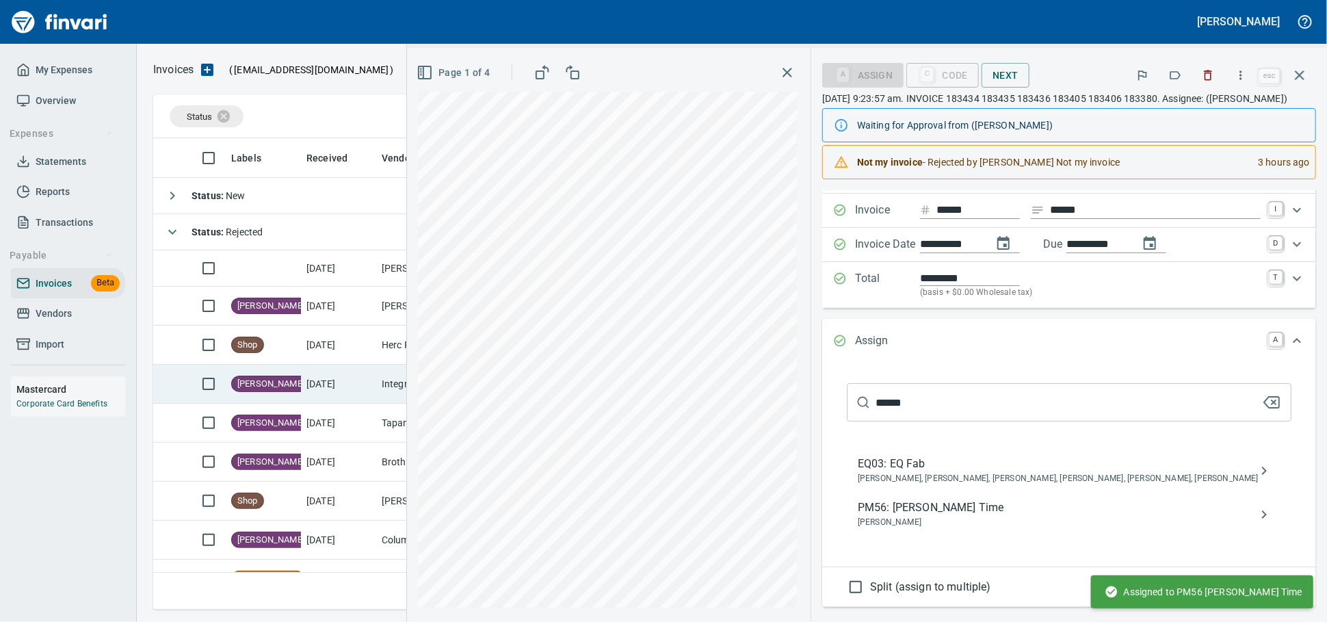
scroll to position [1, 0]
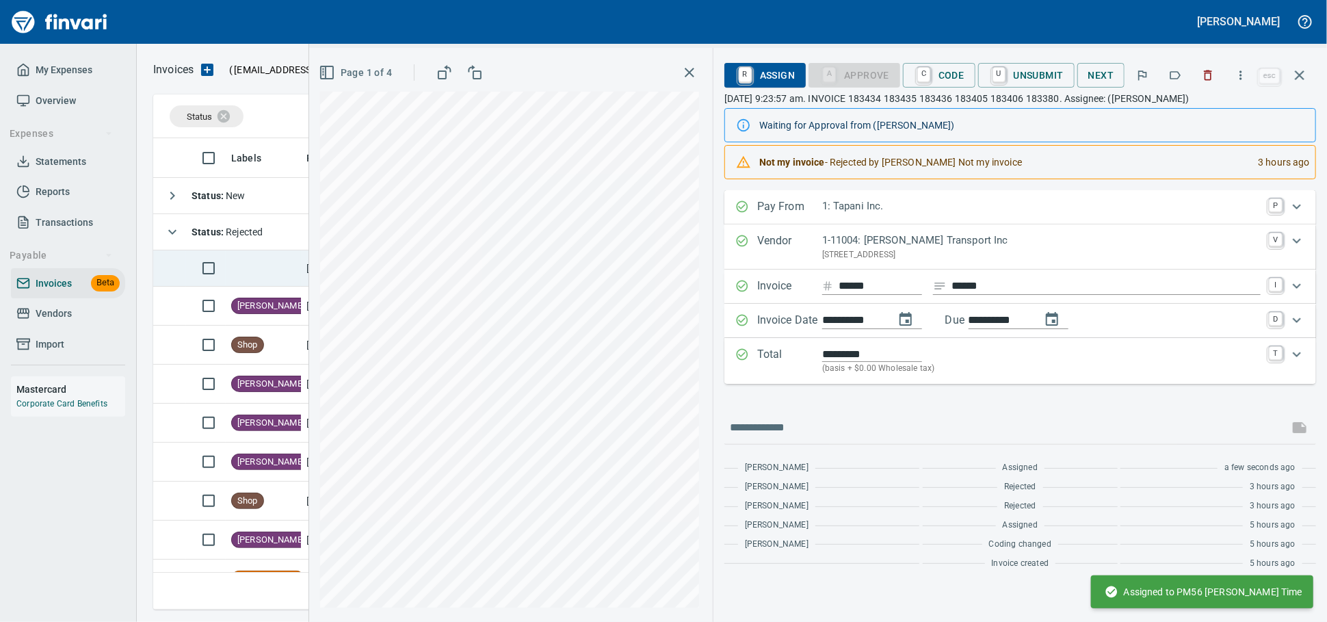
click at [162, 276] on td at bounding box center [169, 268] width 33 height 36
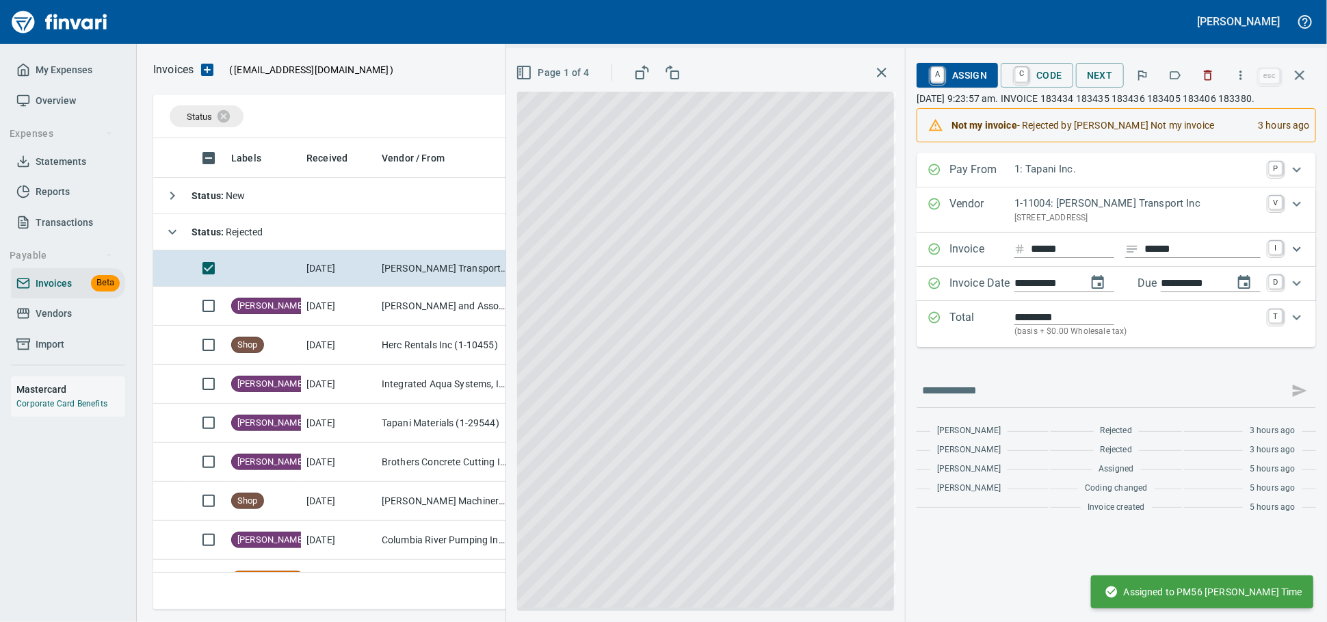
click at [946, 78] on span "A Assign" at bounding box center [958, 75] width 60 height 23
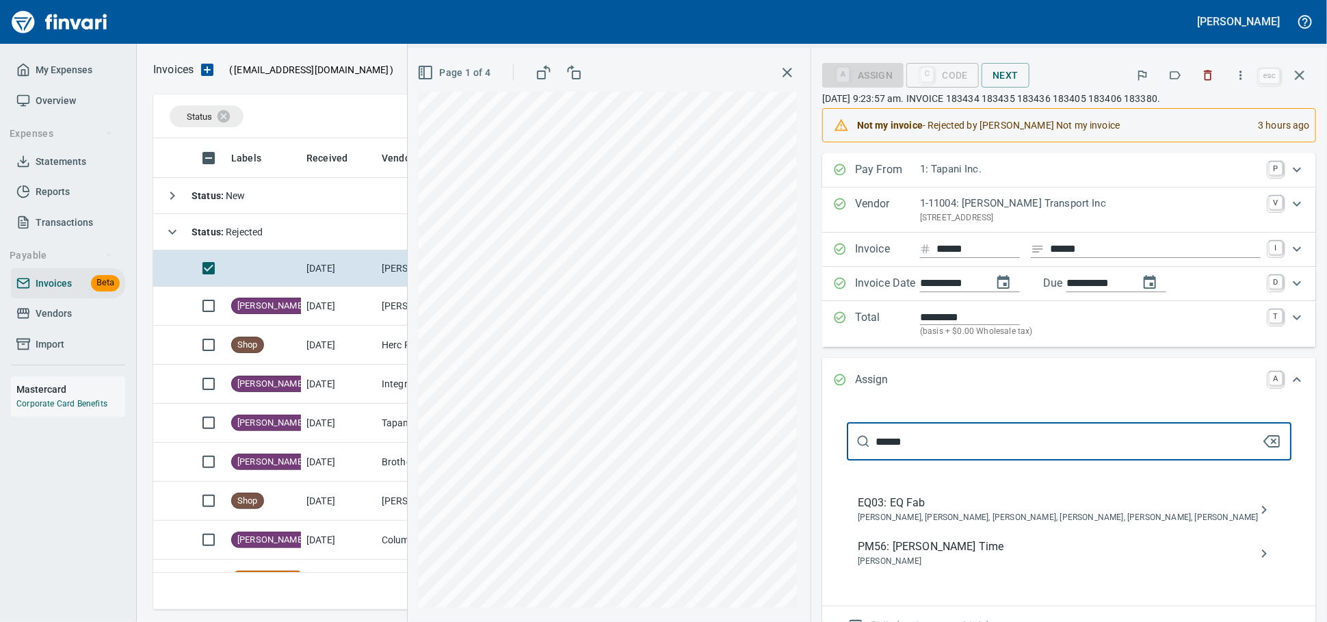
type input "******"
click at [945, 555] on span "PM56: [PERSON_NAME] Time" at bounding box center [1058, 547] width 401 height 16
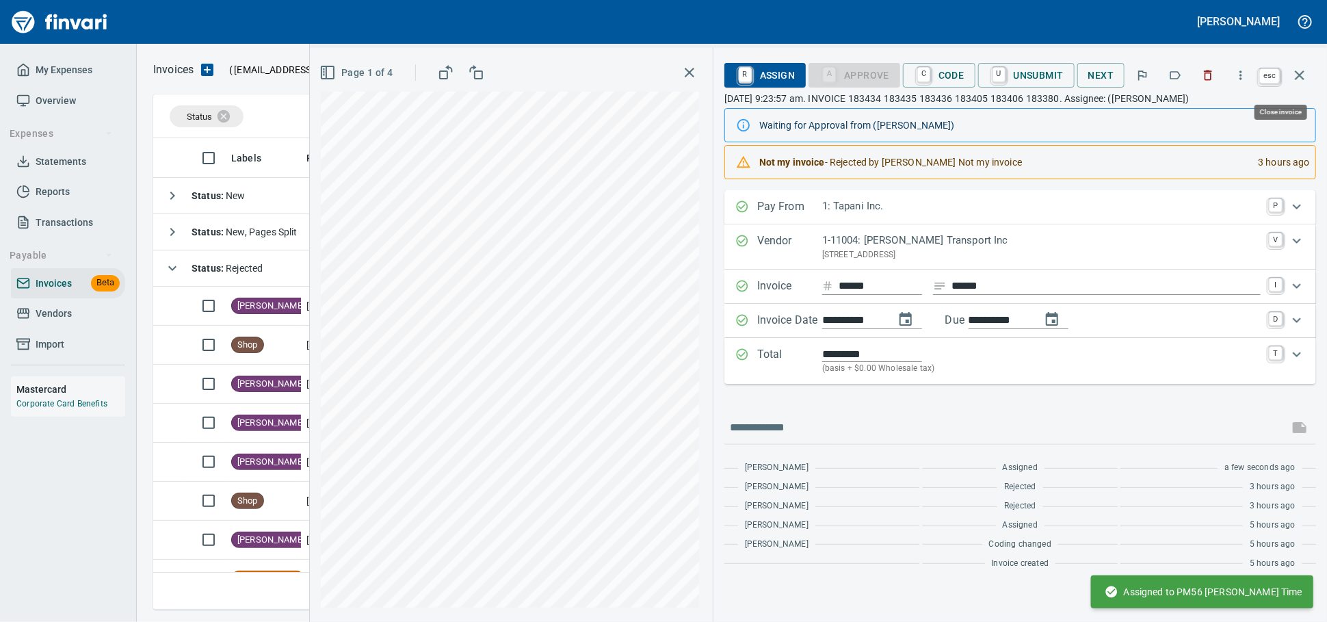
click at [1295, 82] on icon "button" at bounding box center [1300, 75] width 16 height 16
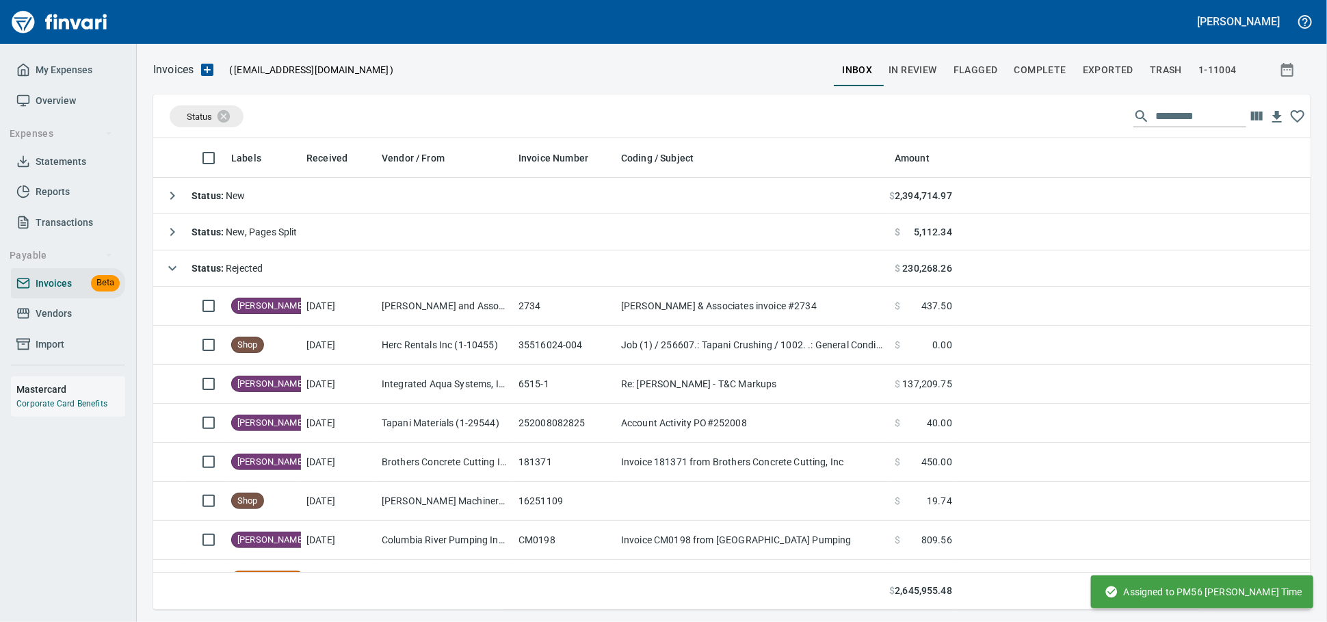
scroll to position [459, 1133]
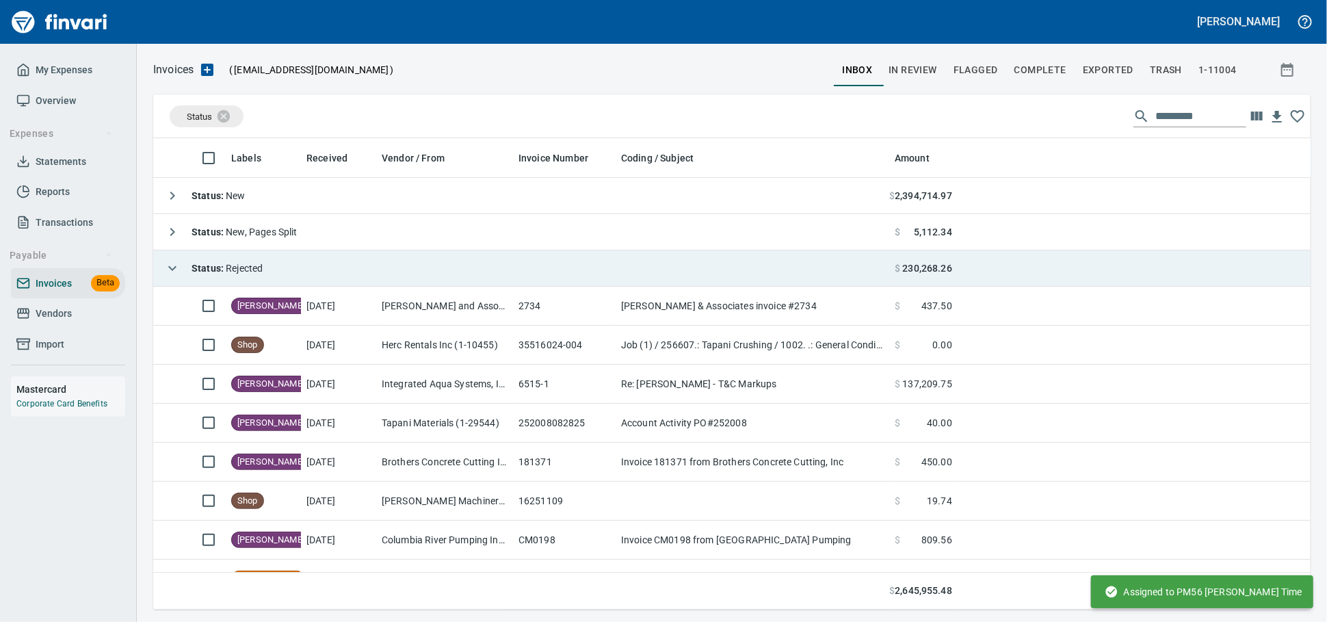
click at [321, 259] on td "Status : Rejected" at bounding box center [521, 268] width 736 height 36
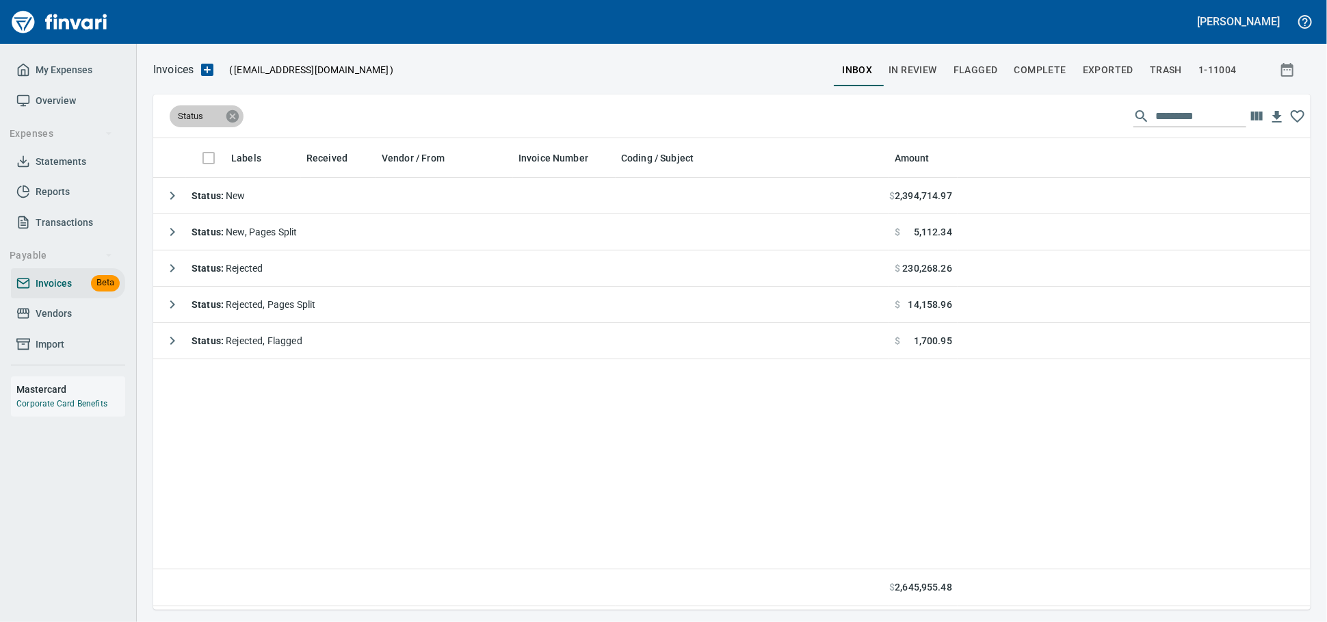
click at [230, 122] on icon at bounding box center [232, 116] width 15 height 15
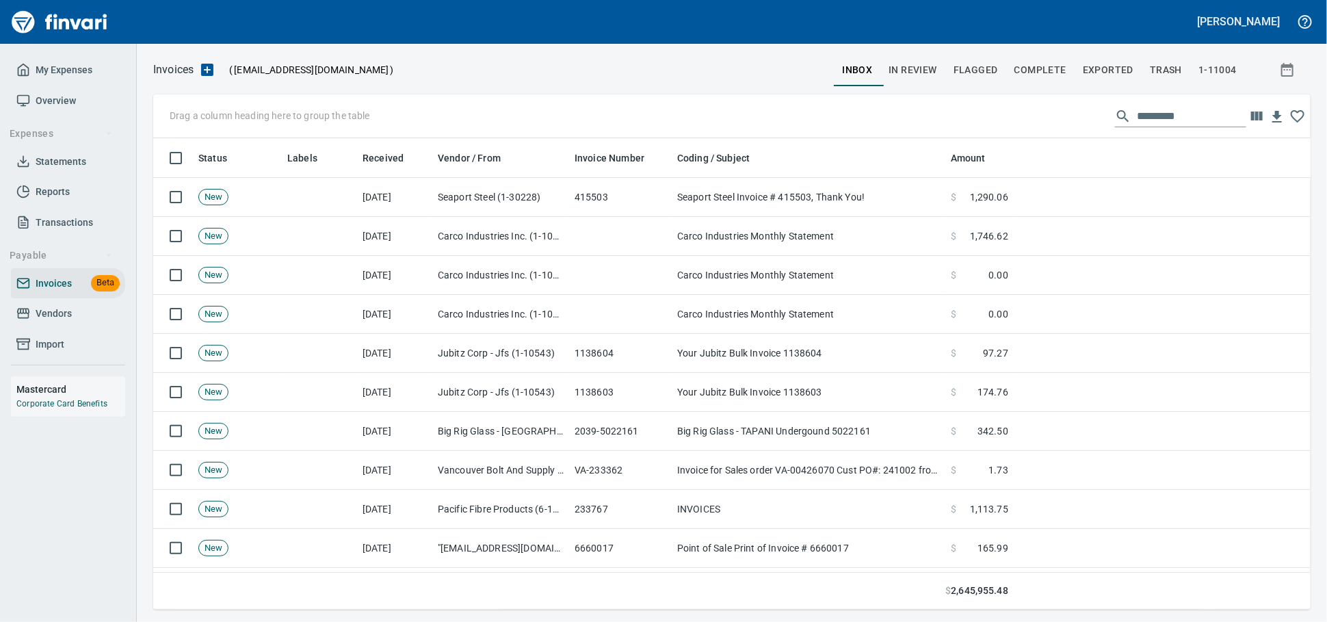
scroll to position [459, 1134]
